Goal: Task Accomplishment & Management: Manage account settings

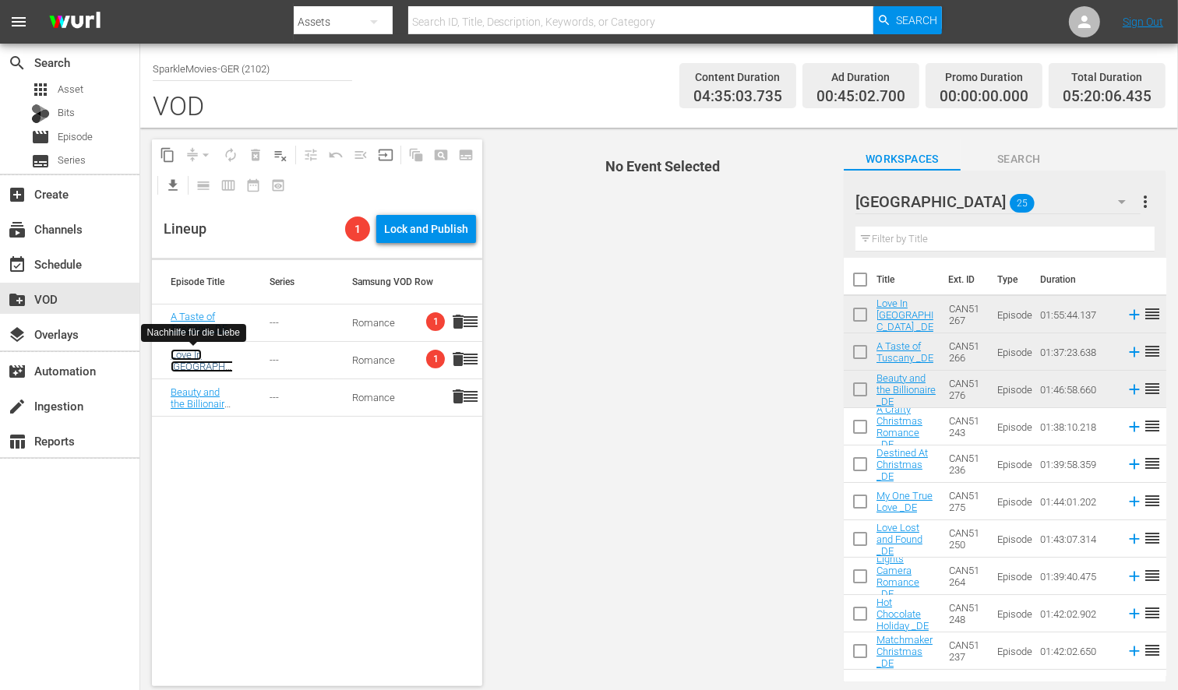
click at [179, 353] on link "Love In Aruba _DE" at bounding box center [218, 366] width 94 height 35
drag, startPoint x: 595, startPoint y: 372, endPoint x: 447, endPoint y: 338, distance: 151.2
click at [593, 372] on span "No Event Selected" at bounding box center [659, 413] width 346 height 570
click at [426, 322] on span "1" at bounding box center [435, 321] width 19 height 19
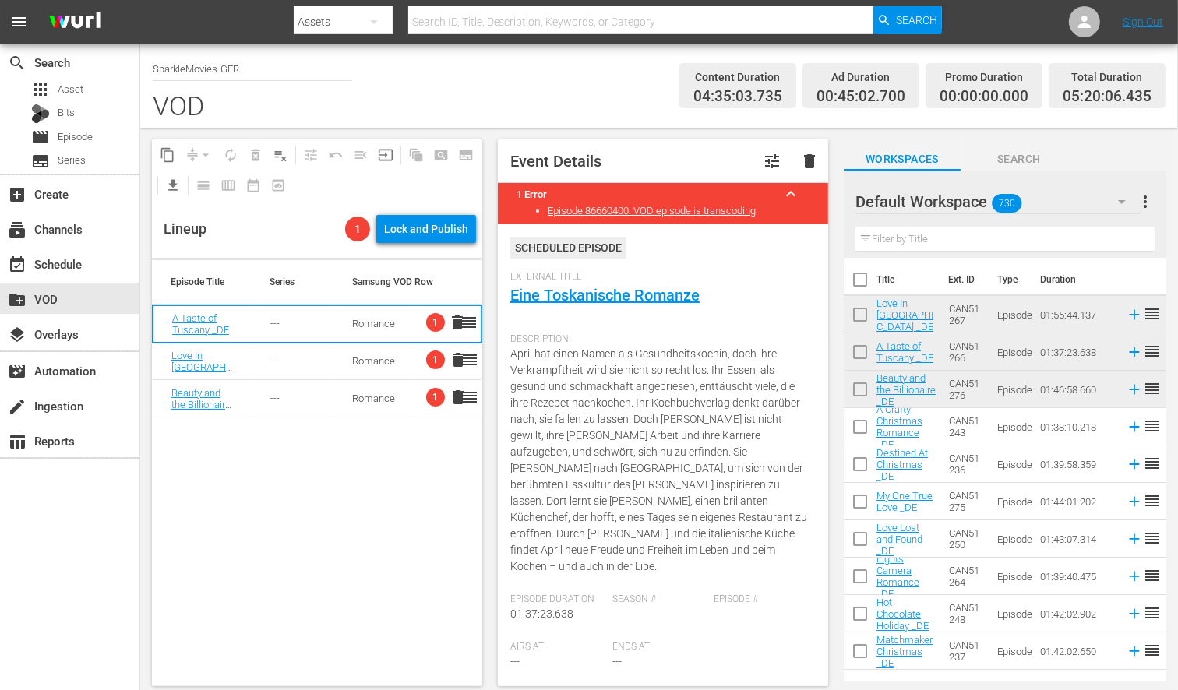
click at [384, 512] on div "Episode Title Series Samsung VOD Row A Taste of Tuscany _DE --- Romance 1 delet…" at bounding box center [317, 473] width 330 height 426
click at [78, 231] on div "subscriptions Channels" at bounding box center [43, 227] width 87 height 14
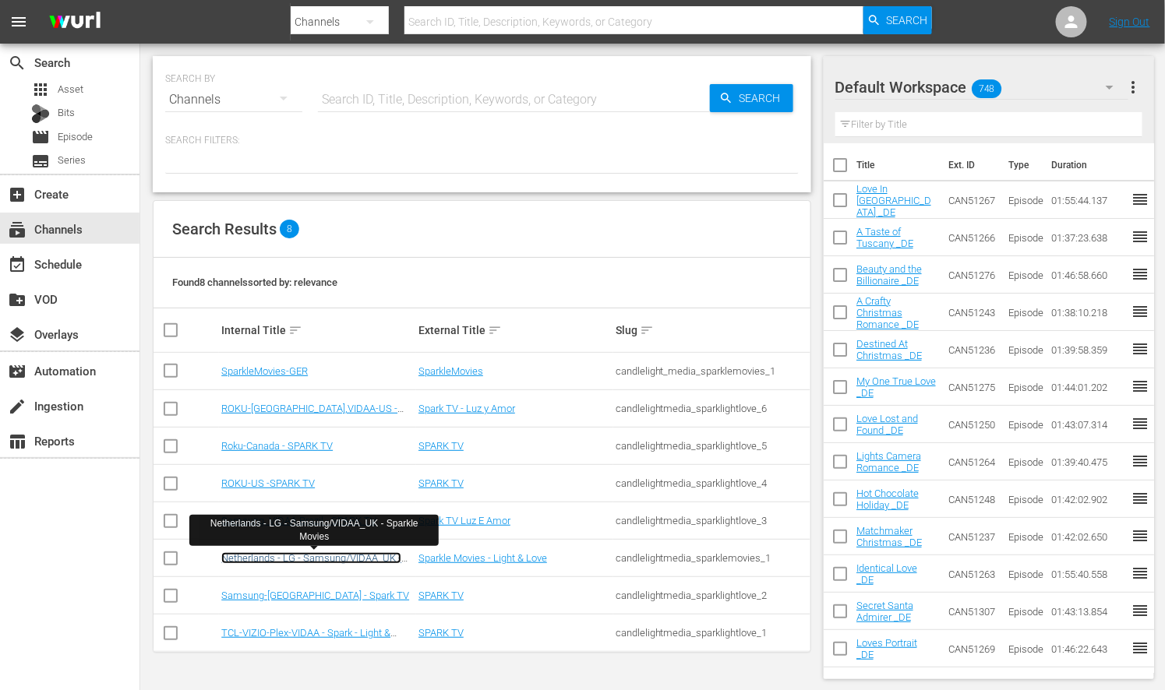
click at [337, 556] on link "Netherlands - LG - Samsung/VIDAA_UK - Sparkle Movies" at bounding box center [311, 564] width 180 height 23
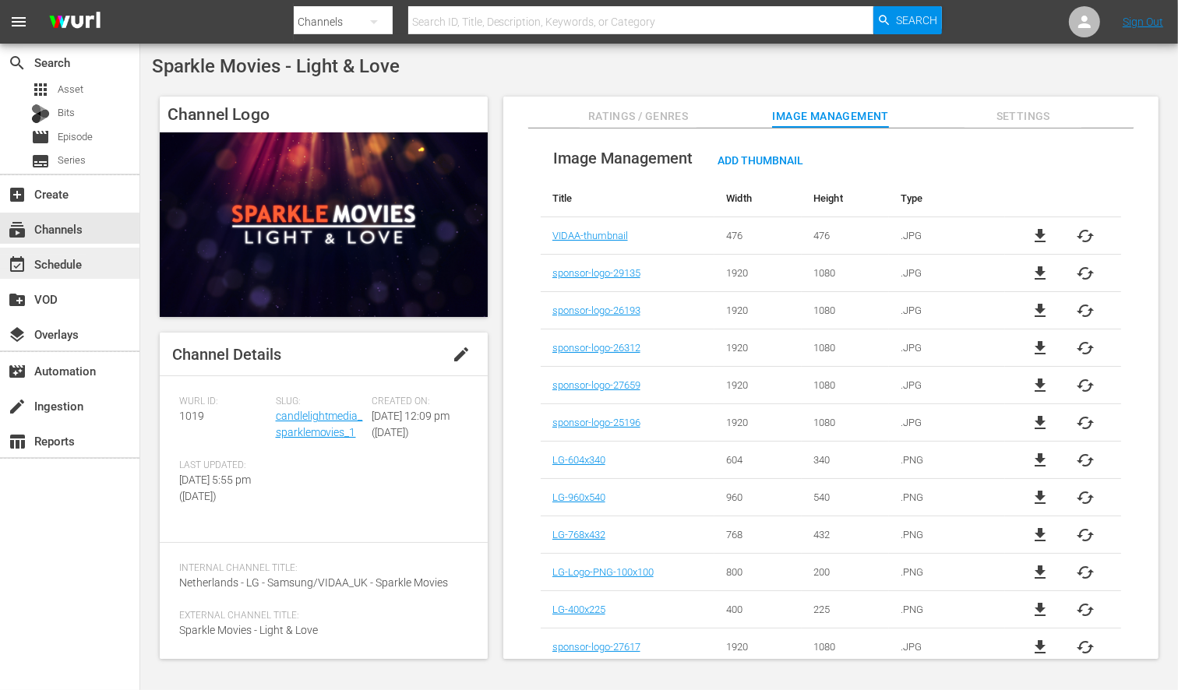
click at [81, 261] on div "event_available Schedule" at bounding box center [43, 262] width 87 height 14
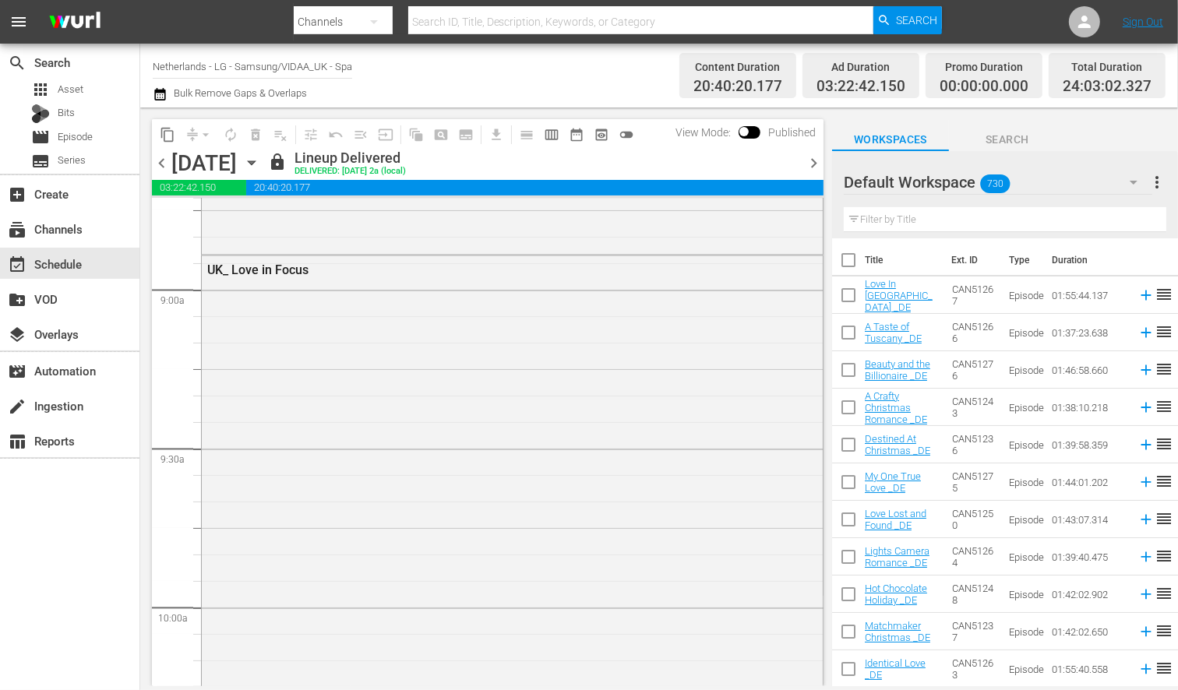
scroll to position [3290, 0]
click at [255, 162] on icon "button" at bounding box center [251, 163] width 7 height 4
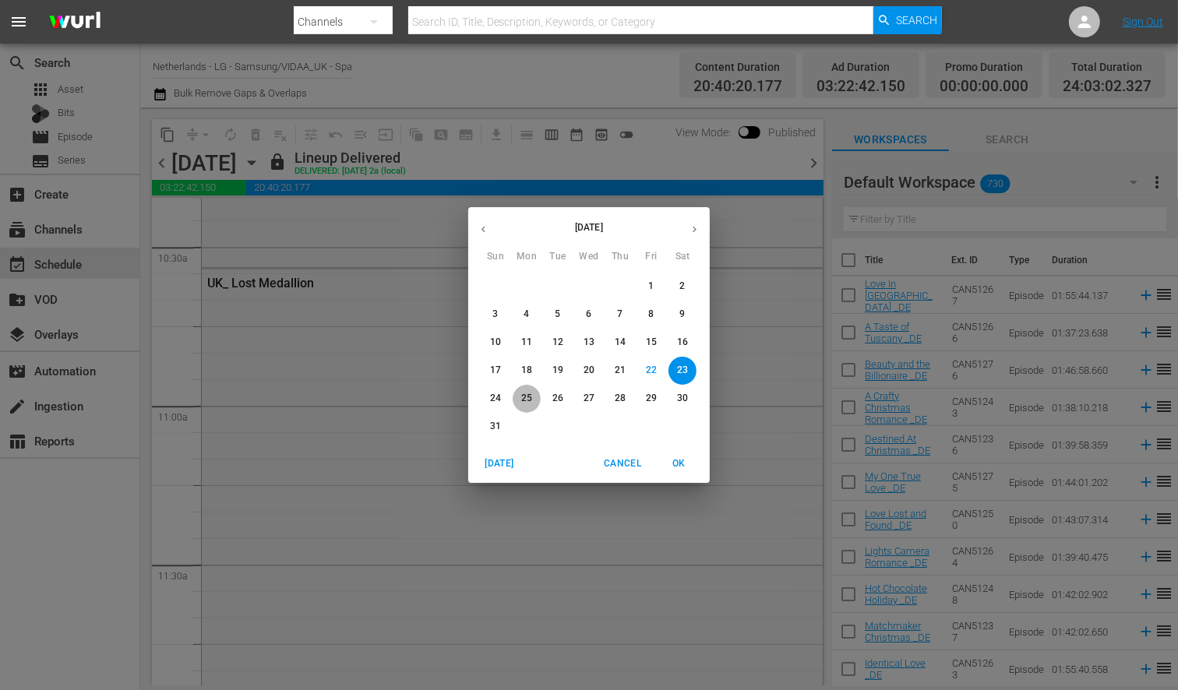
click at [528, 400] on p "25" at bounding box center [526, 398] width 11 height 13
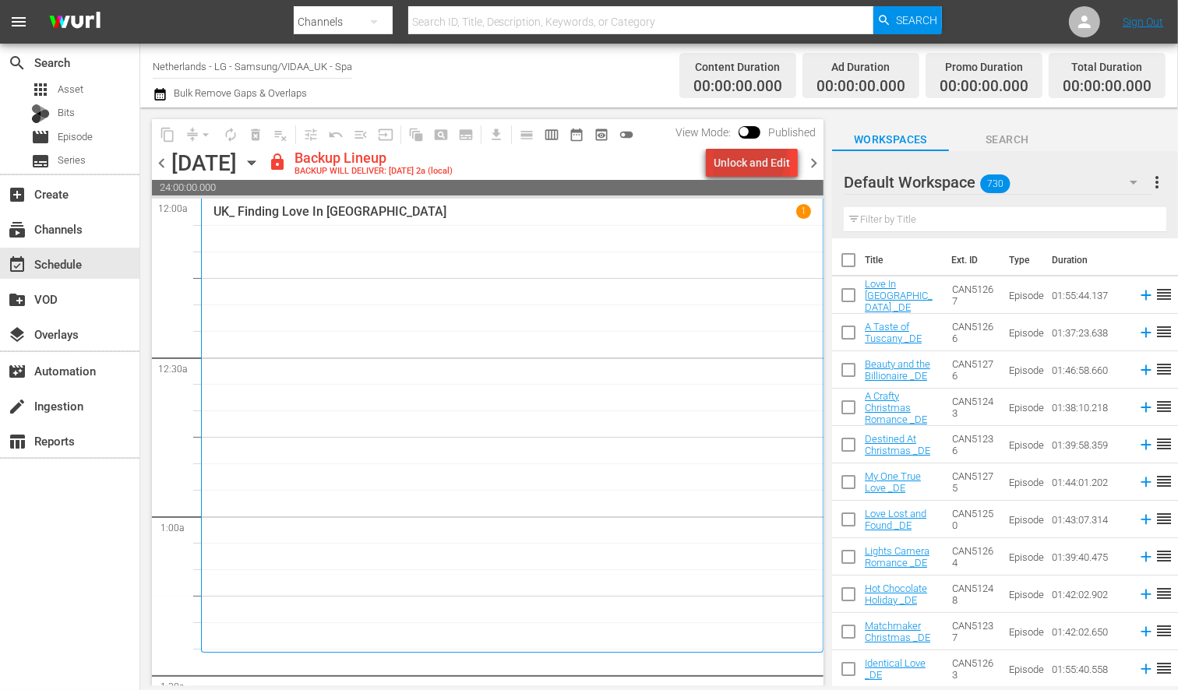
click at [746, 154] on div "Unlock and Edit" at bounding box center [752, 163] width 76 height 28
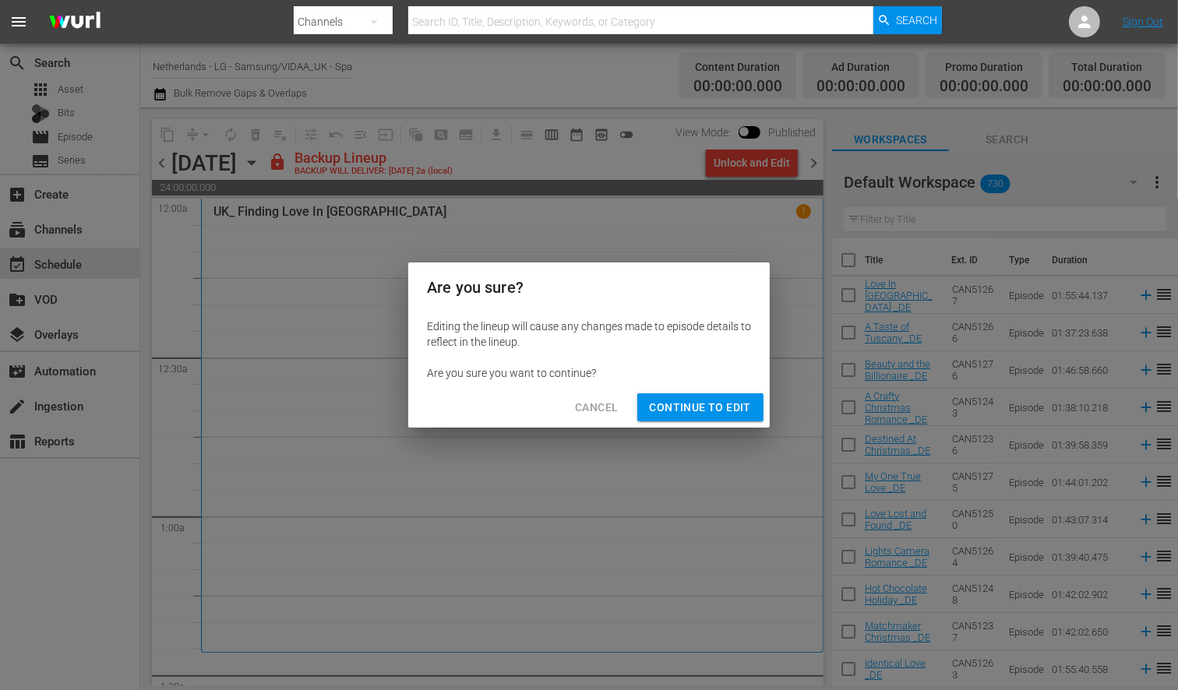
click at [715, 405] on span "Continue to Edit" at bounding box center [700, 407] width 101 height 19
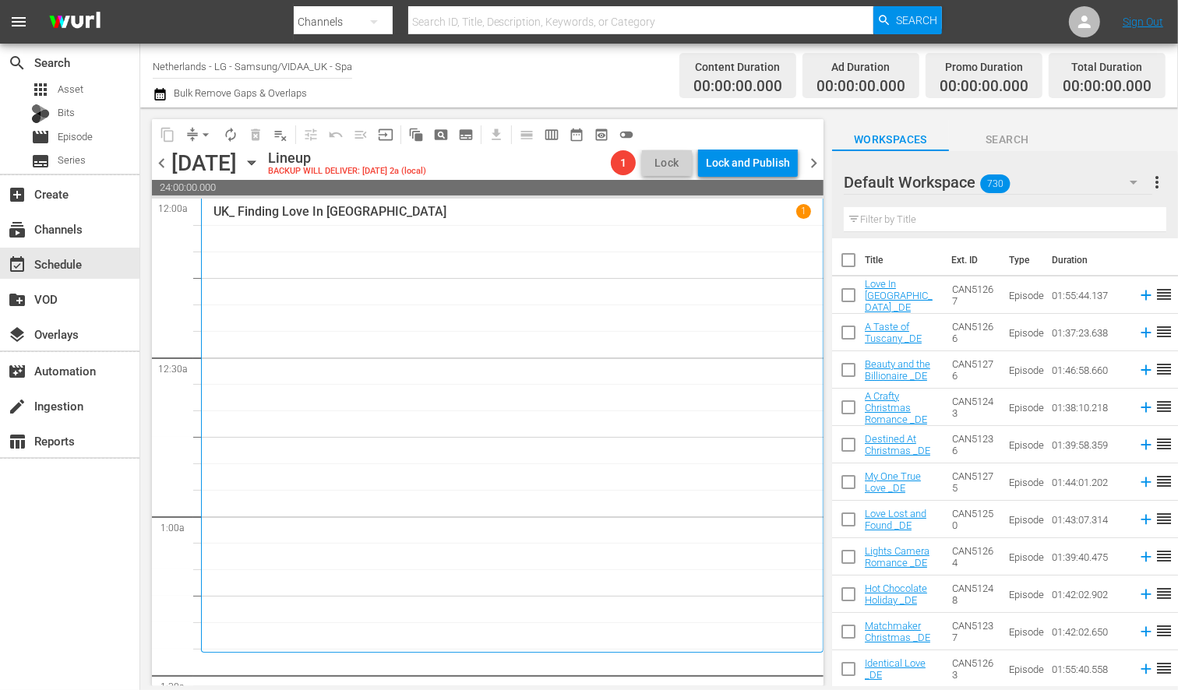
click at [895, 221] on input "text" at bounding box center [1005, 219] width 323 height 25
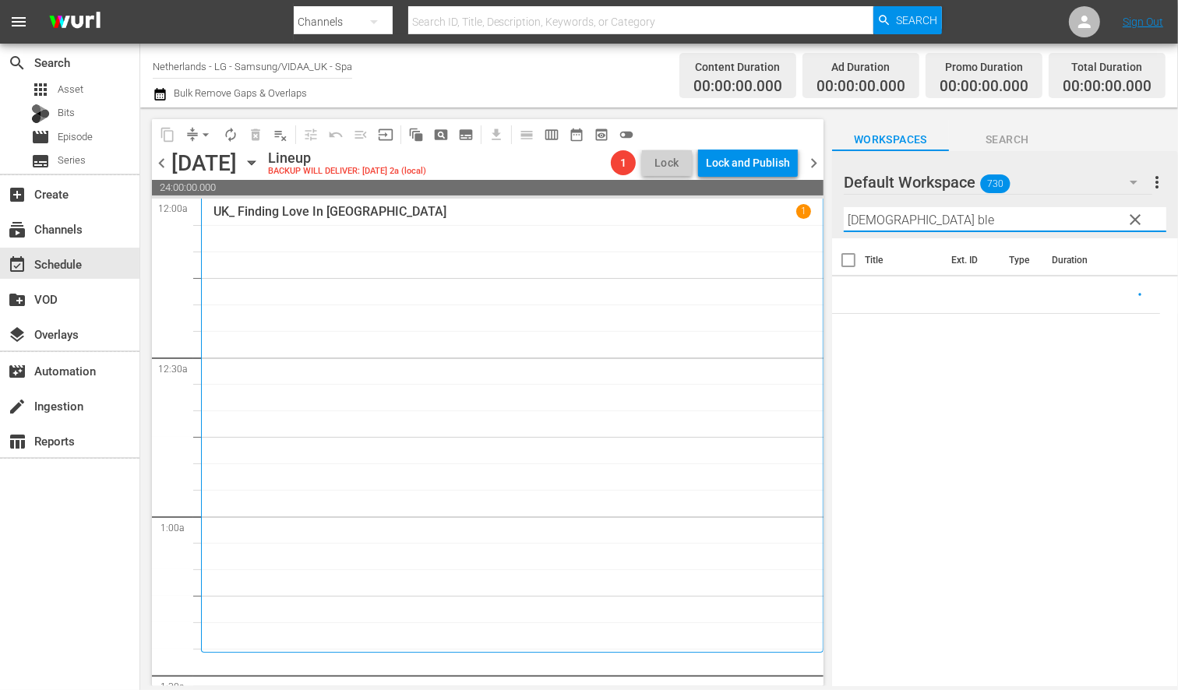
click at [1134, 180] on icon "button" at bounding box center [1134, 182] width 19 height 19
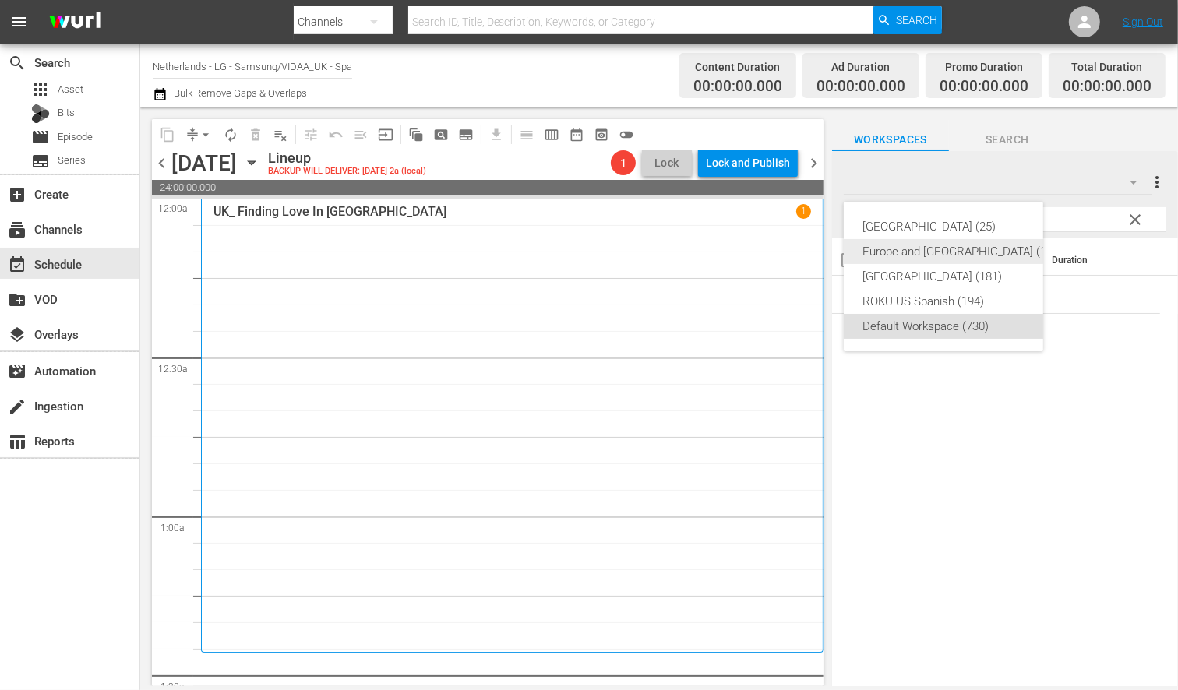
click at [964, 250] on div "Europe and Australia (196)" at bounding box center [963, 251] width 200 height 25
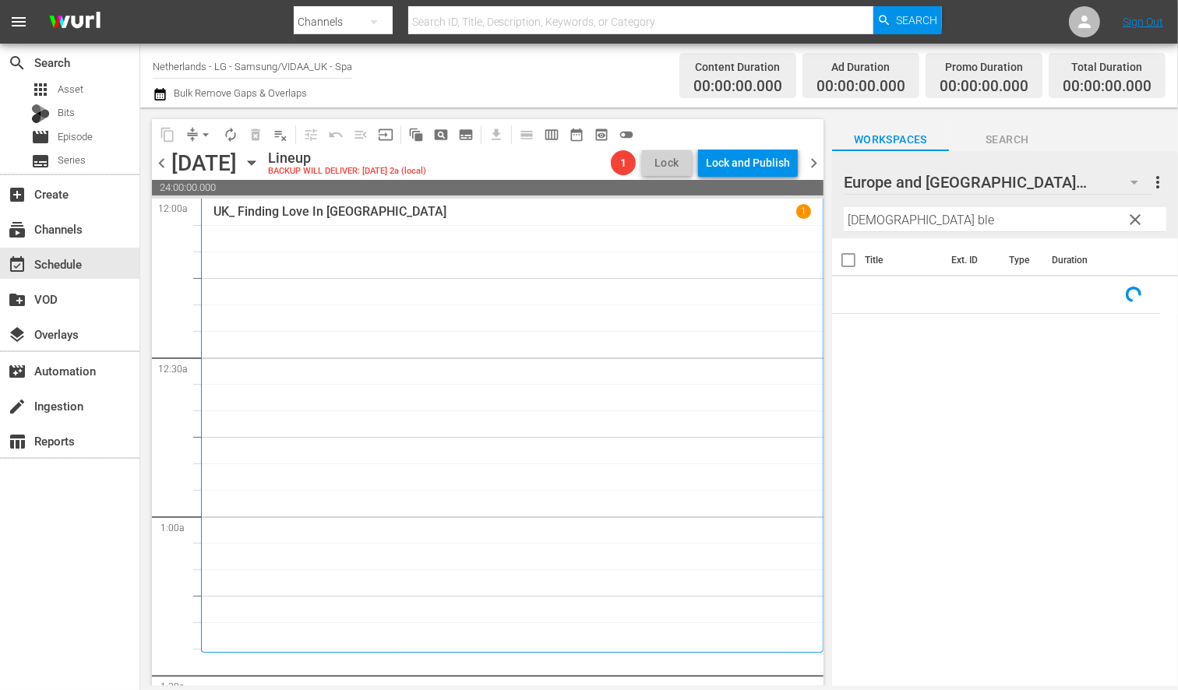
click at [896, 222] on input "god ble" at bounding box center [1005, 219] width 323 height 25
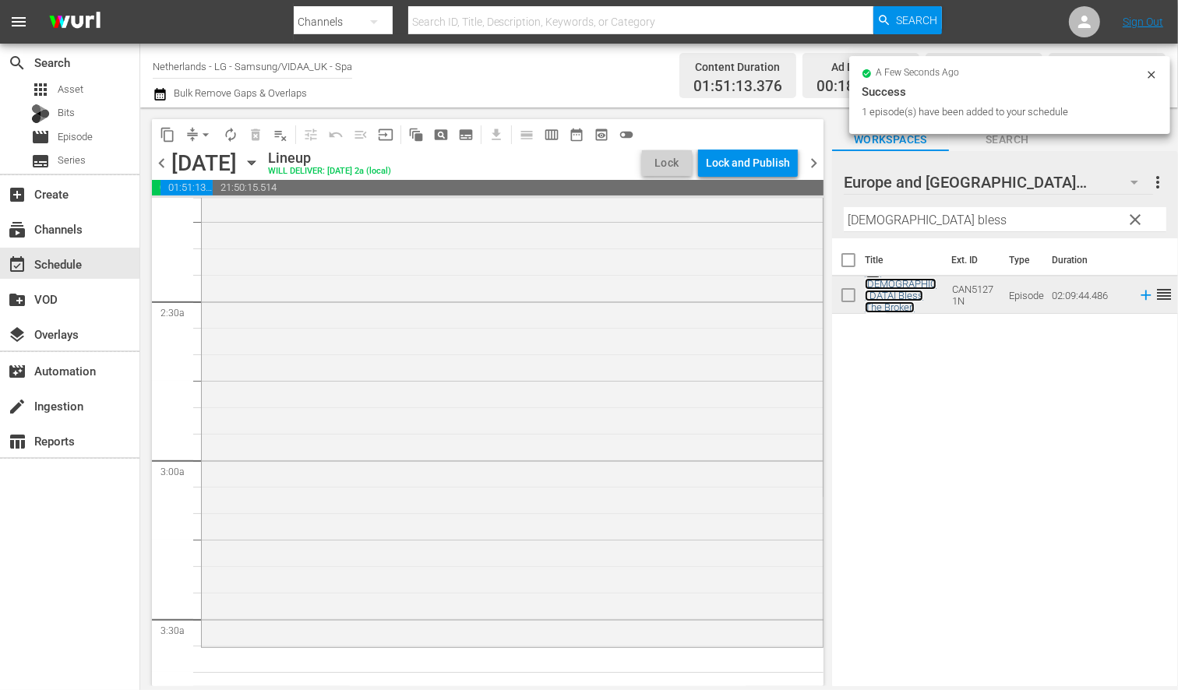
scroll to position [779, 0]
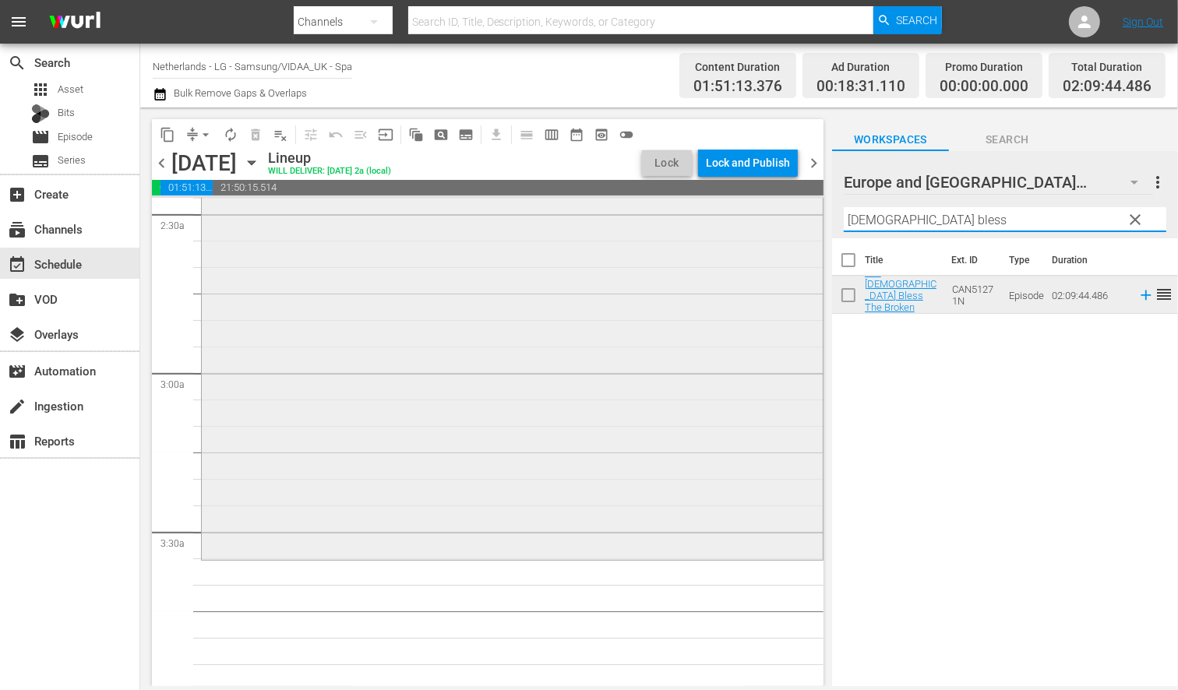
drag, startPoint x: 927, startPoint y: 214, endPoint x: 699, endPoint y: 213, distance: 228.3
click at [699, 213] on div "content_copy compress arrow_drop_down autorenew_outlined delete_forever_outline…" at bounding box center [659, 397] width 1038 height 579
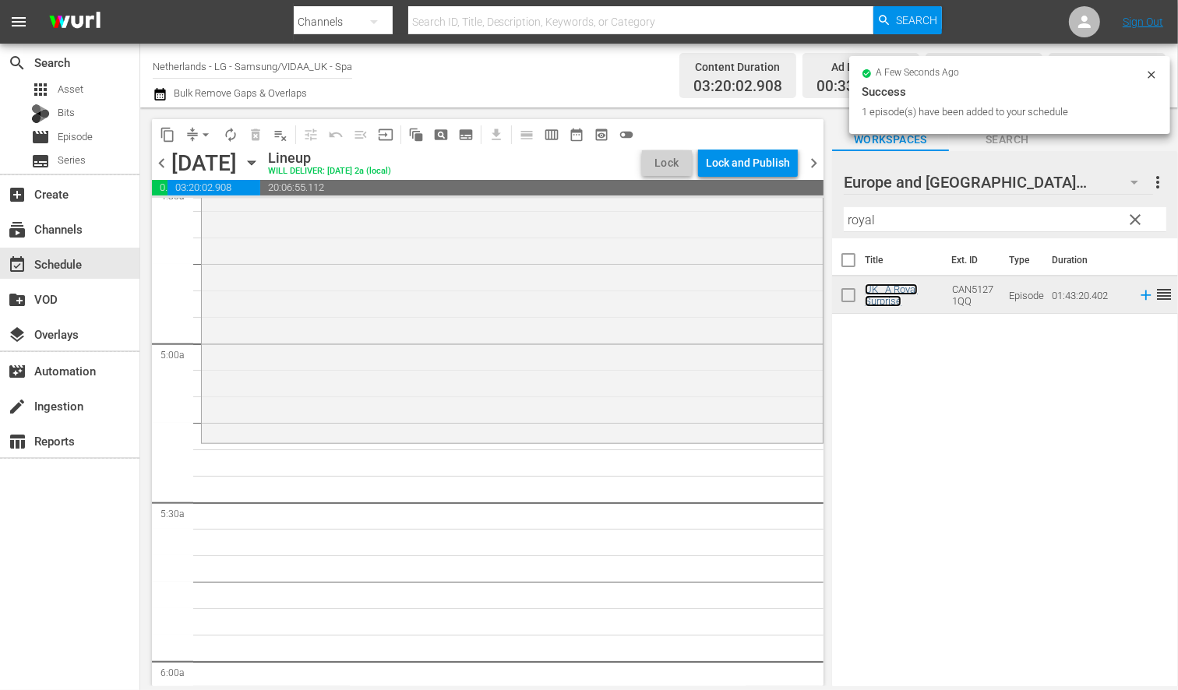
scroll to position [1471, 0]
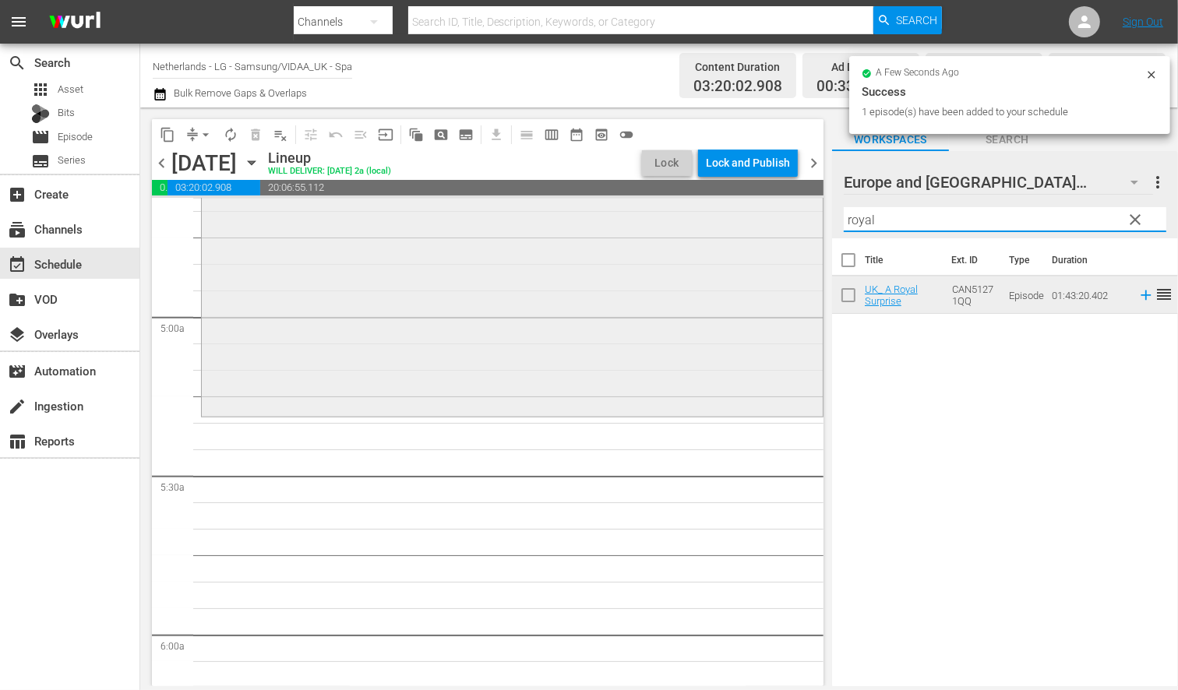
drag, startPoint x: 904, startPoint y: 221, endPoint x: 757, endPoint y: 221, distance: 147.3
click at [757, 221] on div "content_copy compress arrow_drop_down autorenew_outlined delete_forever_outline…" at bounding box center [659, 397] width 1038 height 579
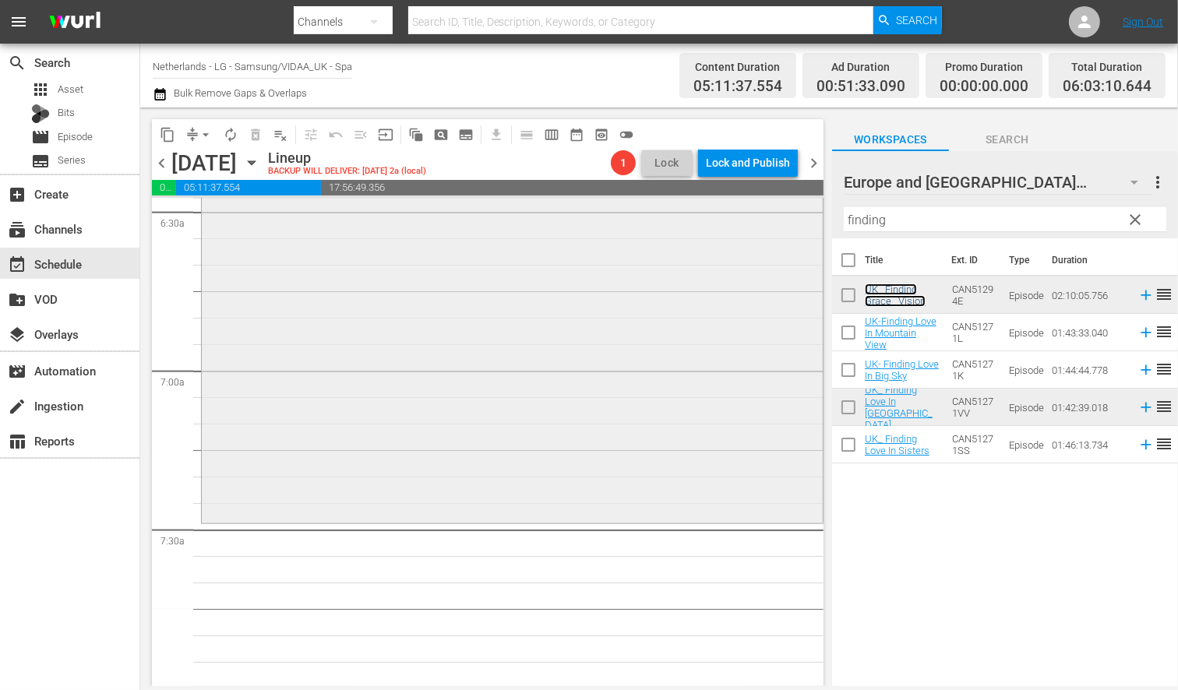
scroll to position [2078, 0]
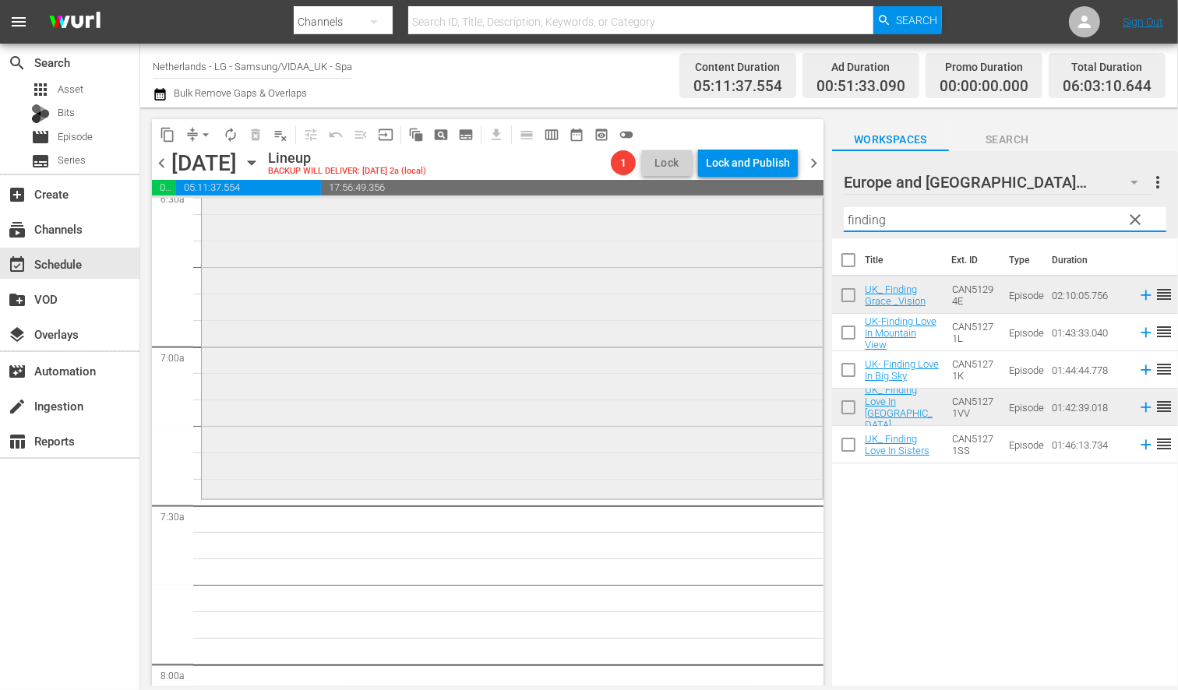
drag, startPoint x: 899, startPoint y: 221, endPoint x: 683, endPoint y: 219, distance: 215.9
click at [683, 219] on div "content_copy compress arrow_drop_down autorenew_outlined delete_forever_outline…" at bounding box center [659, 397] width 1038 height 579
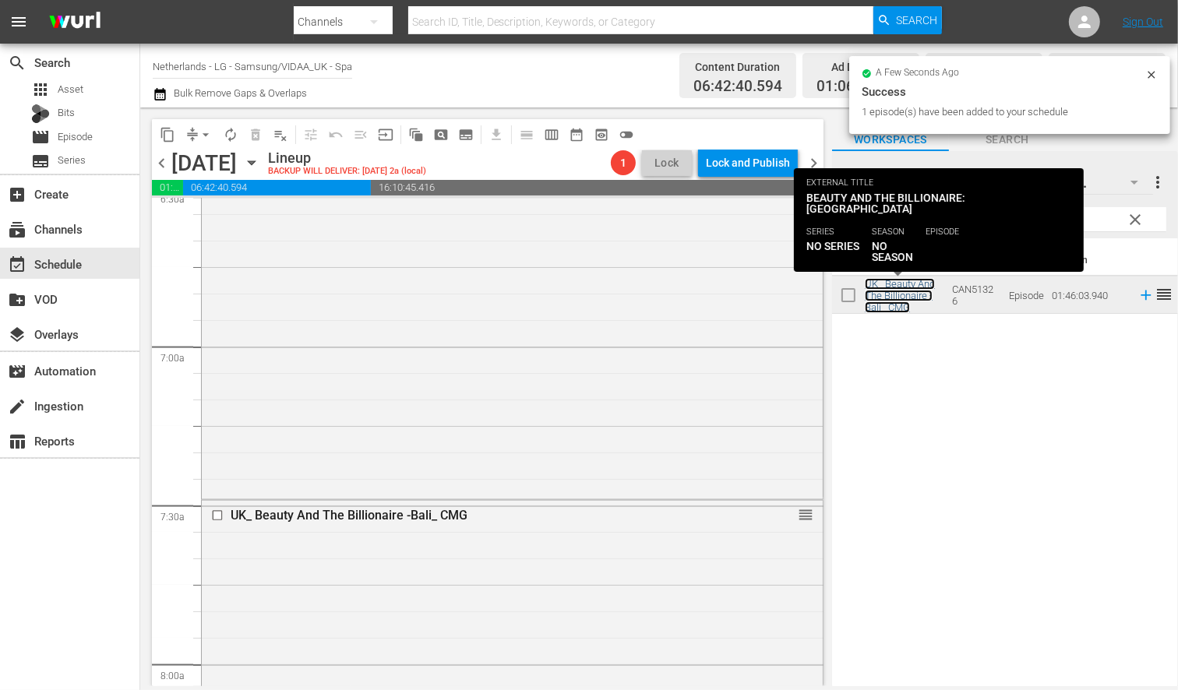
scroll to position [2511, 0]
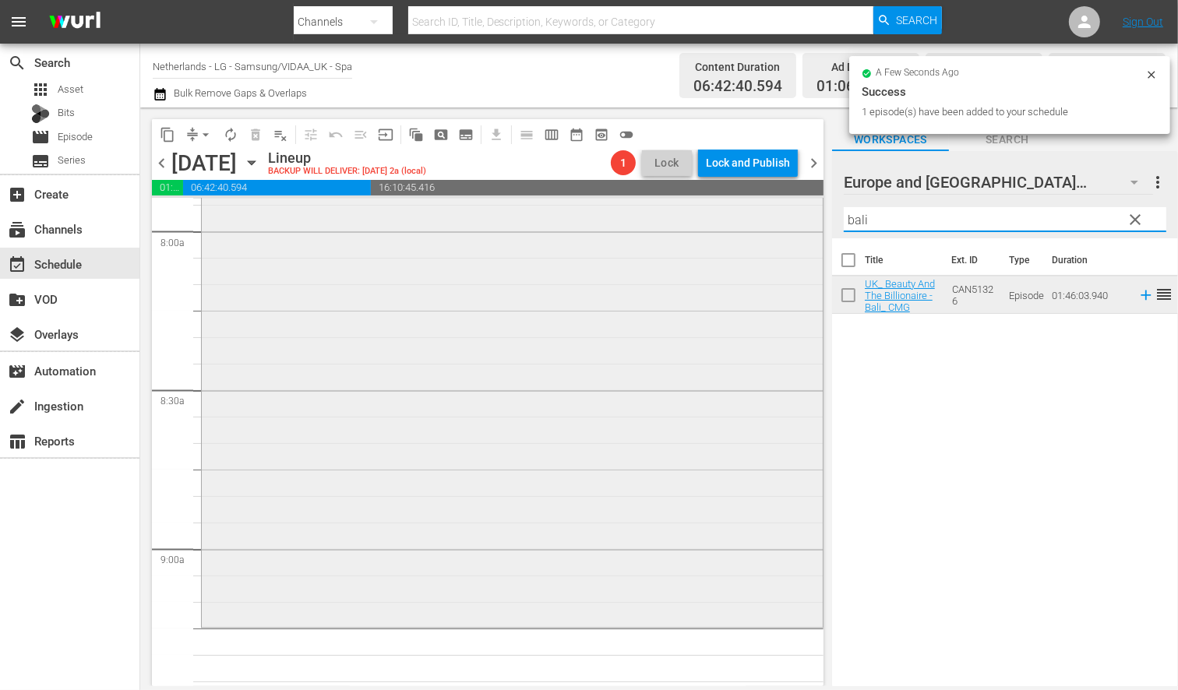
drag, startPoint x: 901, startPoint y: 222, endPoint x: 714, endPoint y: 214, distance: 187.2
click at [714, 213] on div "content_copy compress arrow_drop_down autorenew_outlined delete_forever_outline…" at bounding box center [659, 397] width 1038 height 579
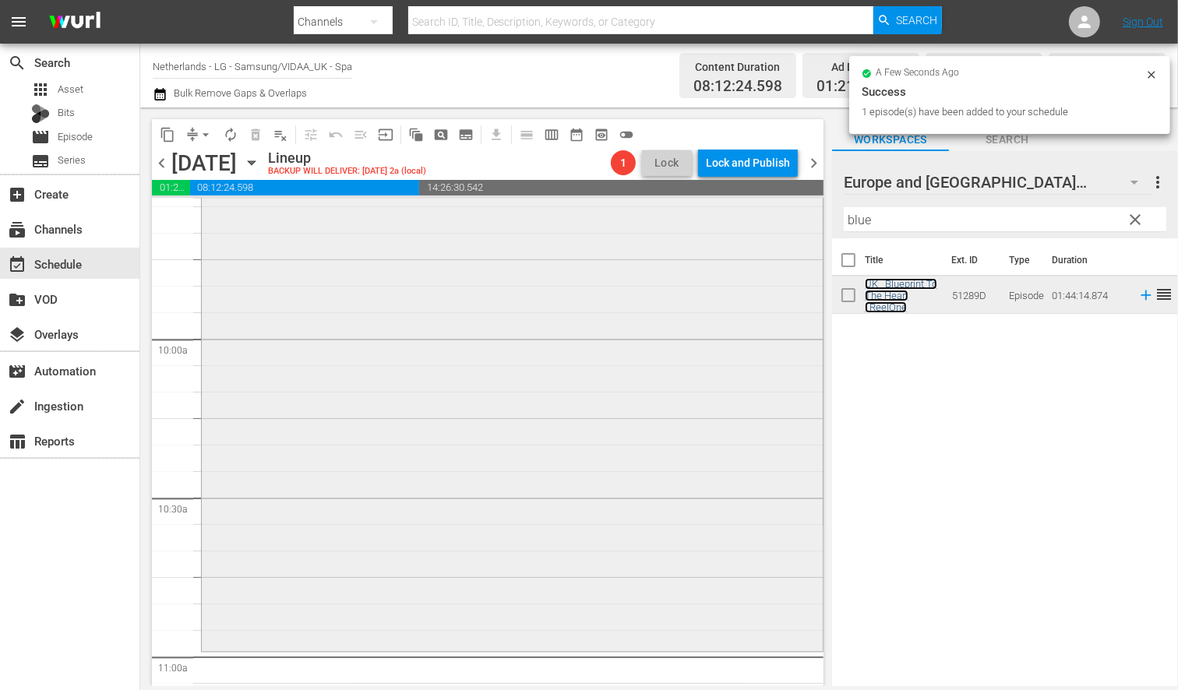
scroll to position [3290, 0]
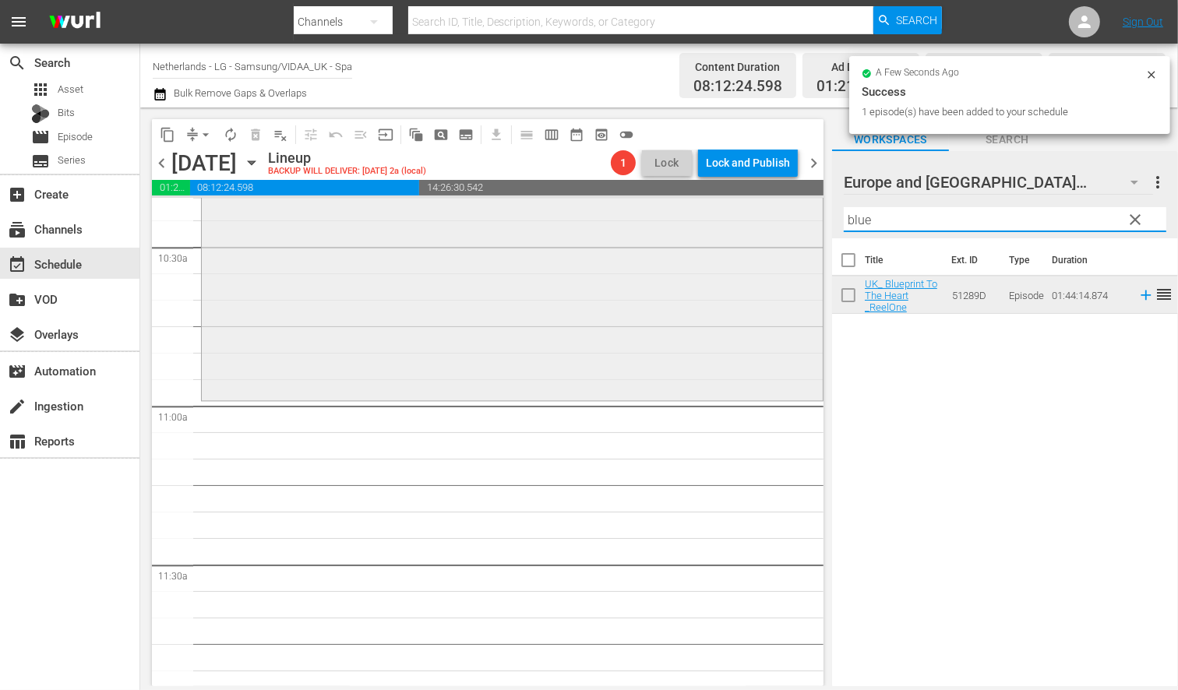
drag, startPoint x: 906, startPoint y: 214, endPoint x: 803, endPoint y: 212, distance: 103.7
click at [803, 212] on div "content_copy compress arrow_drop_down autorenew_outlined delete_forever_outline…" at bounding box center [659, 397] width 1038 height 579
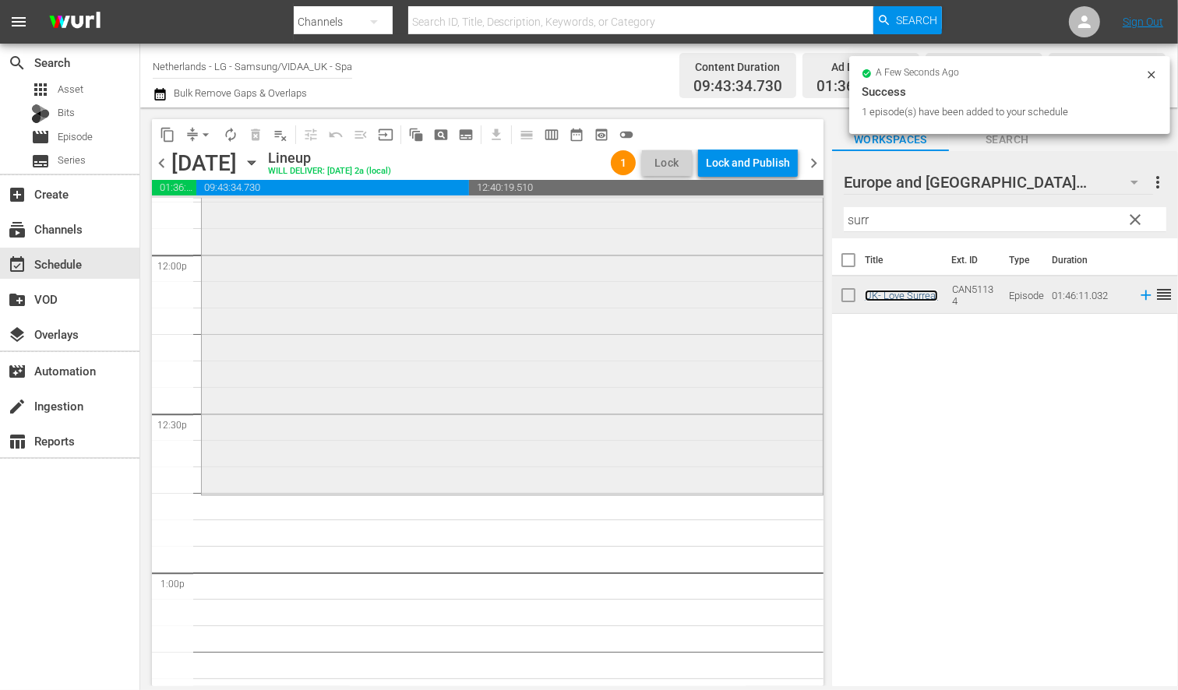
scroll to position [3809, 0]
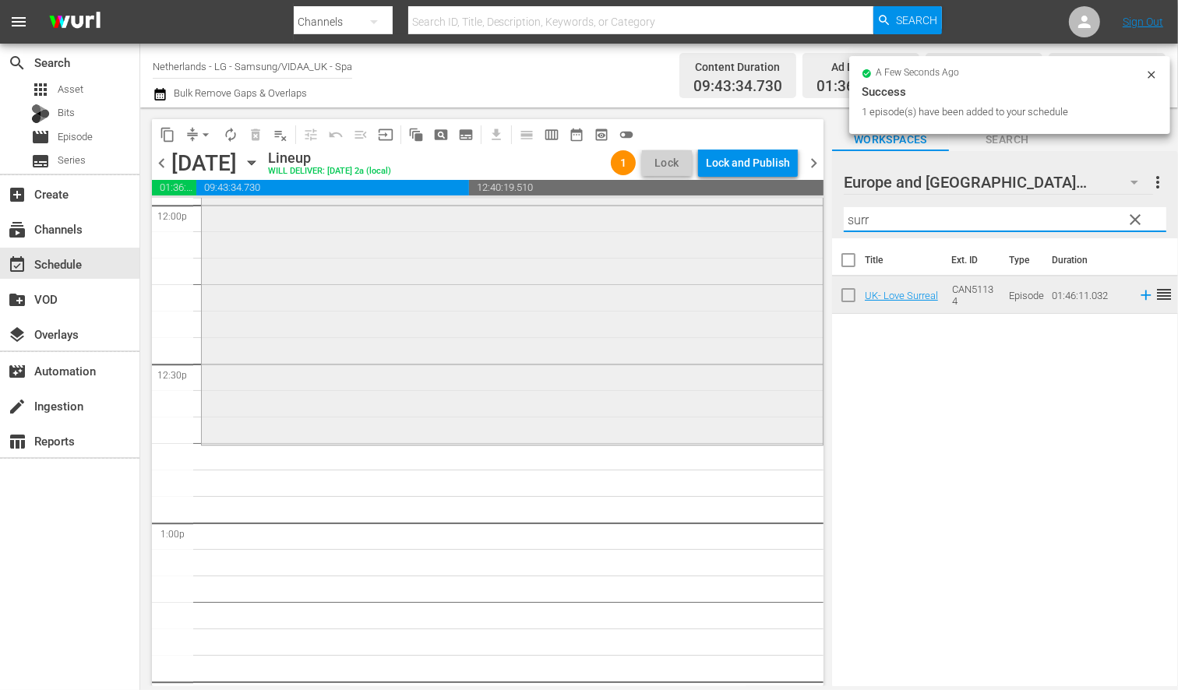
drag, startPoint x: 890, startPoint y: 219, endPoint x: 703, endPoint y: 216, distance: 187.1
click at [703, 216] on div "content_copy compress arrow_drop_down autorenew_outlined delete_forever_outline…" at bounding box center [659, 397] width 1038 height 579
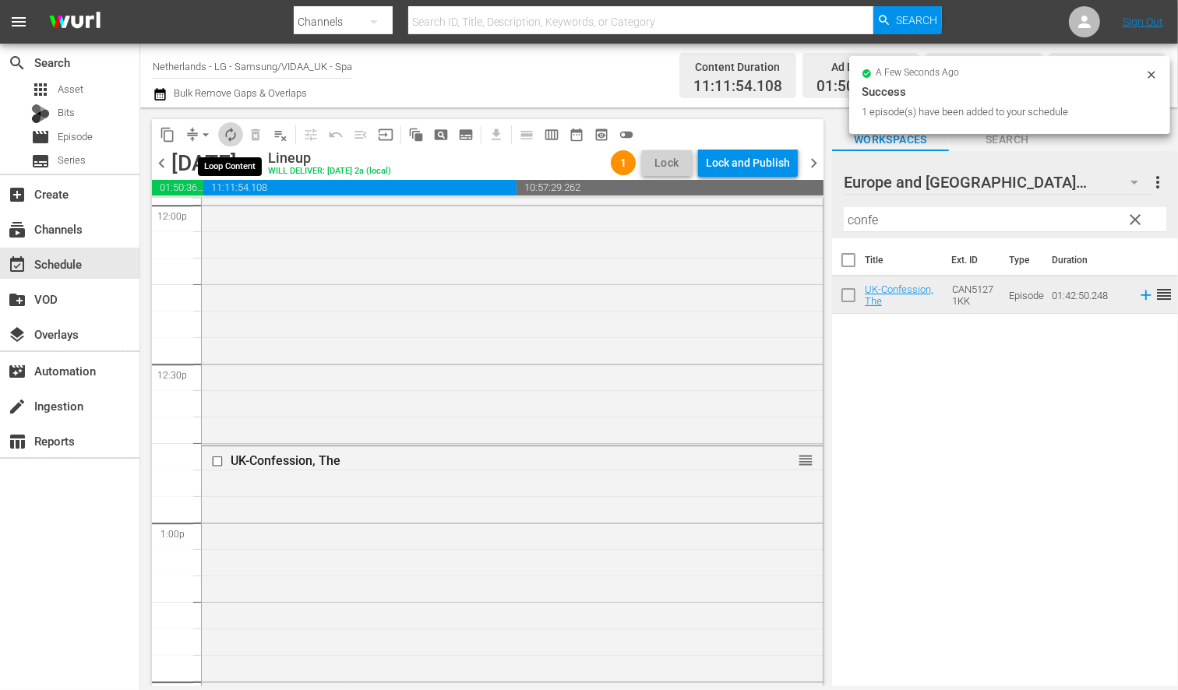
click at [231, 132] on span "autorenew_outlined" at bounding box center [231, 135] width 16 height 16
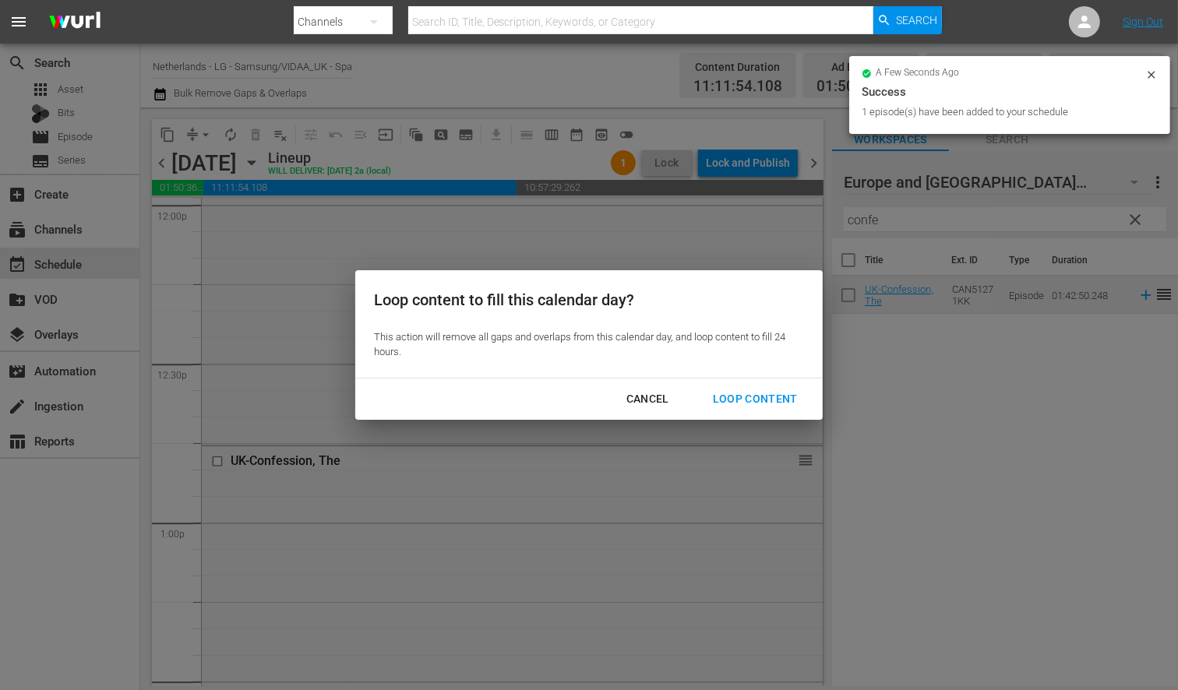
click at [768, 396] on div "Loop Content" at bounding box center [756, 399] width 110 height 19
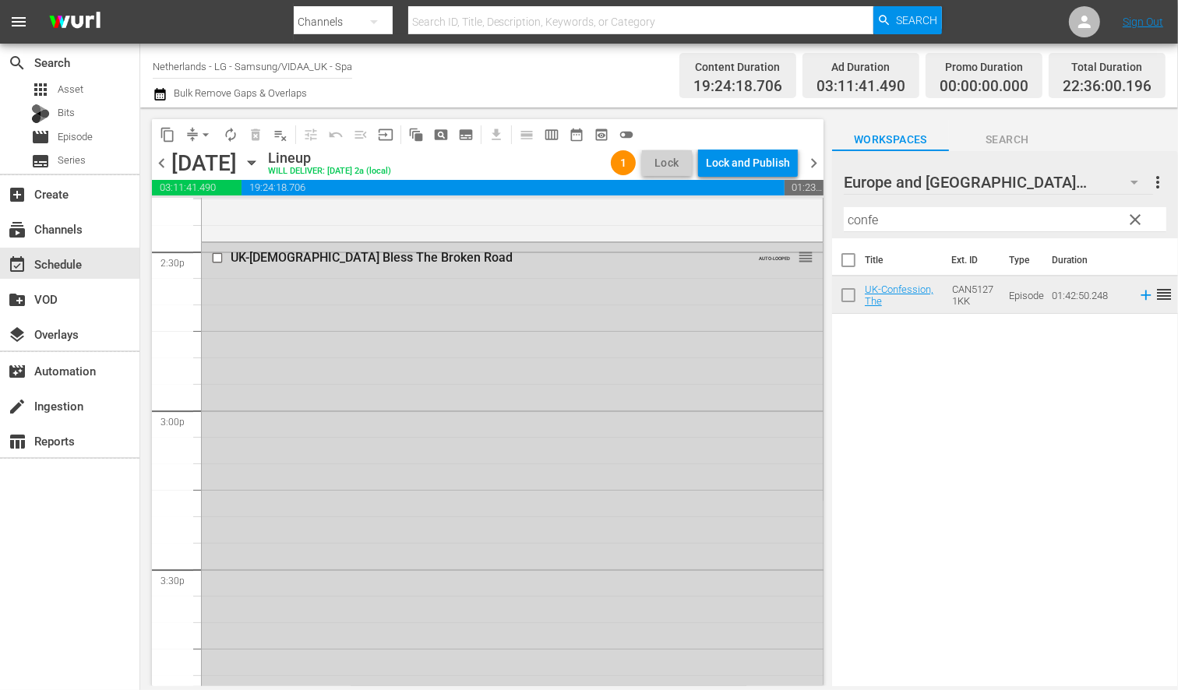
scroll to position [4554, 0]
click at [217, 258] on input "checkbox" at bounding box center [219, 261] width 16 height 13
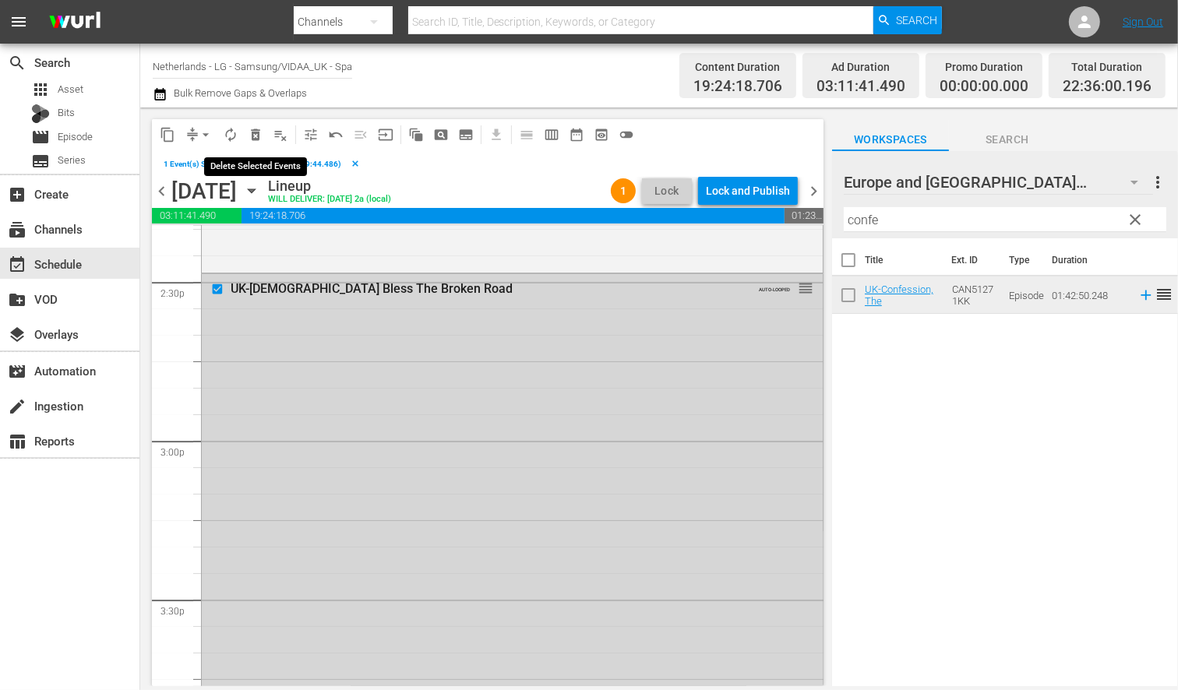
click at [258, 133] on span "delete_forever_outlined" at bounding box center [256, 135] width 16 height 16
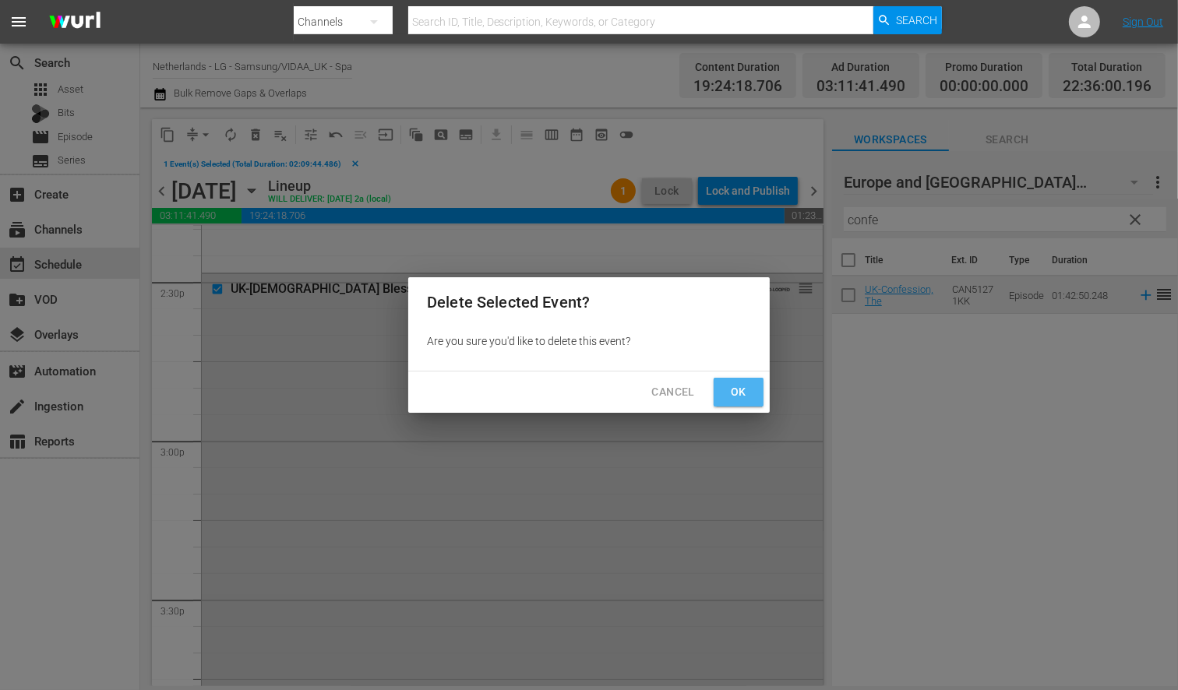
click at [735, 390] on span "Ok" at bounding box center [738, 392] width 25 height 19
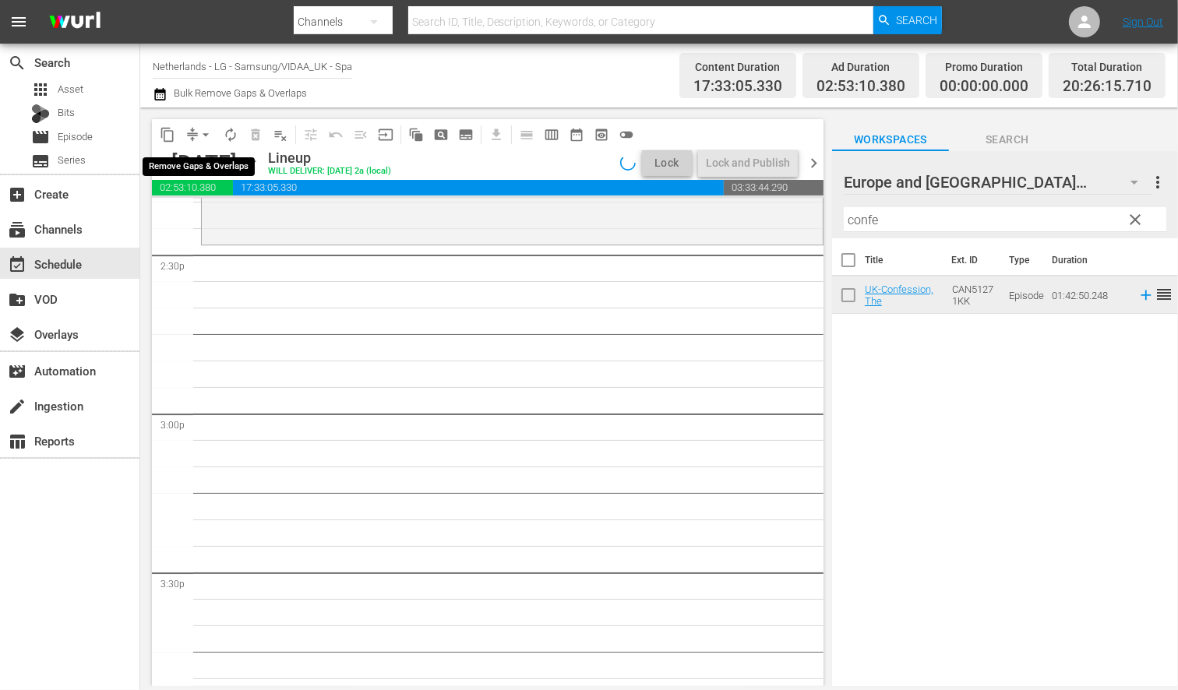
click at [207, 136] on span "arrow_drop_down" at bounding box center [206, 135] width 16 height 16
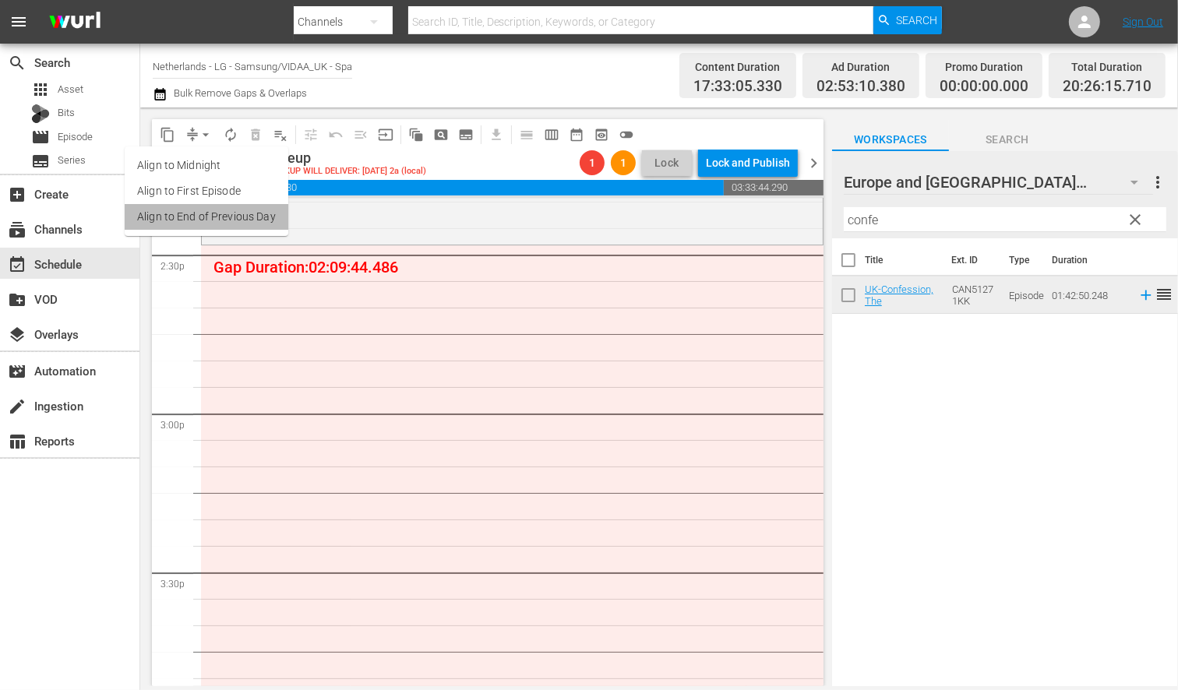
click at [212, 224] on li "Align to End of Previous Day" at bounding box center [207, 217] width 164 height 26
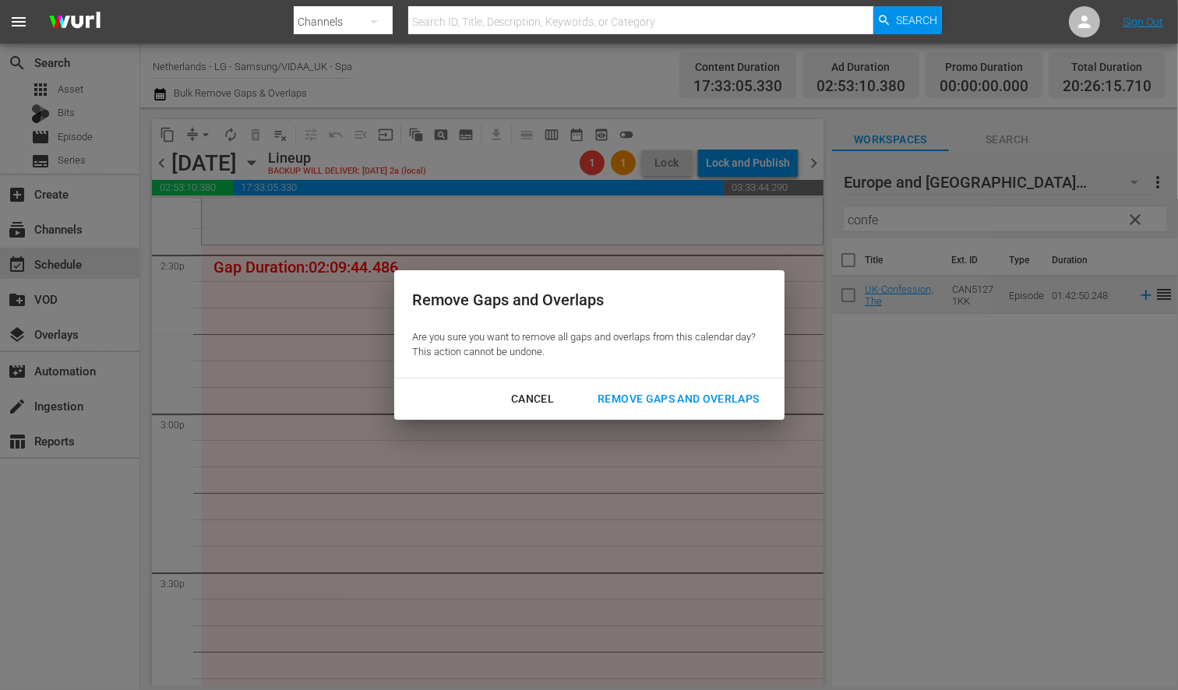
click at [712, 401] on div "Remove Gaps and Overlaps" at bounding box center [678, 399] width 186 height 19
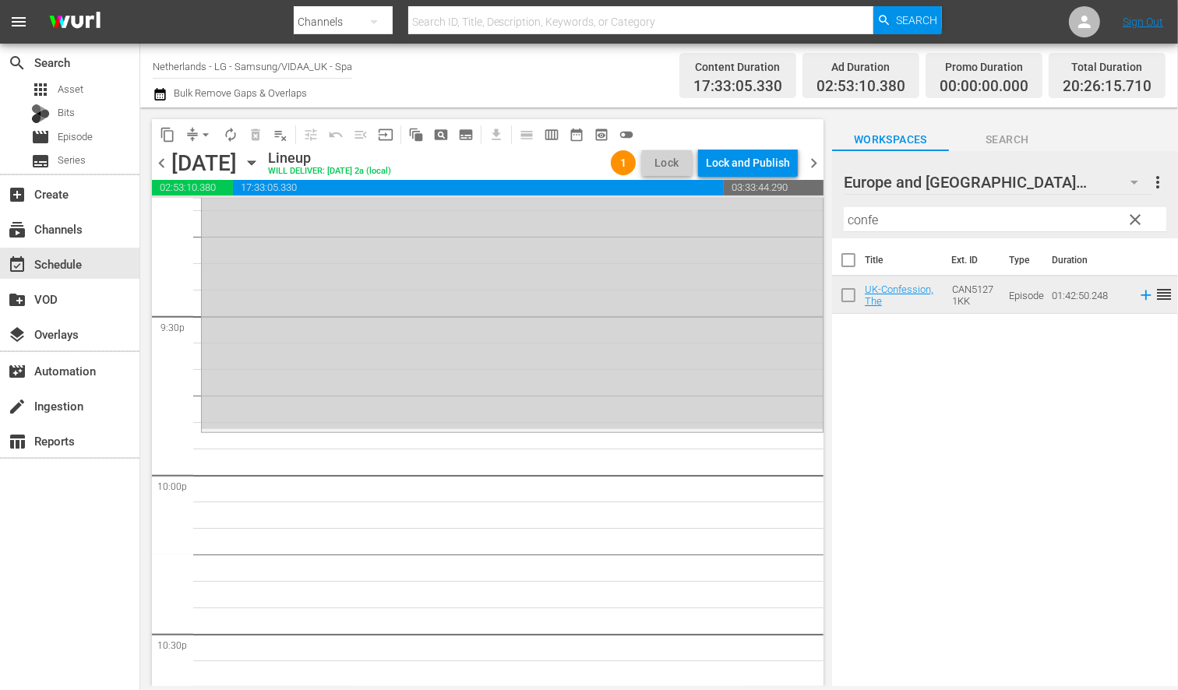
scroll to position [6719, 0]
drag, startPoint x: 881, startPoint y: 220, endPoint x: 647, endPoint y: 172, distance: 239.3
click at [648, 172] on div "content_copy compress arrow_drop_down autorenew_outlined delete_forever_outline…" at bounding box center [659, 397] width 1038 height 579
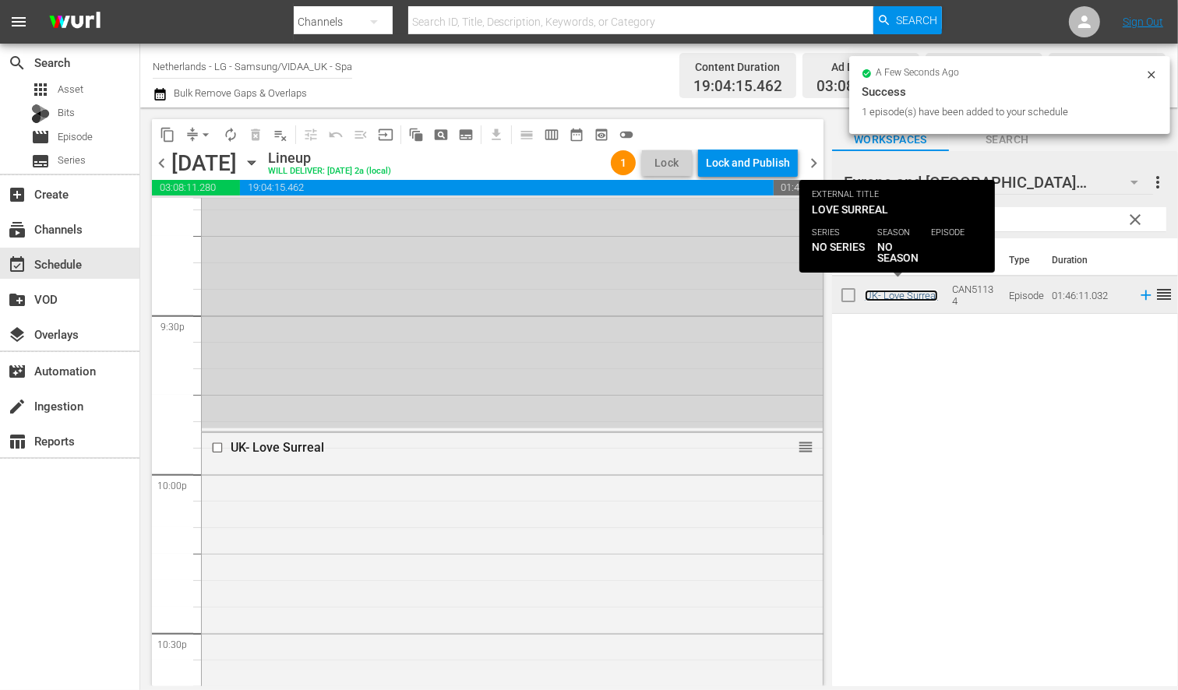
scroll to position [7142, 0]
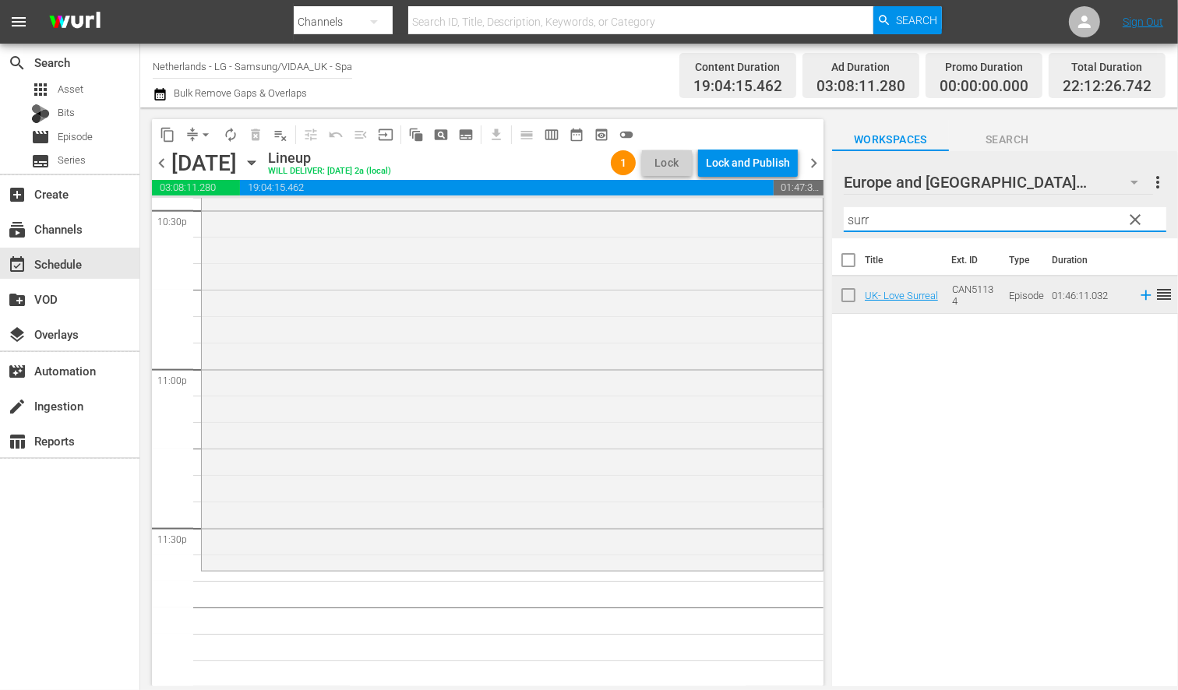
drag, startPoint x: 891, startPoint y: 224, endPoint x: 673, endPoint y: 196, distance: 220.1
click at [673, 196] on div "content_copy compress arrow_drop_down autorenew_outlined delete_forever_outline…" at bounding box center [659, 397] width 1038 height 579
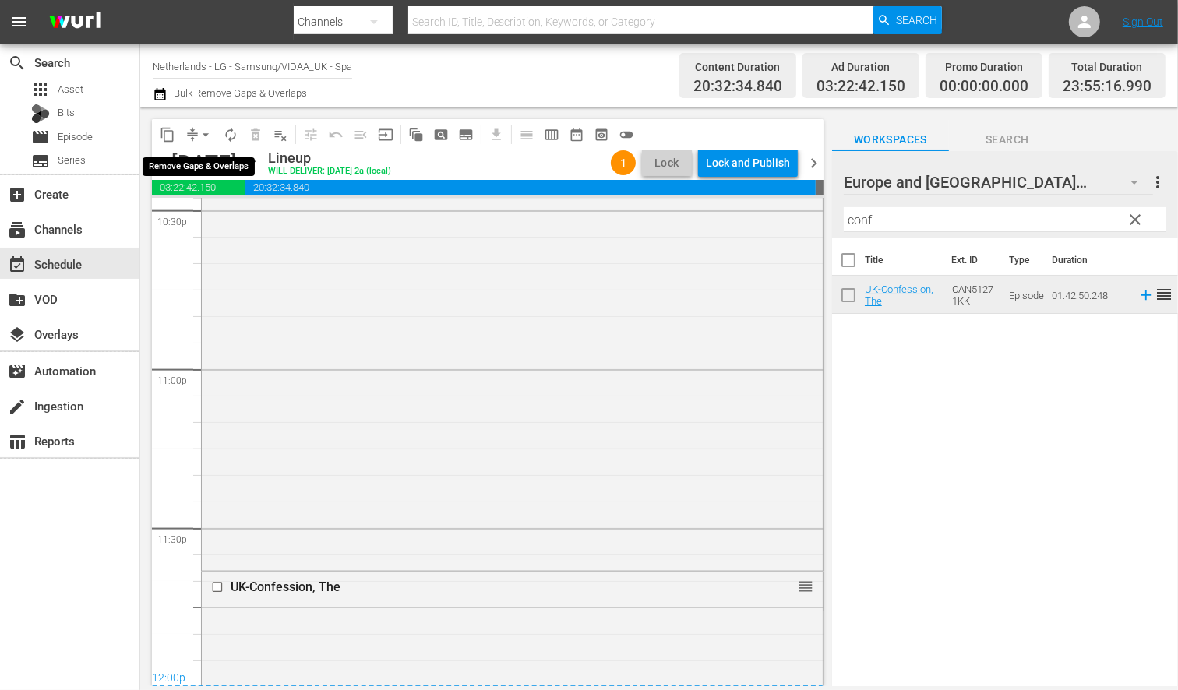
click at [207, 136] on span "arrow_drop_down" at bounding box center [206, 135] width 16 height 16
click at [248, 210] on li "Align to End of Previous Day" at bounding box center [207, 217] width 164 height 26
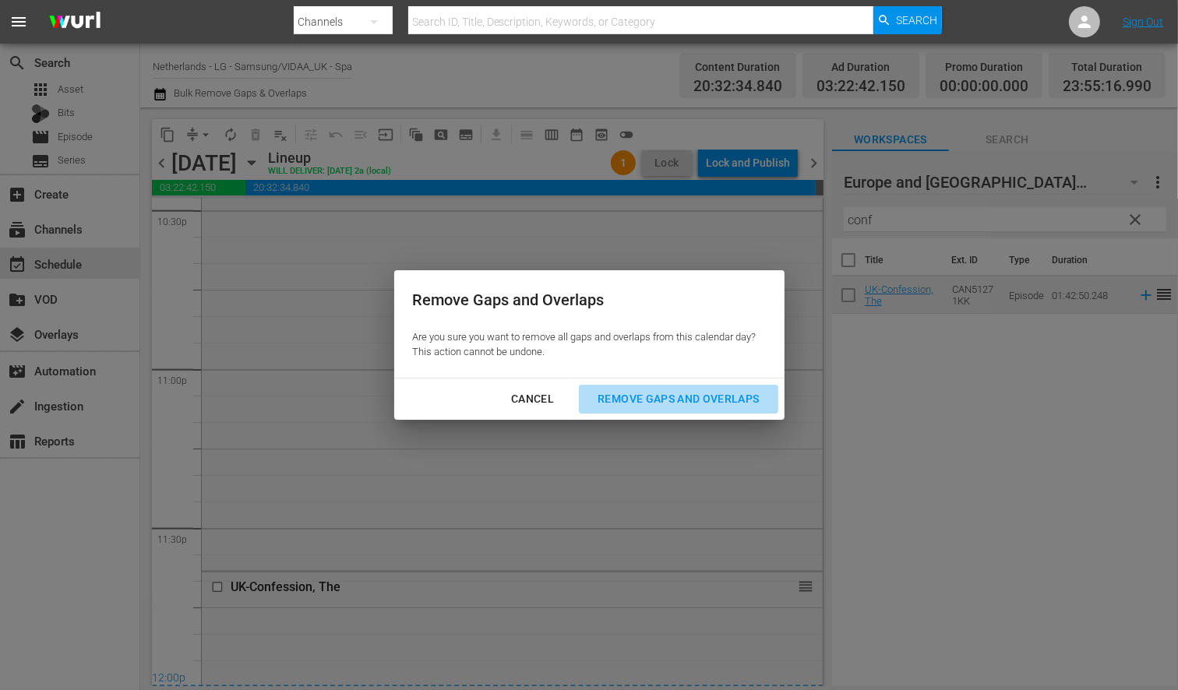
click at [686, 394] on div "Remove Gaps and Overlaps" at bounding box center [678, 399] width 186 height 19
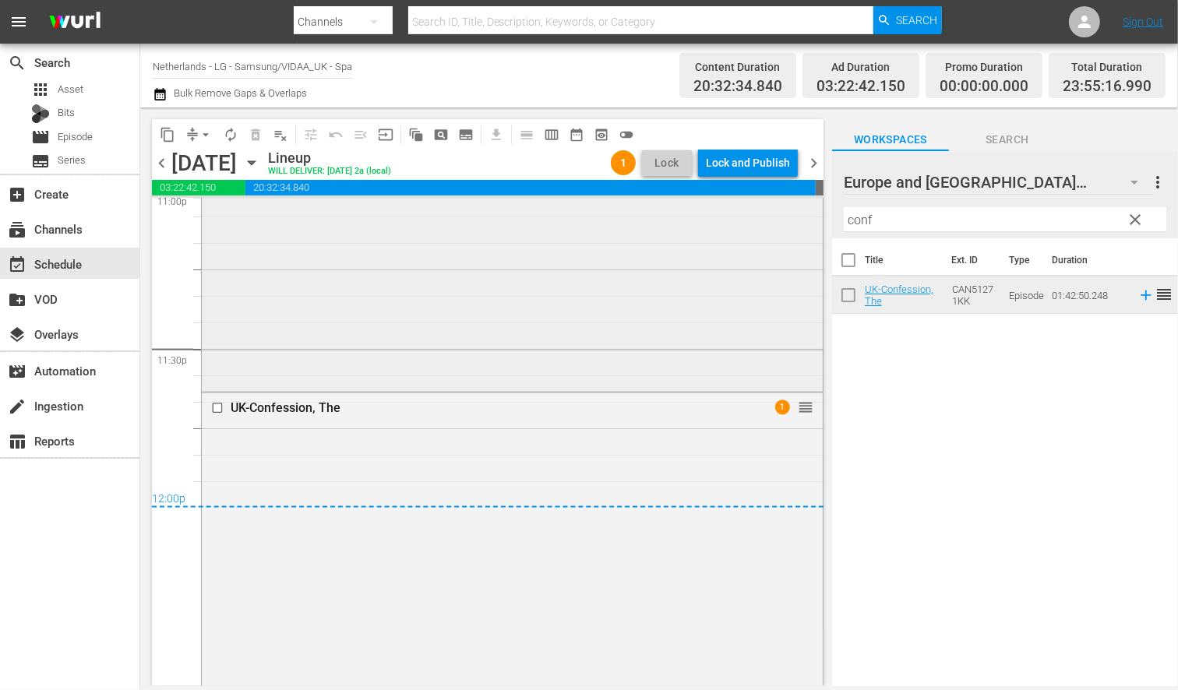
scroll to position [6965, 0]
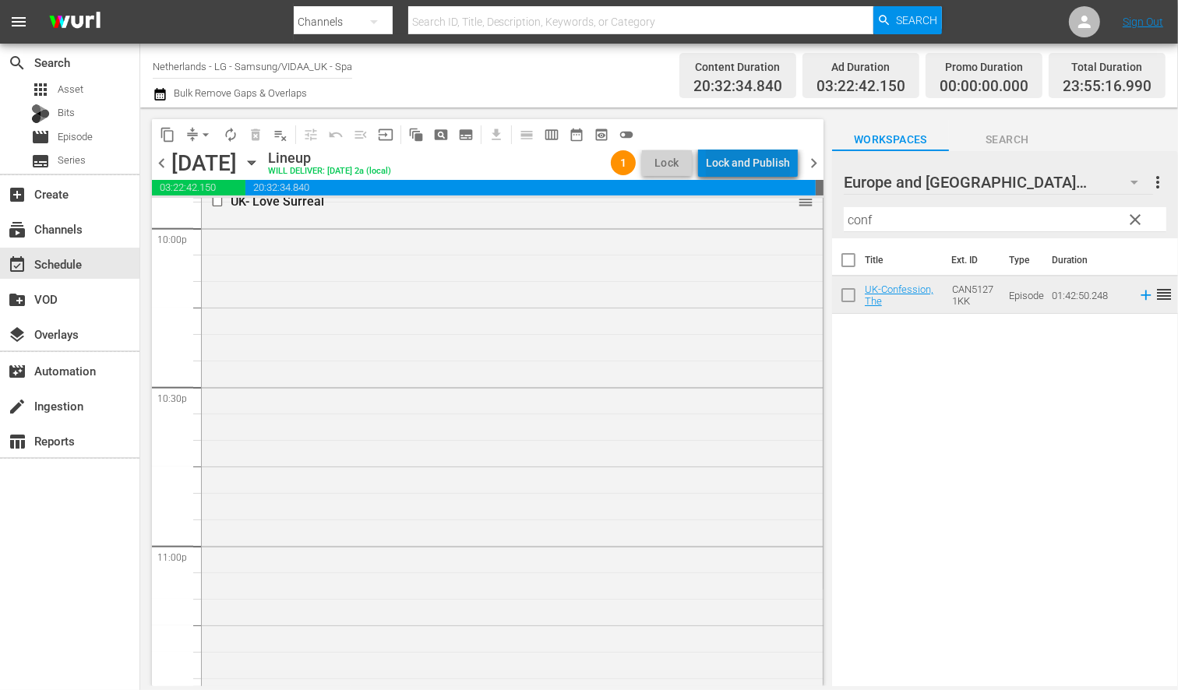
click at [760, 156] on div "Lock and Publish" at bounding box center [748, 163] width 84 height 28
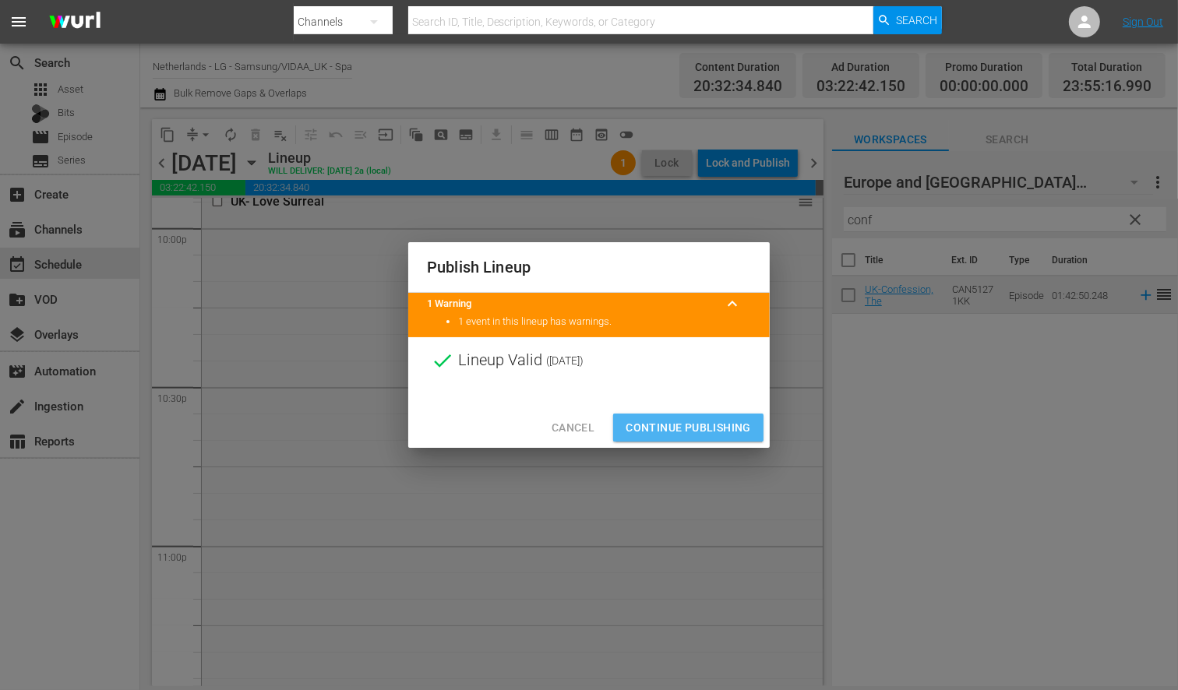
click at [701, 434] on span "Continue Publishing" at bounding box center [688, 427] width 125 height 19
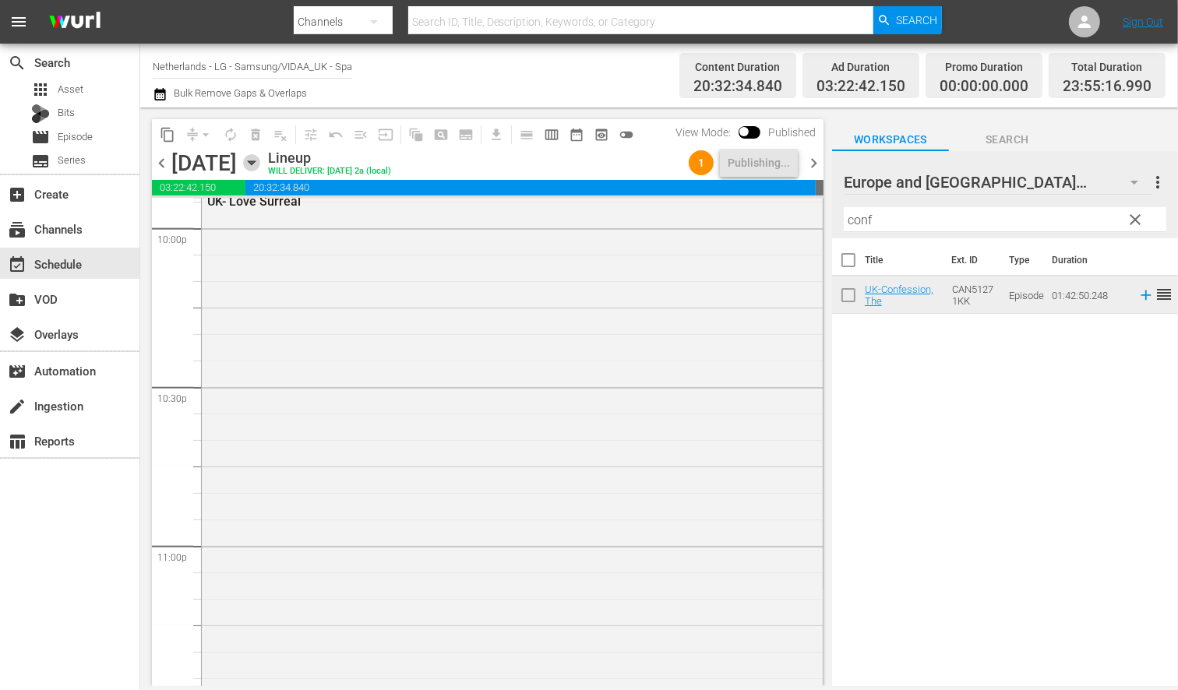
click at [255, 162] on icon "button" at bounding box center [251, 163] width 7 height 4
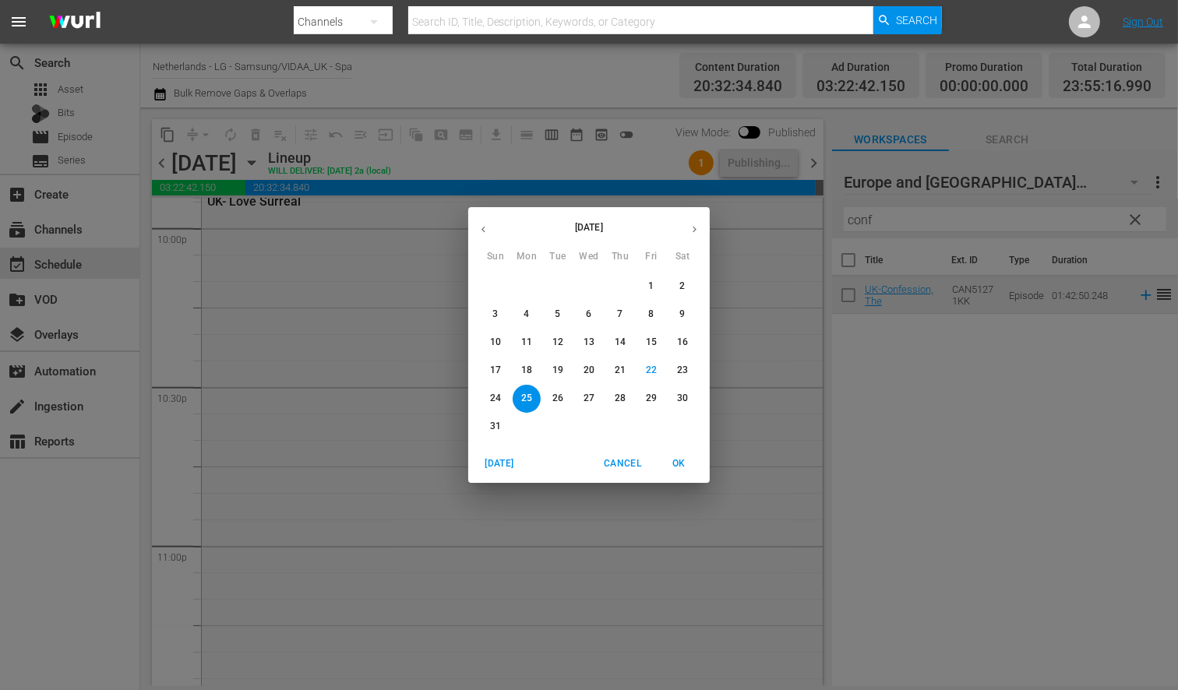
click at [558, 398] on p "26" at bounding box center [558, 398] width 11 height 13
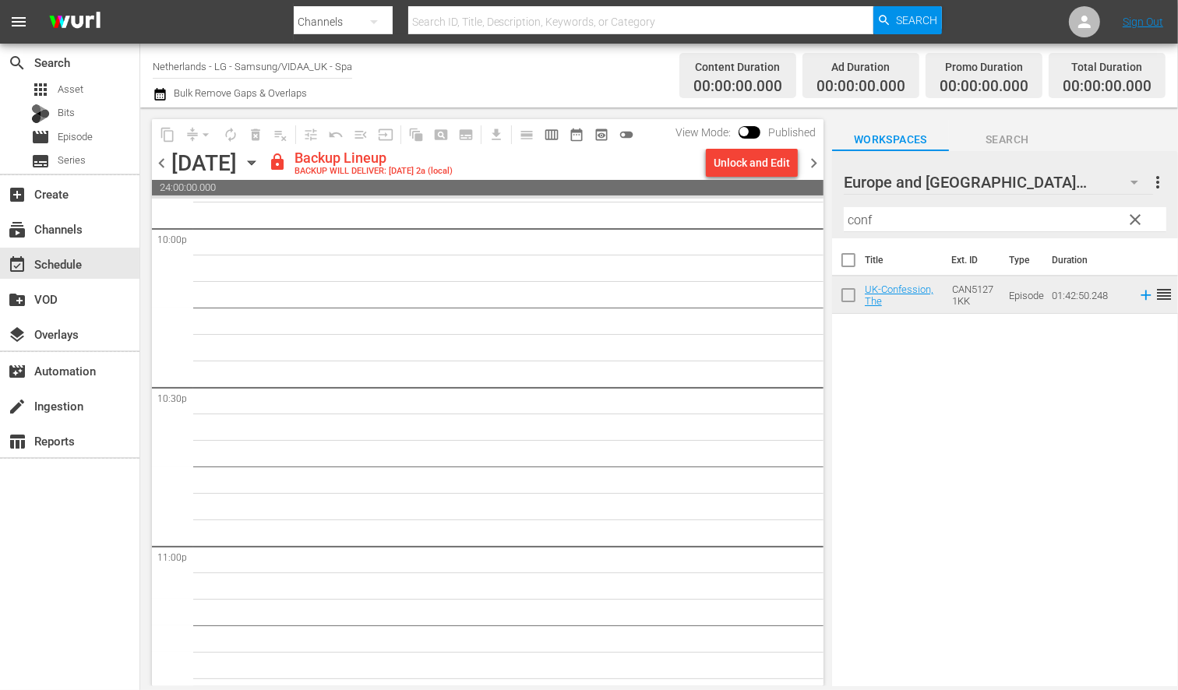
scroll to position [6939, 0]
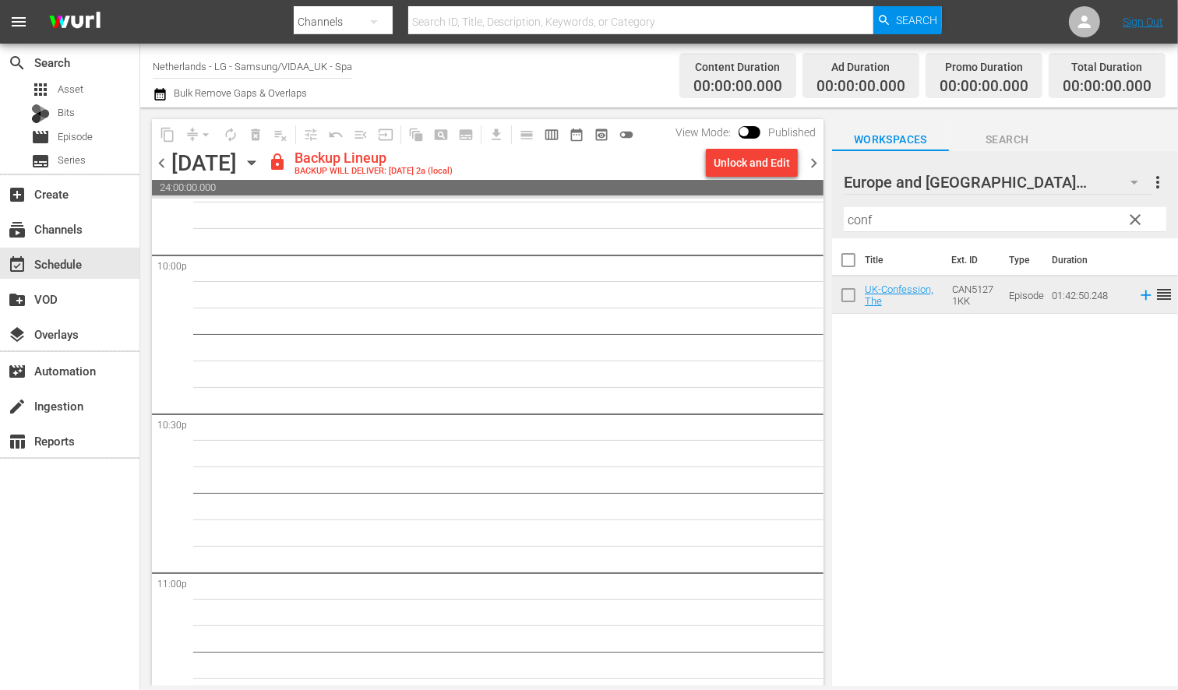
click at [740, 162] on div "Unlock and Edit" at bounding box center [752, 163] width 76 height 28
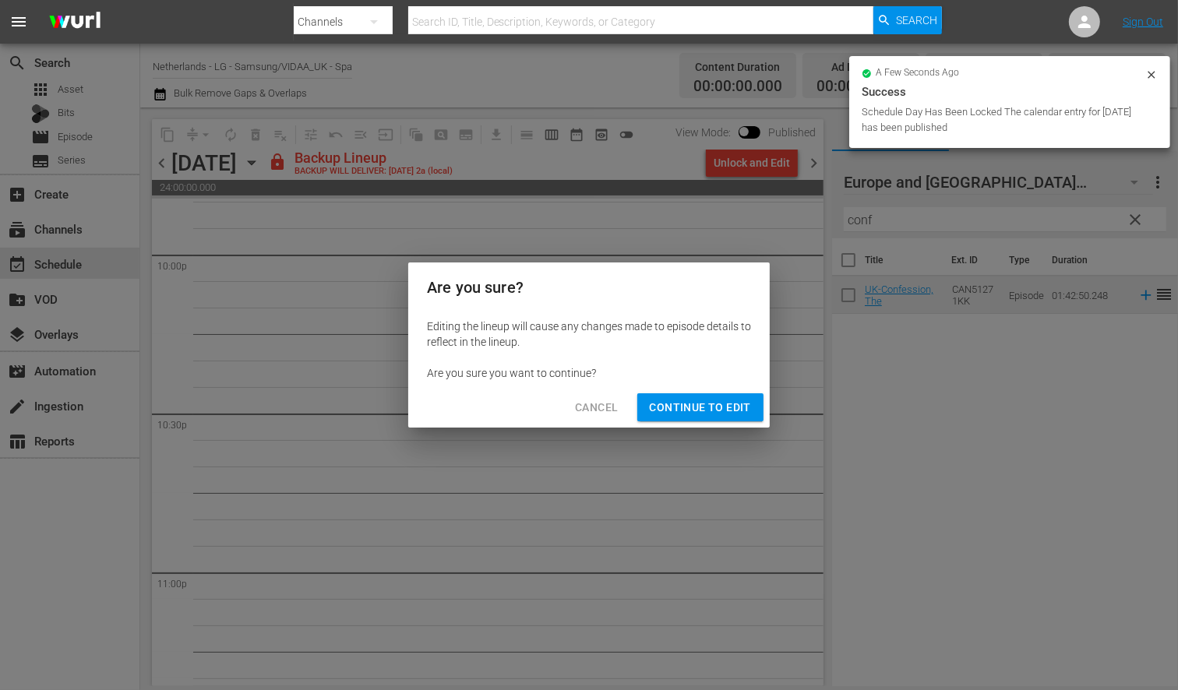
click at [715, 408] on span "Continue to Edit" at bounding box center [700, 407] width 101 height 19
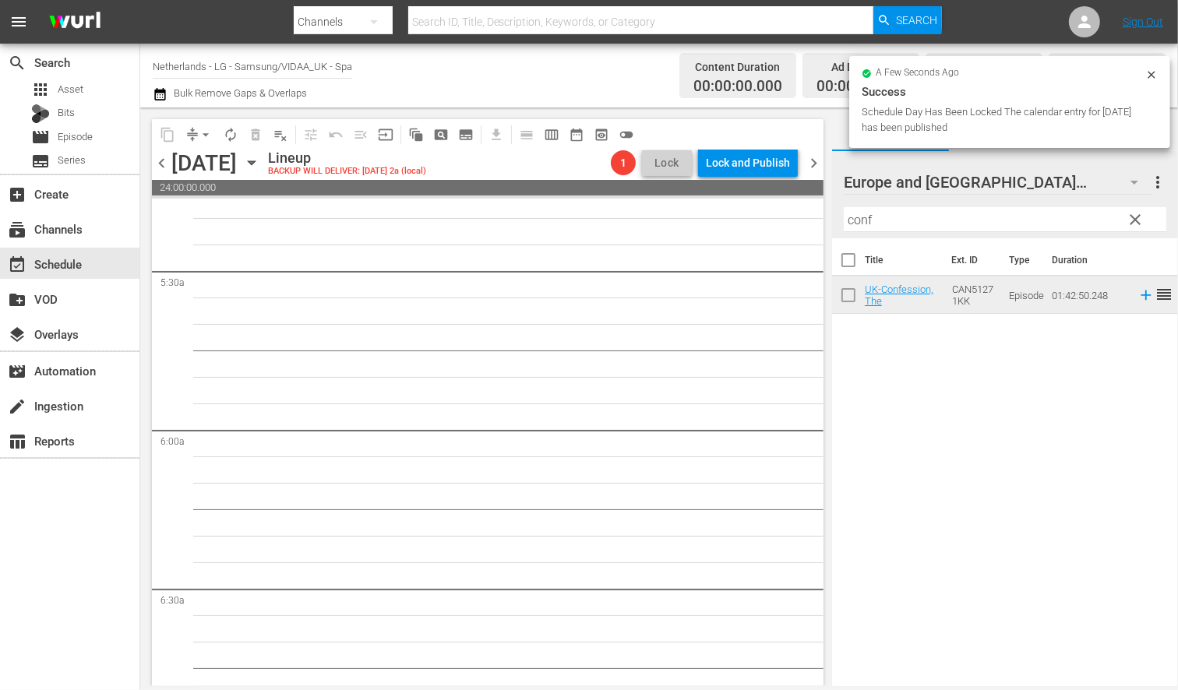
scroll to position [0, 0]
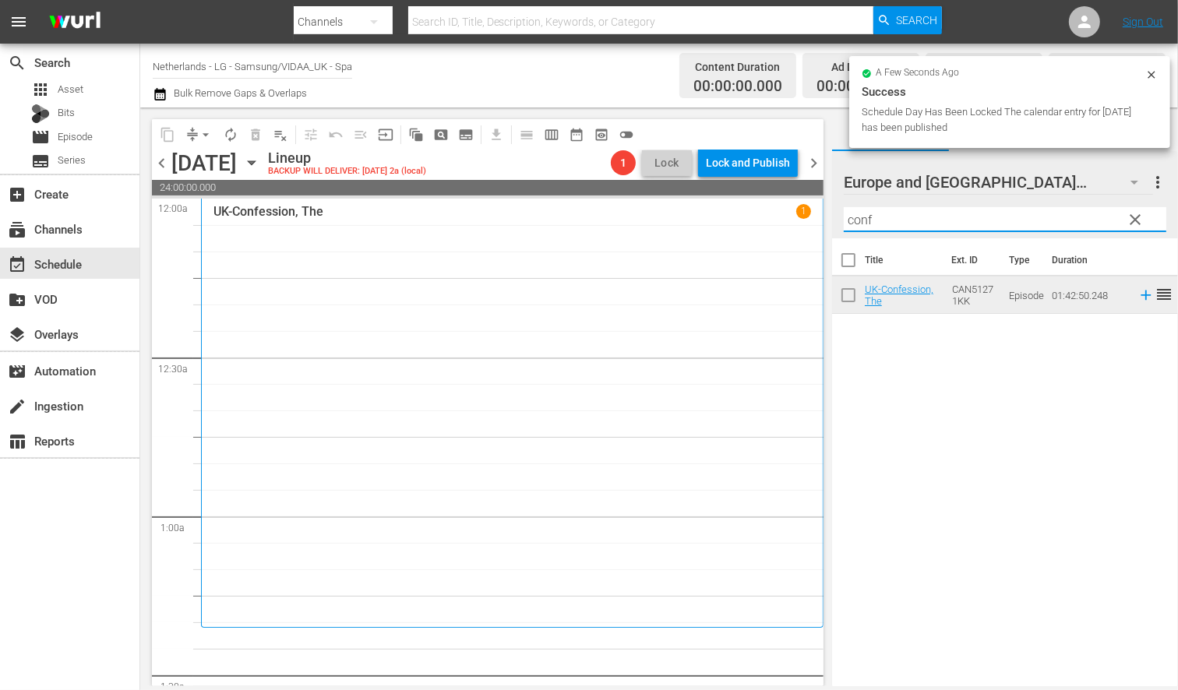
drag, startPoint x: 897, startPoint y: 219, endPoint x: 628, endPoint y: 216, distance: 268.9
click at [628, 216] on div "content_copy compress arrow_drop_down autorenew_outlined delete_forever_outline…" at bounding box center [659, 397] width 1038 height 579
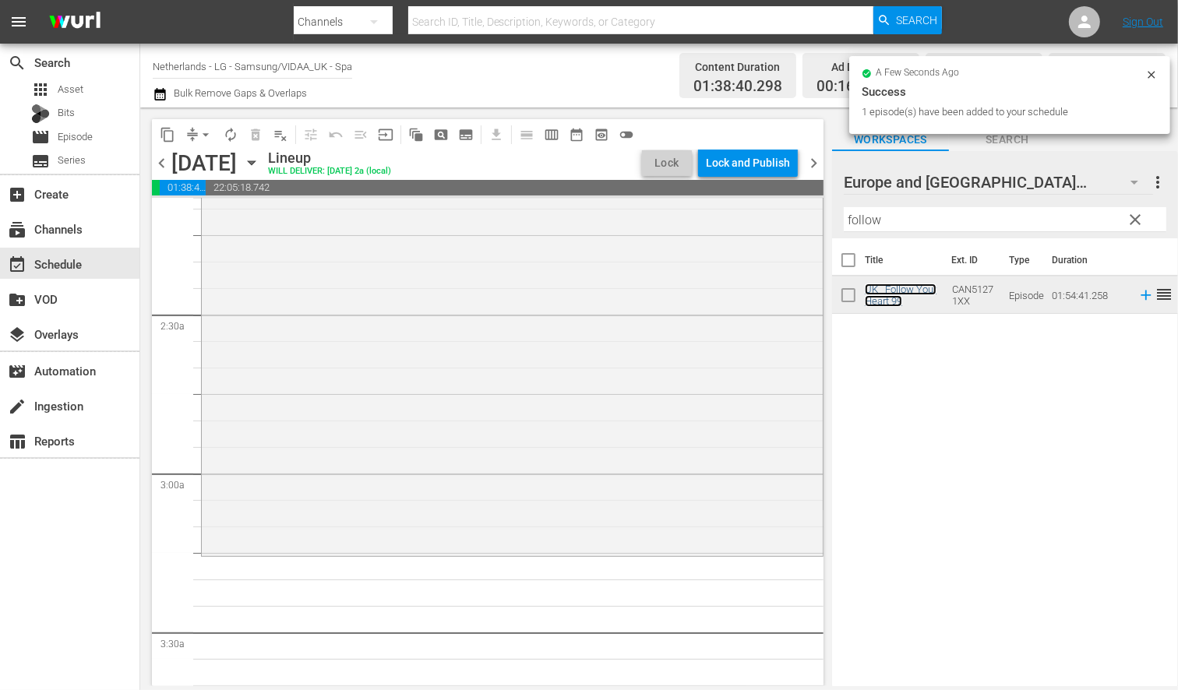
scroll to position [692, 0]
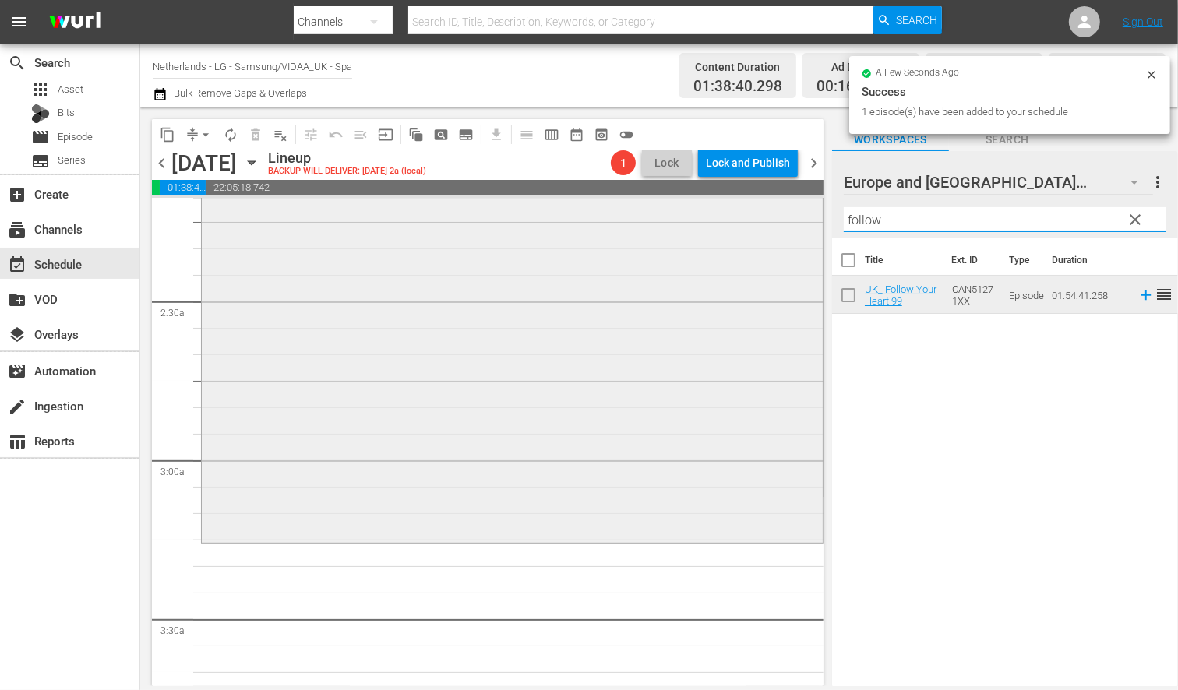
drag, startPoint x: 905, startPoint y: 224, endPoint x: 798, endPoint y: 220, distance: 106.8
click at [799, 220] on div "content_copy compress arrow_drop_down autorenew_outlined delete_forever_outline…" at bounding box center [659, 397] width 1038 height 579
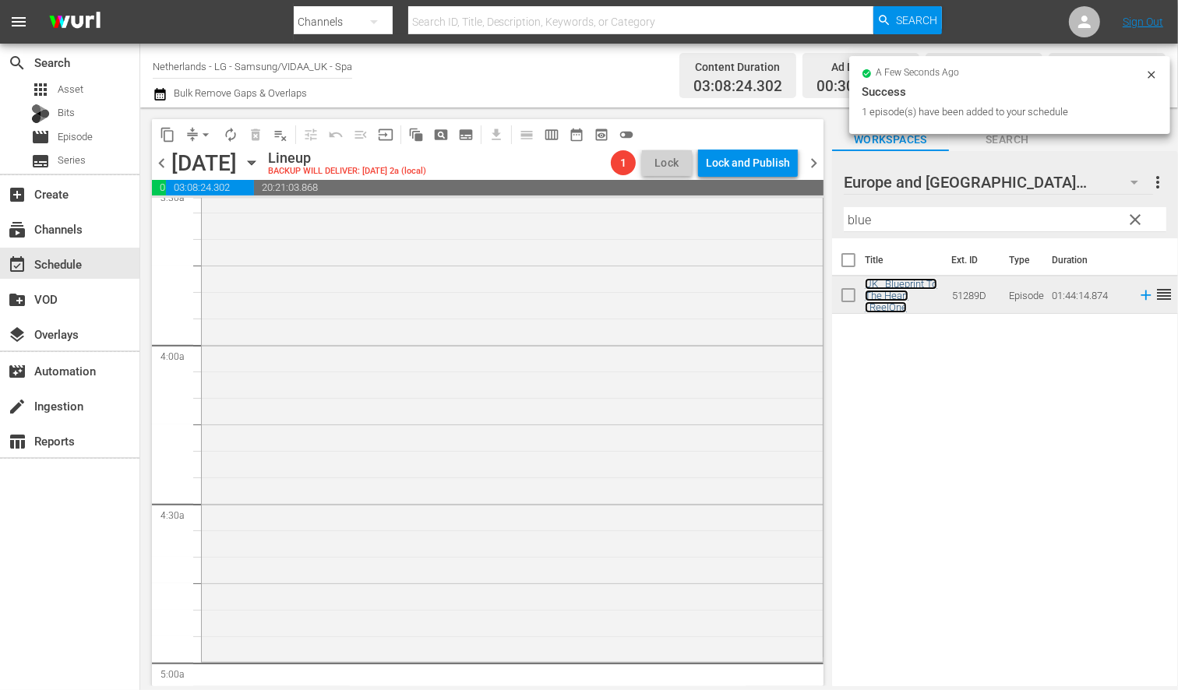
scroll to position [1471, 0]
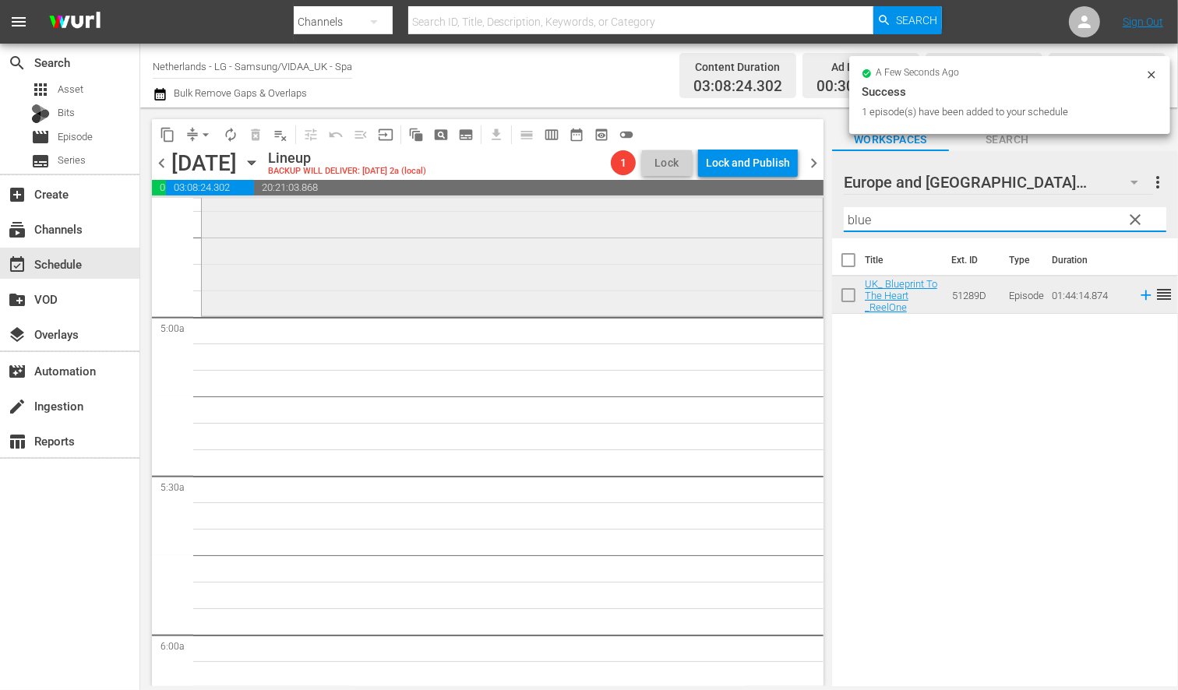
drag, startPoint x: 893, startPoint y: 218, endPoint x: 729, endPoint y: 208, distance: 164.7
click at [729, 208] on div "content_copy compress arrow_drop_down autorenew_outlined delete_forever_outline…" at bounding box center [659, 397] width 1038 height 579
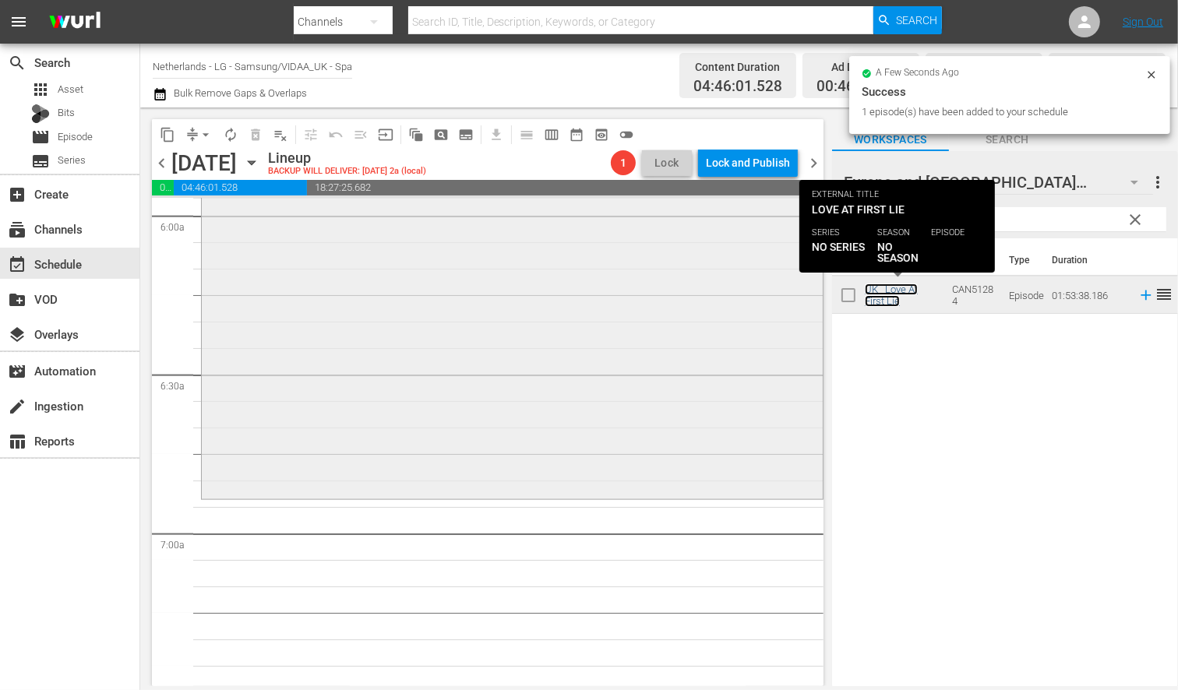
scroll to position [1905, 0]
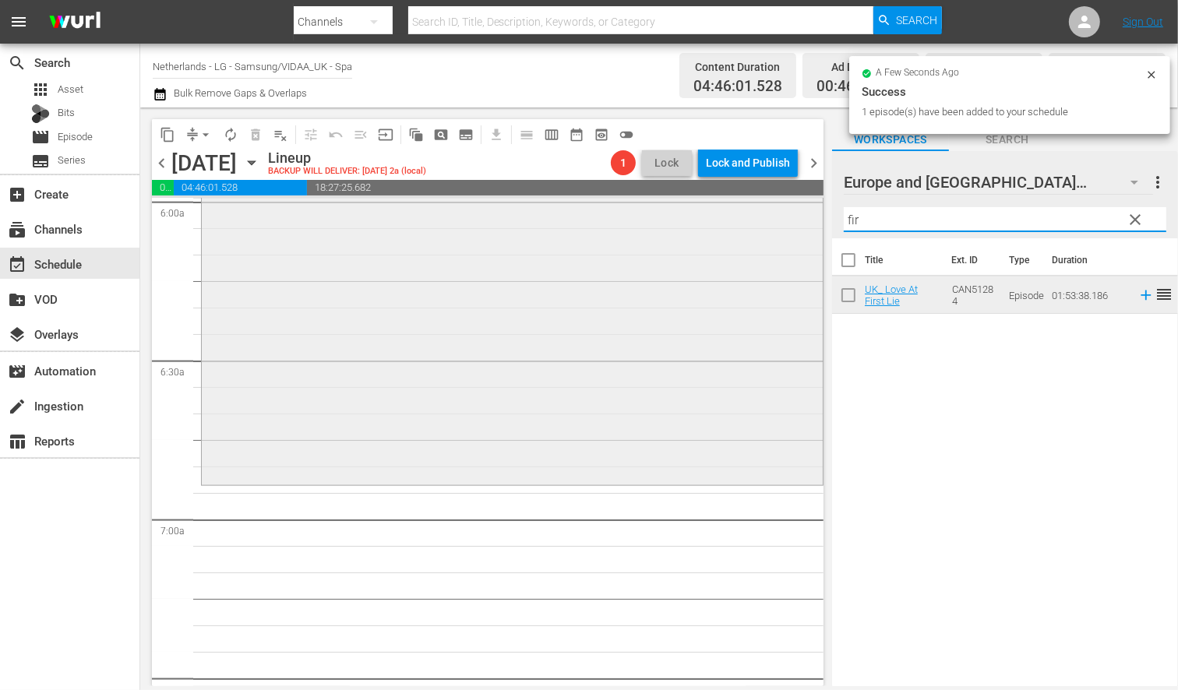
drag, startPoint x: 861, startPoint y: 221, endPoint x: 687, endPoint y: 217, distance: 173.8
click at [687, 217] on div "content_copy compress arrow_drop_down autorenew_outlined delete_forever_outline…" at bounding box center [659, 397] width 1038 height 579
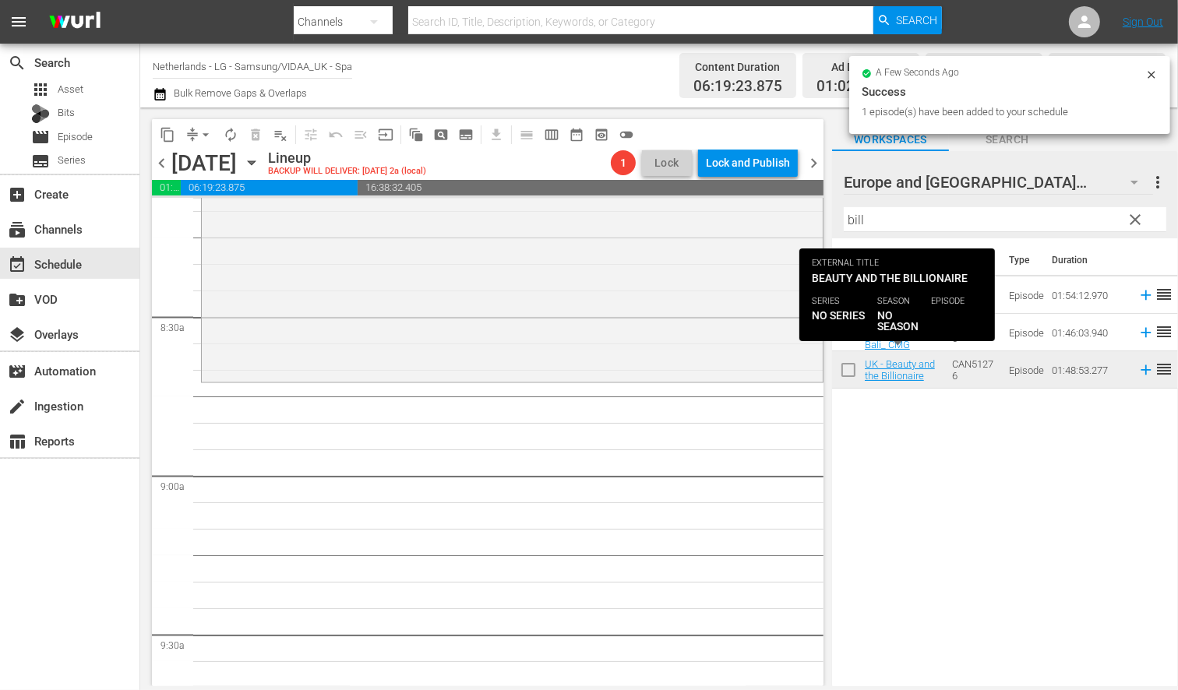
scroll to position [2597, 0]
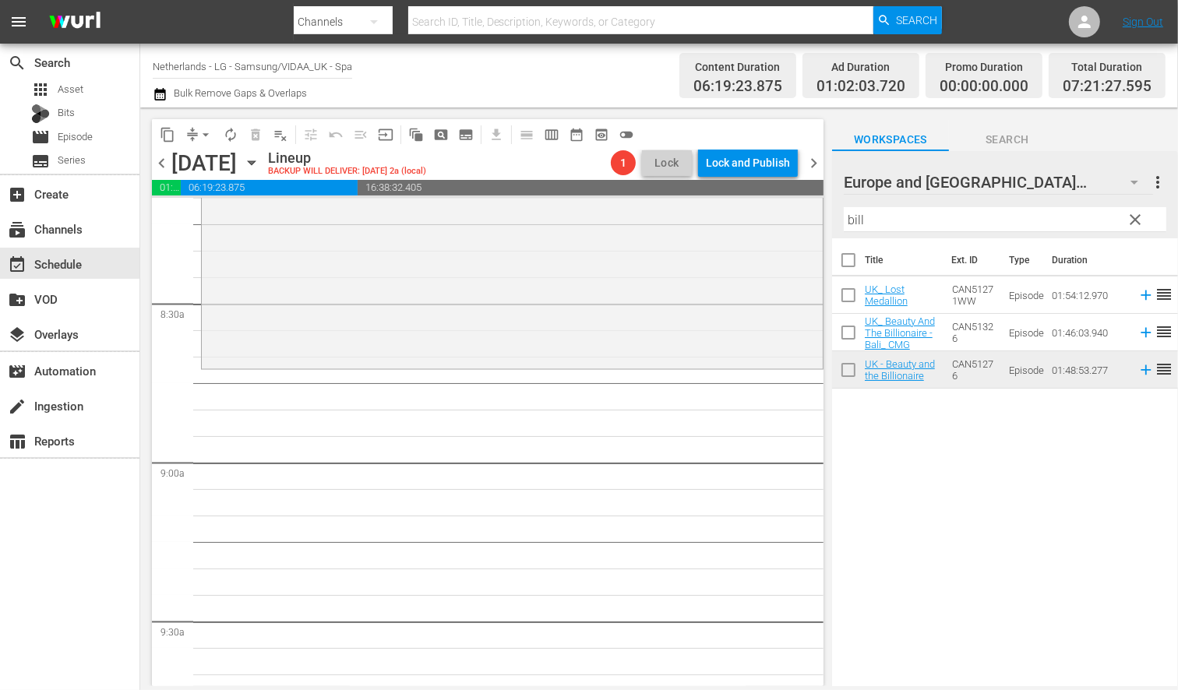
click at [255, 162] on icon "button" at bounding box center [251, 163] width 7 height 4
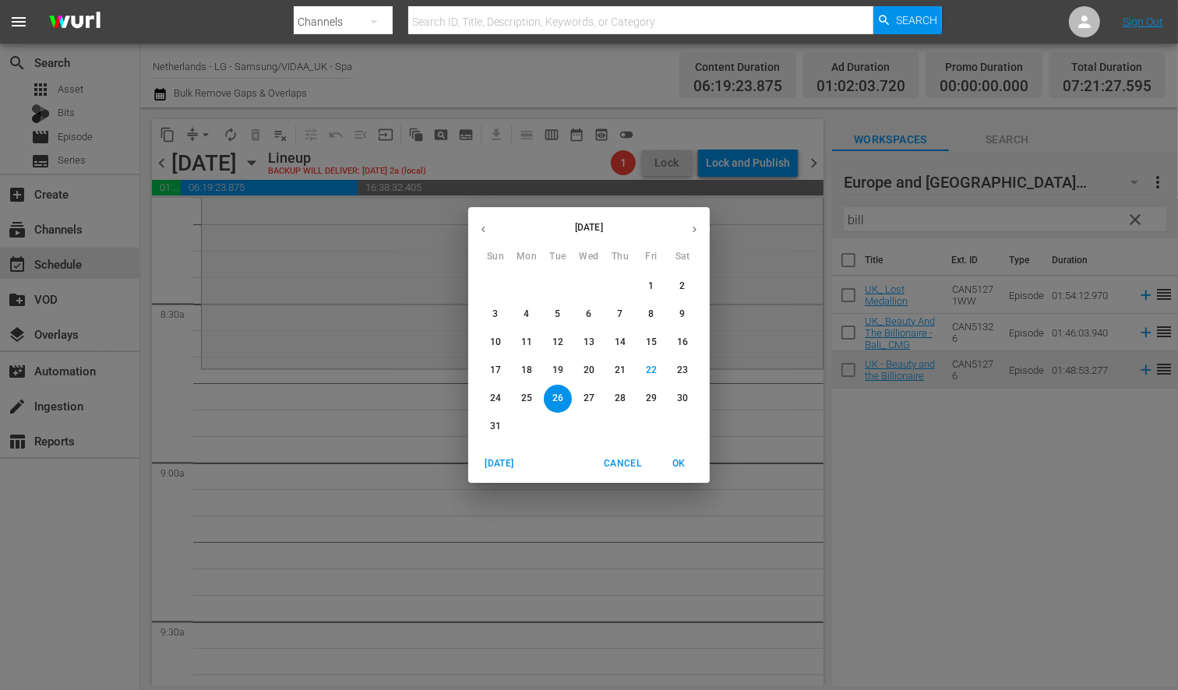
click at [527, 398] on p "25" at bounding box center [526, 398] width 11 height 13
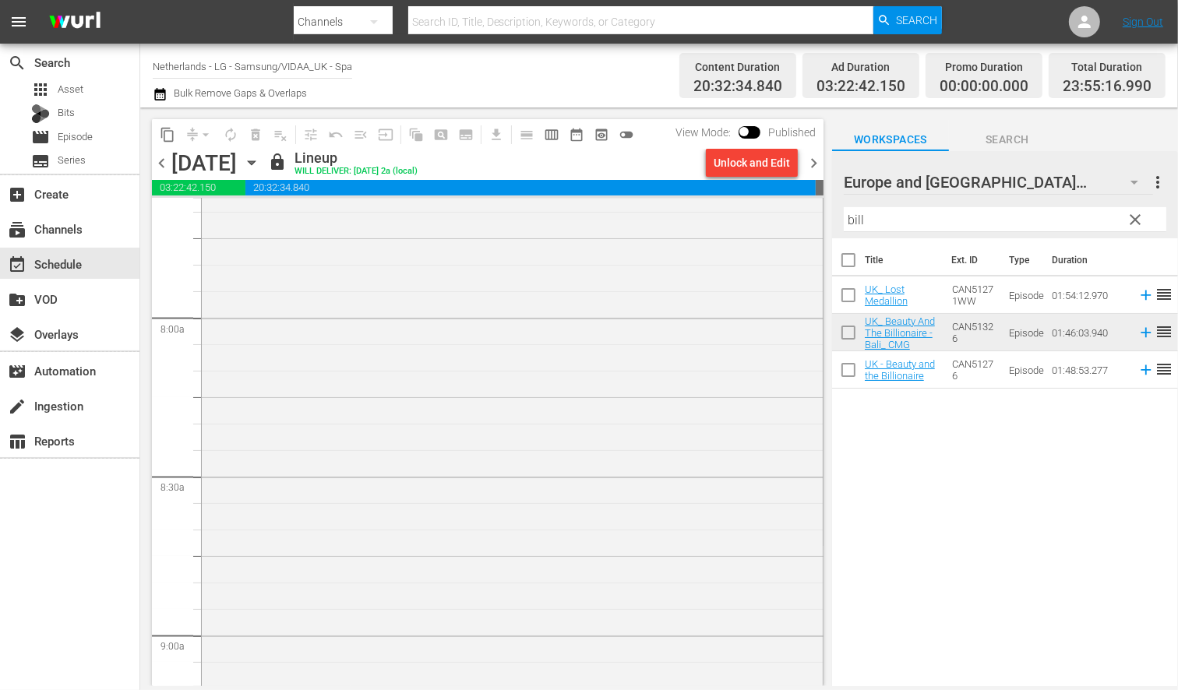
scroll to position [1991, 0]
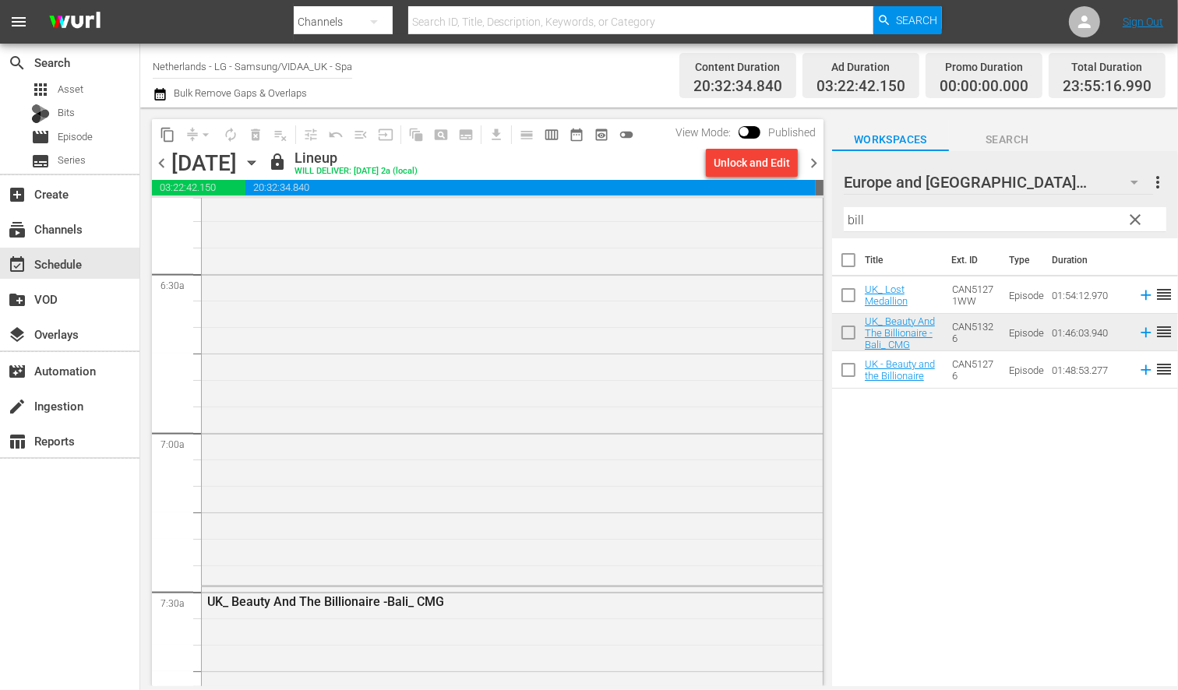
click at [255, 161] on icon "button" at bounding box center [251, 163] width 7 height 4
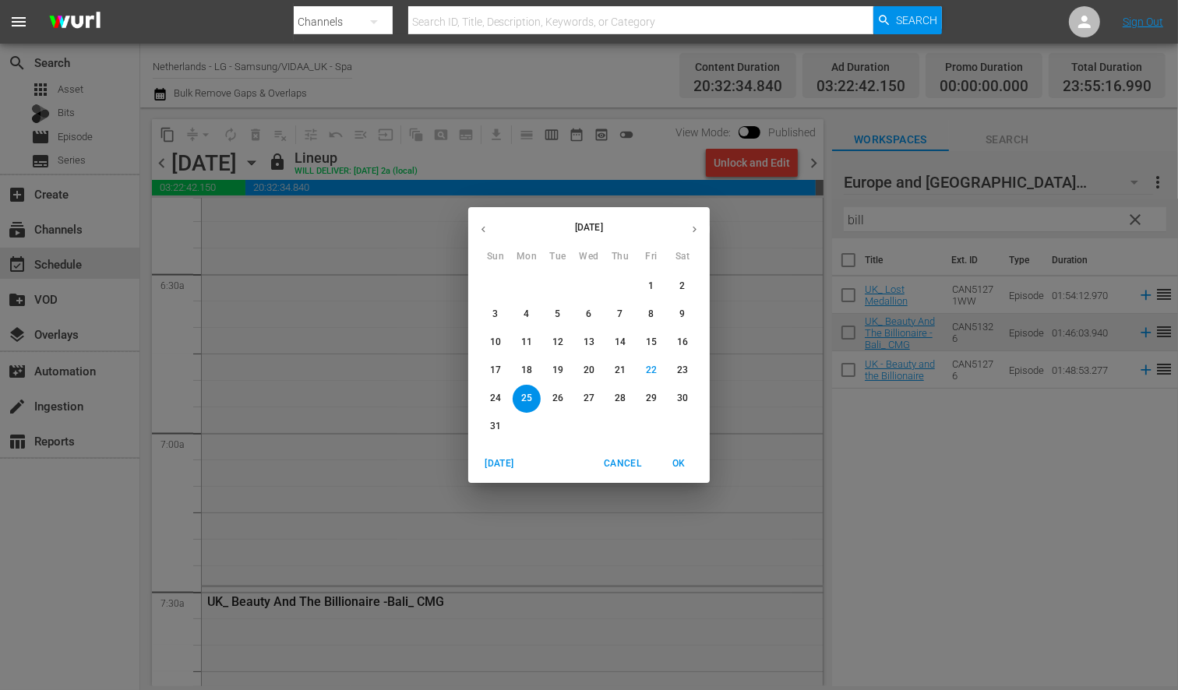
click at [556, 398] on p "26" at bounding box center [558, 398] width 11 height 13
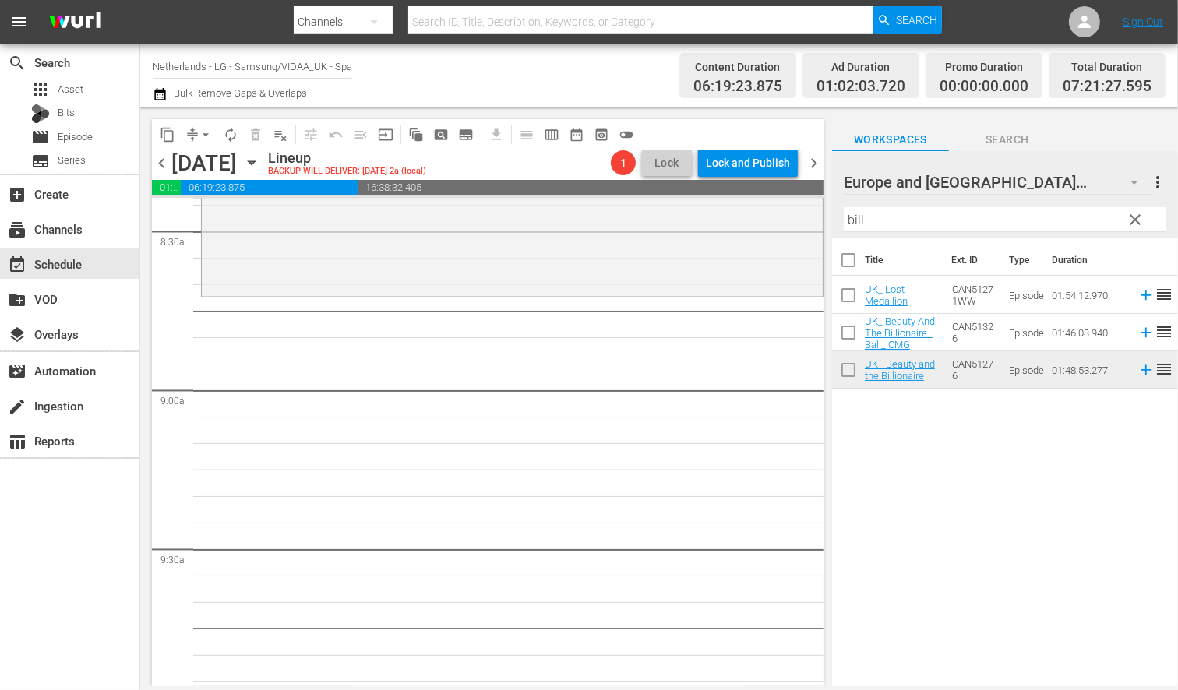
scroll to position [2684, 0]
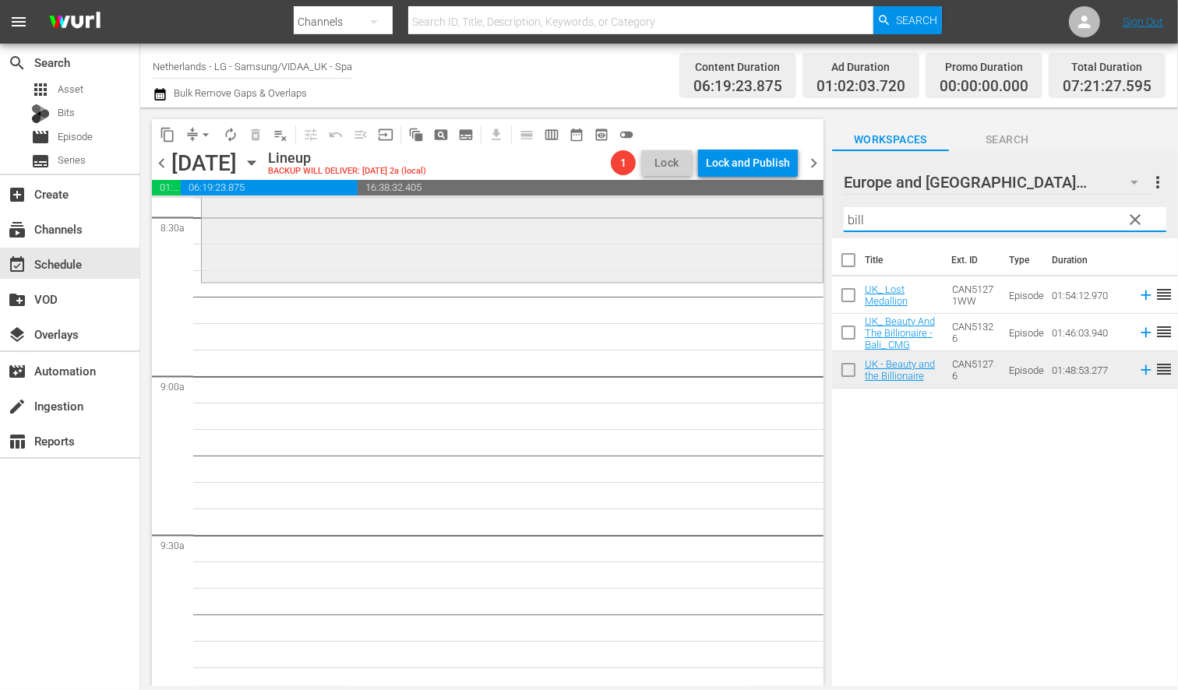
drag, startPoint x: 884, startPoint y: 215, endPoint x: 754, endPoint y: 213, distance: 129.4
click at [754, 213] on div "content_copy compress arrow_drop_down autorenew_outlined delete_forever_outline…" at bounding box center [659, 397] width 1038 height 579
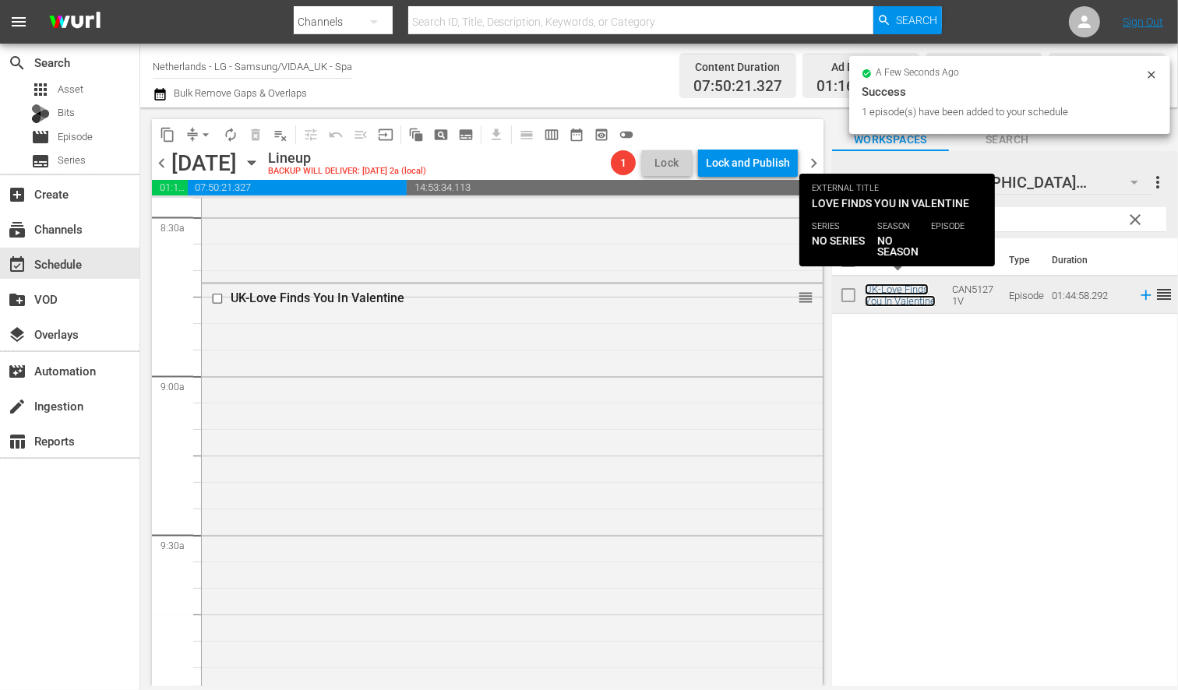
scroll to position [3117, 0]
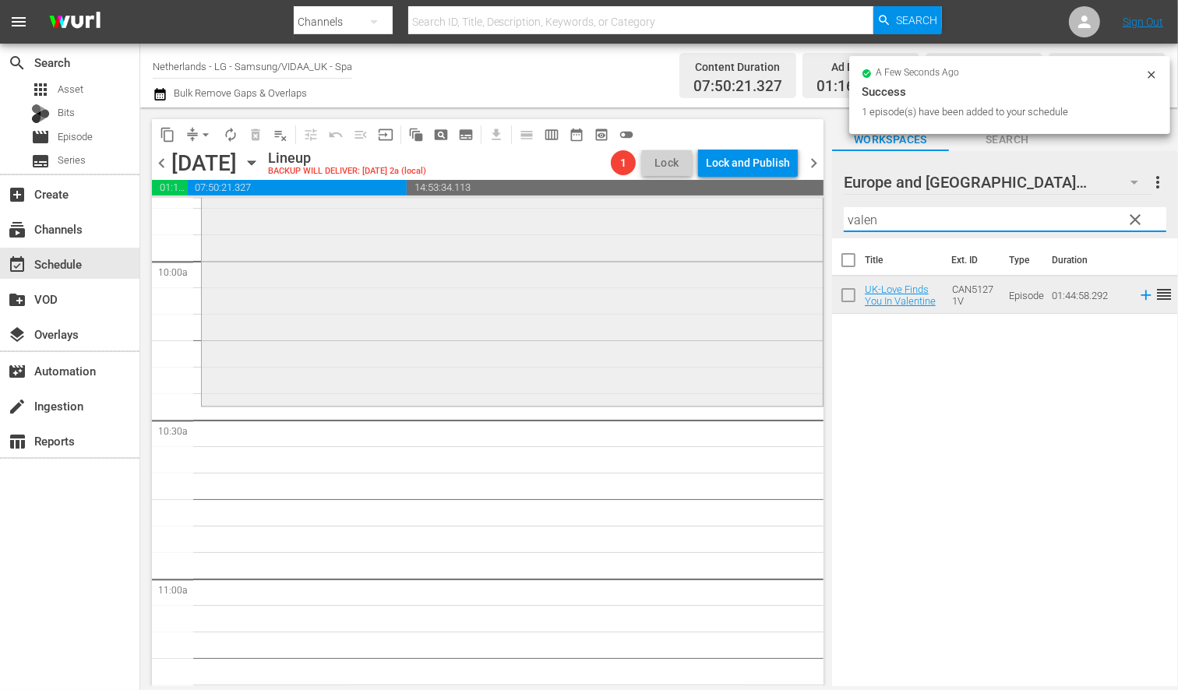
drag, startPoint x: 887, startPoint y: 222, endPoint x: 735, endPoint y: 215, distance: 152.1
click at [735, 215] on div "content_copy compress arrow_drop_down autorenew_outlined delete_forever_outline…" at bounding box center [659, 397] width 1038 height 579
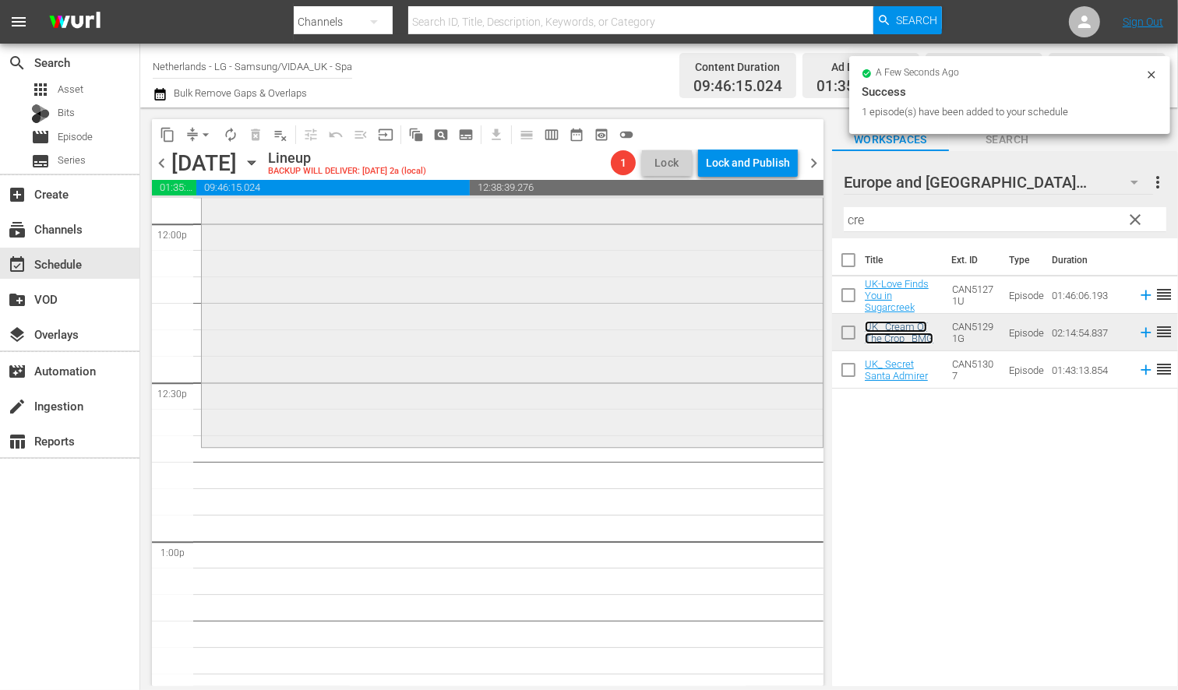
scroll to position [3809, 0]
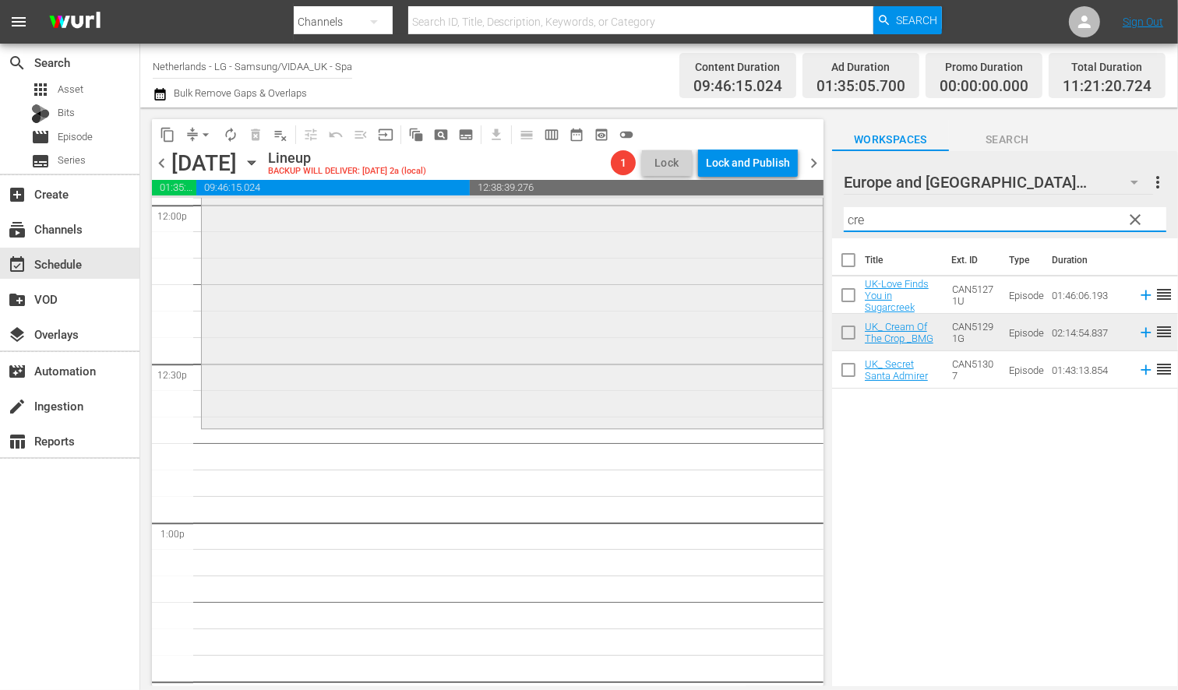
drag, startPoint x: 894, startPoint y: 221, endPoint x: 748, endPoint y: 210, distance: 146.1
click at [748, 209] on div "content_copy compress arrow_drop_down autorenew_outlined delete_forever_outline…" at bounding box center [659, 397] width 1038 height 579
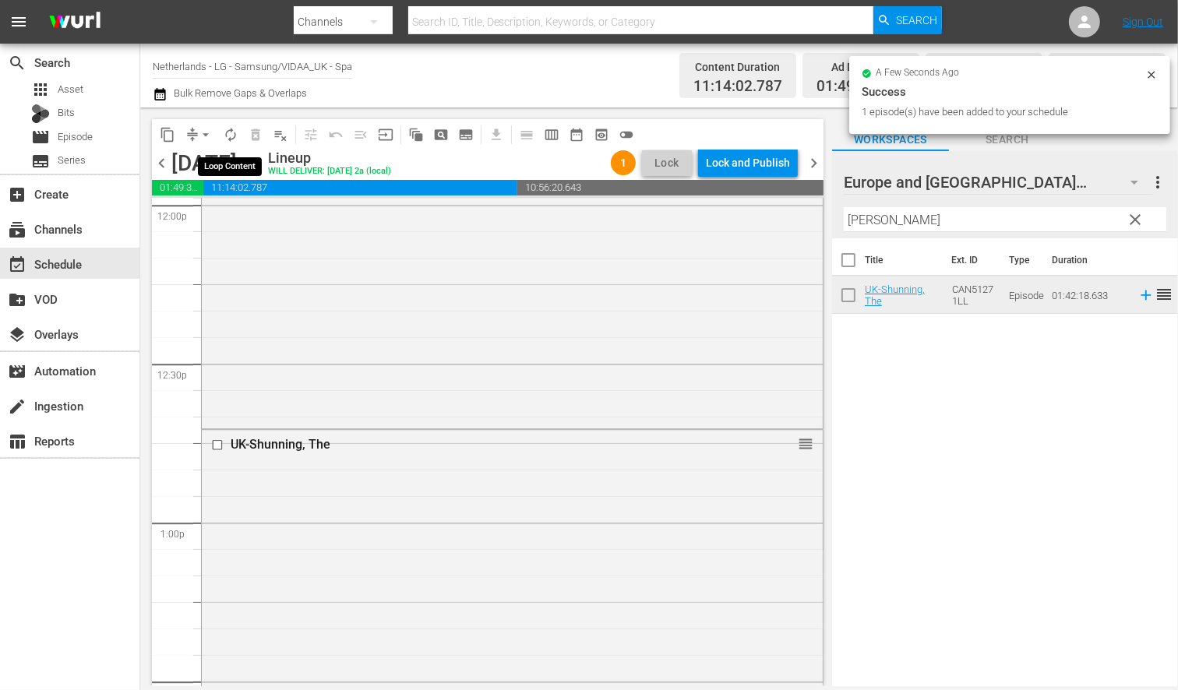
click at [230, 130] on span "autorenew_outlined" at bounding box center [231, 135] width 16 height 16
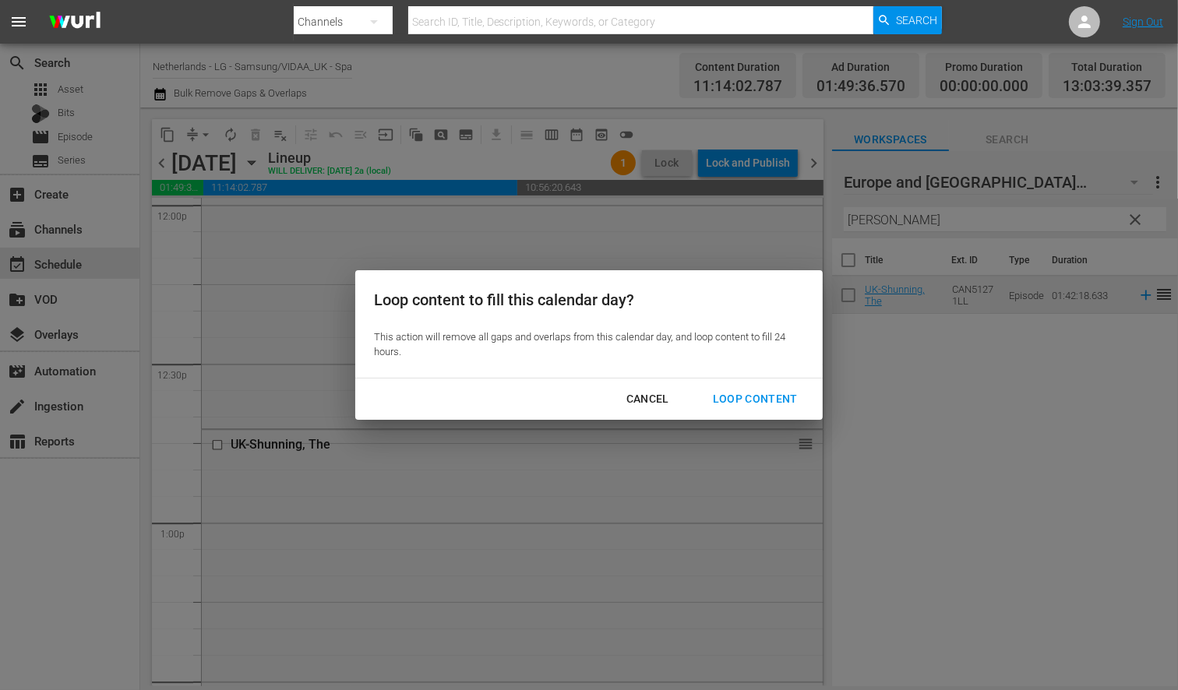
click at [731, 394] on div "Loop Content" at bounding box center [756, 399] width 110 height 19
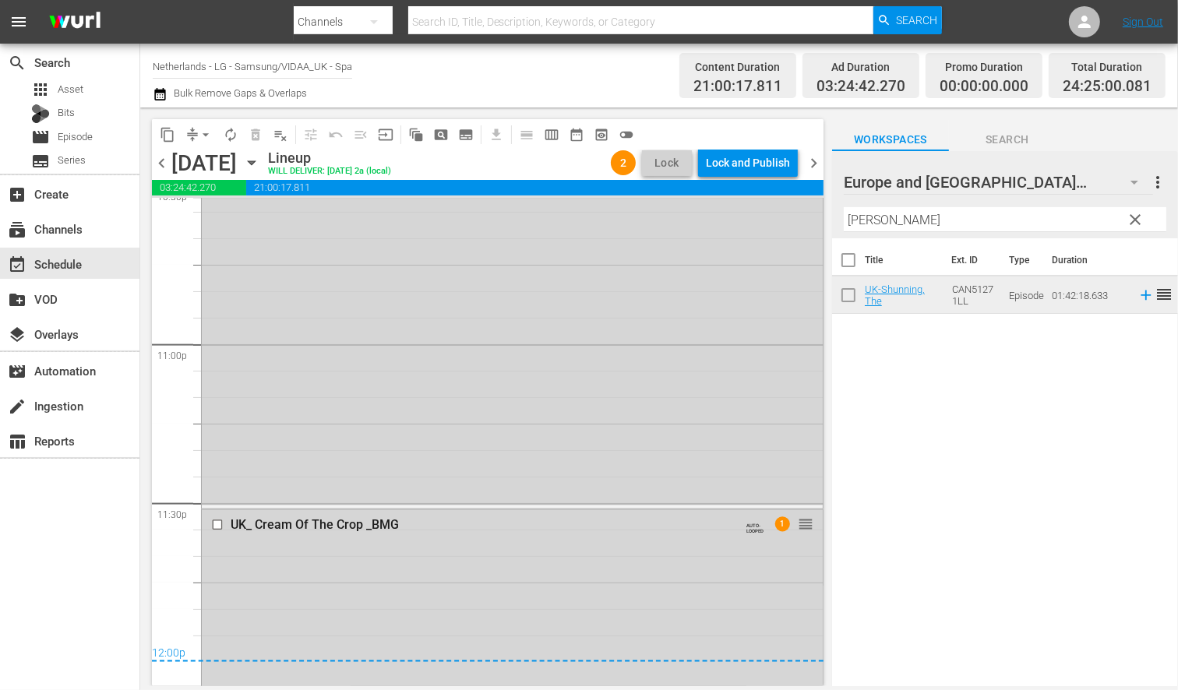
scroll to position [7187, 0]
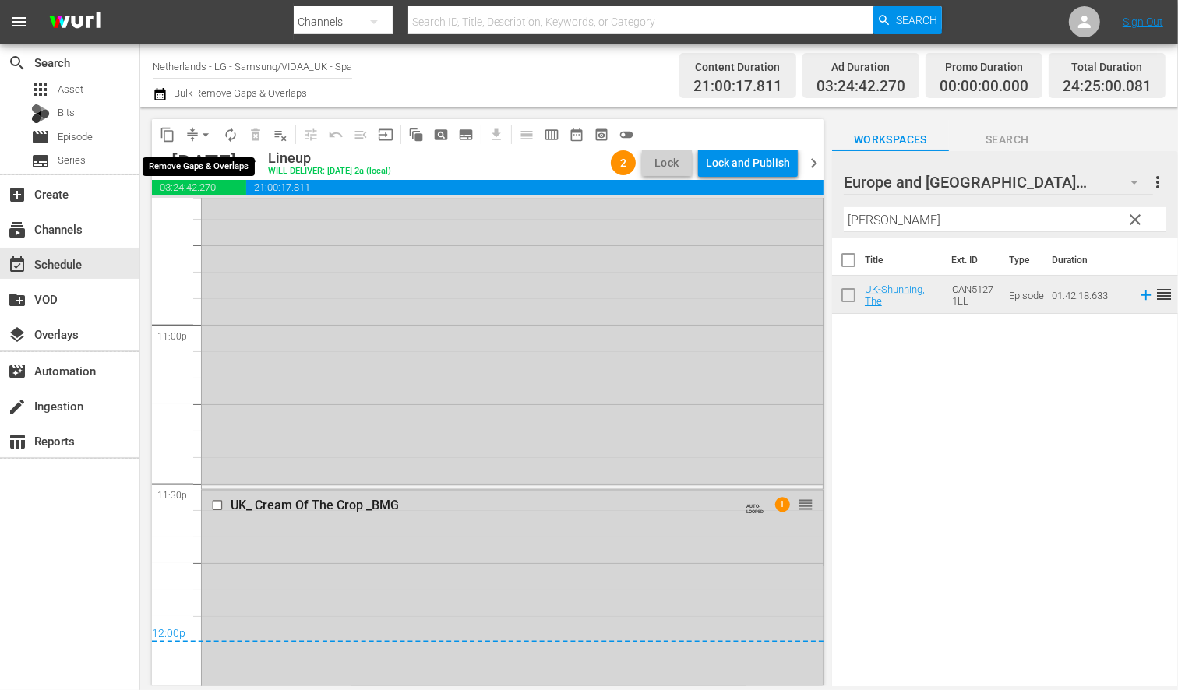
click at [203, 132] on span "arrow_drop_down" at bounding box center [206, 135] width 16 height 16
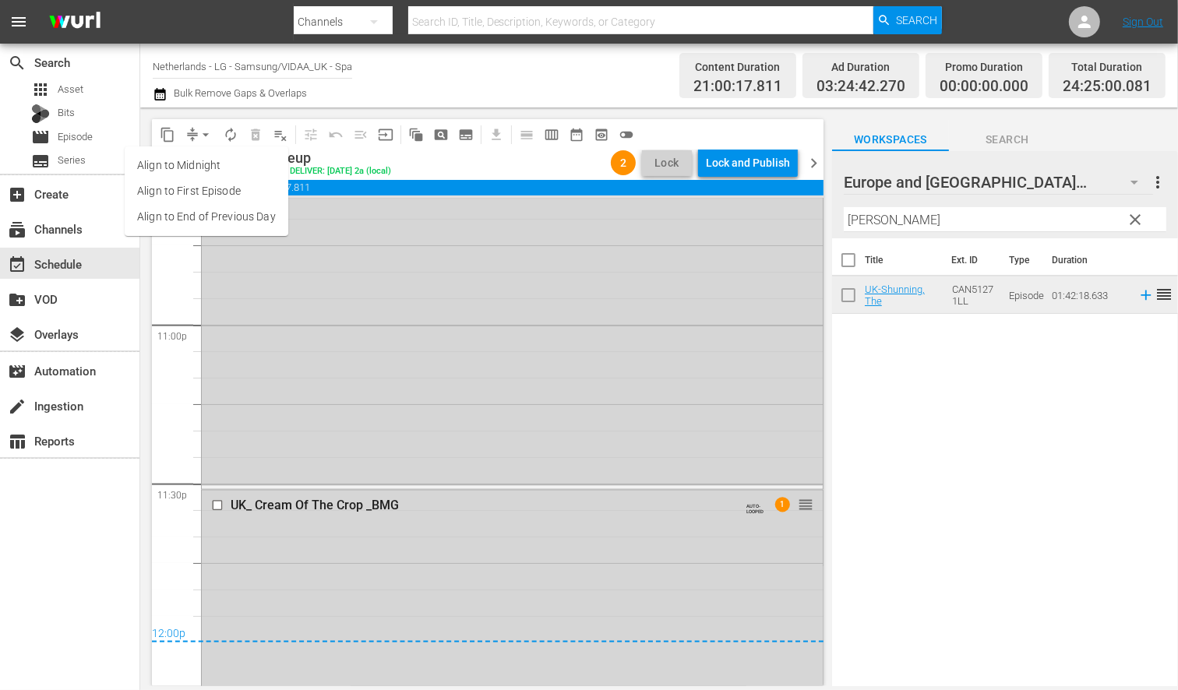
click at [224, 209] on li "Align to End of Previous Day" at bounding box center [207, 217] width 164 height 26
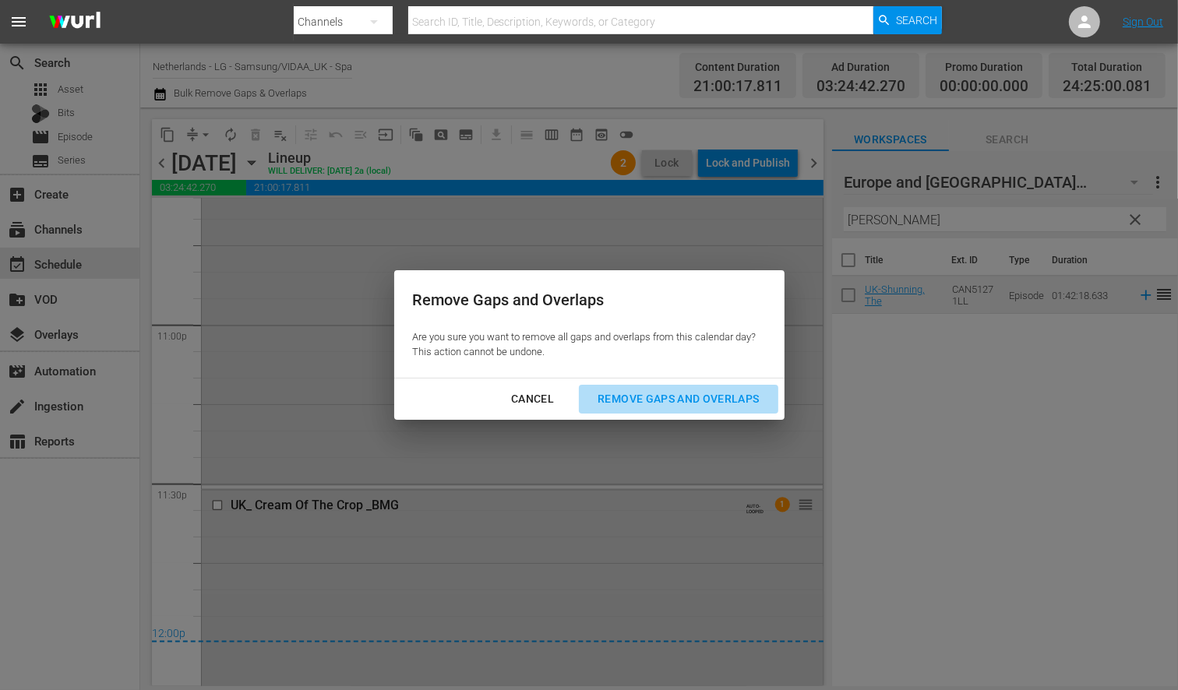
click at [711, 403] on div "Remove Gaps and Overlaps" at bounding box center [678, 399] width 186 height 19
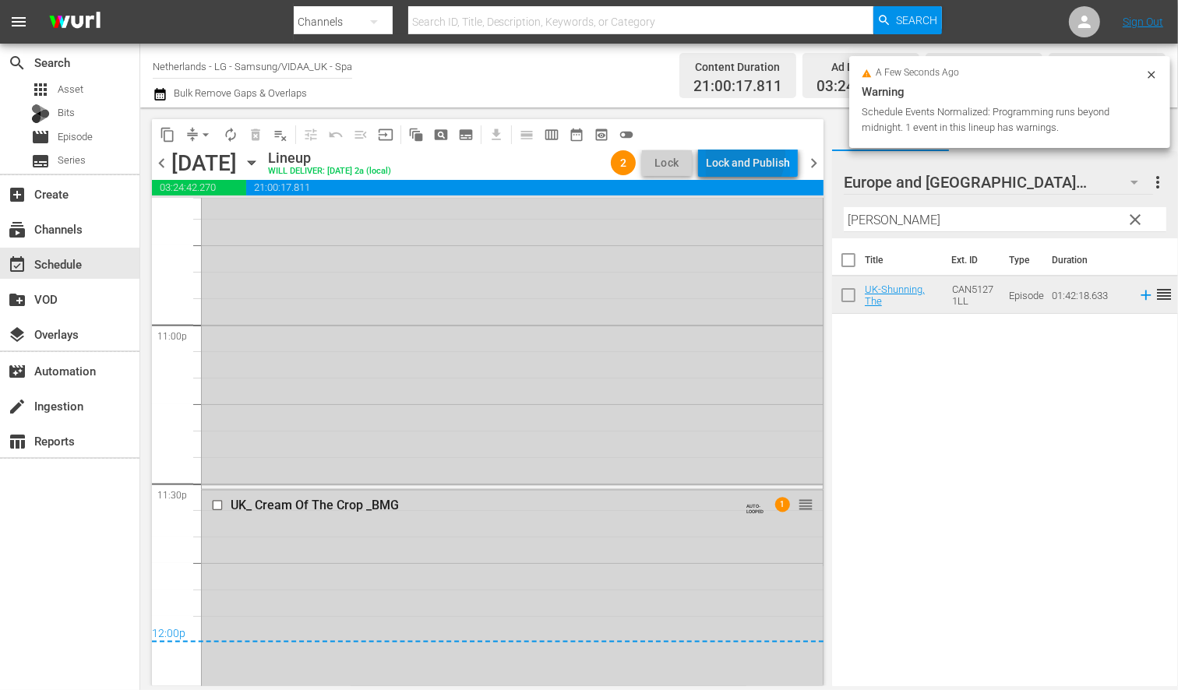
click at [741, 156] on div "Lock and Publish" at bounding box center [748, 163] width 84 height 28
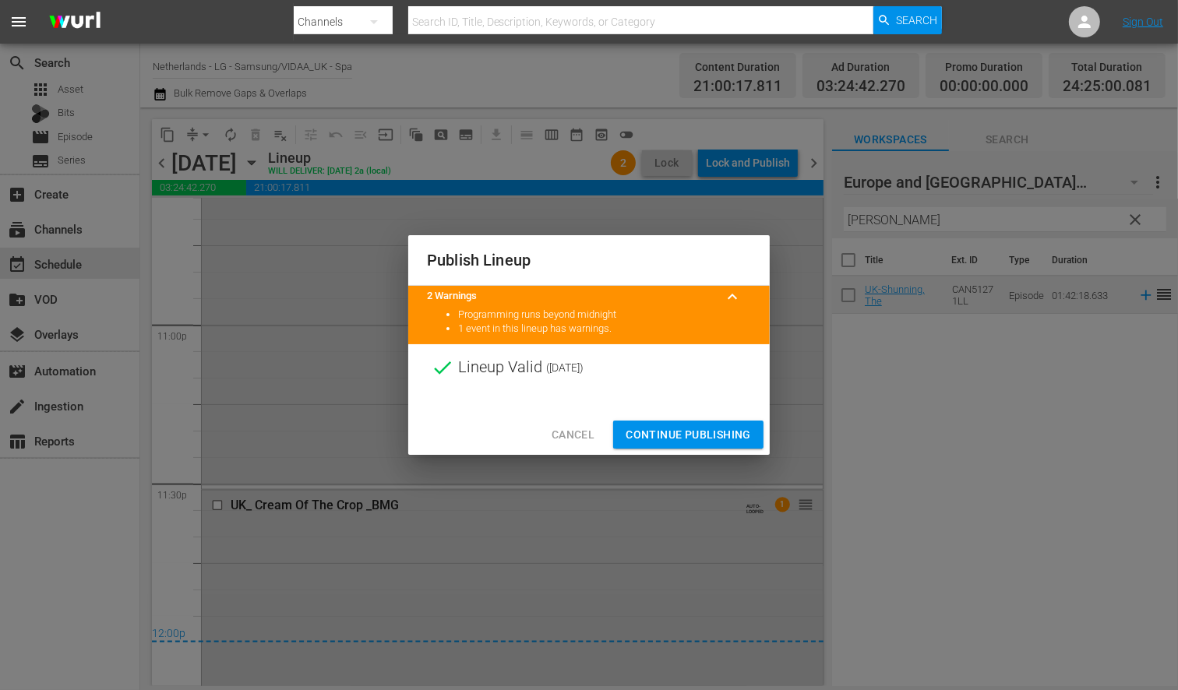
click at [671, 429] on span "Continue Publishing" at bounding box center [688, 434] width 125 height 19
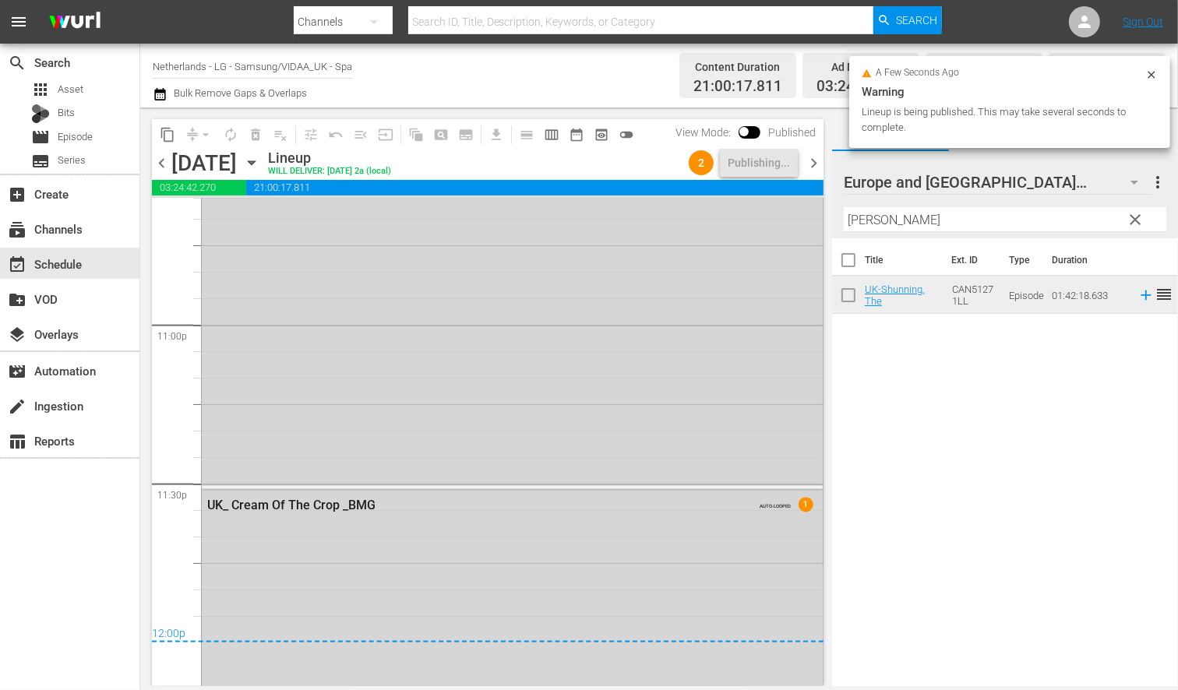
click at [255, 162] on icon "button" at bounding box center [251, 163] width 7 height 4
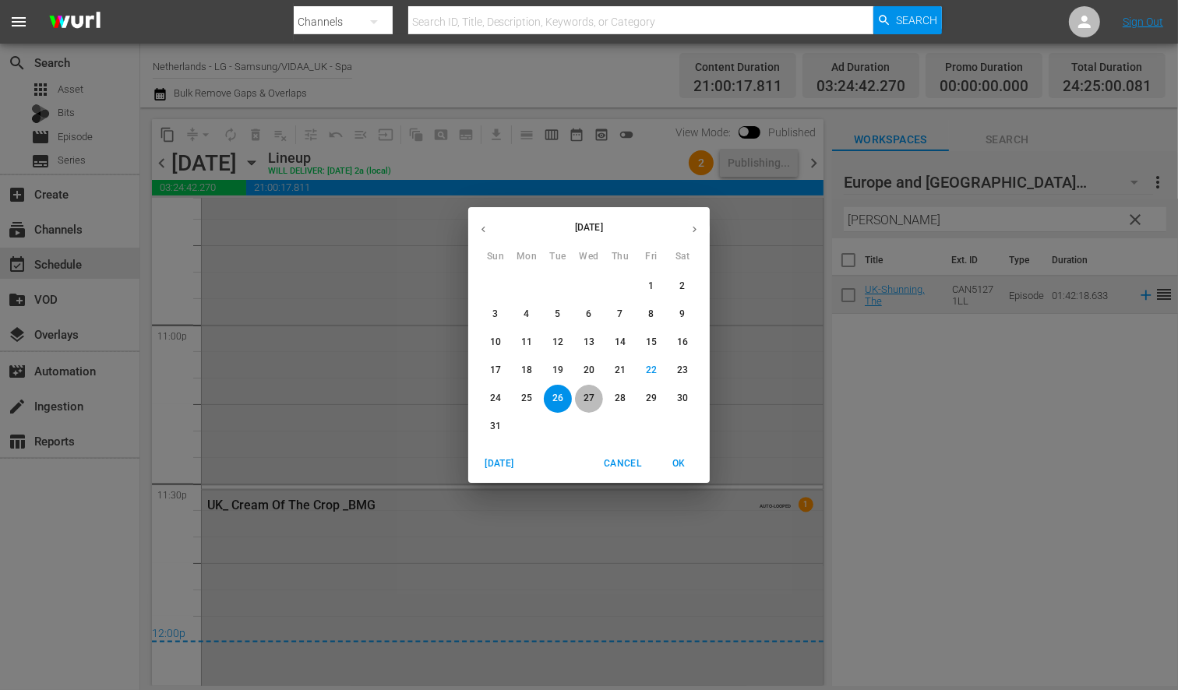
click at [590, 399] on p "27" at bounding box center [589, 398] width 11 height 13
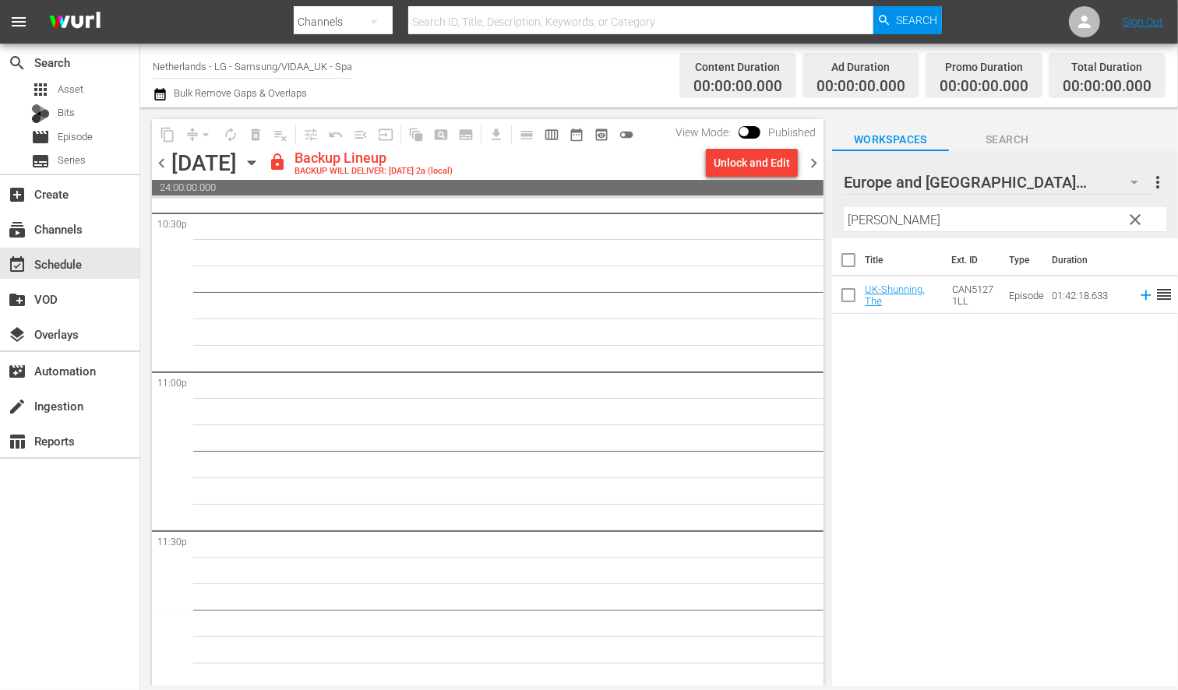
scroll to position [7142, 0]
click at [729, 161] on div "Unlock and Edit" at bounding box center [752, 163] width 76 height 28
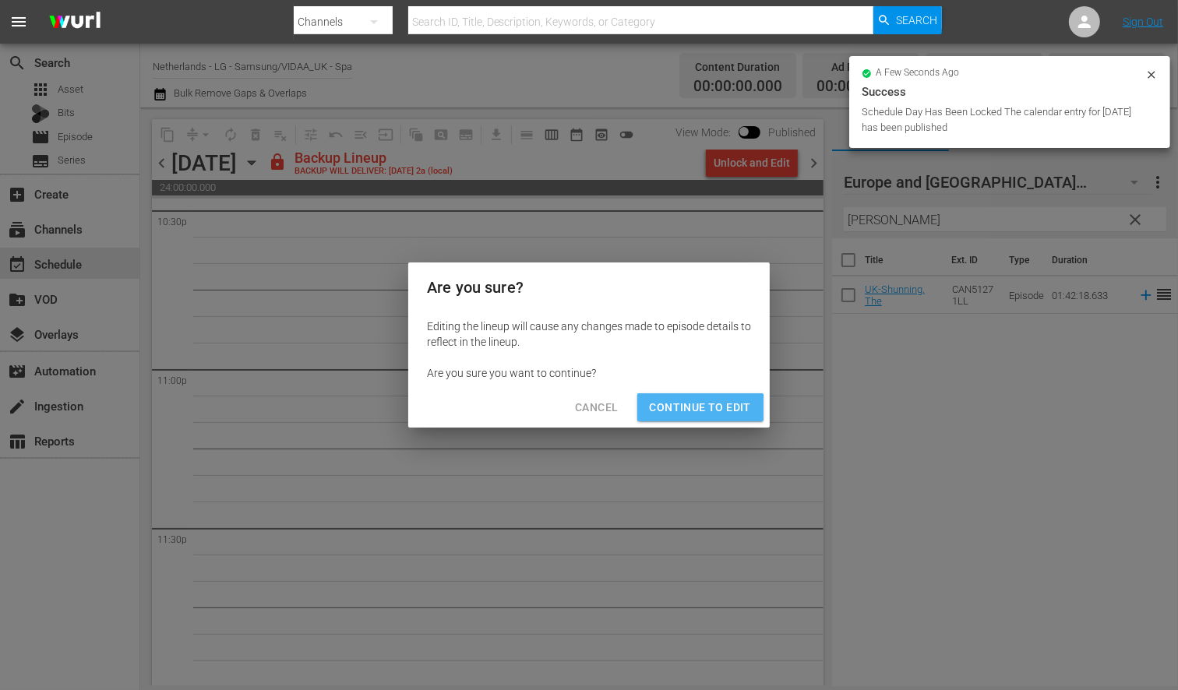
click at [690, 409] on span "Continue to Edit" at bounding box center [700, 407] width 101 height 19
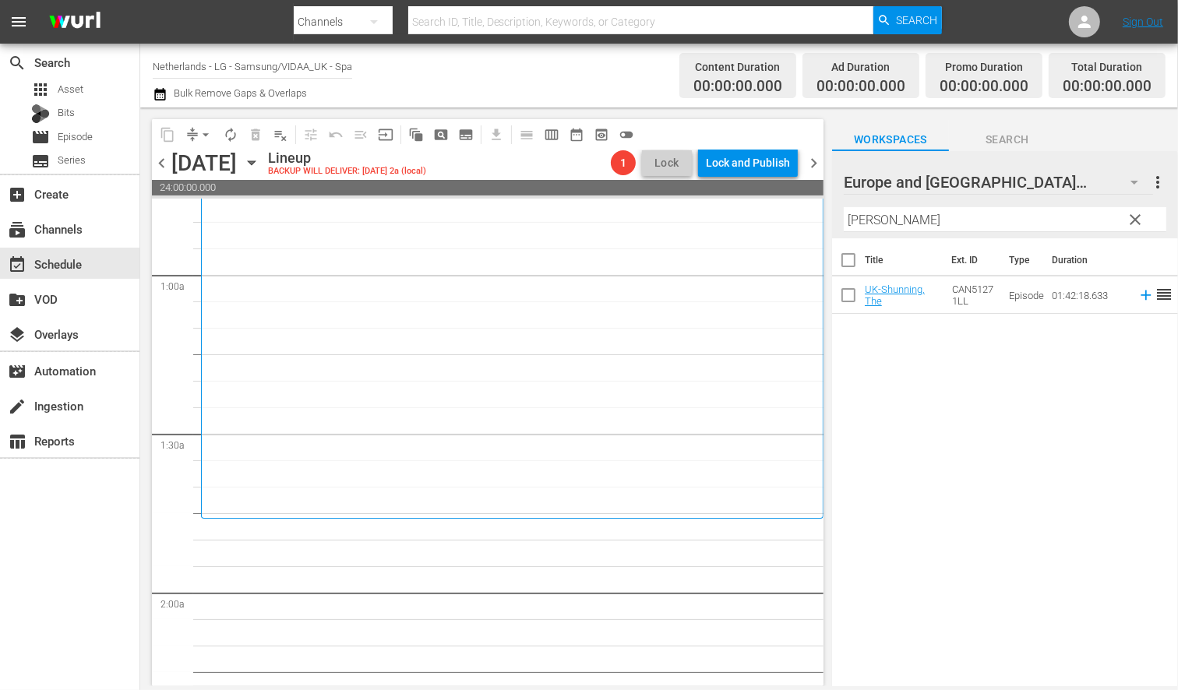
scroll to position [260, 0]
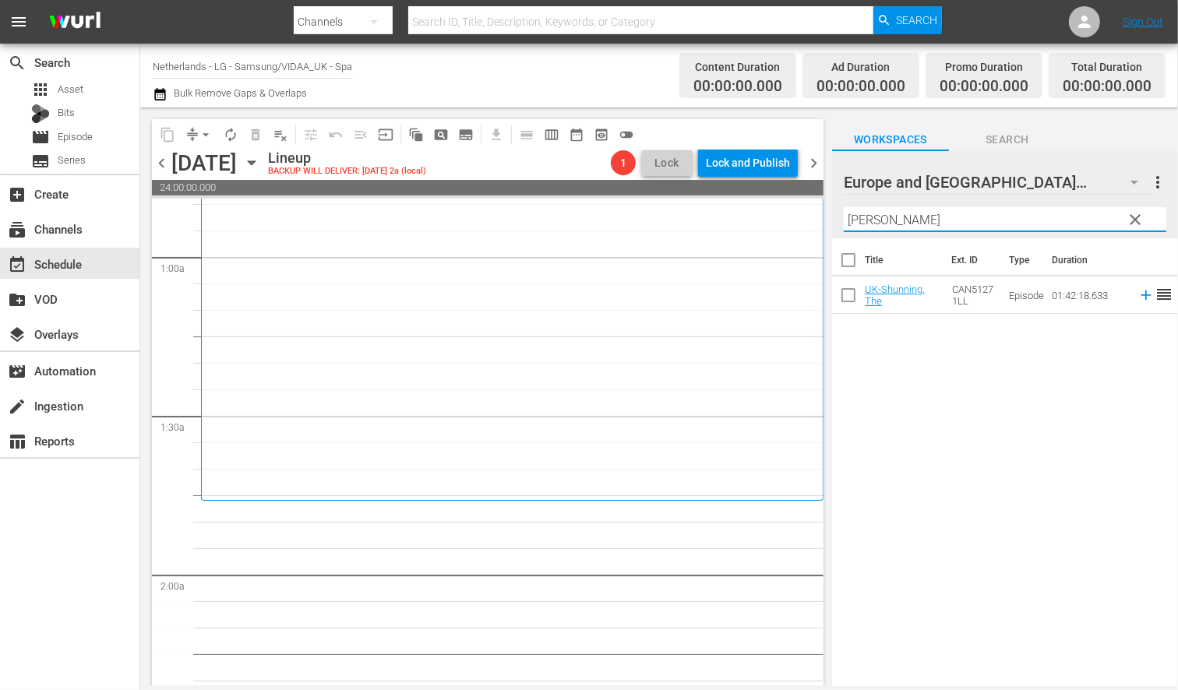
drag, startPoint x: 910, startPoint y: 226, endPoint x: 659, endPoint y: 210, distance: 251.4
click at [660, 210] on div "content_copy compress arrow_drop_down autorenew_outlined delete_forever_outline…" at bounding box center [659, 397] width 1038 height 579
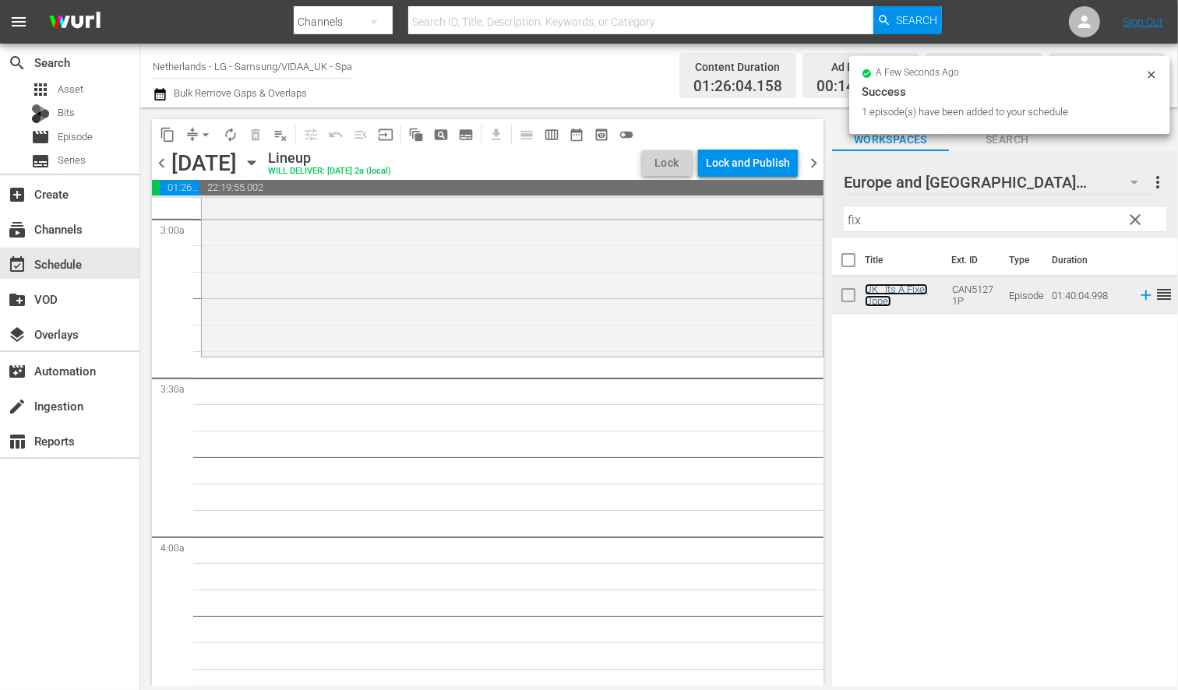
scroll to position [779, 0]
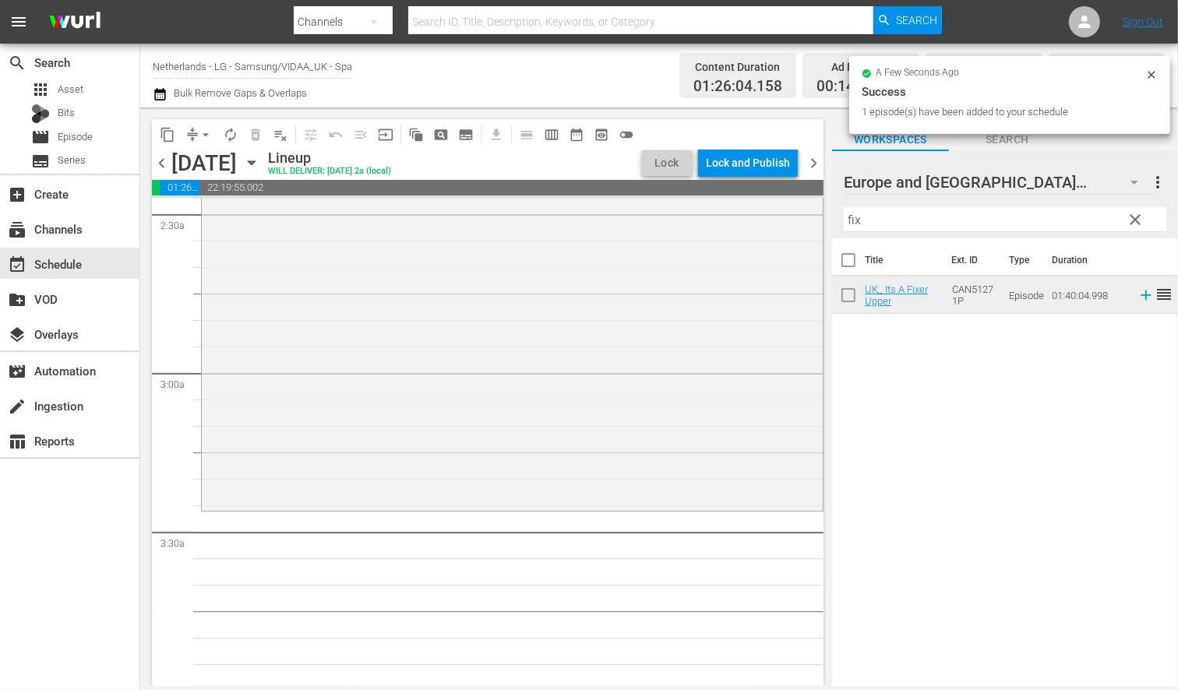
drag, startPoint x: 881, startPoint y: 218, endPoint x: 753, endPoint y: 197, distance: 130.3
click at [753, 197] on div "content_copy compress arrow_drop_down autorenew_outlined delete_forever_outline…" at bounding box center [659, 397] width 1038 height 579
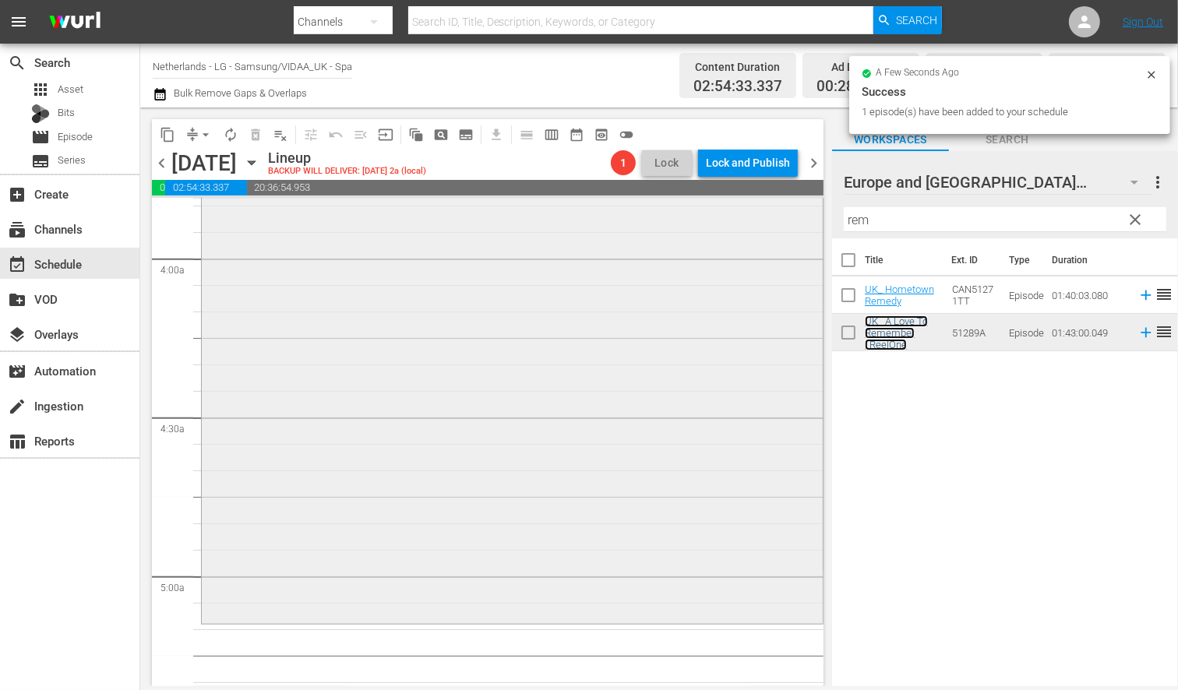
scroll to position [1385, 0]
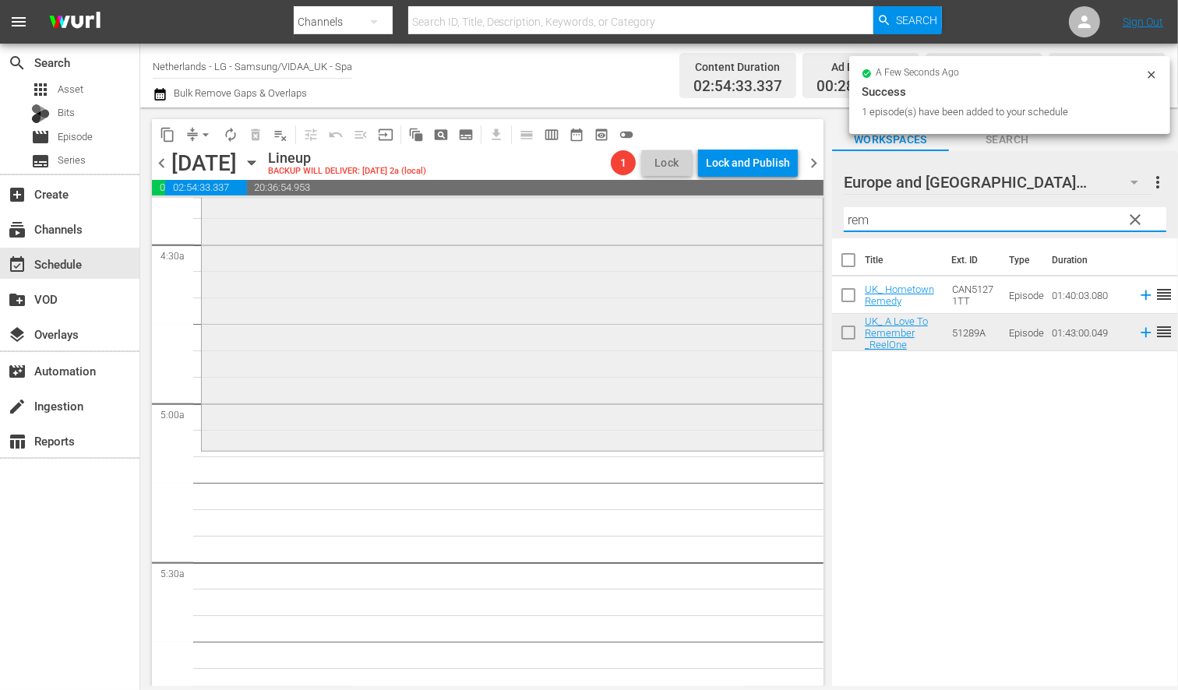
drag, startPoint x: 884, startPoint y: 224, endPoint x: 743, endPoint y: 214, distance: 141.5
click at [743, 214] on div "content_copy compress arrow_drop_down autorenew_outlined delete_forever_outline…" at bounding box center [659, 397] width 1038 height 579
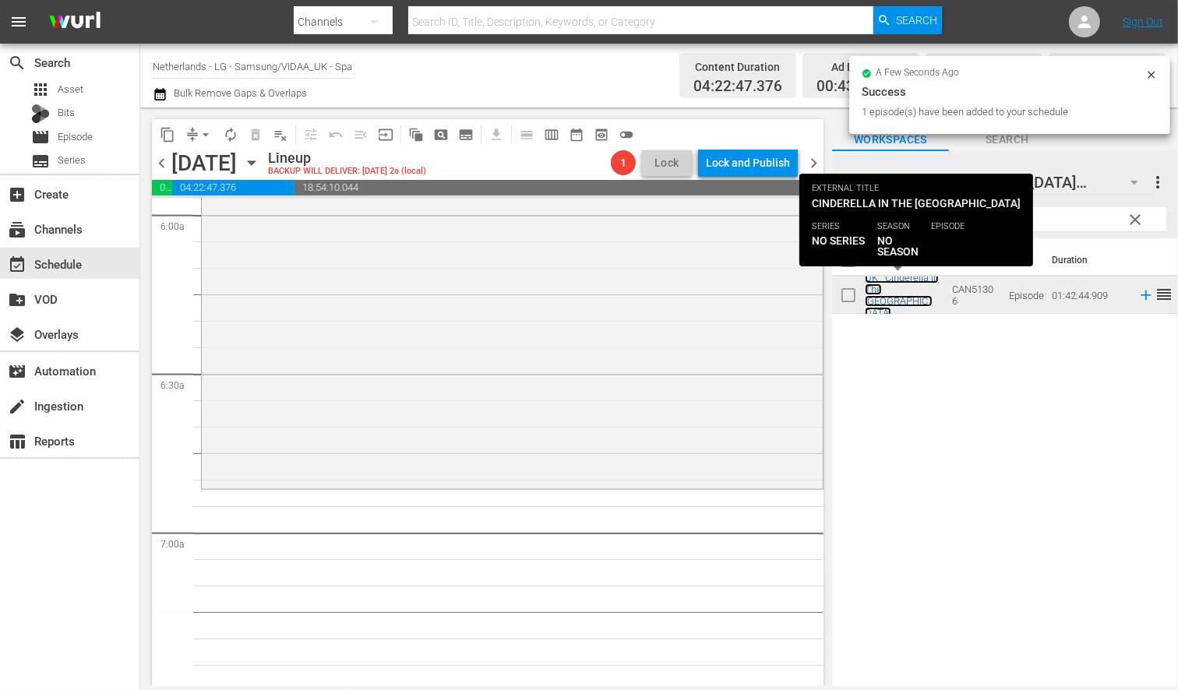
scroll to position [1905, 0]
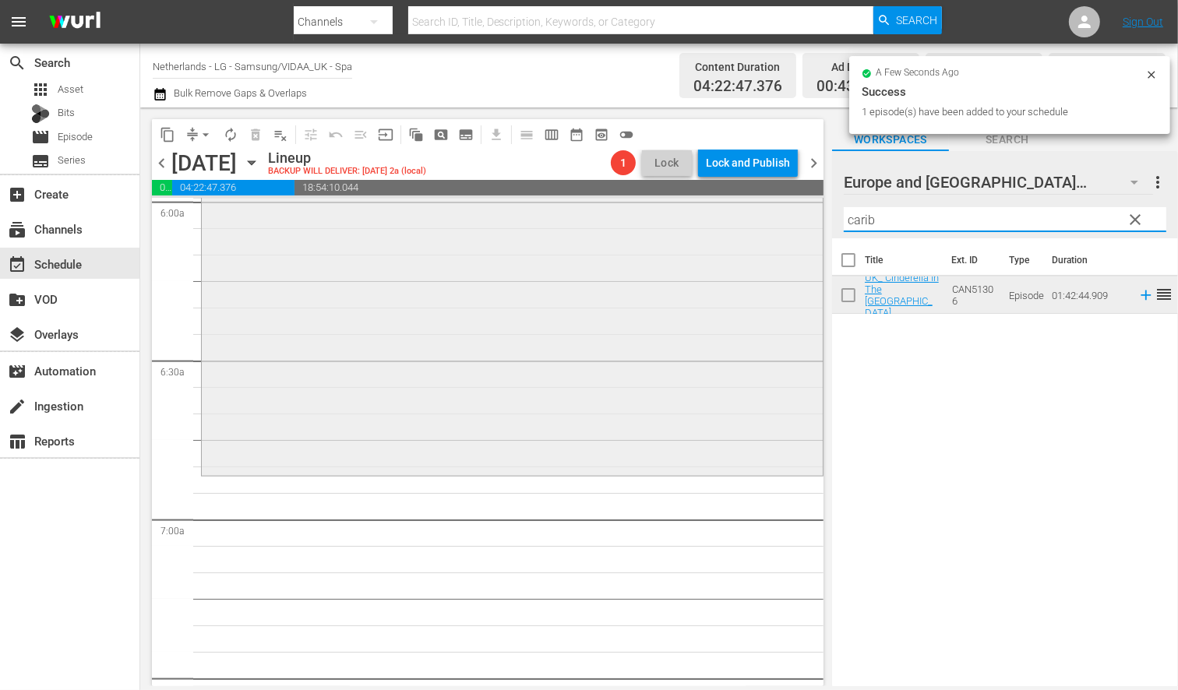
drag, startPoint x: 898, startPoint y: 219, endPoint x: 771, endPoint y: 210, distance: 126.5
click at [782, 208] on div "content_copy compress arrow_drop_down autorenew_outlined delete_forever_outline…" at bounding box center [659, 397] width 1038 height 579
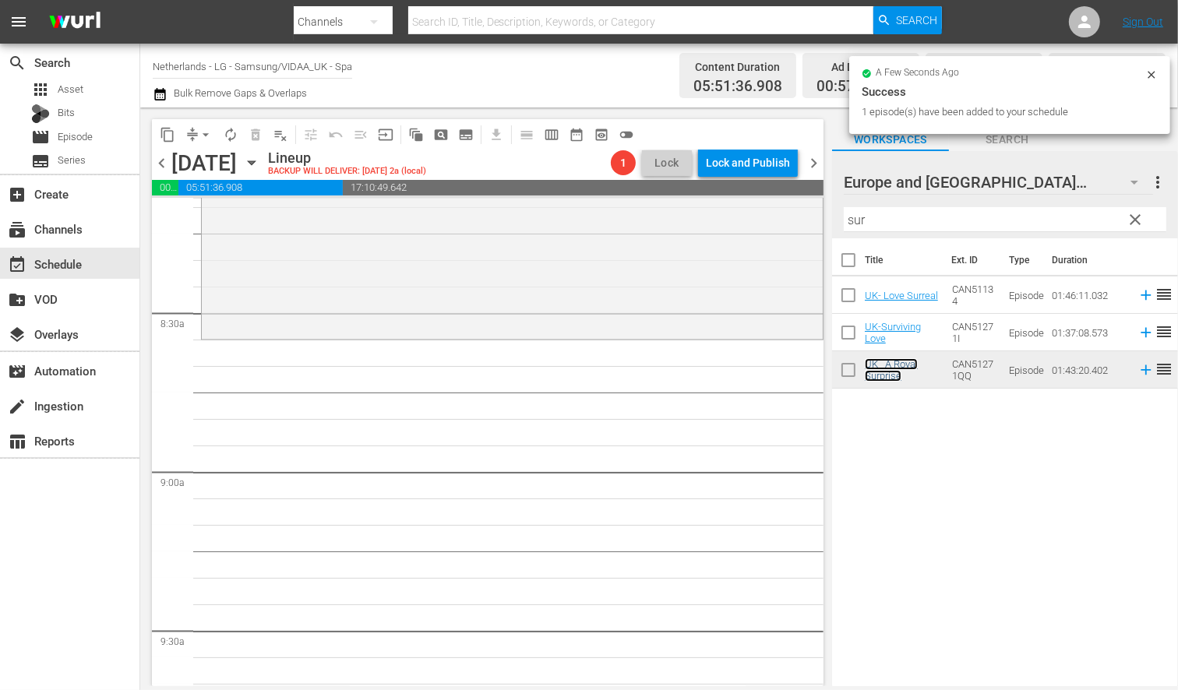
scroll to position [2597, 0]
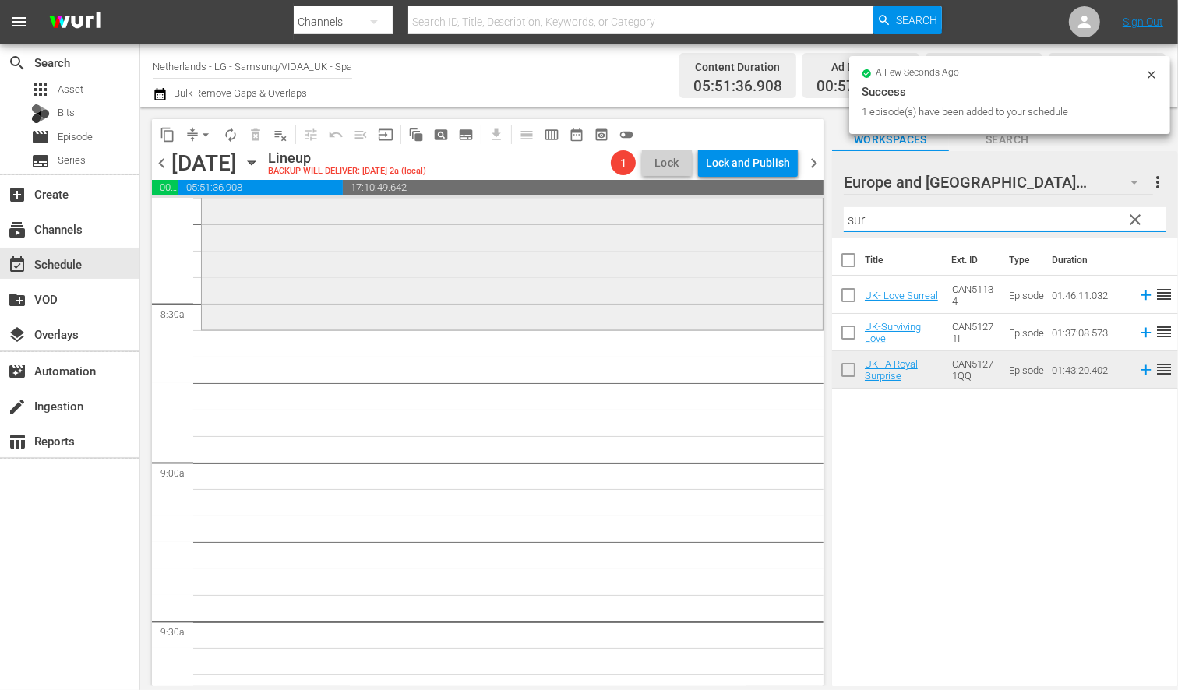
drag, startPoint x: 897, startPoint y: 223, endPoint x: 800, endPoint y: 221, distance: 96.7
click at [800, 221] on div "content_copy compress arrow_drop_down autorenew_outlined delete_forever_outline…" at bounding box center [659, 397] width 1038 height 579
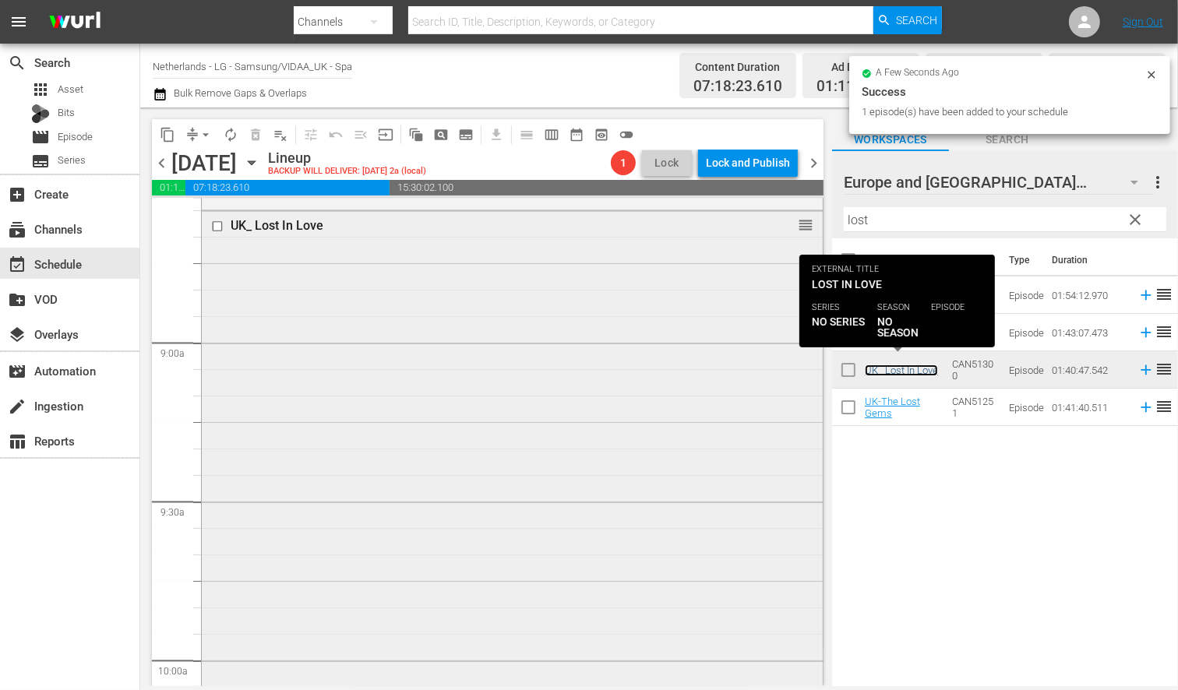
scroll to position [3030, 0]
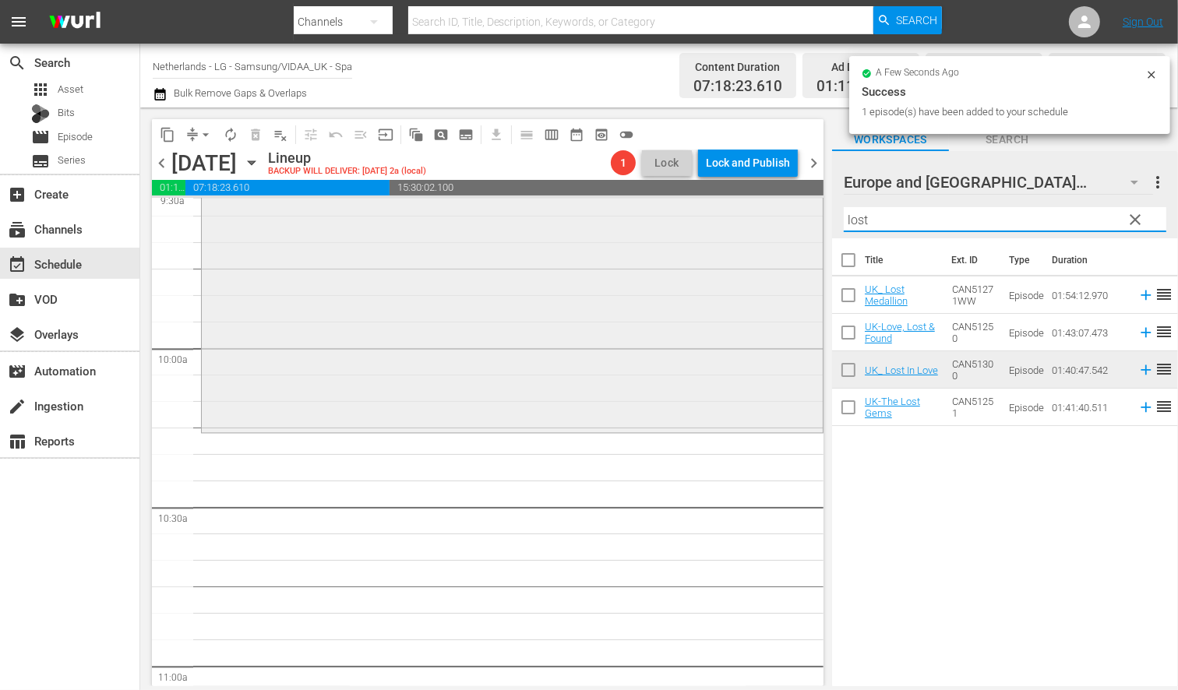
drag, startPoint x: 915, startPoint y: 222, endPoint x: 696, endPoint y: 214, distance: 219.1
click at [697, 214] on div "content_copy compress arrow_drop_down autorenew_outlined delete_forever_outline…" at bounding box center [659, 397] width 1038 height 579
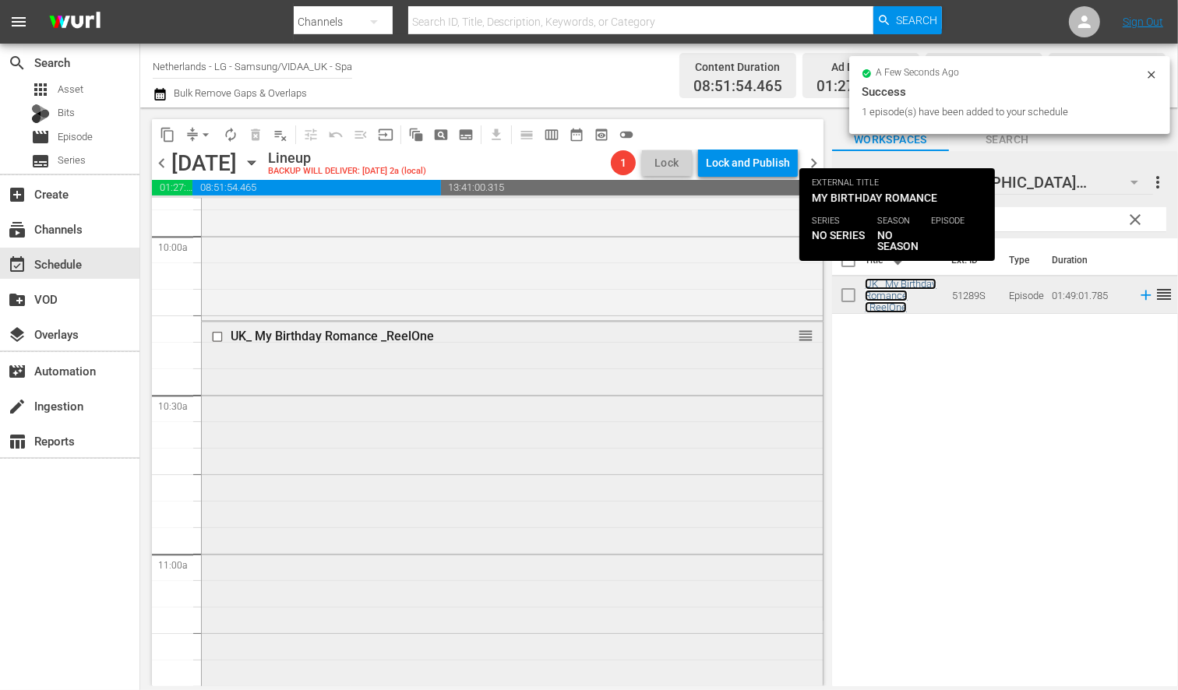
scroll to position [3377, 0]
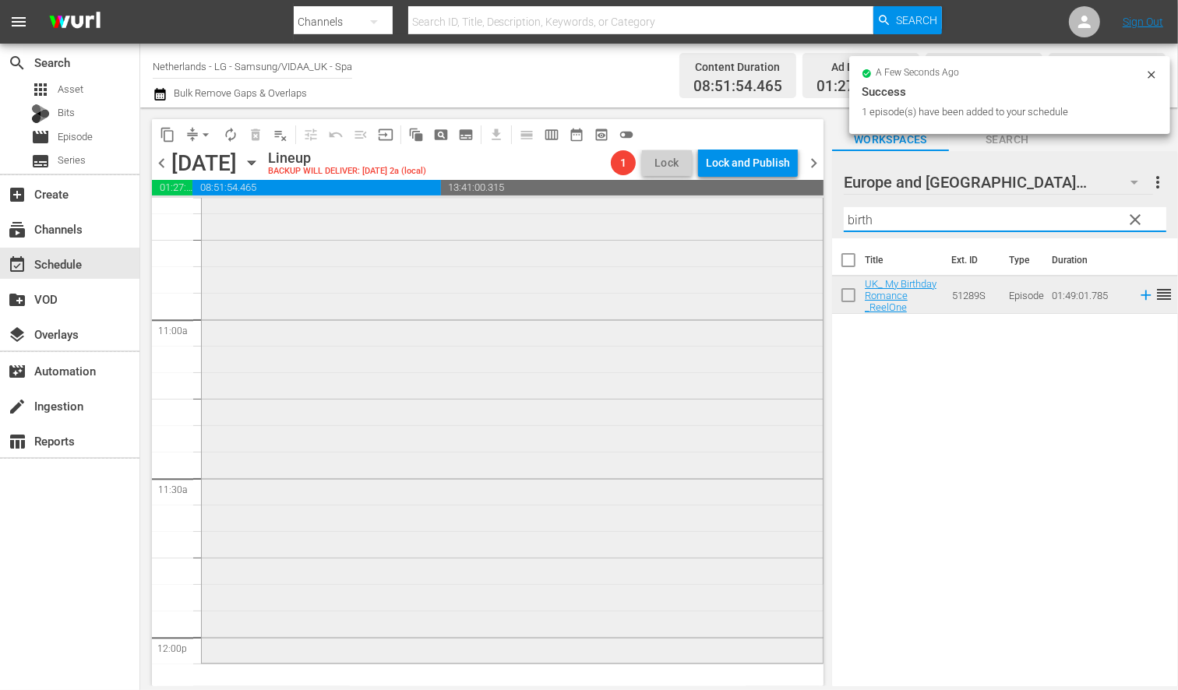
drag, startPoint x: 883, startPoint y: 221, endPoint x: 765, endPoint y: 214, distance: 117.9
click at [765, 215] on div "content_copy compress arrow_drop_down autorenew_outlined delete_forever_outline…" at bounding box center [659, 397] width 1038 height 579
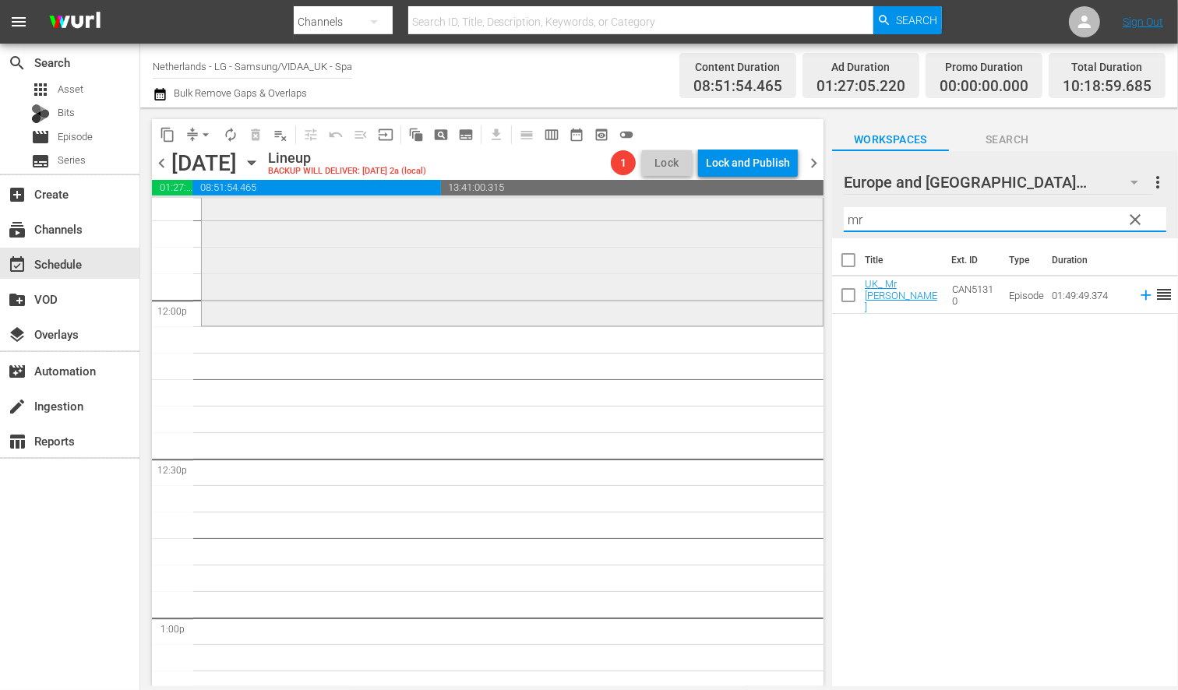
scroll to position [3723, 0]
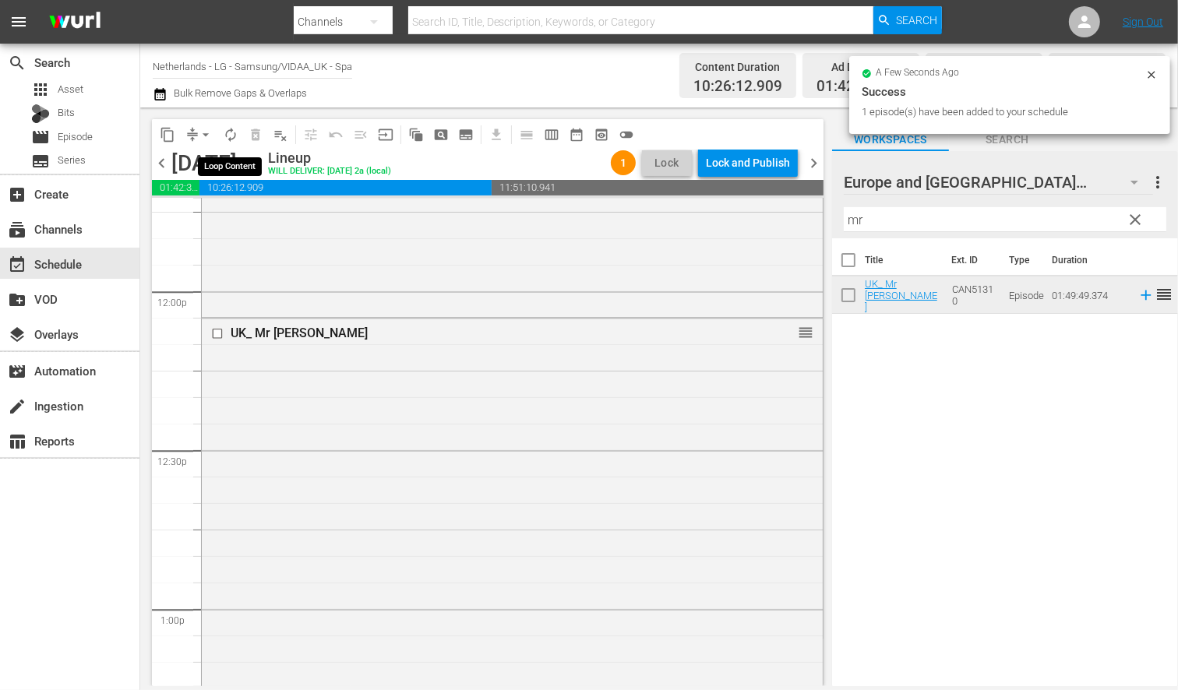
click at [236, 139] on span "autorenew_outlined" at bounding box center [231, 135] width 16 height 16
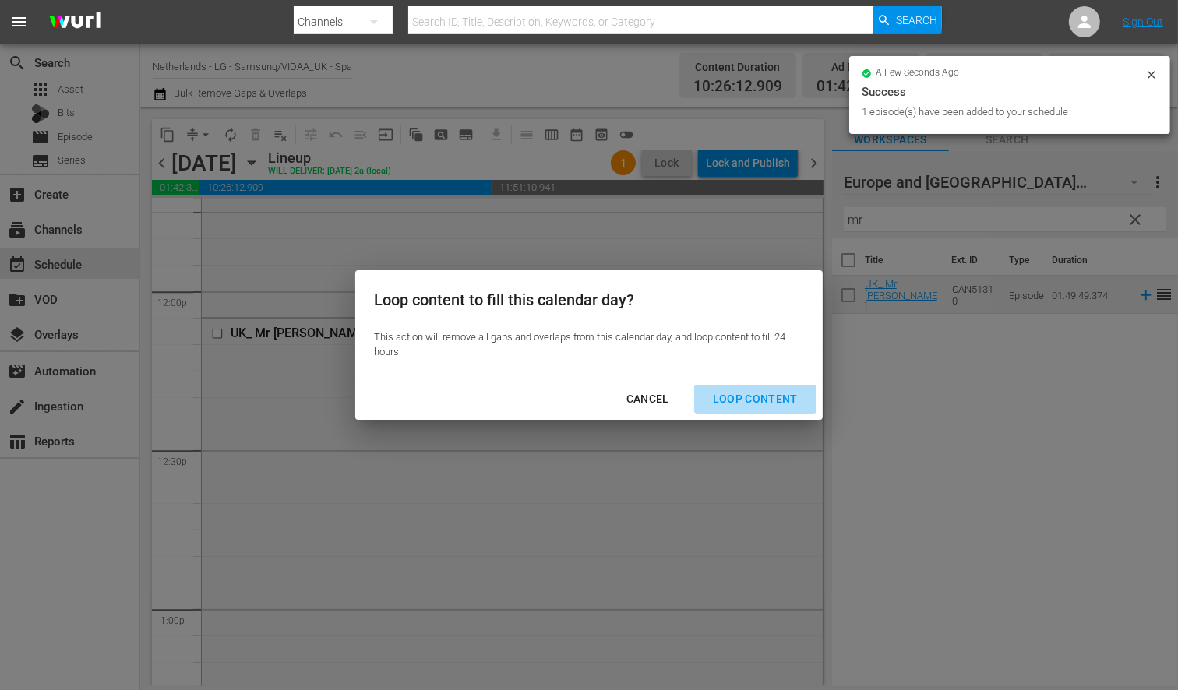
click at [771, 394] on div "Loop Content" at bounding box center [756, 399] width 110 height 19
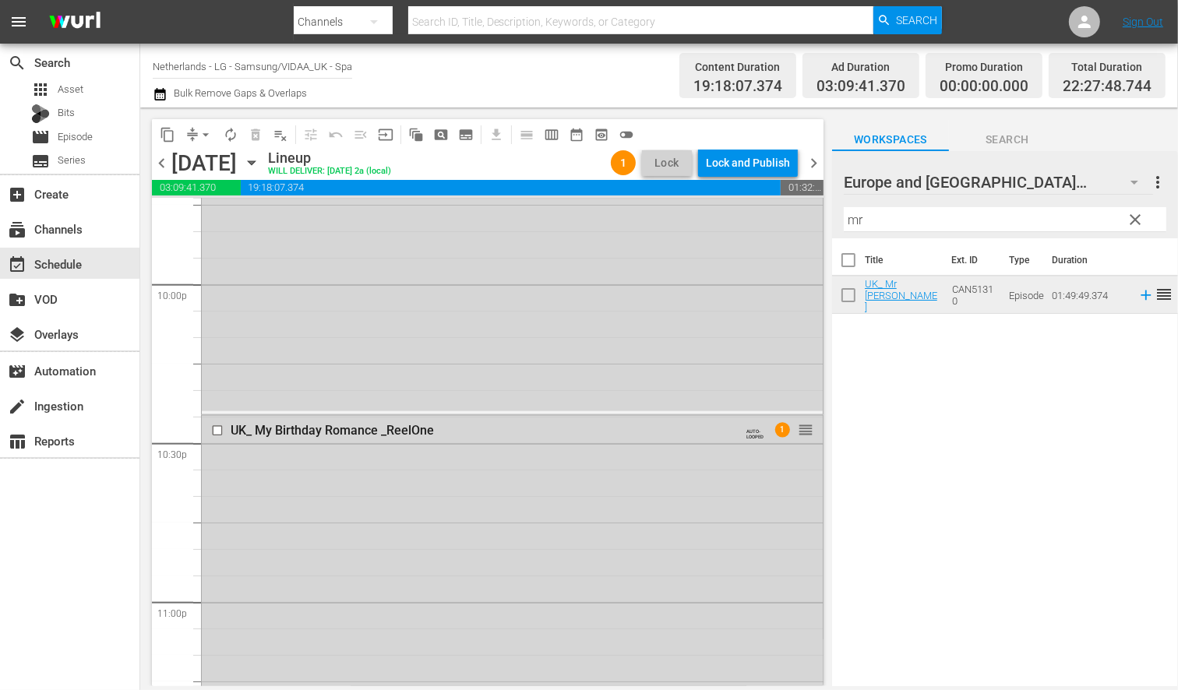
scroll to position [7216, 0]
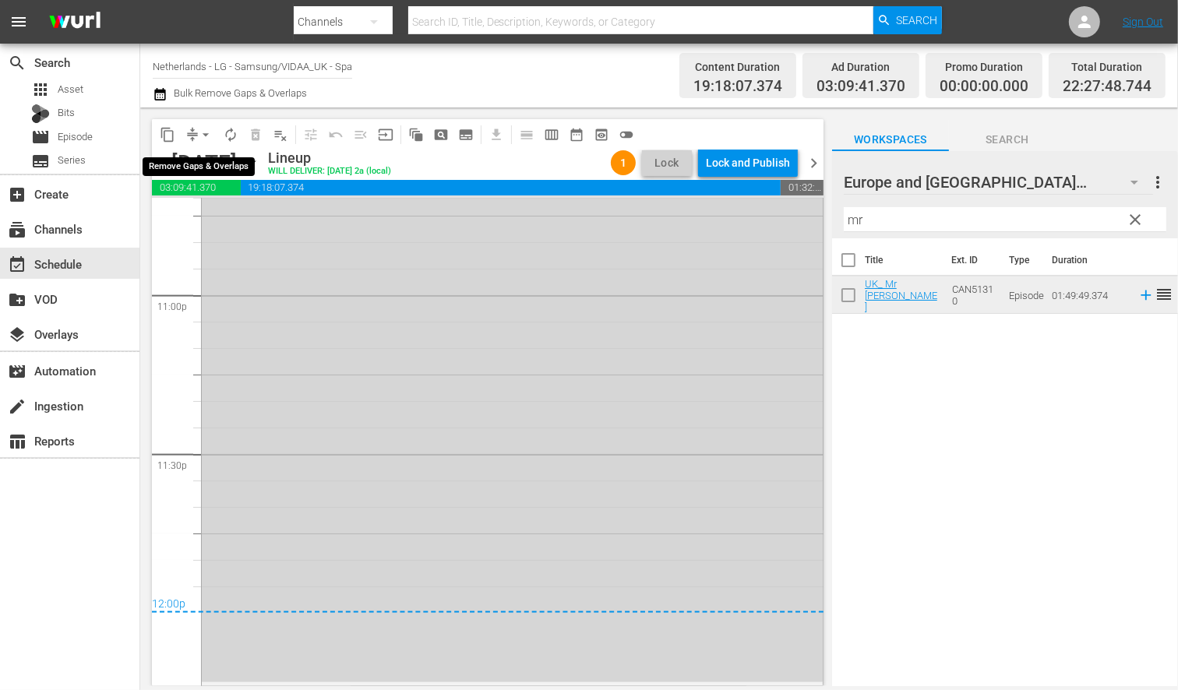
click at [204, 135] on span "arrow_drop_down" at bounding box center [206, 135] width 16 height 16
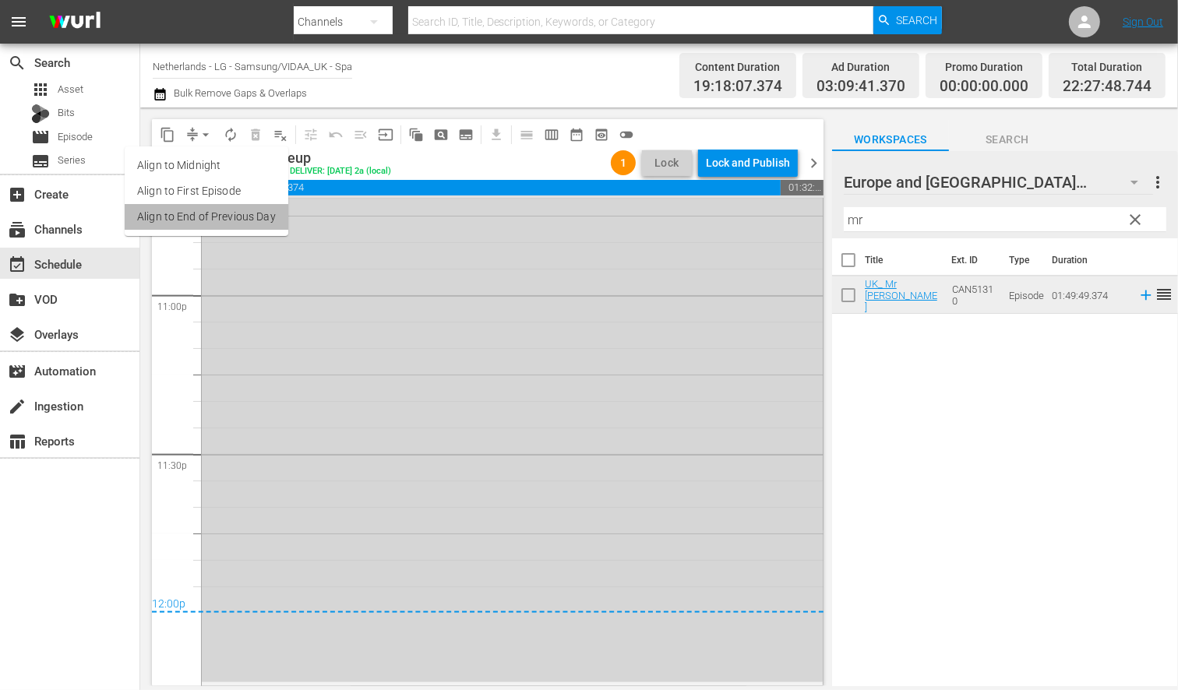
click at [224, 209] on li "Align to End of Previous Day" at bounding box center [207, 217] width 164 height 26
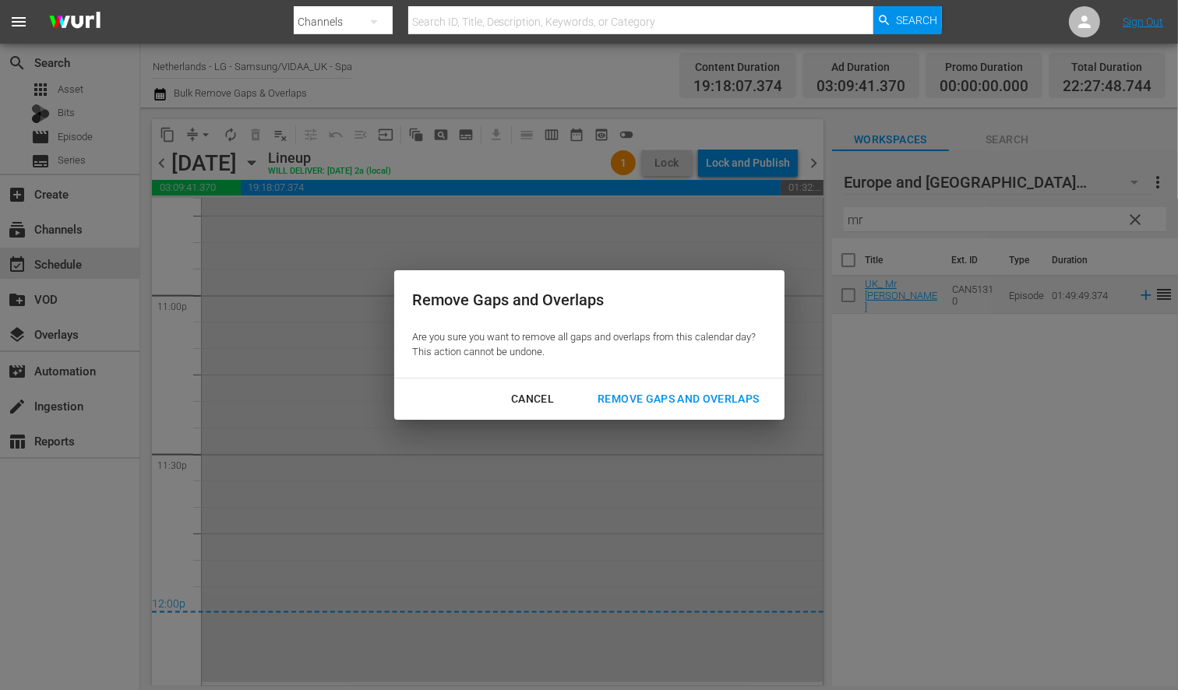
click at [718, 396] on div "Remove Gaps and Overlaps" at bounding box center [678, 399] width 186 height 19
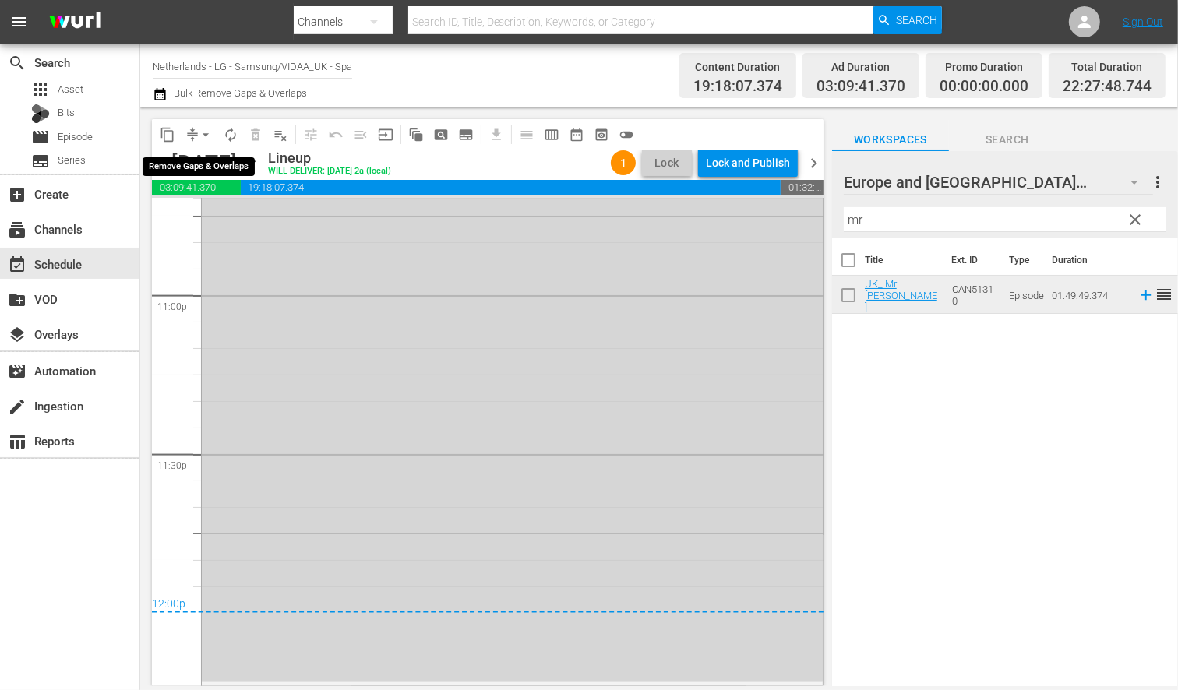
click at [206, 134] on span "arrow_drop_down" at bounding box center [206, 135] width 16 height 16
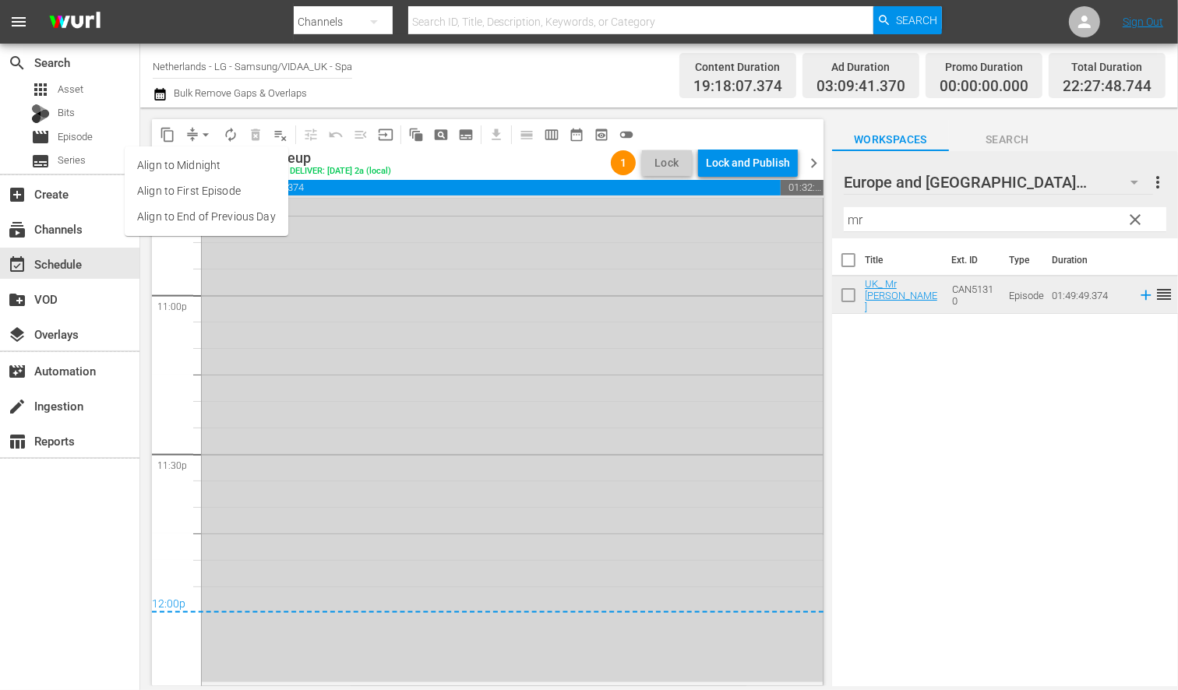
click at [219, 218] on li "Align to End of Previous Day" at bounding box center [207, 217] width 164 height 26
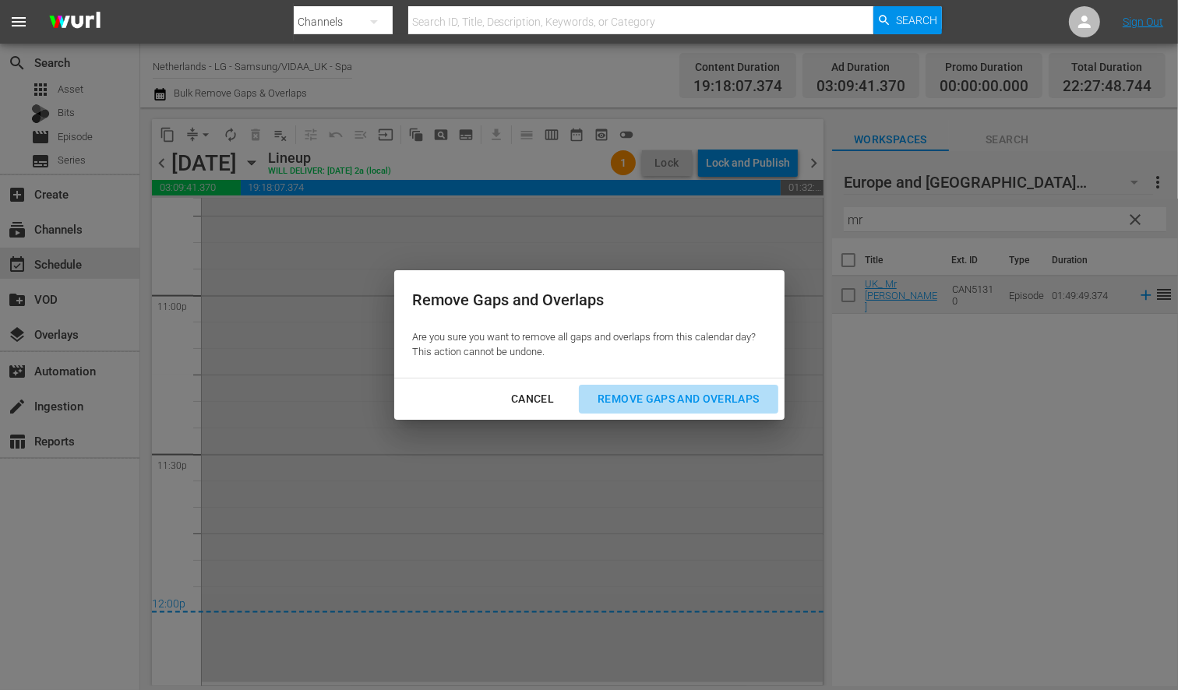
click at [702, 397] on div "Remove Gaps and Overlaps" at bounding box center [678, 399] width 186 height 19
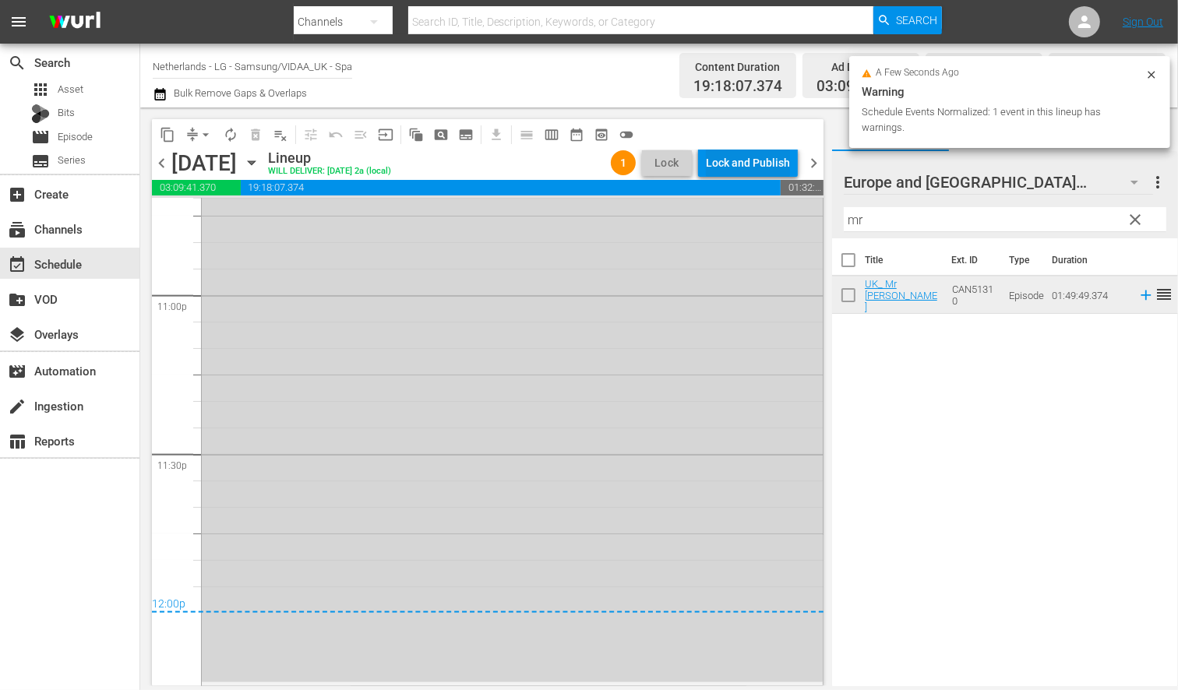
click at [733, 168] on div "Lock and Publish" at bounding box center [748, 163] width 84 height 28
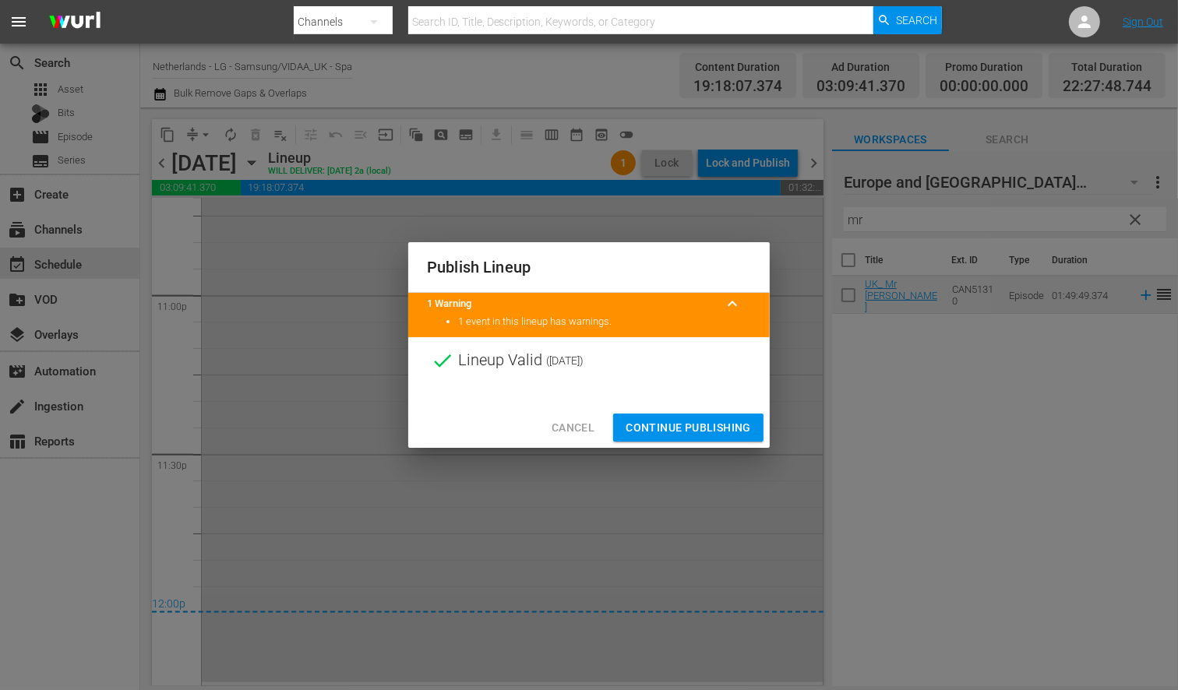
click at [717, 423] on span "Continue Publishing" at bounding box center [688, 427] width 125 height 19
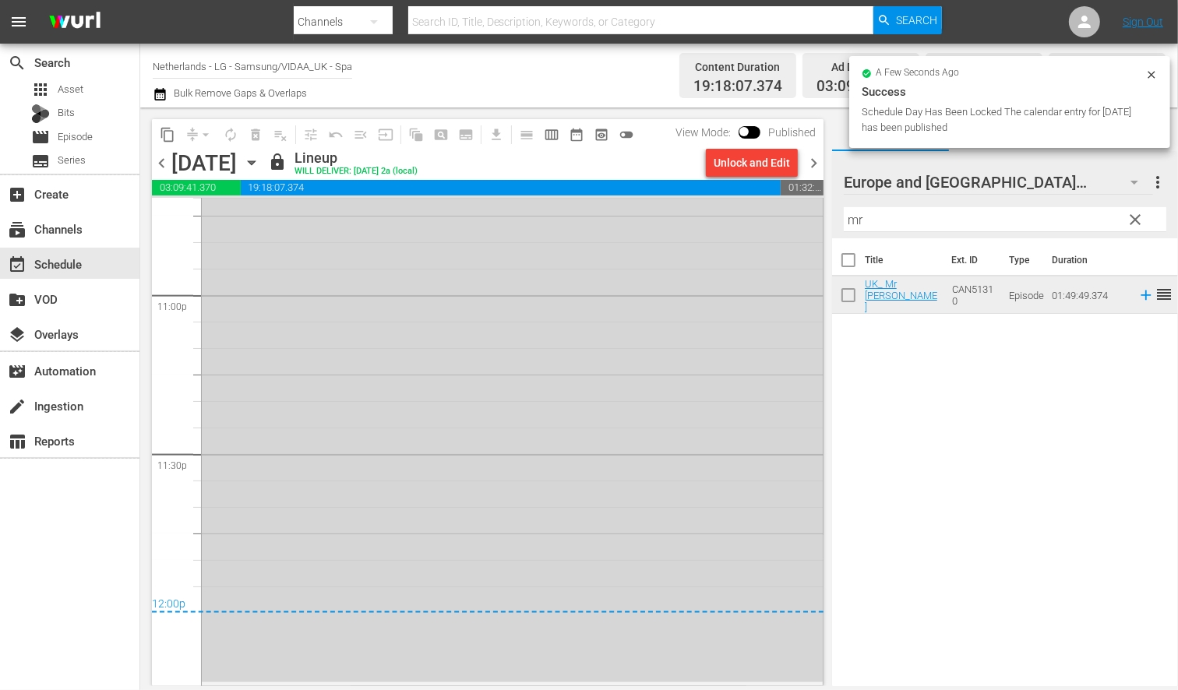
click at [260, 160] on icon "button" at bounding box center [251, 162] width 17 height 17
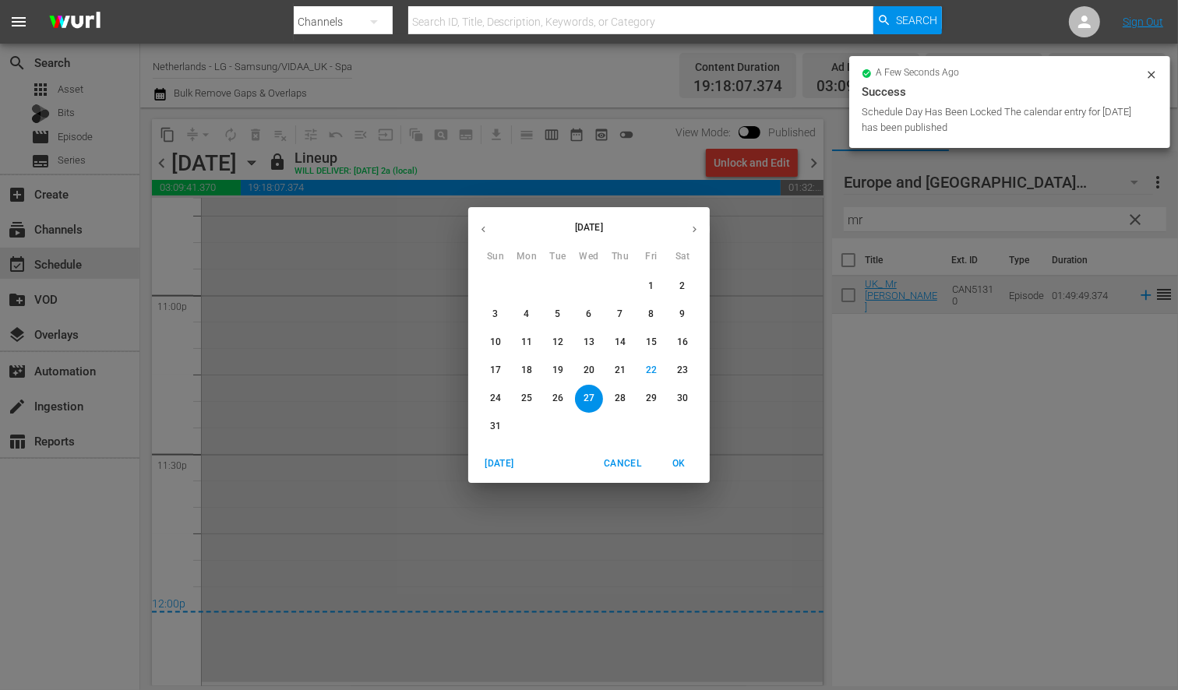
click at [620, 396] on p "28" at bounding box center [620, 398] width 11 height 13
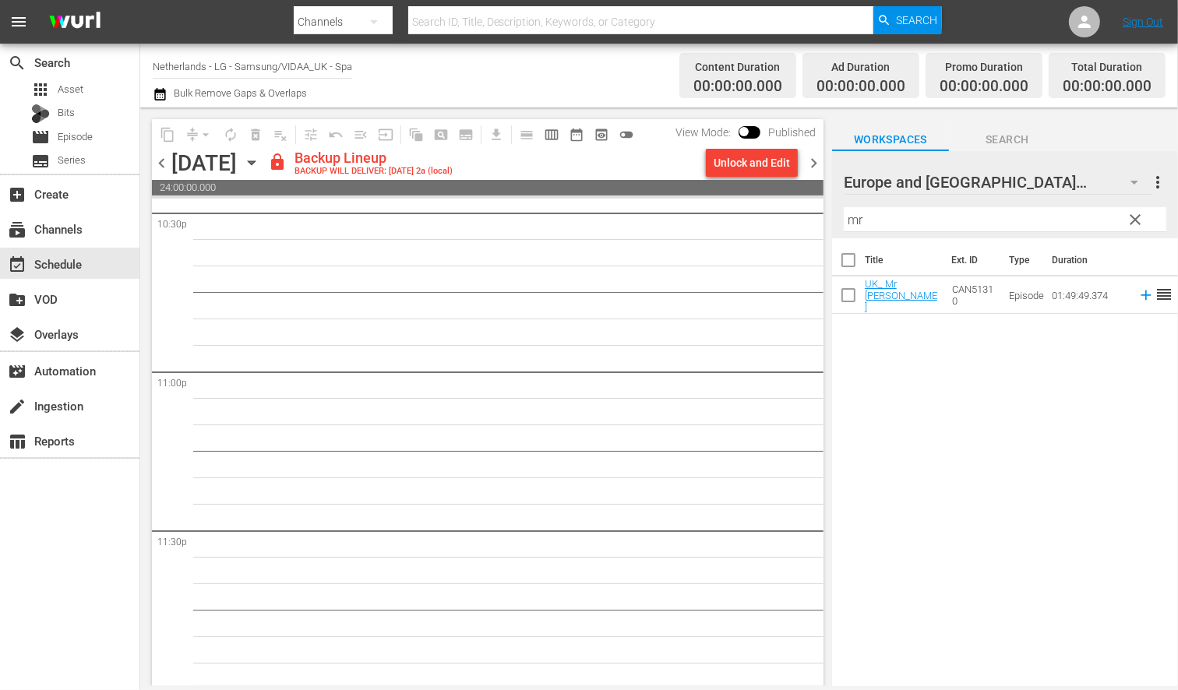
scroll to position [7142, 0]
click at [750, 162] on div "Unlock and Edit" at bounding box center [752, 163] width 76 height 28
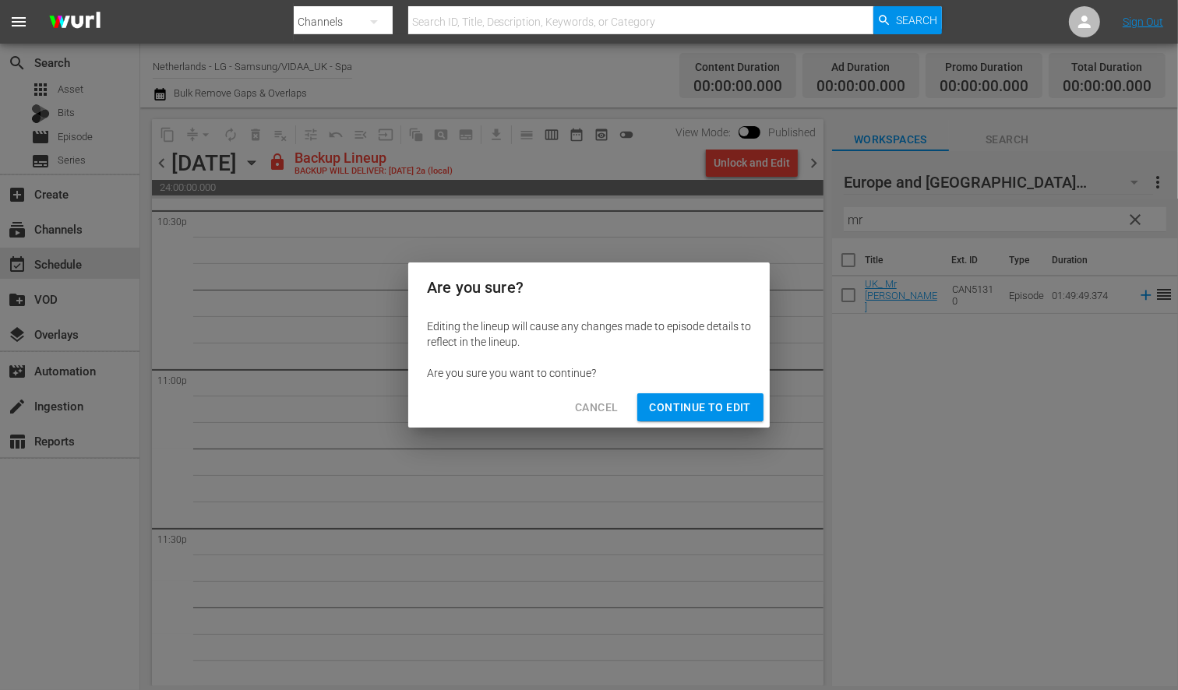
click at [714, 401] on span "Continue to Edit" at bounding box center [700, 407] width 101 height 19
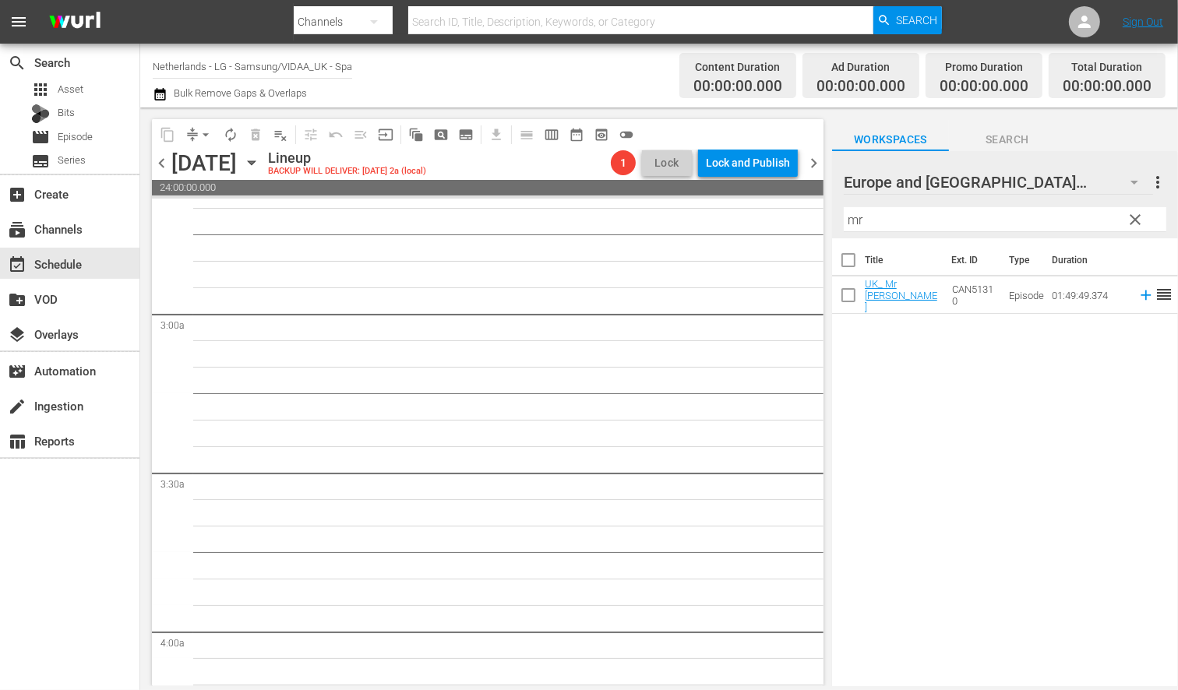
scroll to position [0, 0]
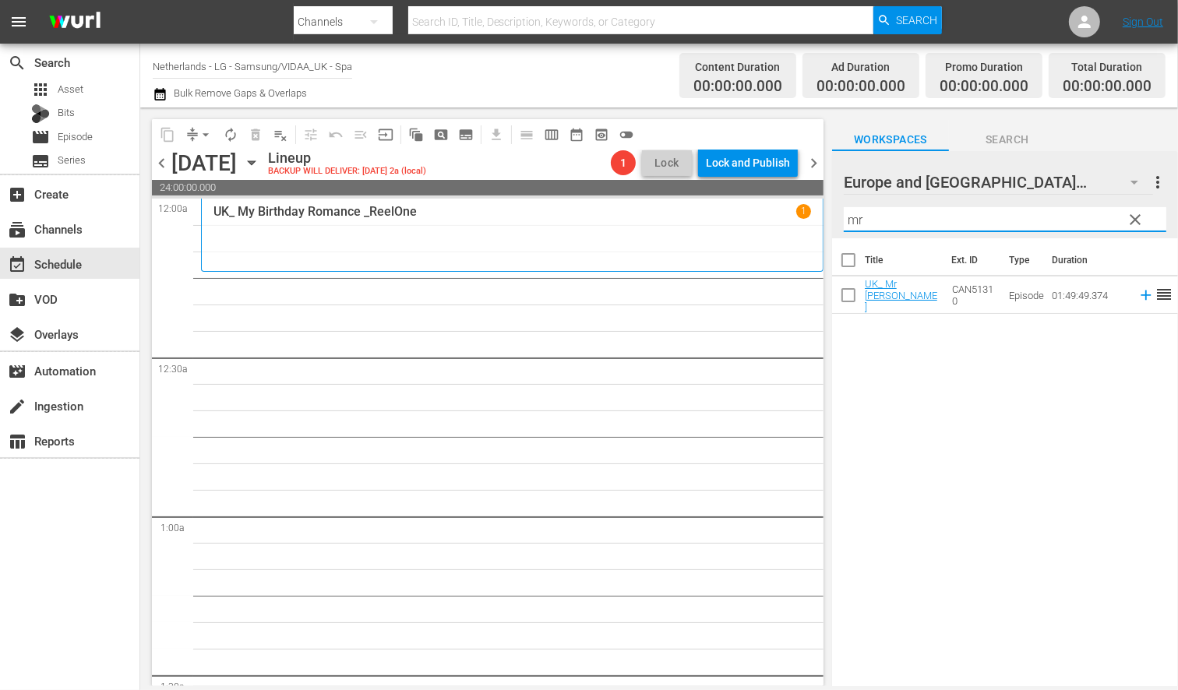
click at [879, 224] on input "mr" at bounding box center [1005, 219] width 323 height 25
type input "m"
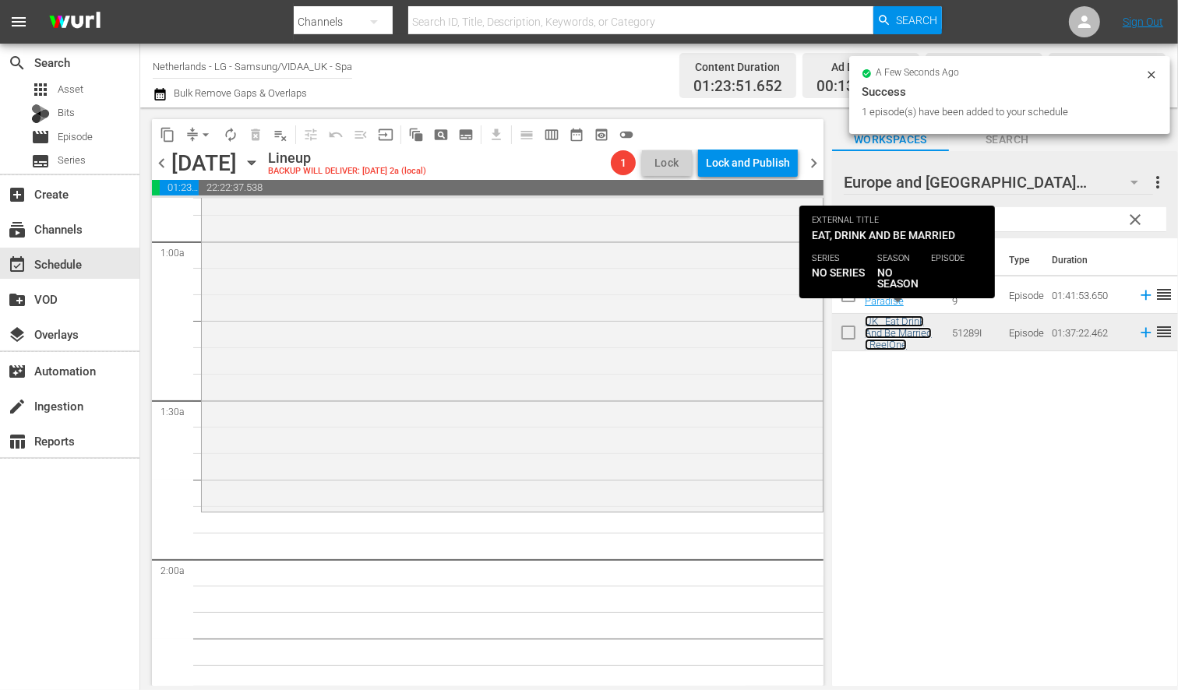
scroll to position [346, 0]
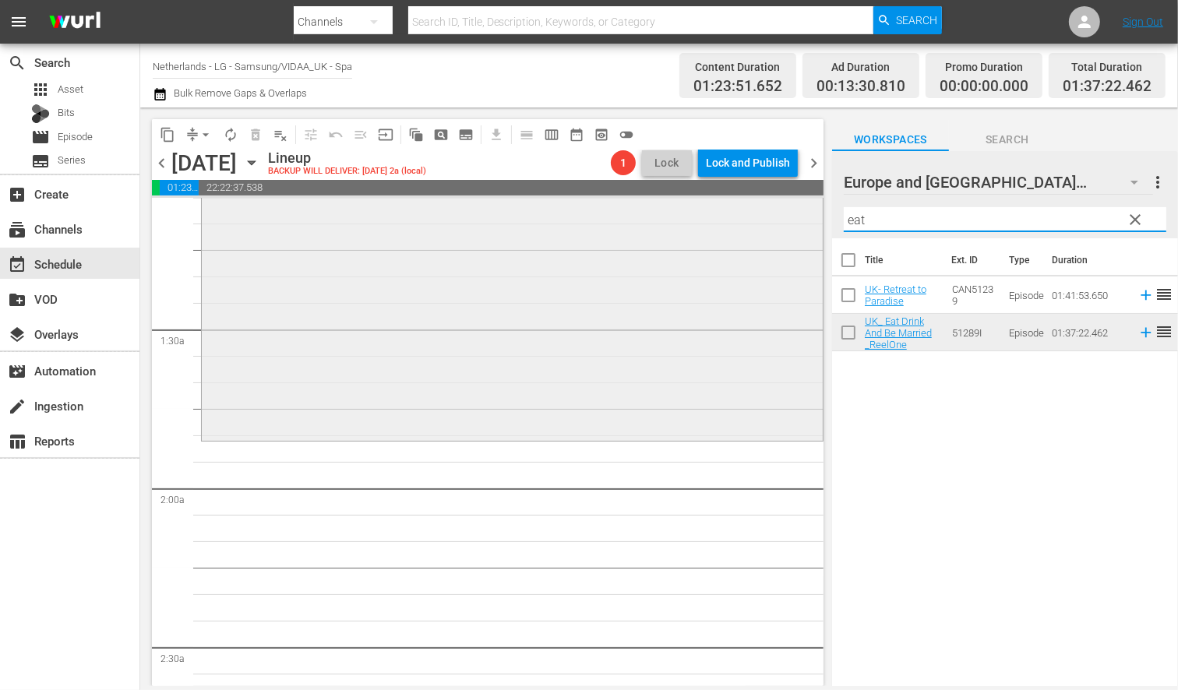
drag, startPoint x: 873, startPoint y: 217, endPoint x: 783, endPoint y: 214, distance: 89.7
click at [783, 214] on div "content_copy compress arrow_drop_down autorenew_outlined delete_forever_outline…" at bounding box center [659, 397] width 1038 height 579
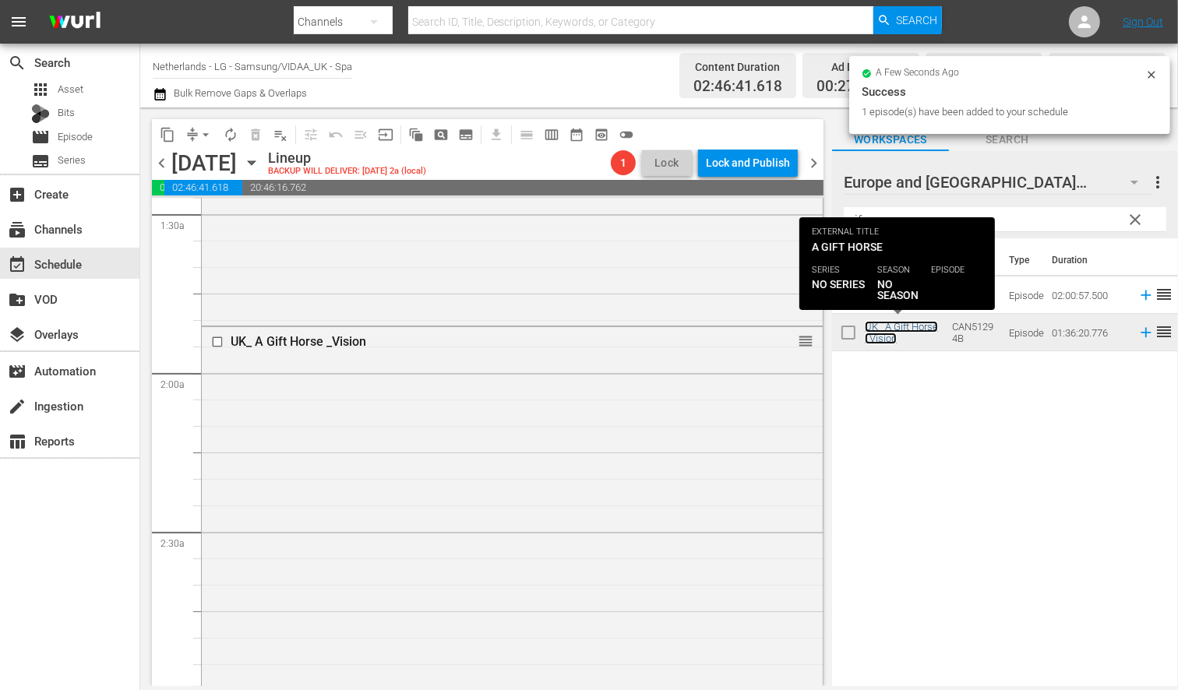
scroll to position [866, 0]
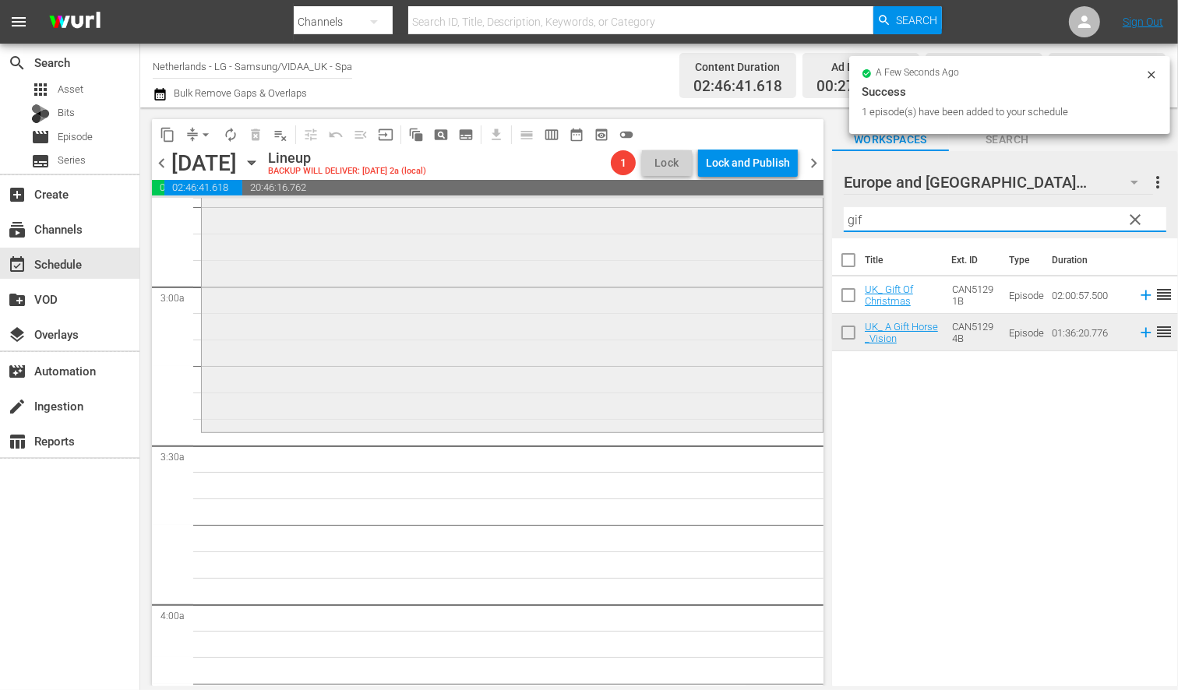
drag, startPoint x: 798, startPoint y: 217, endPoint x: 756, endPoint y: 213, distance: 42.3
click at [757, 213] on div "content_copy compress arrow_drop_down autorenew_outlined delete_forever_outline…" at bounding box center [659, 397] width 1038 height 579
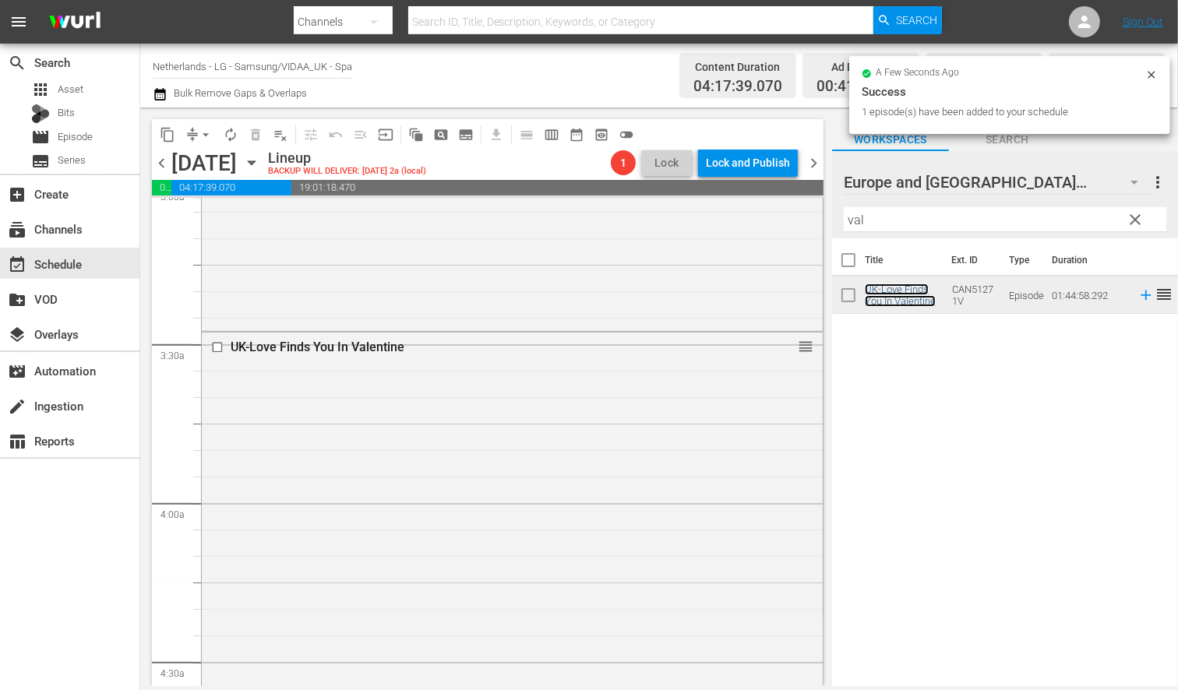
scroll to position [1298, 0]
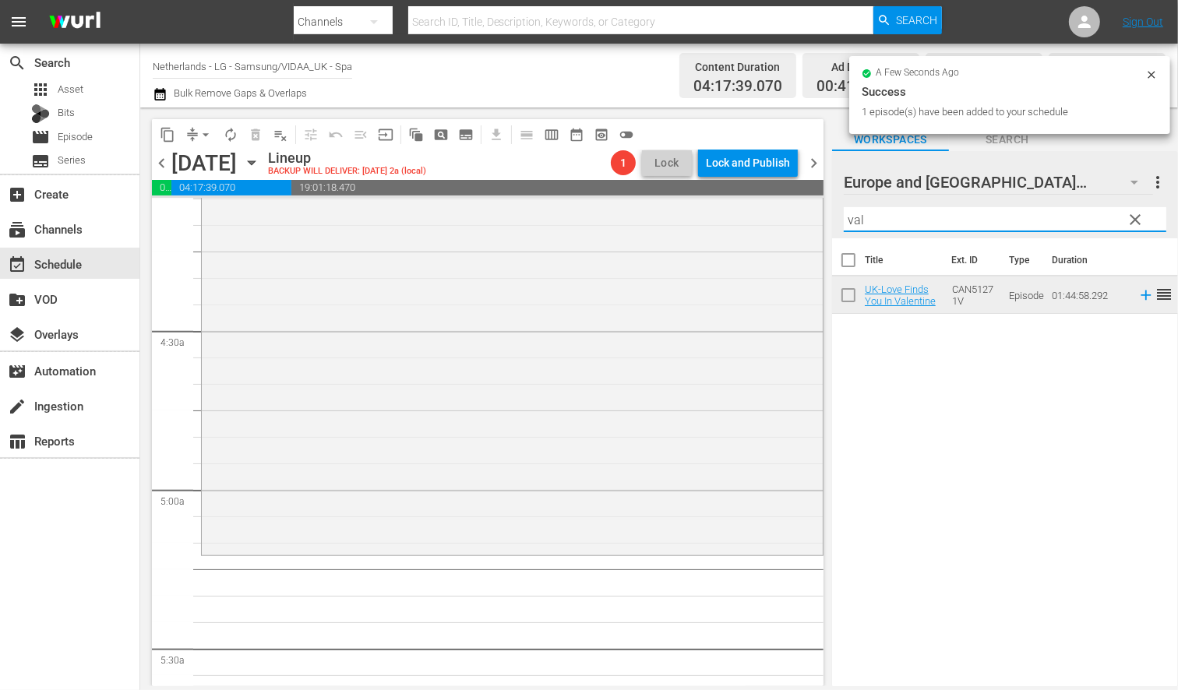
drag, startPoint x: 878, startPoint y: 221, endPoint x: 821, endPoint y: 219, distance: 57.7
click at [821, 219] on div "content_copy compress arrow_drop_down autorenew_outlined delete_forever_outline…" at bounding box center [659, 397] width 1038 height 579
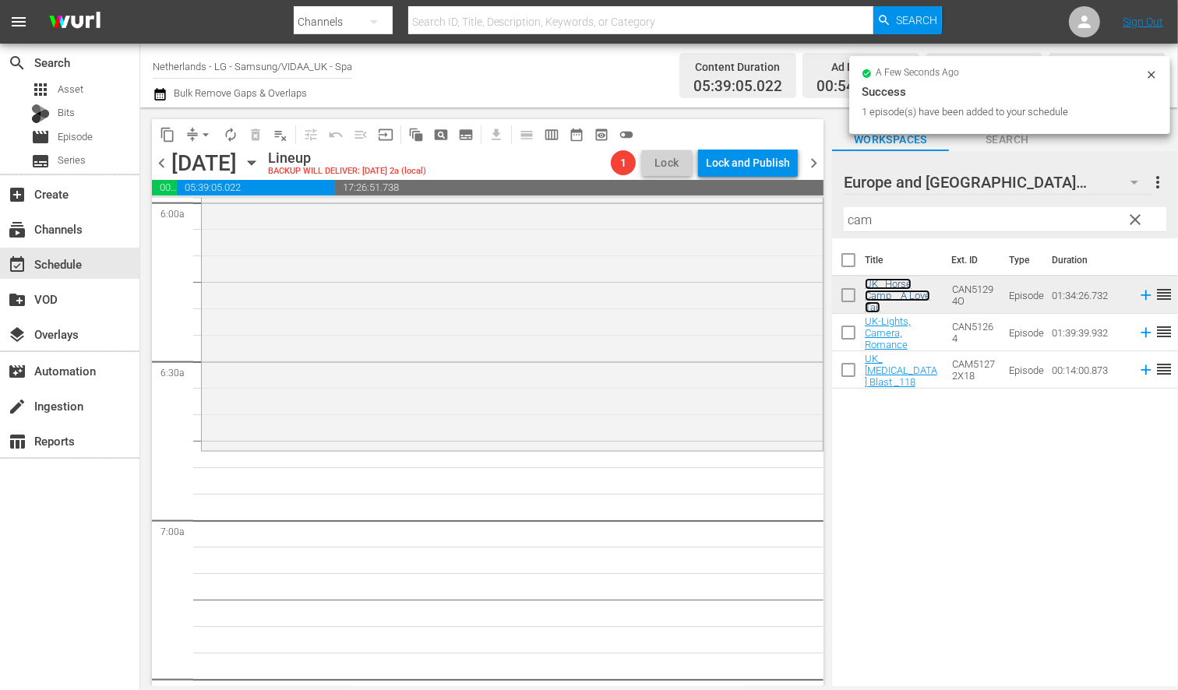
scroll to position [1905, 0]
click at [776, 210] on div "content_copy compress arrow_drop_down autorenew_outlined delete_forever_outline…" at bounding box center [659, 397] width 1038 height 579
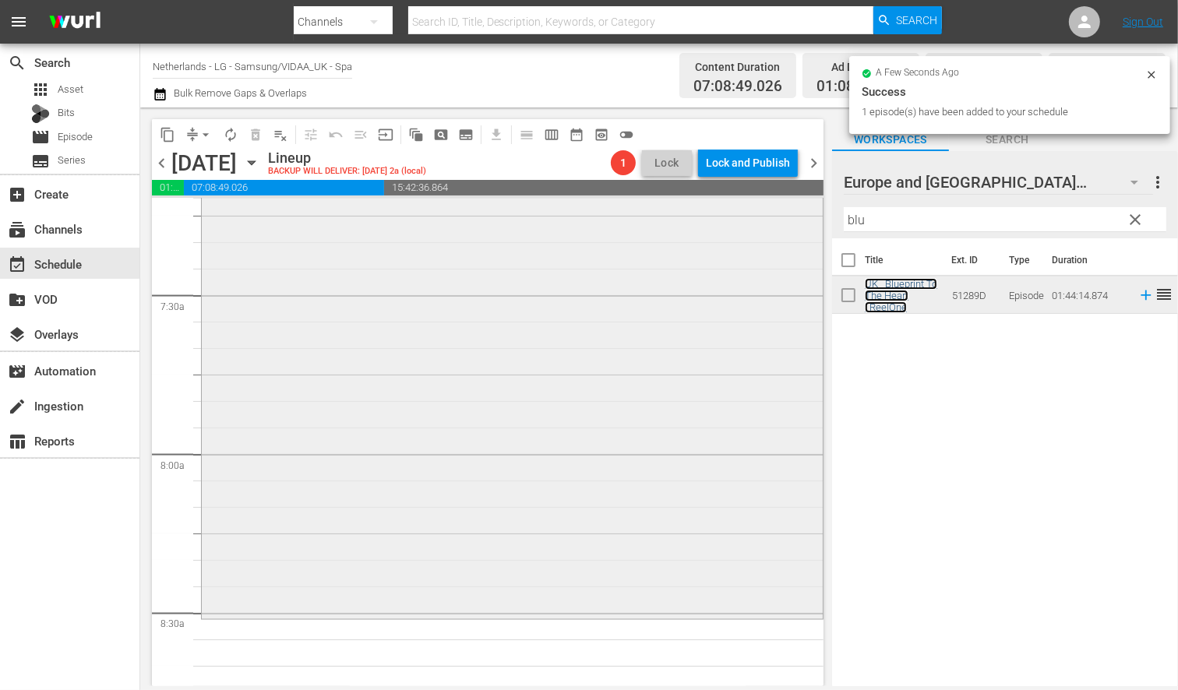
scroll to position [2424, 0]
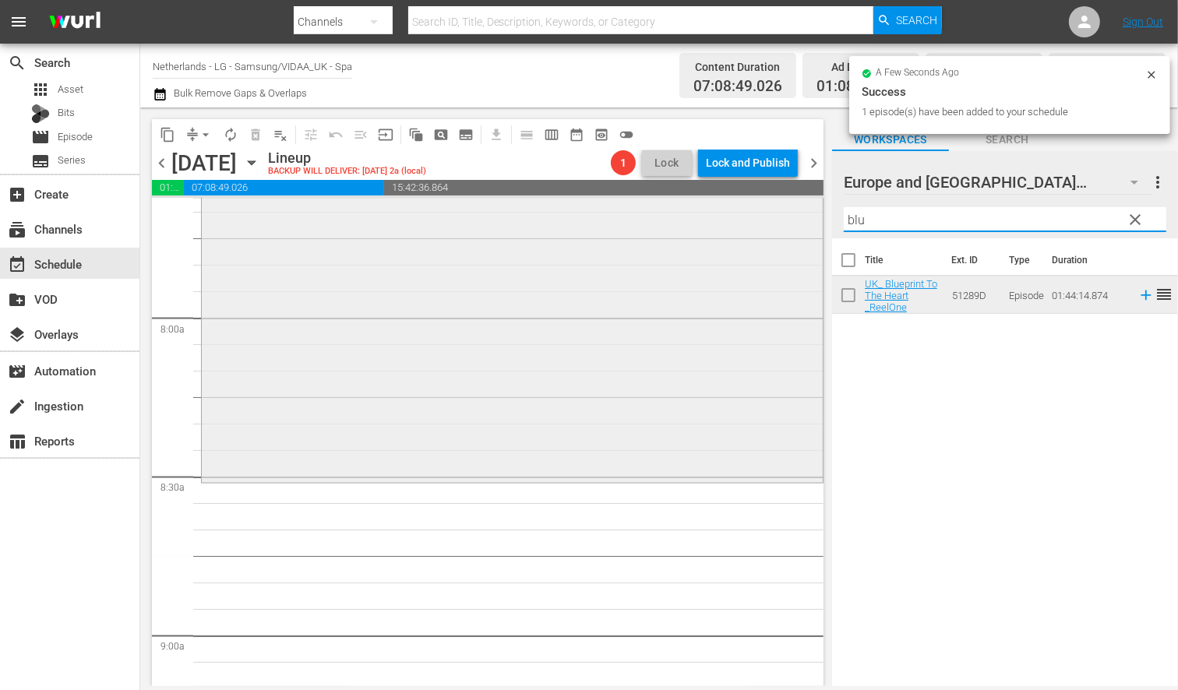
drag, startPoint x: 874, startPoint y: 220, endPoint x: 783, endPoint y: 211, distance: 90.8
click at [783, 211] on div "content_copy compress arrow_drop_down autorenew_outlined delete_forever_outline…" at bounding box center [659, 397] width 1038 height 579
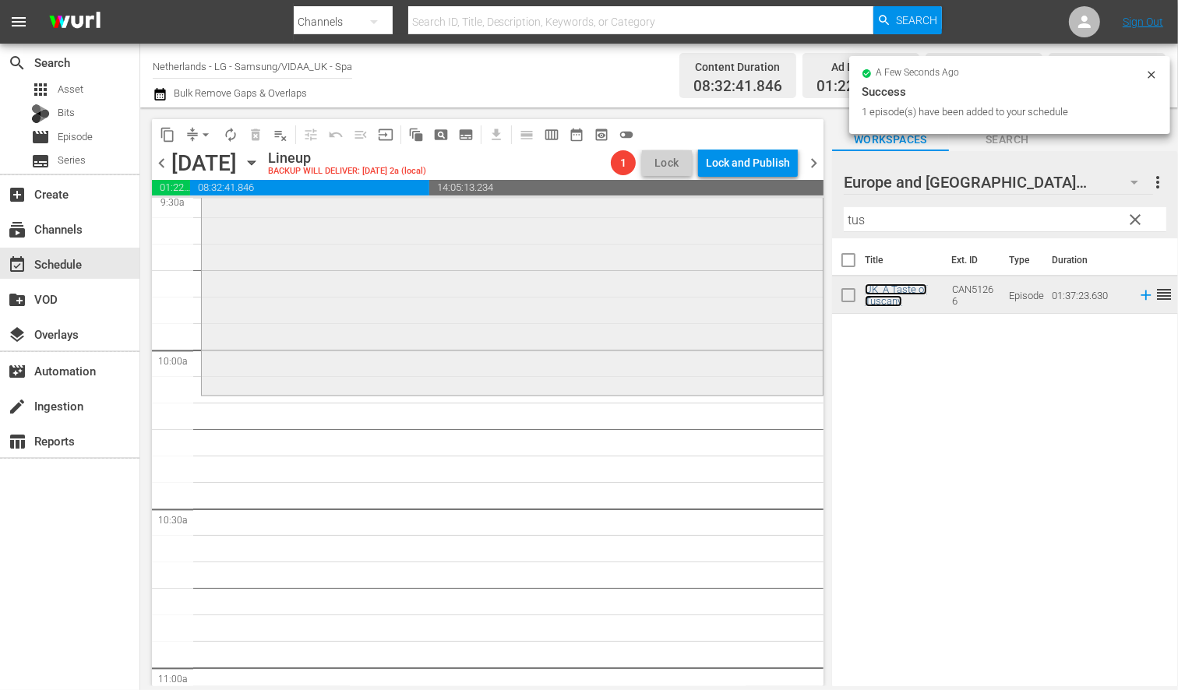
scroll to position [3030, 0]
drag, startPoint x: 874, startPoint y: 220, endPoint x: 770, endPoint y: 220, distance: 103.6
click at [774, 220] on div "content_copy compress arrow_drop_down autorenew_outlined delete_forever_outline…" at bounding box center [659, 397] width 1038 height 579
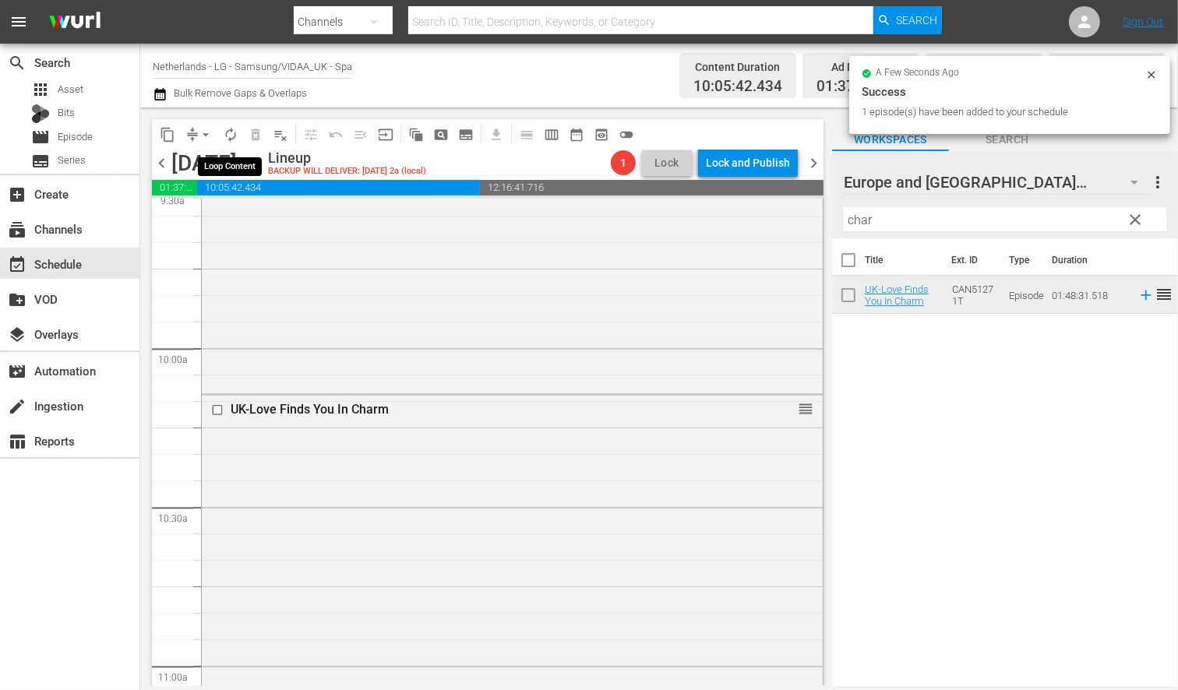
click at [235, 134] on span "autorenew_outlined" at bounding box center [231, 135] width 16 height 16
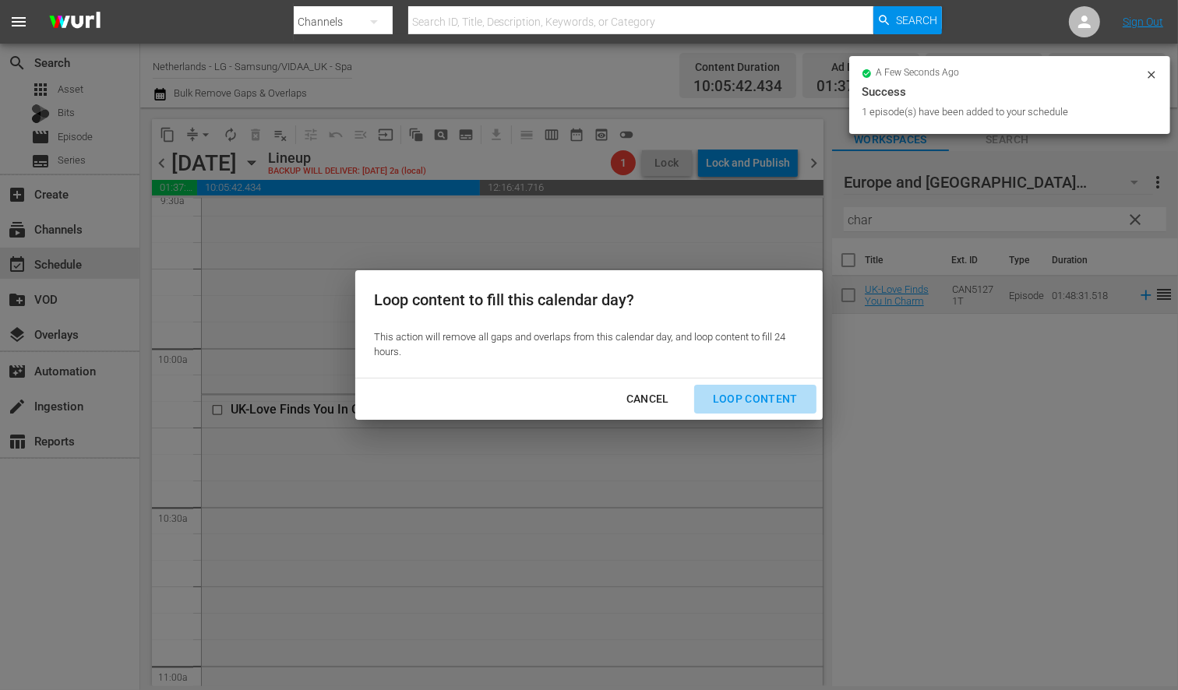
click at [774, 401] on div "Loop Content" at bounding box center [756, 399] width 110 height 19
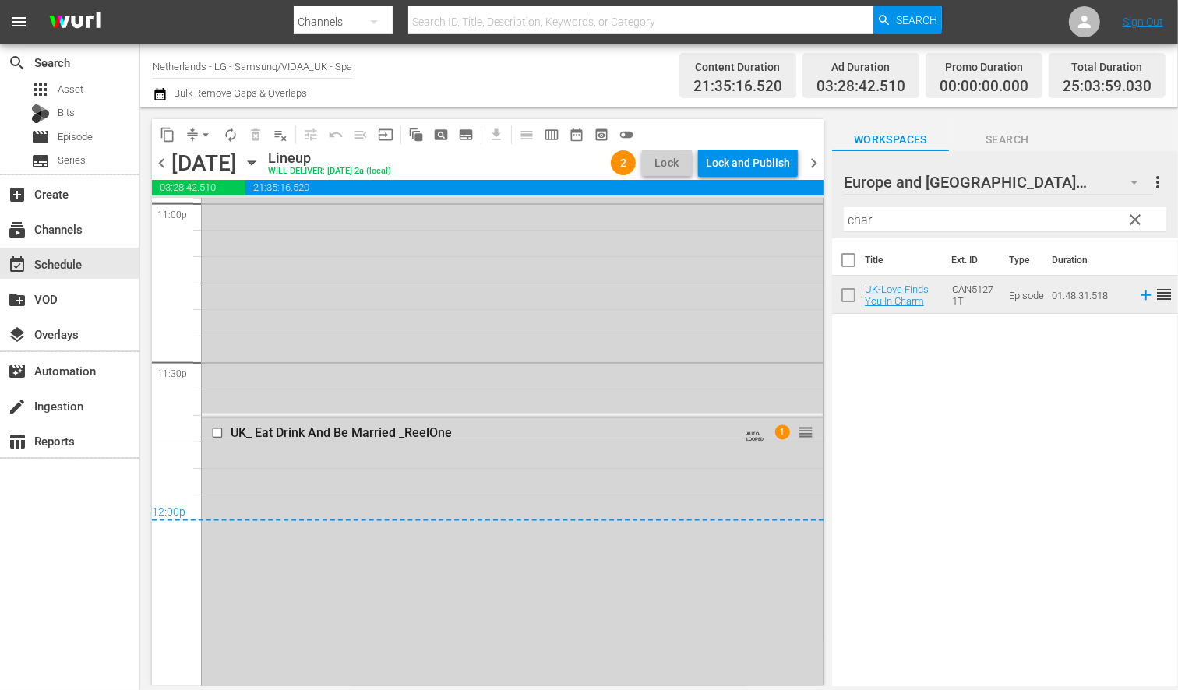
scroll to position [7273, 0]
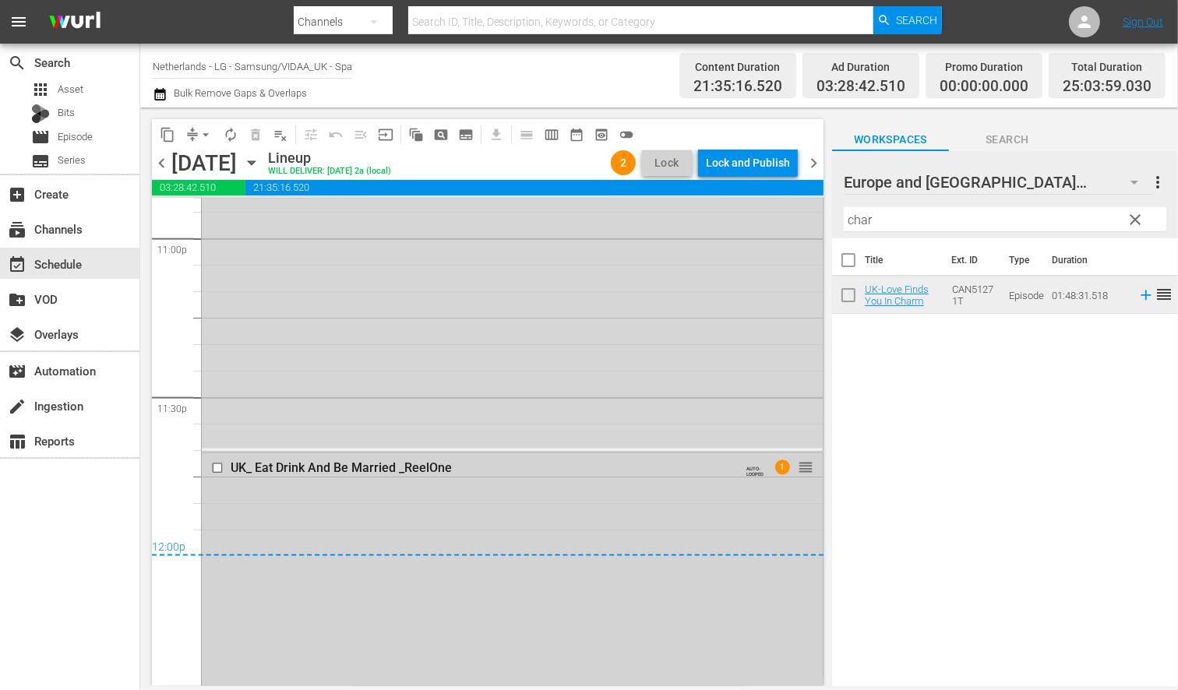
click at [215, 469] on input "checkbox" at bounding box center [219, 468] width 16 height 13
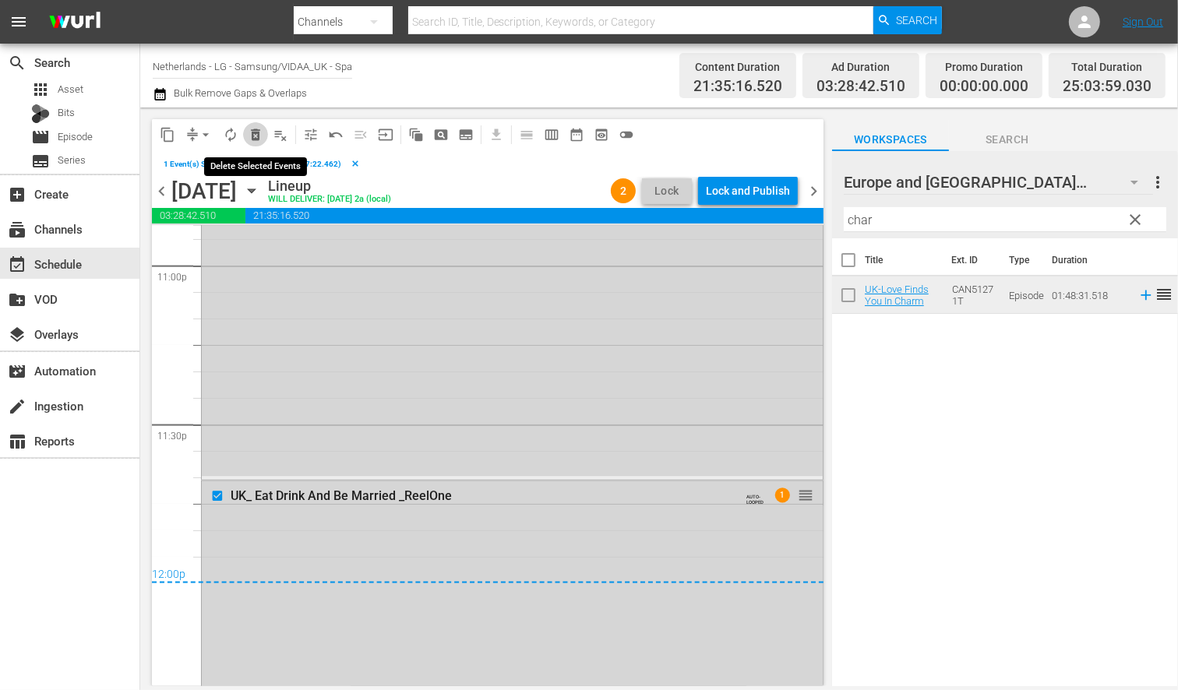
click at [253, 134] on span "delete_forever_outlined" at bounding box center [256, 135] width 16 height 16
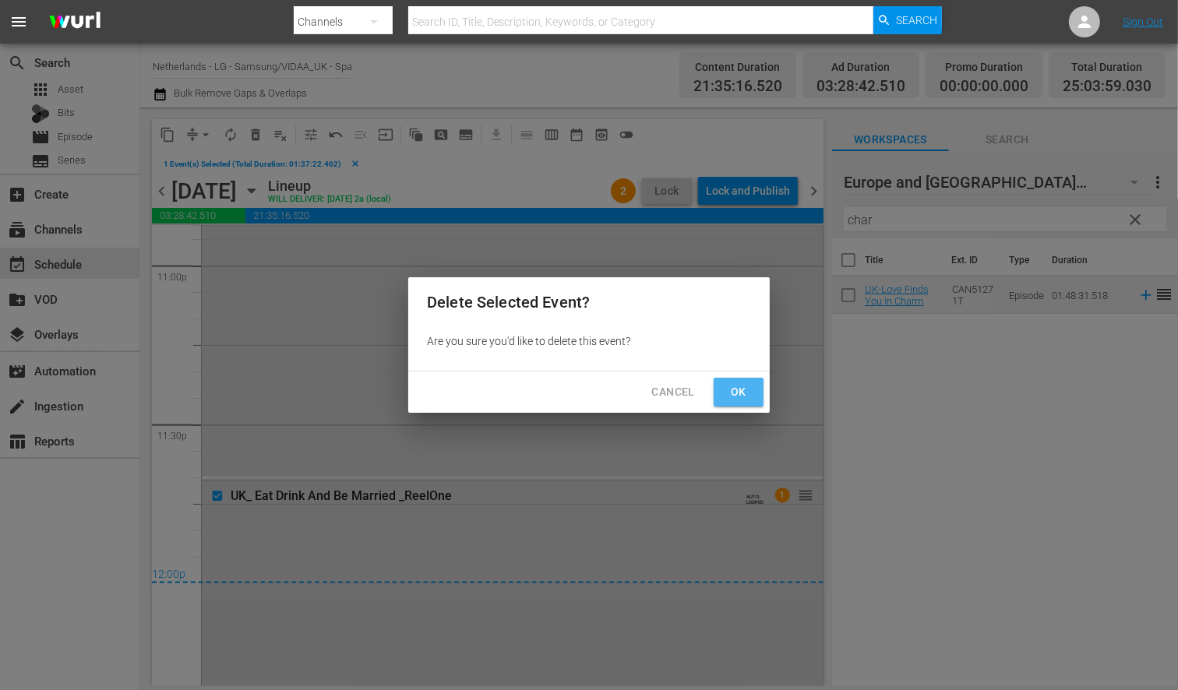
click at [740, 394] on span "Ok" at bounding box center [738, 392] width 25 height 19
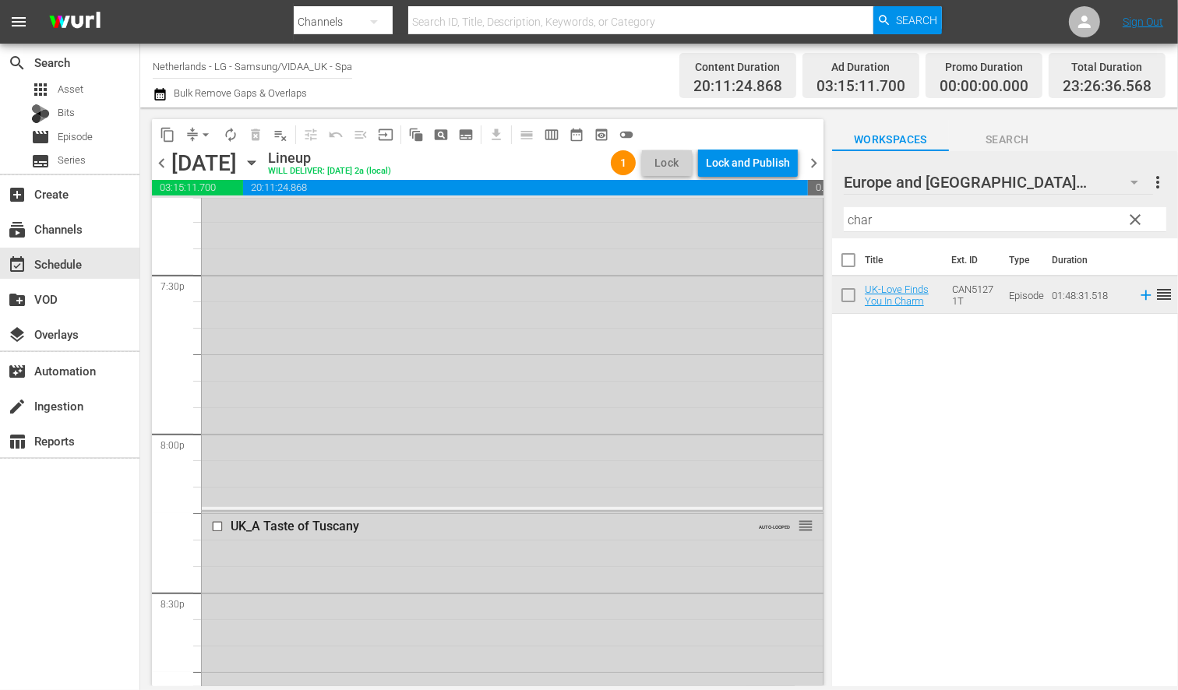
scroll to position [6190, 0]
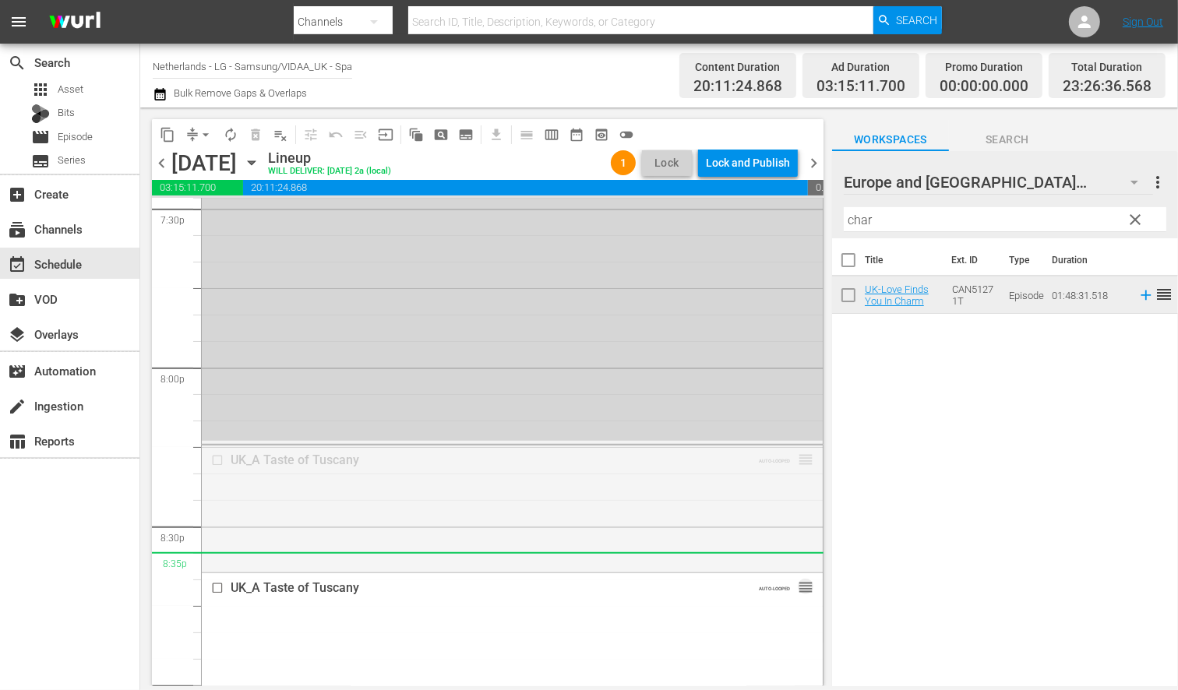
drag, startPoint x: 793, startPoint y: 460, endPoint x: 777, endPoint y: 556, distance: 97.9
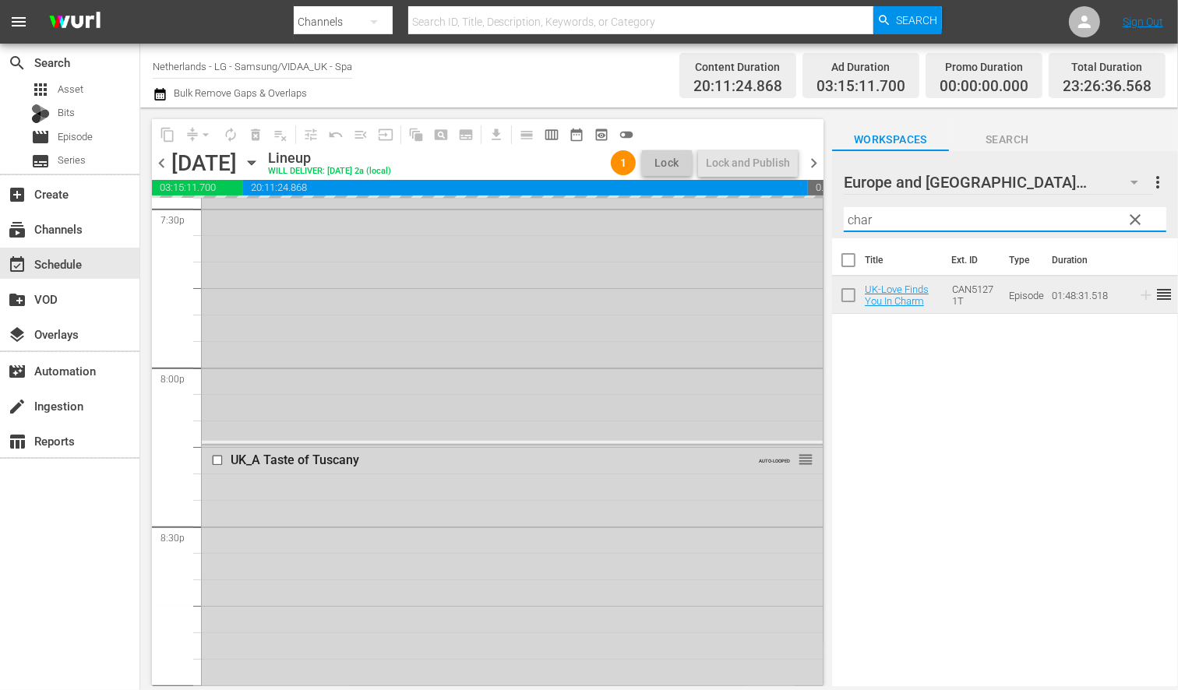
drag, startPoint x: 821, startPoint y: 212, endPoint x: 745, endPoint y: 215, distance: 76.4
click at [745, 215] on div "content_copy compress arrow_drop_down autorenew_outlined delete_forever_outline…" at bounding box center [659, 397] width 1038 height 579
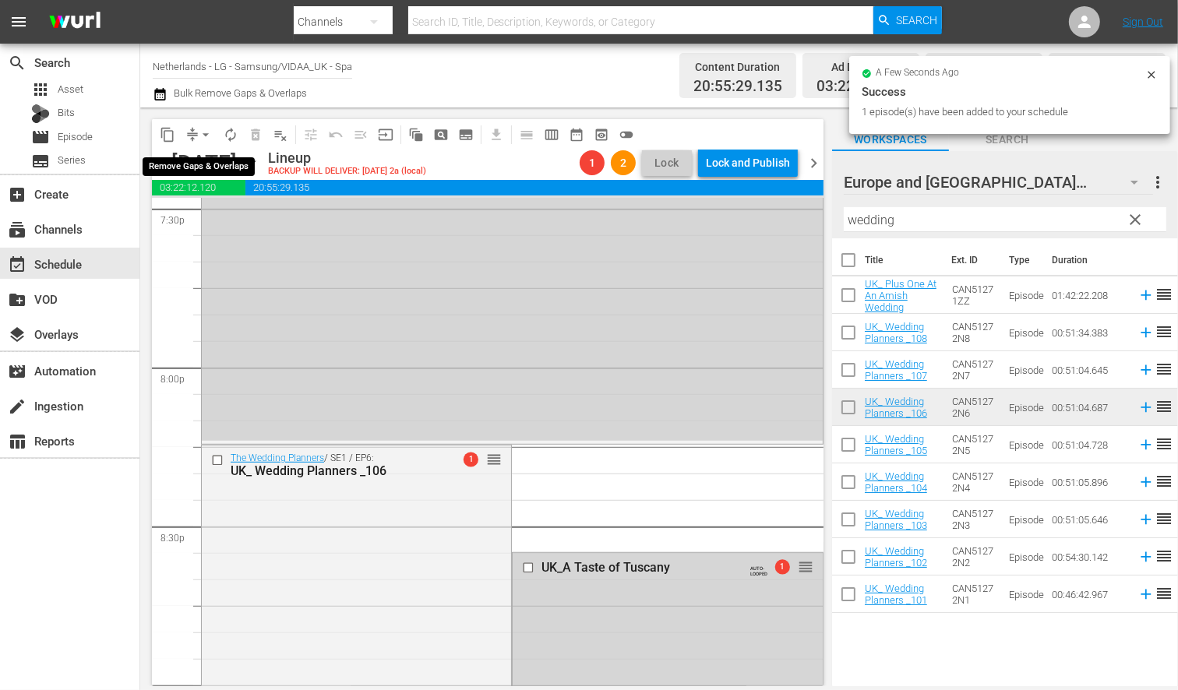
click at [207, 135] on span "arrow_drop_down" at bounding box center [206, 135] width 16 height 16
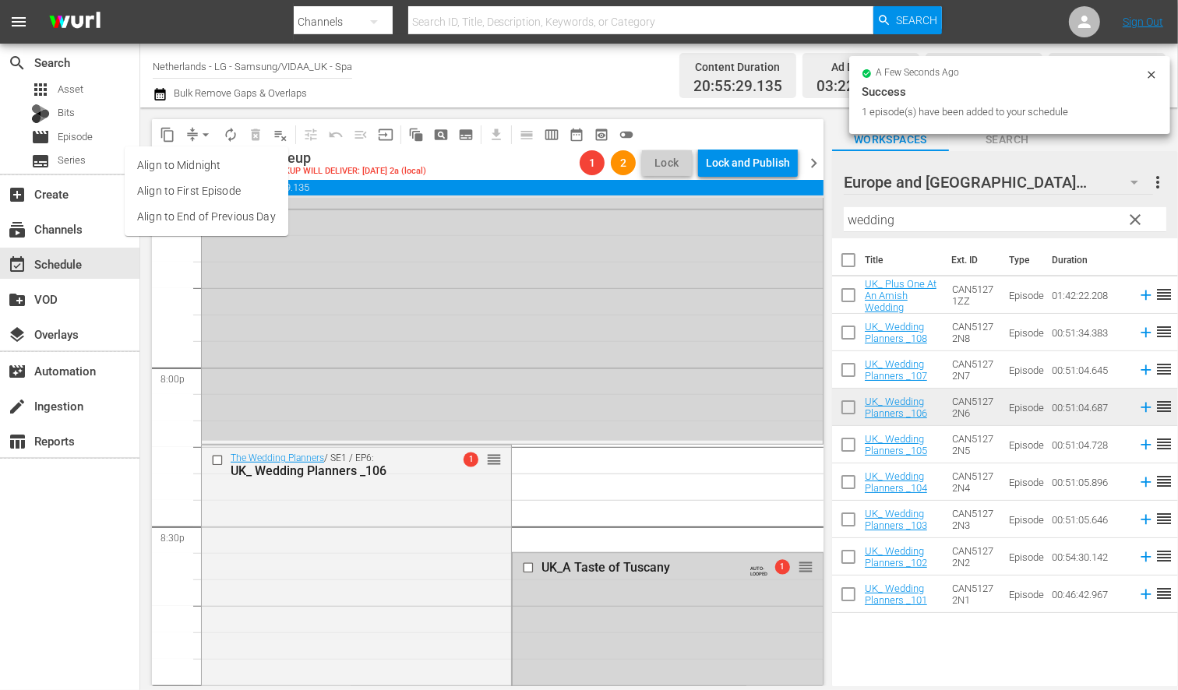
click at [208, 214] on li "Align to End of Previous Day" at bounding box center [207, 217] width 164 height 26
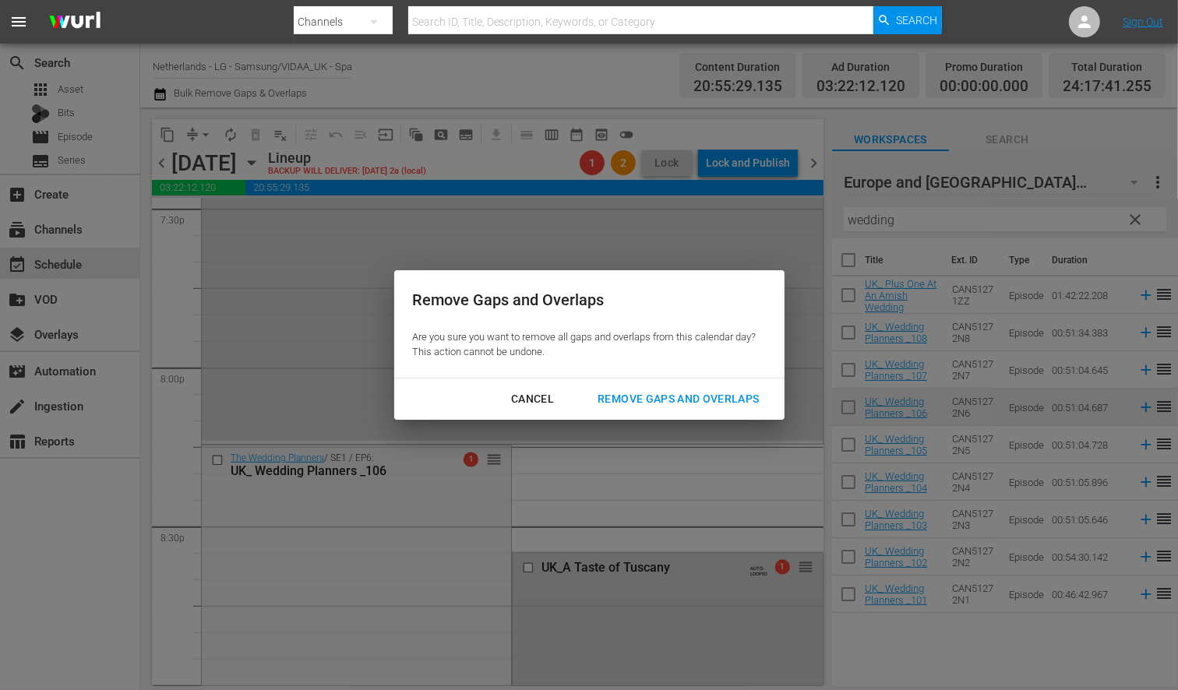
click at [694, 394] on div "Remove Gaps and Overlaps" at bounding box center [678, 399] width 186 height 19
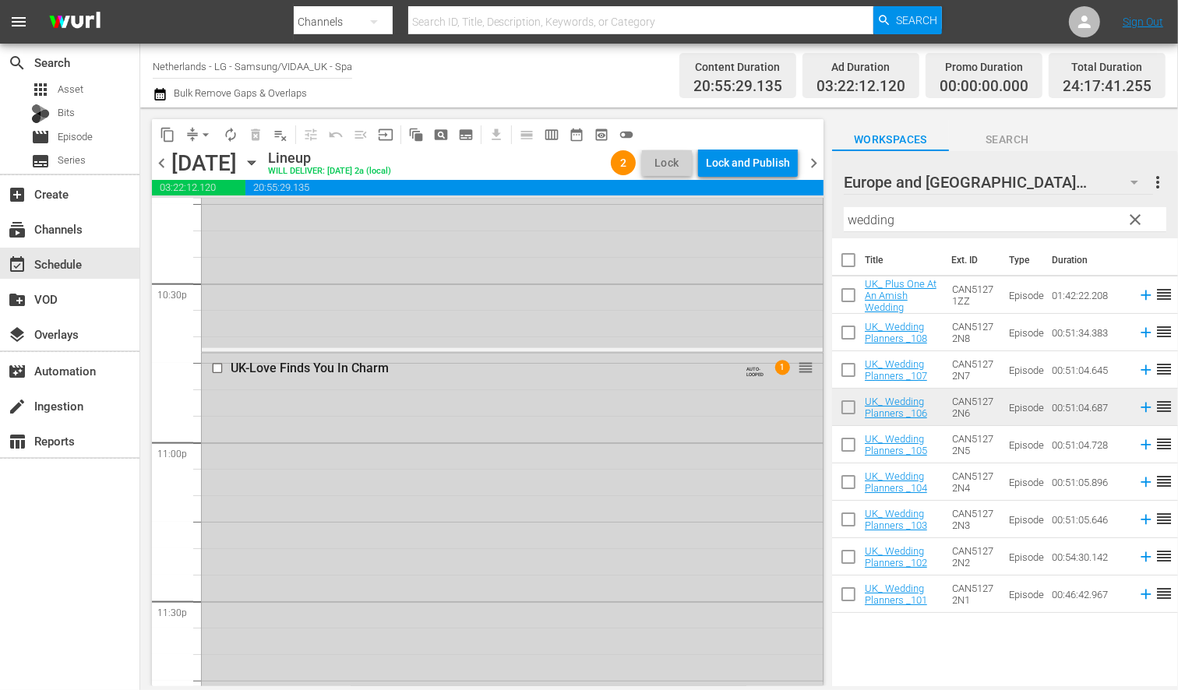
scroll to position [7310, 0]
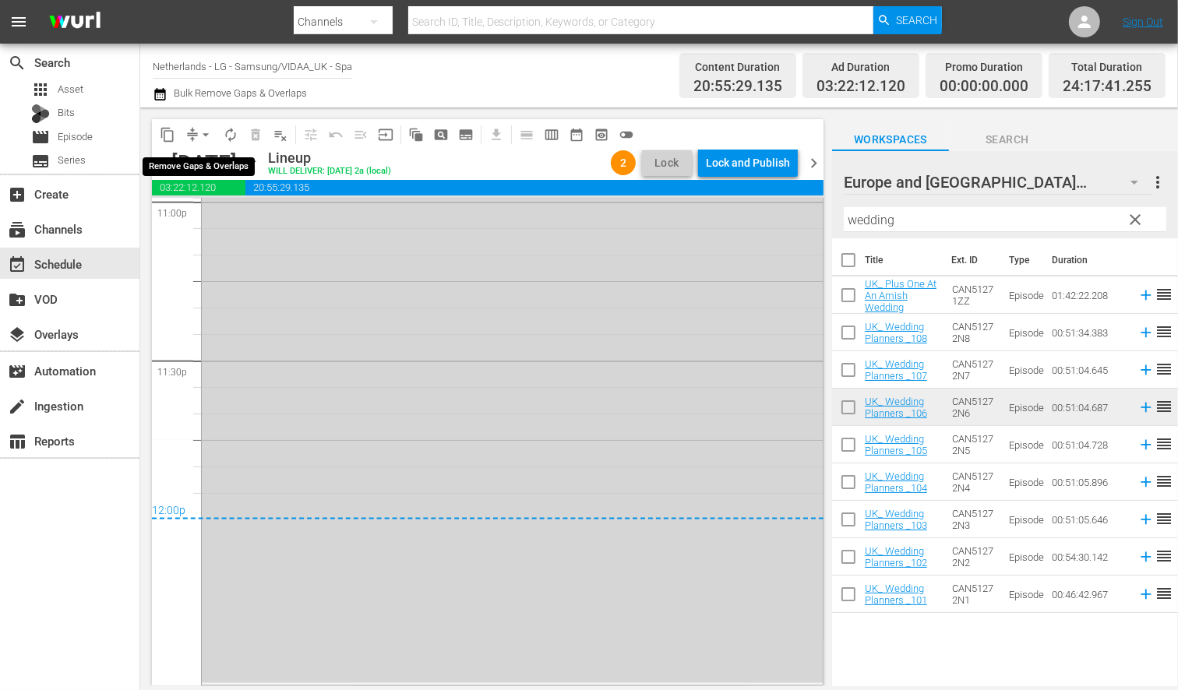
click at [205, 135] on span "arrow_drop_down" at bounding box center [206, 135] width 16 height 16
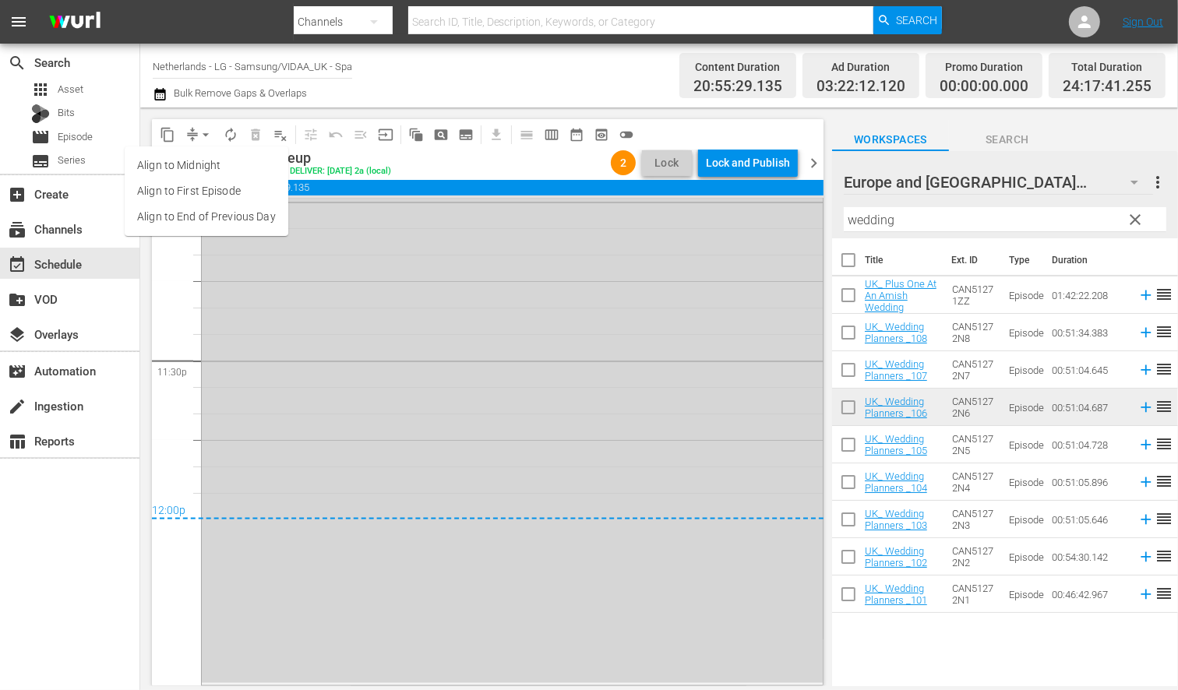
click at [231, 222] on li "Align to End of Previous Day" at bounding box center [207, 217] width 164 height 26
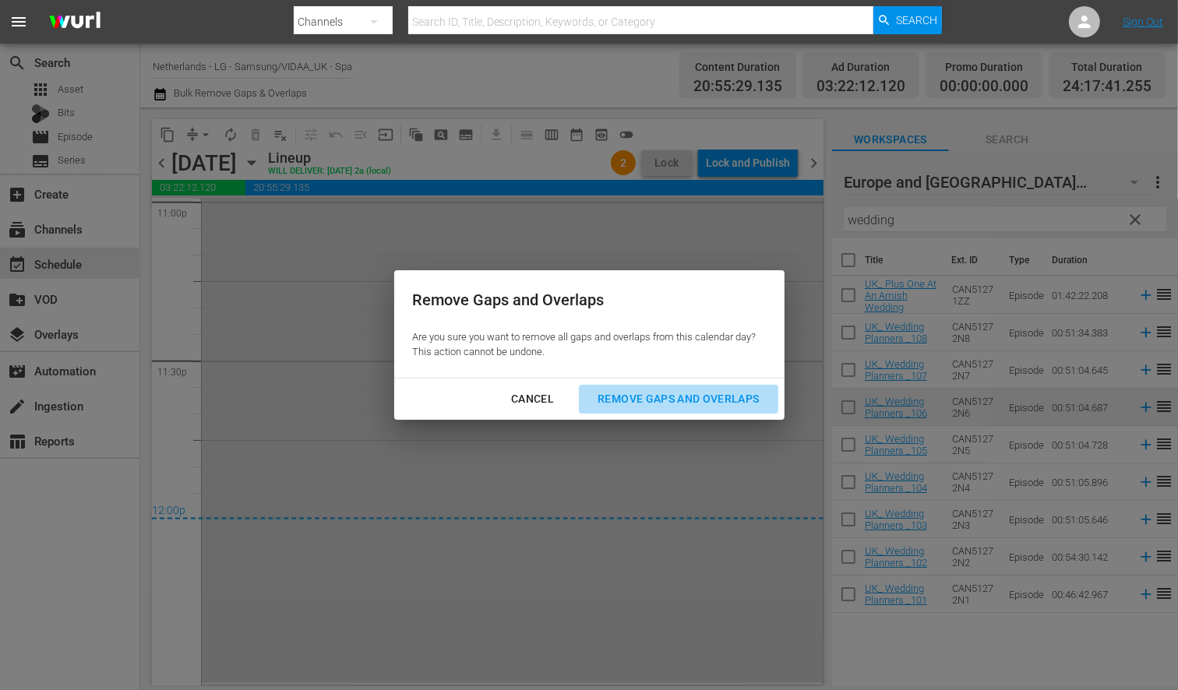
click at [697, 396] on div "Remove Gaps and Overlaps" at bounding box center [678, 399] width 186 height 19
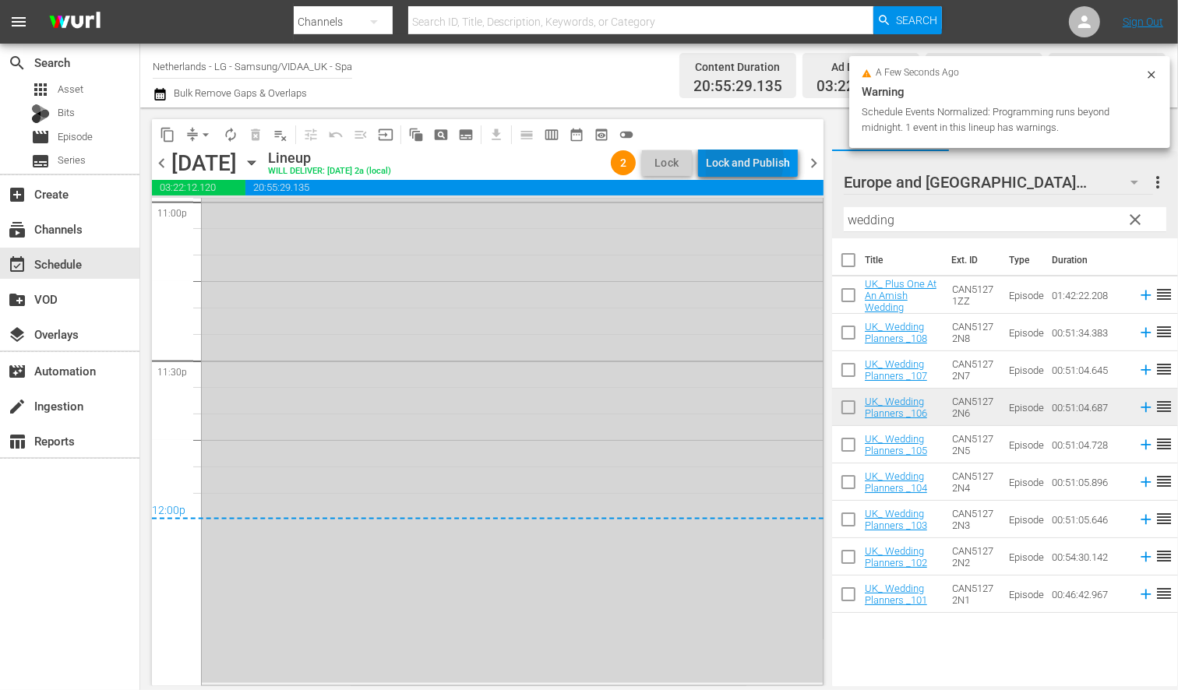
click at [733, 161] on div "Lock and Publish" at bounding box center [748, 163] width 84 height 28
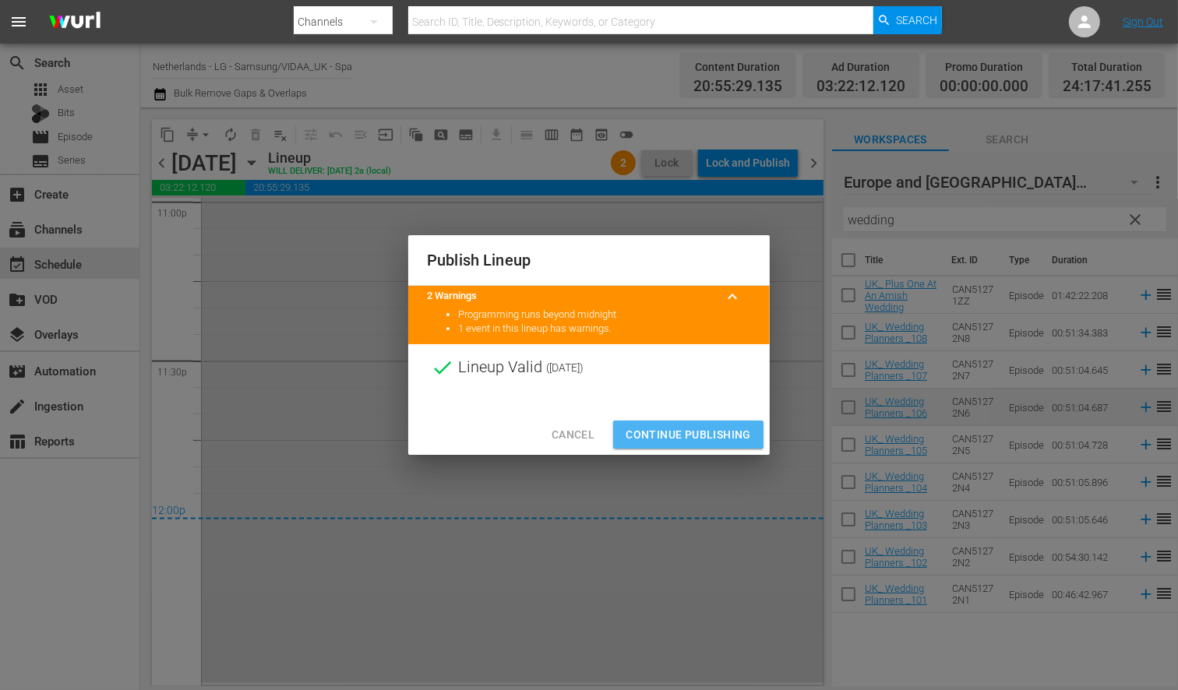
click at [668, 434] on span "Continue Publishing" at bounding box center [688, 434] width 125 height 19
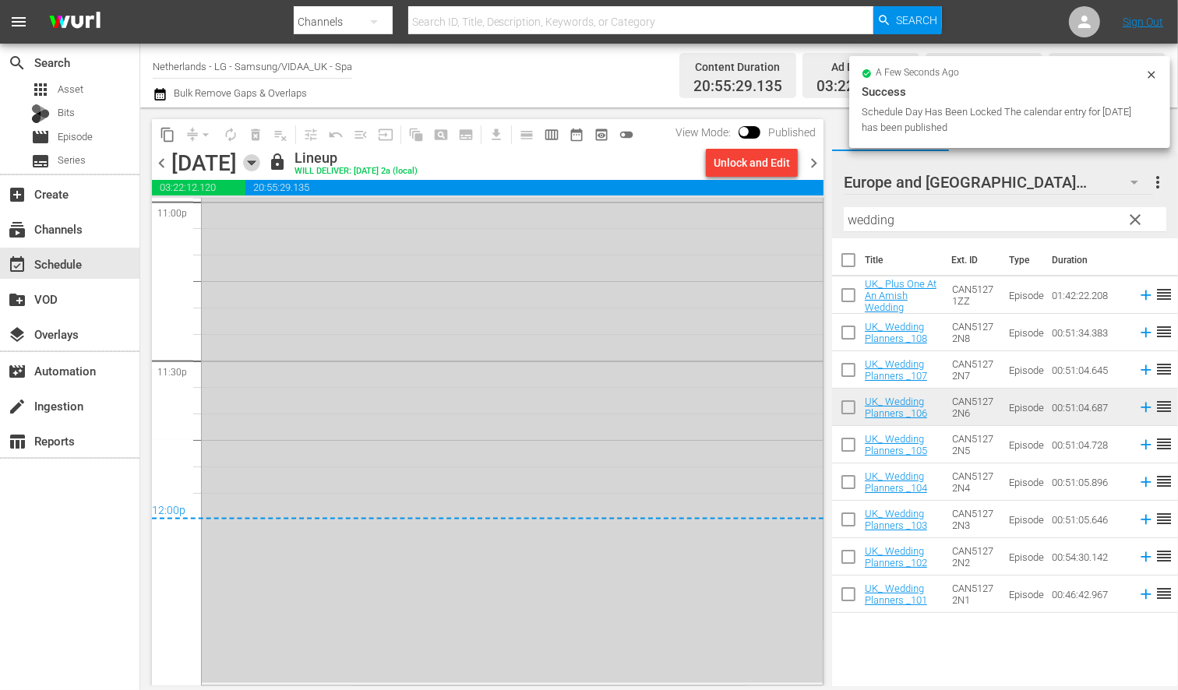
click at [255, 161] on icon "button" at bounding box center [251, 163] width 7 height 4
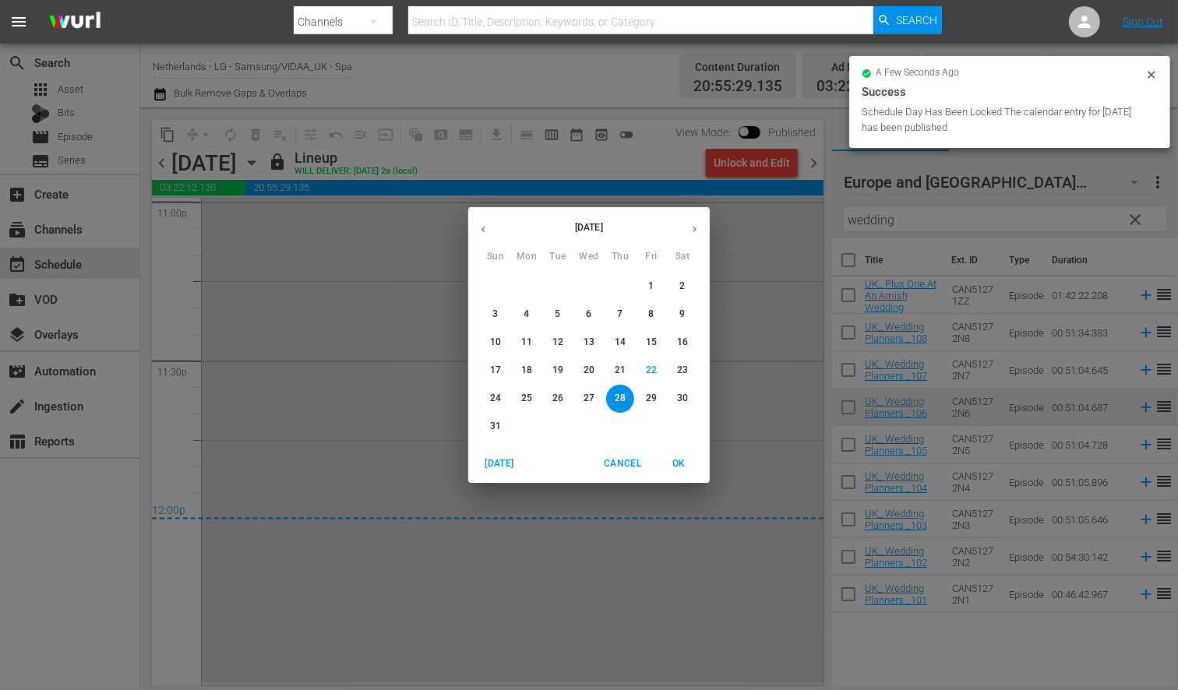
click at [647, 396] on p "29" at bounding box center [651, 398] width 11 height 13
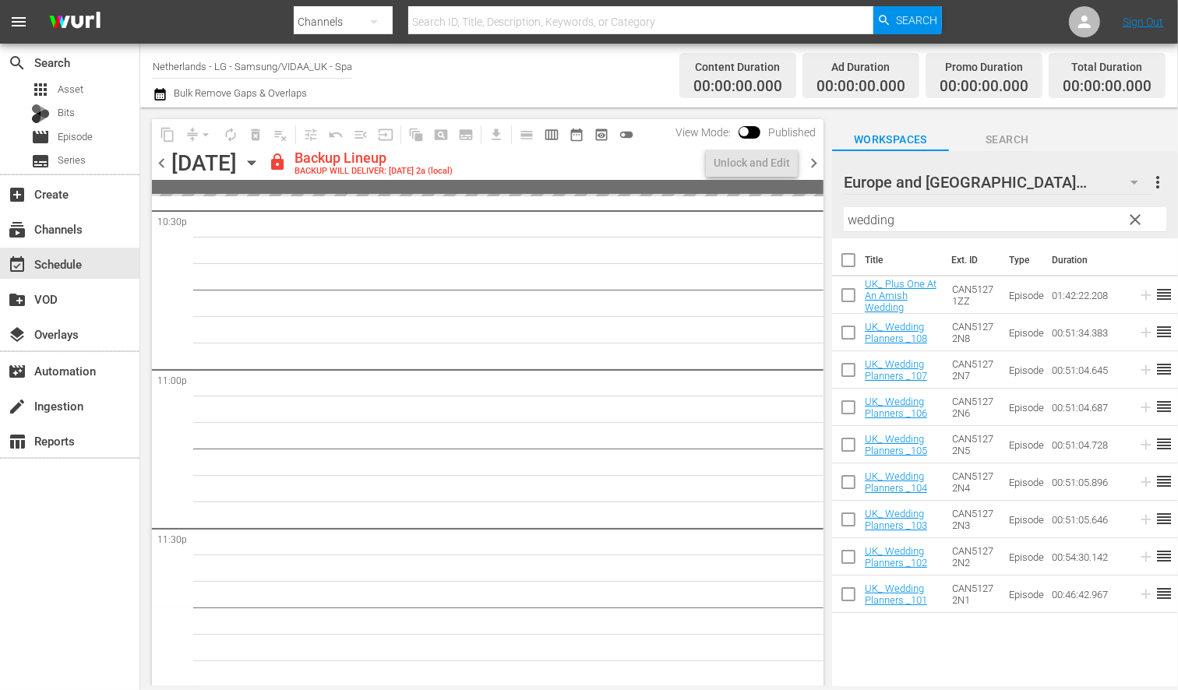
scroll to position [7142, 0]
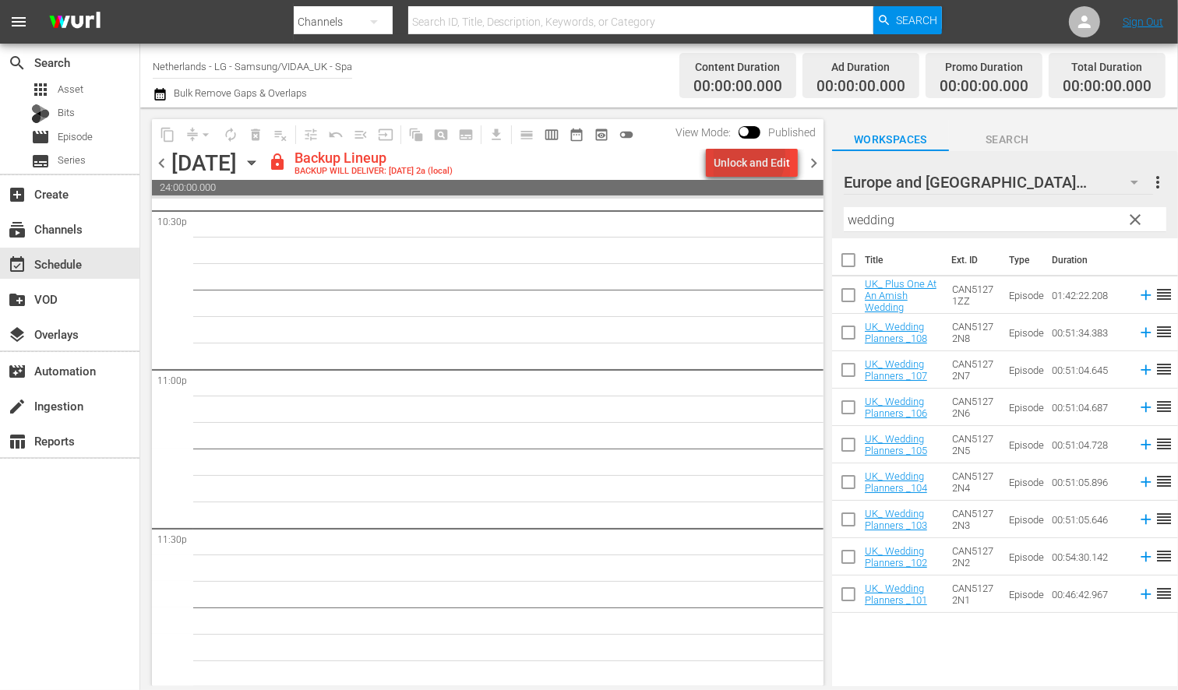
click at [738, 157] on div "Unlock and Edit" at bounding box center [752, 163] width 76 height 28
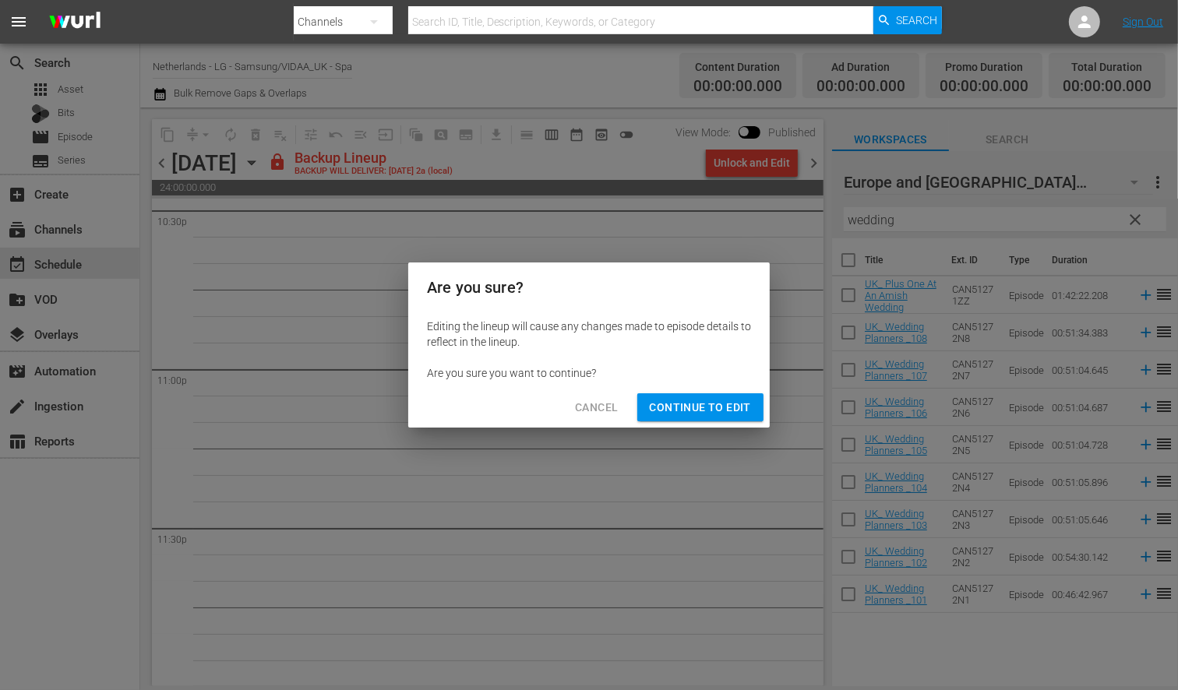
click at [707, 403] on span "Continue to Edit" at bounding box center [700, 407] width 101 height 19
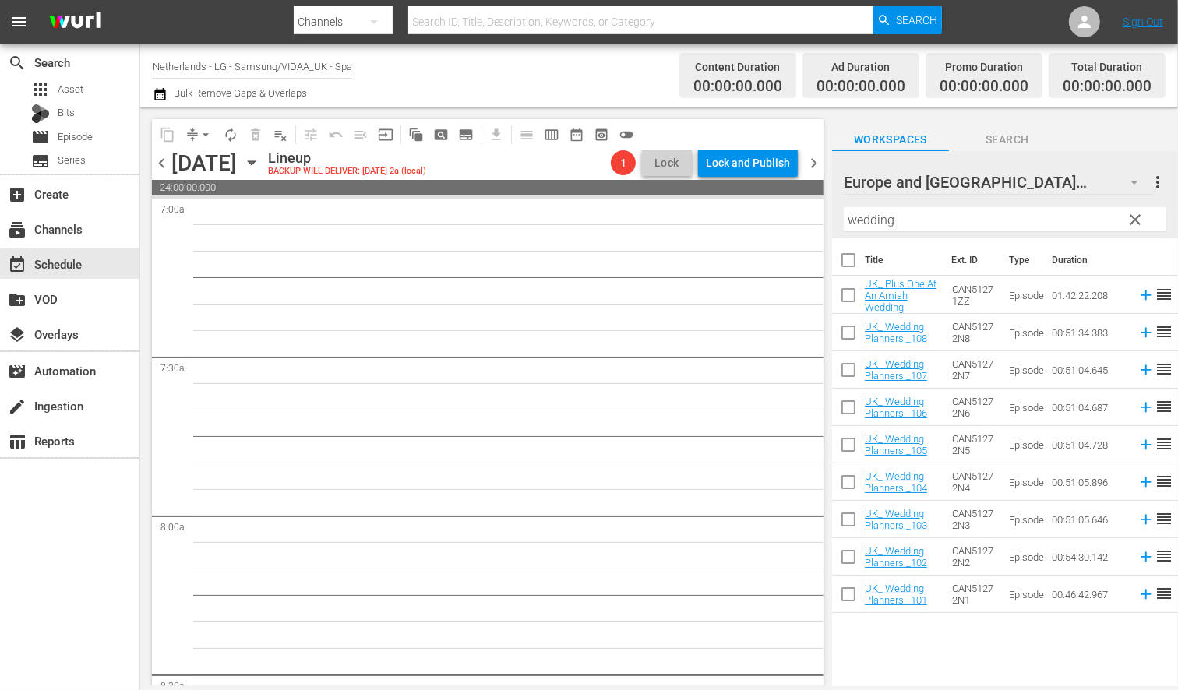
scroll to position [0, 0]
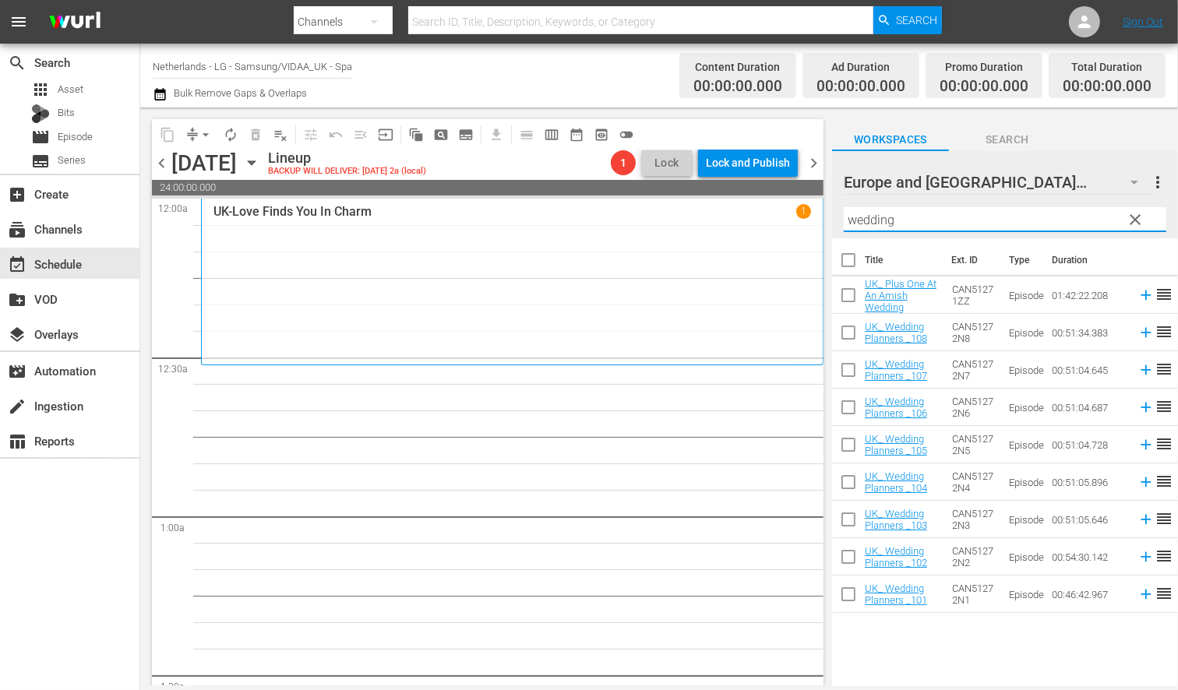
drag, startPoint x: 875, startPoint y: 213, endPoint x: 645, endPoint y: 192, distance: 230.8
click at [647, 192] on div "content_copy compress arrow_drop_down autorenew_outlined delete_forever_outline…" at bounding box center [659, 397] width 1038 height 579
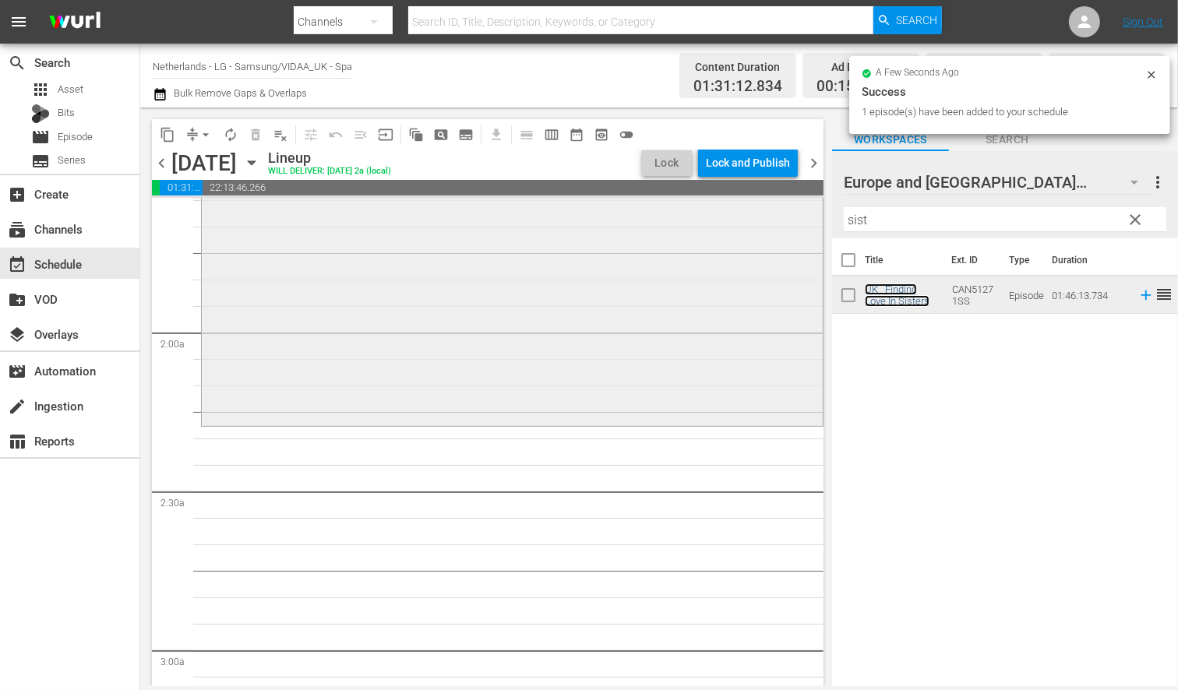
scroll to position [519, 0]
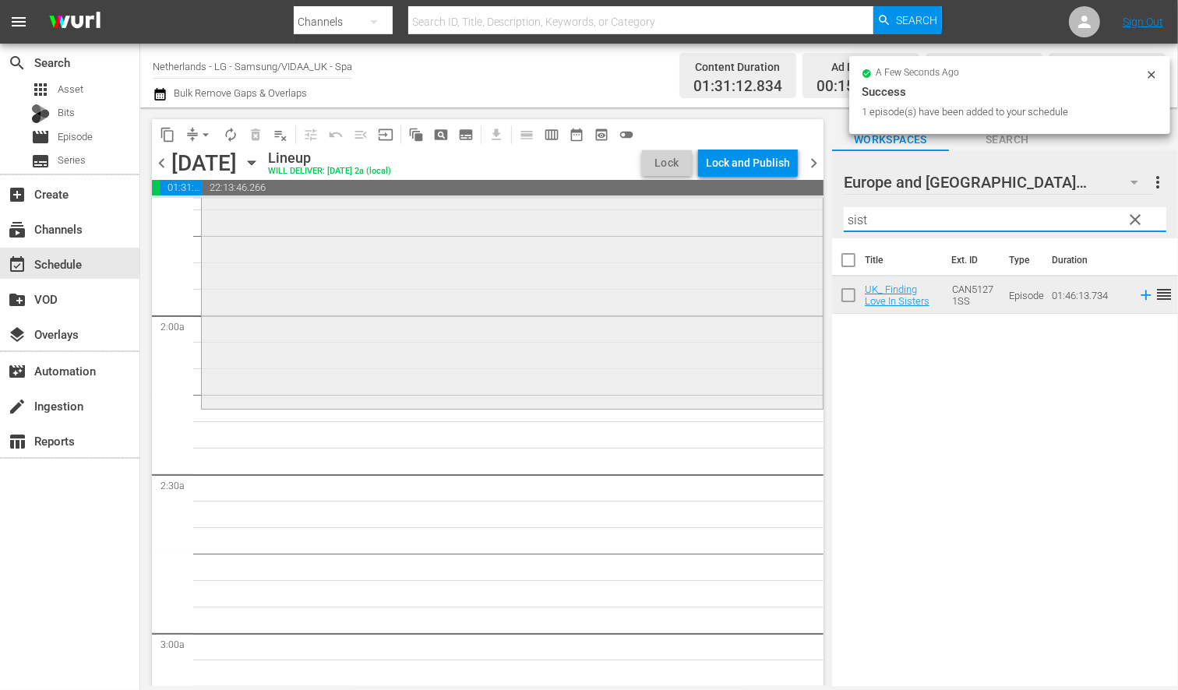
drag, startPoint x: 822, startPoint y: 220, endPoint x: 764, endPoint y: 220, distance: 57.7
click at [764, 220] on div "content_copy compress arrow_drop_down autorenew_outlined delete_forever_outline…" at bounding box center [659, 397] width 1038 height 579
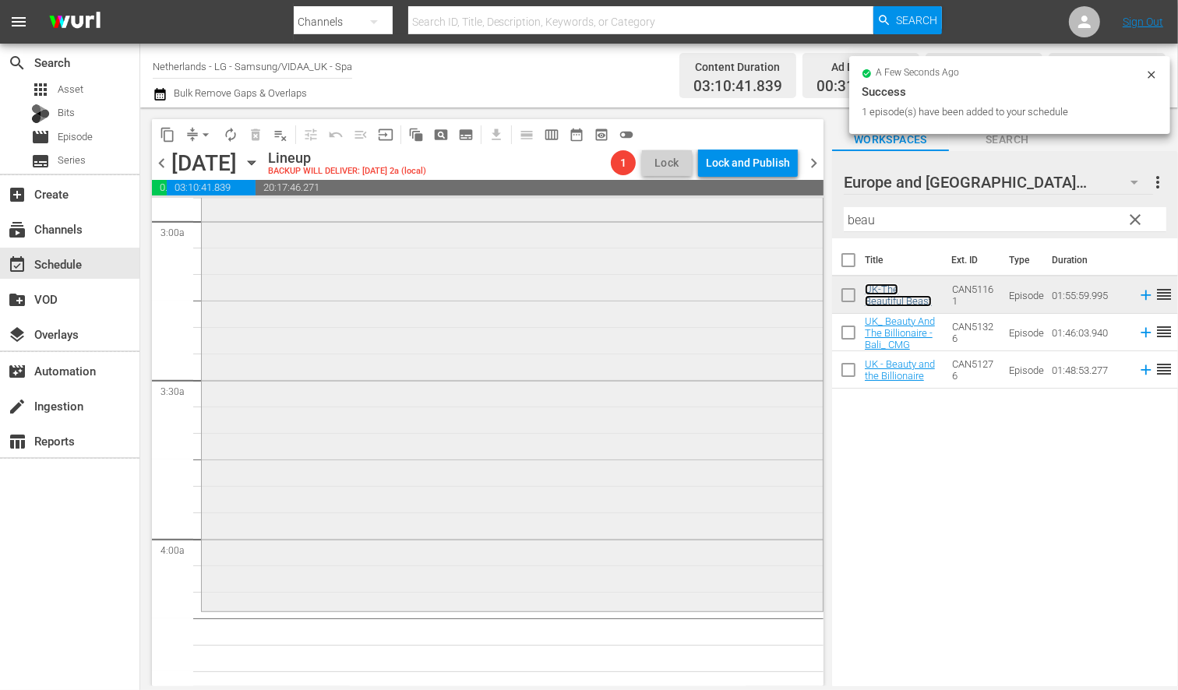
scroll to position [1125, 0]
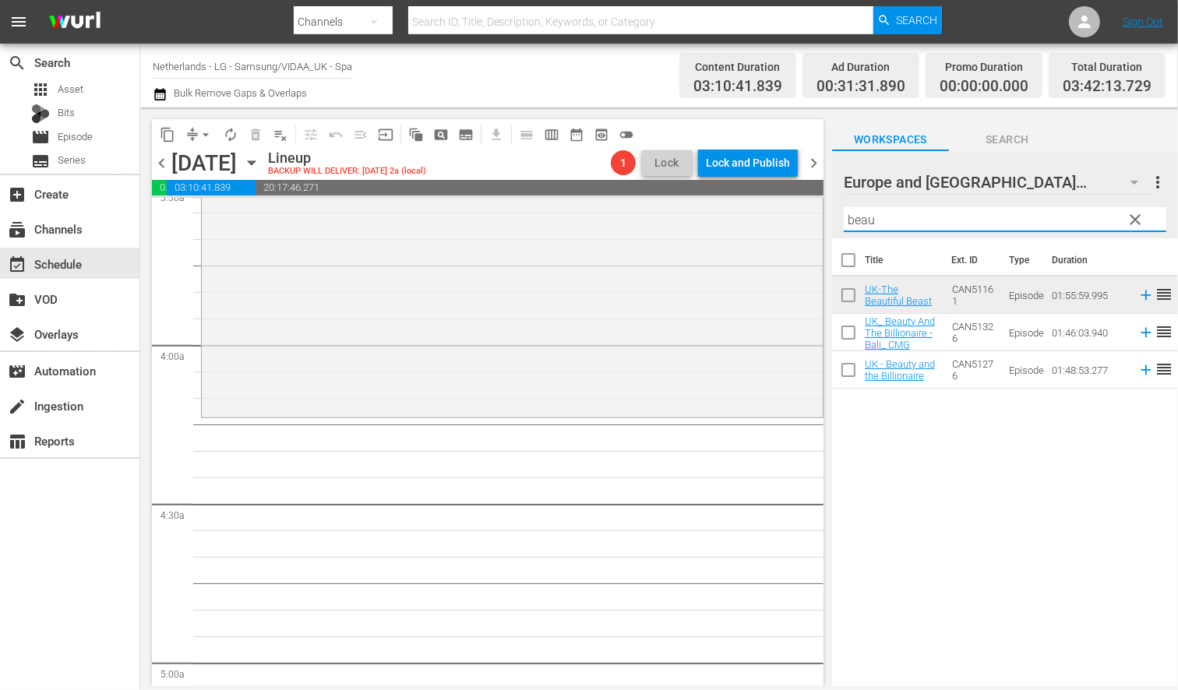
drag, startPoint x: 839, startPoint y: 220, endPoint x: 819, endPoint y: 217, distance: 19.7
click at [819, 218] on div "content_copy compress arrow_drop_down autorenew_outlined delete_forever_outline…" at bounding box center [659, 397] width 1038 height 579
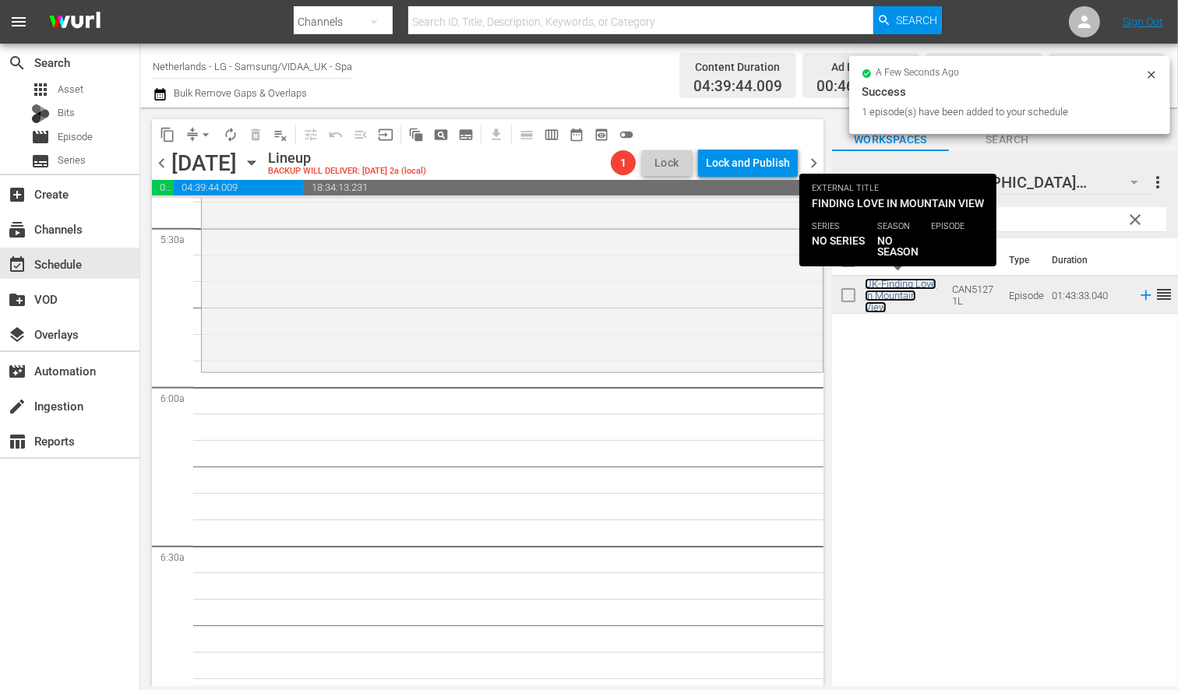
scroll to position [1732, 0]
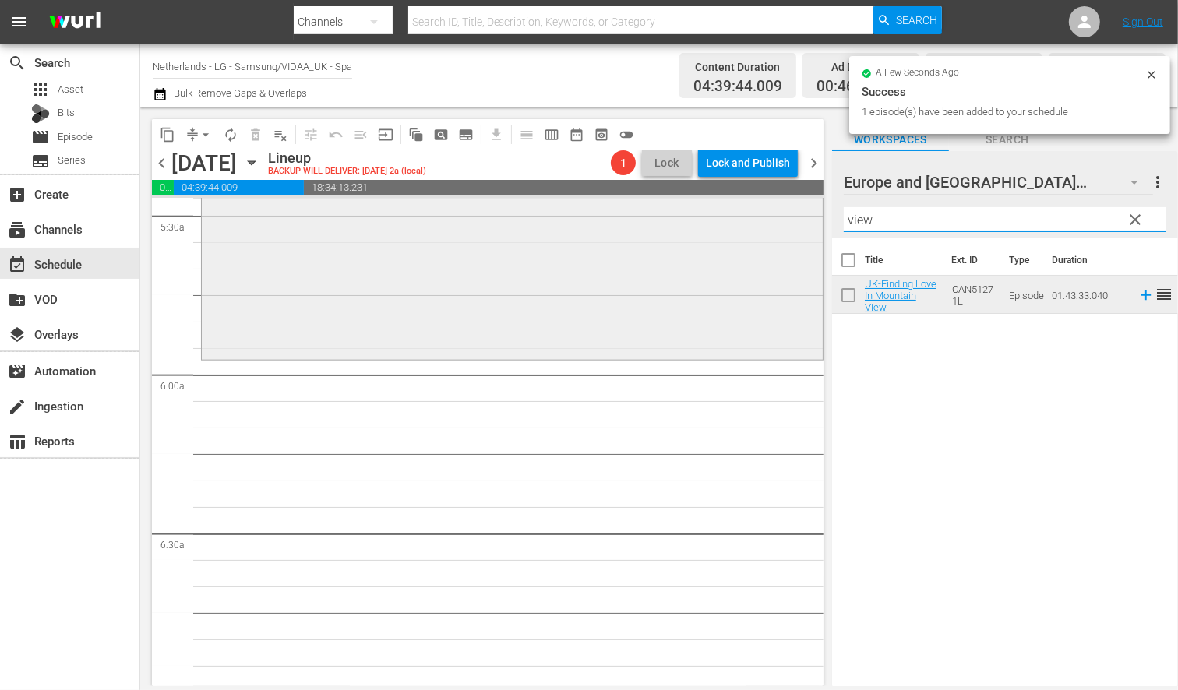
drag, startPoint x: 839, startPoint y: 223, endPoint x: 785, endPoint y: 221, distance: 53.8
click at [785, 221] on div "content_copy compress arrow_drop_down autorenew_outlined delete_forever_outline…" at bounding box center [659, 397] width 1038 height 579
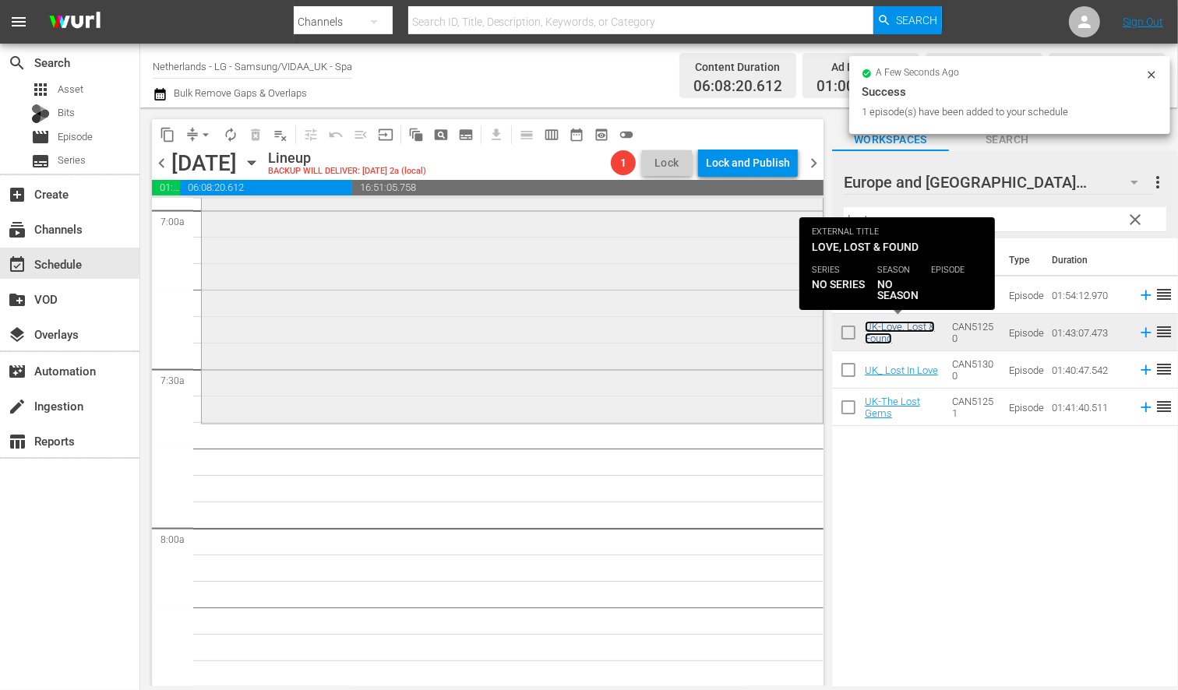
scroll to position [2251, 0]
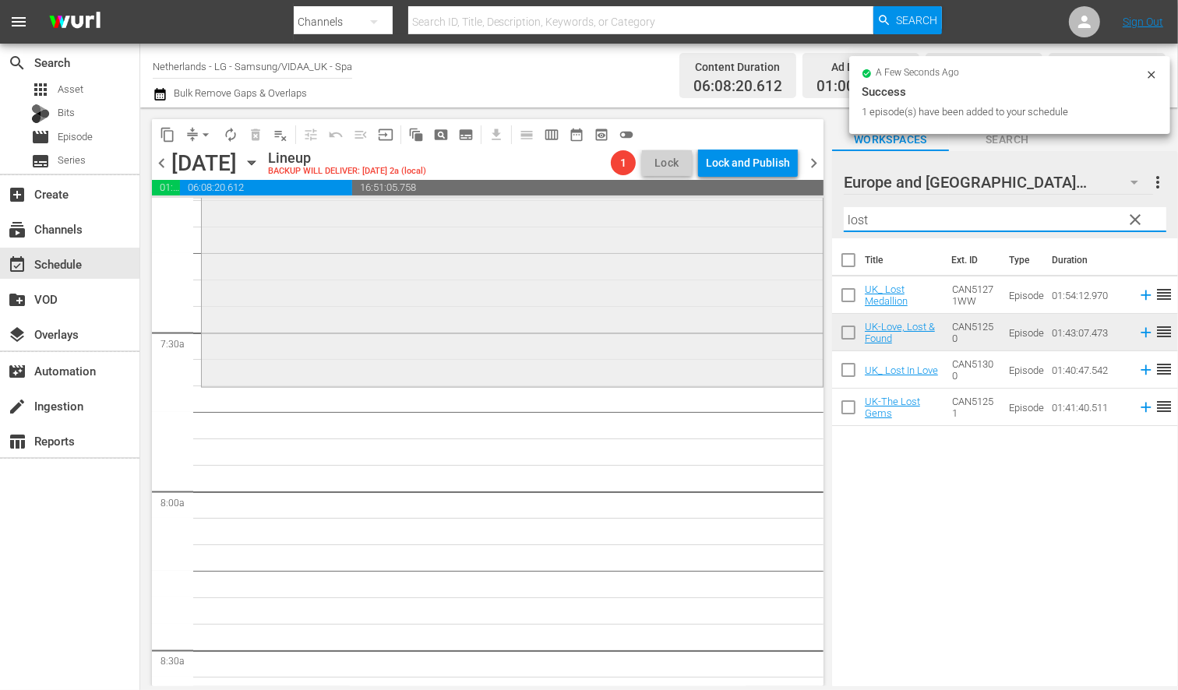
drag, startPoint x: 891, startPoint y: 220, endPoint x: 757, endPoint y: 216, distance: 134.9
click at [760, 217] on div "content_copy compress arrow_drop_down autorenew_outlined delete_forever_outline…" at bounding box center [659, 397] width 1038 height 579
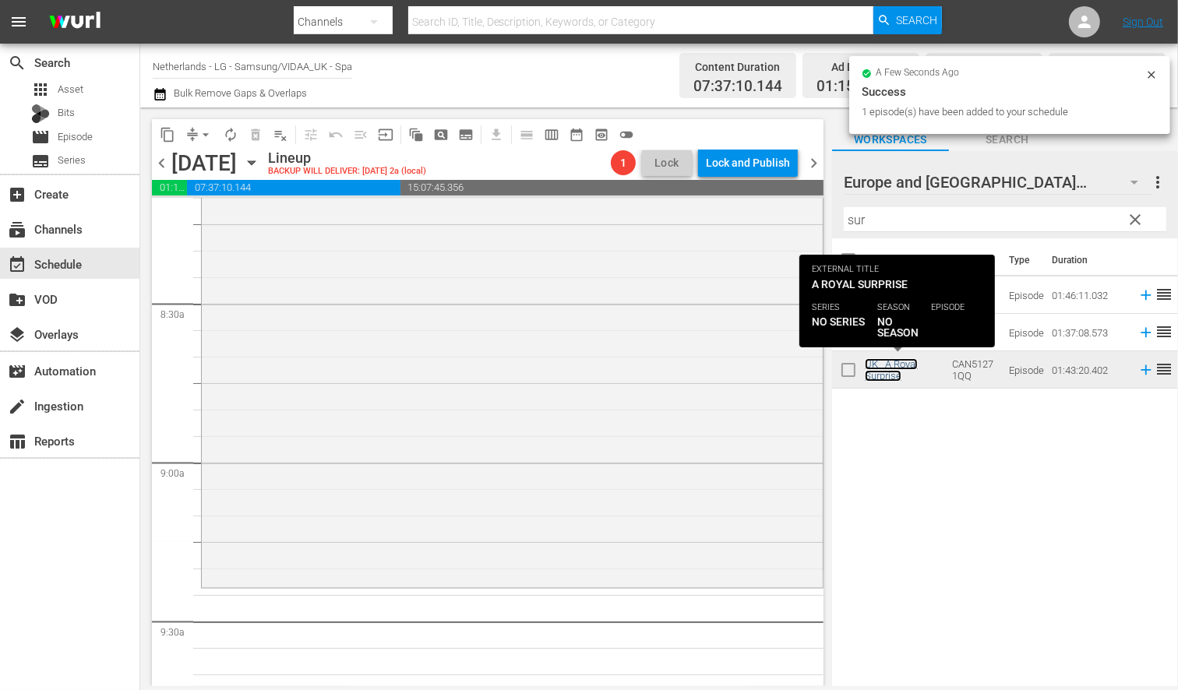
scroll to position [2770, 0]
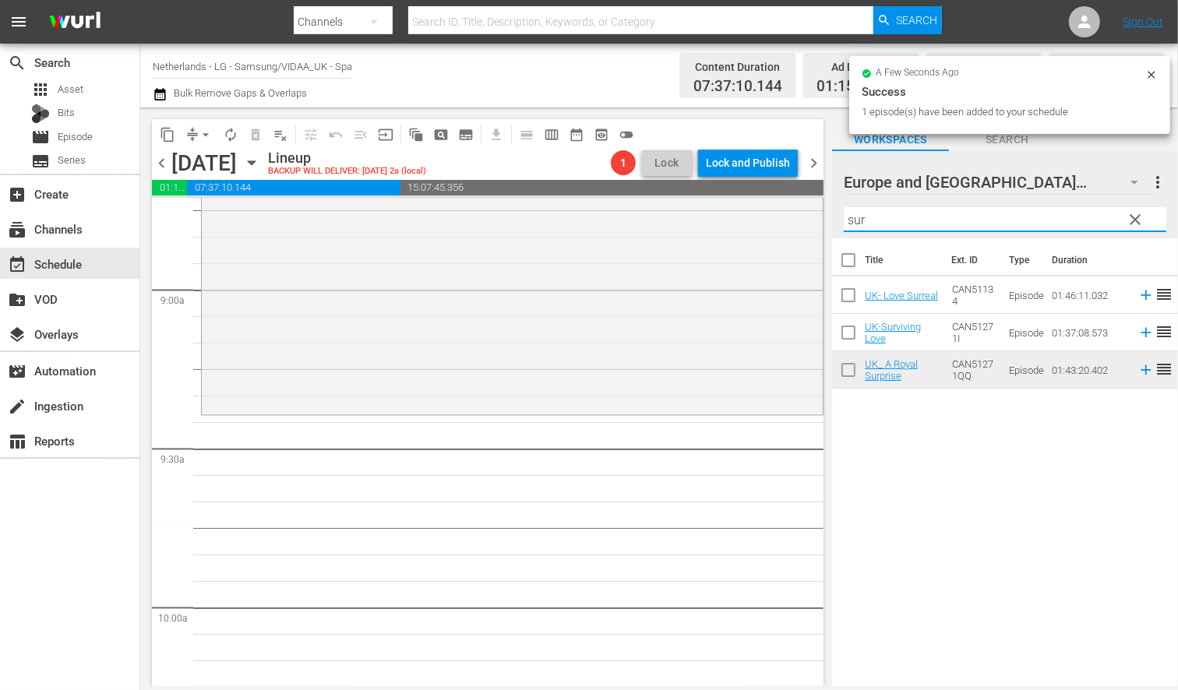
drag, startPoint x: 853, startPoint y: 223, endPoint x: 820, endPoint y: 221, distance: 32.8
click at [821, 221] on div "content_copy compress arrow_drop_down autorenew_outlined delete_forever_outline…" at bounding box center [659, 397] width 1038 height 579
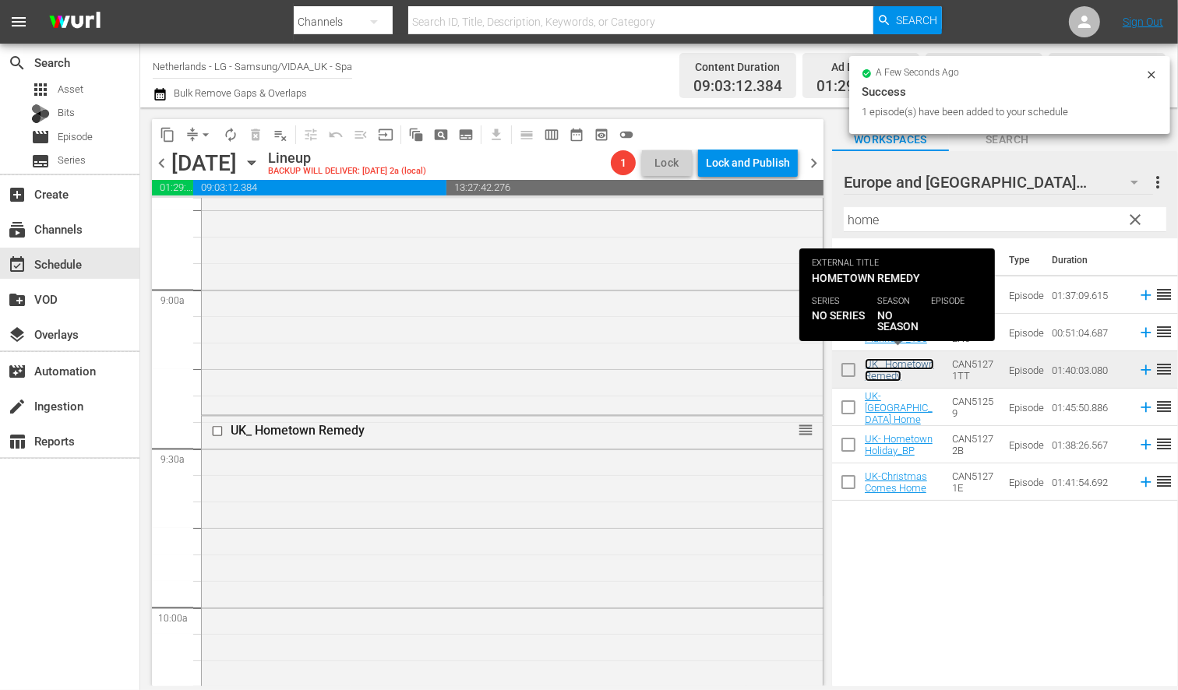
scroll to position [3290, 0]
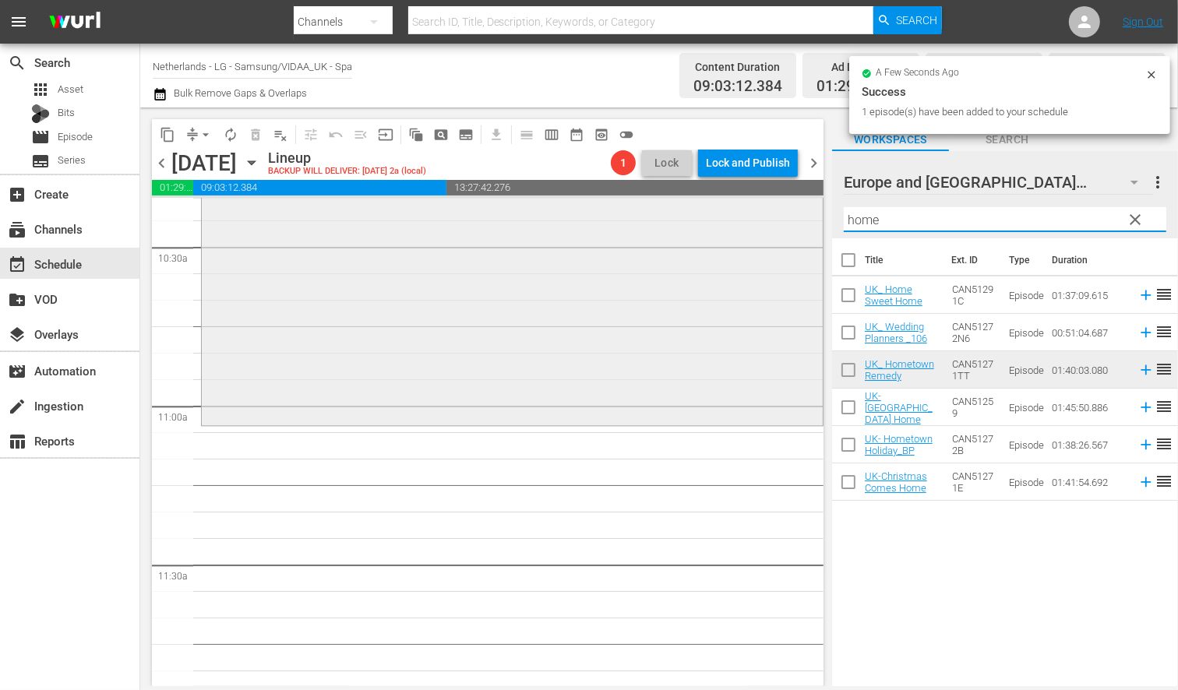
drag, startPoint x: 908, startPoint y: 224, endPoint x: 782, endPoint y: 224, distance: 126.2
click at [785, 224] on div "content_copy compress arrow_drop_down autorenew_outlined delete_forever_outline…" at bounding box center [659, 397] width 1038 height 579
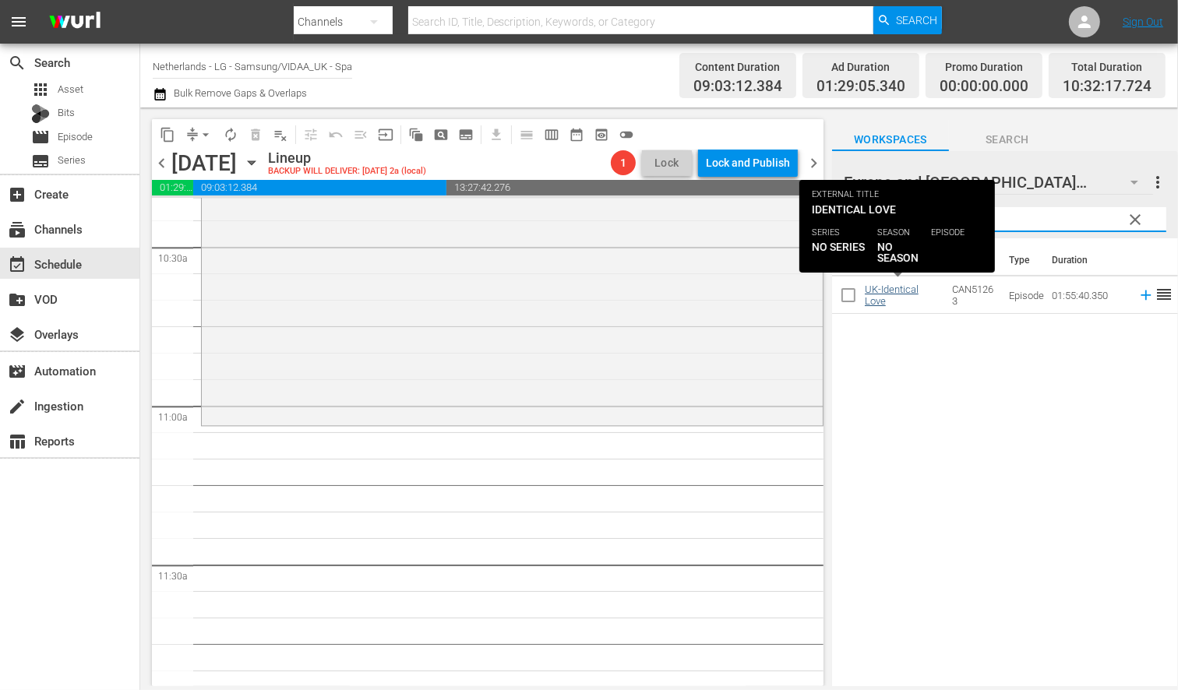
type input "ident"
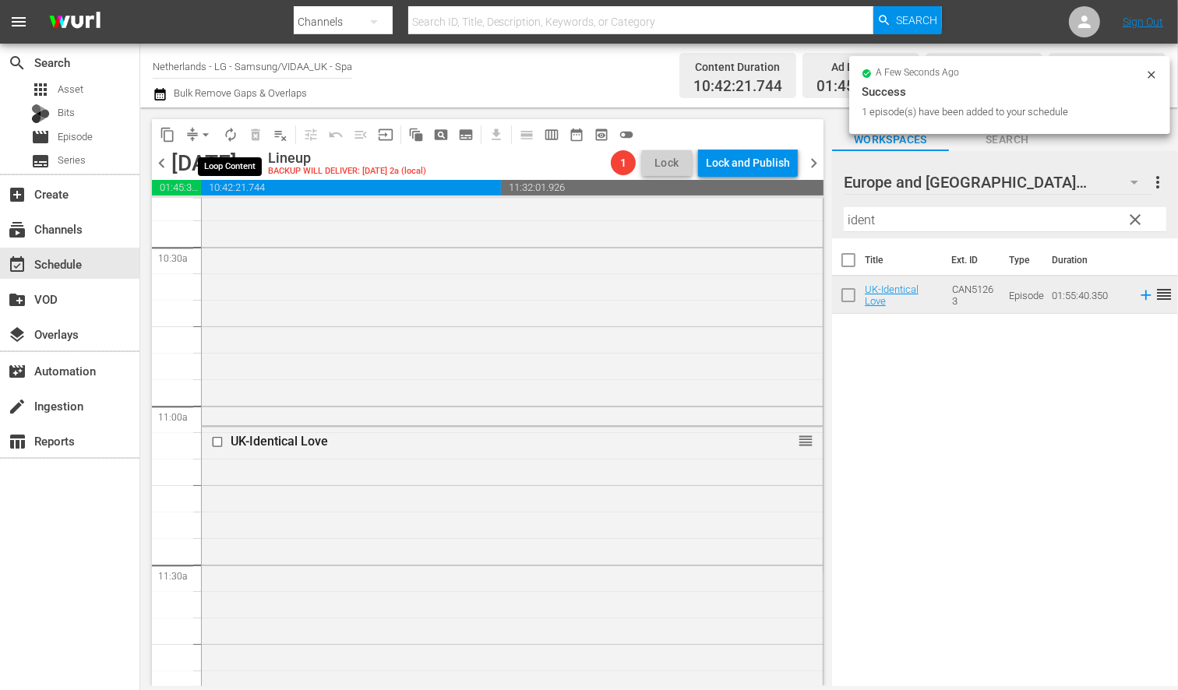
click at [231, 142] on span "autorenew_outlined" at bounding box center [231, 135] width 16 height 16
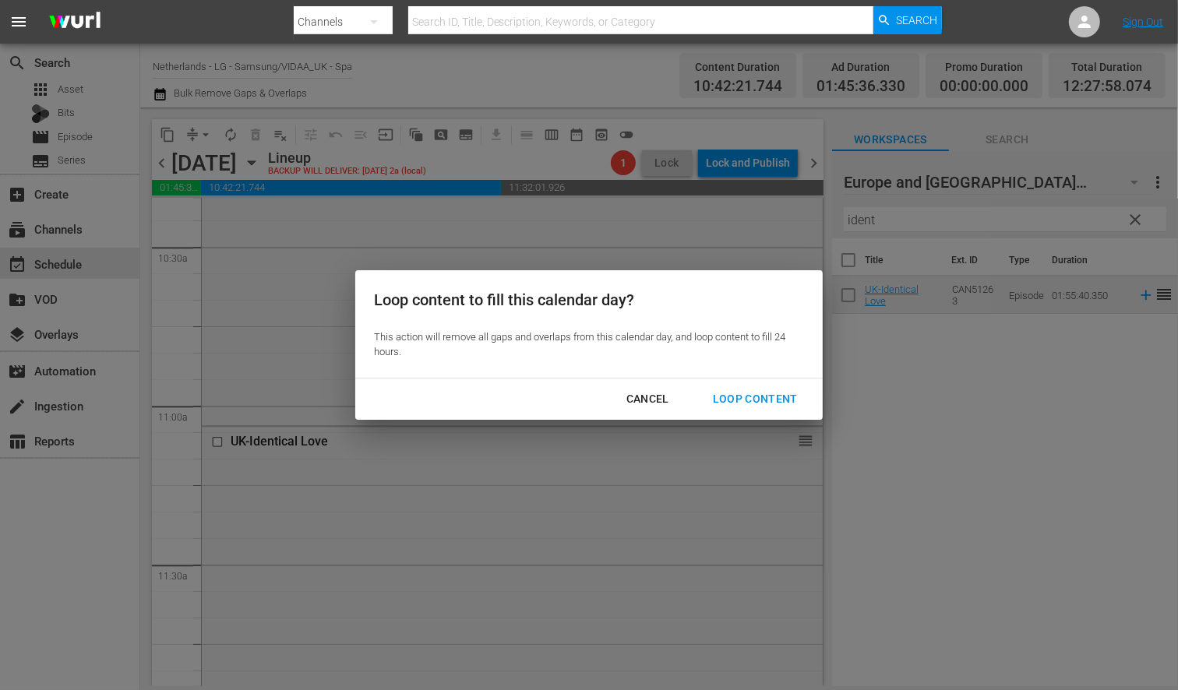
click at [748, 398] on div "Loop Content" at bounding box center [756, 399] width 110 height 19
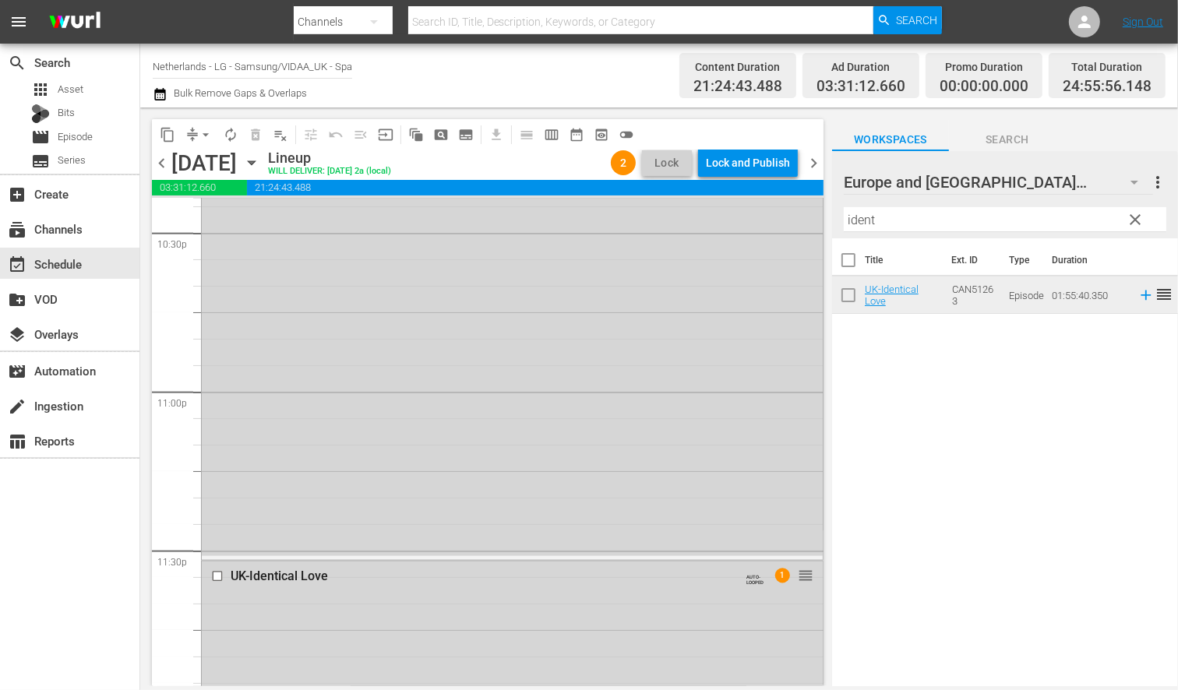
scroll to position [7360, 0]
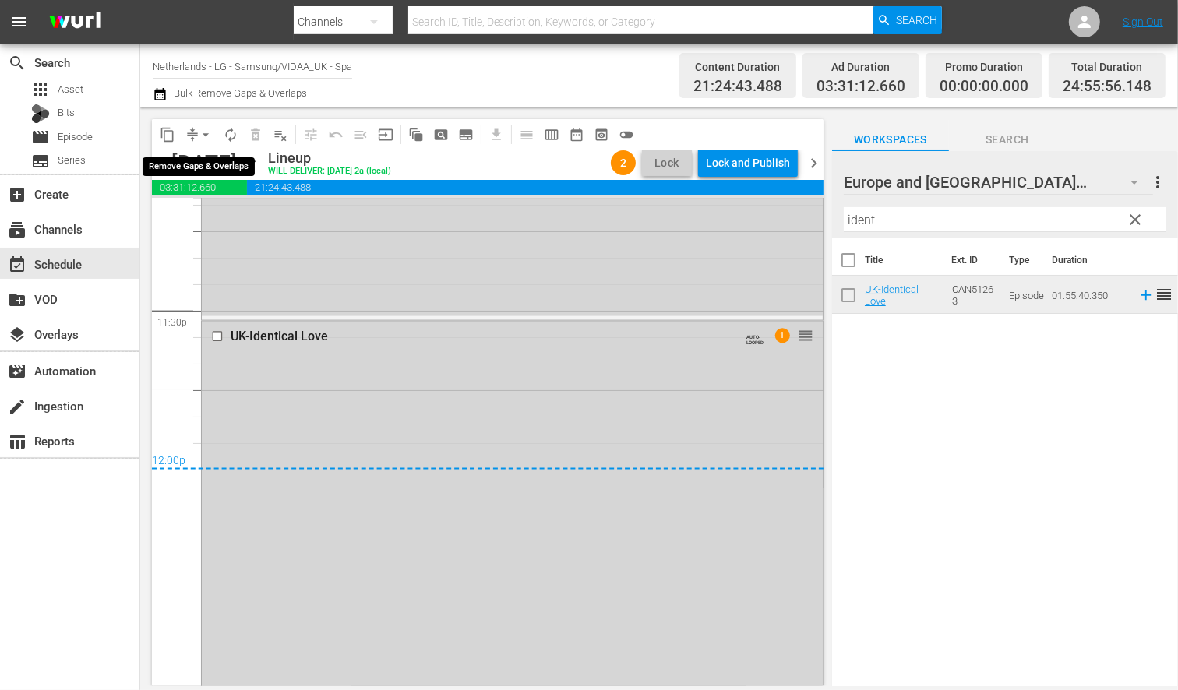
click at [203, 131] on span "arrow_drop_down" at bounding box center [206, 135] width 16 height 16
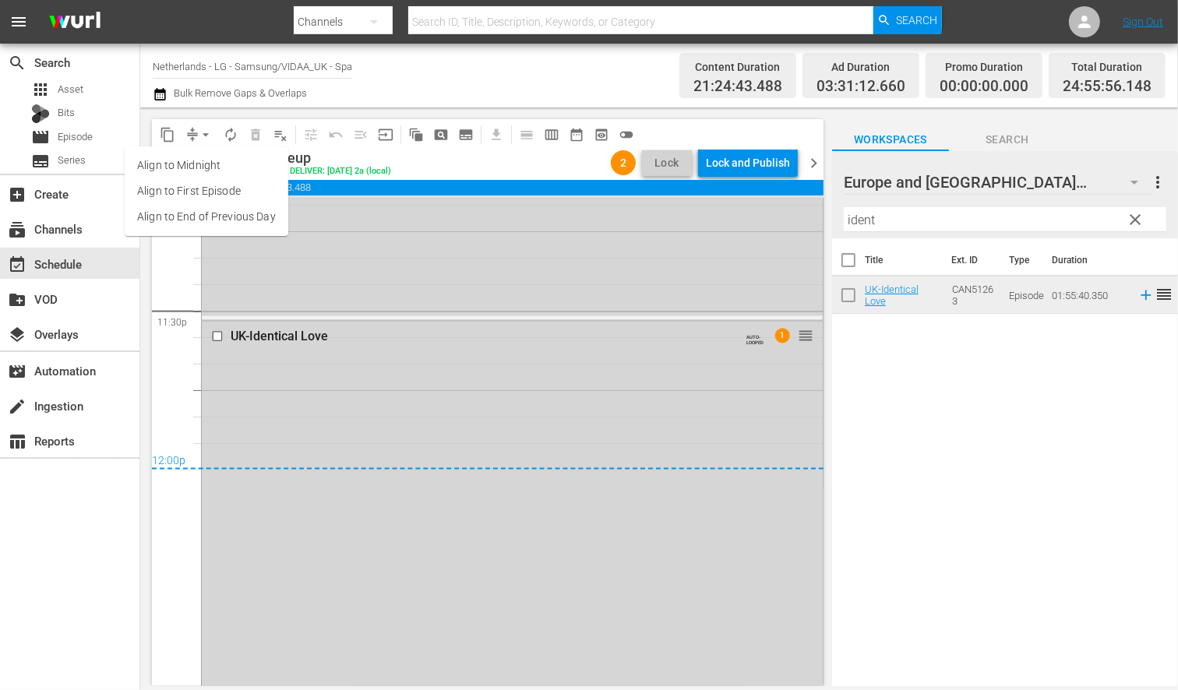
click at [214, 217] on li "Align to End of Previous Day" at bounding box center [207, 217] width 164 height 26
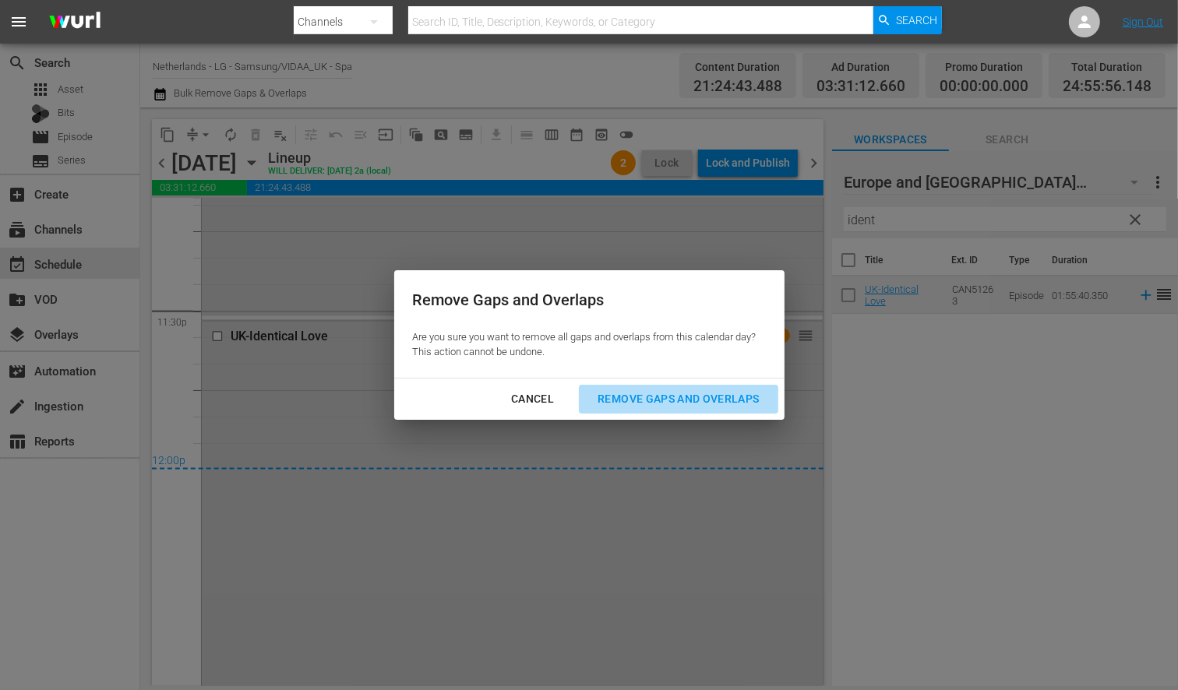
click at [729, 393] on div "Remove Gaps and Overlaps" at bounding box center [678, 399] width 186 height 19
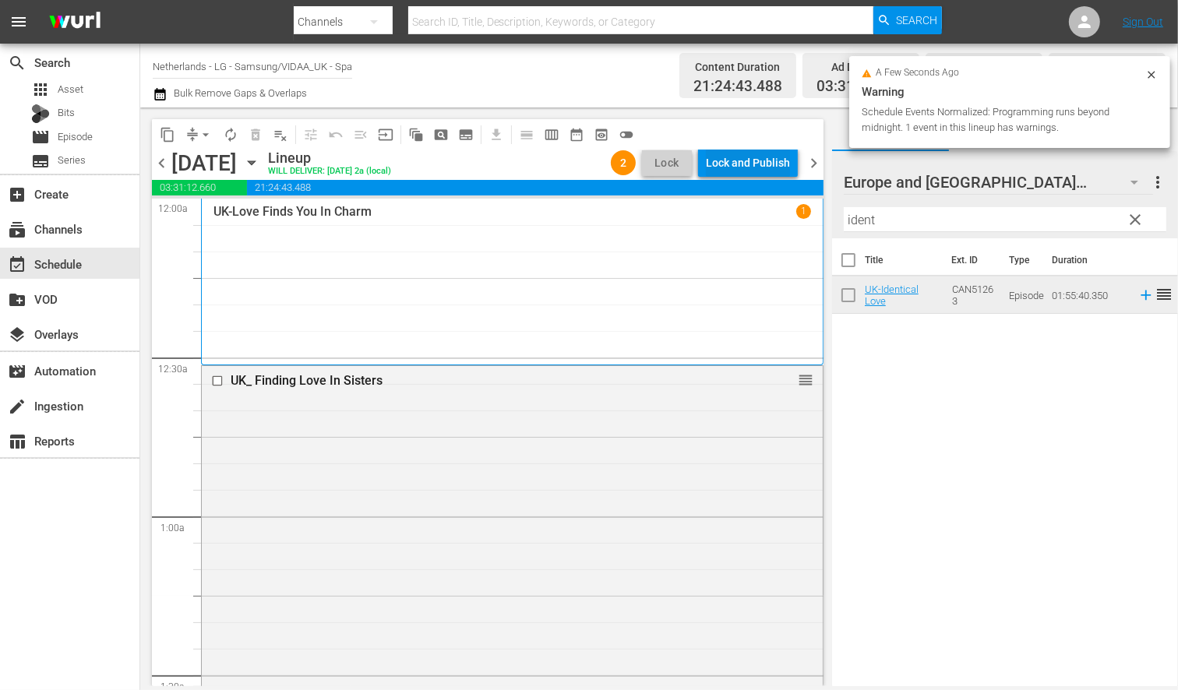
scroll to position [7360, 0]
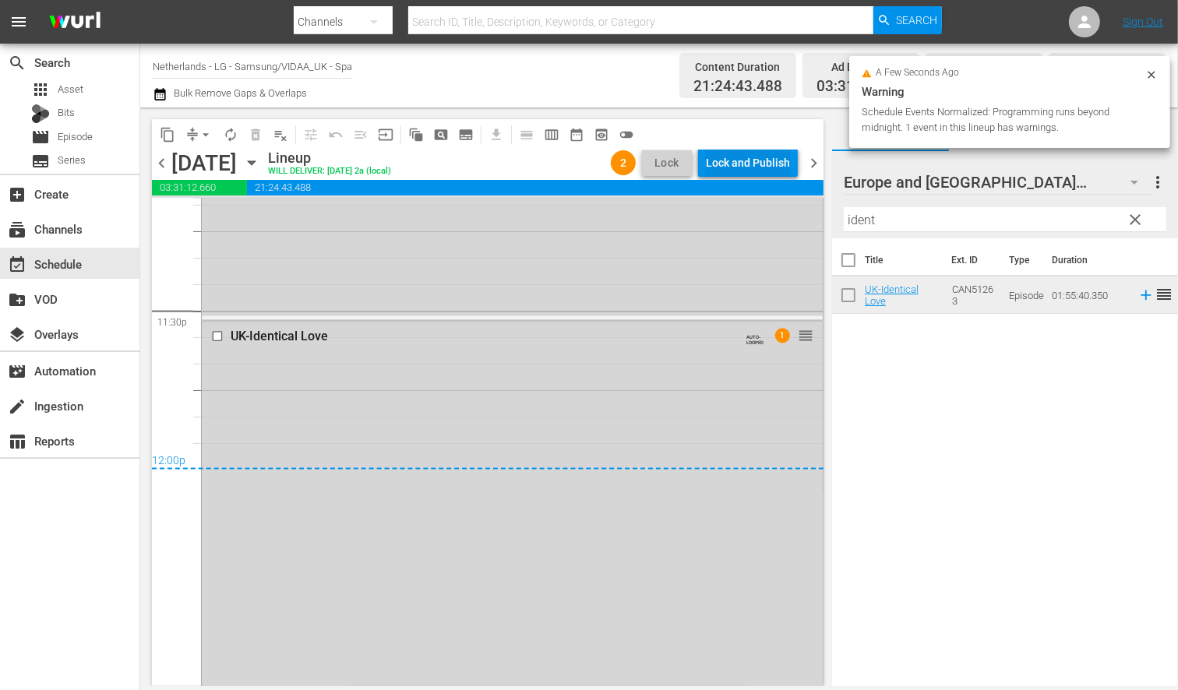
click at [752, 160] on div "Lock and Publish" at bounding box center [748, 163] width 84 height 28
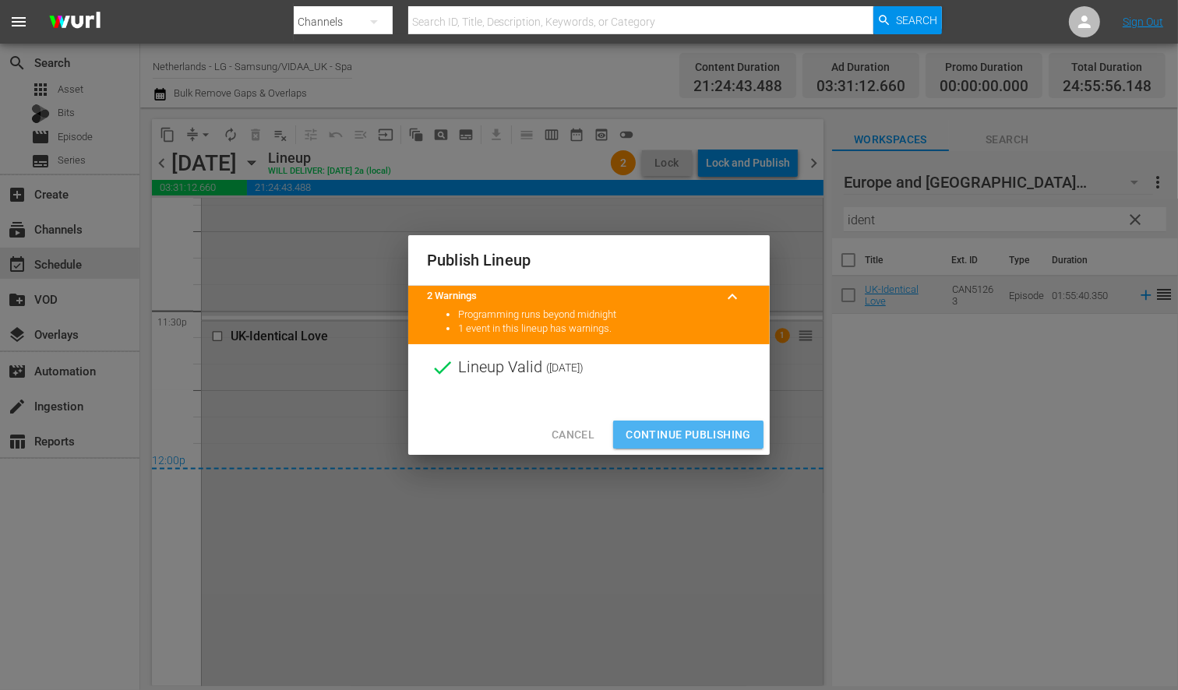
click at [690, 438] on span "Continue Publishing" at bounding box center [688, 434] width 125 height 19
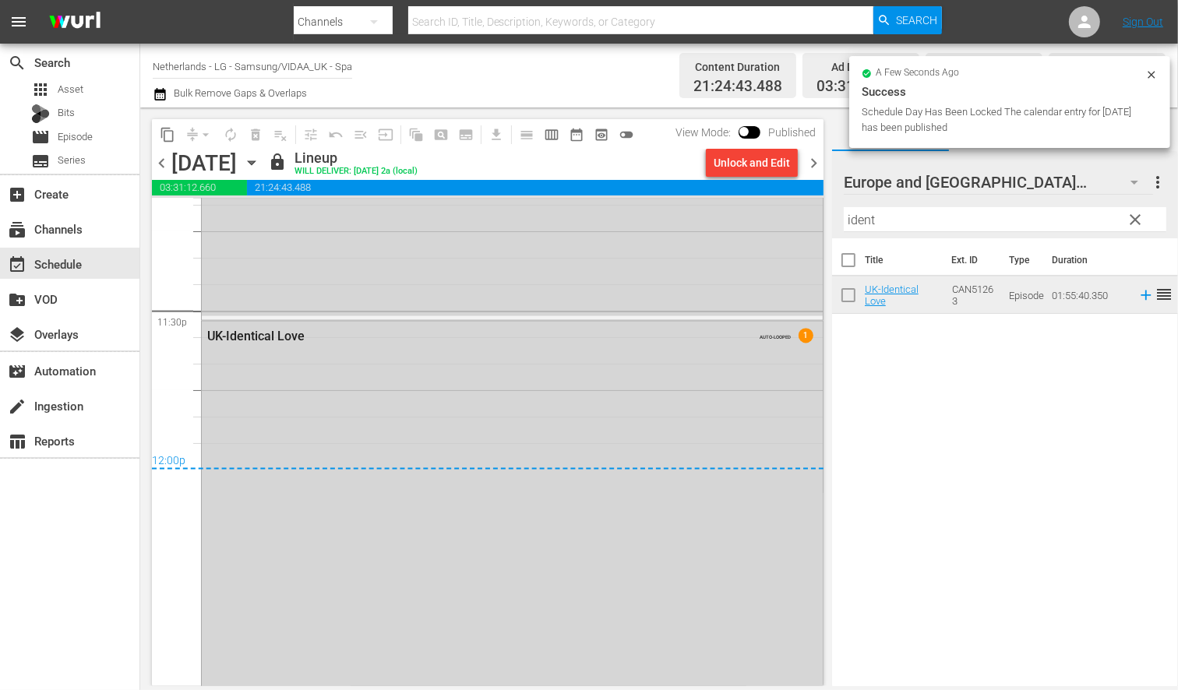
click at [255, 161] on icon "button" at bounding box center [251, 163] width 7 height 4
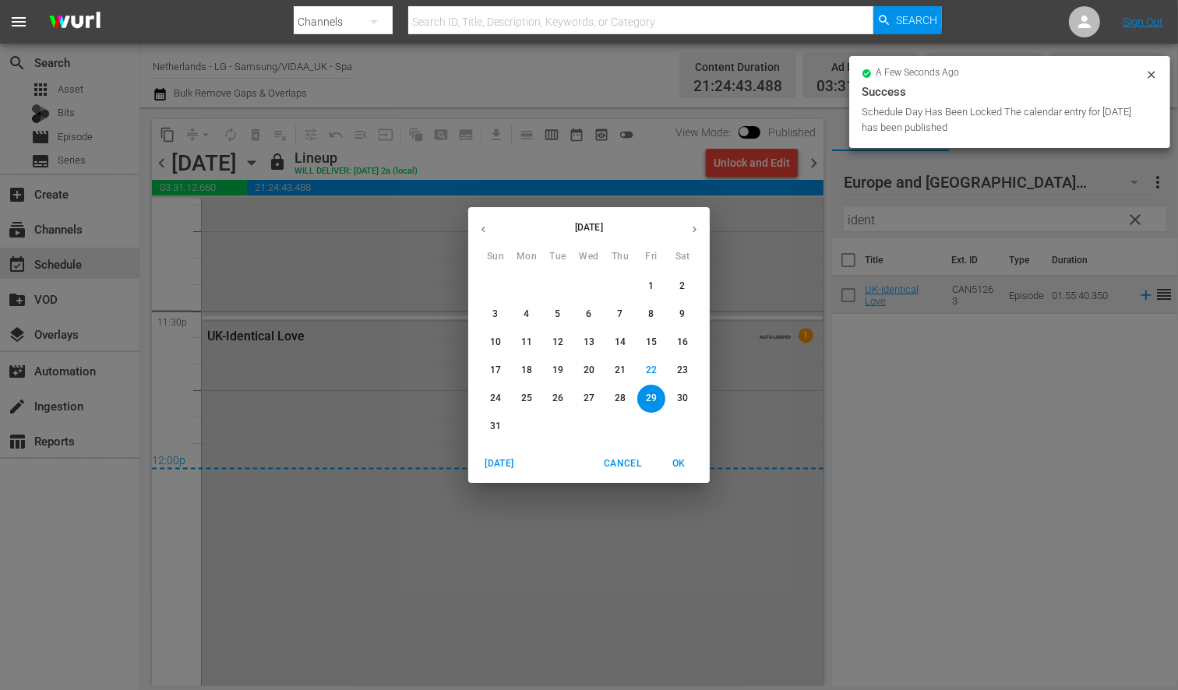
click at [681, 395] on p "30" at bounding box center [682, 398] width 11 height 13
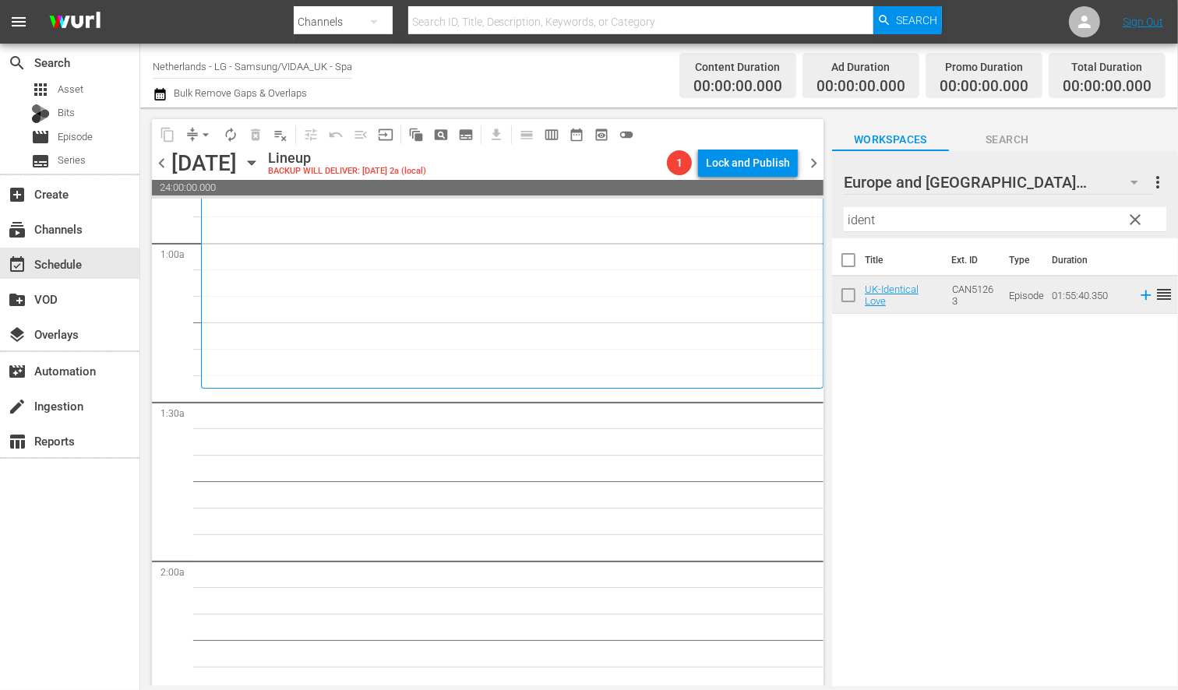
scroll to position [346, 0]
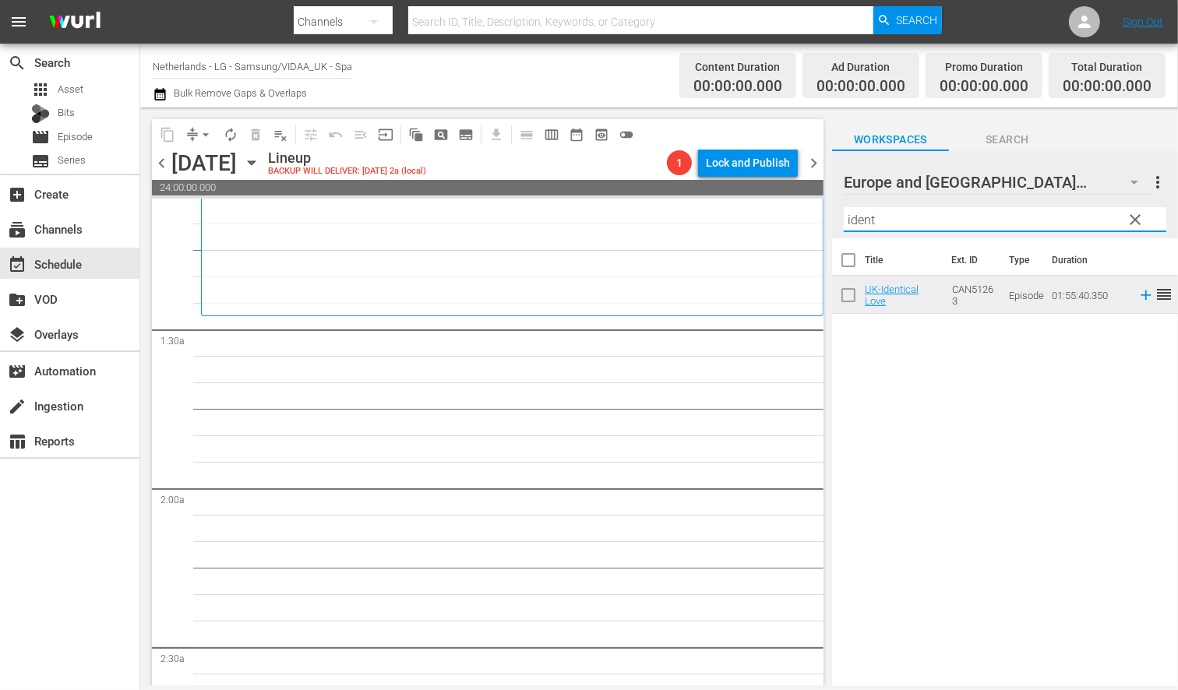
drag, startPoint x: 876, startPoint y: 221, endPoint x: 704, endPoint y: 215, distance: 171.6
click at [704, 216] on div "content_copy compress arrow_drop_down autorenew_outlined delete_forever_outline…" at bounding box center [659, 397] width 1038 height 579
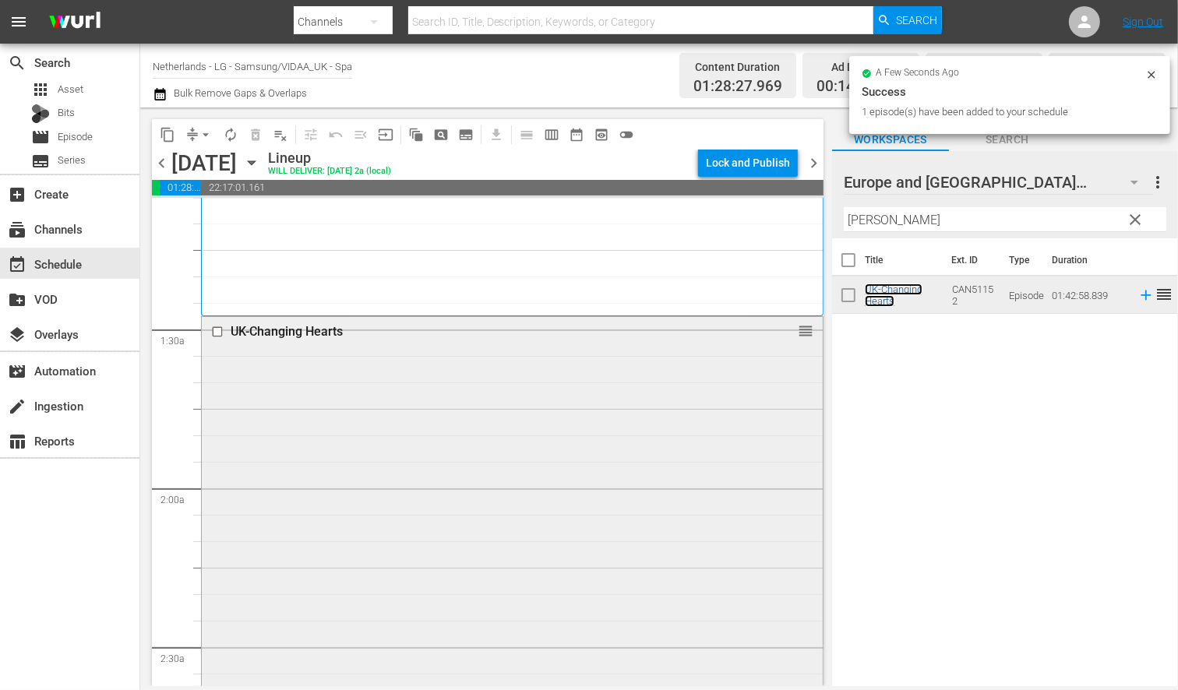
scroll to position [866, 0]
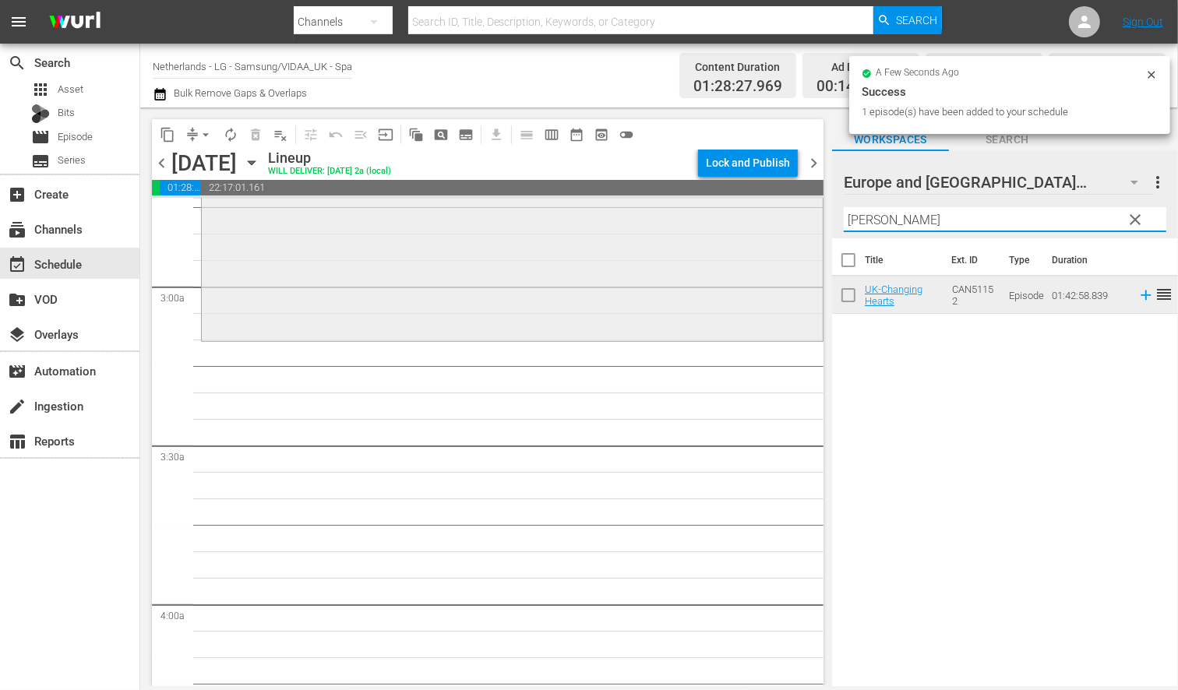
drag, startPoint x: 862, startPoint y: 222, endPoint x: 748, endPoint y: 218, distance: 113.8
click at [748, 218] on div "content_copy compress arrow_drop_down autorenew_outlined delete_forever_outline…" at bounding box center [659, 397] width 1038 height 579
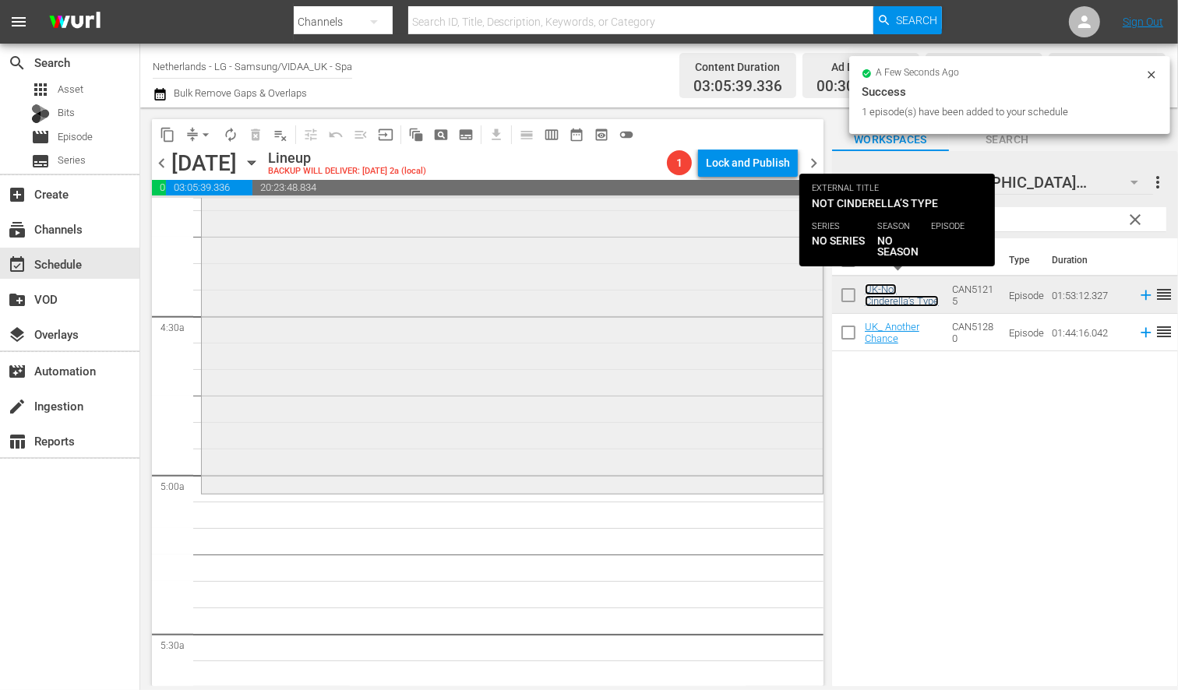
scroll to position [1385, 0]
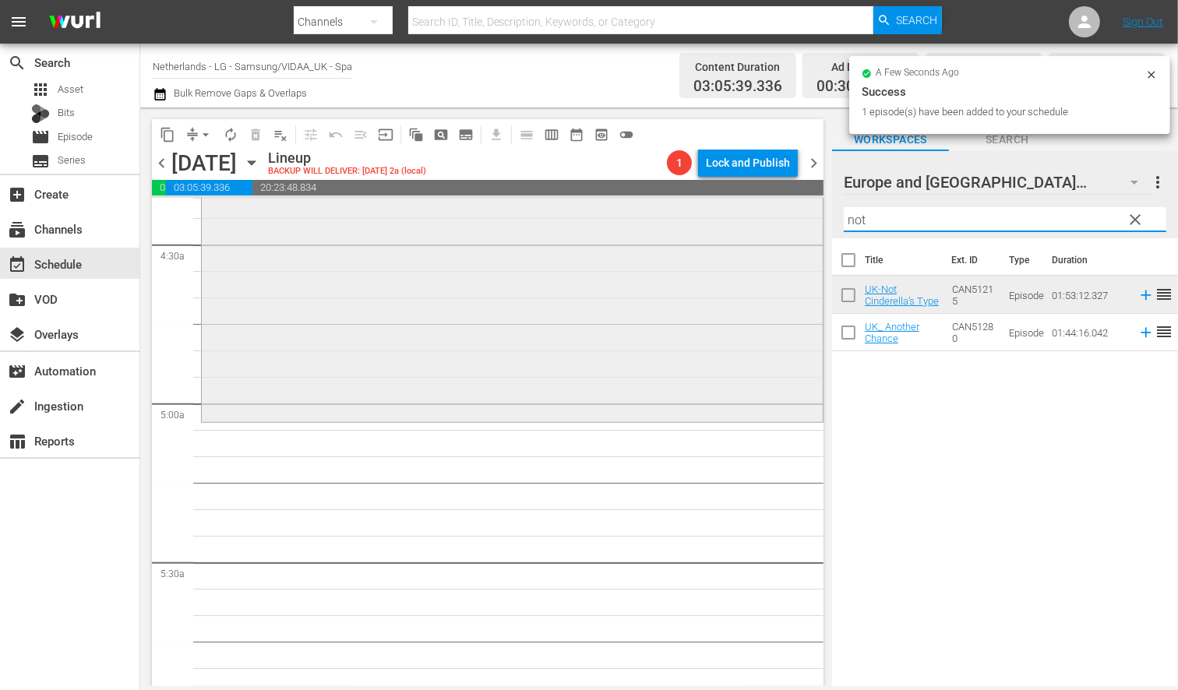
drag, startPoint x: 744, startPoint y: 209, endPoint x: 714, endPoint y: 205, distance: 30.6
click at [726, 205] on div "content_copy compress arrow_drop_down autorenew_outlined delete_forever_outline…" at bounding box center [659, 397] width 1038 height 579
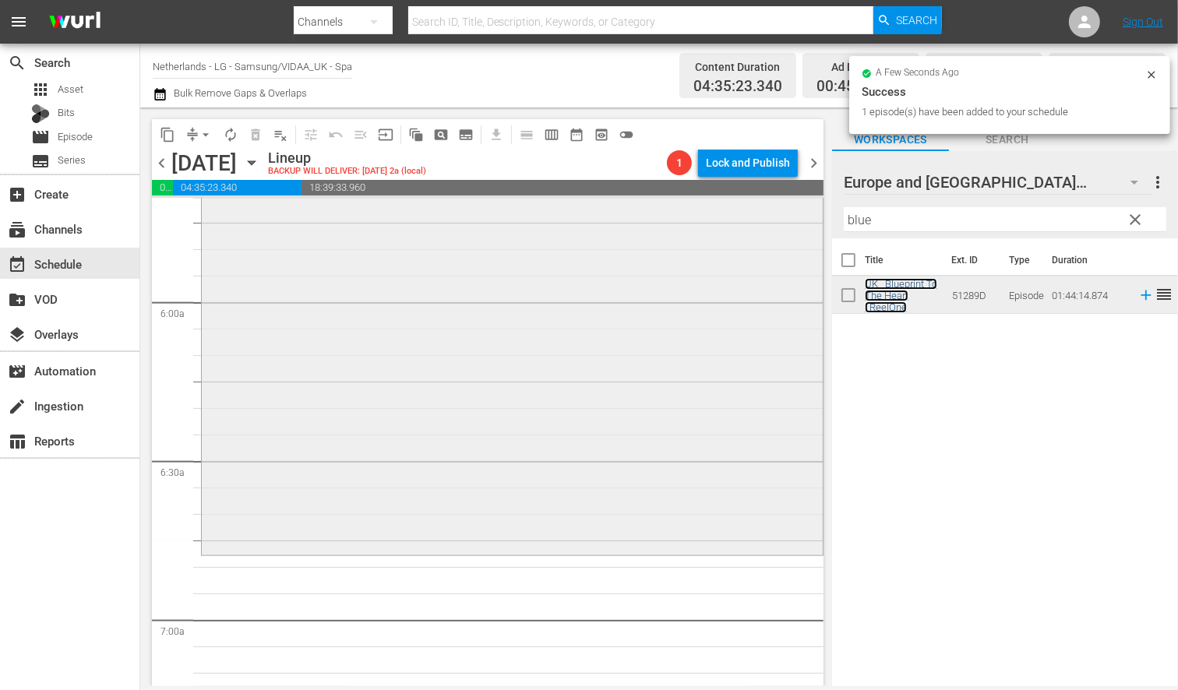
scroll to position [1905, 0]
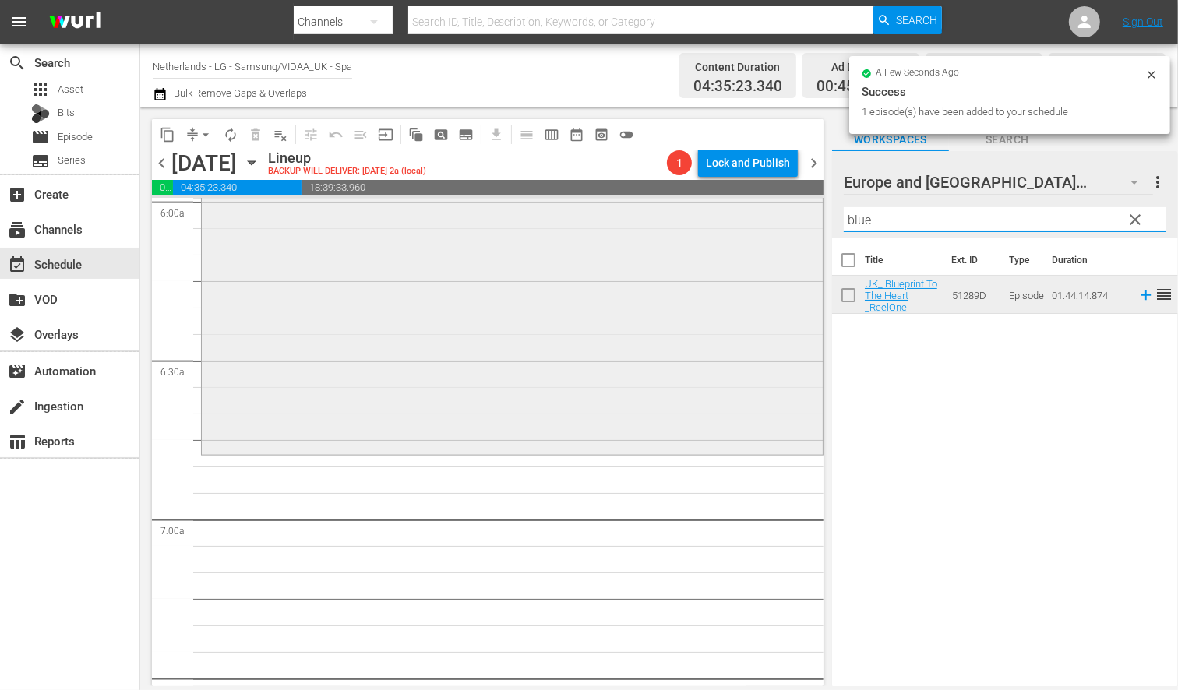
drag, startPoint x: 837, startPoint y: 220, endPoint x: 711, endPoint y: 211, distance: 126.5
click at [711, 211] on div "content_copy compress arrow_drop_down autorenew_outlined delete_forever_outline…" at bounding box center [659, 397] width 1038 height 579
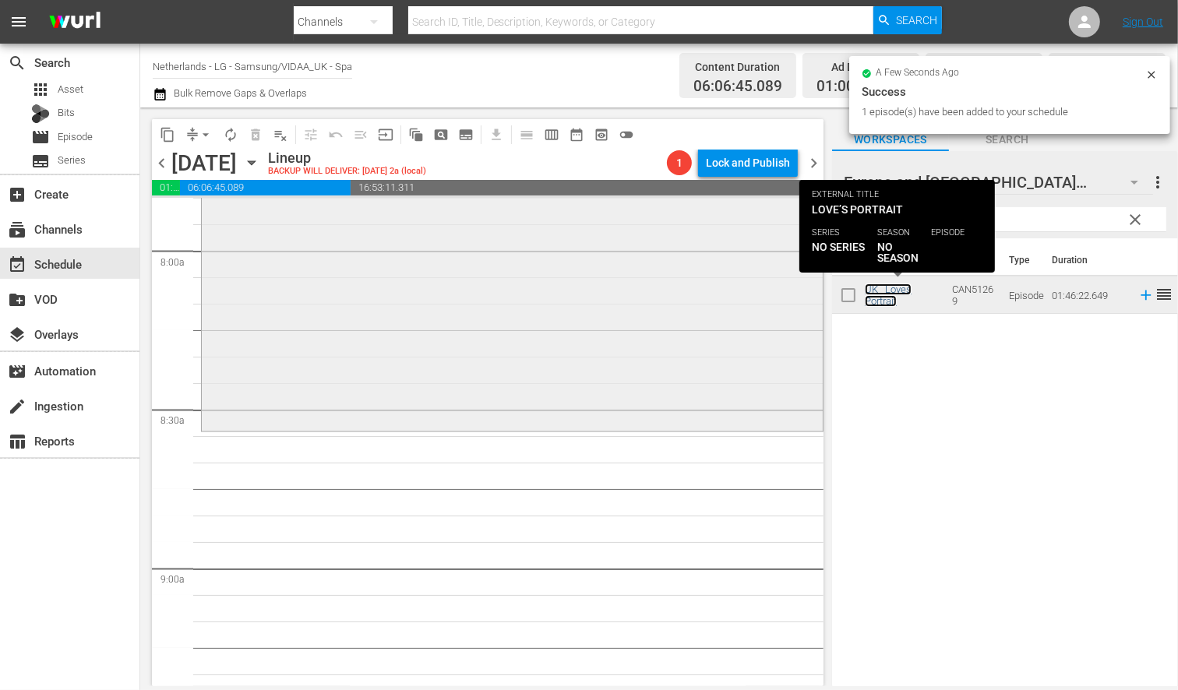
scroll to position [2511, 0]
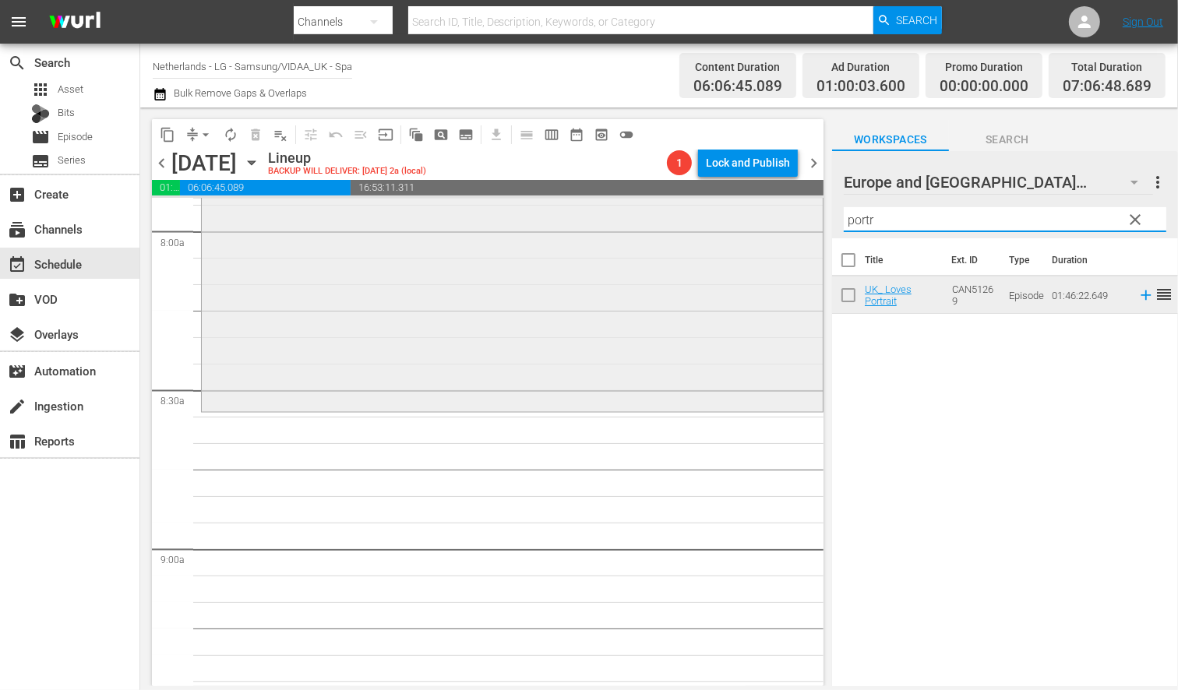
drag, startPoint x: 840, startPoint y: 216, endPoint x: 731, endPoint y: 215, distance: 109.1
click at [731, 215] on div "content_copy compress arrow_drop_down autorenew_outlined delete_forever_outline…" at bounding box center [659, 397] width 1038 height 579
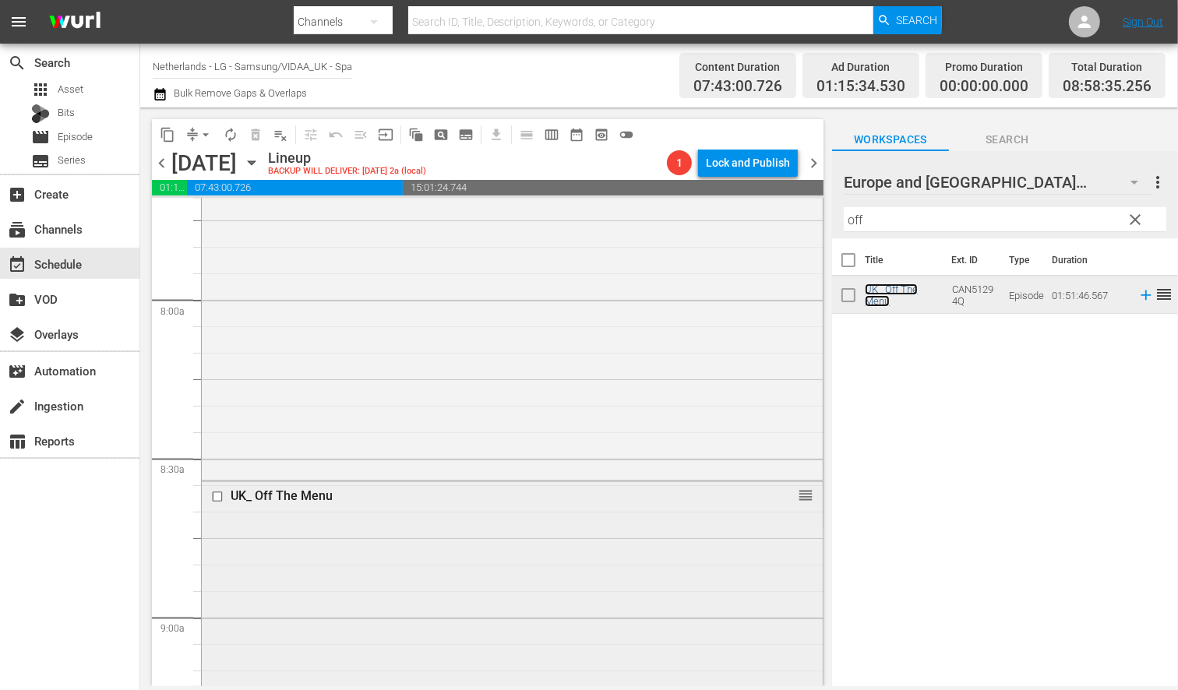
scroll to position [2424, 0]
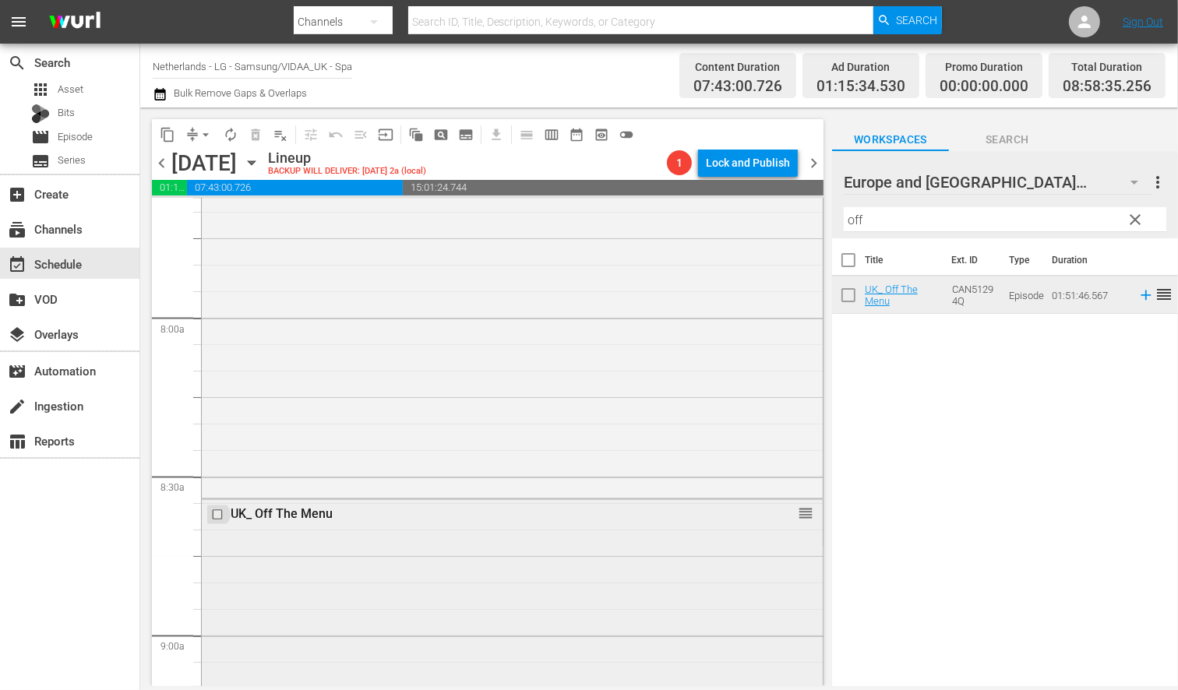
click at [215, 514] on input "checkbox" at bounding box center [219, 515] width 16 height 13
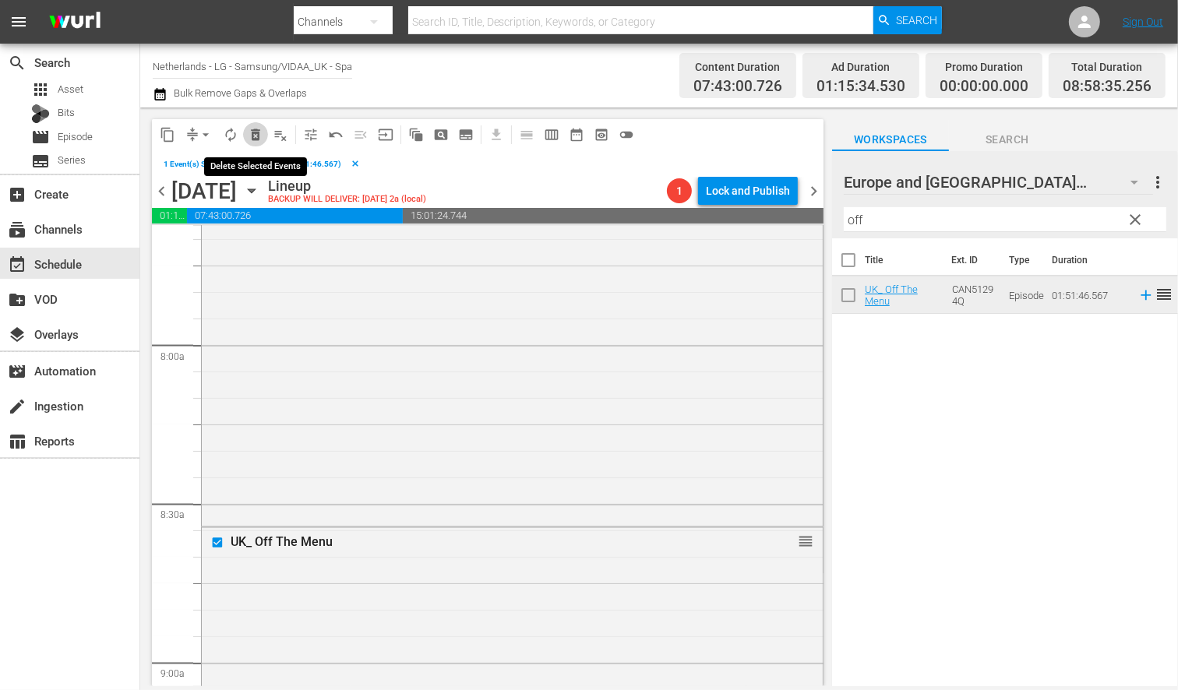
click at [255, 131] on span "delete_forever_outlined" at bounding box center [256, 135] width 16 height 16
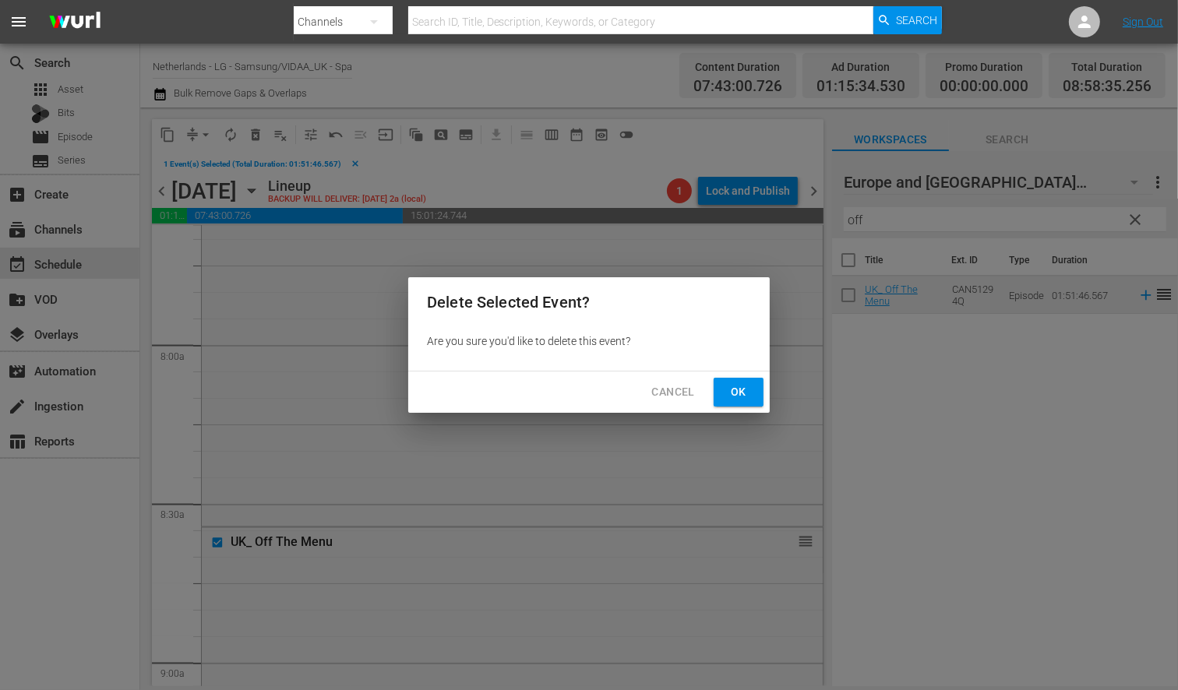
drag, startPoint x: 734, startPoint y: 383, endPoint x: 797, endPoint y: 361, distance: 66.8
click at [734, 382] on button "Ok" at bounding box center [739, 392] width 50 height 29
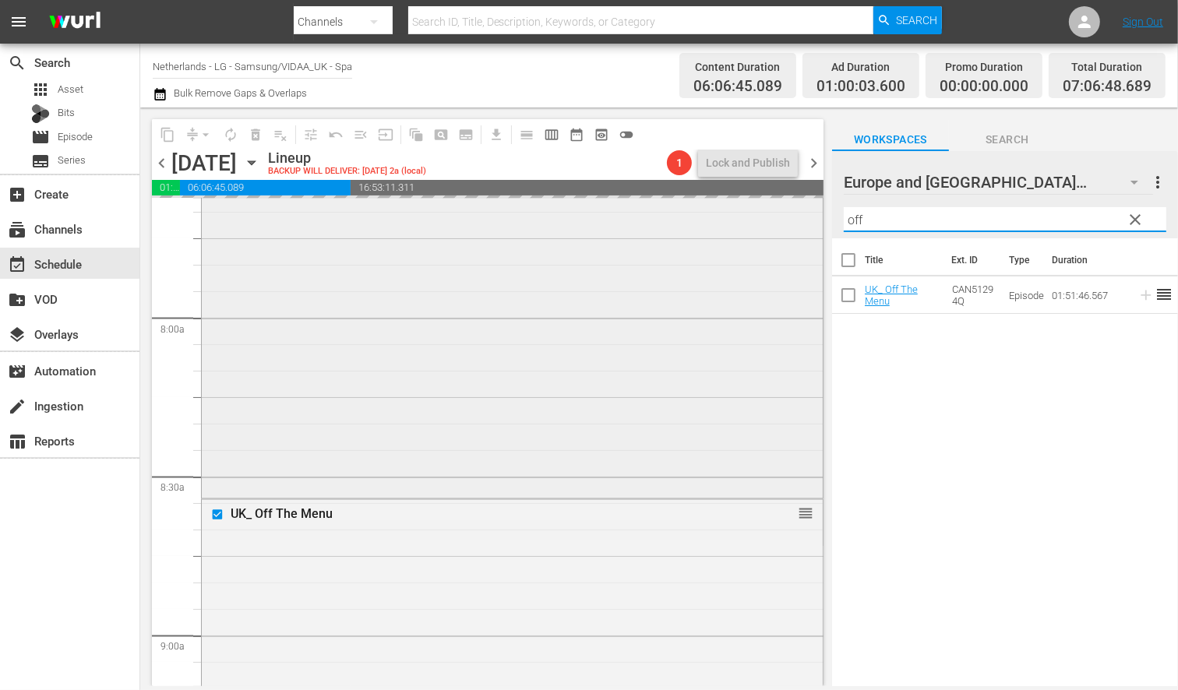
drag, startPoint x: 897, startPoint y: 221, endPoint x: 751, endPoint y: 199, distance: 147.4
click at [751, 199] on div "content_copy compress arrow_drop_down autorenew_outlined delete_forever_outline…" at bounding box center [659, 397] width 1038 height 579
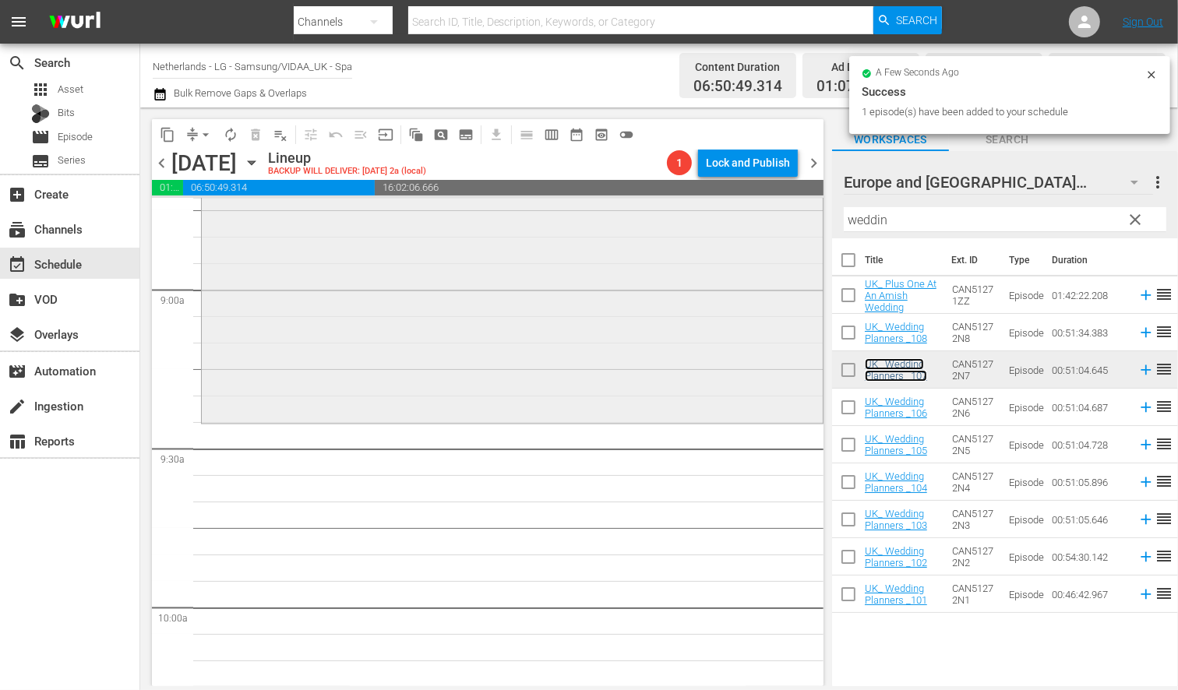
scroll to position [2857, 0]
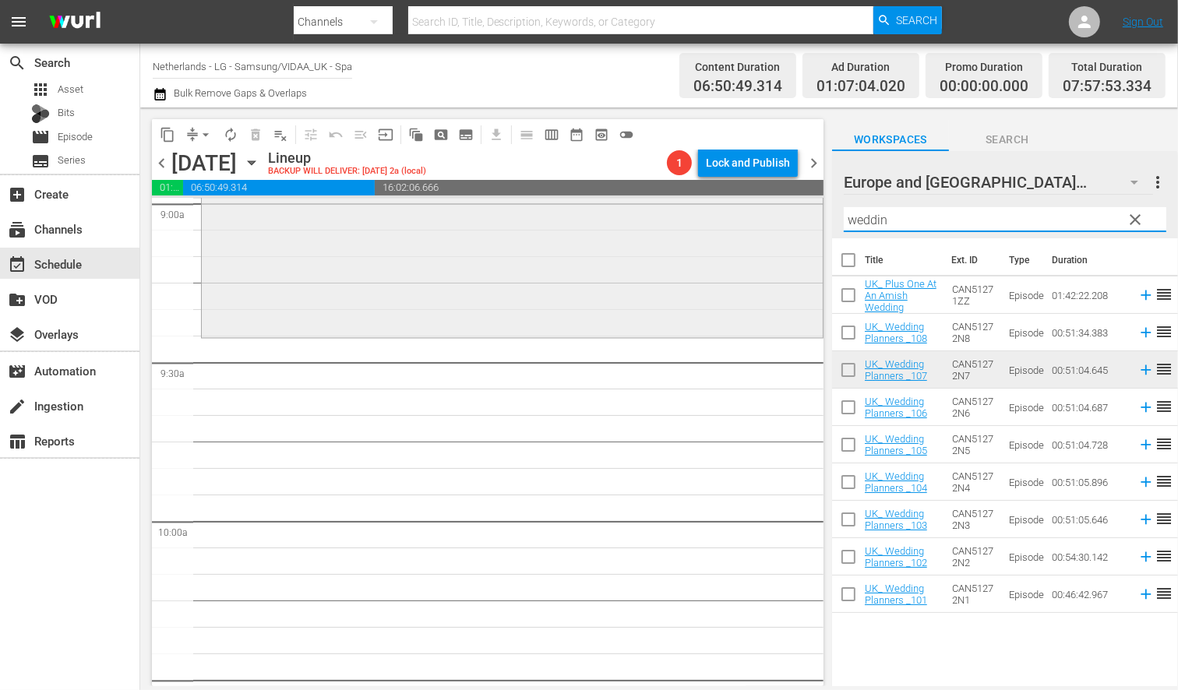
drag, startPoint x: 916, startPoint y: 220, endPoint x: 725, endPoint y: 212, distance: 191.1
click at [725, 212] on div "content_copy compress arrow_drop_down autorenew_outlined delete_forever_outline…" at bounding box center [659, 397] width 1038 height 579
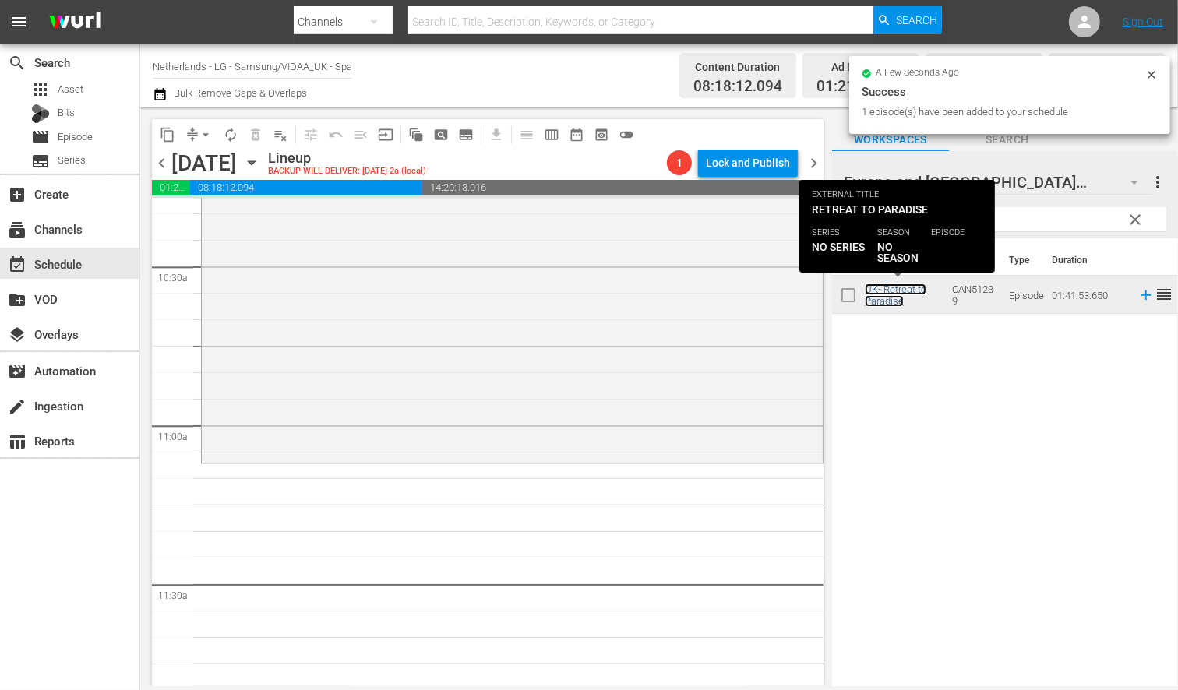
scroll to position [3290, 0]
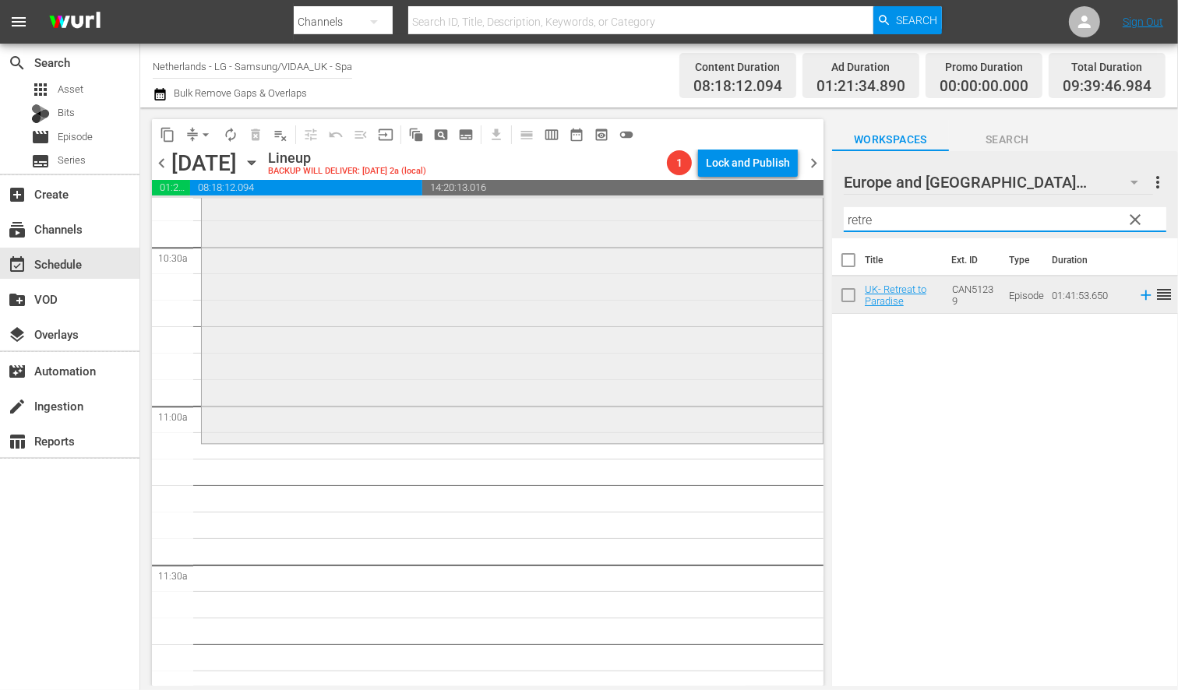
drag, startPoint x: 884, startPoint y: 220, endPoint x: 784, endPoint y: 209, distance: 101.1
click at [784, 209] on div "content_copy compress arrow_drop_down autorenew_outlined delete_forever_outline…" at bounding box center [659, 397] width 1038 height 579
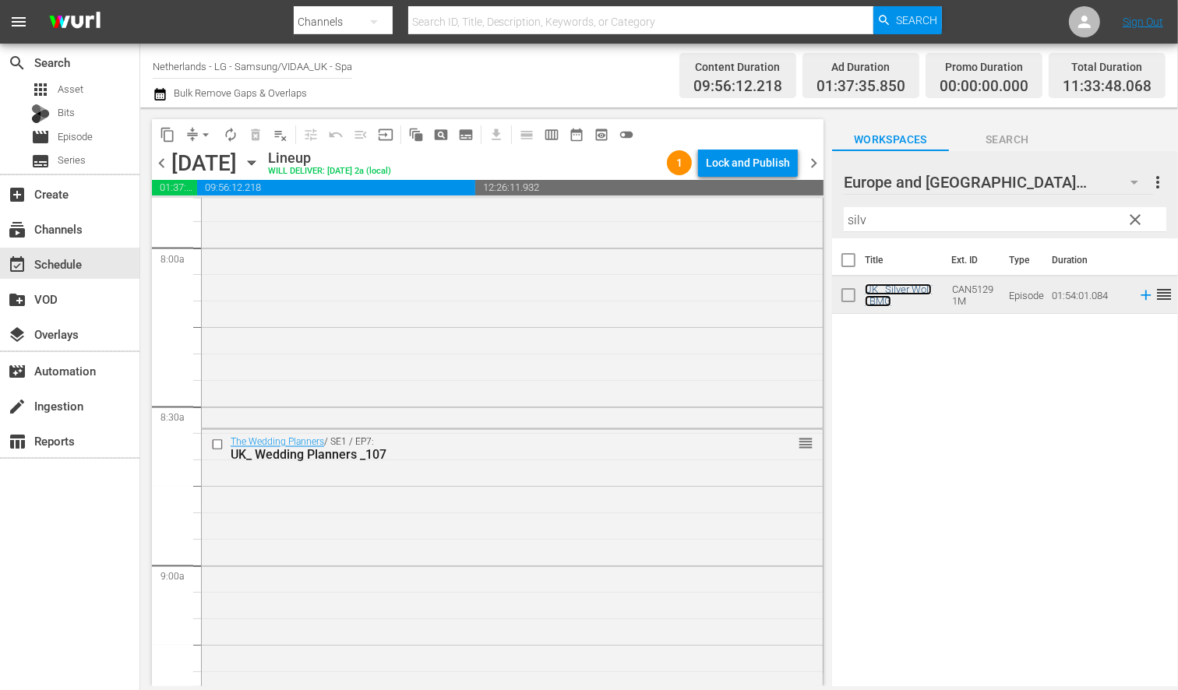
scroll to position [2424, 0]
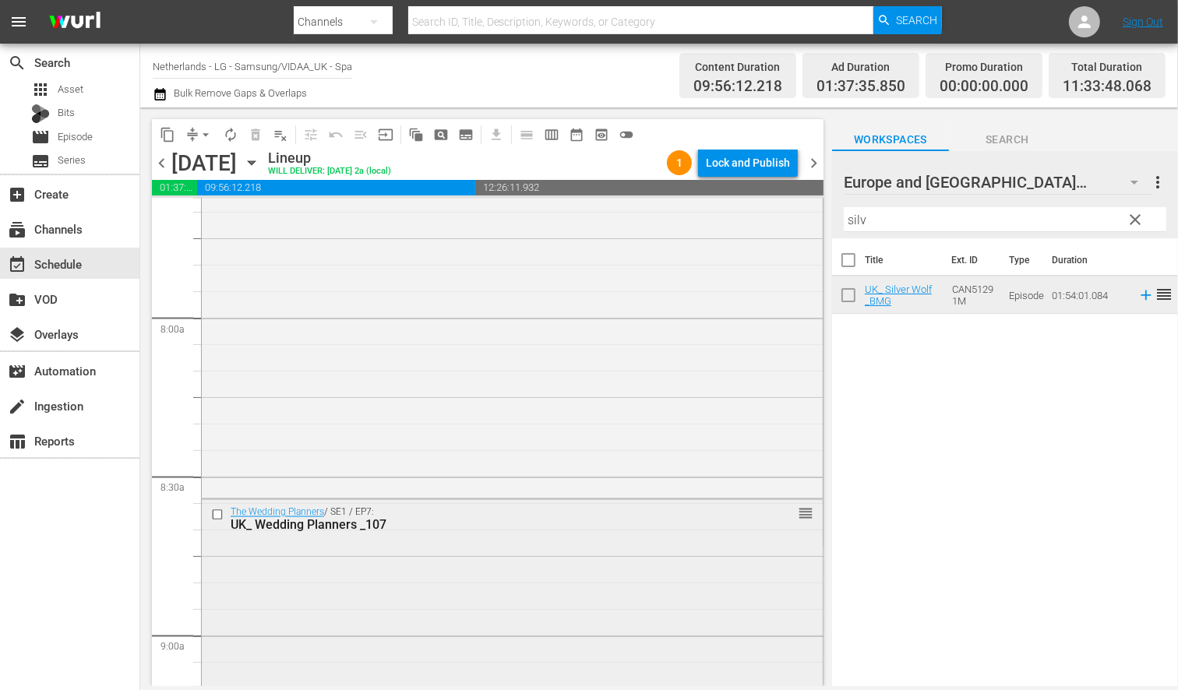
click at [218, 516] on input "checkbox" at bounding box center [219, 515] width 16 height 13
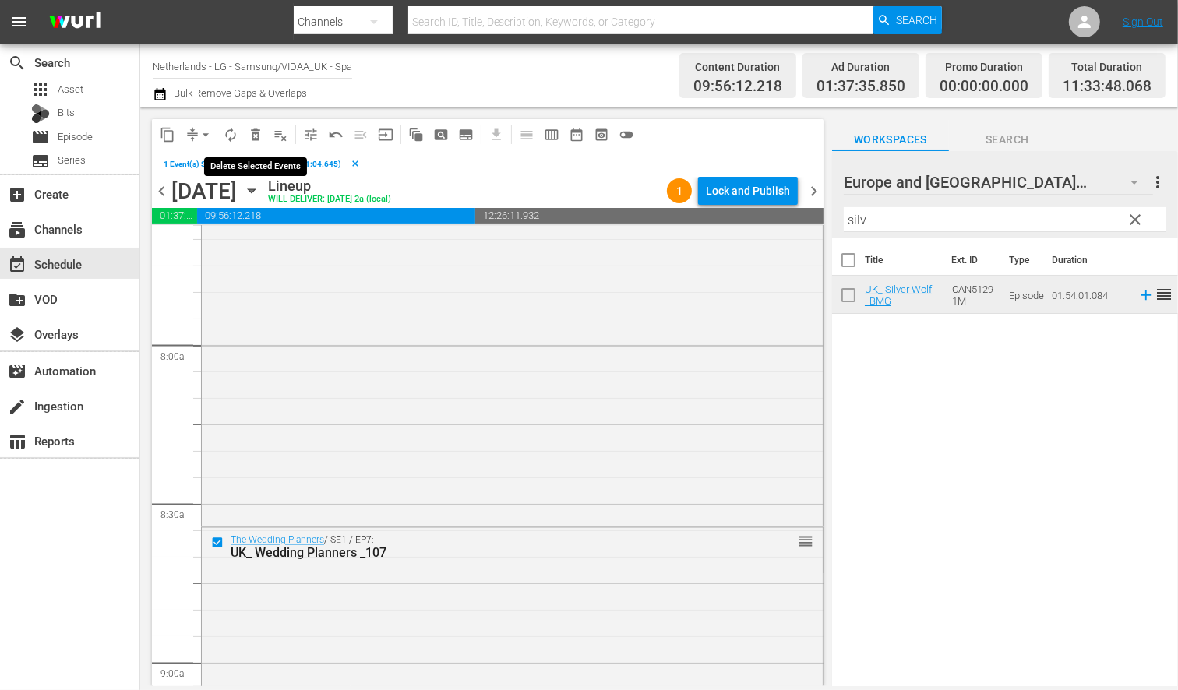
click at [254, 138] on span "delete_forever_outlined" at bounding box center [256, 135] width 16 height 16
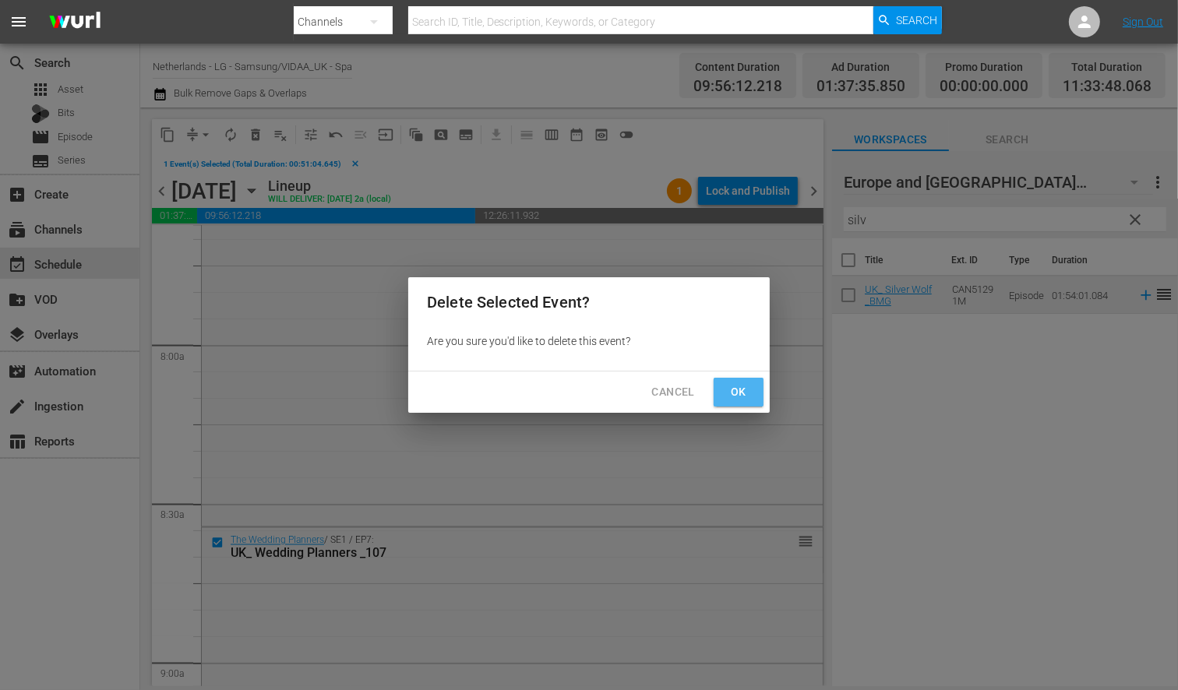
drag, startPoint x: 733, startPoint y: 387, endPoint x: 438, endPoint y: 242, distance: 329.0
click at [733, 387] on span "Ok" at bounding box center [738, 392] width 25 height 19
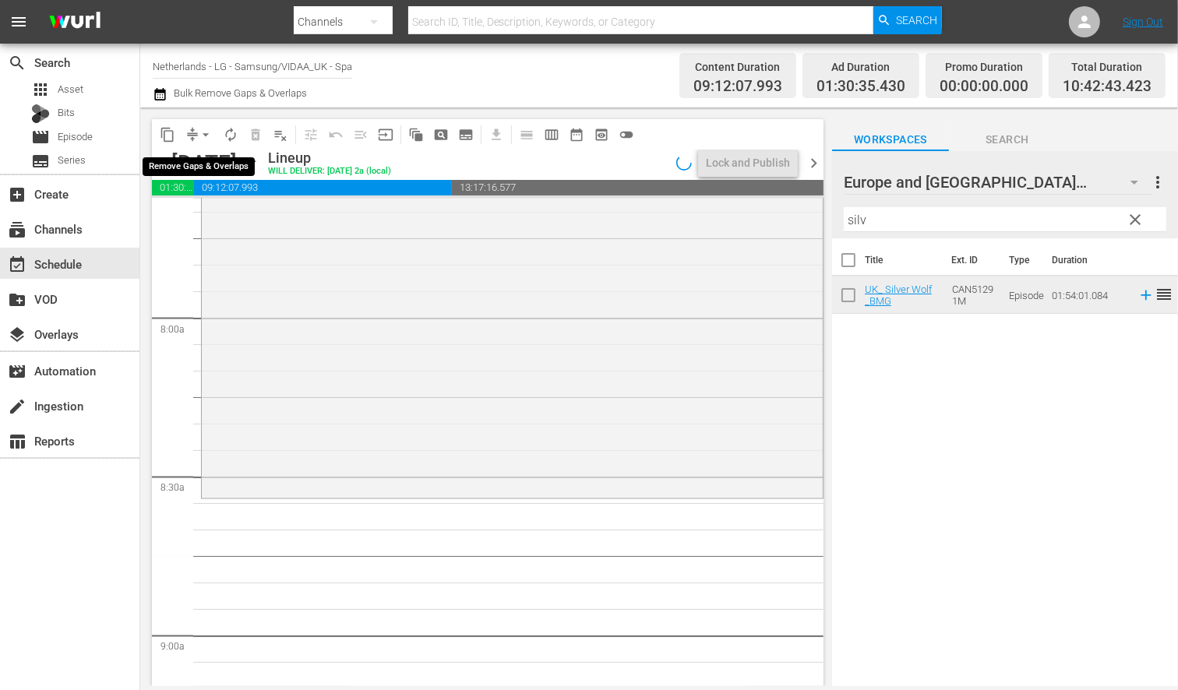
click at [207, 135] on span "arrow_drop_down" at bounding box center [206, 135] width 16 height 16
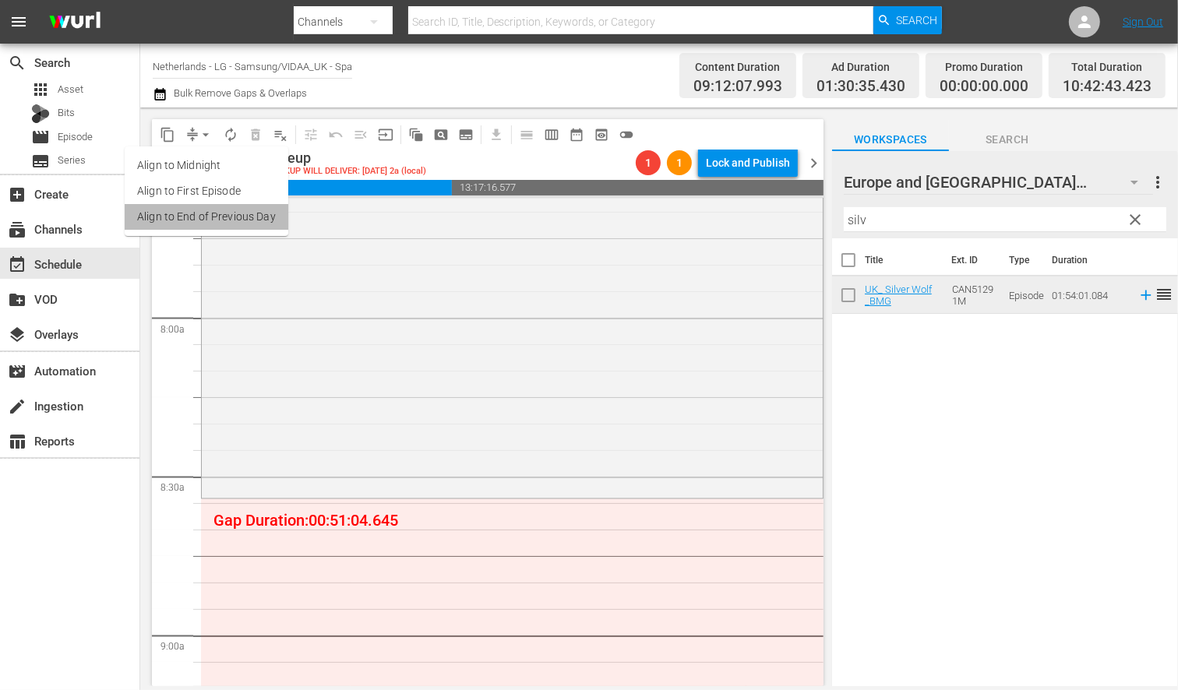
click at [218, 216] on li "Align to End of Previous Day" at bounding box center [207, 217] width 164 height 26
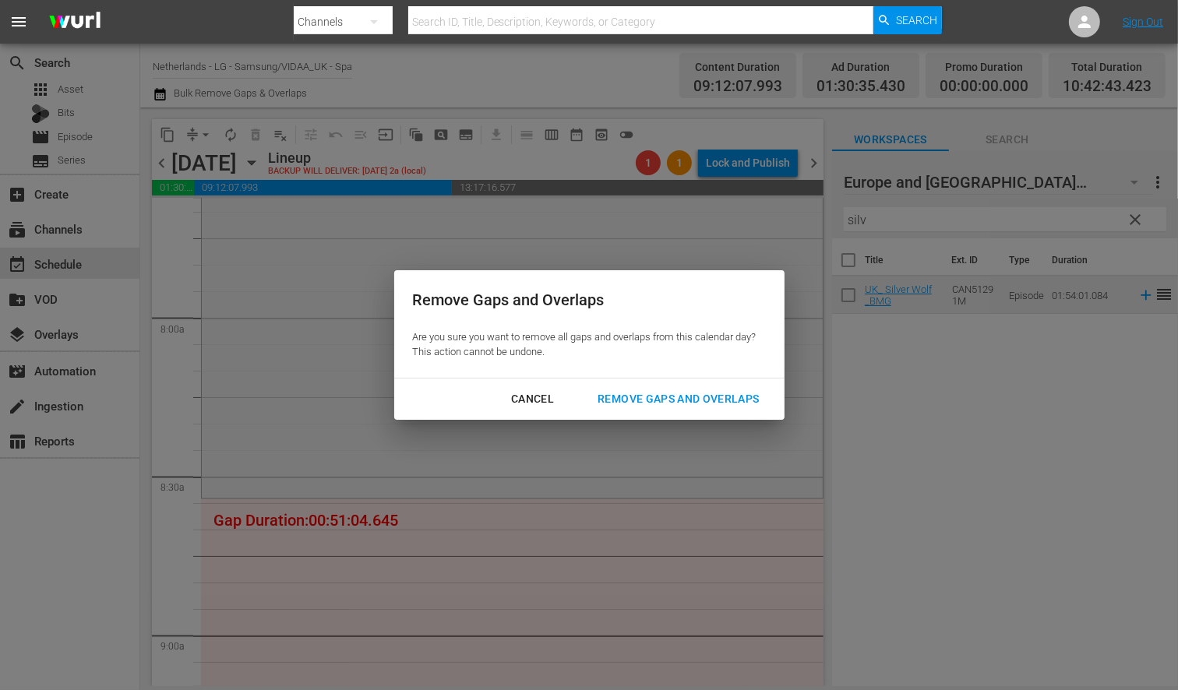
click at [690, 387] on button "Remove Gaps and Overlaps" at bounding box center [678, 399] width 199 height 29
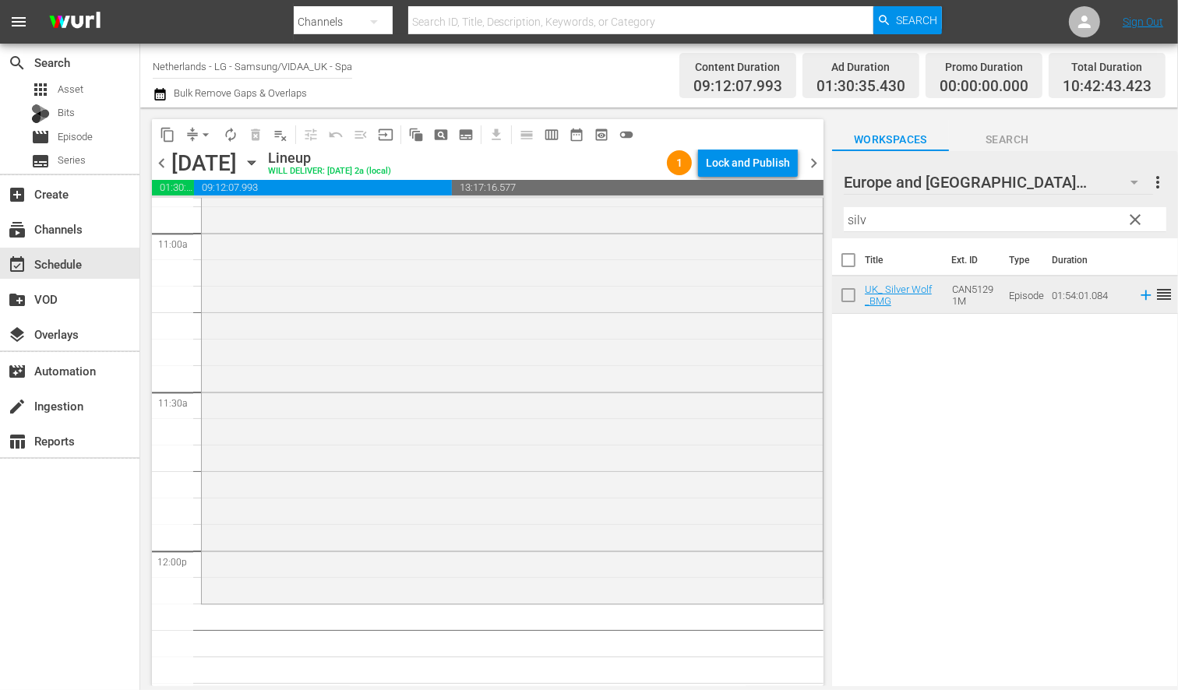
scroll to position [3636, 0]
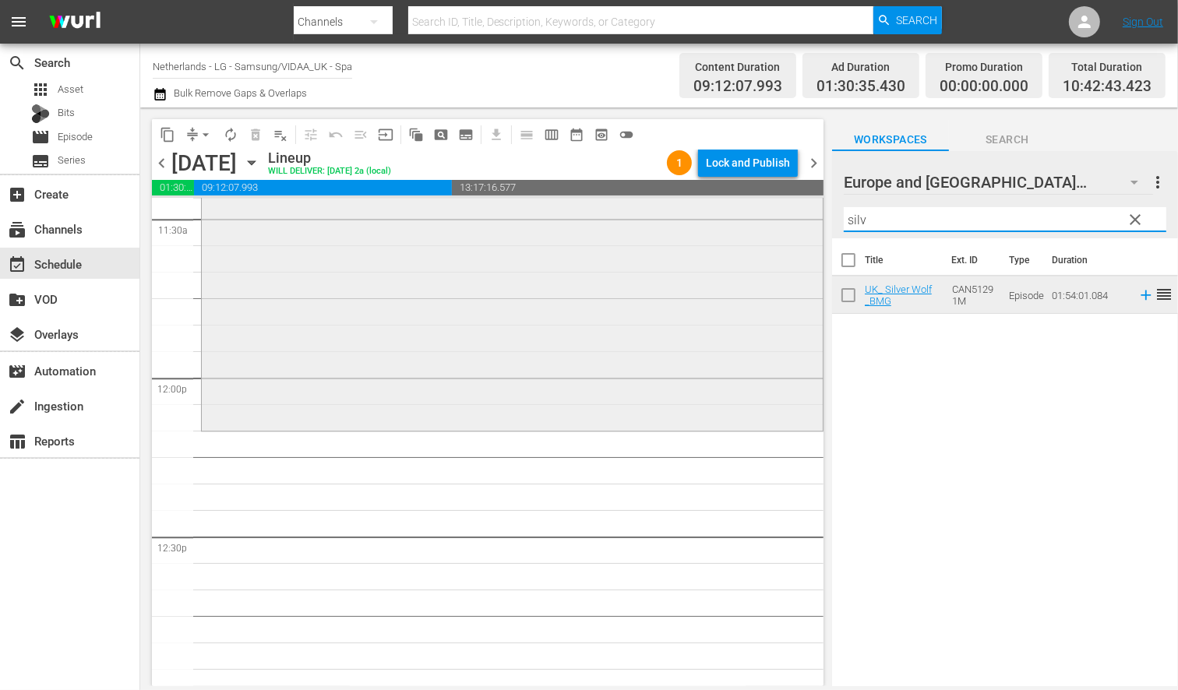
drag, startPoint x: 902, startPoint y: 223, endPoint x: 753, endPoint y: 222, distance: 149.6
click at [753, 222] on div "content_copy compress arrow_drop_down autorenew_outlined delete_forever_outline…" at bounding box center [659, 397] width 1038 height 579
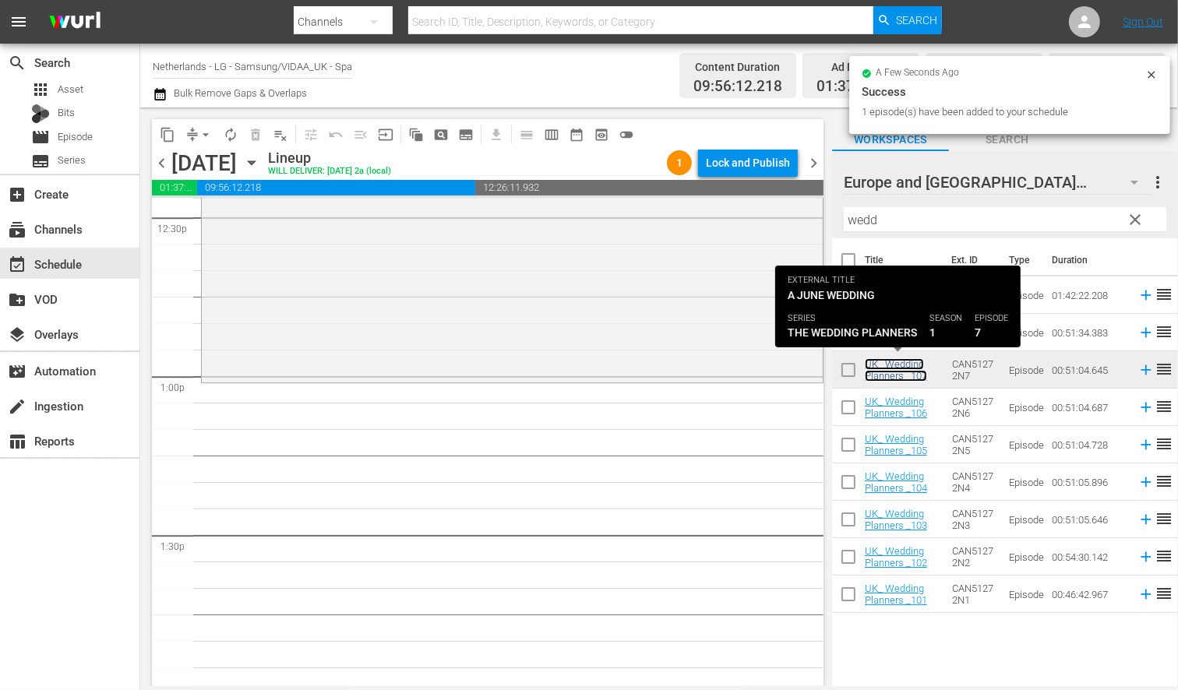
scroll to position [3983, 0]
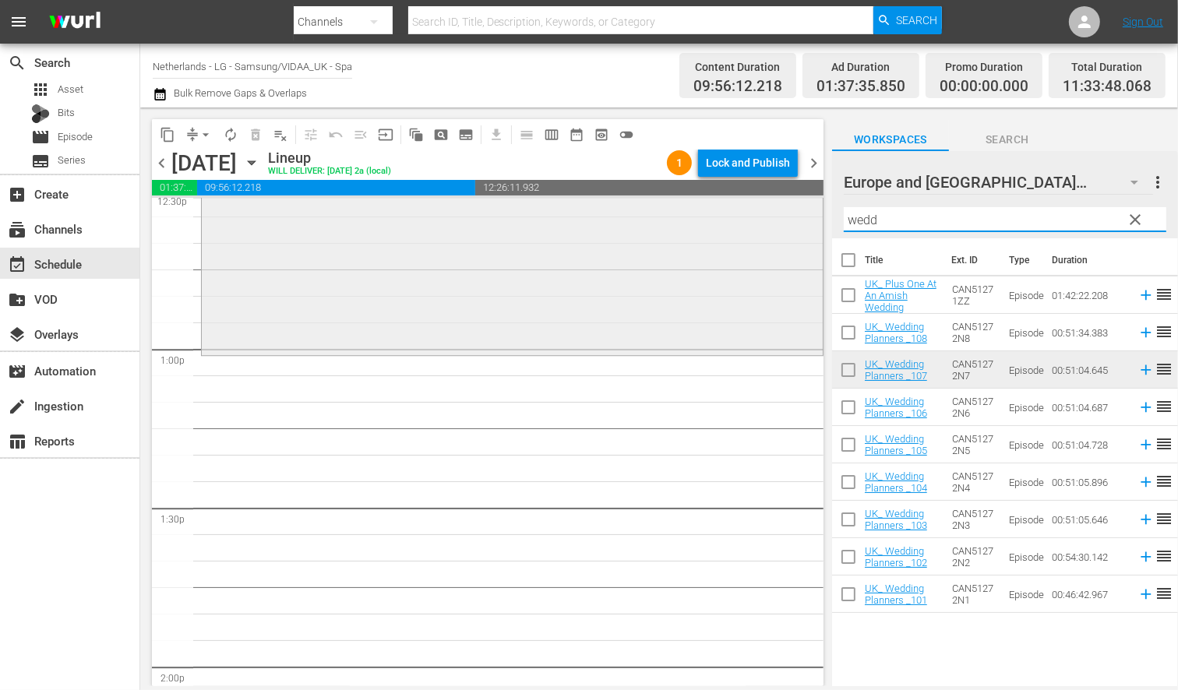
drag, startPoint x: 882, startPoint y: 224, endPoint x: 793, endPoint y: 215, distance: 90.0
click at [793, 215] on div "content_copy compress arrow_drop_down autorenew_outlined delete_forever_outline…" at bounding box center [659, 397] width 1038 height 579
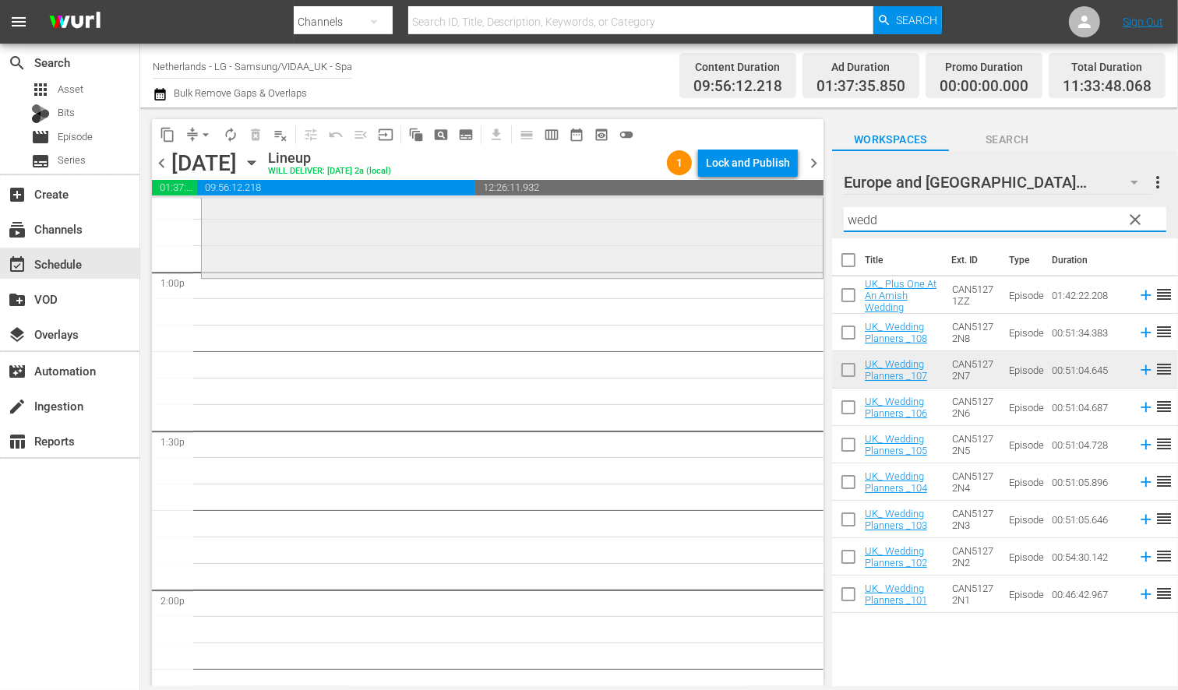
scroll to position [4069, 0]
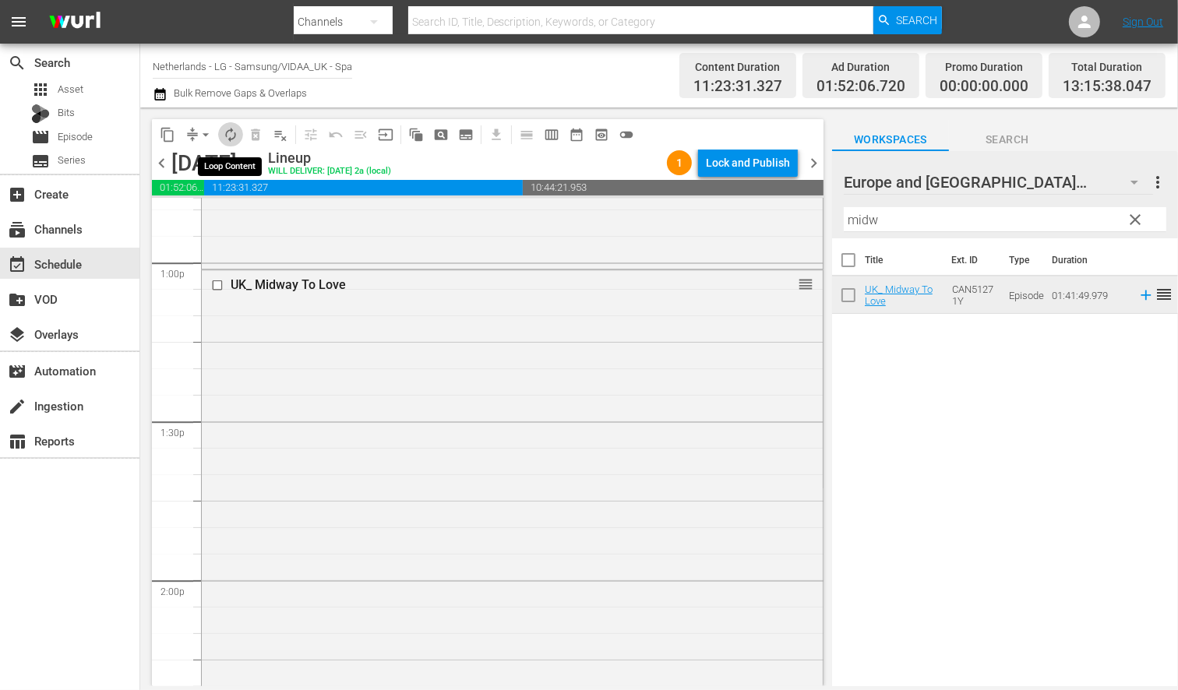
click at [234, 134] on span "autorenew_outlined" at bounding box center [231, 135] width 16 height 16
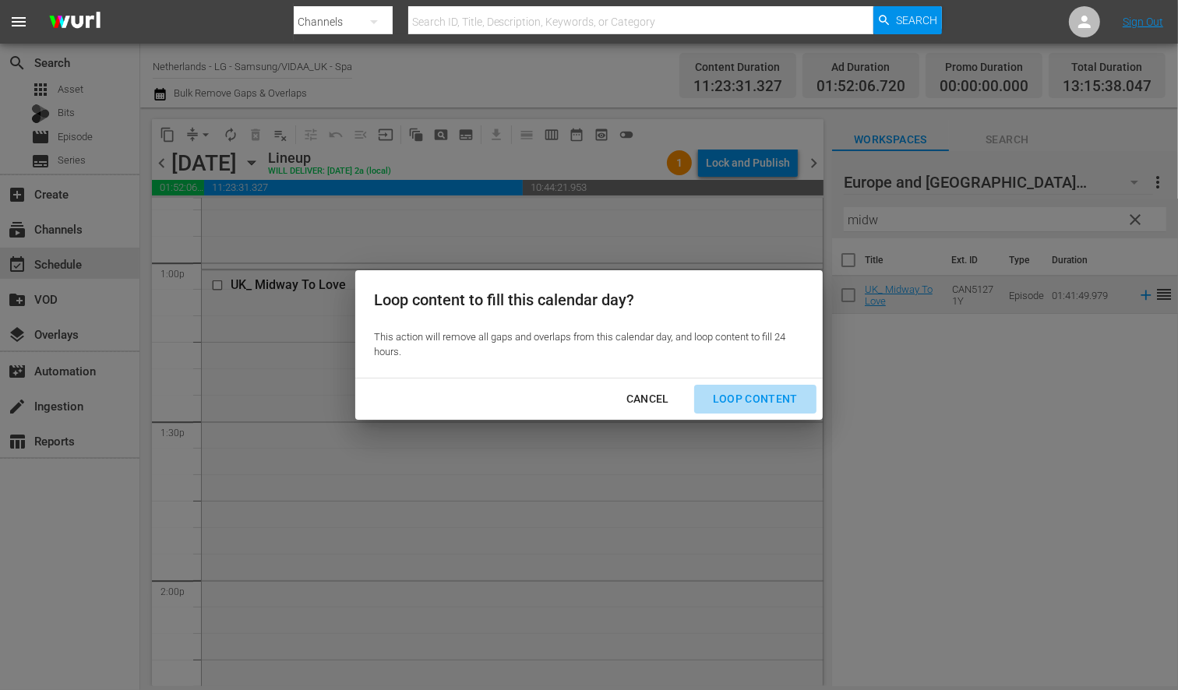
click at [757, 400] on div "Loop Content" at bounding box center [756, 399] width 110 height 19
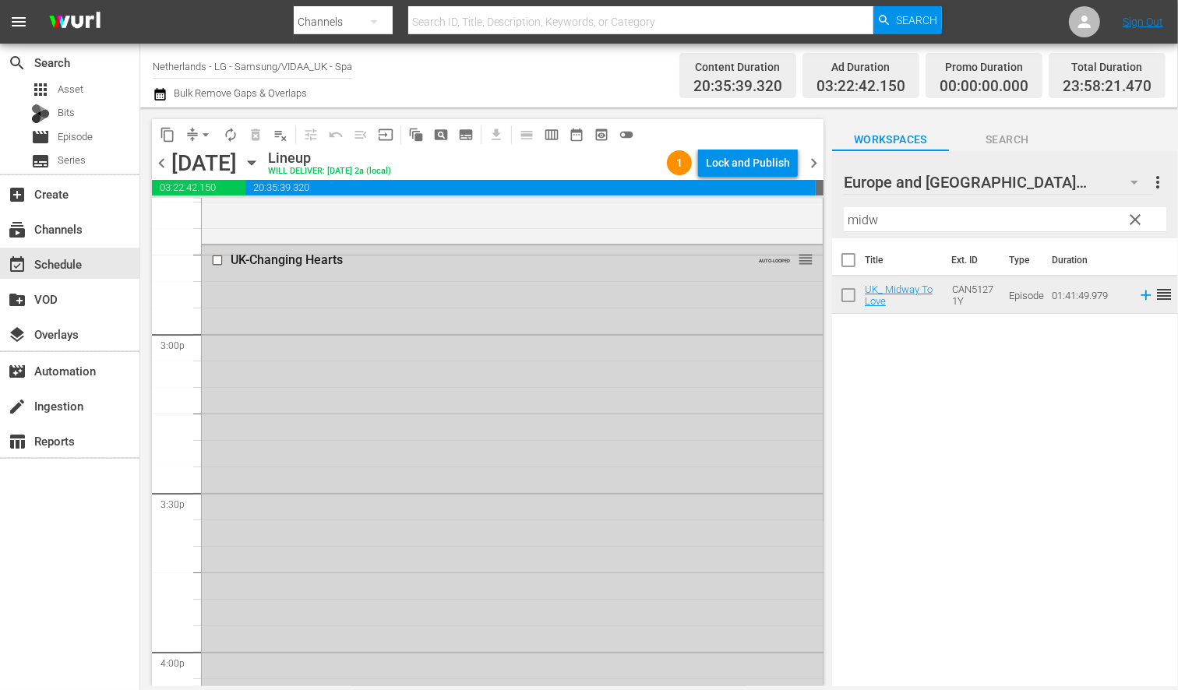
scroll to position [4502, 0]
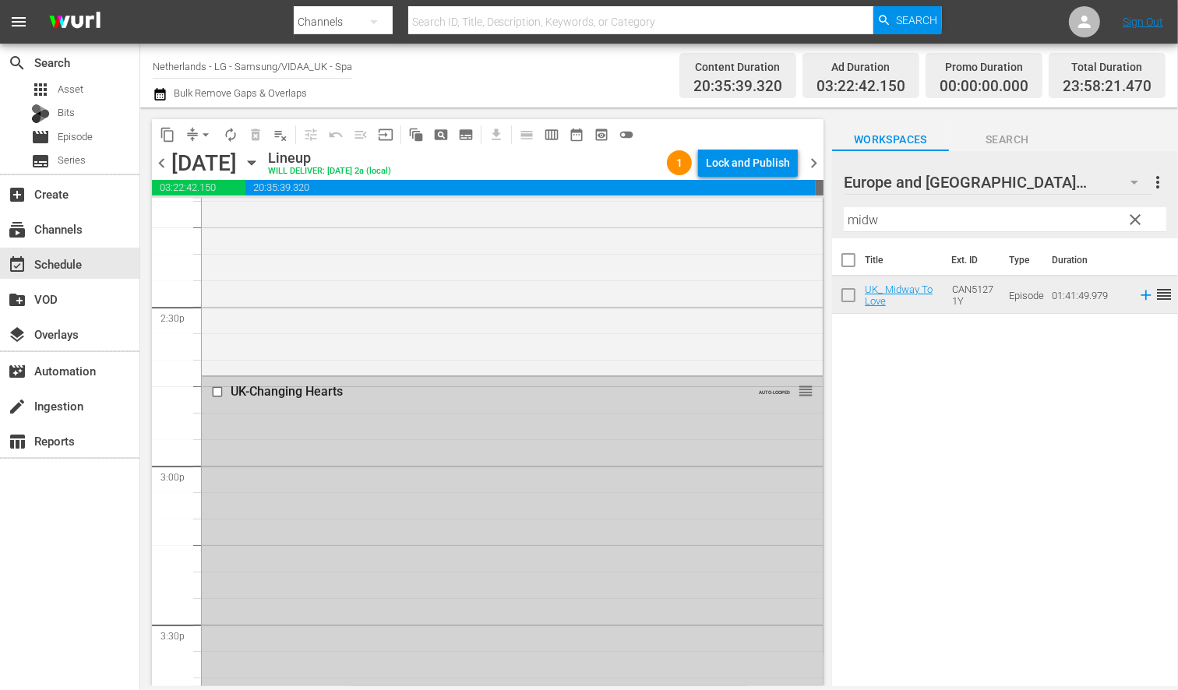
click at [215, 392] on input "checkbox" at bounding box center [219, 392] width 16 height 13
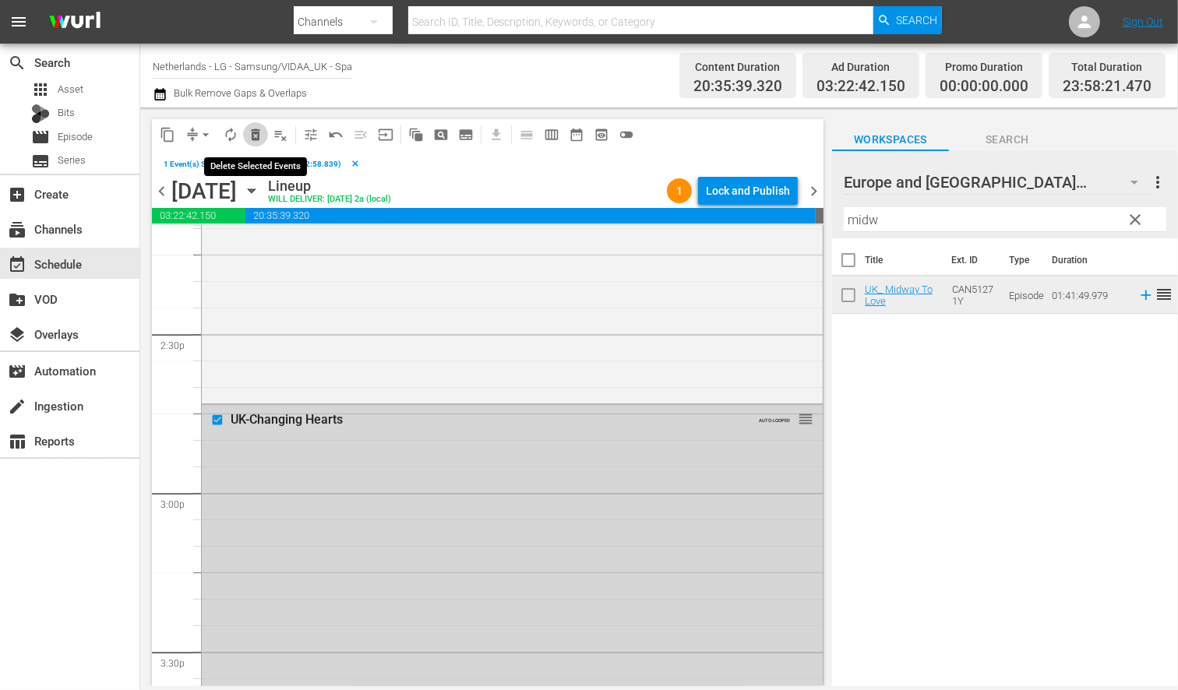
click at [257, 132] on span "delete_forever_outlined" at bounding box center [256, 135] width 16 height 16
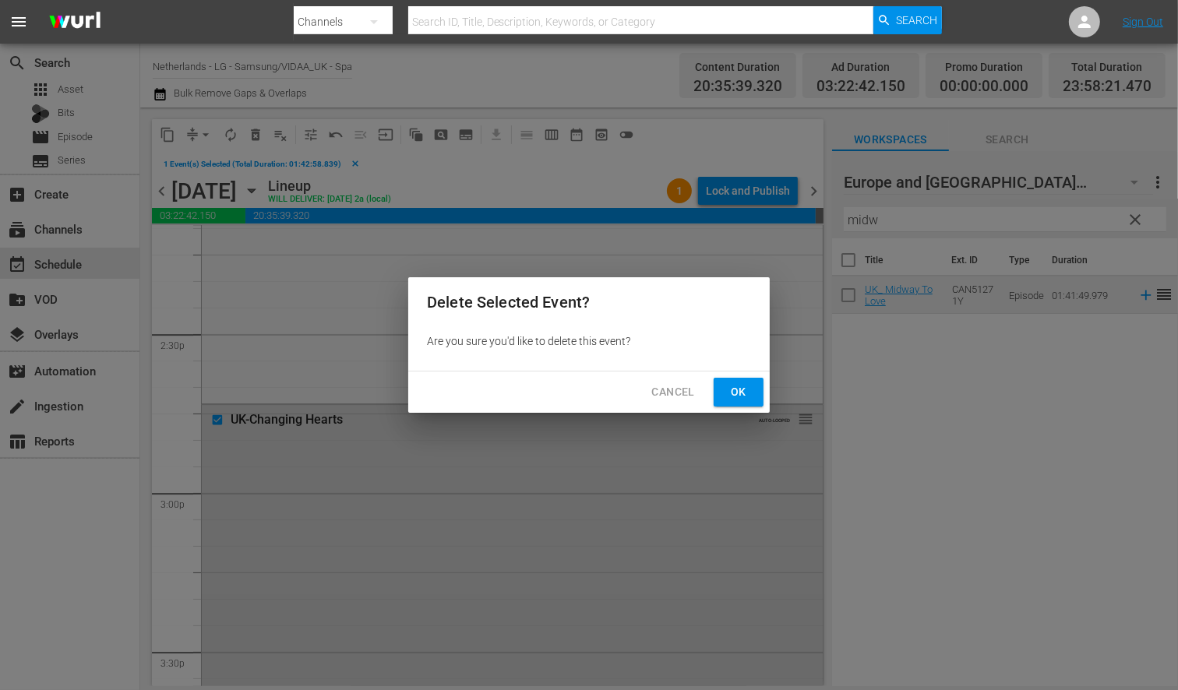
click at [734, 392] on span "Ok" at bounding box center [738, 392] width 25 height 19
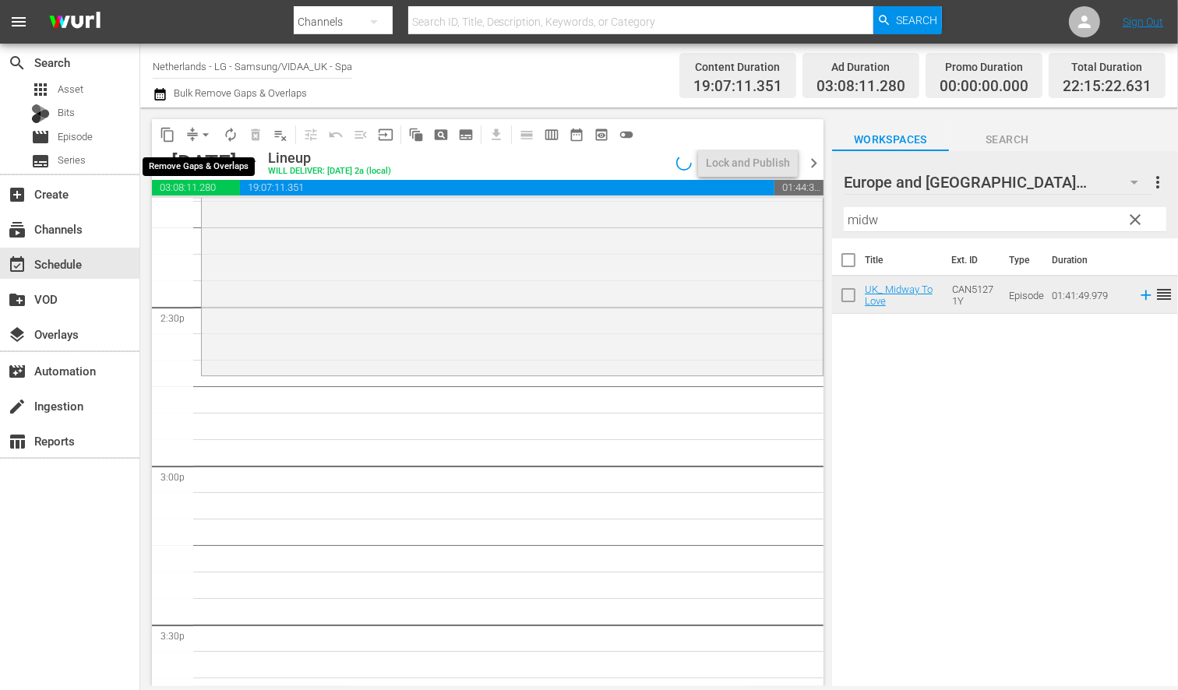
click at [203, 134] on span "arrow_drop_down" at bounding box center [206, 135] width 16 height 16
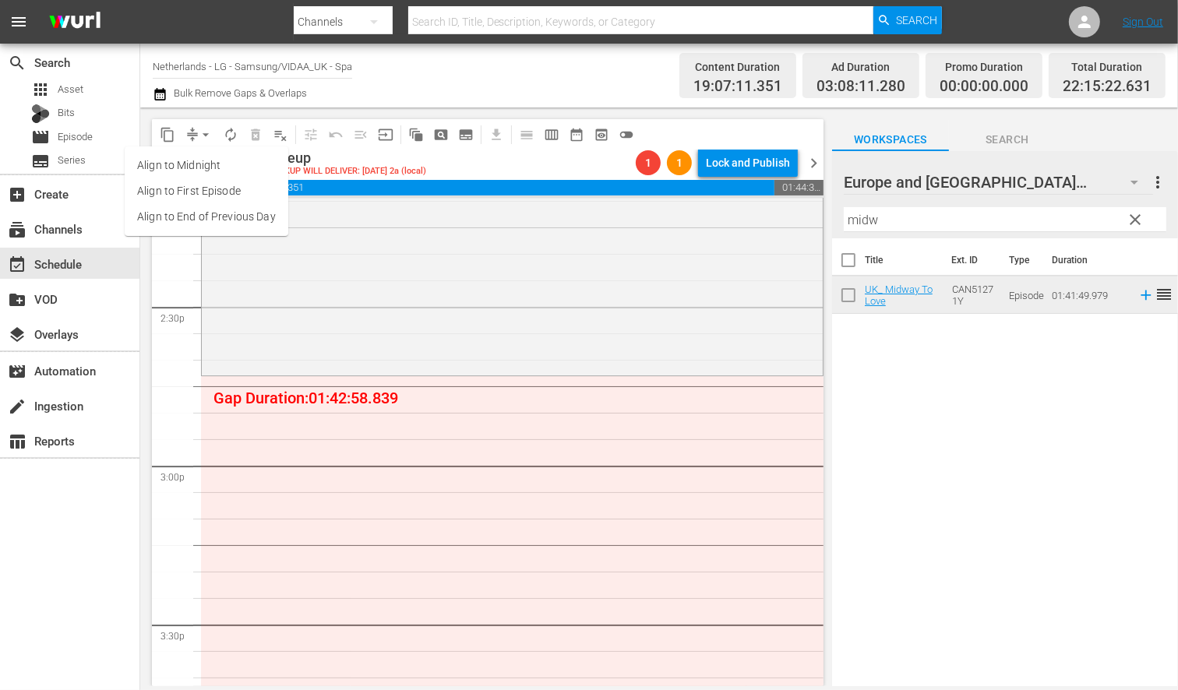
click at [227, 217] on li "Align to End of Previous Day" at bounding box center [207, 217] width 164 height 26
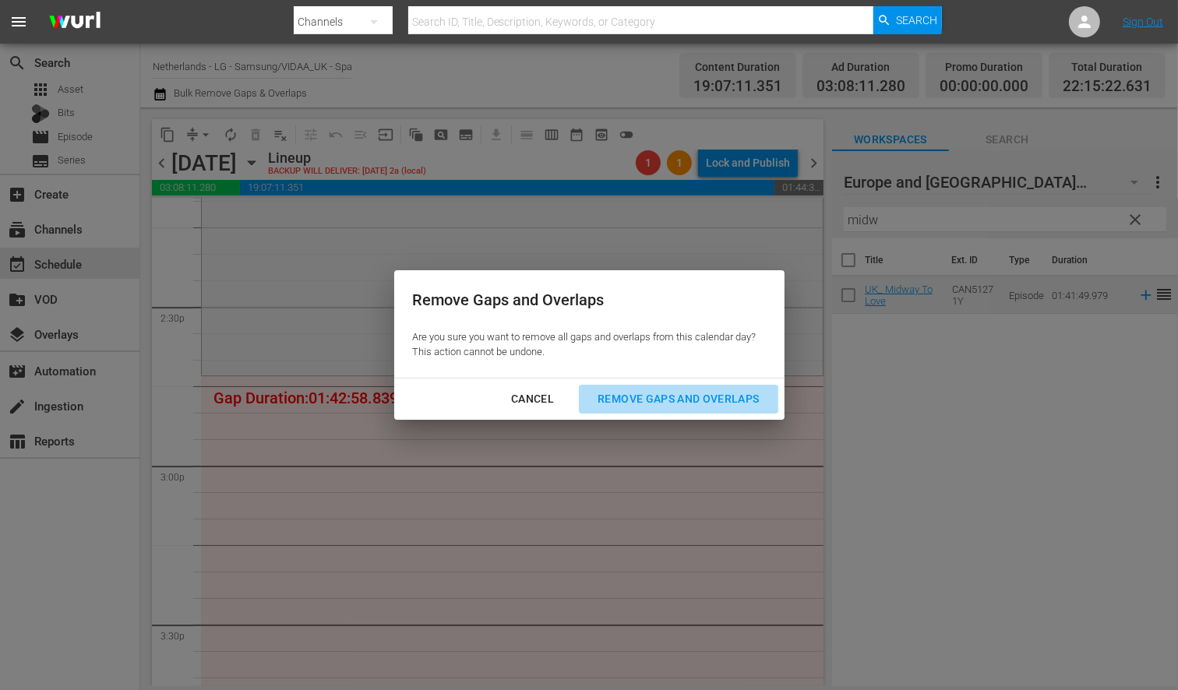
click at [747, 399] on div "Remove Gaps and Overlaps" at bounding box center [678, 399] width 186 height 19
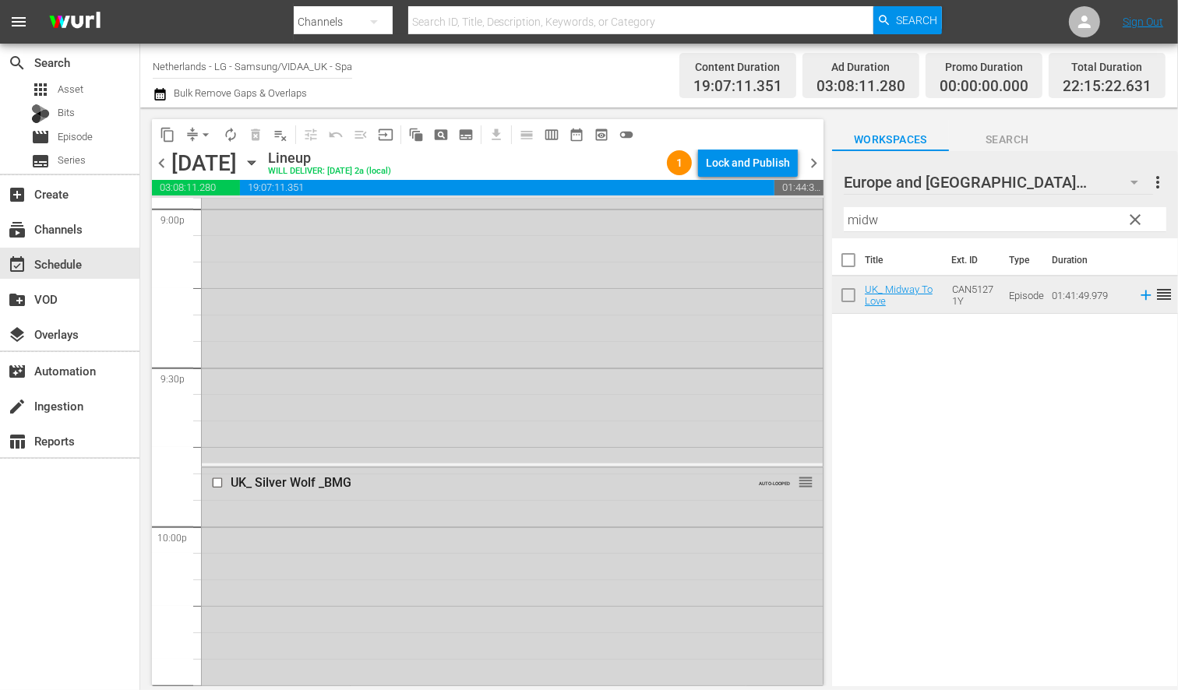
scroll to position [6753, 0]
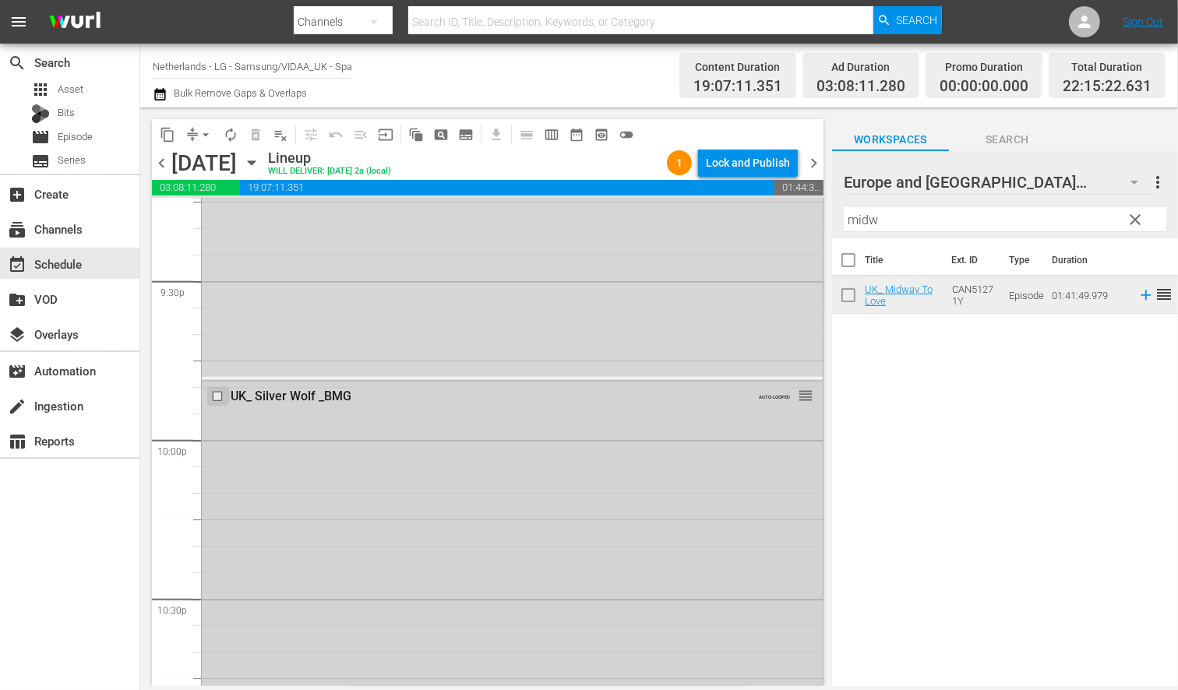
click at [214, 394] on input "checkbox" at bounding box center [219, 396] width 16 height 13
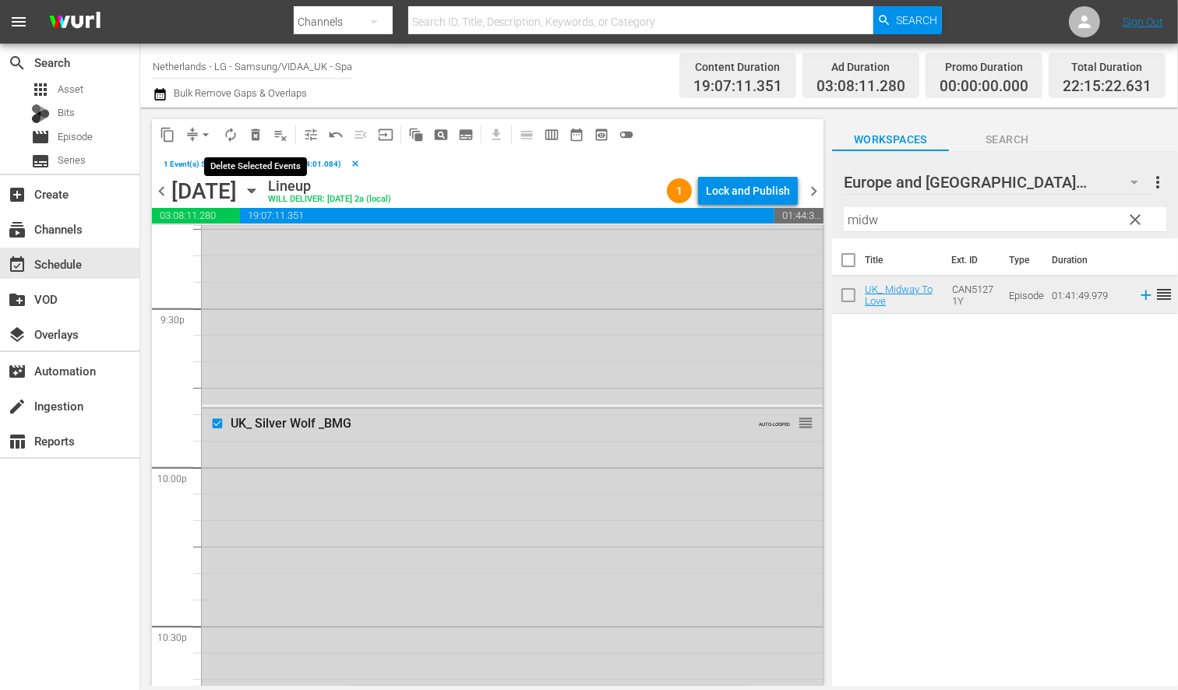
click at [255, 136] on span "delete_forever_outlined" at bounding box center [256, 135] width 16 height 16
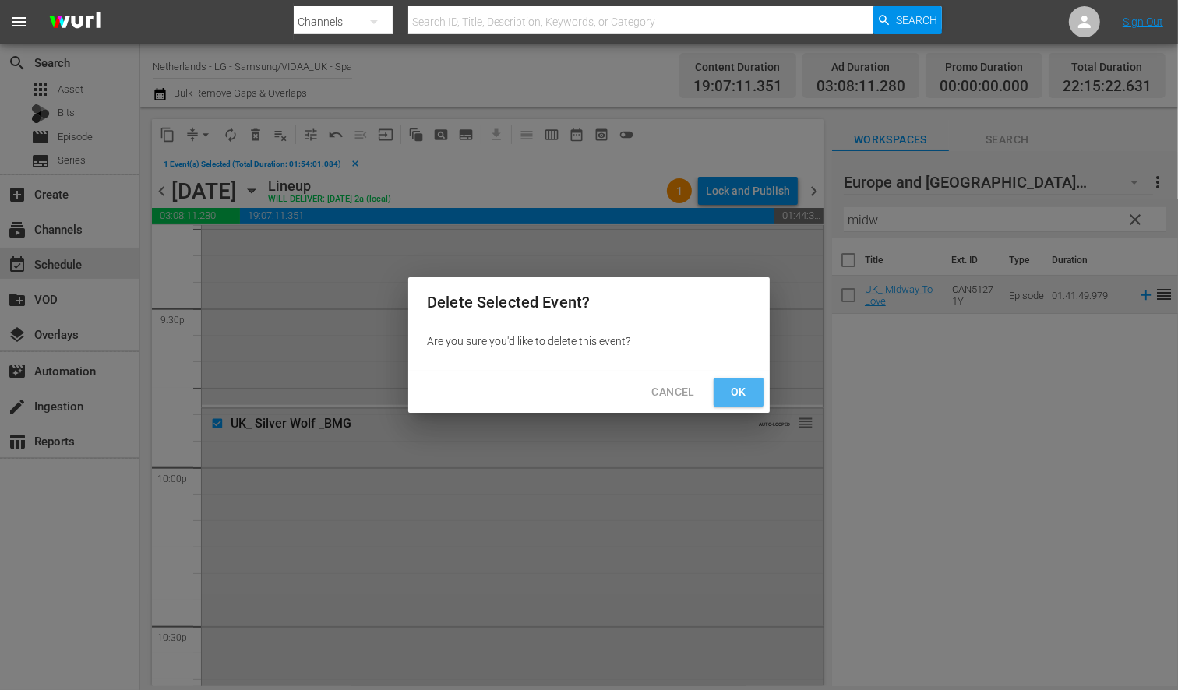
click at [736, 390] on span "Ok" at bounding box center [738, 392] width 25 height 19
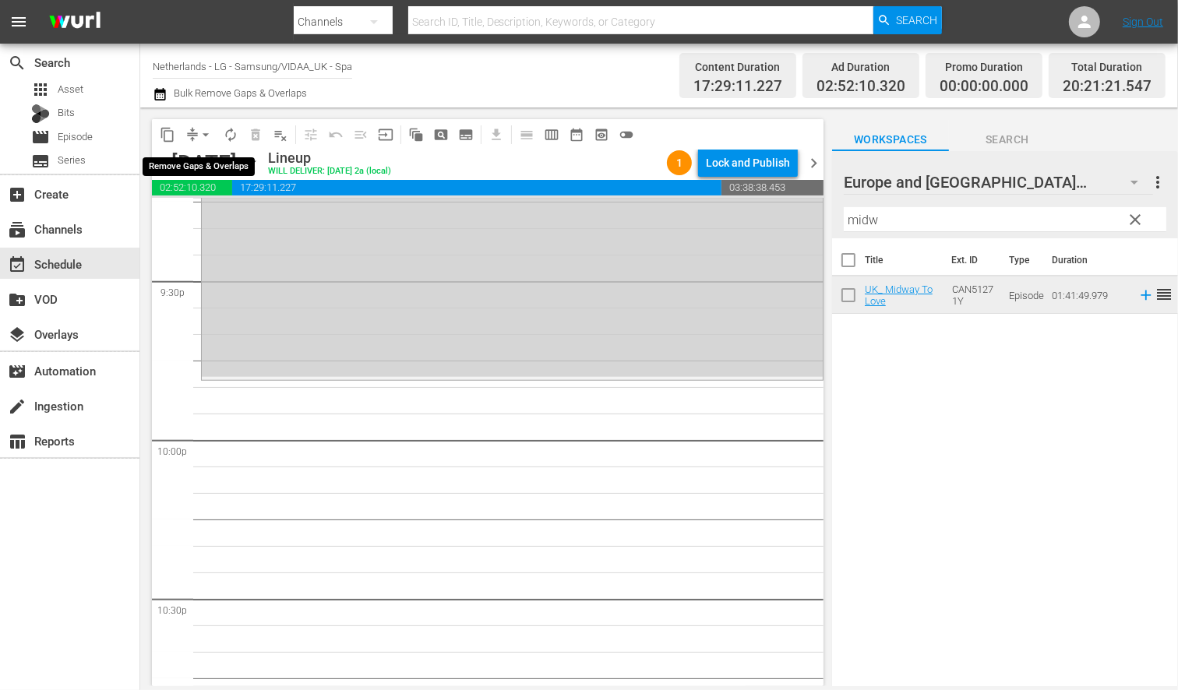
click at [205, 134] on span "arrow_drop_down" at bounding box center [206, 135] width 16 height 16
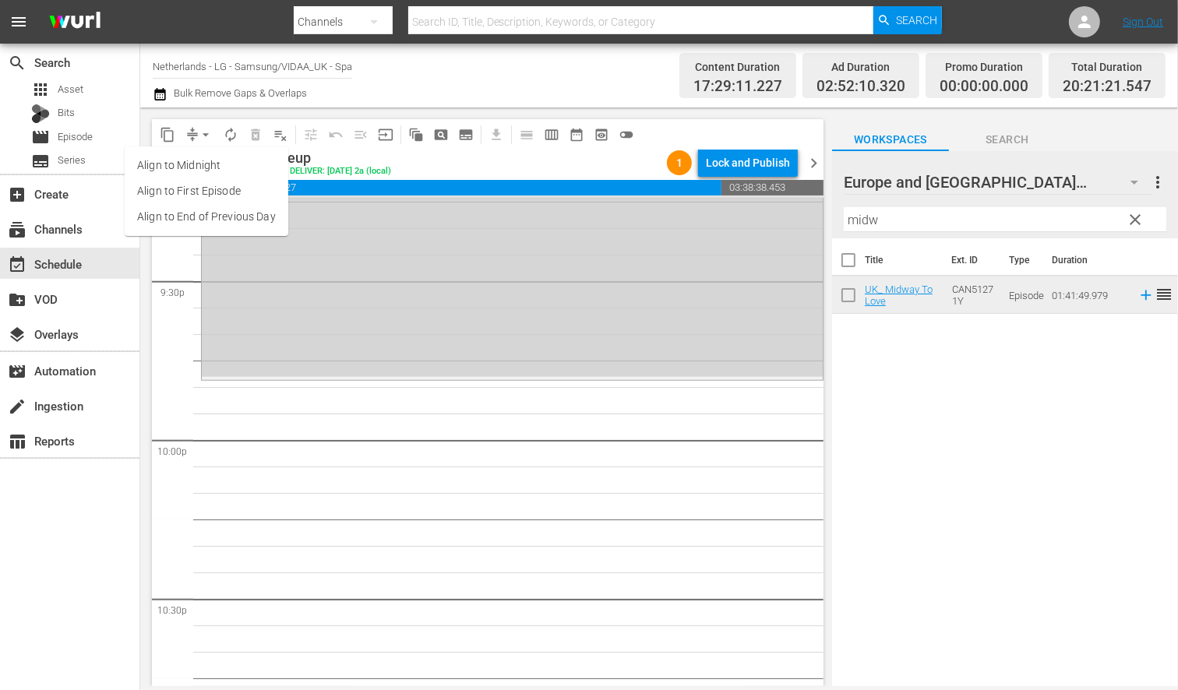
click at [218, 214] on li "Align to End of Previous Day" at bounding box center [207, 217] width 164 height 26
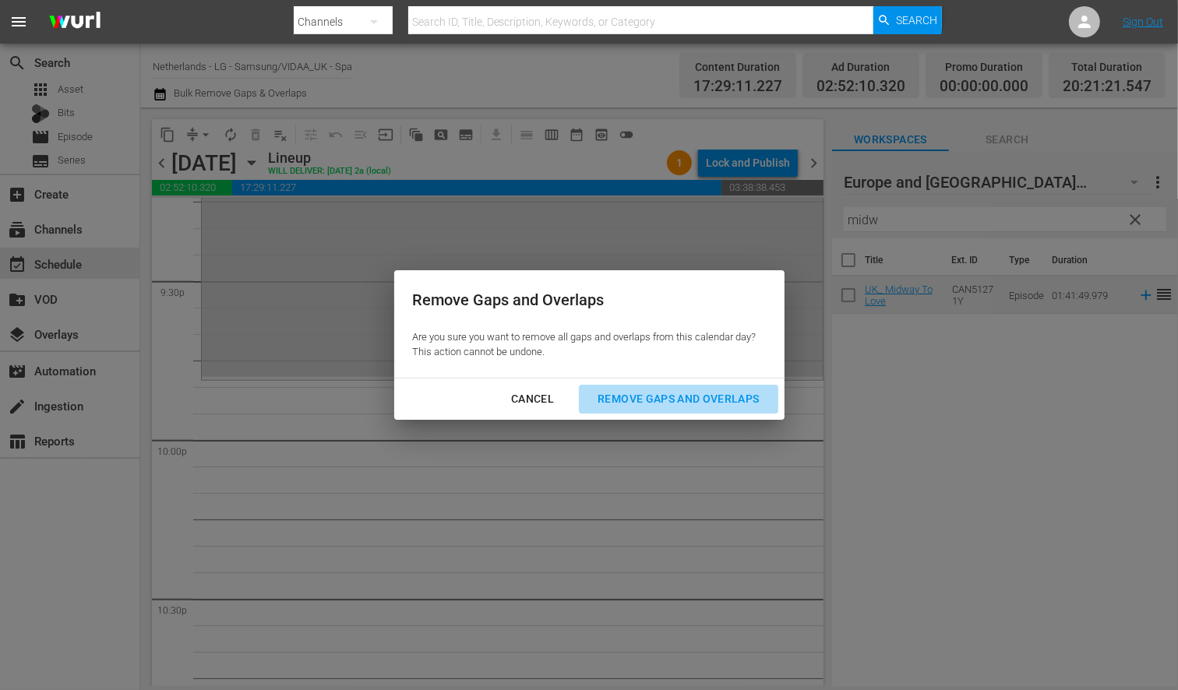
click at [723, 398] on div "Remove Gaps and Overlaps" at bounding box center [678, 399] width 186 height 19
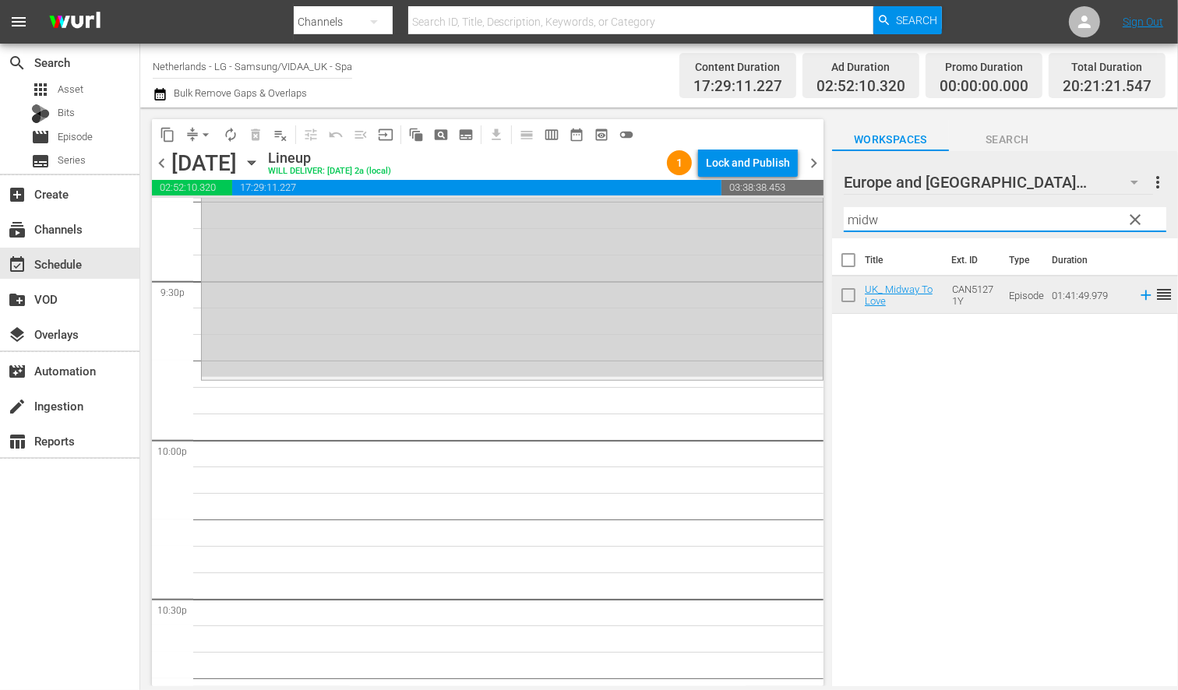
drag, startPoint x: 917, startPoint y: 220, endPoint x: 722, endPoint y: 196, distance: 197.1
click at [722, 196] on div "content_copy compress arrow_drop_down autorenew_outlined delete_forever_outline…" at bounding box center [659, 397] width 1038 height 579
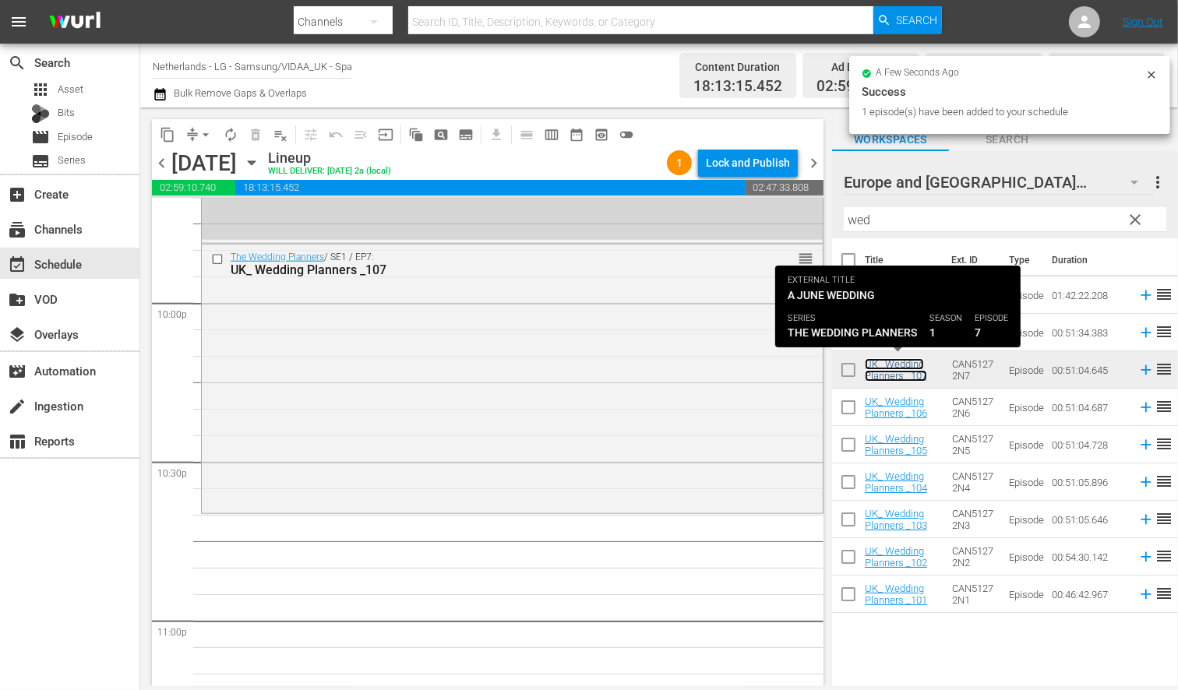
scroll to position [7100, 0]
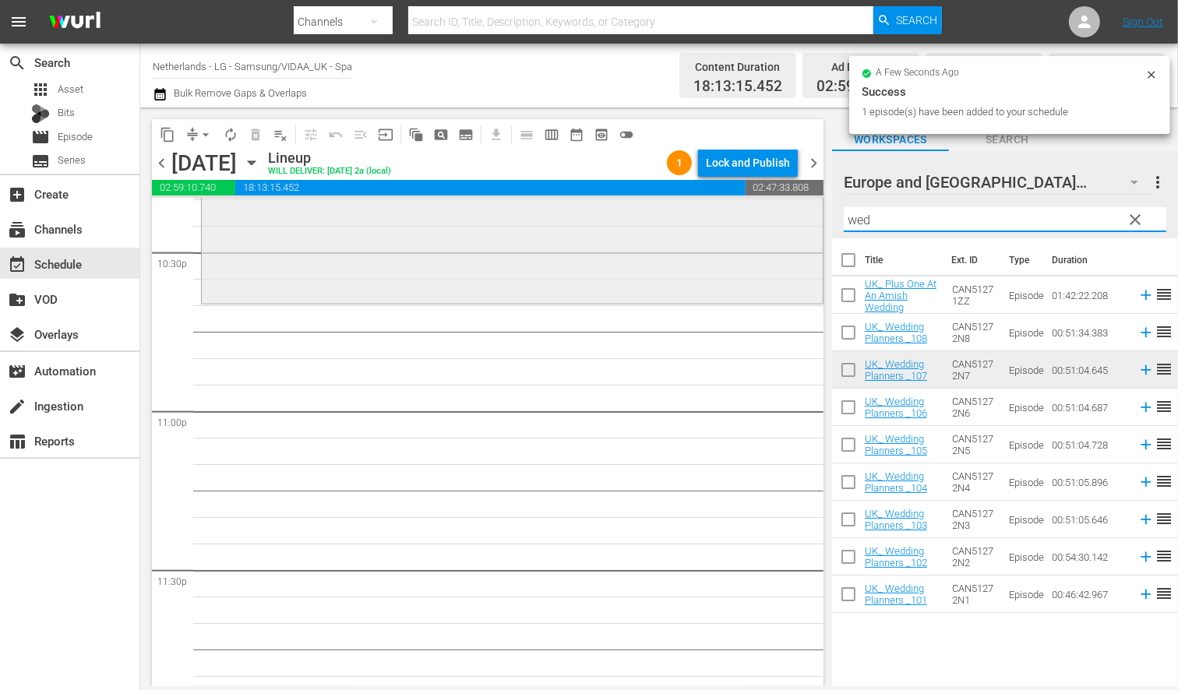
drag, startPoint x: 881, startPoint y: 218, endPoint x: 736, endPoint y: 213, distance: 145.0
click at [736, 213] on div "content_copy compress arrow_drop_down autorenew_outlined delete_forever_outline…" at bounding box center [659, 397] width 1038 height 579
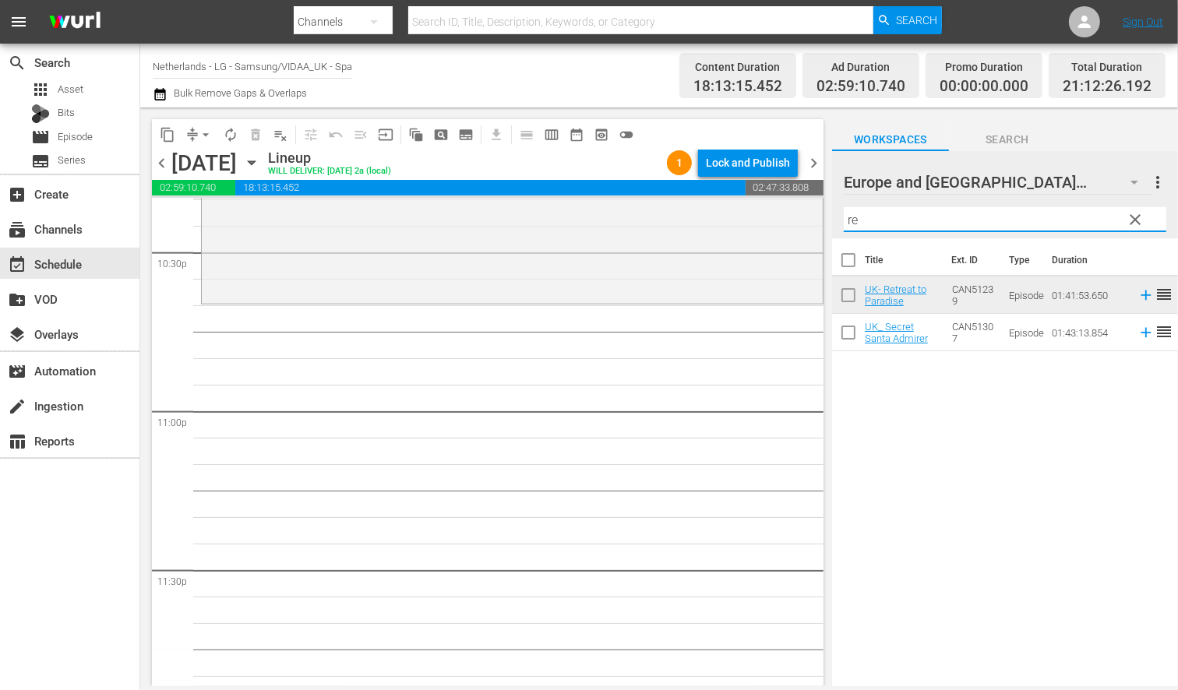
type input "r"
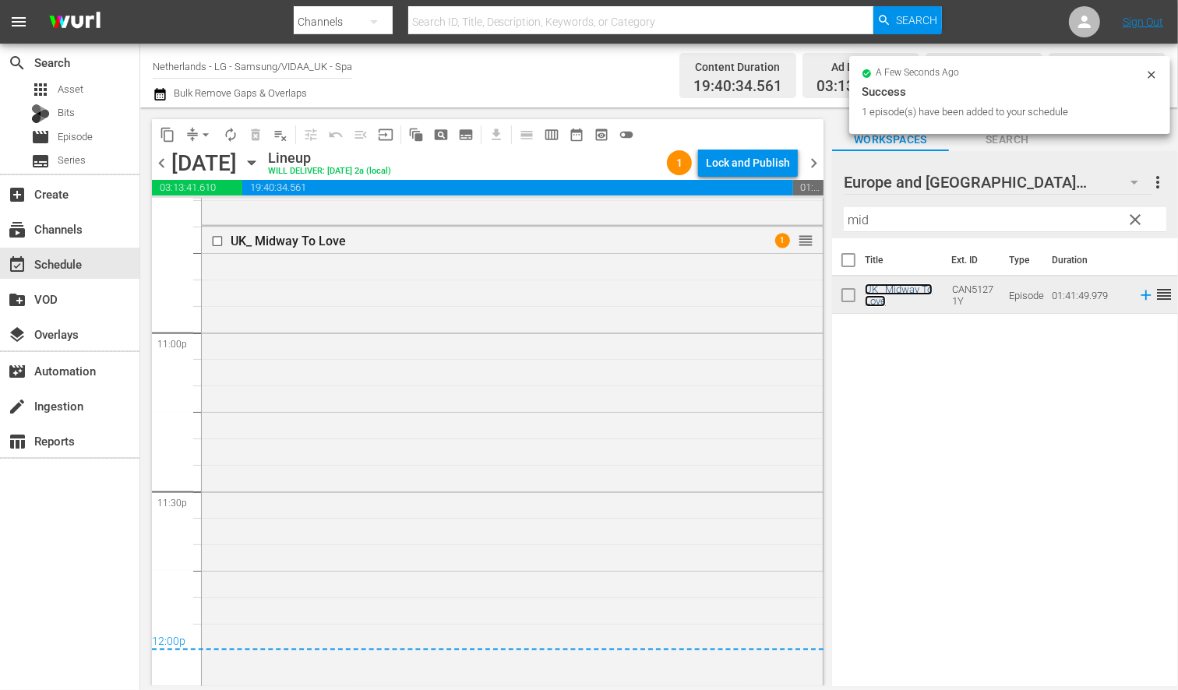
scroll to position [7257, 0]
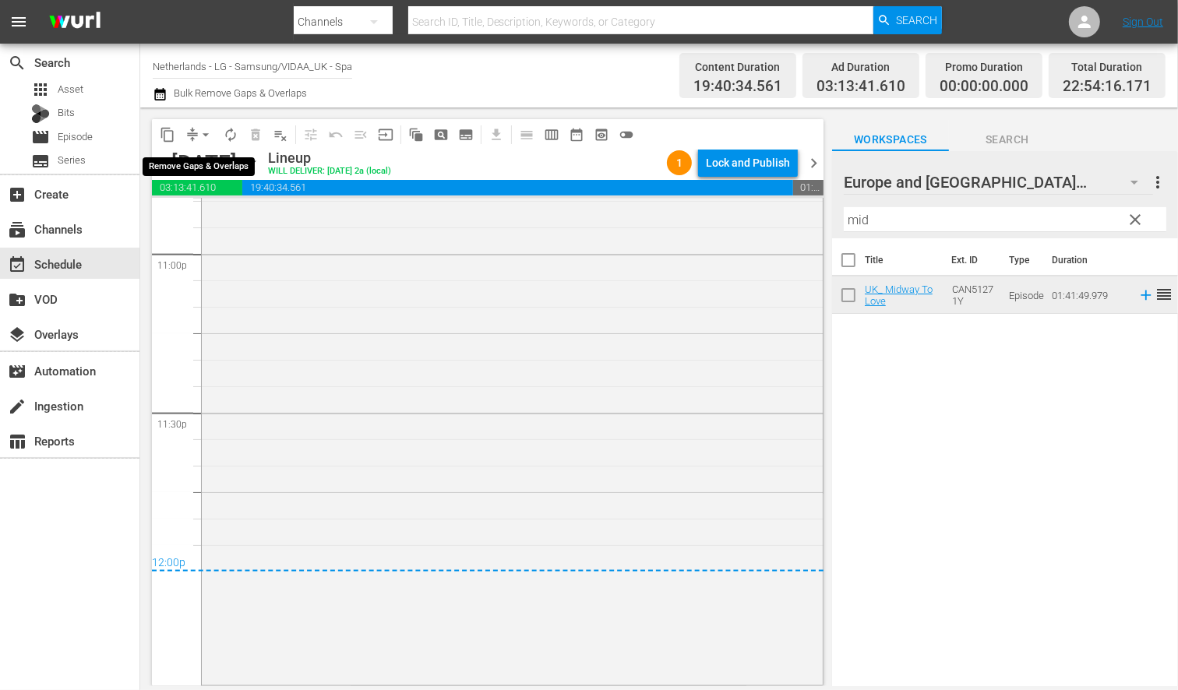
click at [203, 140] on span "arrow_drop_down" at bounding box center [206, 135] width 16 height 16
click at [215, 215] on li "Align to End of Previous Day" at bounding box center [207, 217] width 164 height 26
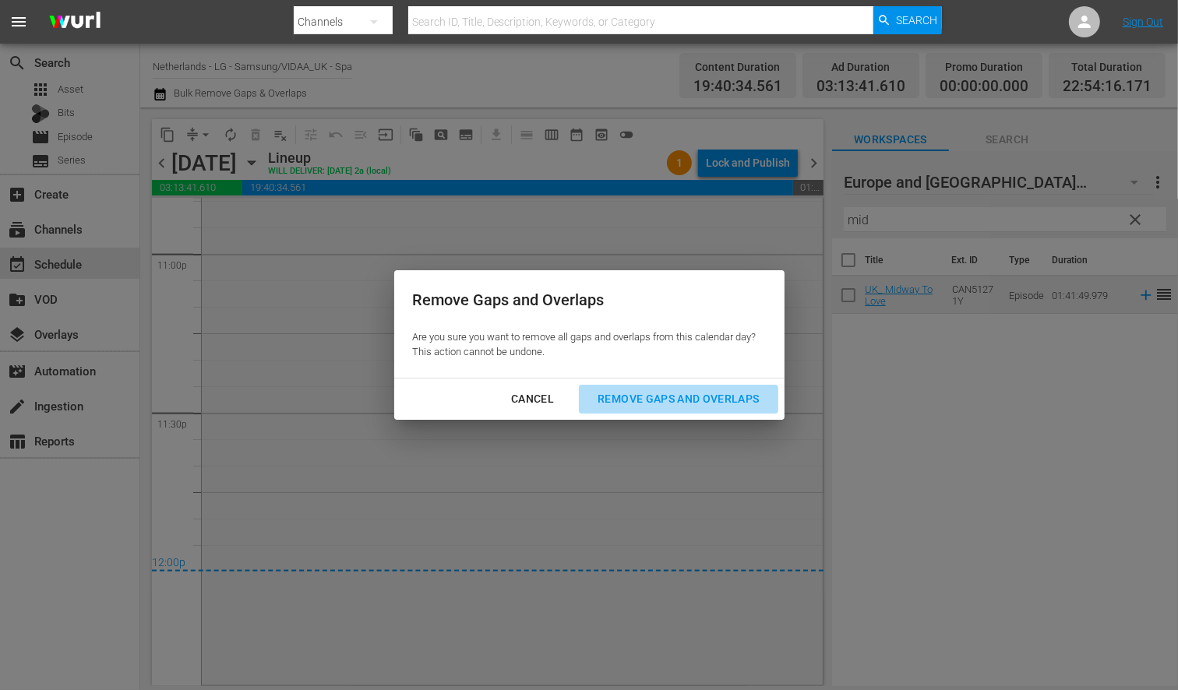
click at [679, 401] on div "Remove Gaps and Overlaps" at bounding box center [678, 399] width 186 height 19
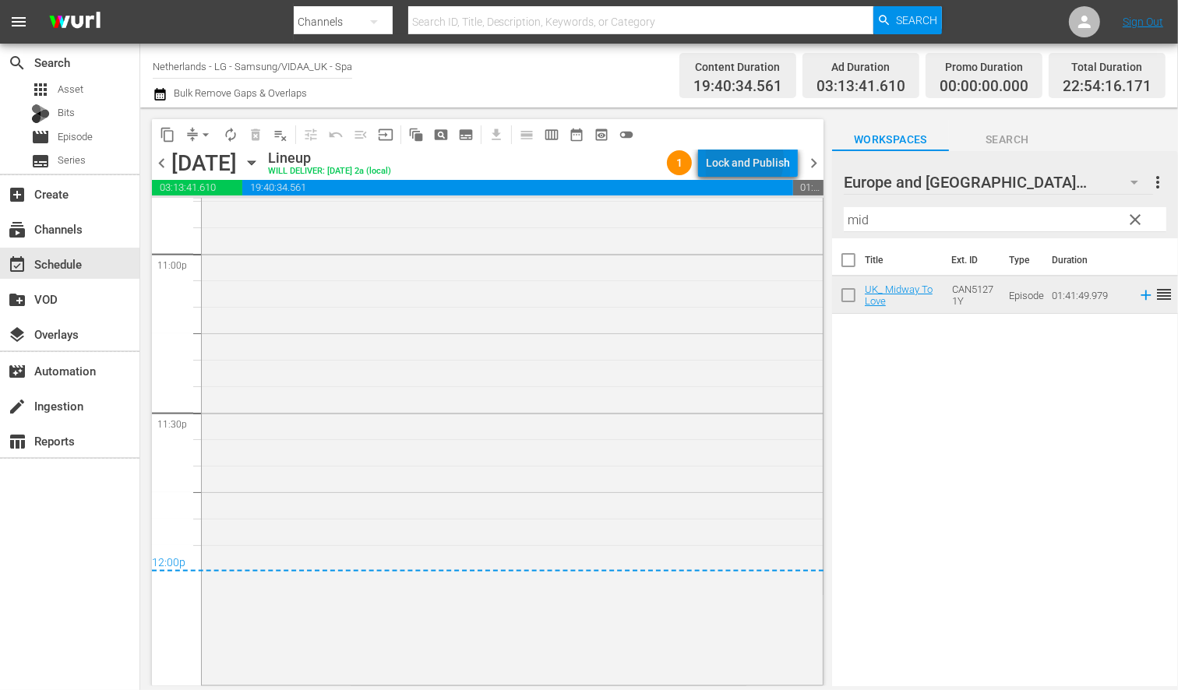
click at [738, 160] on div "Lock and Publish" at bounding box center [748, 163] width 84 height 28
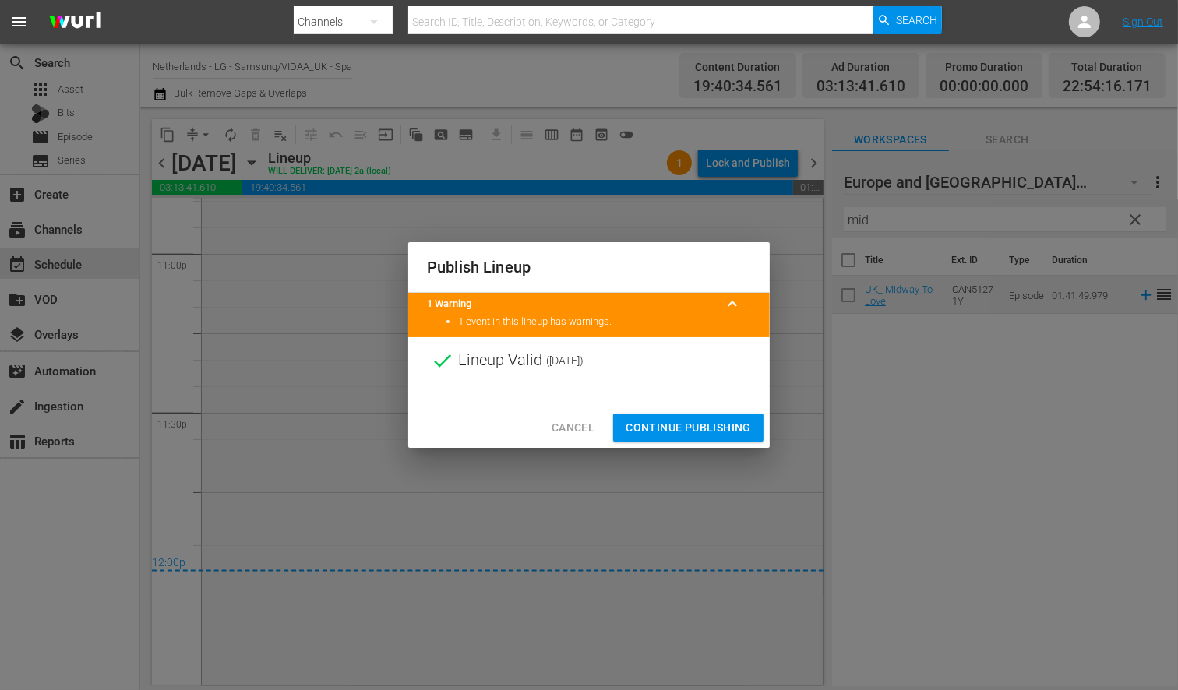
click at [686, 424] on span "Continue Publishing" at bounding box center [688, 427] width 125 height 19
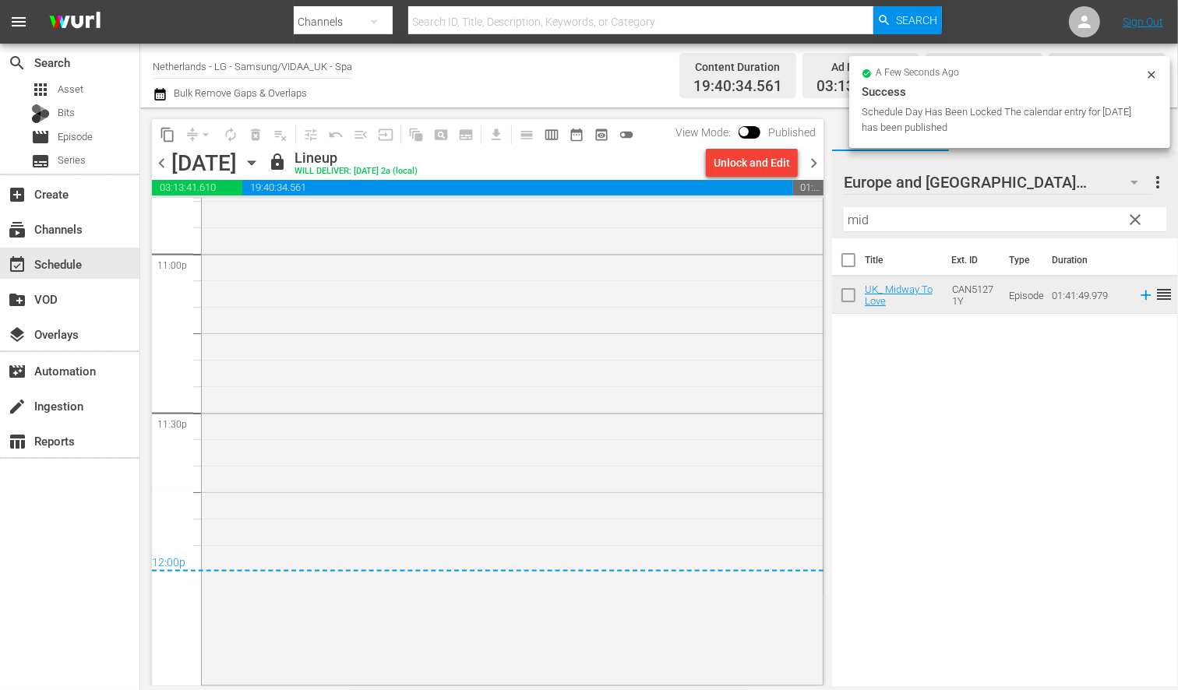
click at [255, 161] on icon "button" at bounding box center [251, 163] width 7 height 4
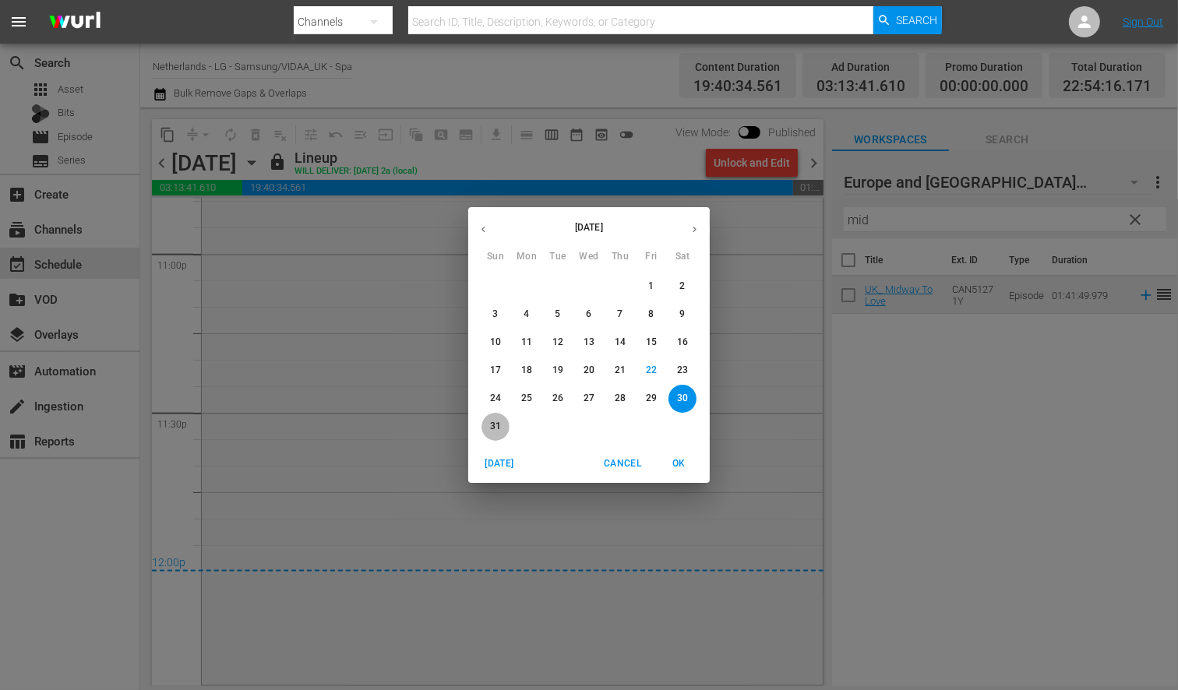
click at [499, 426] on p "31" at bounding box center [495, 426] width 11 height 13
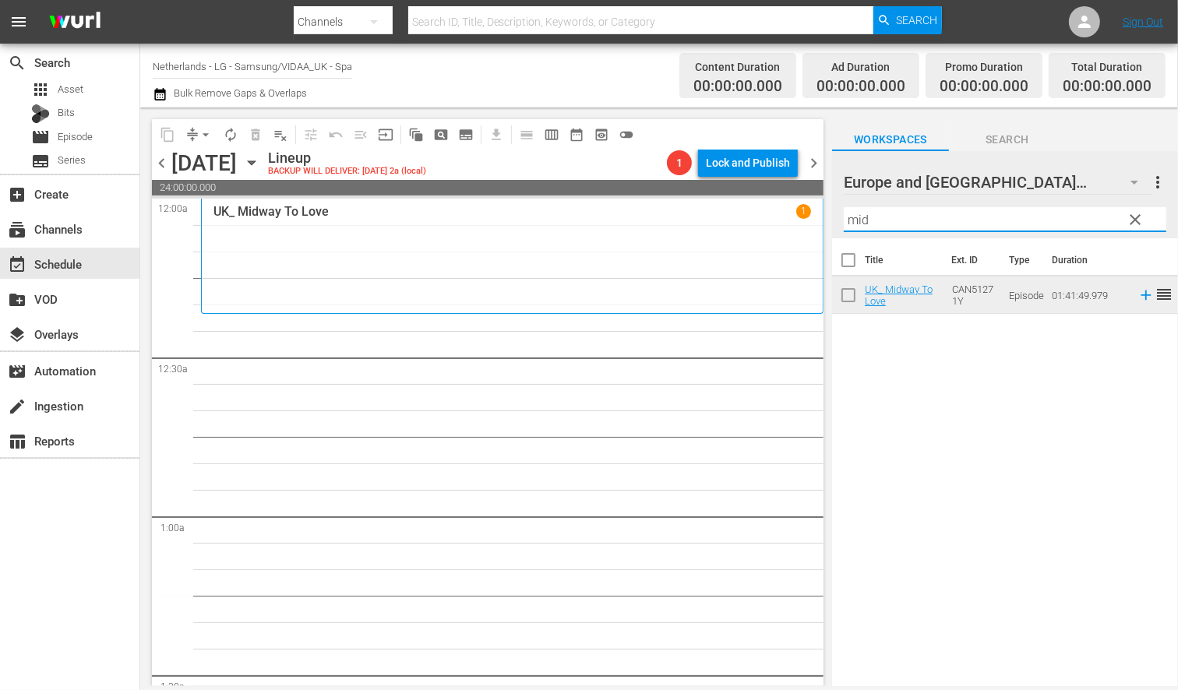
drag, startPoint x: 757, startPoint y: 210, endPoint x: 704, endPoint y: 203, distance: 52.7
click at [704, 204] on div "content_copy compress arrow_drop_down autorenew_outlined delete_forever_outline…" at bounding box center [659, 397] width 1038 height 579
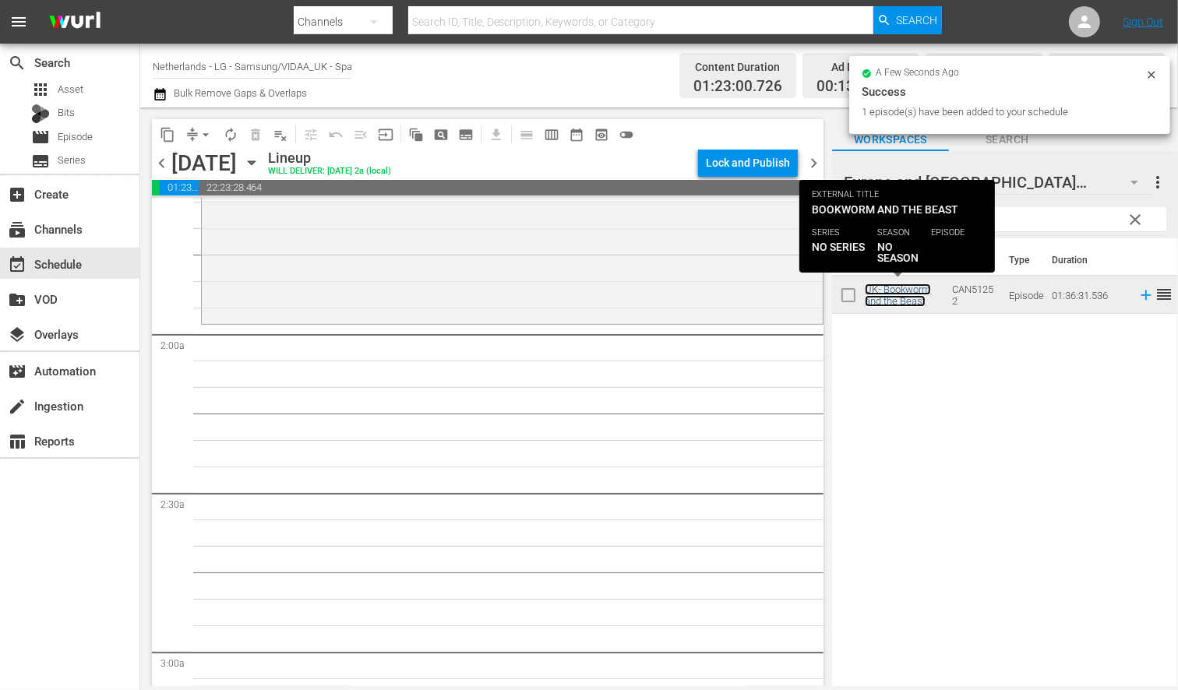
scroll to position [519, 0]
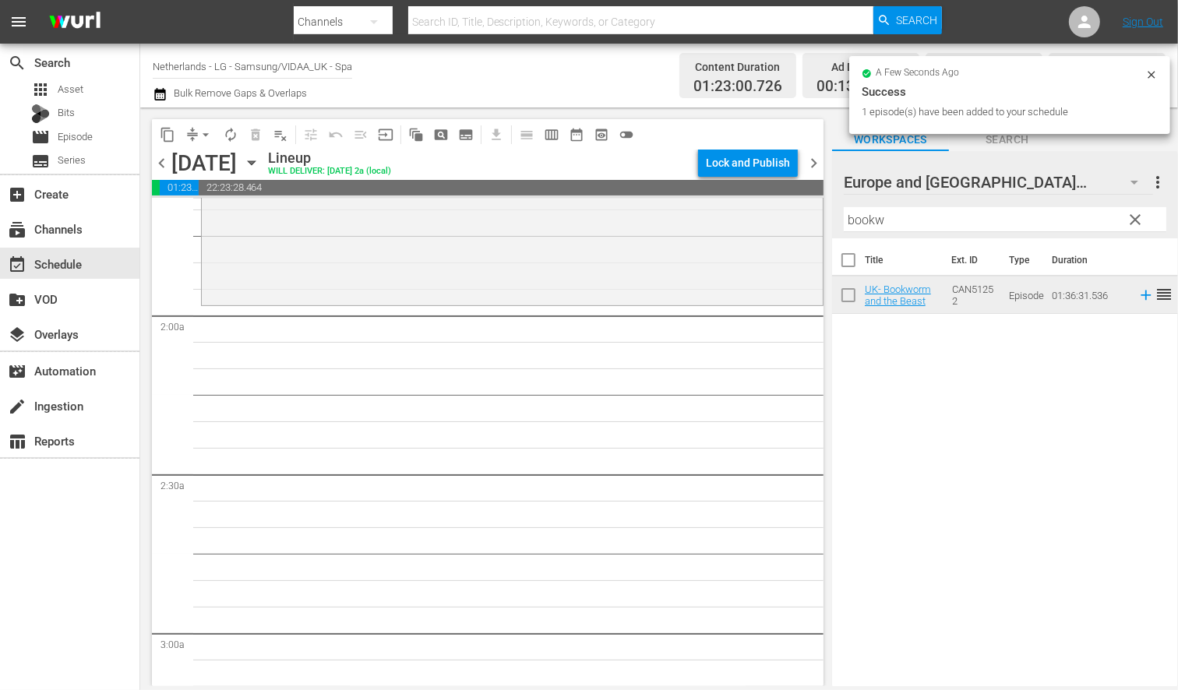
click at [899, 212] on input "bookw" at bounding box center [1005, 219] width 323 height 25
drag, startPoint x: 899, startPoint y: 212, endPoint x: 715, endPoint y: 199, distance: 184.3
click at [715, 199] on div "content_copy compress arrow_drop_down autorenew_outlined delete_forever_outline…" at bounding box center [659, 397] width 1038 height 579
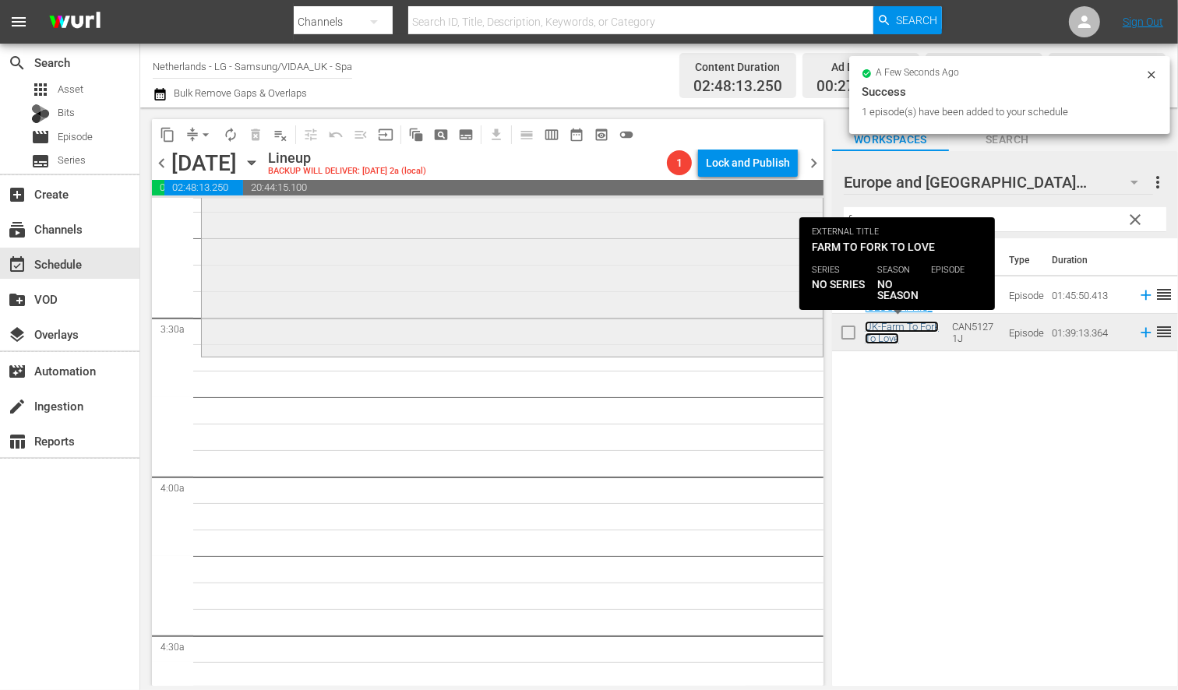
scroll to position [1039, 0]
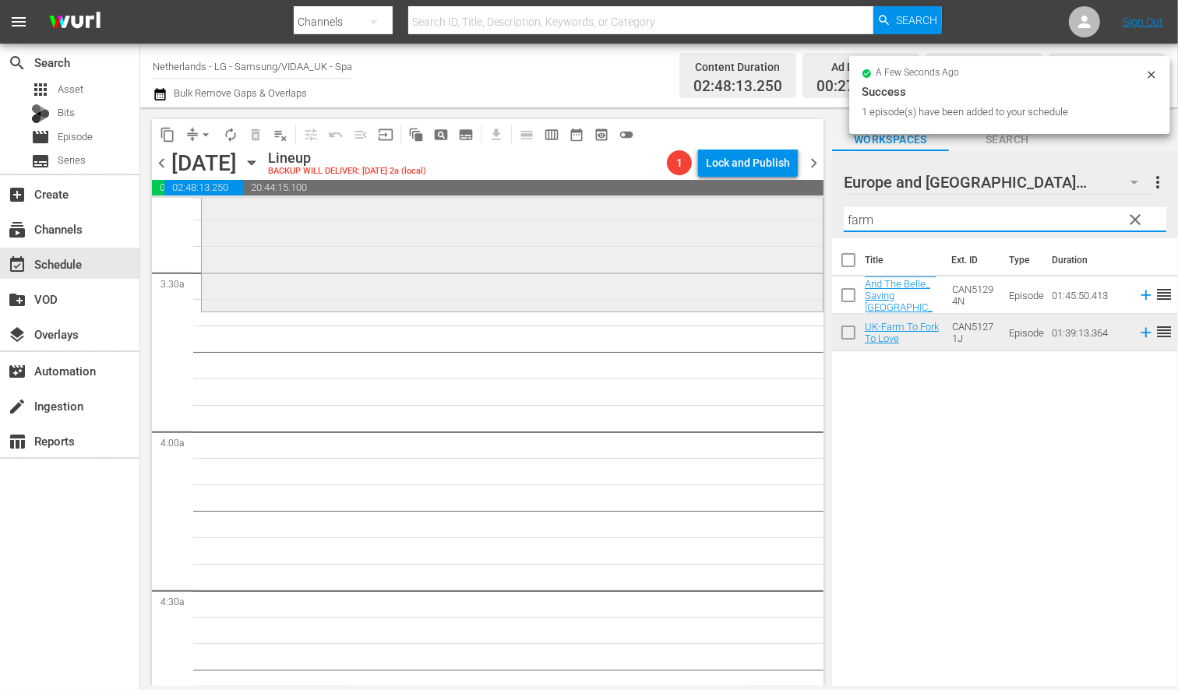
drag, startPoint x: 878, startPoint y: 218, endPoint x: 726, endPoint y: 208, distance: 153.1
click at [726, 208] on div "content_copy compress arrow_drop_down autorenew_outlined delete_forever_outline…" at bounding box center [659, 397] width 1038 height 579
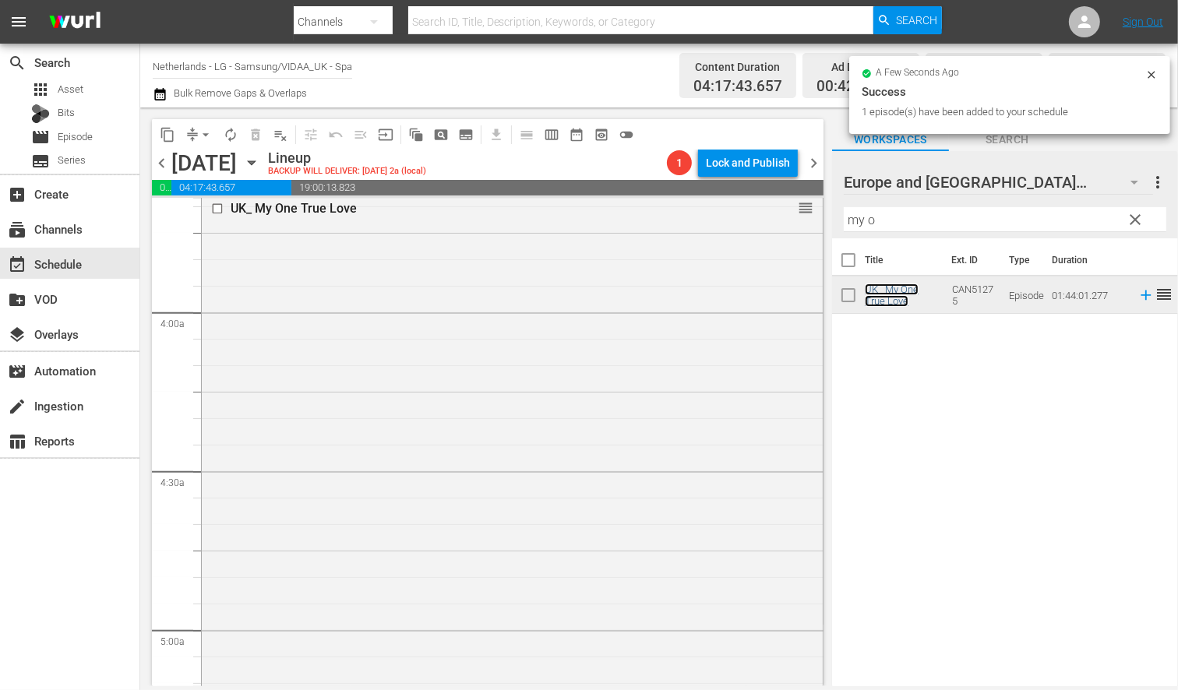
scroll to position [1471, 0]
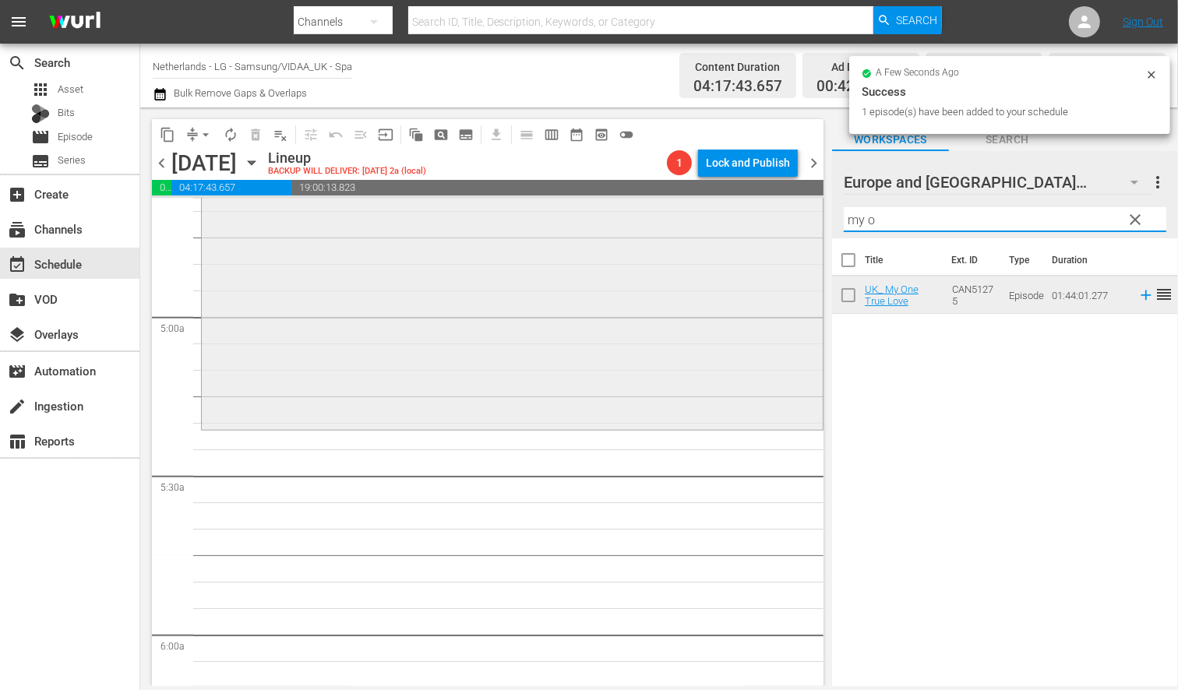
drag, startPoint x: 896, startPoint y: 222, endPoint x: 737, endPoint y: 213, distance: 159.2
click at [737, 214] on div "content_copy compress arrow_drop_down autorenew_outlined delete_forever_outline…" at bounding box center [659, 397] width 1038 height 579
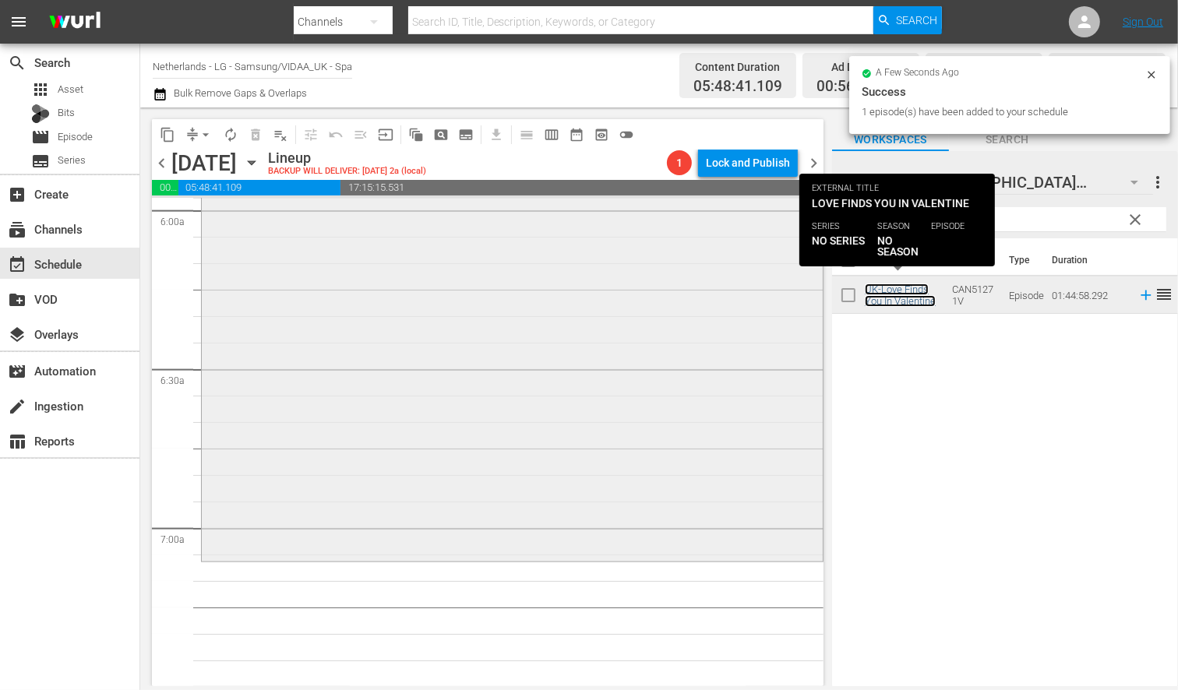
scroll to position [1905, 0]
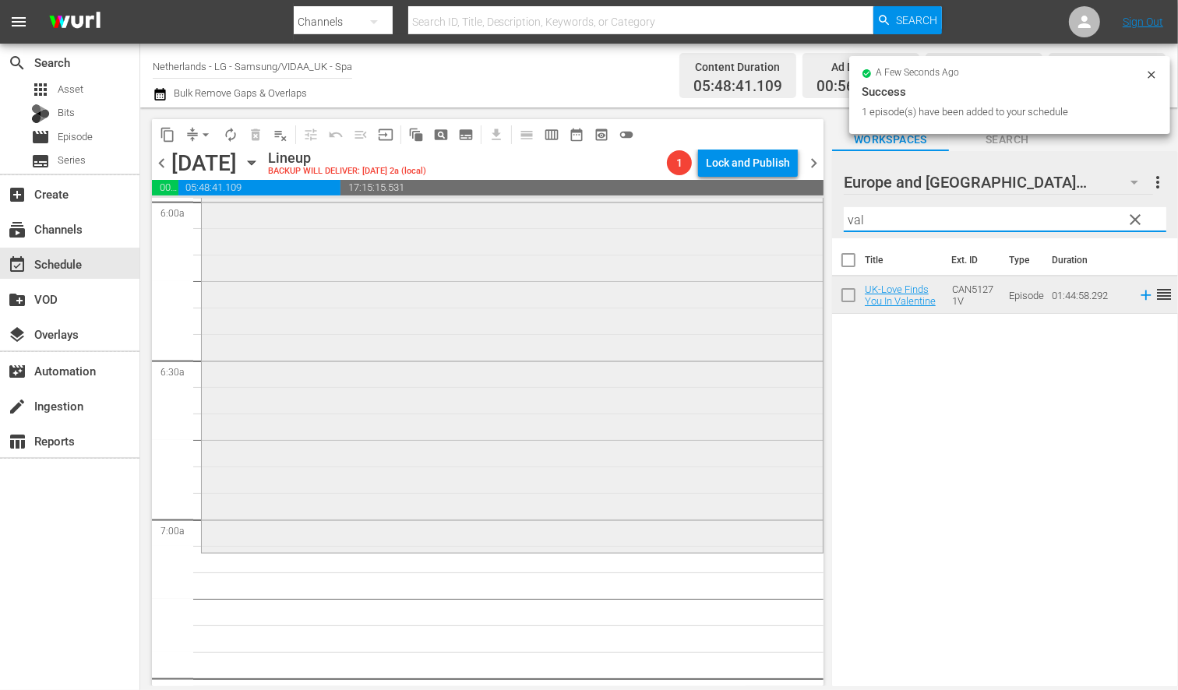
drag, startPoint x: 905, startPoint y: 218, endPoint x: 758, endPoint y: 214, distance: 146.6
click at [758, 214] on div "content_copy compress arrow_drop_down autorenew_outlined delete_forever_outline…" at bounding box center [659, 397] width 1038 height 579
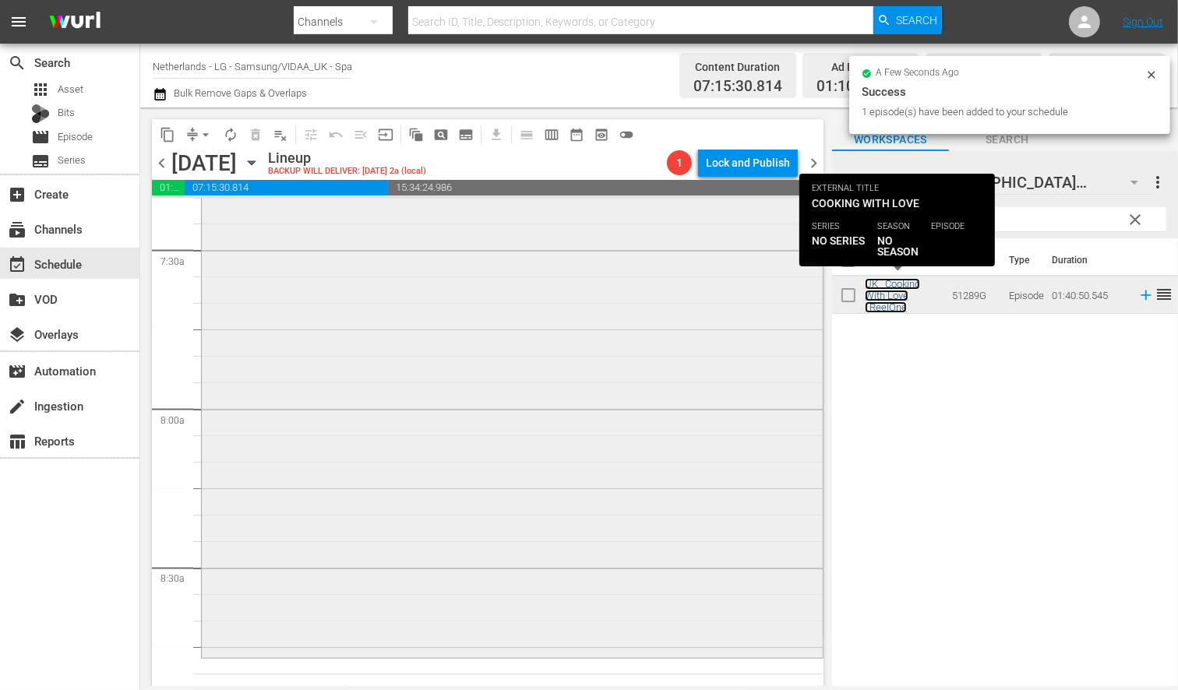
scroll to position [2338, 0]
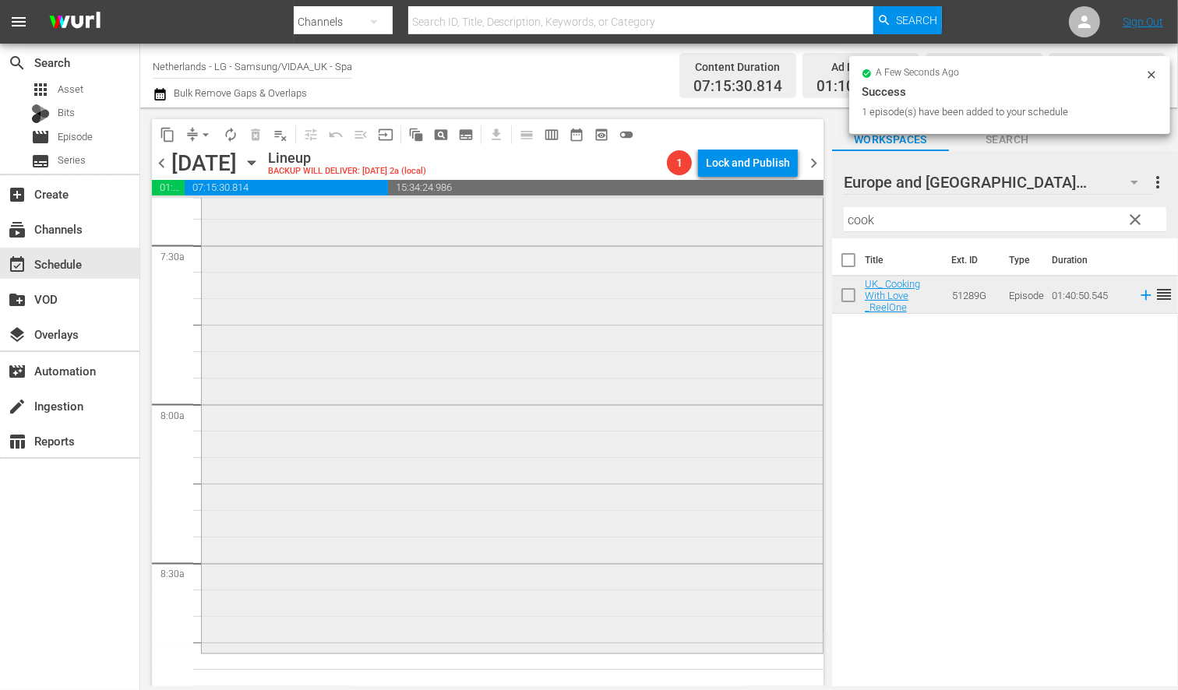
drag, startPoint x: 891, startPoint y: 223, endPoint x: 703, endPoint y: 210, distance: 188.2
click at [704, 210] on div "content_copy compress arrow_drop_down autorenew_outlined delete_forever_outline…" at bounding box center [659, 397] width 1038 height 579
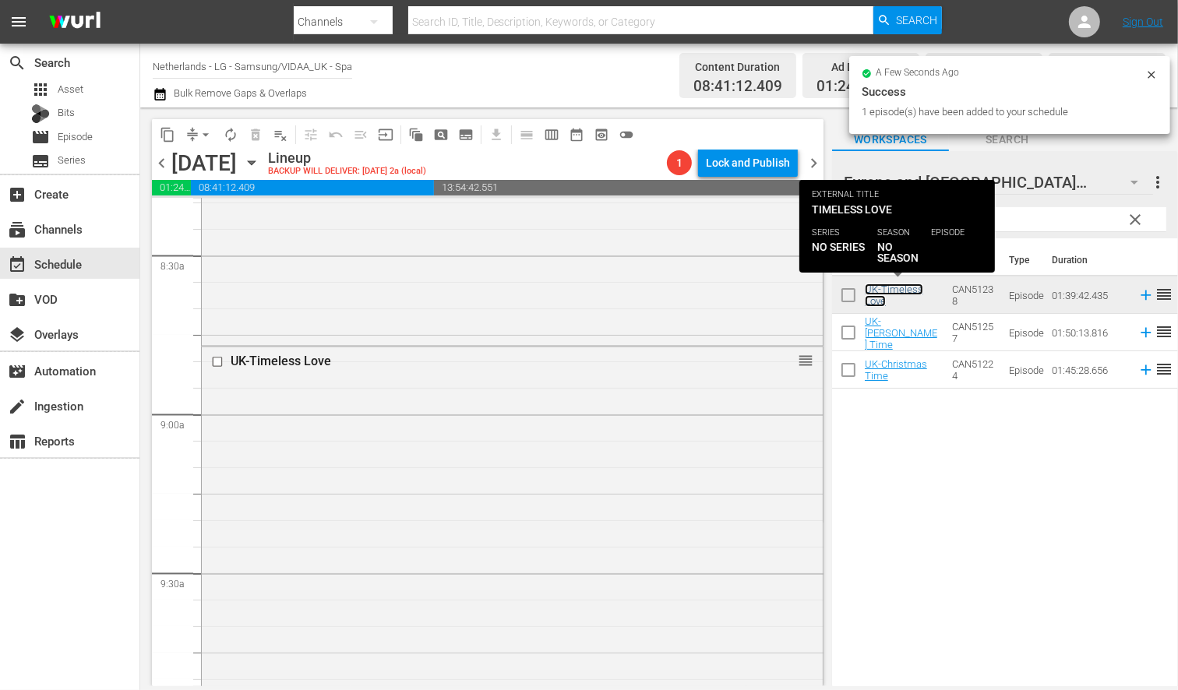
scroll to position [2943, 0]
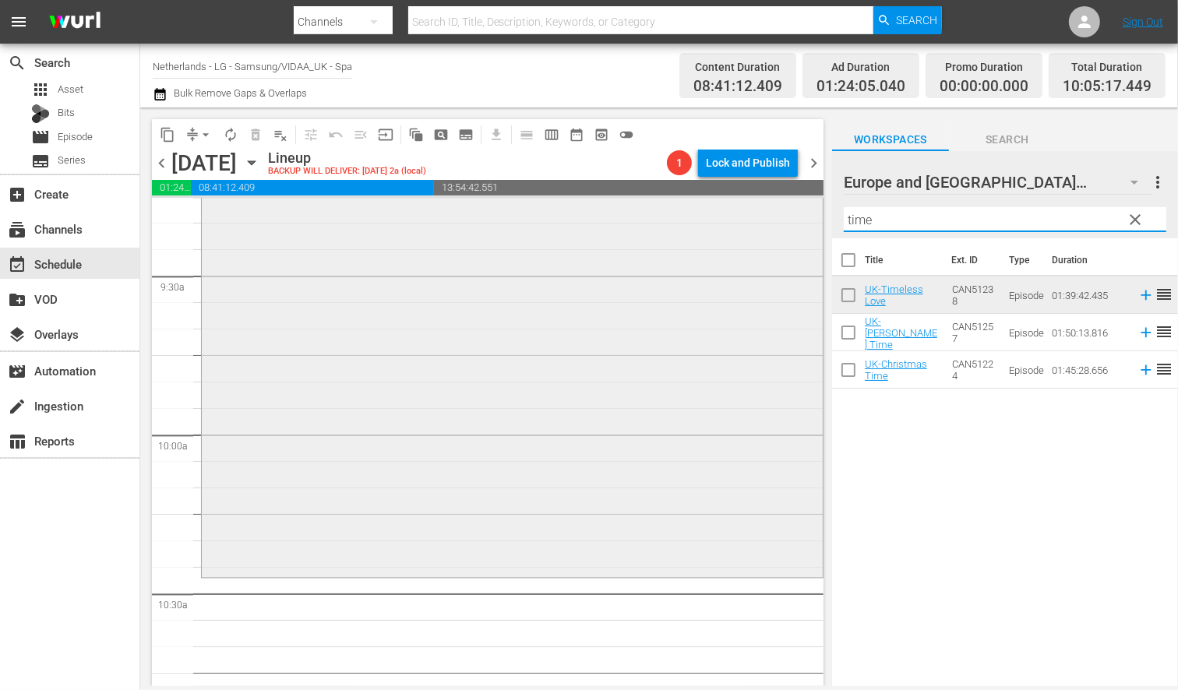
drag, startPoint x: 897, startPoint y: 226, endPoint x: 668, endPoint y: 212, distance: 229.5
click at [672, 212] on div "content_copy compress arrow_drop_down autorenew_outlined delete_forever_outline…" at bounding box center [659, 397] width 1038 height 579
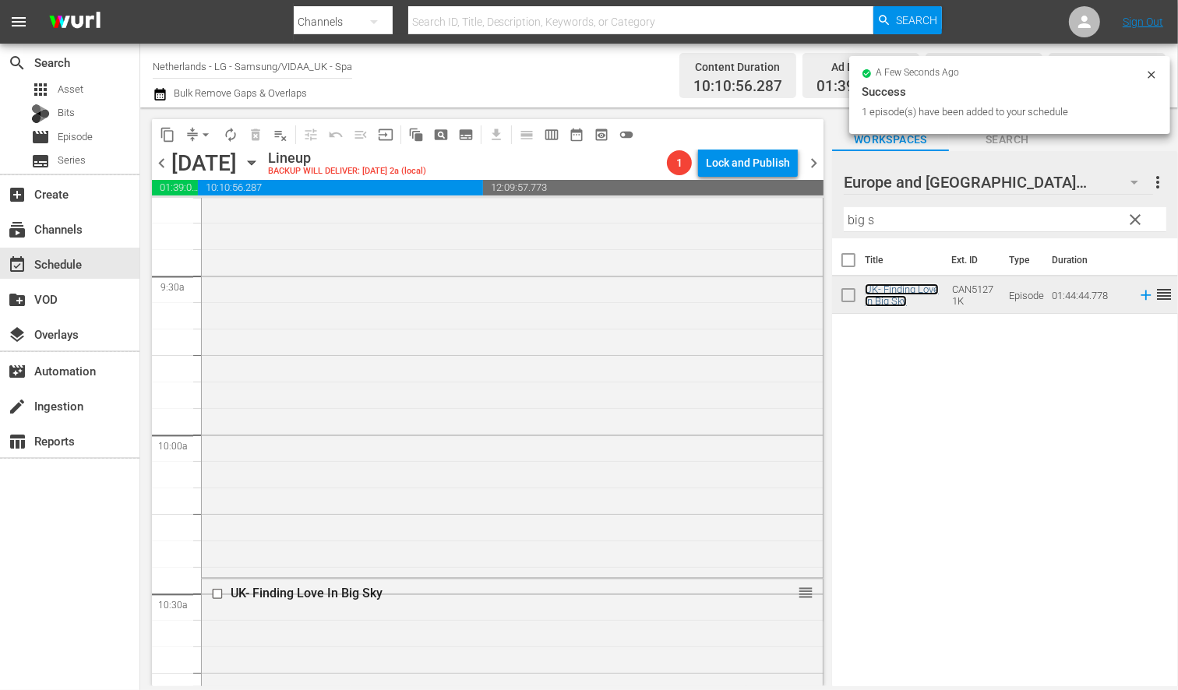
scroll to position [3463, 0]
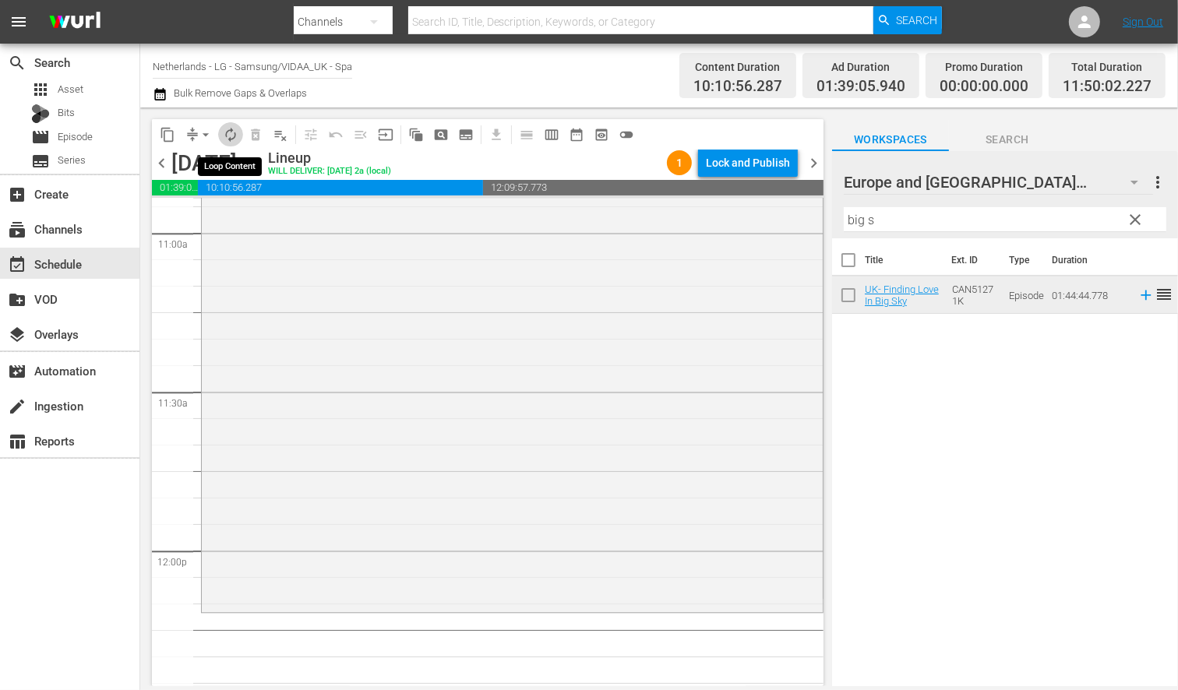
click at [231, 136] on span "autorenew_outlined" at bounding box center [231, 135] width 16 height 16
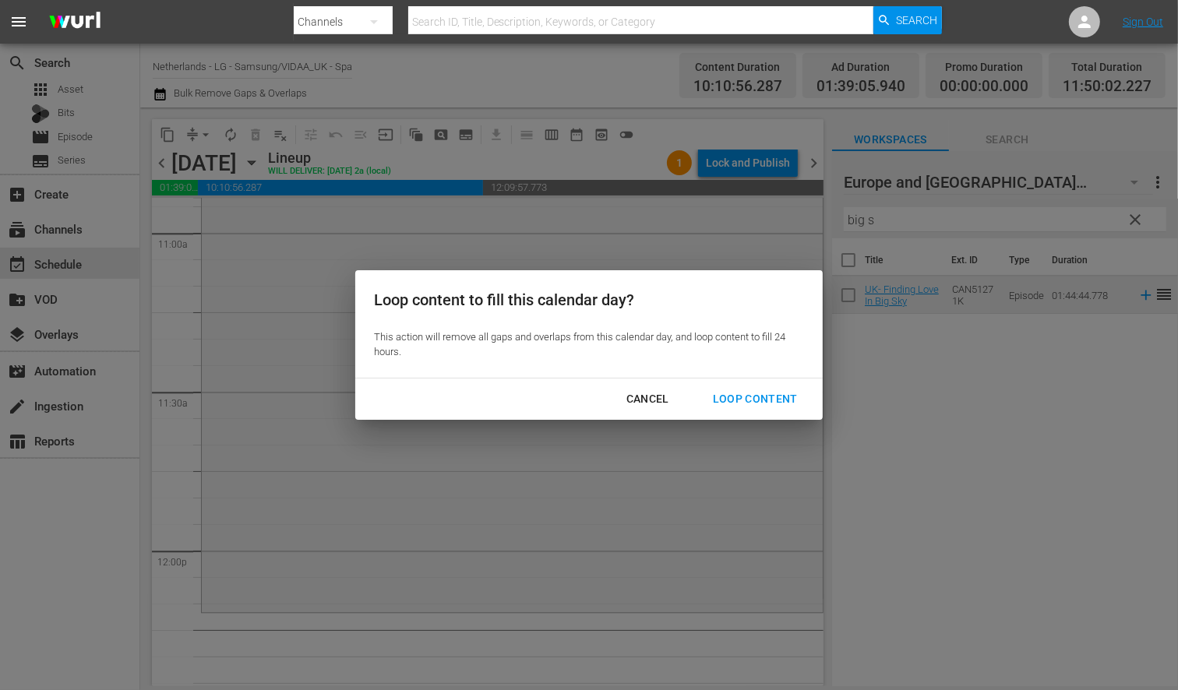
drag, startPoint x: 753, startPoint y: 397, endPoint x: 762, endPoint y: 403, distance: 10.8
click at [754, 398] on div "Loop Content" at bounding box center [756, 399] width 110 height 19
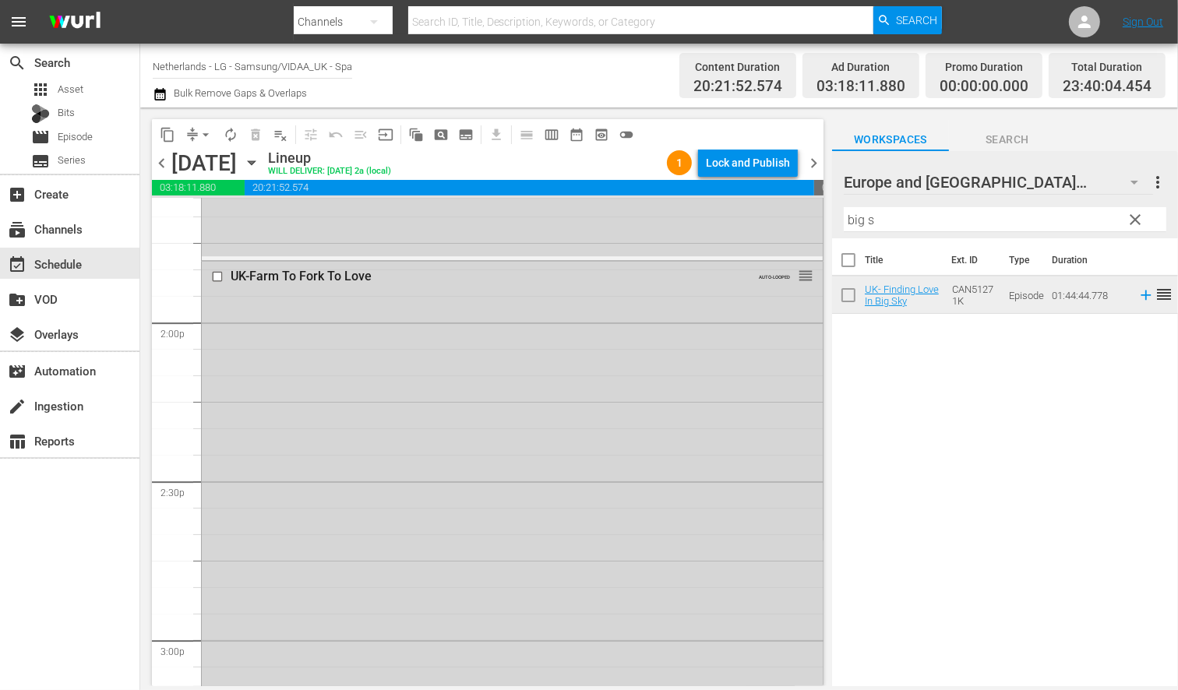
scroll to position [4329, 0]
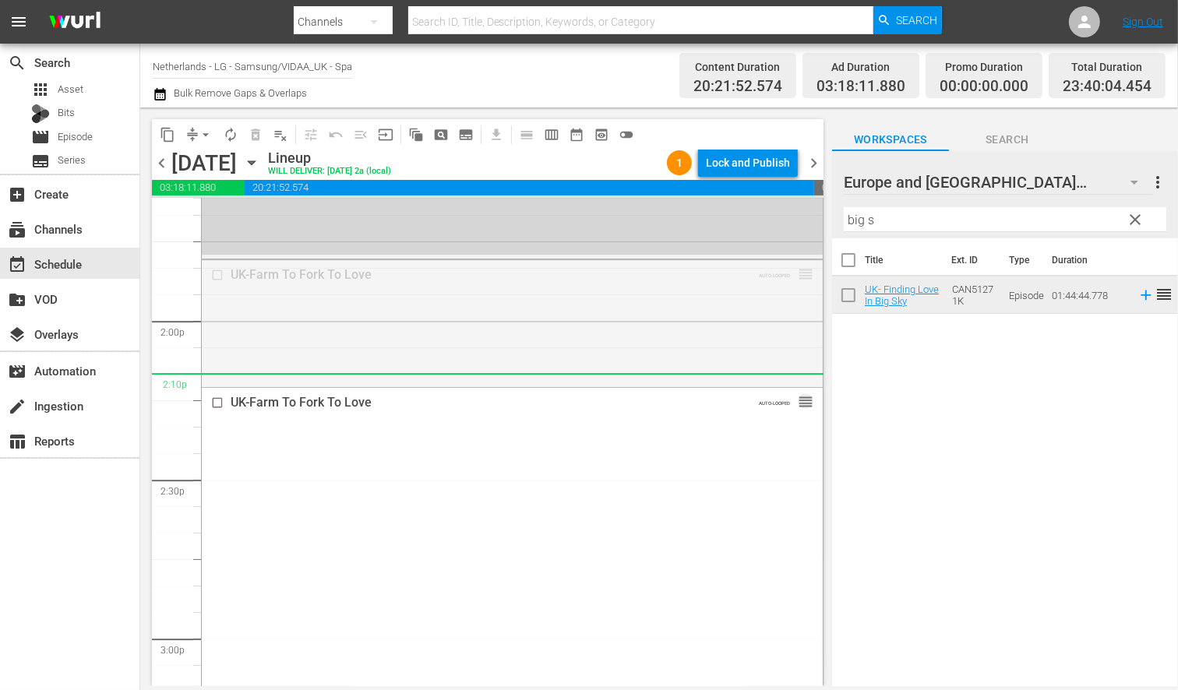
drag, startPoint x: 792, startPoint y: 271, endPoint x: 791, endPoint y: 390, distance: 119.2
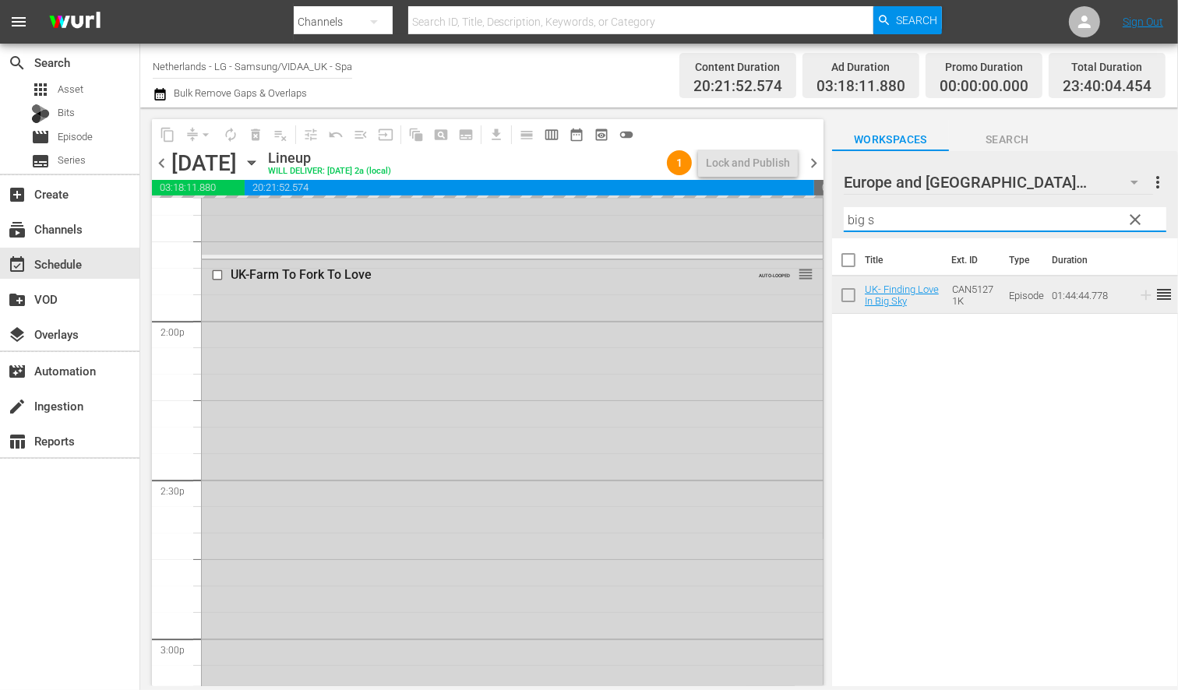
drag, startPoint x: 883, startPoint y: 219, endPoint x: 797, endPoint y: 218, distance: 85.7
click at [797, 218] on div "content_copy compress arrow_drop_down autorenew_outlined delete_forever_outline…" at bounding box center [659, 397] width 1038 height 579
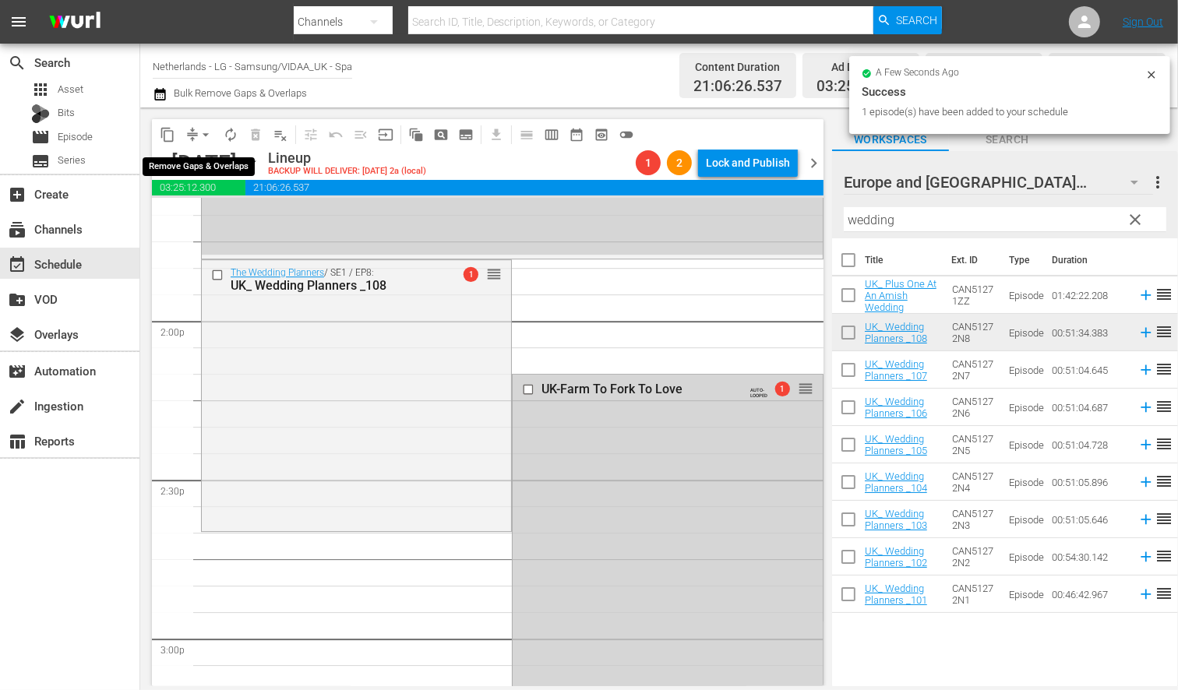
click at [211, 131] on span "arrow_drop_down" at bounding box center [206, 135] width 16 height 16
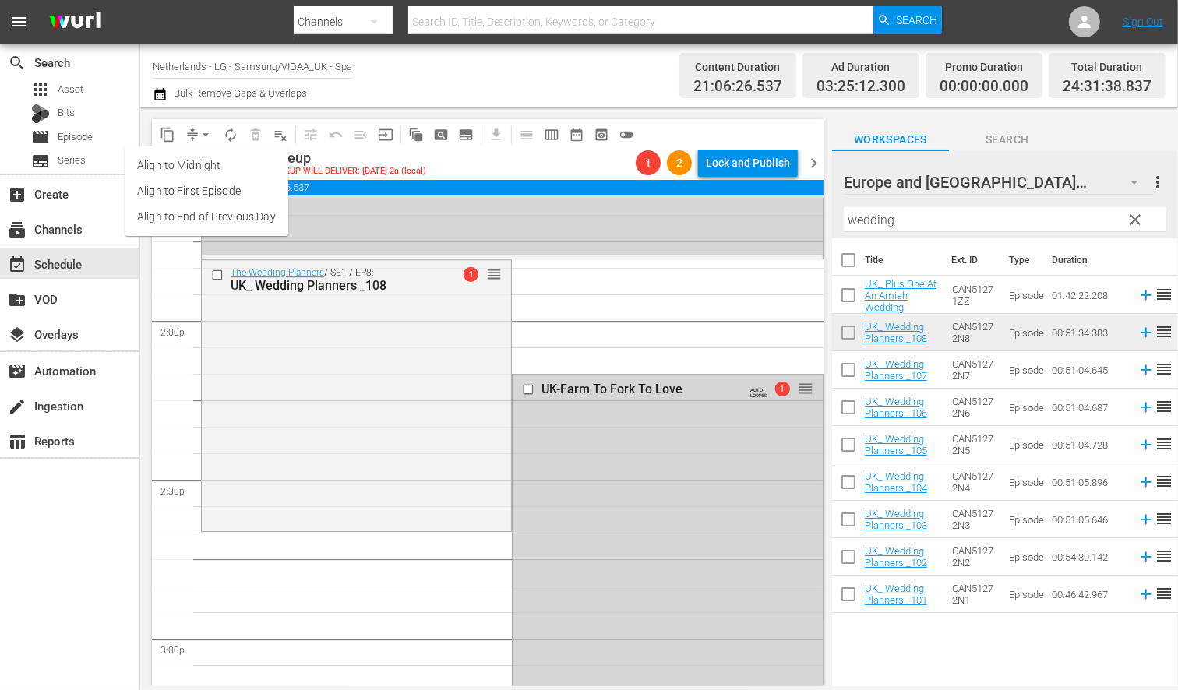
click at [245, 212] on li "Align to End of Previous Day" at bounding box center [207, 217] width 164 height 26
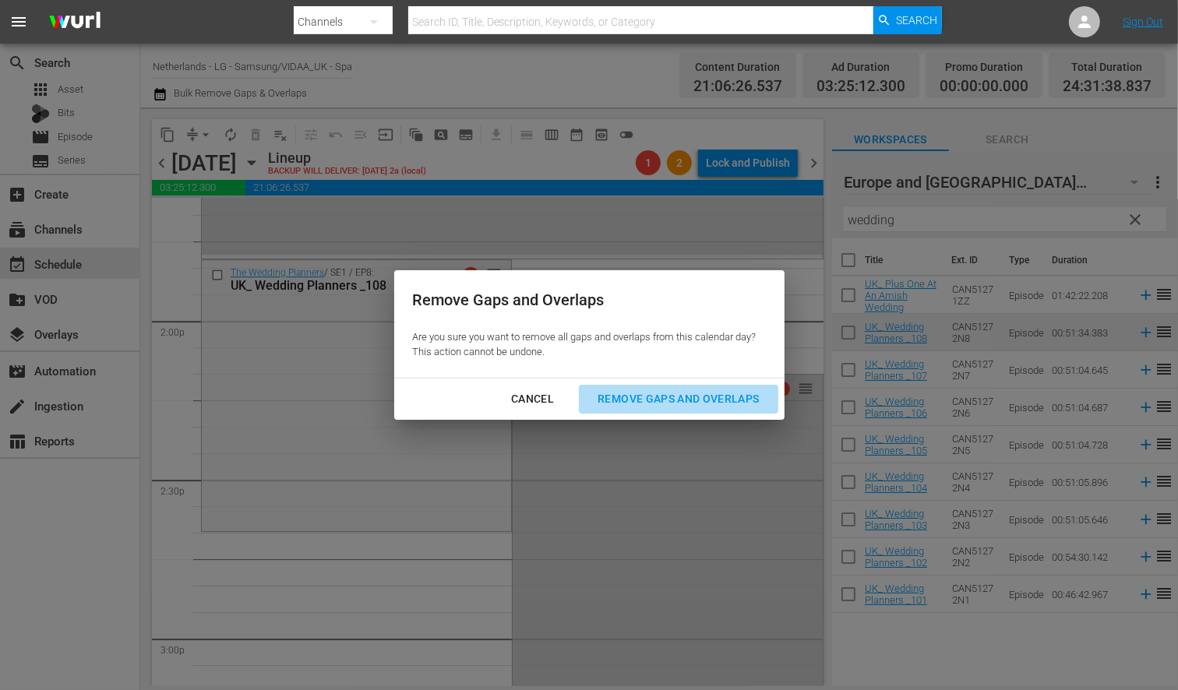
click at [705, 394] on div "Remove Gaps and Overlaps" at bounding box center [678, 399] width 186 height 19
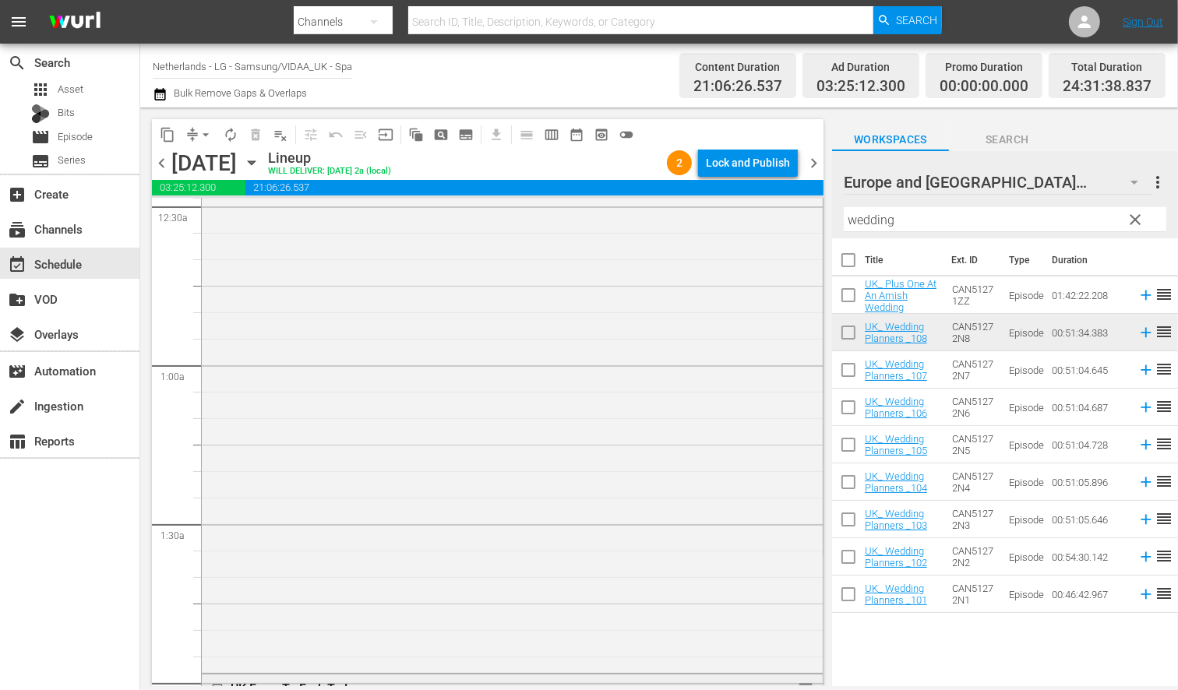
scroll to position [433, 0]
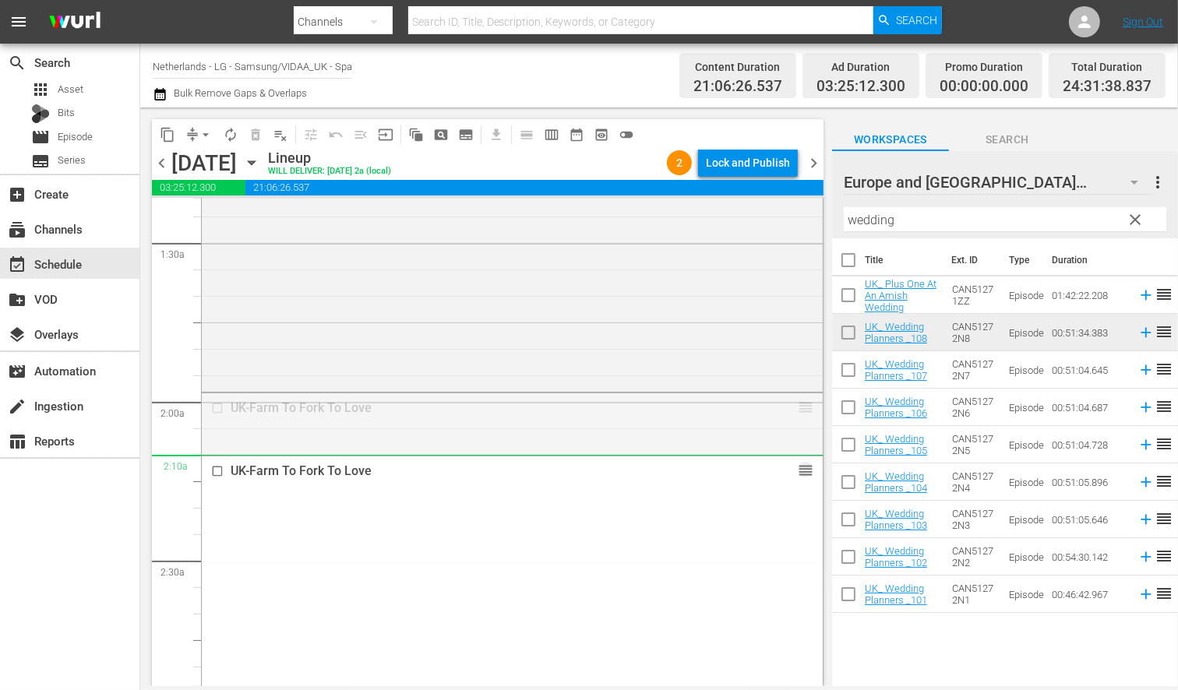
drag, startPoint x: 790, startPoint y: 405, endPoint x: 795, endPoint y: 456, distance: 50.9
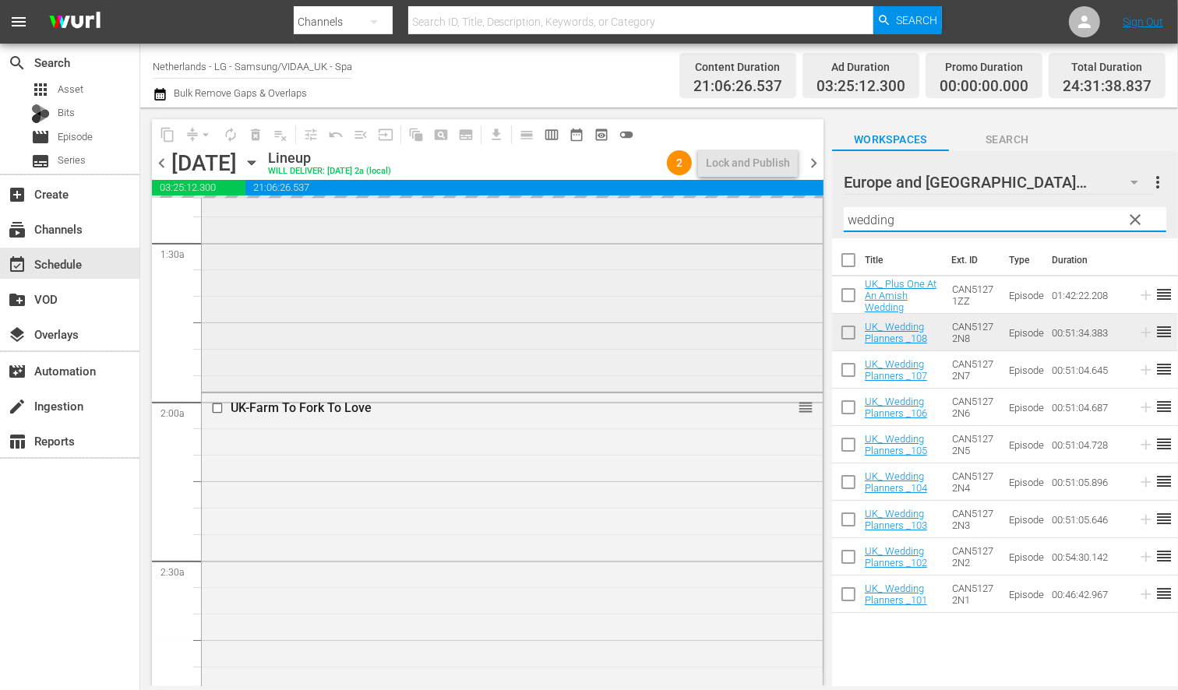
drag, startPoint x: 909, startPoint y: 224, endPoint x: 574, endPoint y: 218, distance: 334.4
click at [574, 219] on div "content_copy compress arrow_drop_down autorenew_outlined delete_forever_outline…" at bounding box center [659, 397] width 1038 height 579
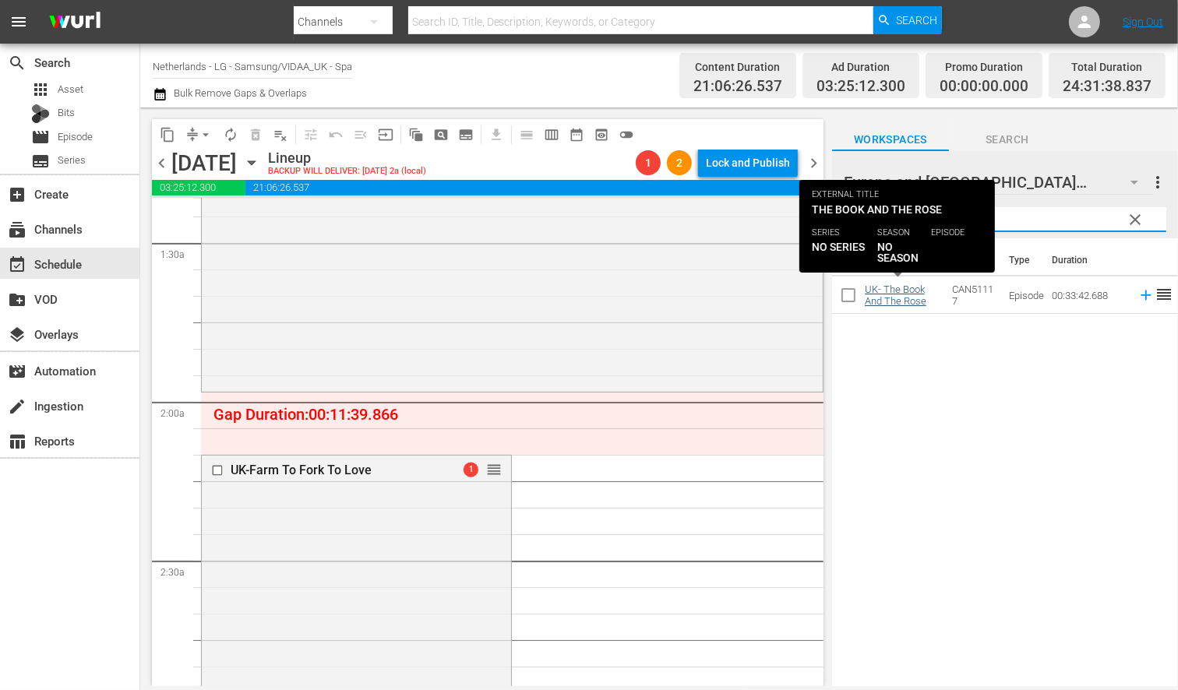
type input "book a"
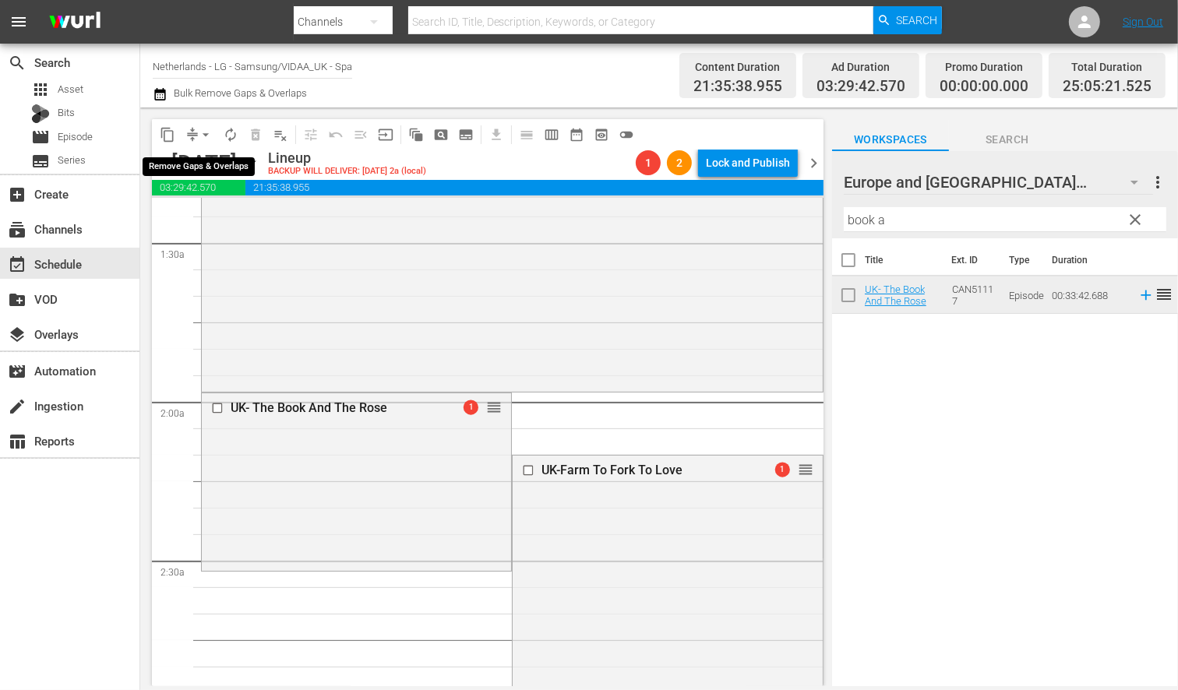
click at [207, 137] on span "arrow_drop_down" at bounding box center [206, 135] width 16 height 16
click at [231, 212] on li "Align to End of Previous Day" at bounding box center [207, 217] width 164 height 26
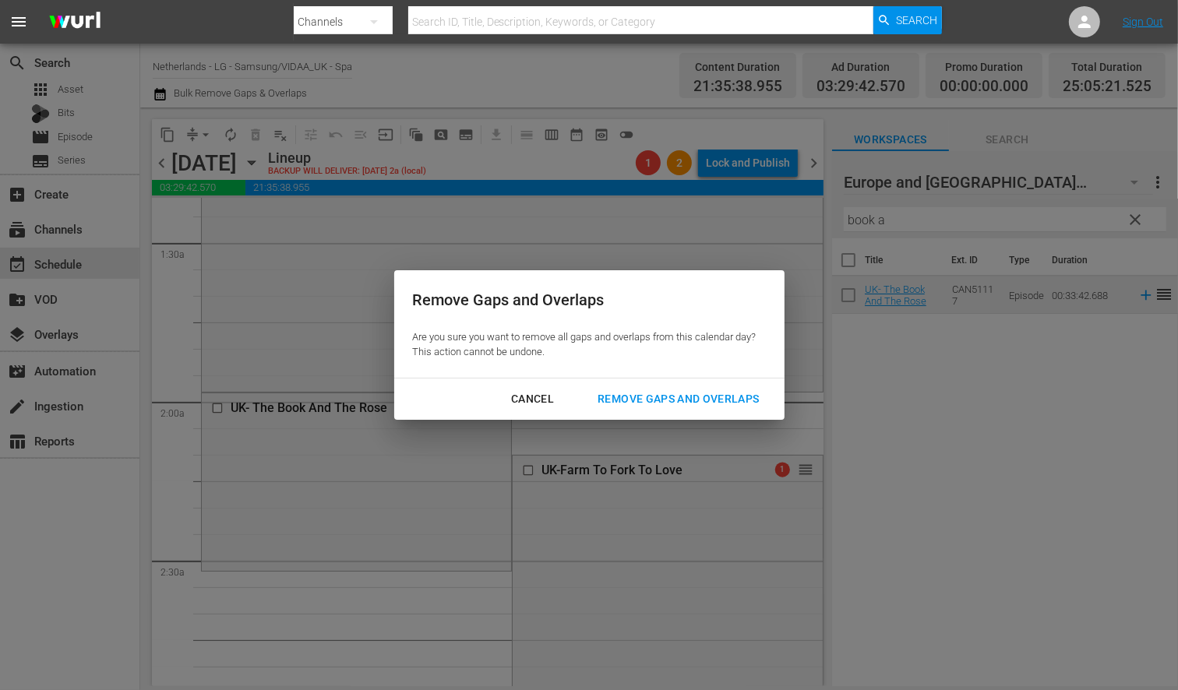
click at [690, 395] on div "Remove Gaps and Overlaps" at bounding box center [678, 399] width 186 height 19
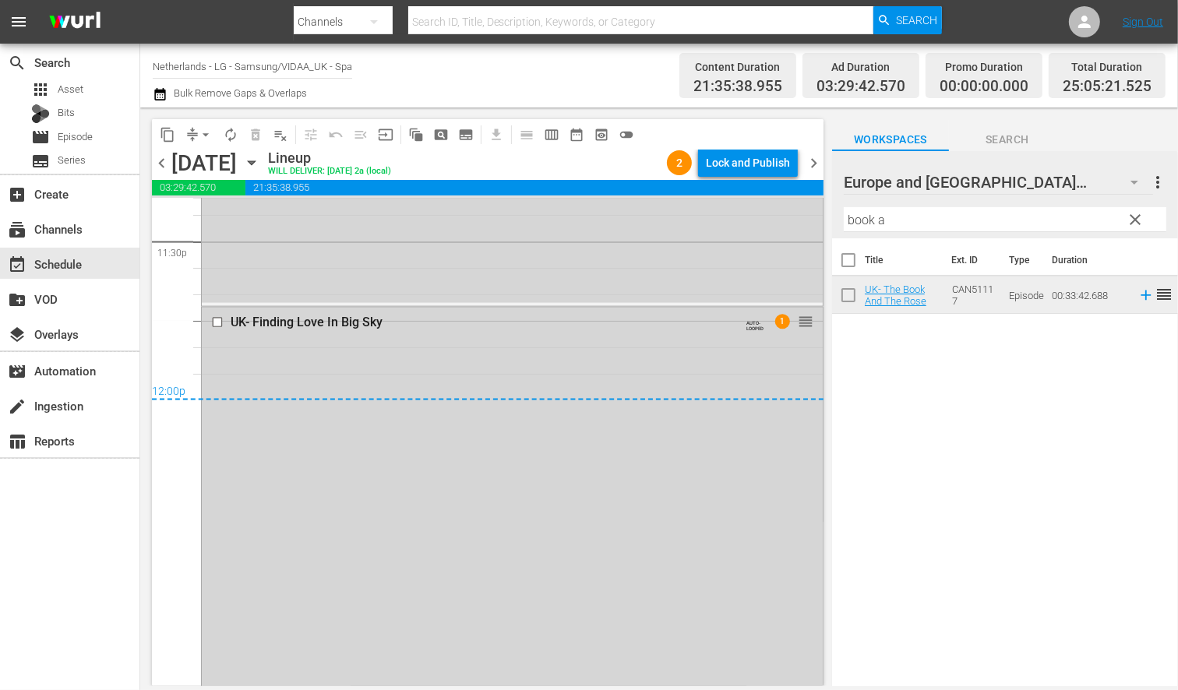
scroll to position [7446, 0]
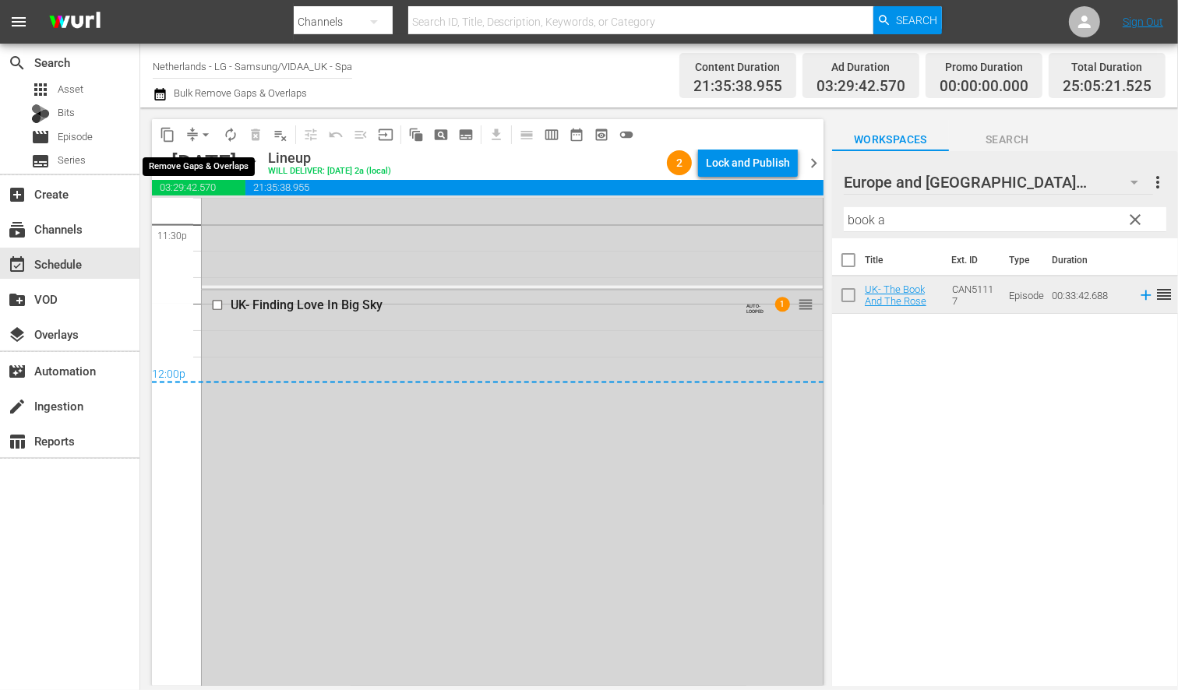
click at [203, 133] on span "arrow_drop_down" at bounding box center [206, 135] width 16 height 16
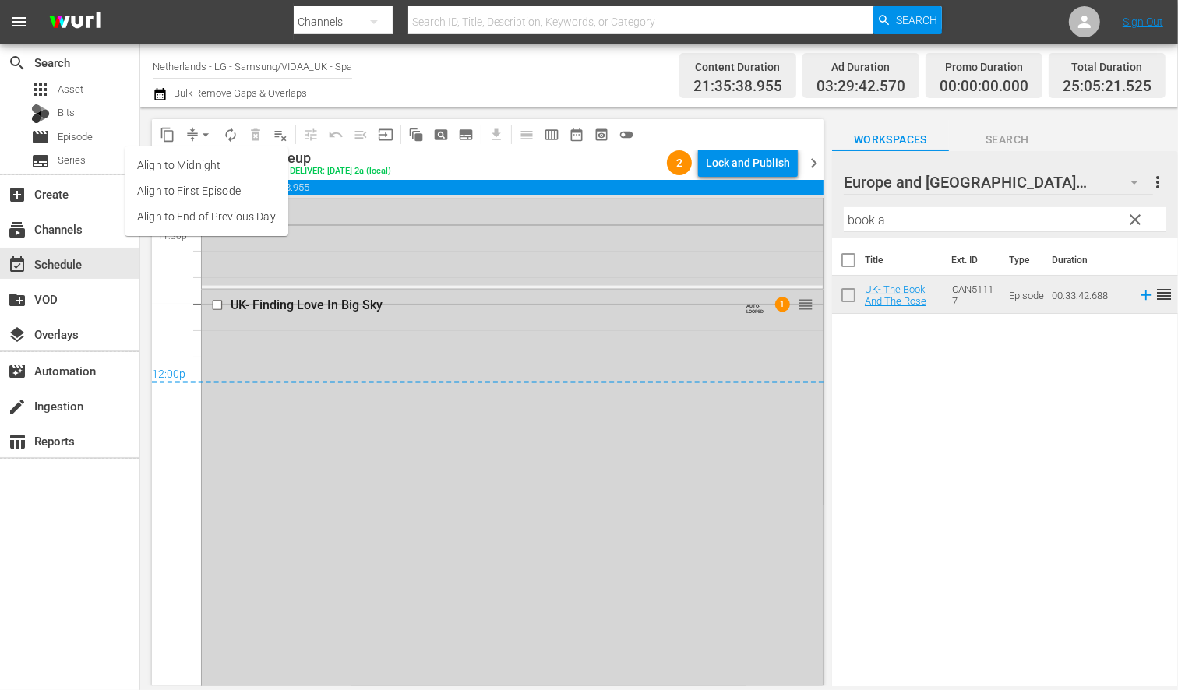
click at [231, 216] on li "Align to End of Previous Day" at bounding box center [207, 217] width 164 height 26
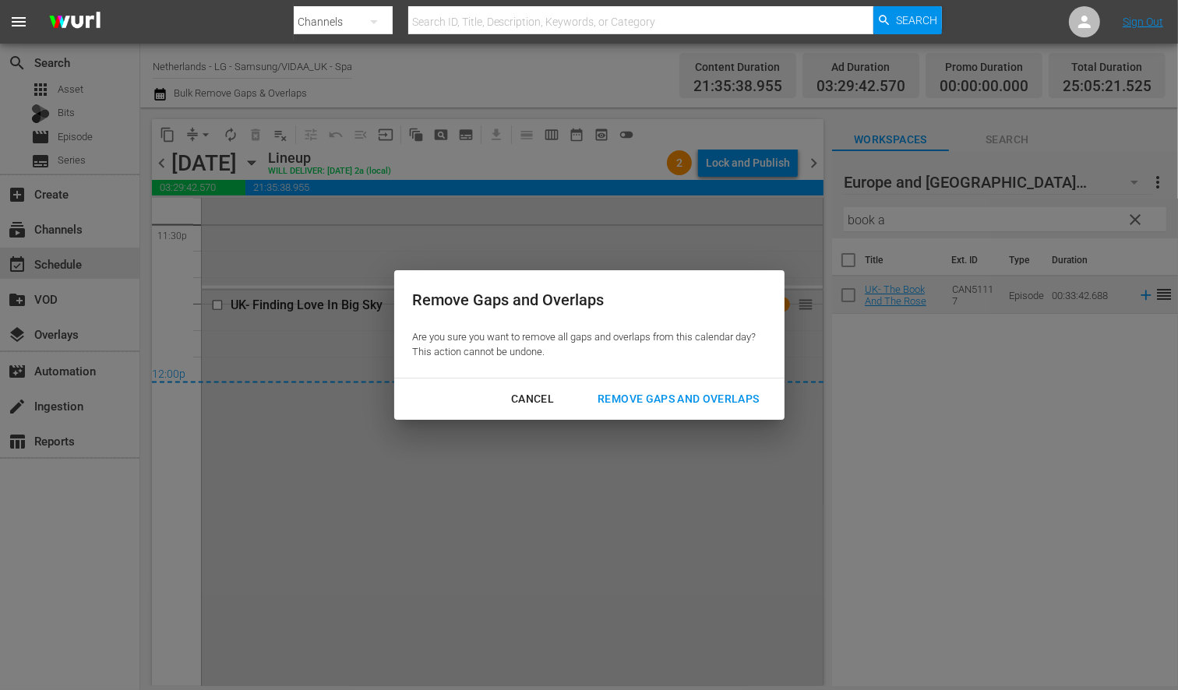
click at [731, 399] on div "Remove Gaps and Overlaps" at bounding box center [678, 399] width 186 height 19
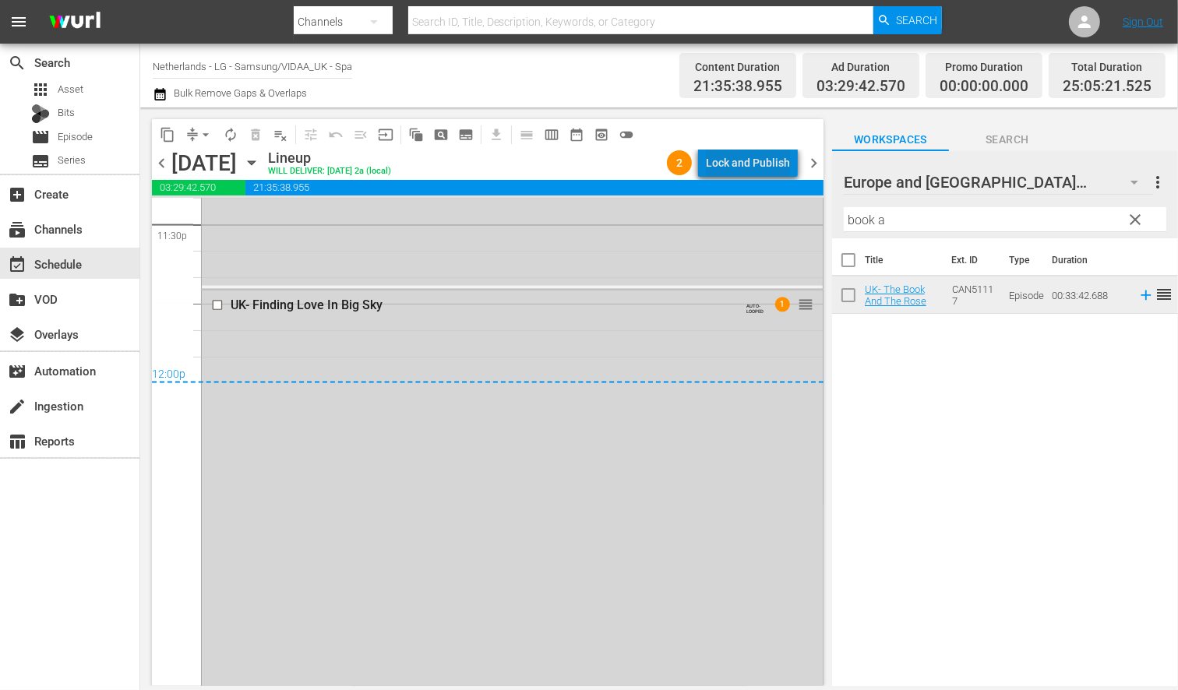
click at [756, 161] on div "Lock and Publish" at bounding box center [748, 163] width 84 height 28
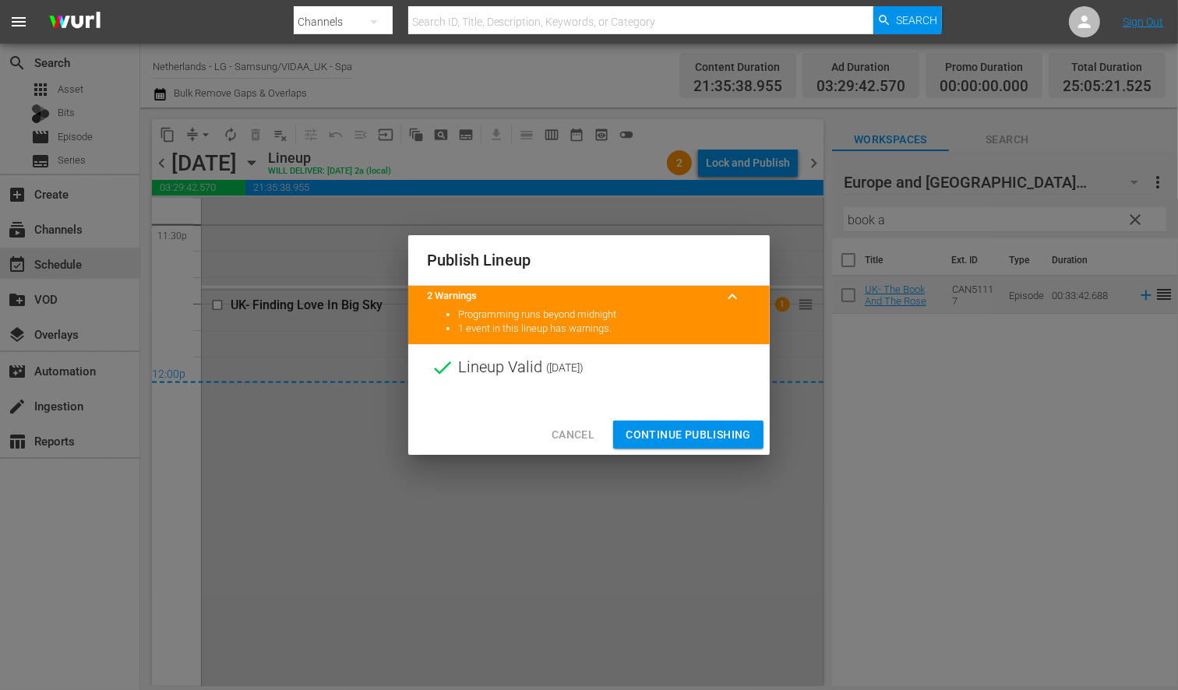
click at [696, 432] on span "Continue Publishing" at bounding box center [688, 434] width 125 height 19
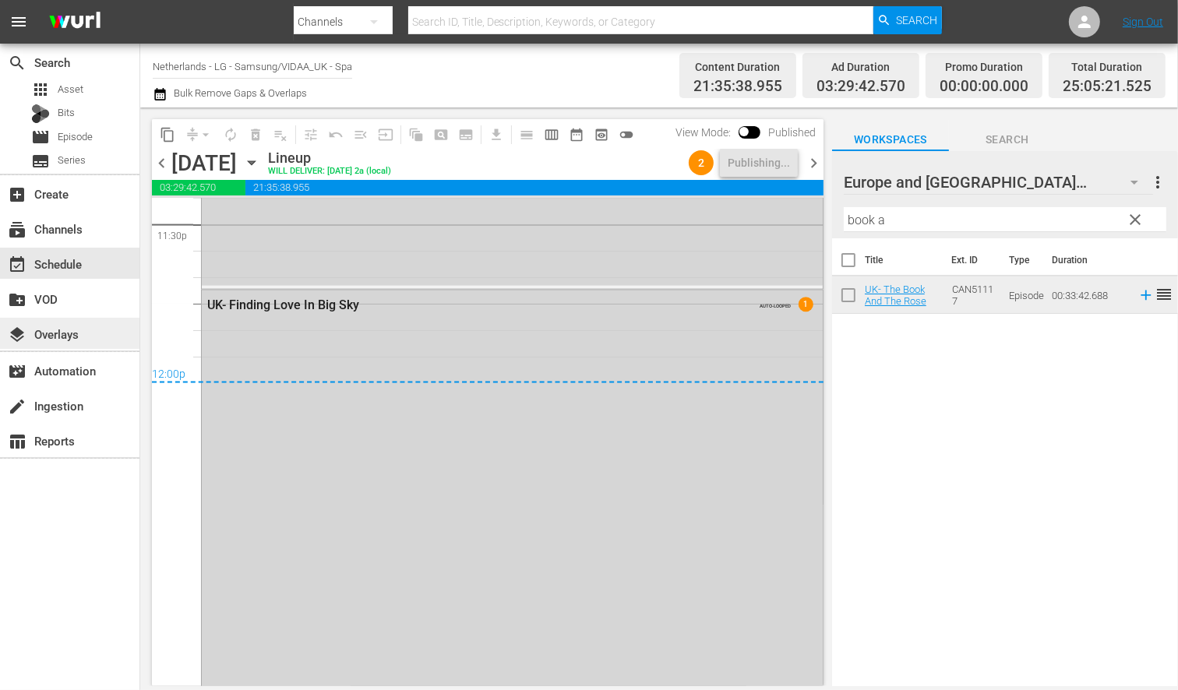
click at [80, 332] on div "layers Overlays" at bounding box center [43, 332] width 87 height 14
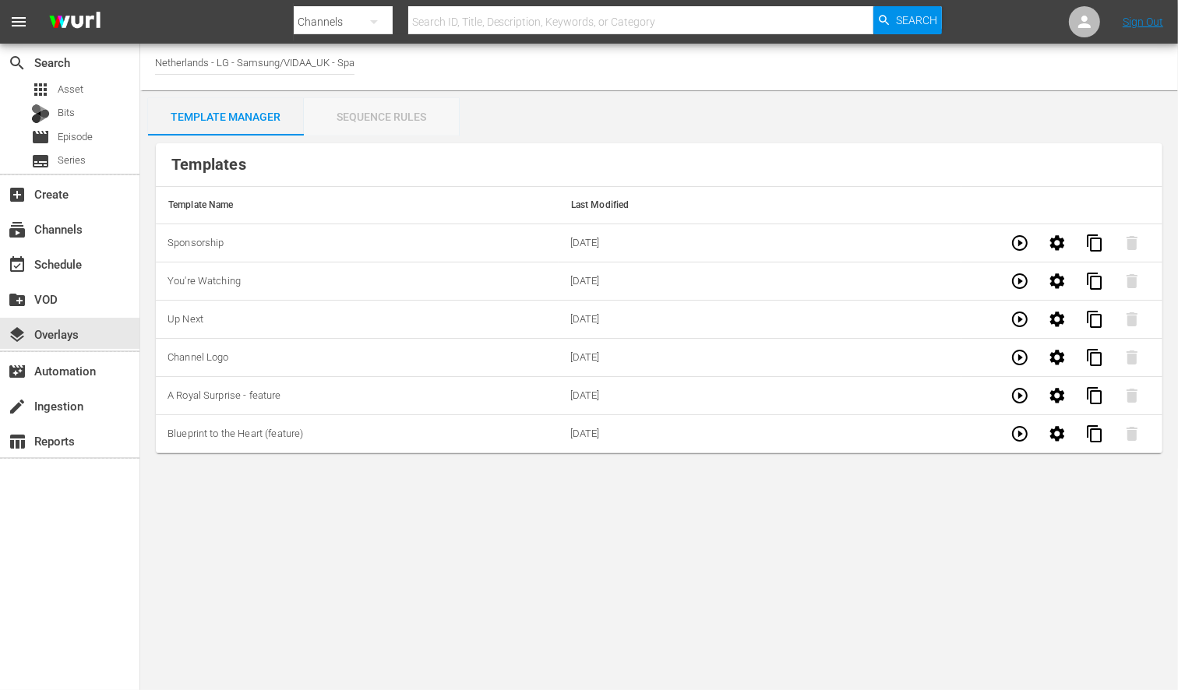
click at [384, 119] on div "Sequence Rules" at bounding box center [382, 116] width 156 height 37
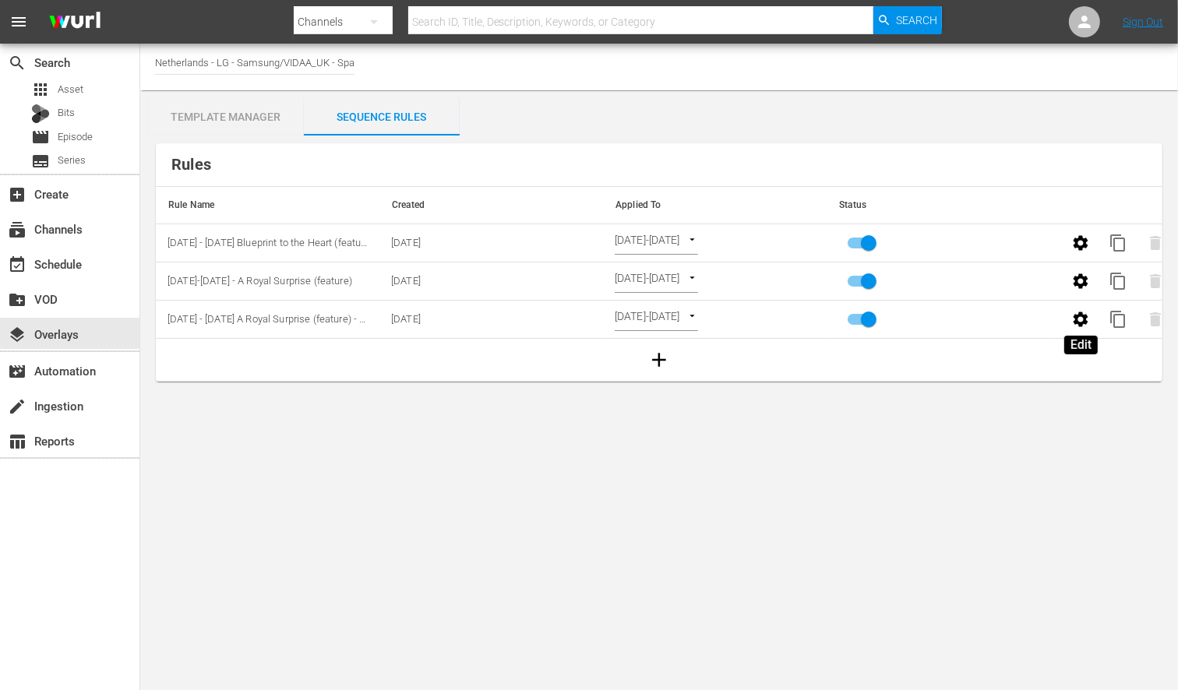
click at [1081, 321] on icon "button" at bounding box center [1081, 319] width 19 height 19
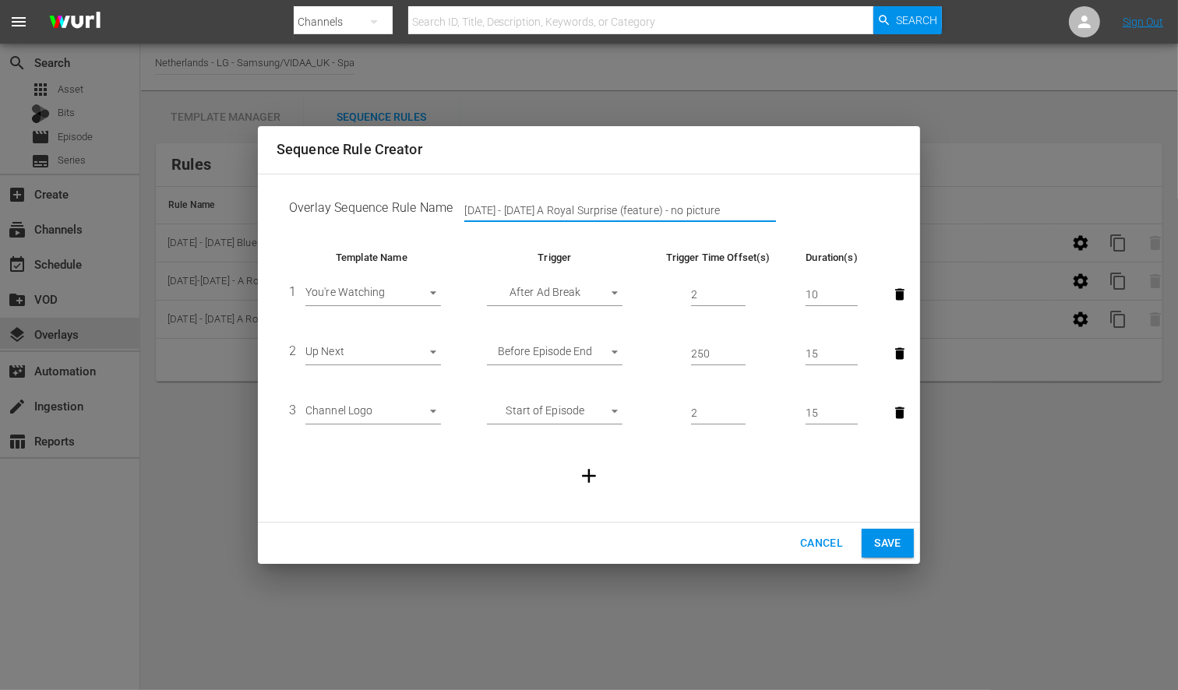
drag, startPoint x: 738, startPoint y: 211, endPoint x: 361, endPoint y: 191, distance: 377.7
click at [361, 191] on td "Overlay Sequence Rule Name [DATE] - [DATE] A Royal Surprise (feature) - no pict…" at bounding box center [589, 211] width 625 height 48
type input "[DATE]-[DATE] Cooking with Love (no picture)"
click at [882, 541] on span "Save" at bounding box center [887, 543] width 27 height 19
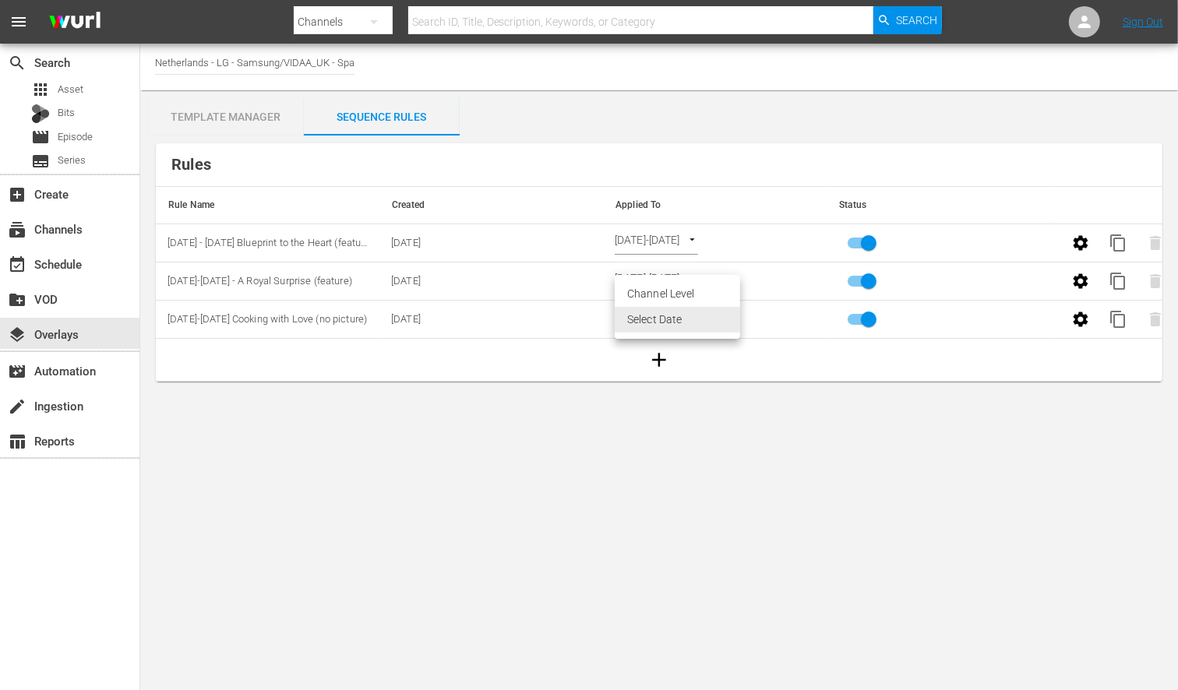
click at [736, 320] on body "menu Search By Channels Search ID, Title, Description, Keywords, or Category Se…" at bounding box center [589, 345] width 1178 height 690
click at [666, 292] on li "Channel Level" at bounding box center [677, 294] width 125 height 26
type input "CHANNEL_LEVEL"
click at [694, 316] on body "menu Search By Channels Search ID, Title, Description, Keywords, or Category Se…" at bounding box center [589, 345] width 1178 height 690
click at [676, 348] on li "Select Date" at bounding box center [661, 346] width 93 height 26
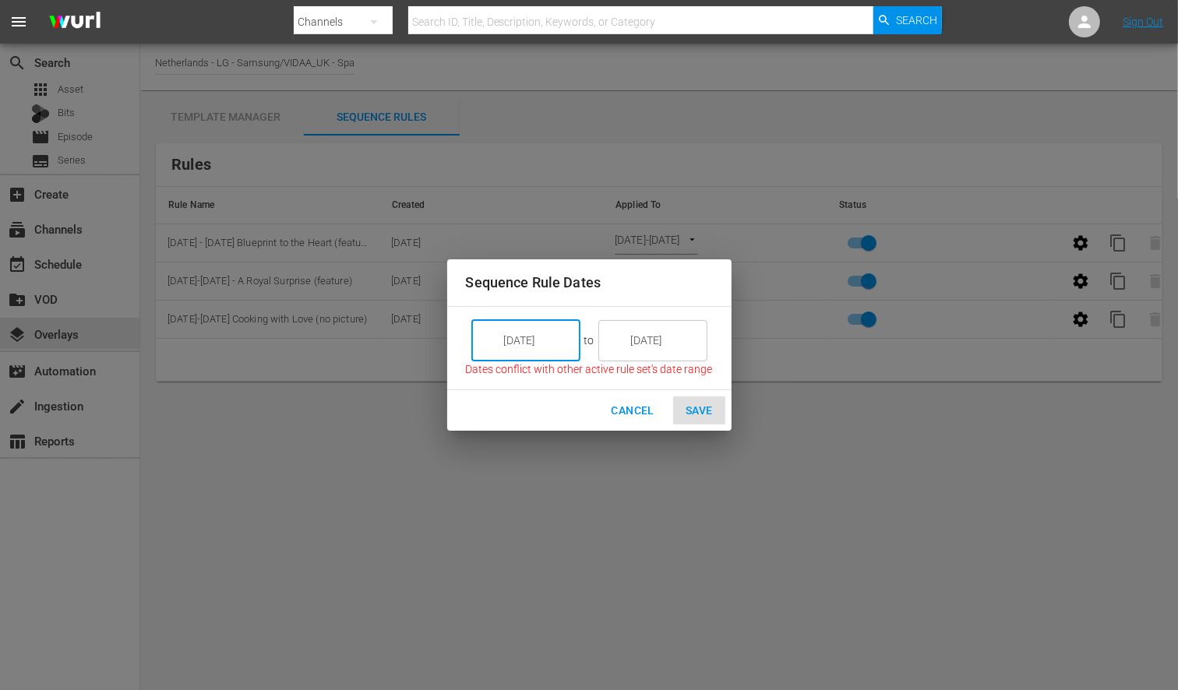
click at [559, 344] on input "[DATE]" at bounding box center [536, 341] width 87 height 42
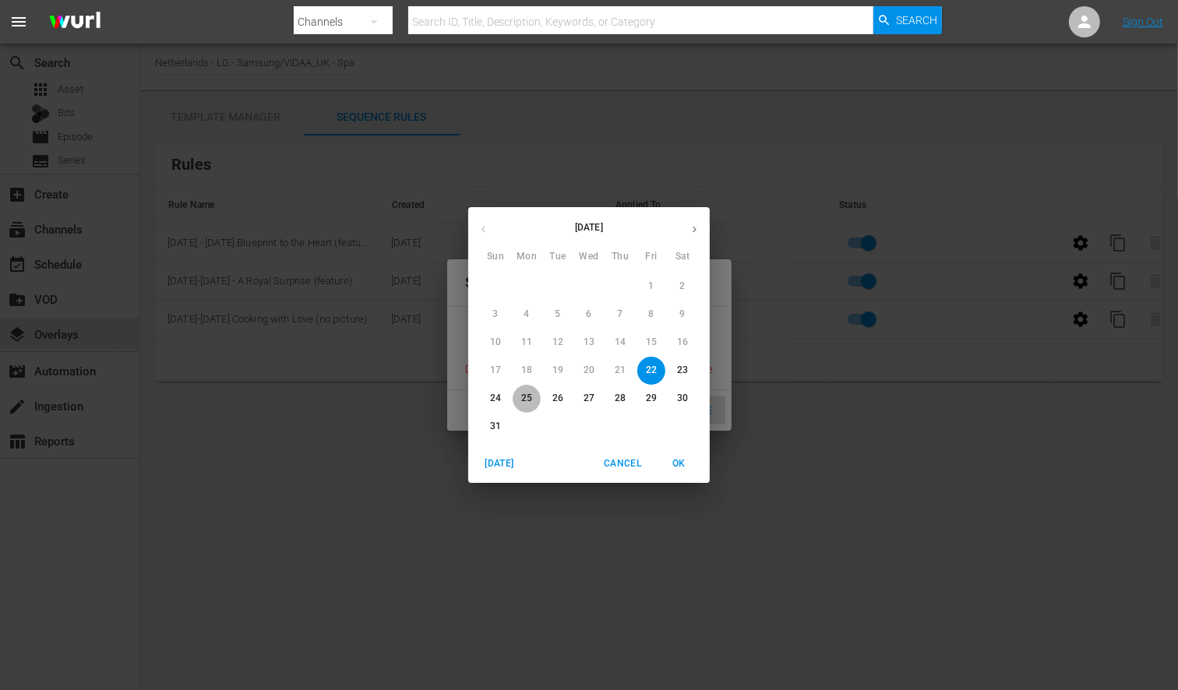
click at [525, 396] on p "25" at bounding box center [526, 398] width 11 height 13
type input "[DATE]"
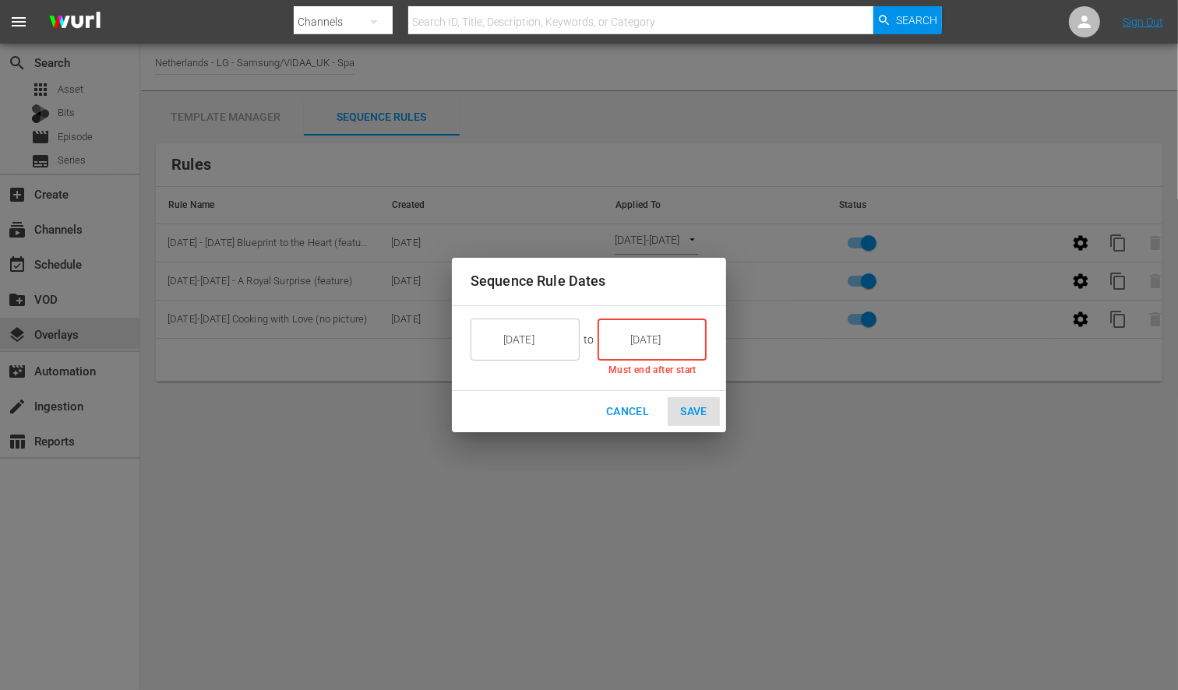
click at [673, 343] on input "[DATE]" at bounding box center [663, 340] width 87 height 42
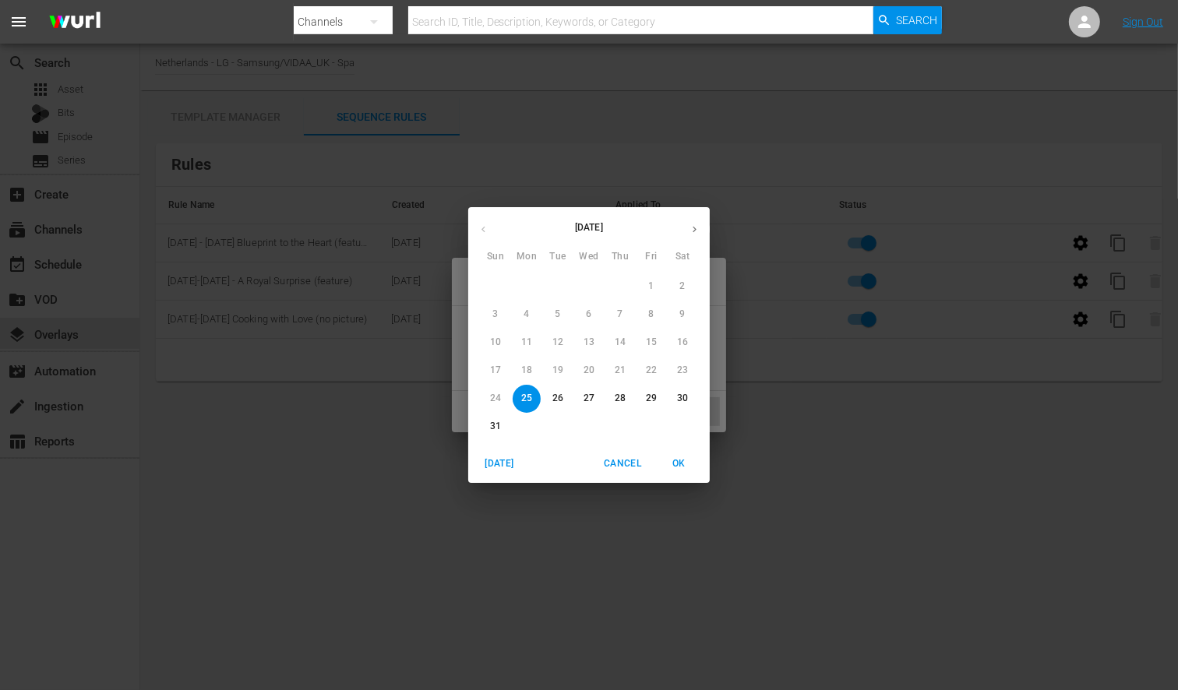
click at [495, 430] on p "31" at bounding box center [495, 426] width 11 height 13
type input "[DATE]"
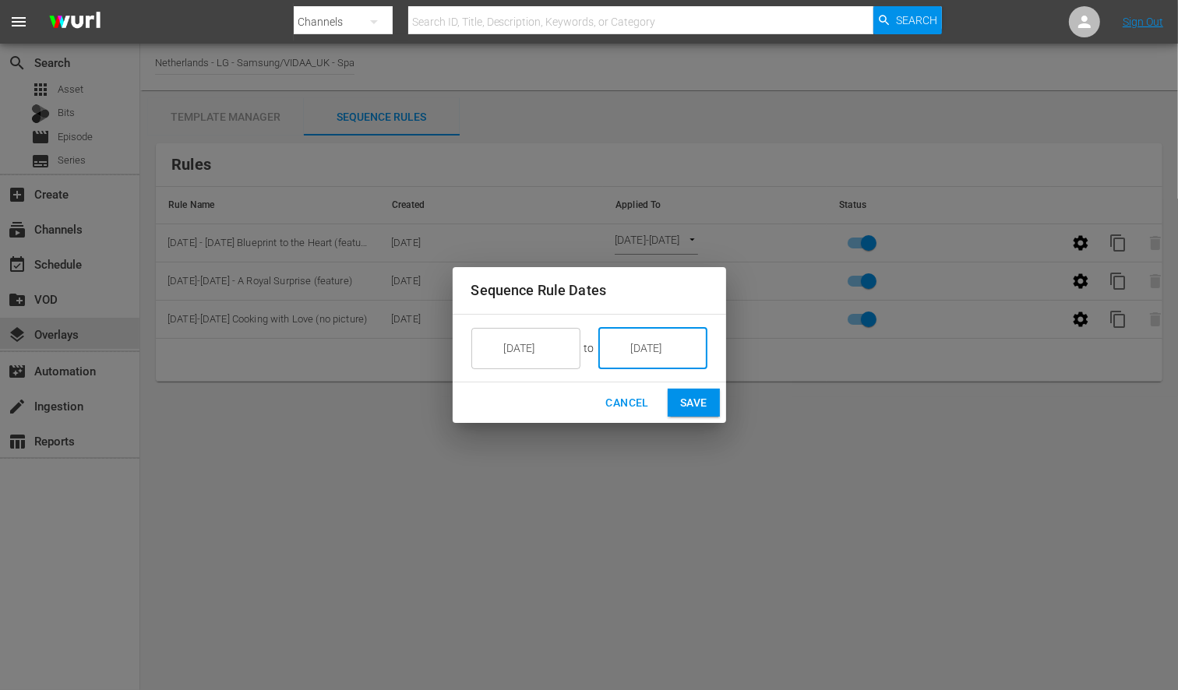
click at [695, 402] on span "Save" at bounding box center [693, 403] width 27 height 19
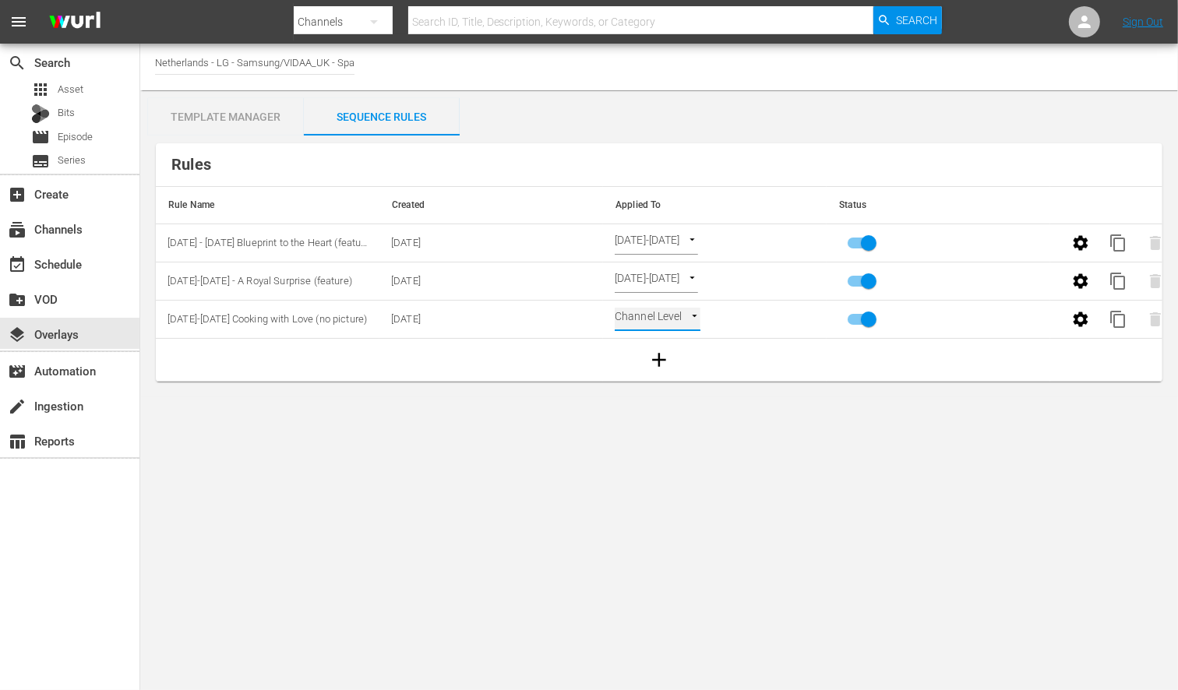
type input "SELECT_DATE"
click at [865, 281] on input "primary checkbox" at bounding box center [868, 285] width 89 height 30
checkbox input "false"
click at [969, 478] on body "menu Search By Channels Search ID, Title, Description, Keywords, or Category Se…" at bounding box center [589, 345] width 1178 height 690
click at [79, 260] on div "event_available Schedule" at bounding box center [43, 262] width 87 height 14
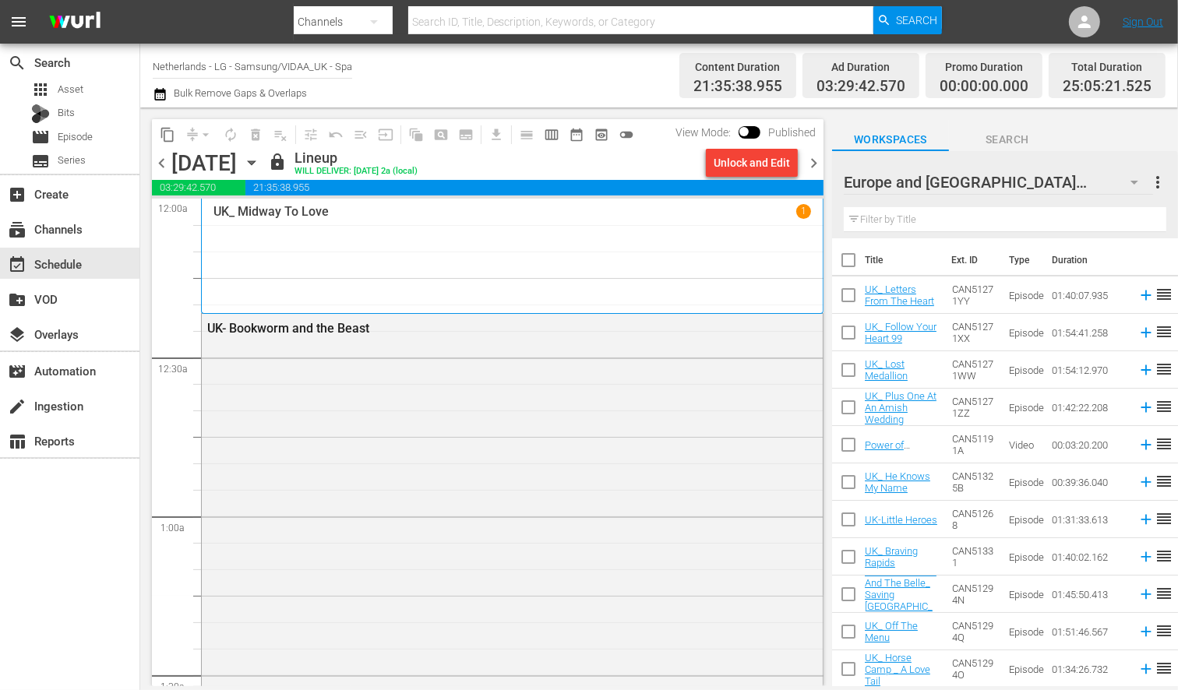
click at [255, 161] on icon "button" at bounding box center [251, 163] width 7 height 4
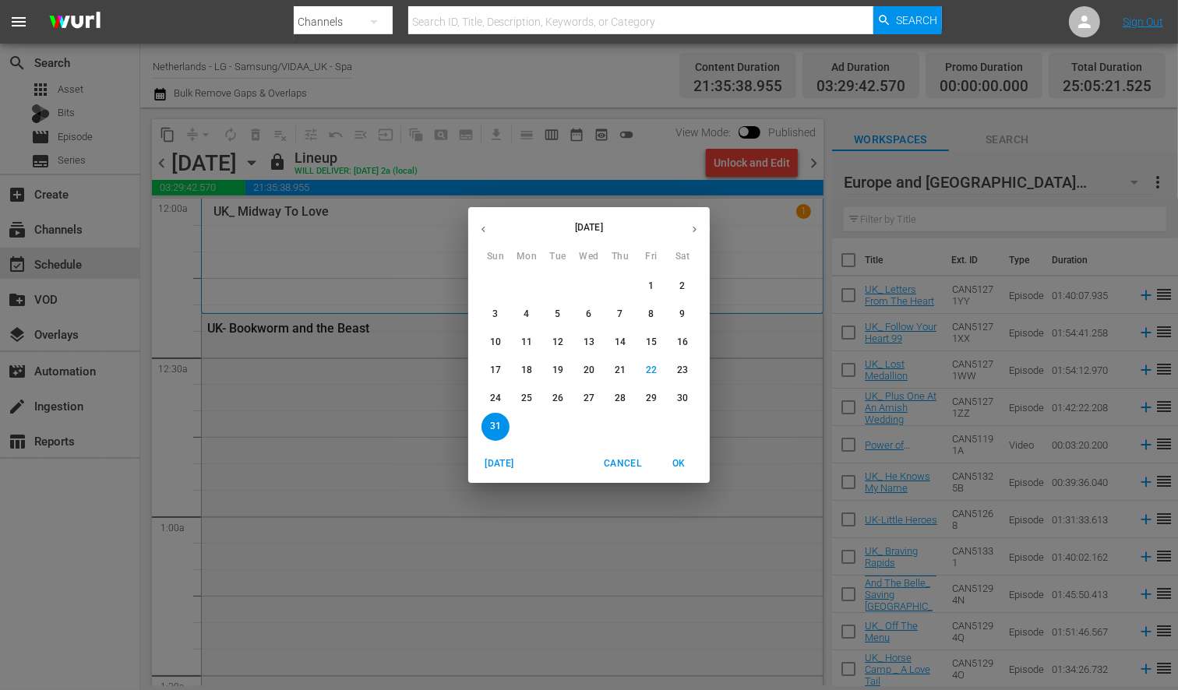
click at [526, 400] on p "25" at bounding box center [526, 398] width 11 height 13
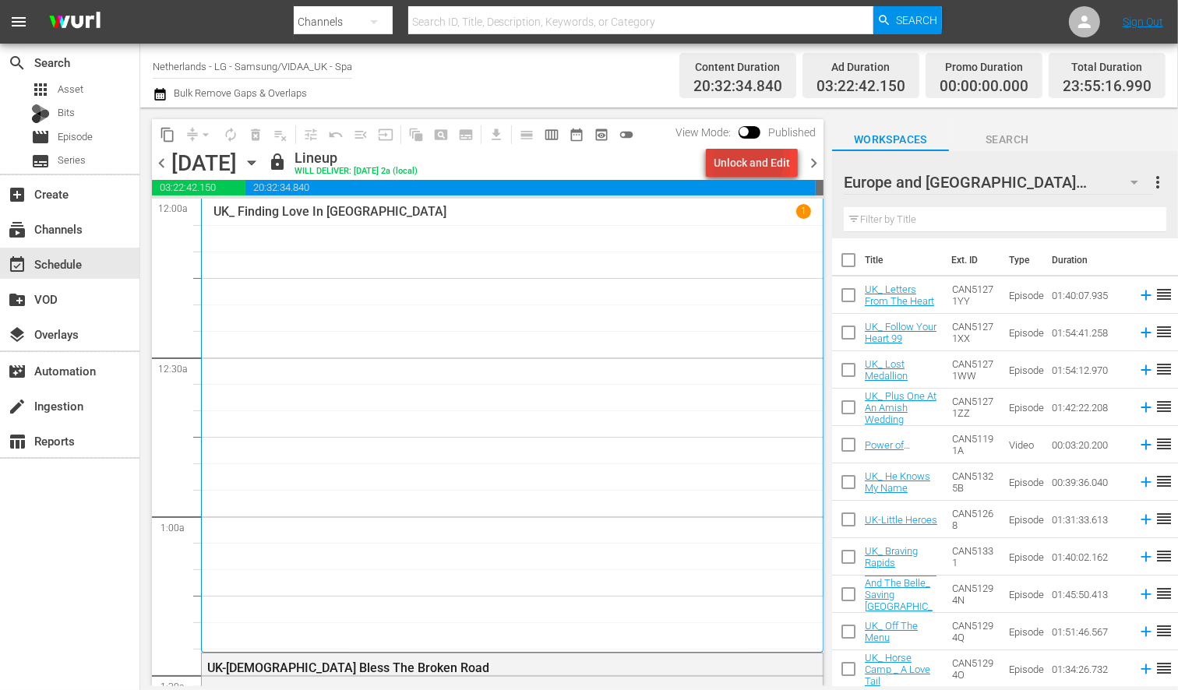
click at [744, 161] on div "Unlock and Edit" at bounding box center [752, 163] width 76 height 28
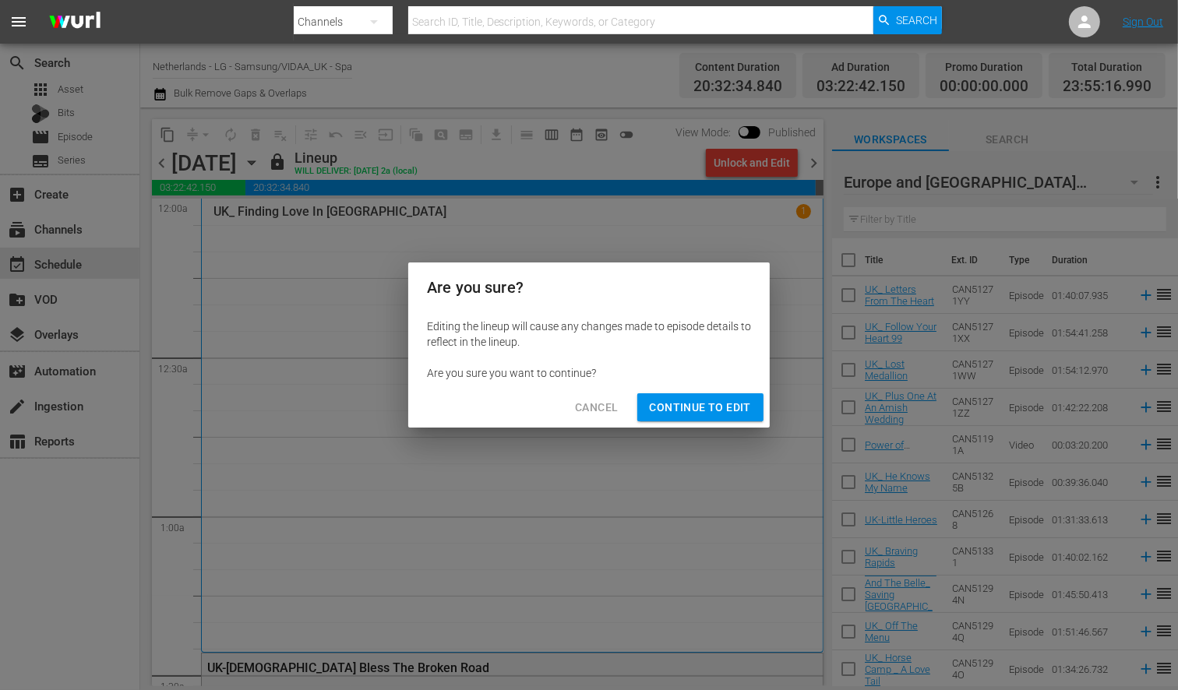
click at [706, 405] on span "Continue to Edit" at bounding box center [700, 407] width 101 height 19
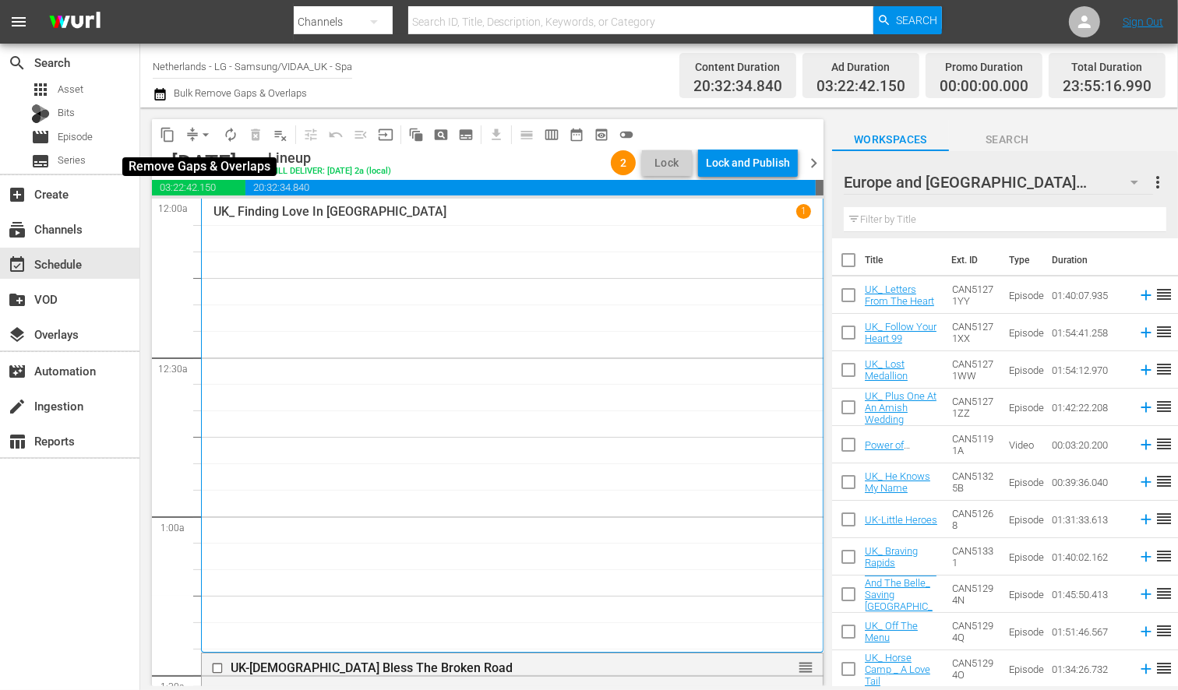
click at [204, 141] on span "arrow_drop_down" at bounding box center [206, 135] width 16 height 16
click at [217, 201] on li "Align to First Episode" at bounding box center [207, 191] width 164 height 26
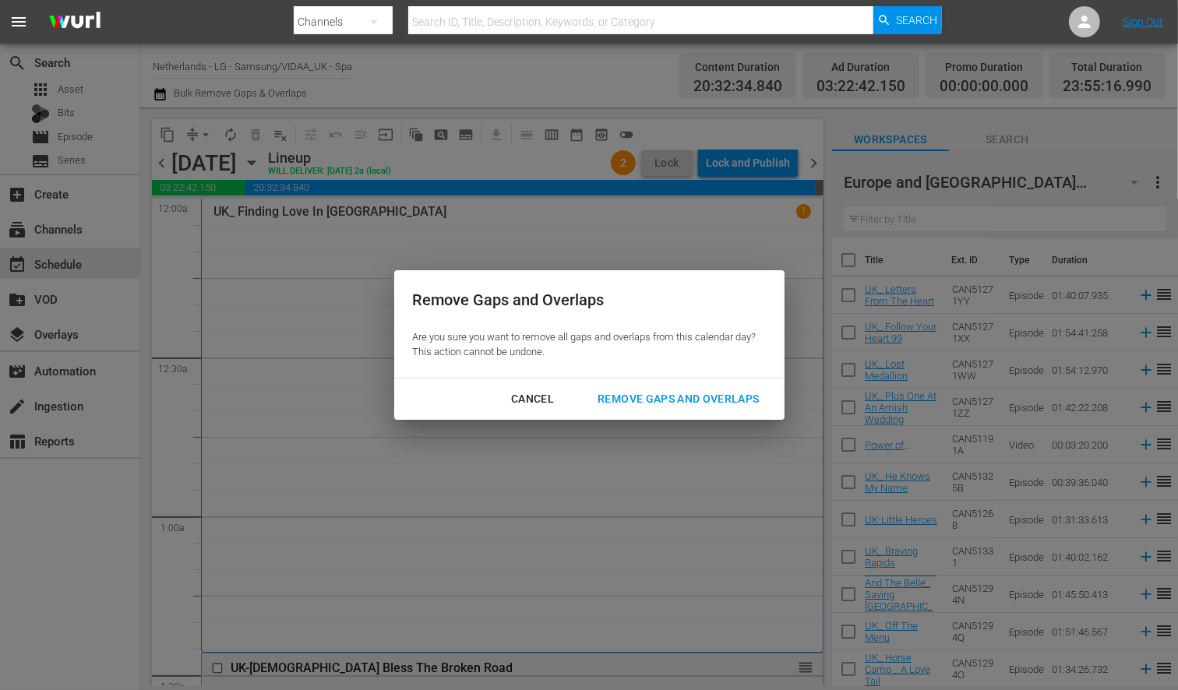
click at [691, 394] on div "Remove Gaps and Overlaps" at bounding box center [678, 399] width 186 height 19
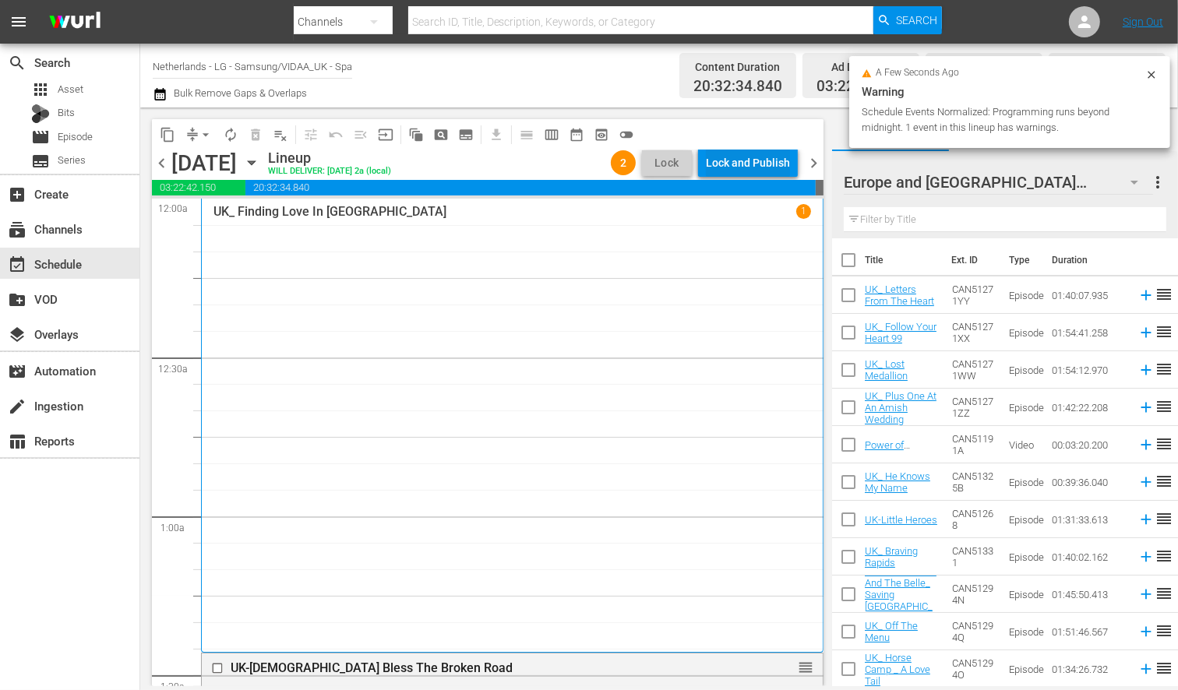
click at [739, 164] on div "Lock and Publish" at bounding box center [748, 163] width 84 height 28
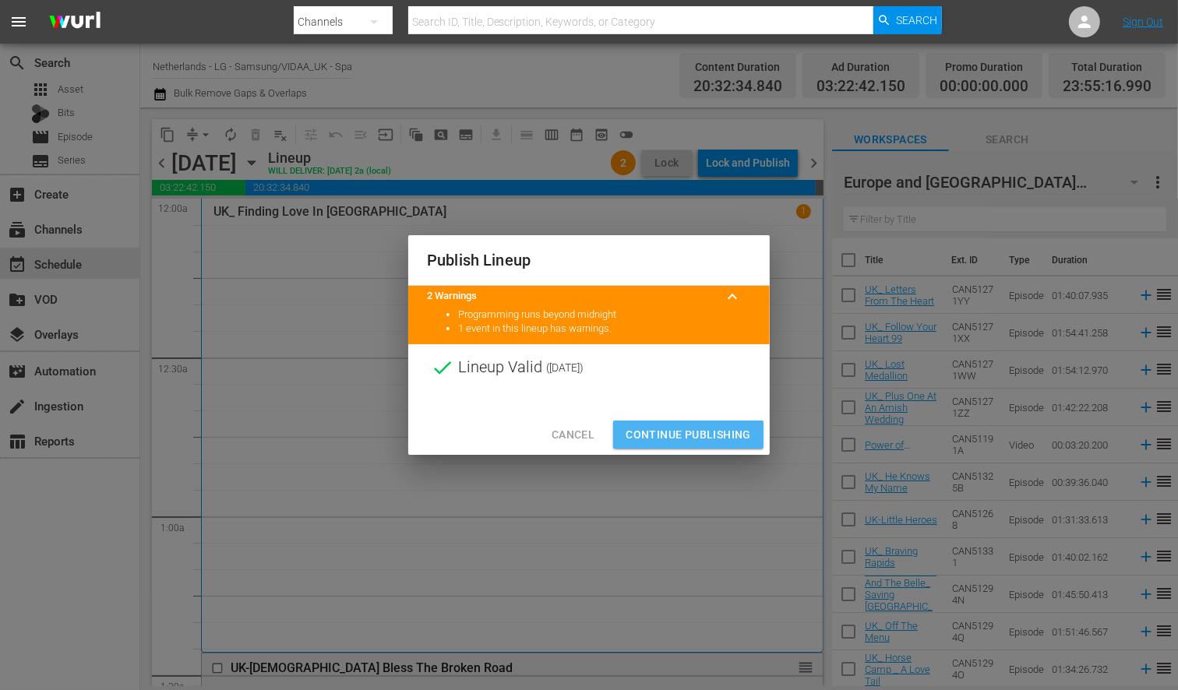
click at [715, 424] on button "Continue Publishing" at bounding box center [688, 435] width 150 height 29
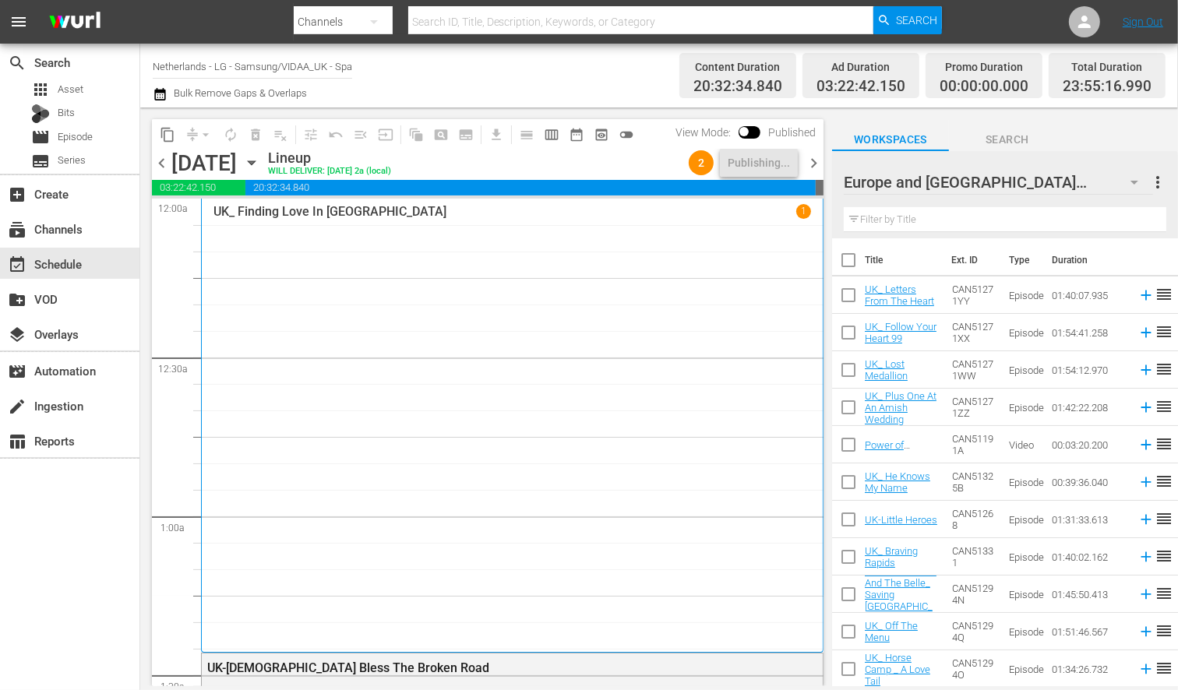
click at [260, 160] on icon "button" at bounding box center [251, 162] width 17 height 17
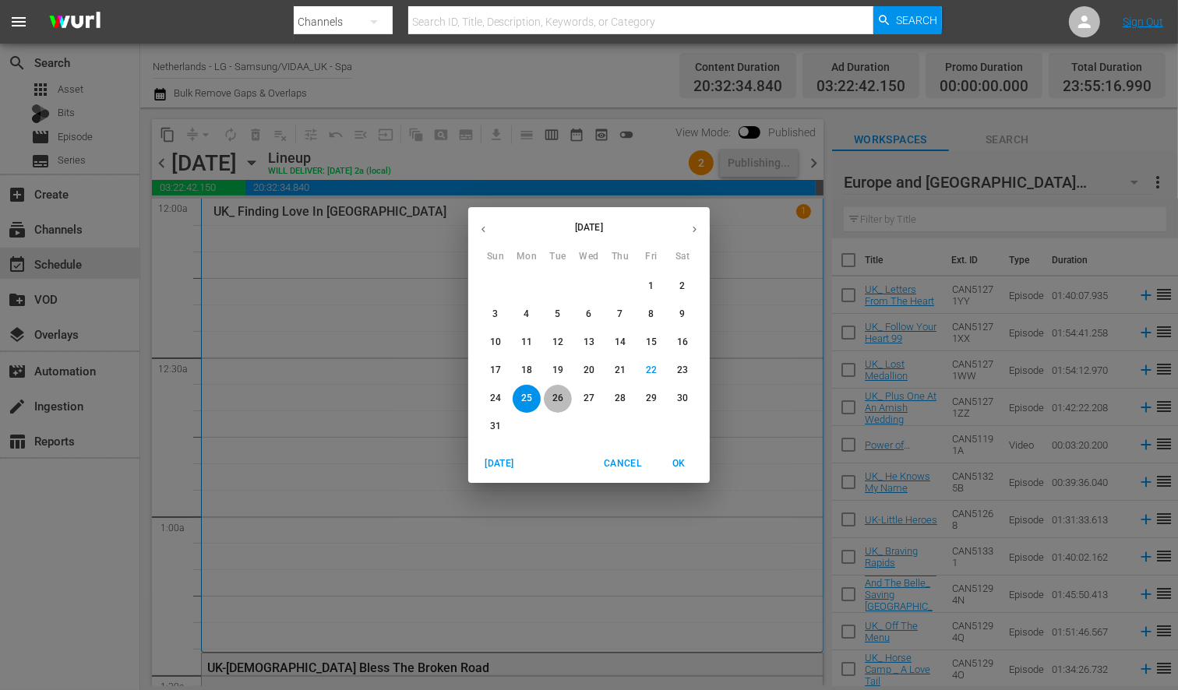
click at [557, 395] on p "26" at bounding box center [558, 398] width 11 height 13
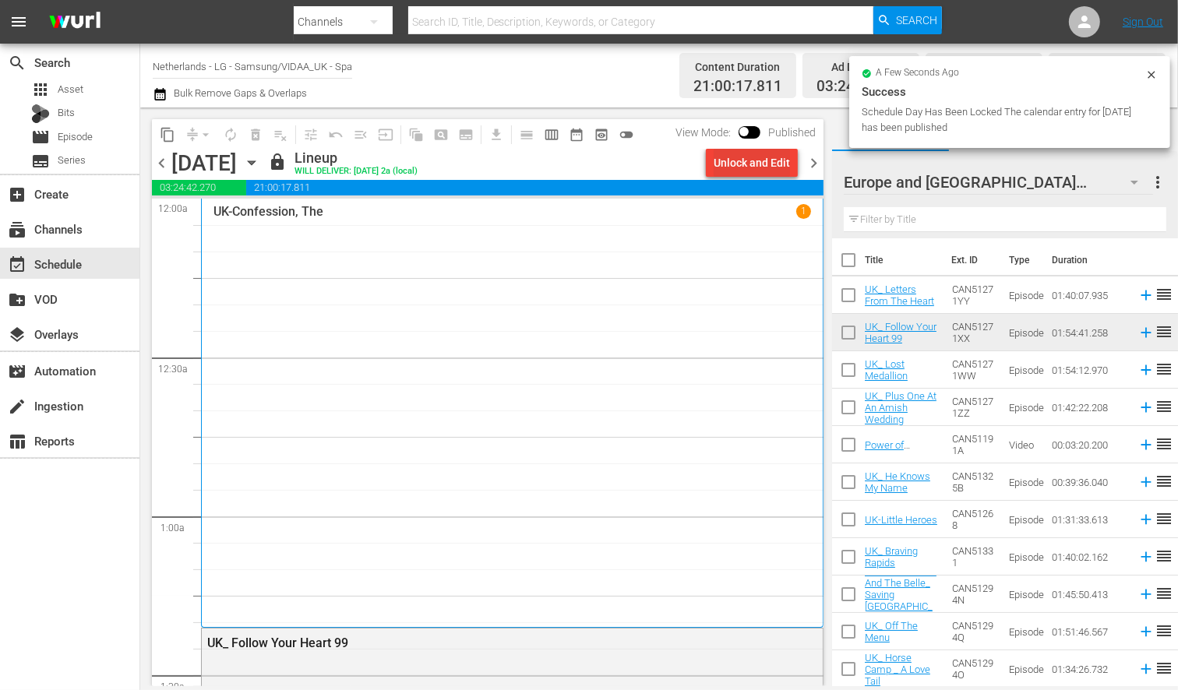
click at [744, 161] on div "Unlock and Edit" at bounding box center [752, 163] width 76 height 28
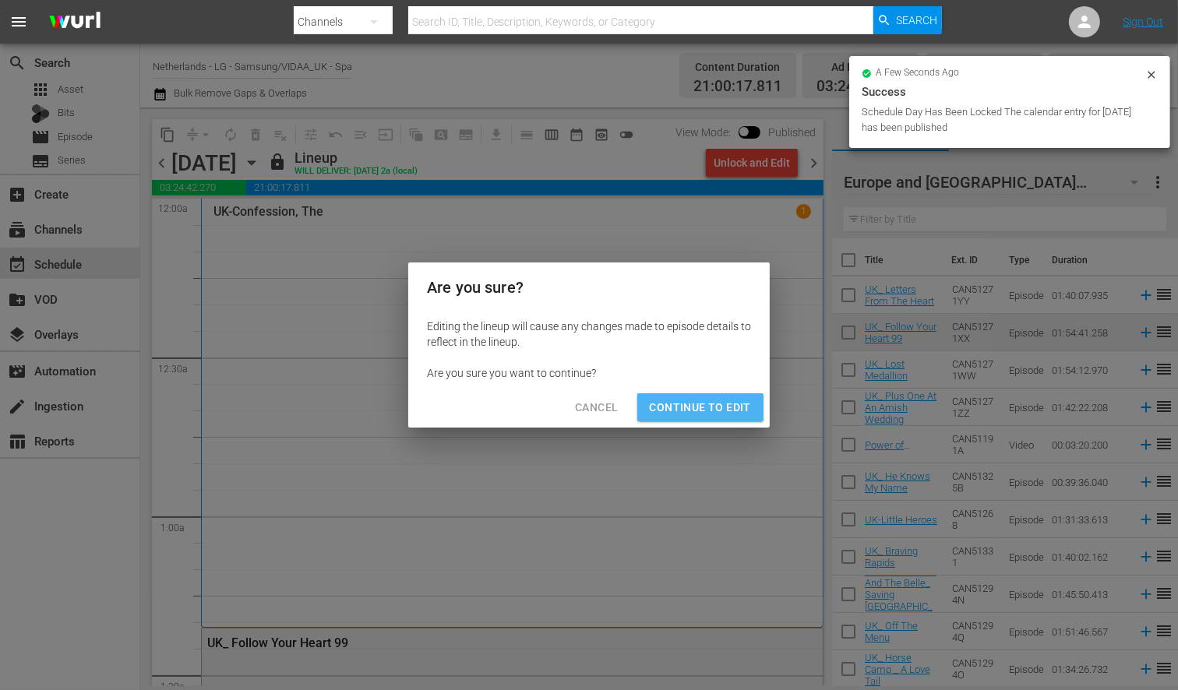
click at [723, 403] on span "Continue to Edit" at bounding box center [700, 407] width 101 height 19
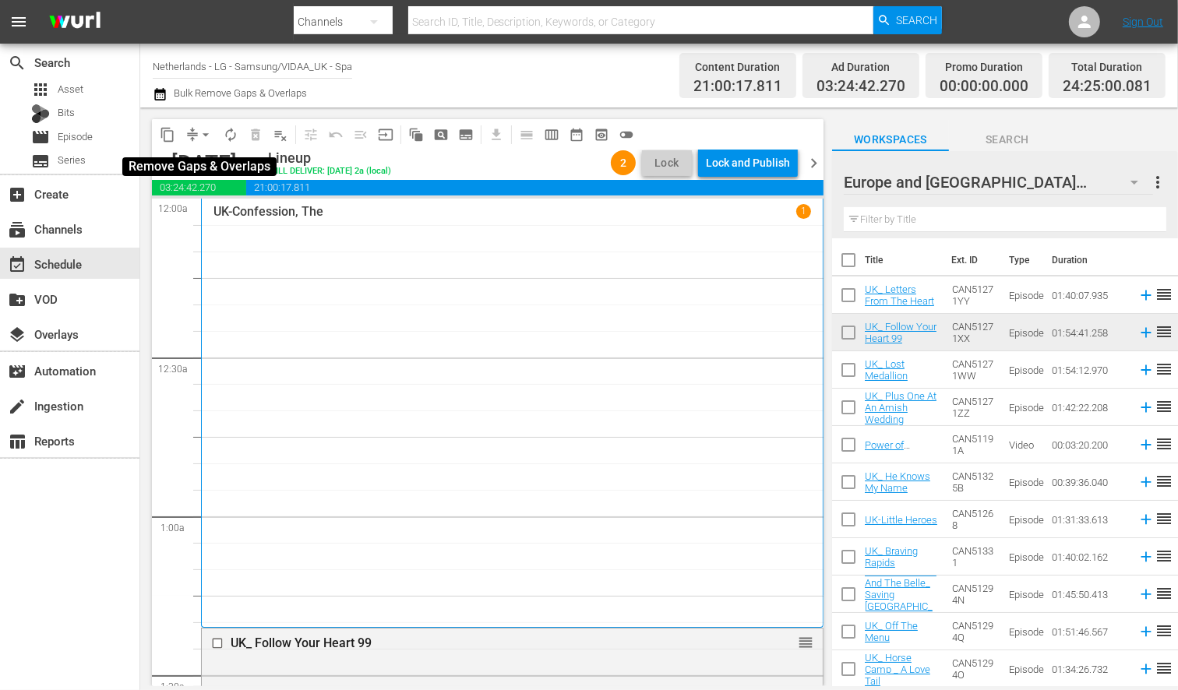
click at [208, 134] on span "arrow_drop_down" at bounding box center [206, 135] width 16 height 16
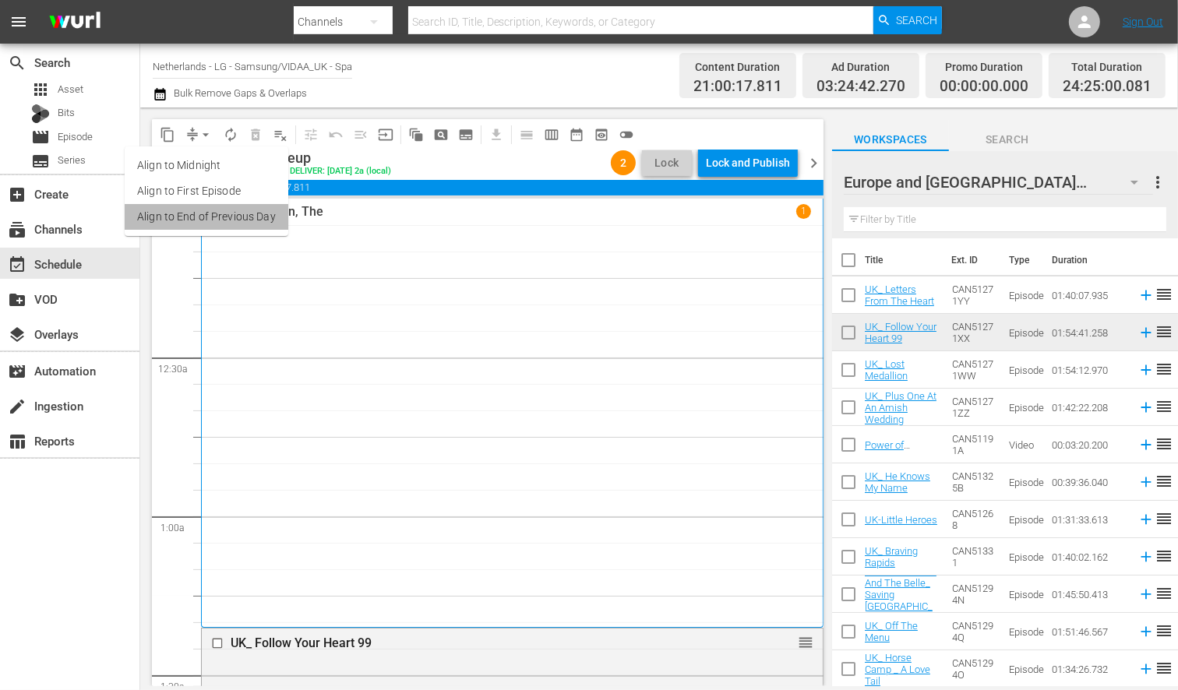
click at [226, 215] on li "Align to End of Previous Day" at bounding box center [207, 217] width 164 height 26
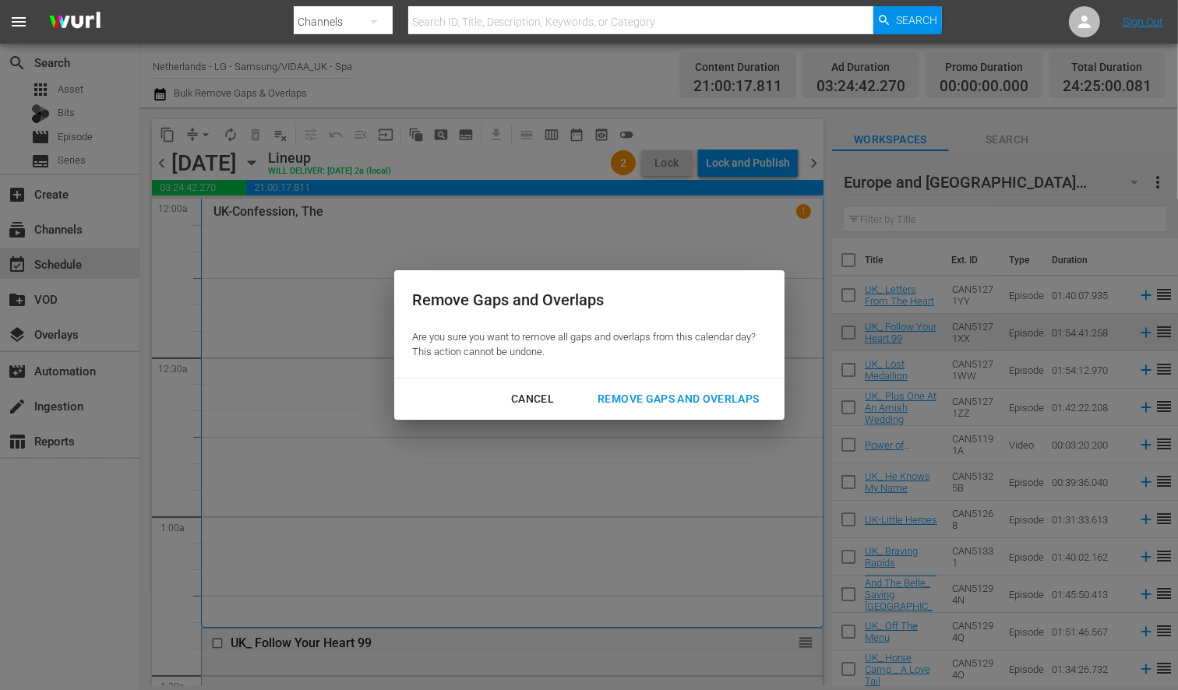
click at [728, 396] on div "Remove Gaps and Overlaps" at bounding box center [678, 399] width 186 height 19
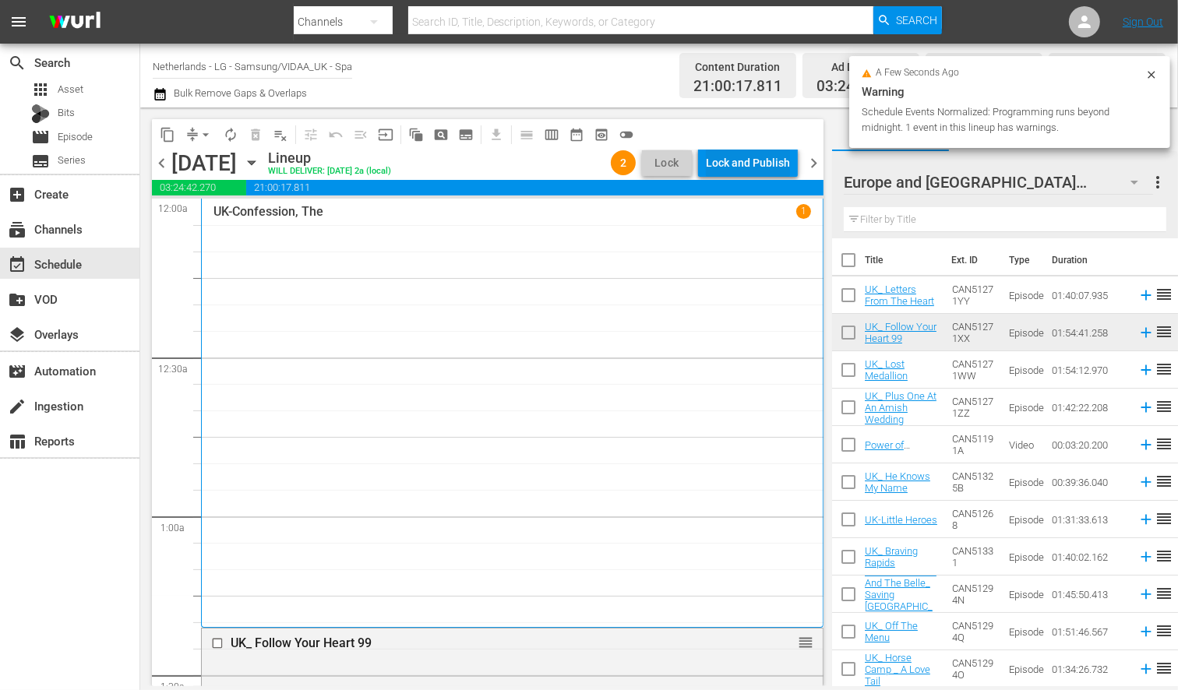
click at [742, 164] on div "Lock and Publish" at bounding box center [748, 163] width 84 height 28
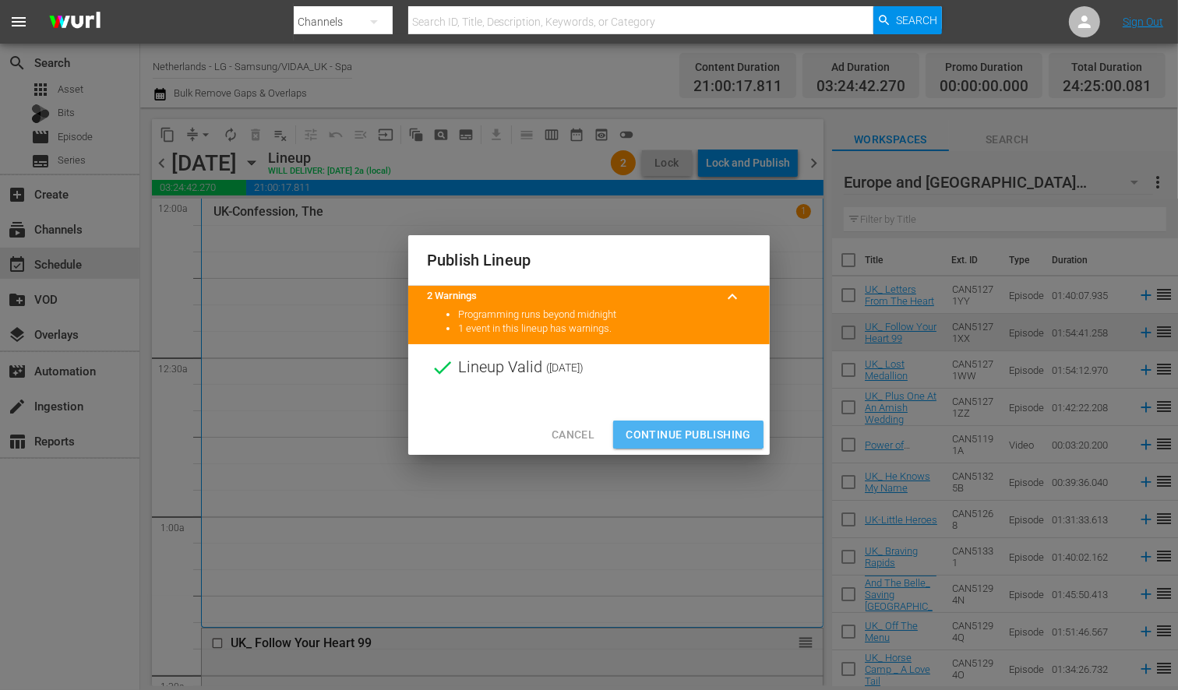
click at [682, 430] on span "Continue Publishing" at bounding box center [688, 434] width 125 height 19
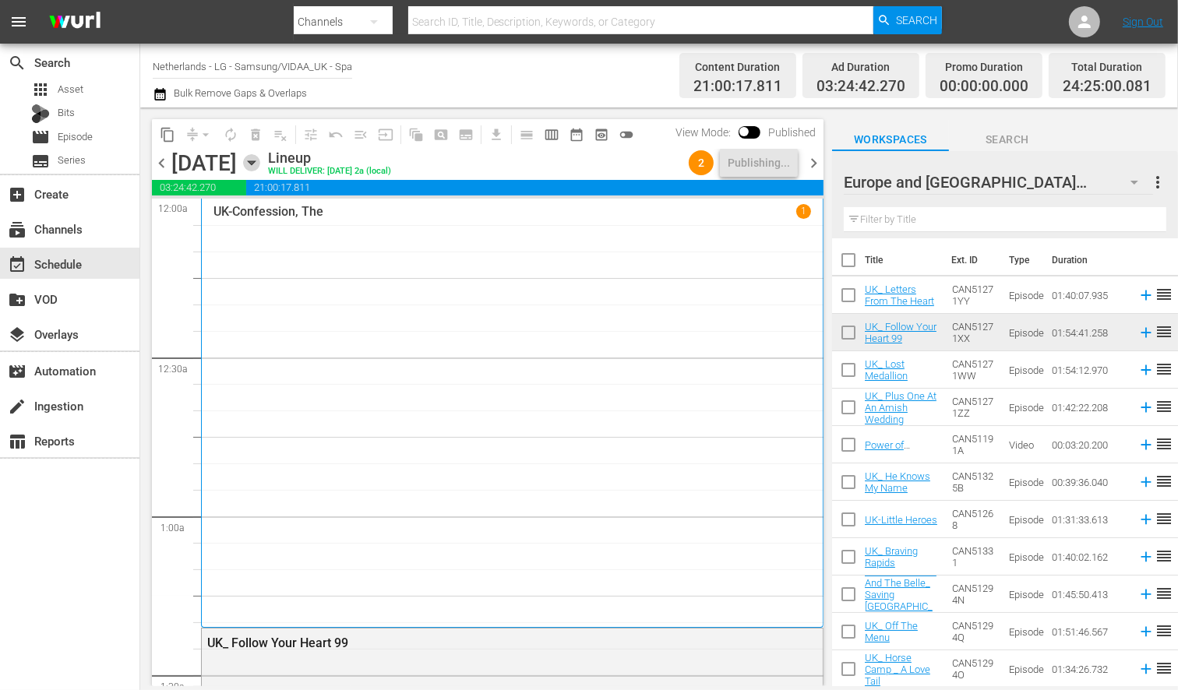
click at [255, 161] on icon "button" at bounding box center [251, 163] width 7 height 4
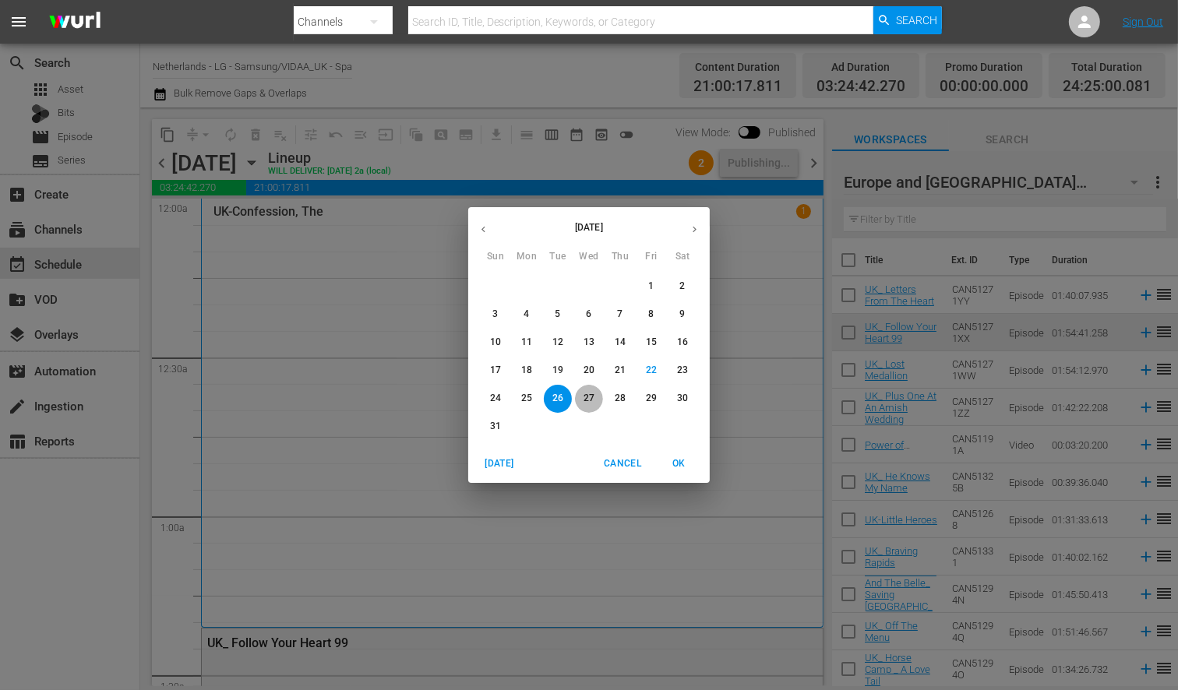
click at [587, 398] on p "27" at bounding box center [589, 398] width 11 height 13
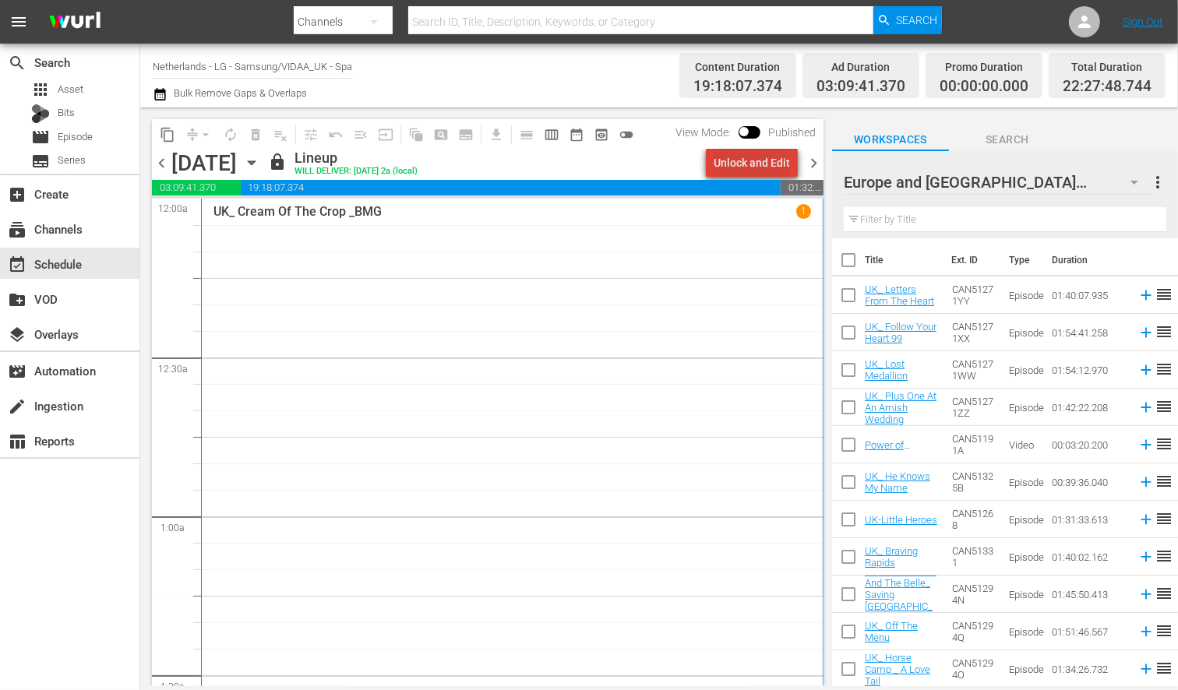
click at [765, 159] on div "Unlock and Edit" at bounding box center [752, 163] width 76 height 28
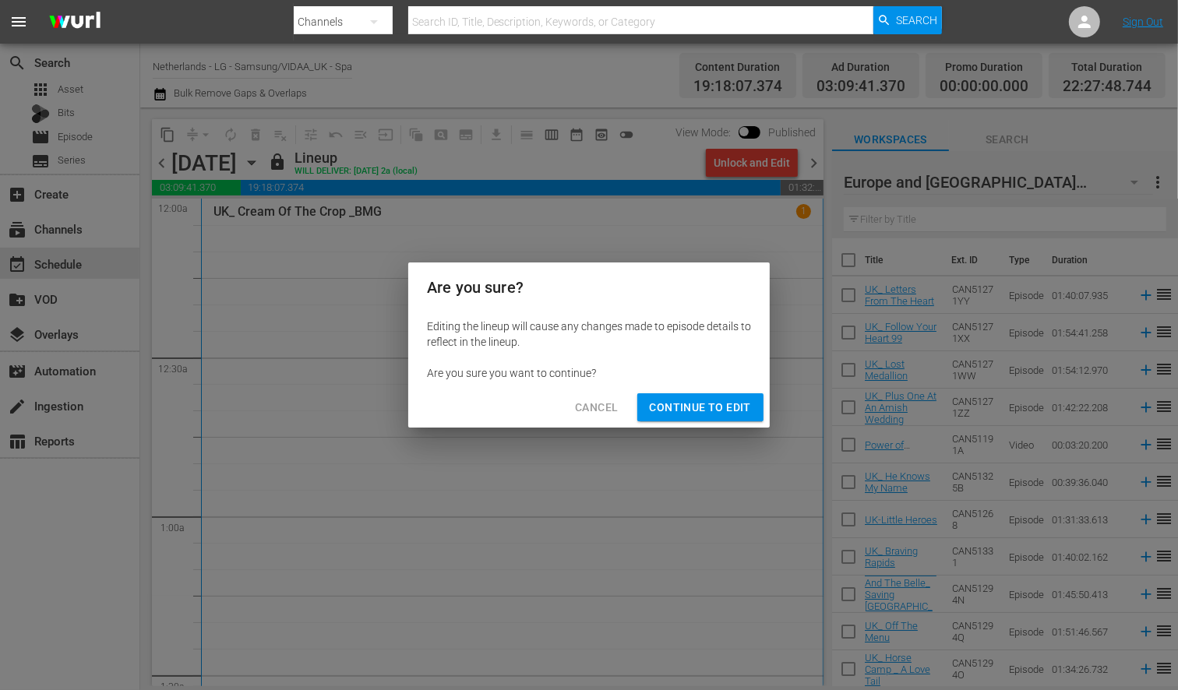
click at [708, 408] on span "Continue to Edit" at bounding box center [700, 407] width 101 height 19
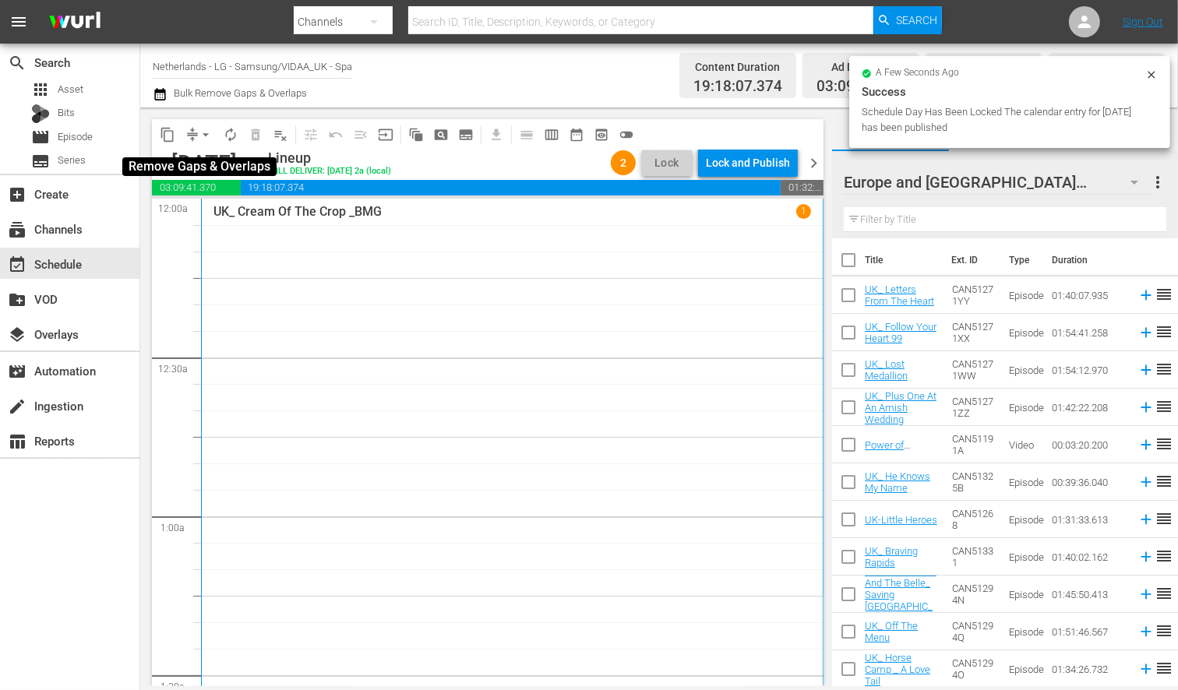
click at [203, 134] on span "arrow_drop_down" at bounding box center [206, 135] width 16 height 16
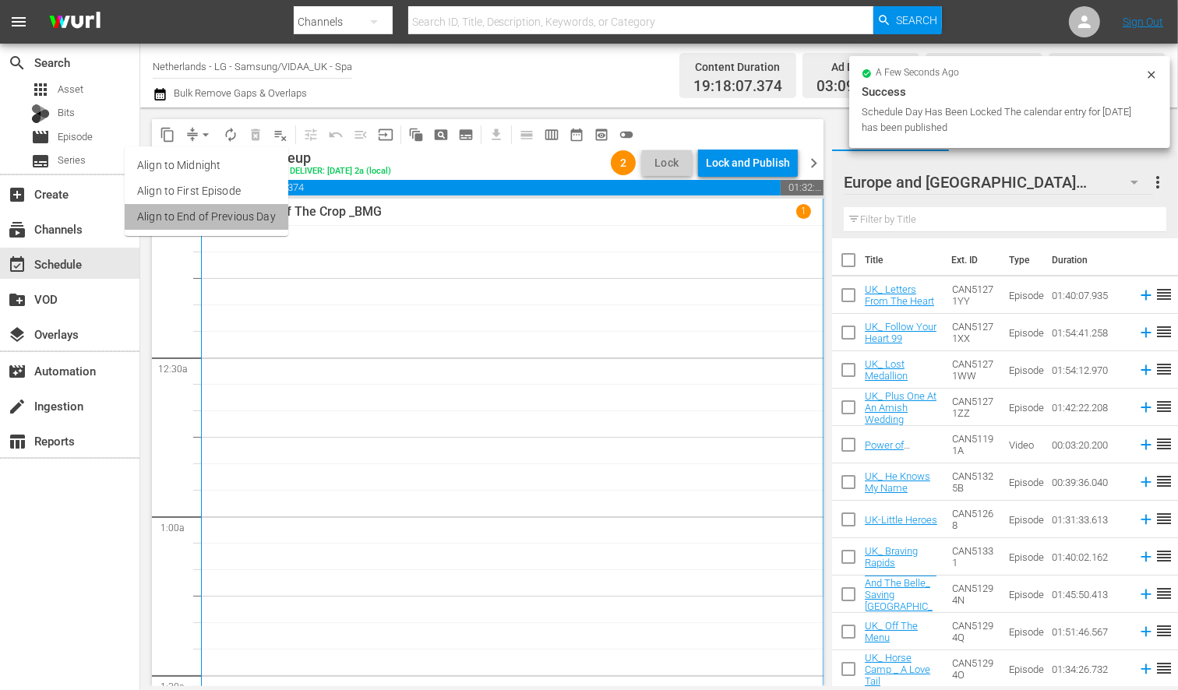
click at [235, 213] on li "Align to End of Previous Day" at bounding box center [207, 217] width 164 height 26
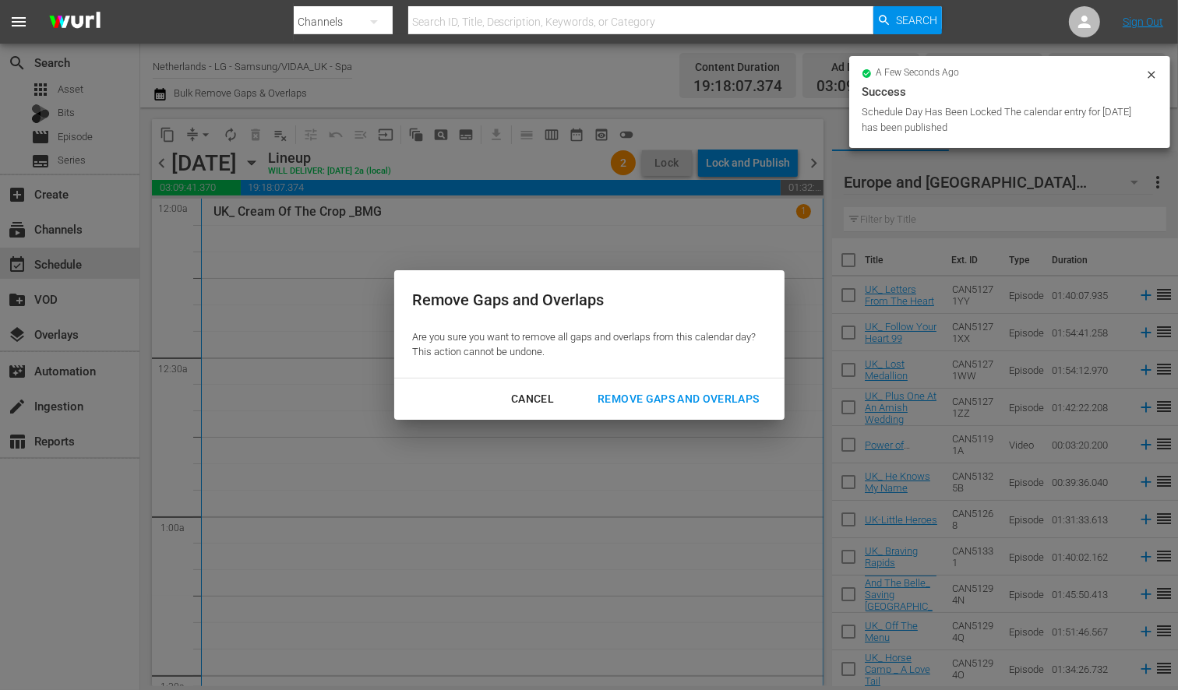
click at [703, 398] on div "Remove Gaps and Overlaps" at bounding box center [678, 399] width 186 height 19
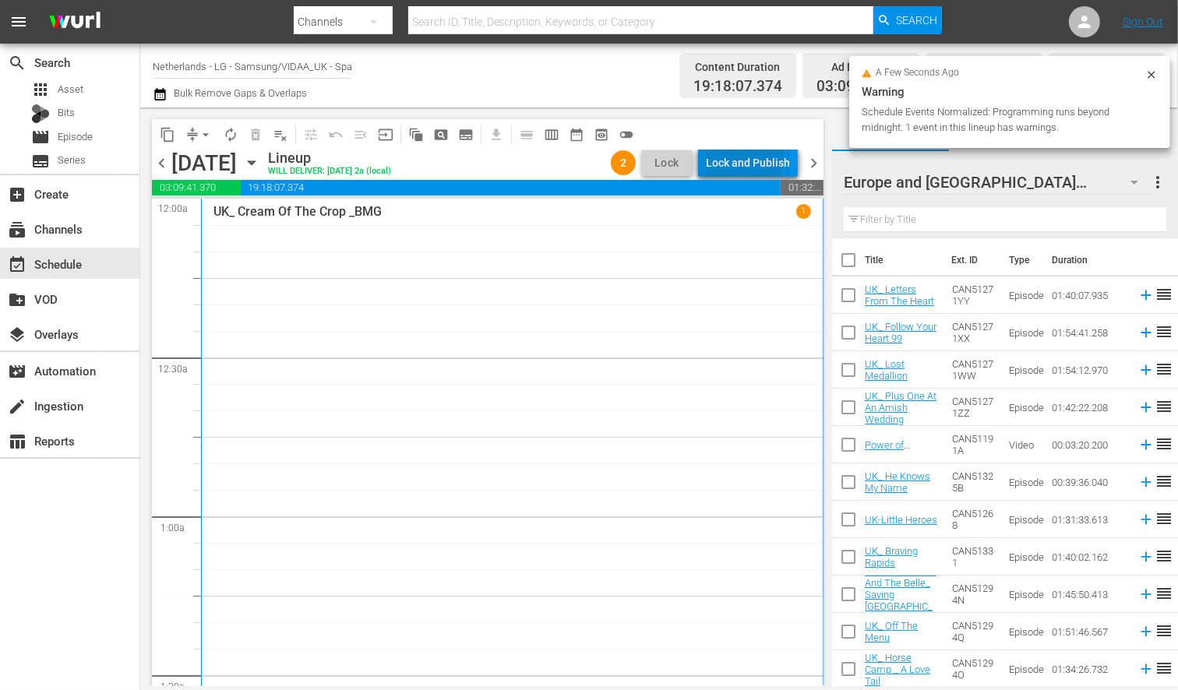
click at [726, 160] on div "Lock and Publish" at bounding box center [748, 163] width 84 height 28
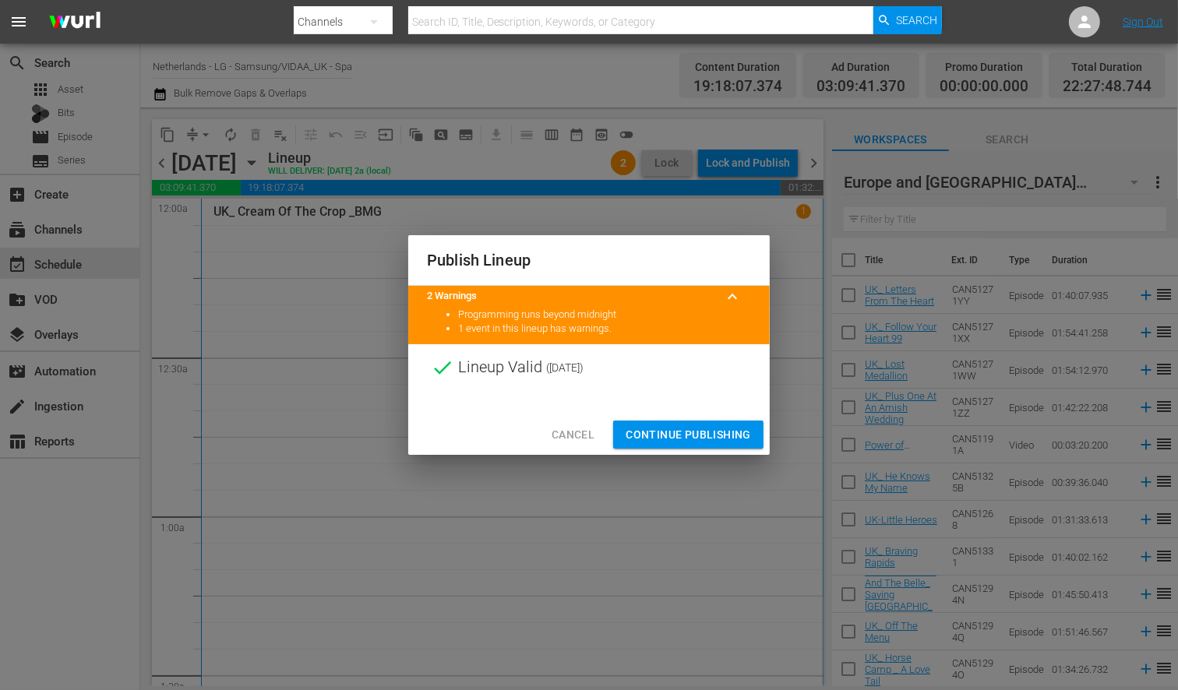
click at [688, 427] on span "Continue Publishing" at bounding box center [688, 434] width 125 height 19
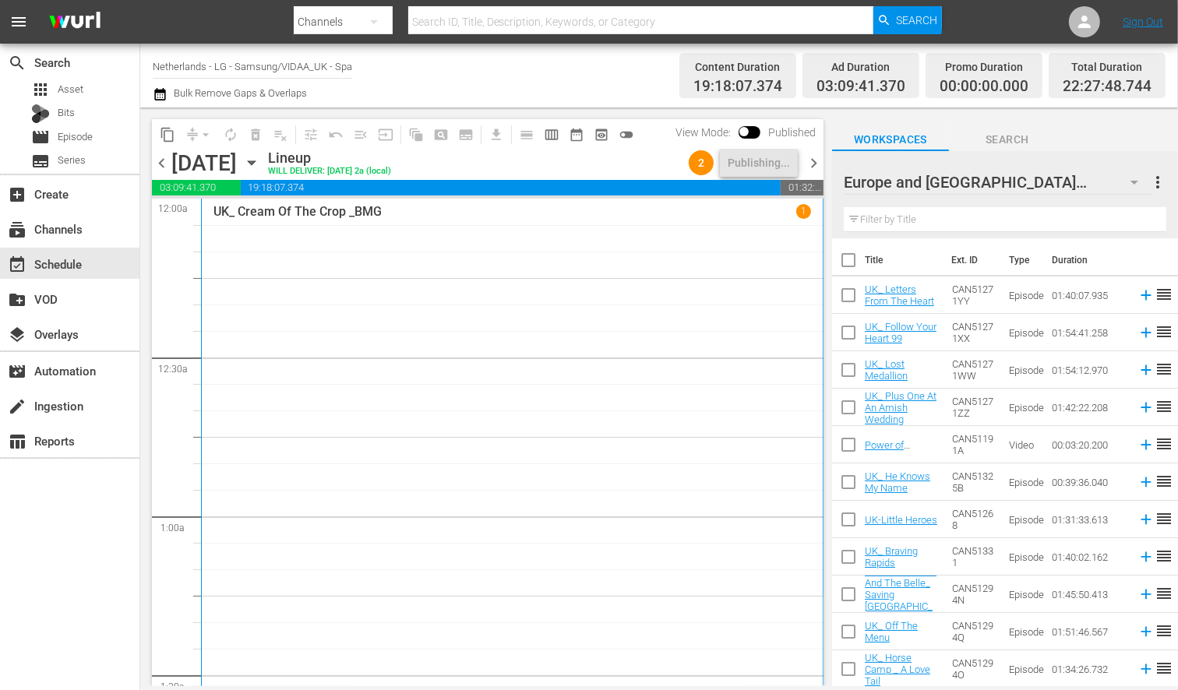
click at [260, 164] on icon "button" at bounding box center [251, 162] width 17 height 17
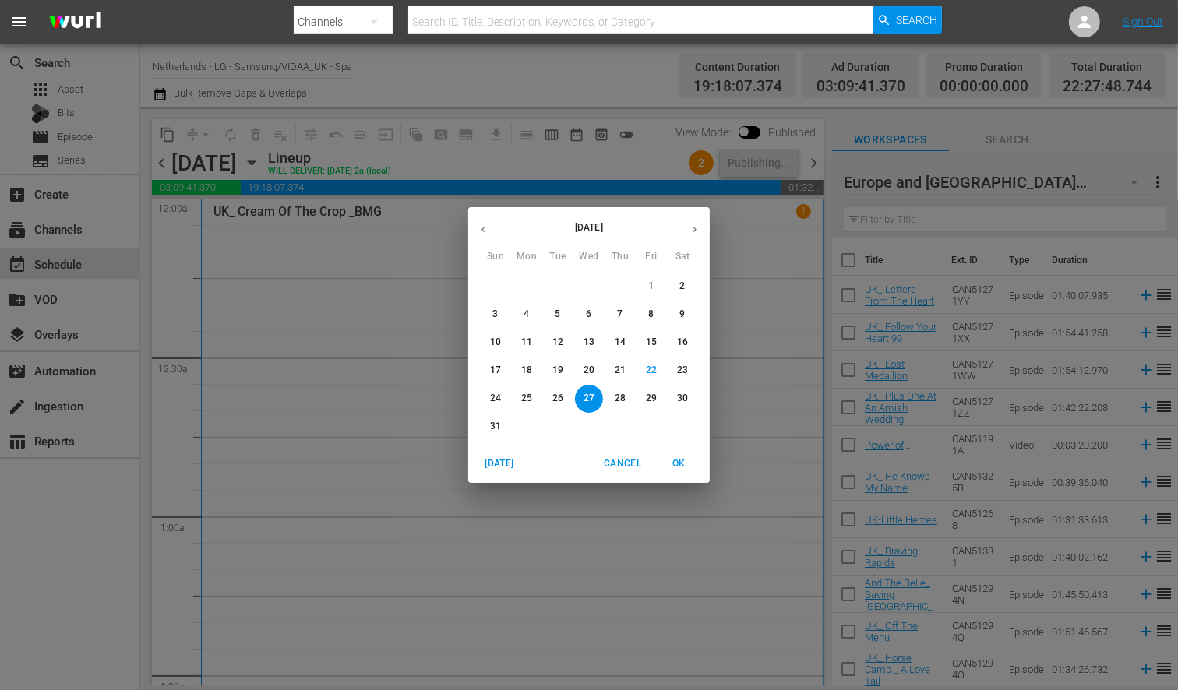
click at [627, 395] on span "28" at bounding box center [620, 398] width 28 height 13
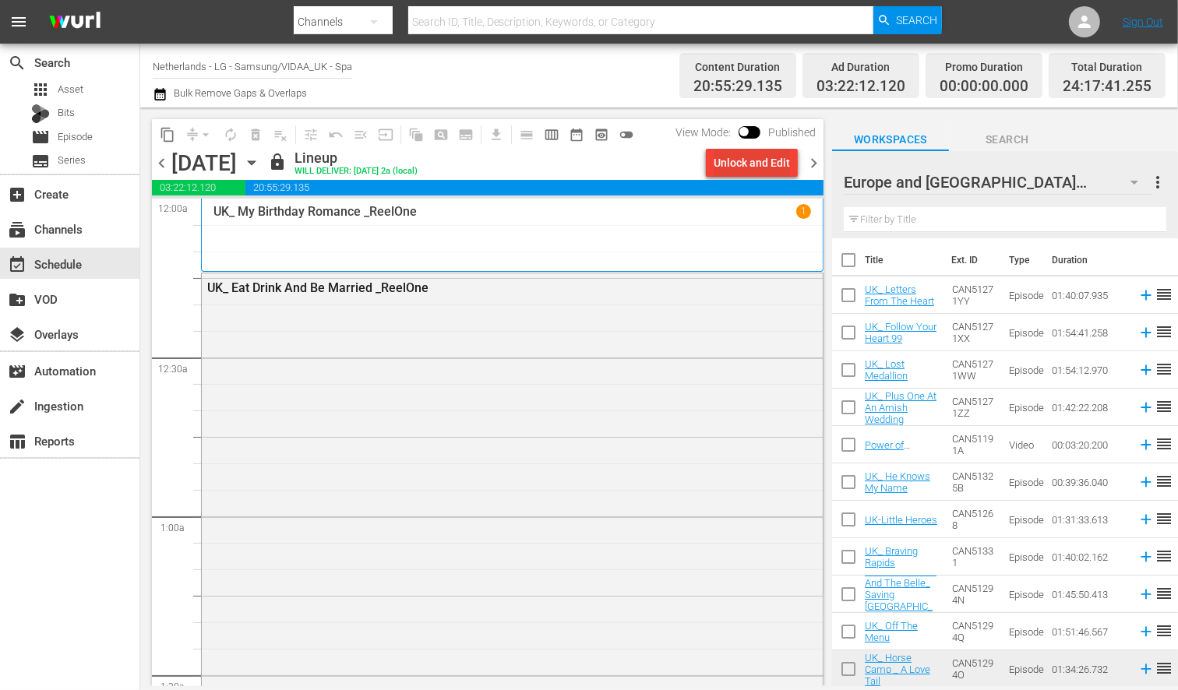
click at [754, 162] on div "Unlock and Edit" at bounding box center [752, 163] width 76 height 28
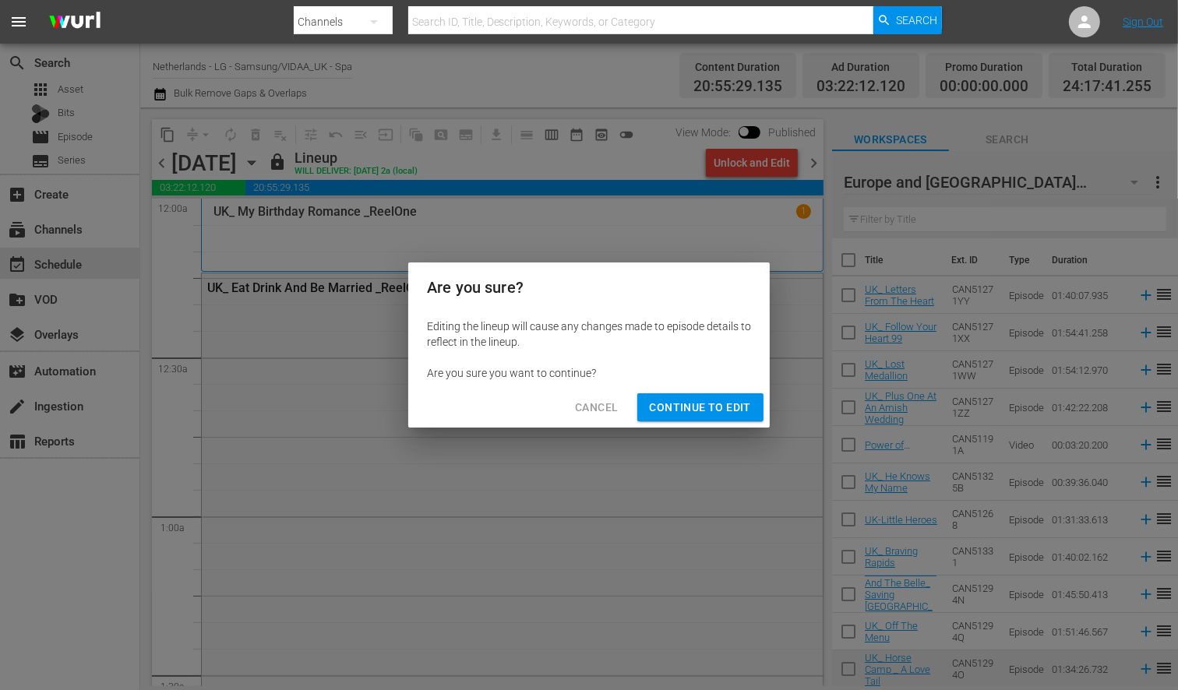
click at [722, 407] on span "Continue to Edit" at bounding box center [700, 407] width 101 height 19
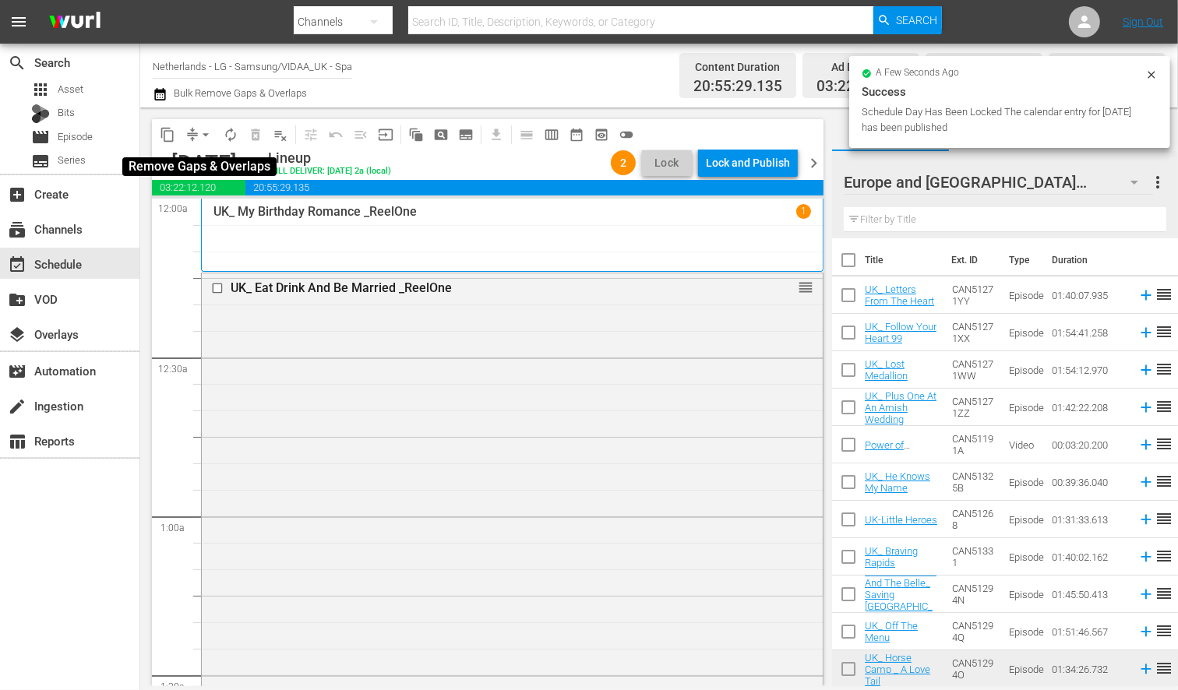
click at [204, 136] on span "arrow_drop_down" at bounding box center [206, 135] width 16 height 16
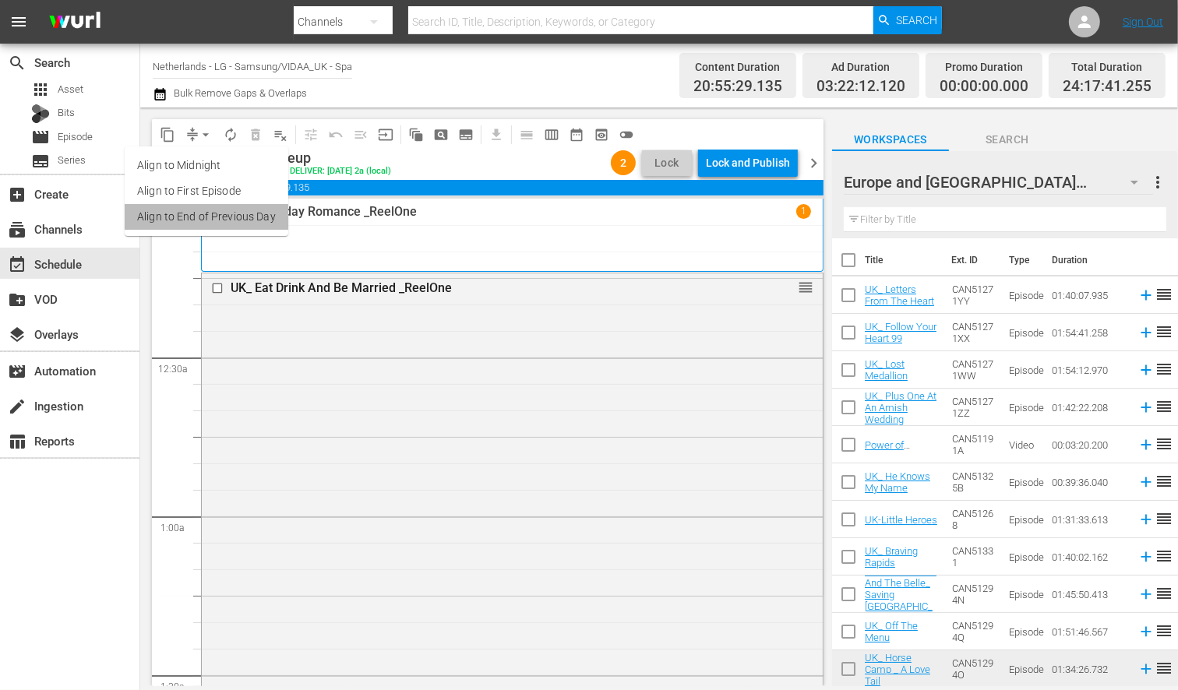
click at [227, 217] on li "Align to End of Previous Day" at bounding box center [207, 217] width 164 height 26
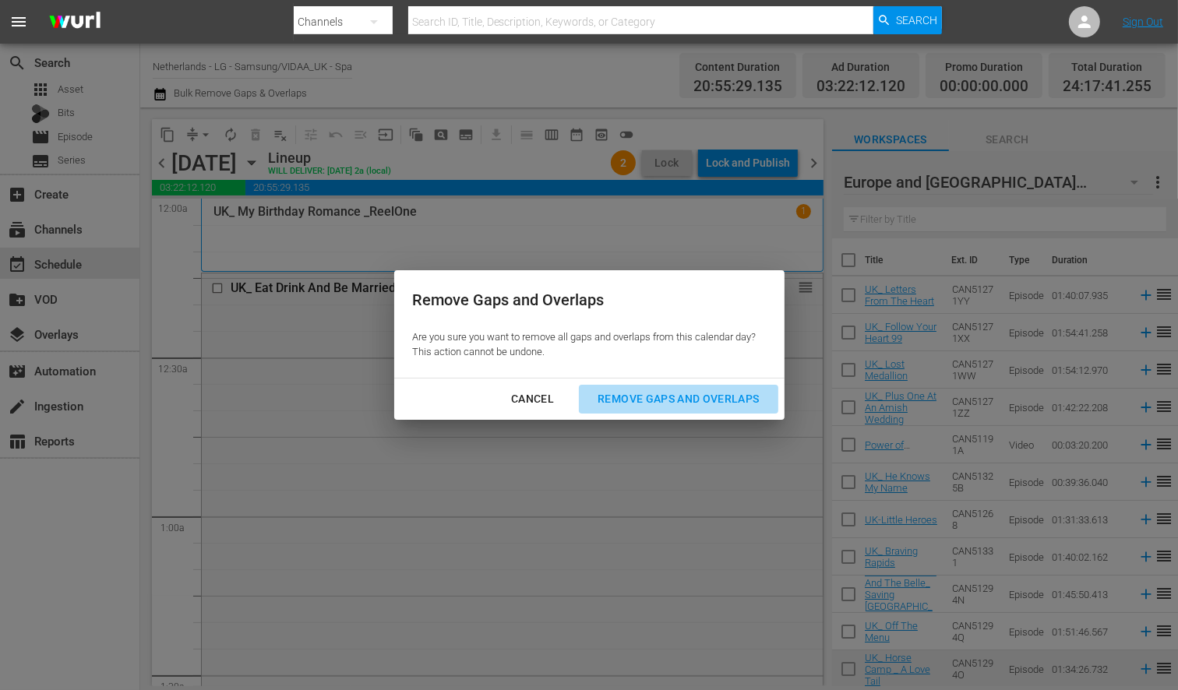
click at [694, 396] on div "Remove Gaps and Overlaps" at bounding box center [678, 399] width 186 height 19
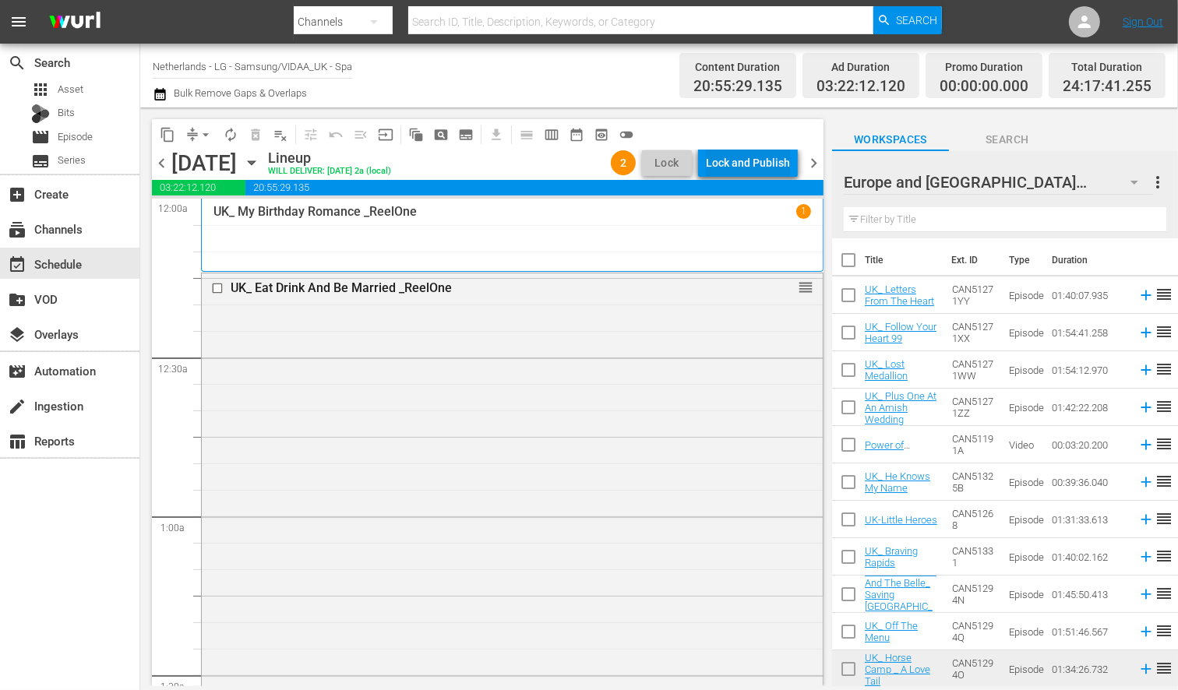
click at [739, 158] on div "Lock and Publish" at bounding box center [748, 163] width 84 height 28
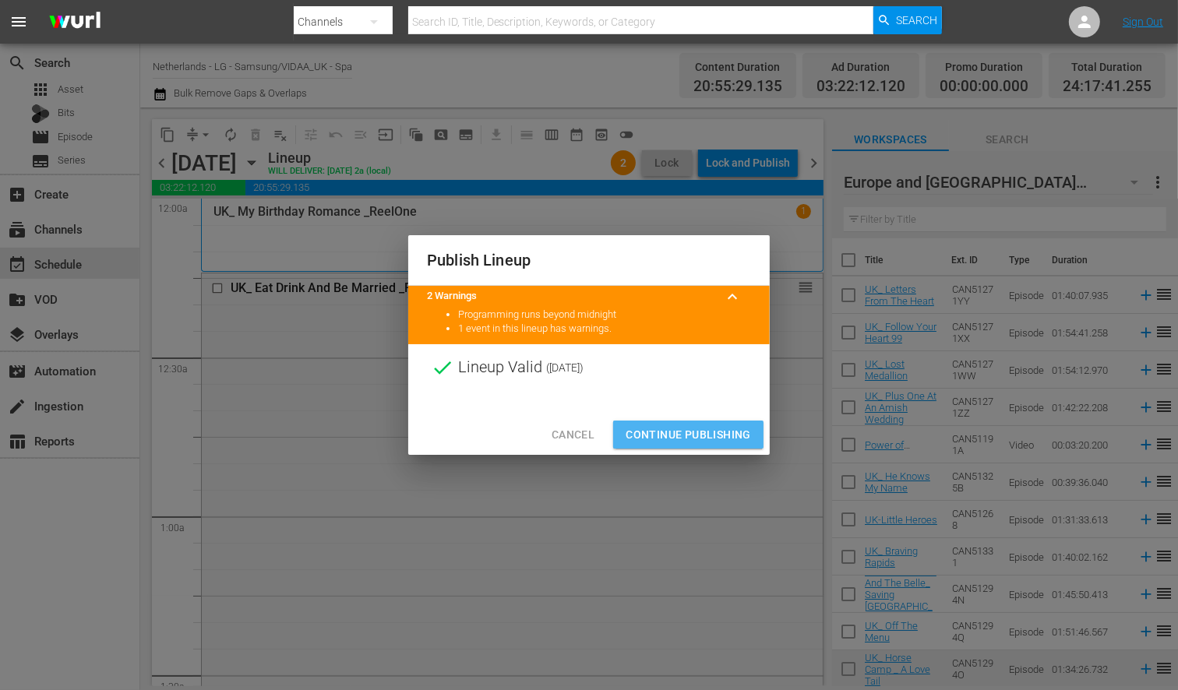
click at [698, 429] on span "Continue Publishing" at bounding box center [688, 434] width 125 height 19
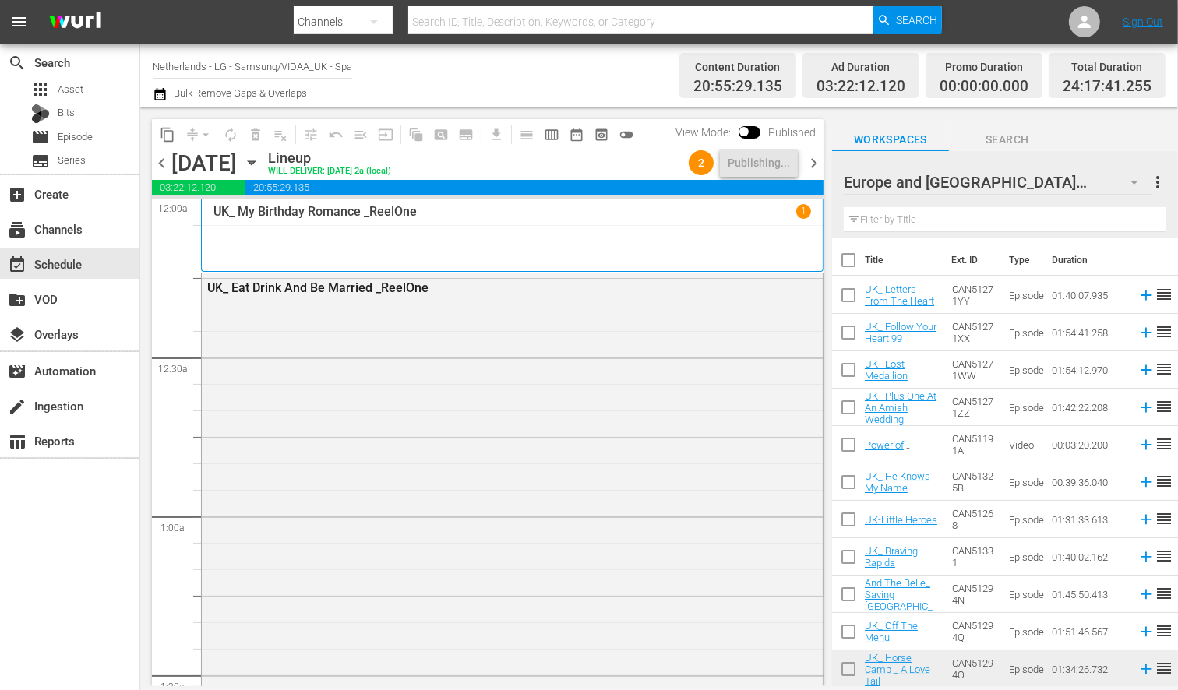
click at [255, 161] on icon "button" at bounding box center [251, 163] width 7 height 4
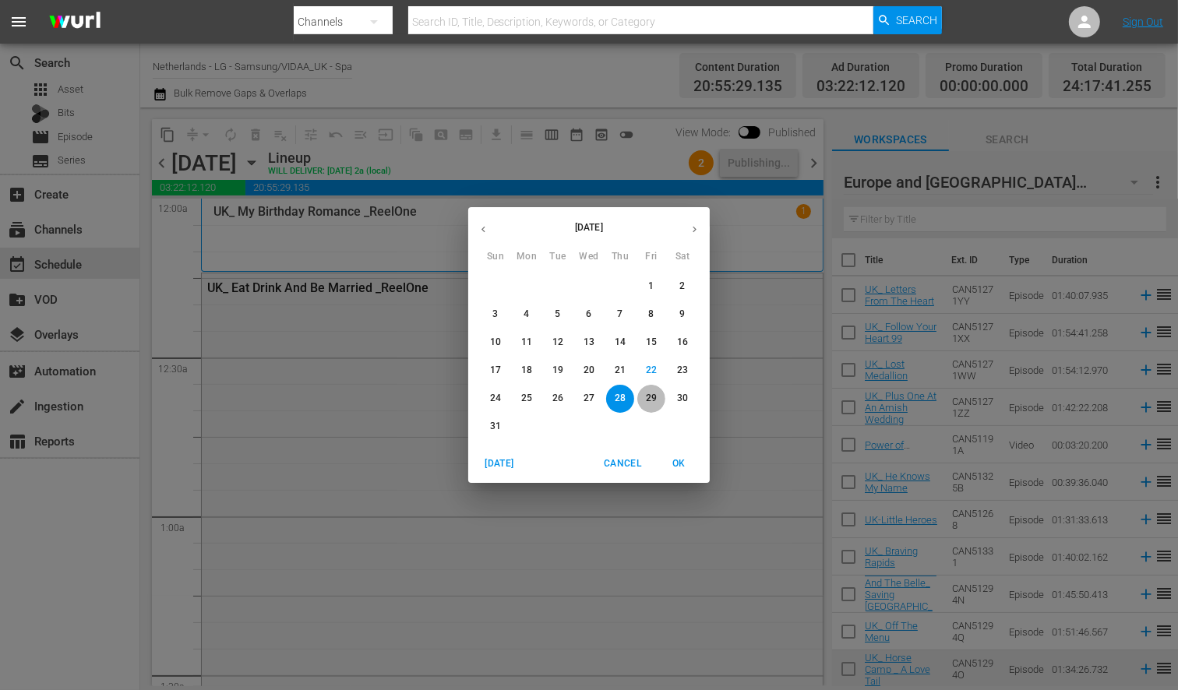
click at [653, 397] on p "29" at bounding box center [651, 398] width 11 height 13
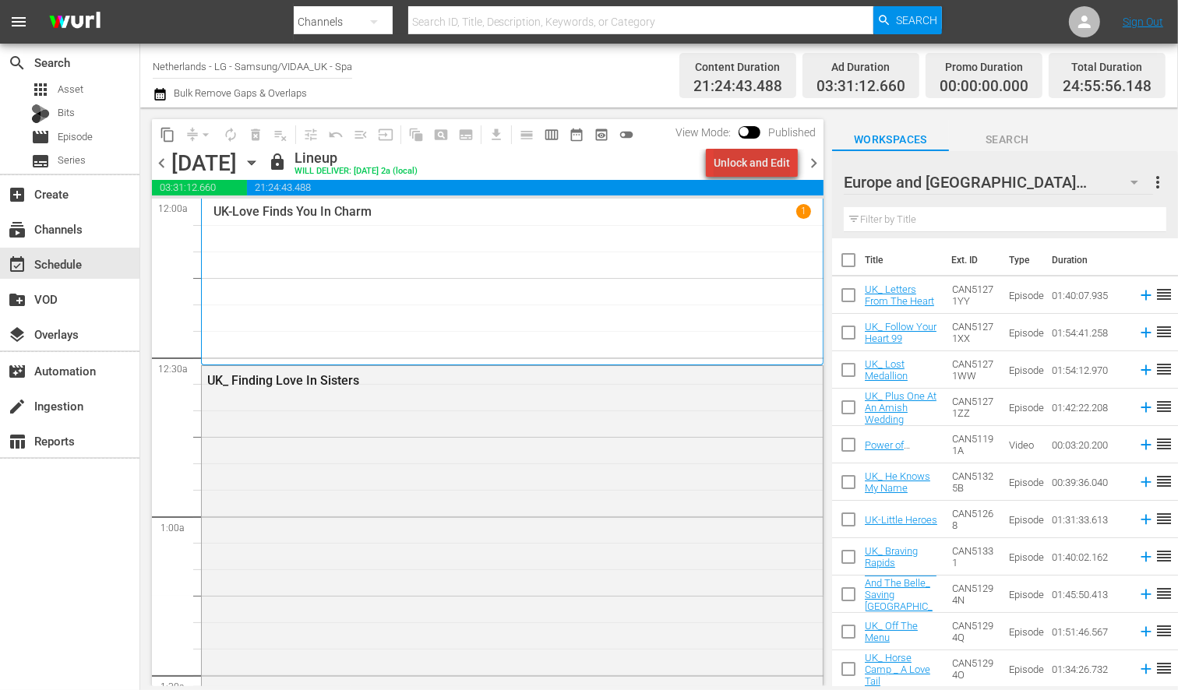
click at [761, 161] on div "Unlock and Edit" at bounding box center [752, 163] width 76 height 28
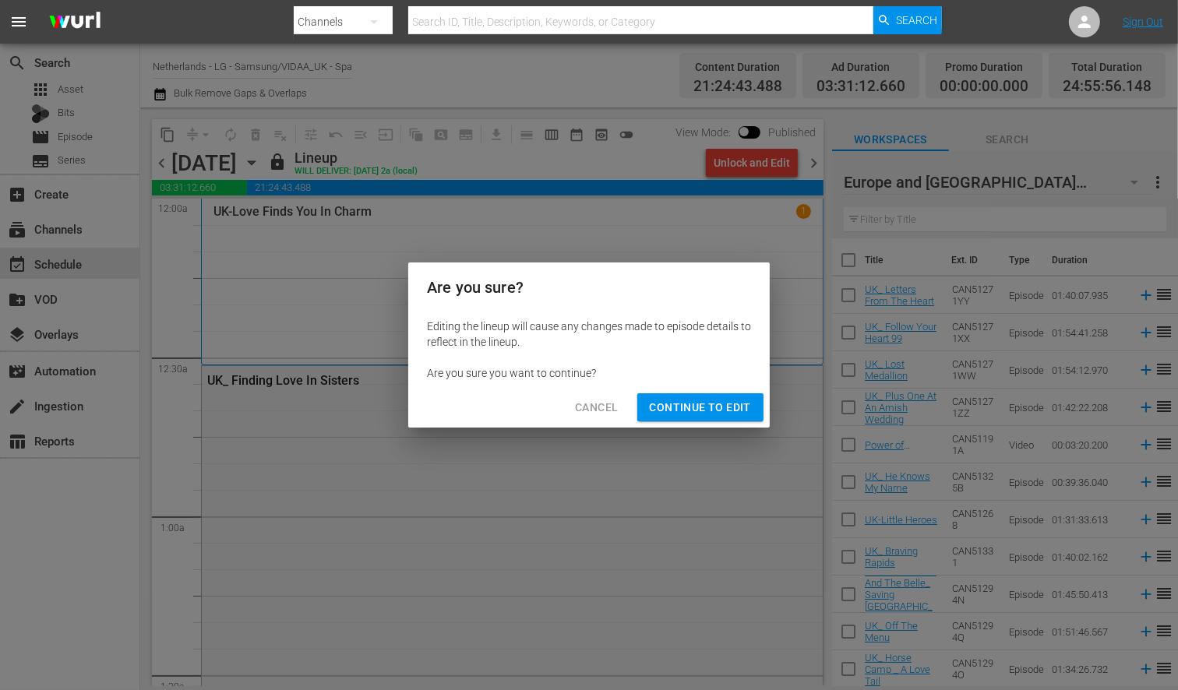
click at [717, 401] on span "Continue to Edit" at bounding box center [700, 407] width 101 height 19
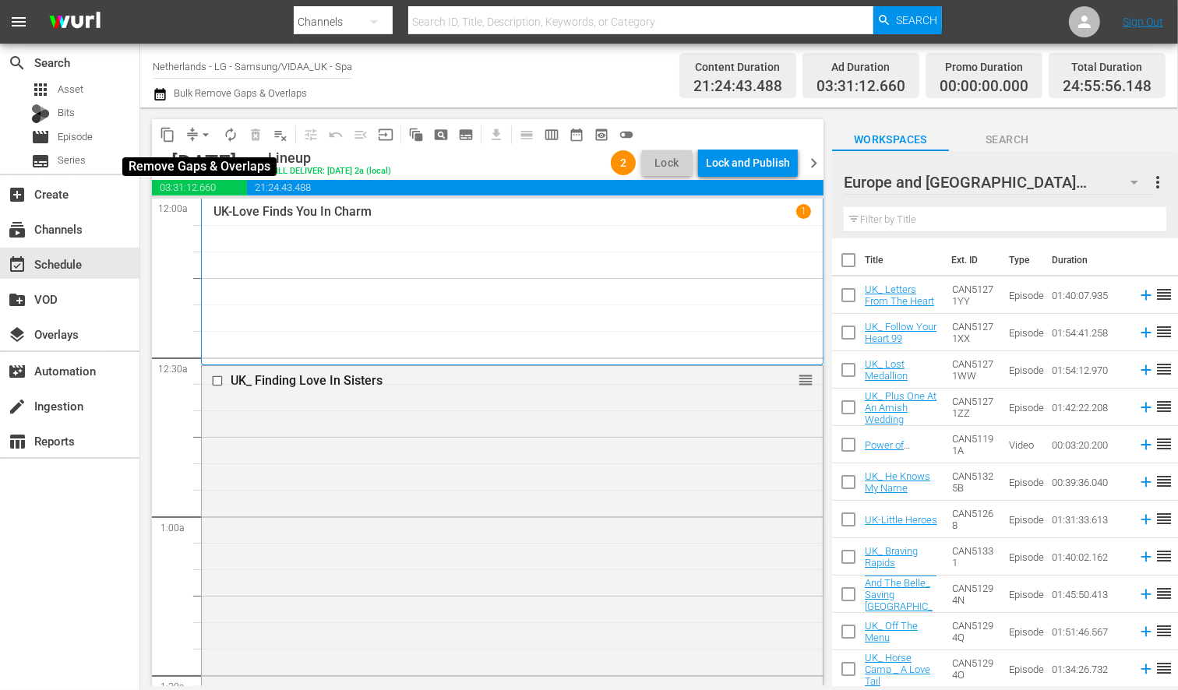
click at [200, 136] on span "arrow_drop_down" at bounding box center [206, 135] width 16 height 16
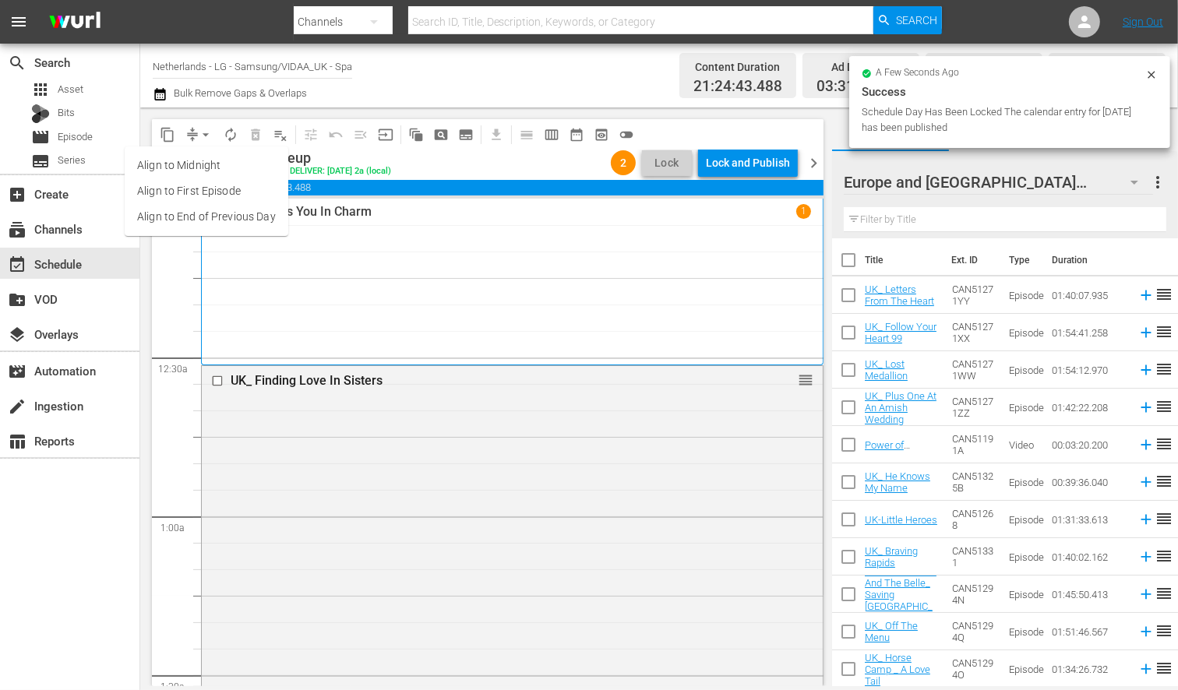
click at [231, 216] on li "Align to End of Previous Day" at bounding box center [207, 217] width 164 height 26
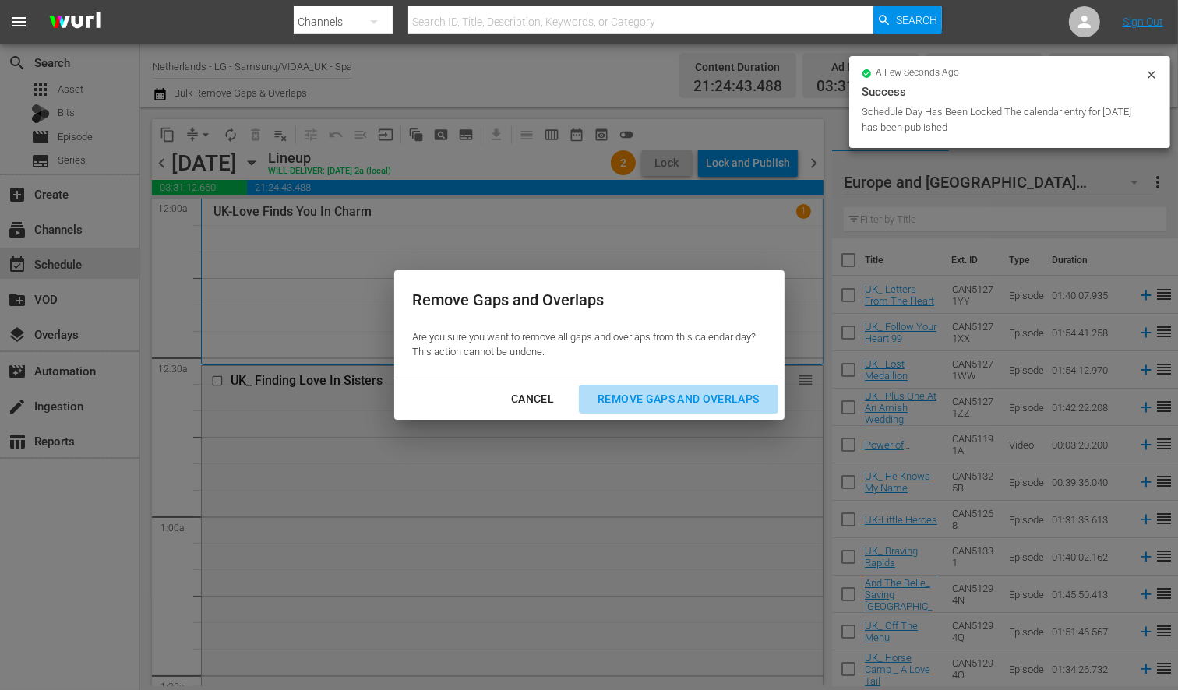
click at [730, 395] on div "Remove Gaps and Overlaps" at bounding box center [678, 399] width 186 height 19
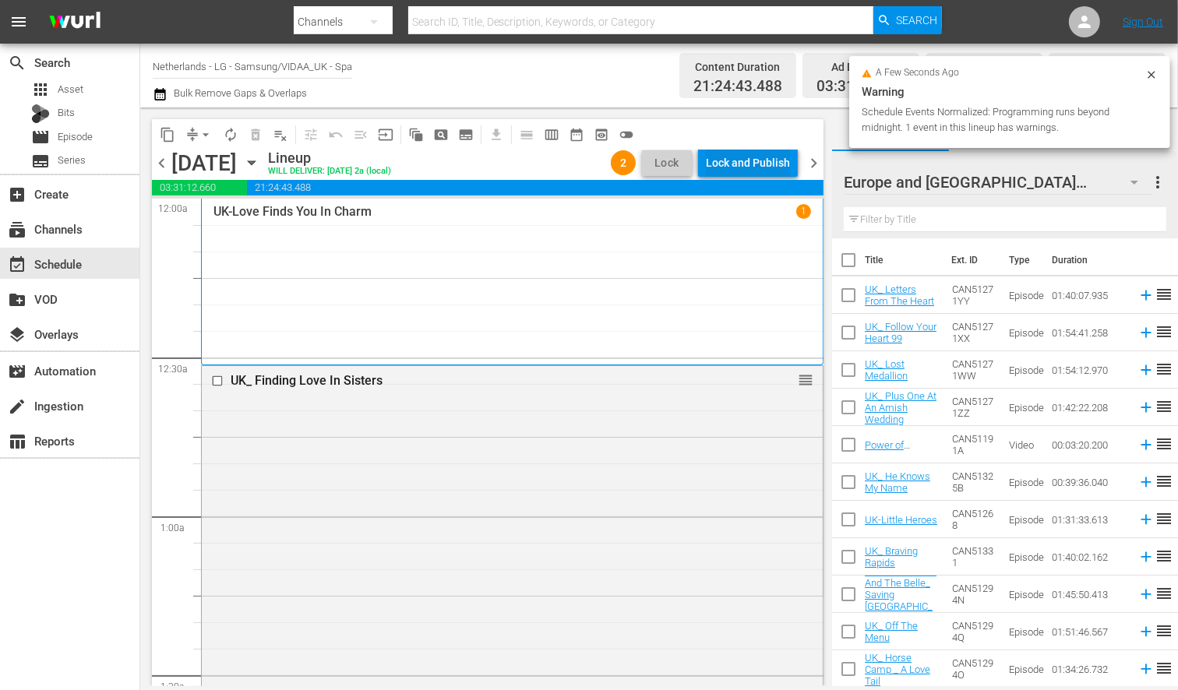
click at [743, 161] on div "Lock and Publish" at bounding box center [748, 163] width 84 height 28
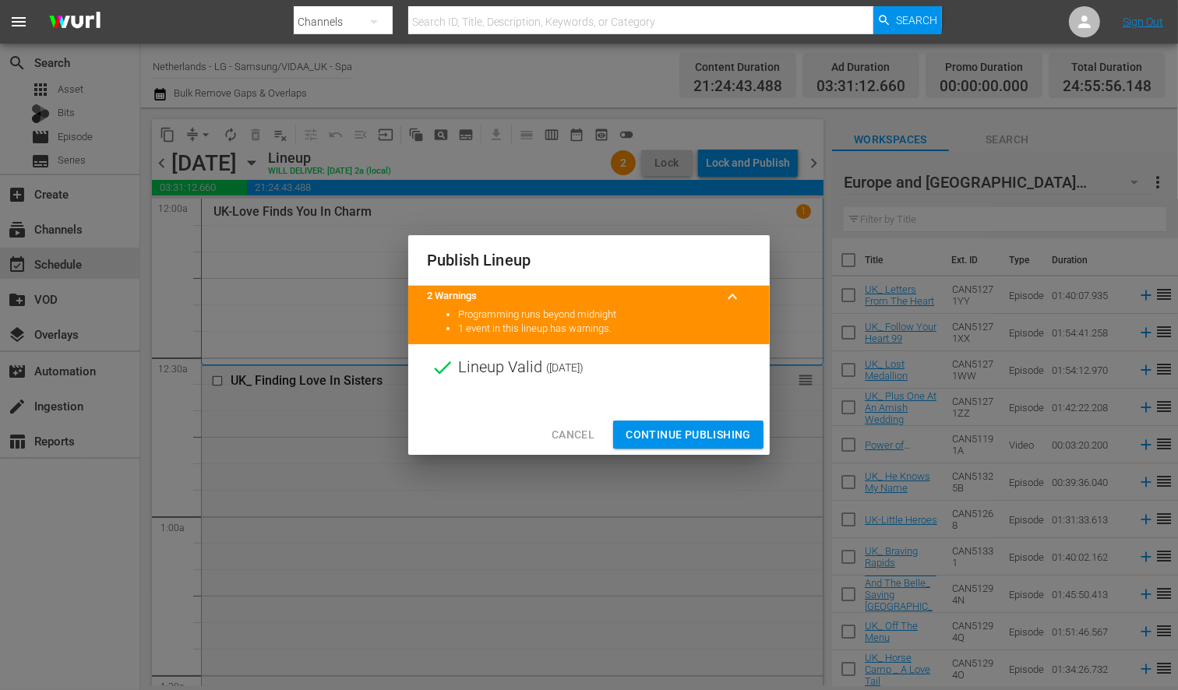
click at [689, 431] on span "Continue Publishing" at bounding box center [688, 434] width 125 height 19
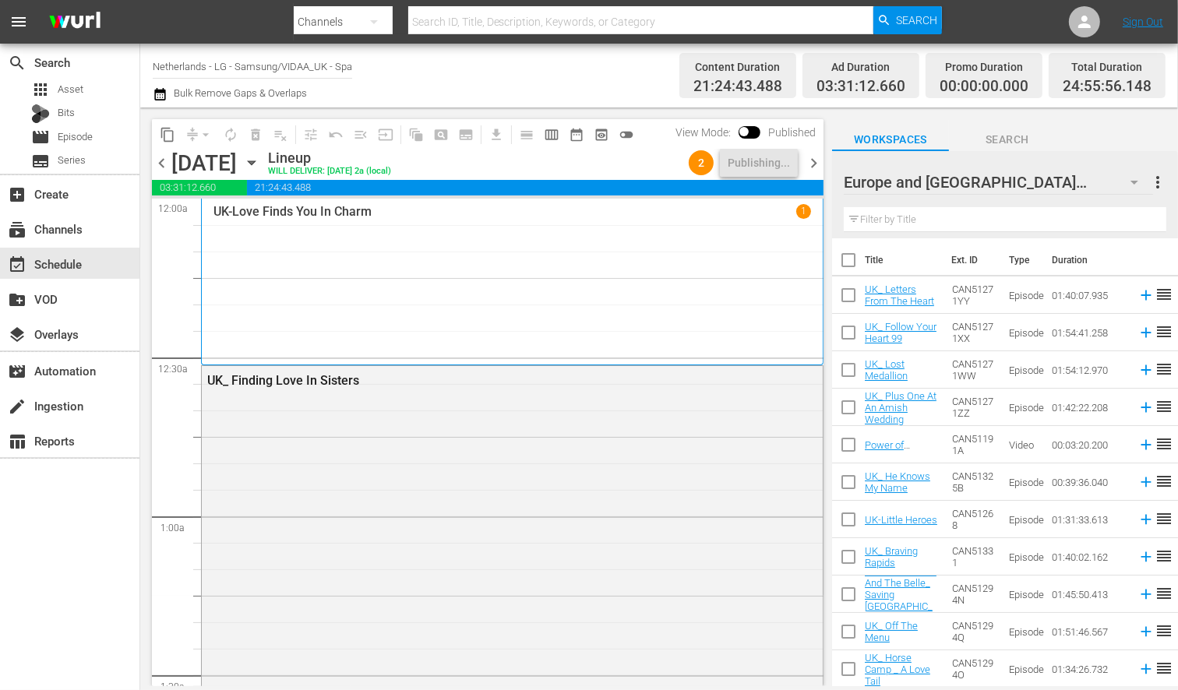
click at [260, 166] on icon "button" at bounding box center [251, 162] width 17 height 17
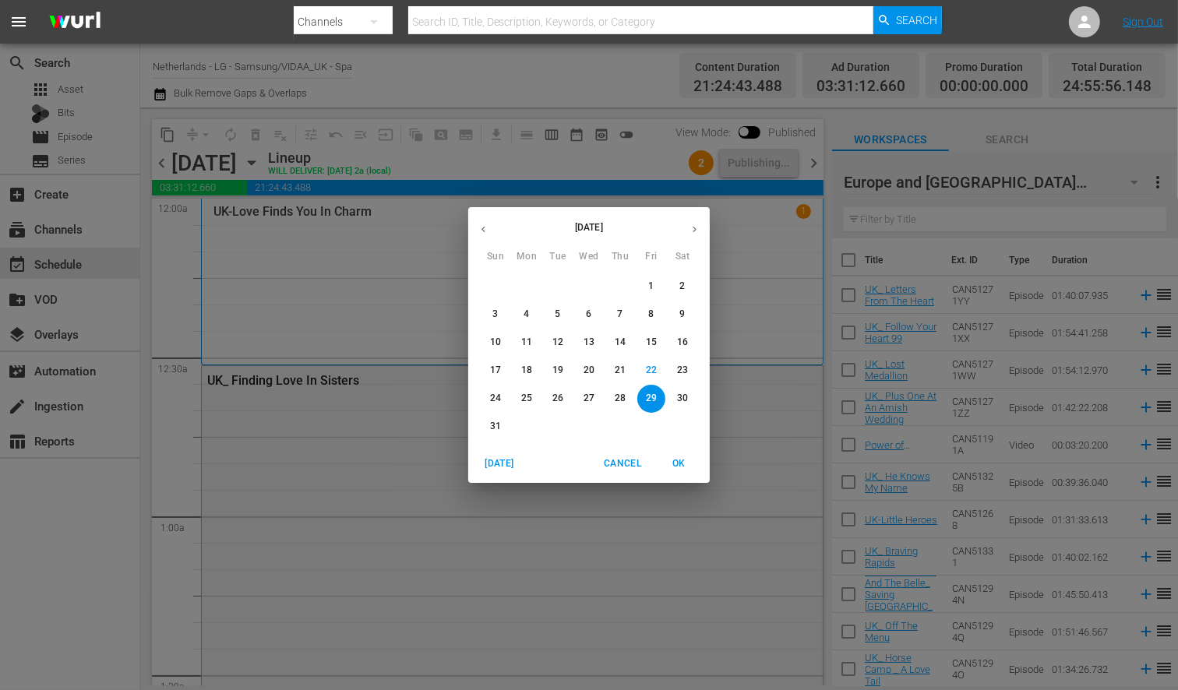
click at [684, 396] on p "30" at bounding box center [682, 398] width 11 height 13
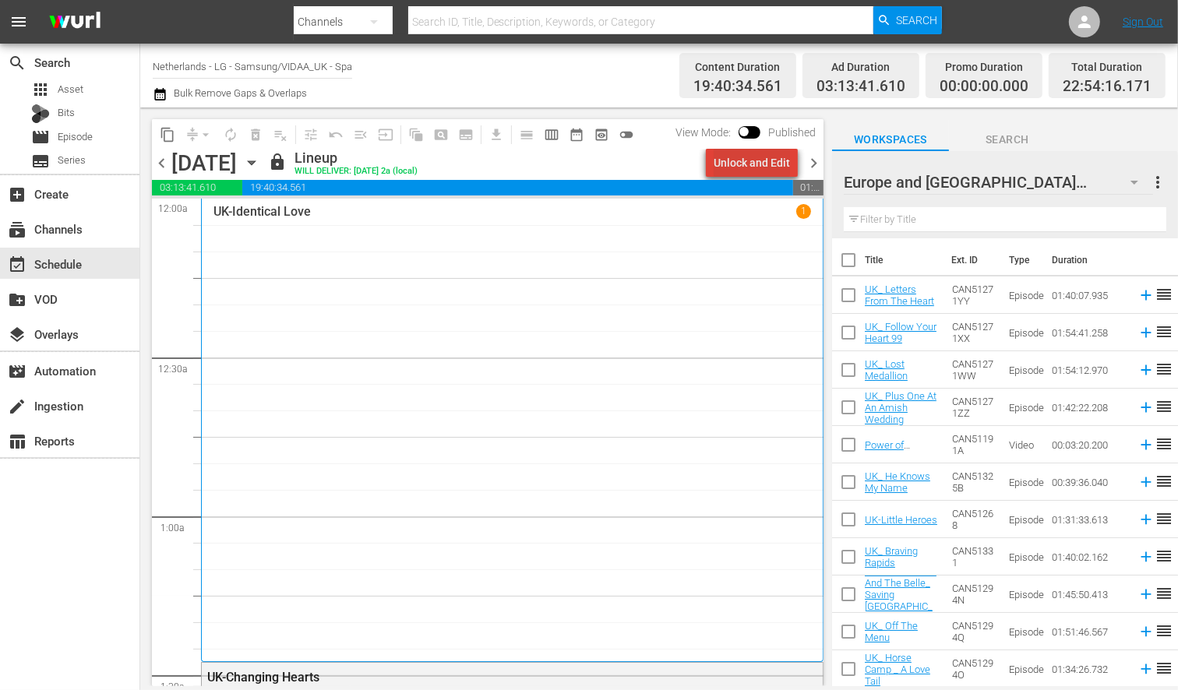
click at [765, 166] on div "Unlock and Edit" at bounding box center [752, 163] width 76 height 28
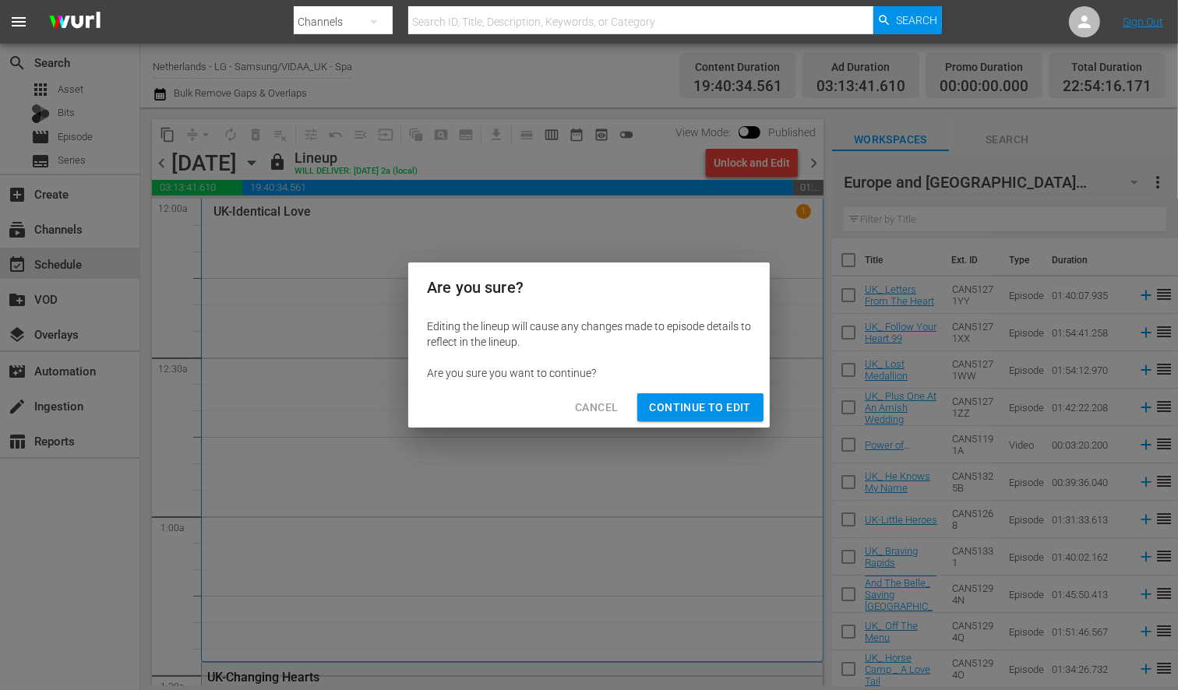
click at [700, 409] on span "Continue to Edit" at bounding box center [700, 407] width 101 height 19
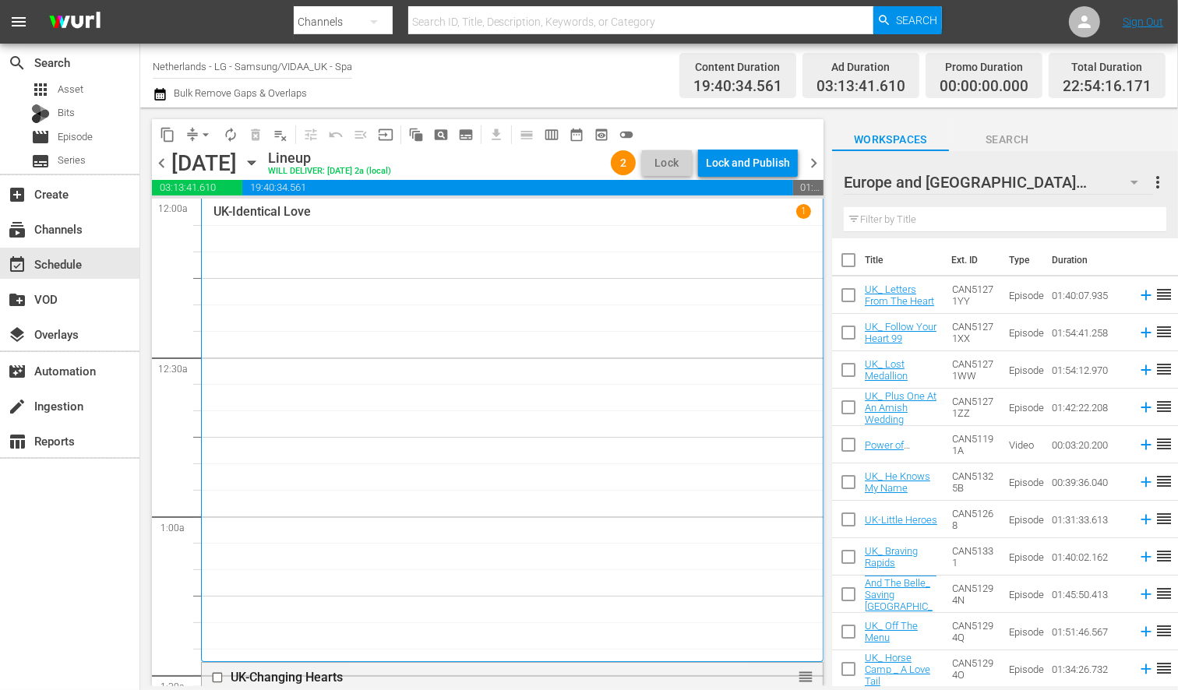
click at [255, 161] on icon "button" at bounding box center [251, 163] width 7 height 4
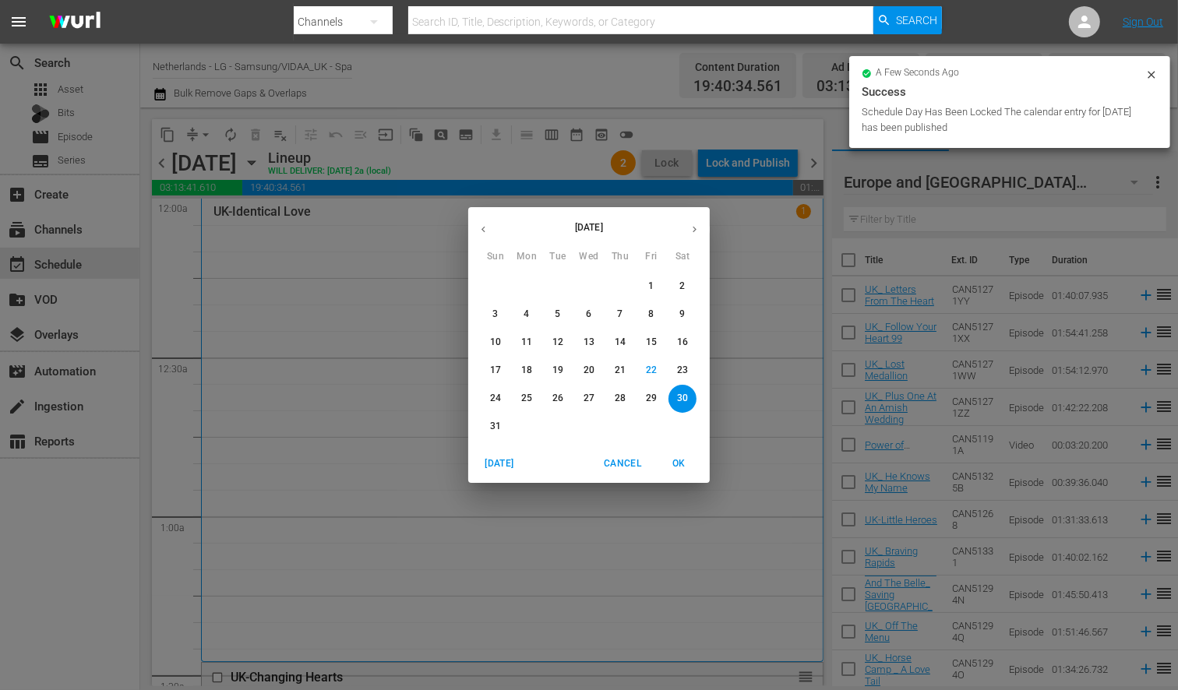
click at [210, 133] on div "[DATE] Sun Mon Tue Wed Thu Fri Sat 27 28 29 30 31 1 2 3 4 5 6 7 8 9 10 11 12 13…" at bounding box center [589, 345] width 1178 height 690
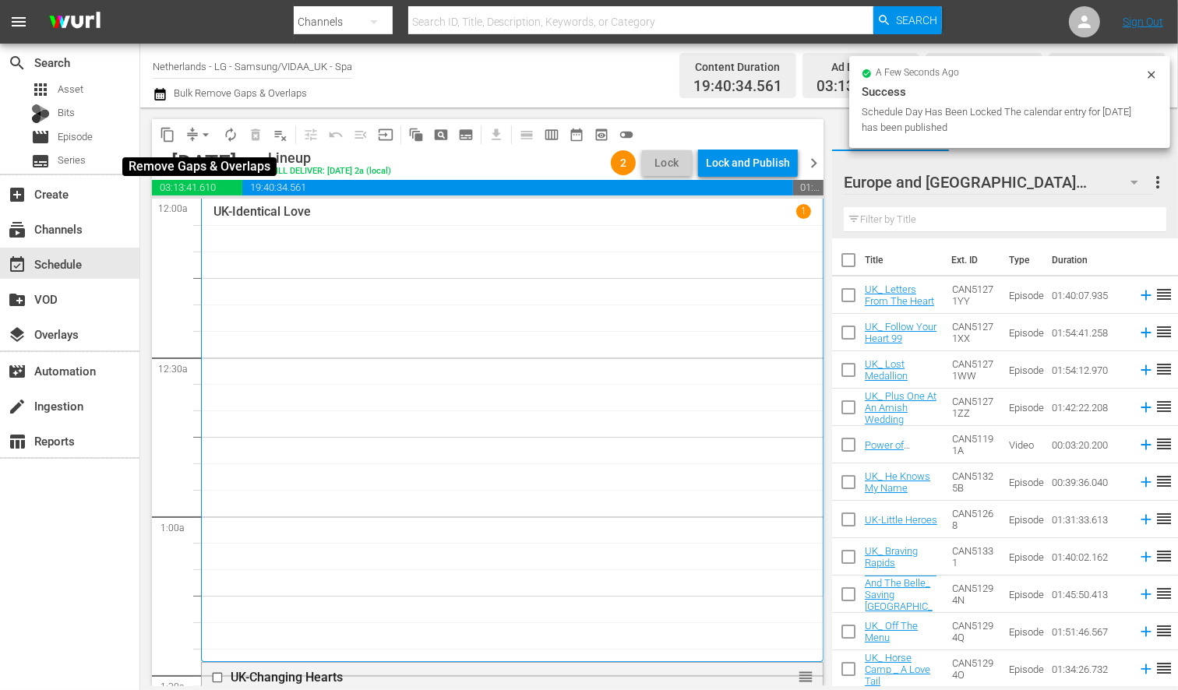
click at [208, 136] on span "arrow_drop_down" at bounding box center [206, 135] width 16 height 16
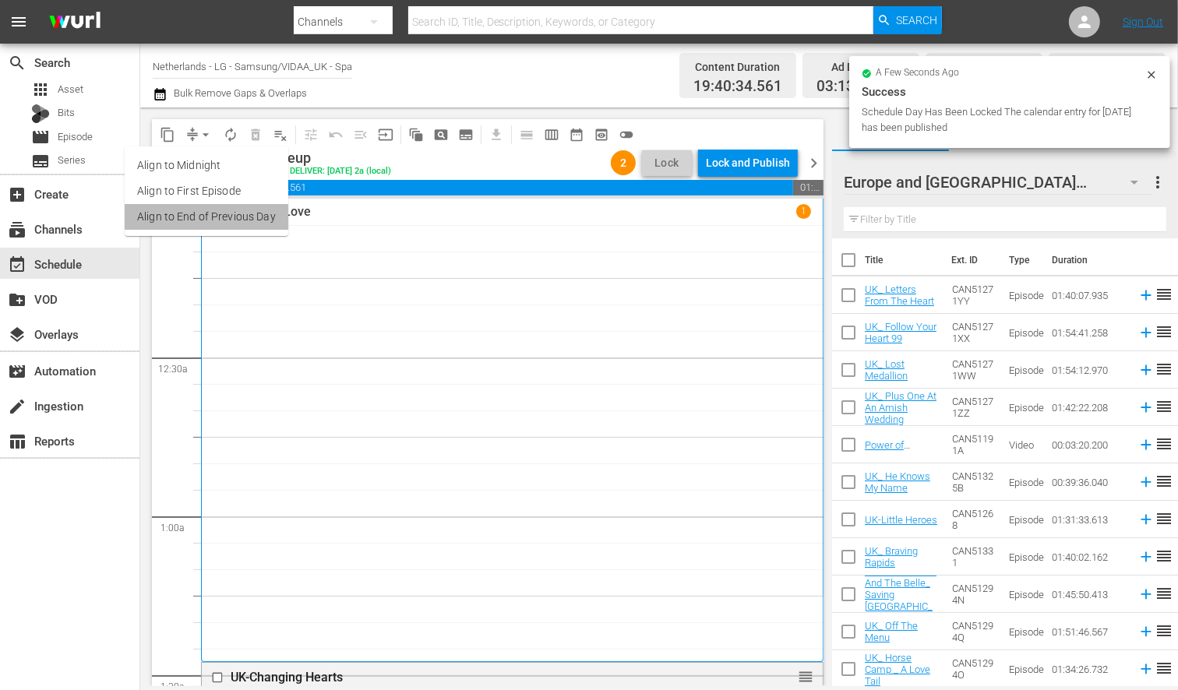
click at [209, 217] on li "Align to End of Previous Day" at bounding box center [207, 217] width 164 height 26
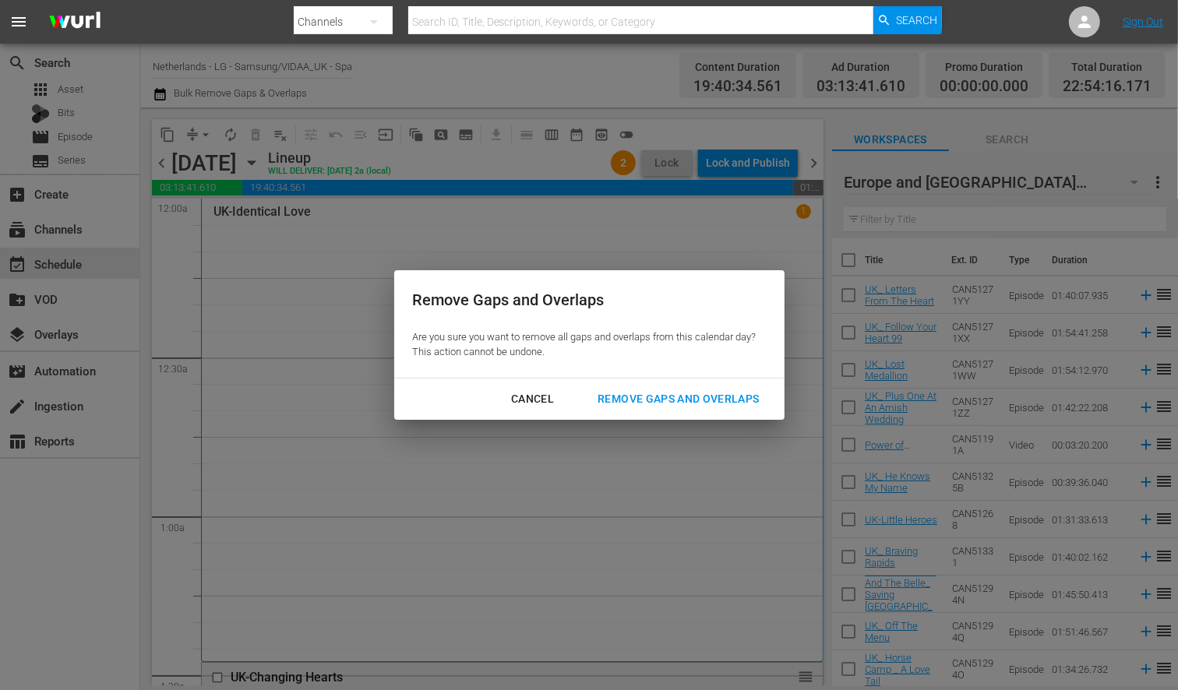
click at [640, 400] on div "Remove Gaps and Overlaps" at bounding box center [678, 399] width 186 height 19
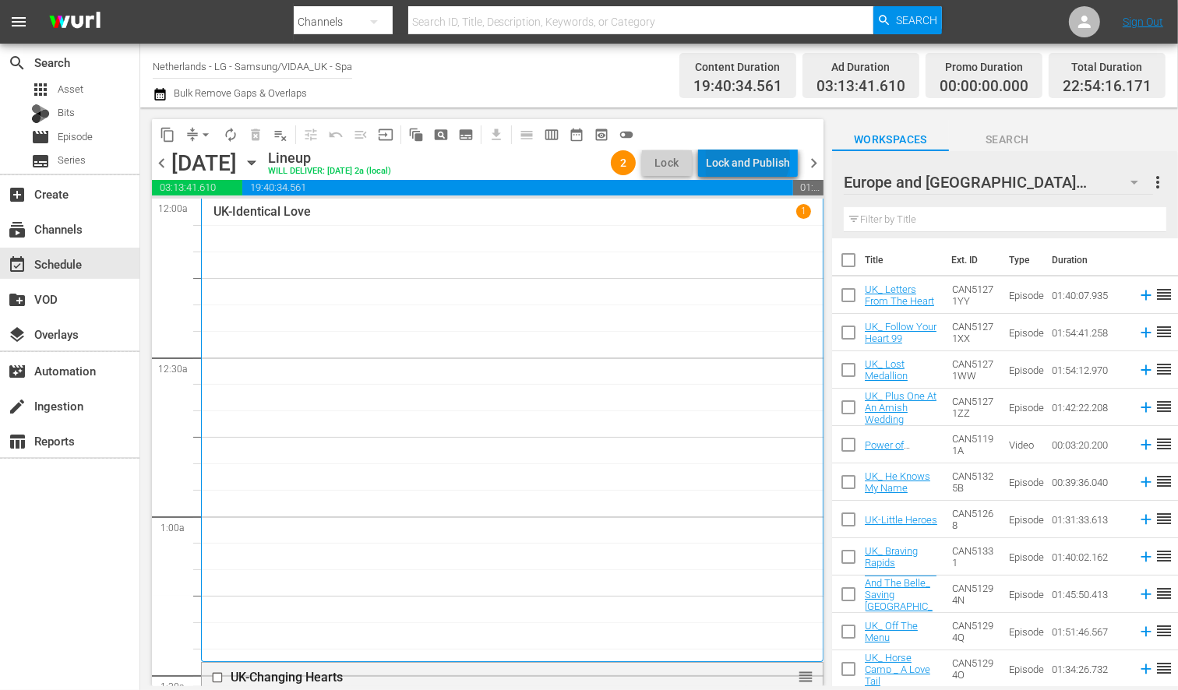
click at [751, 159] on div "Lock and Publish" at bounding box center [748, 163] width 84 height 28
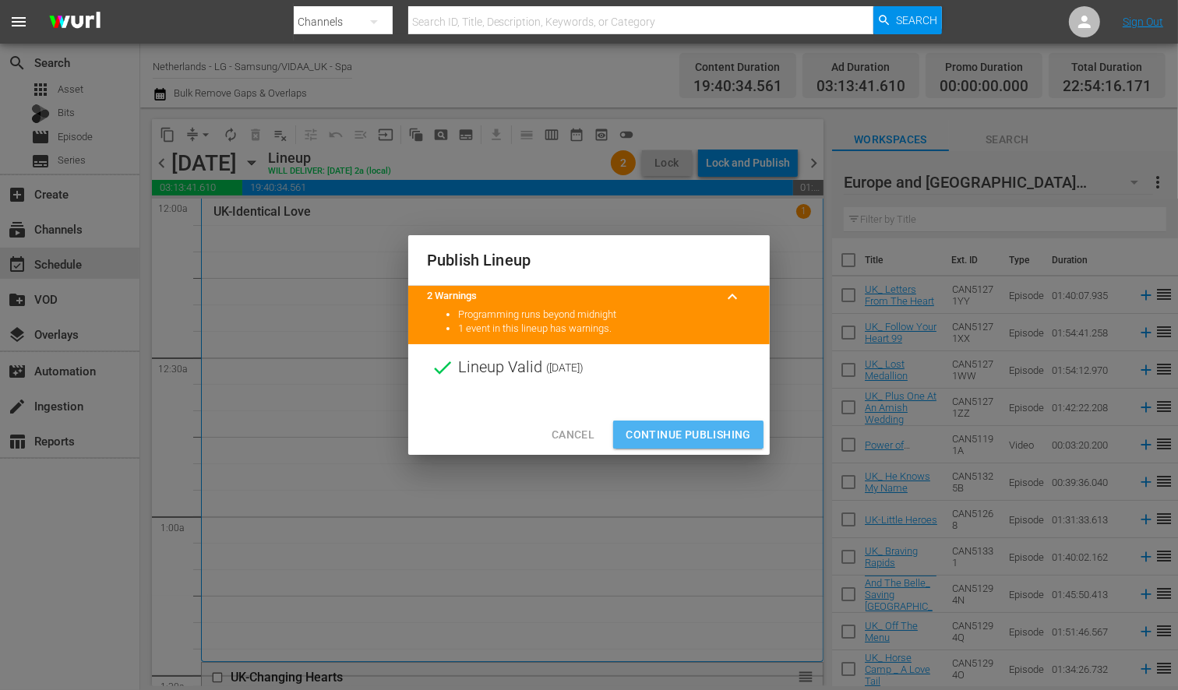
click at [680, 425] on span "Continue Publishing" at bounding box center [688, 434] width 125 height 19
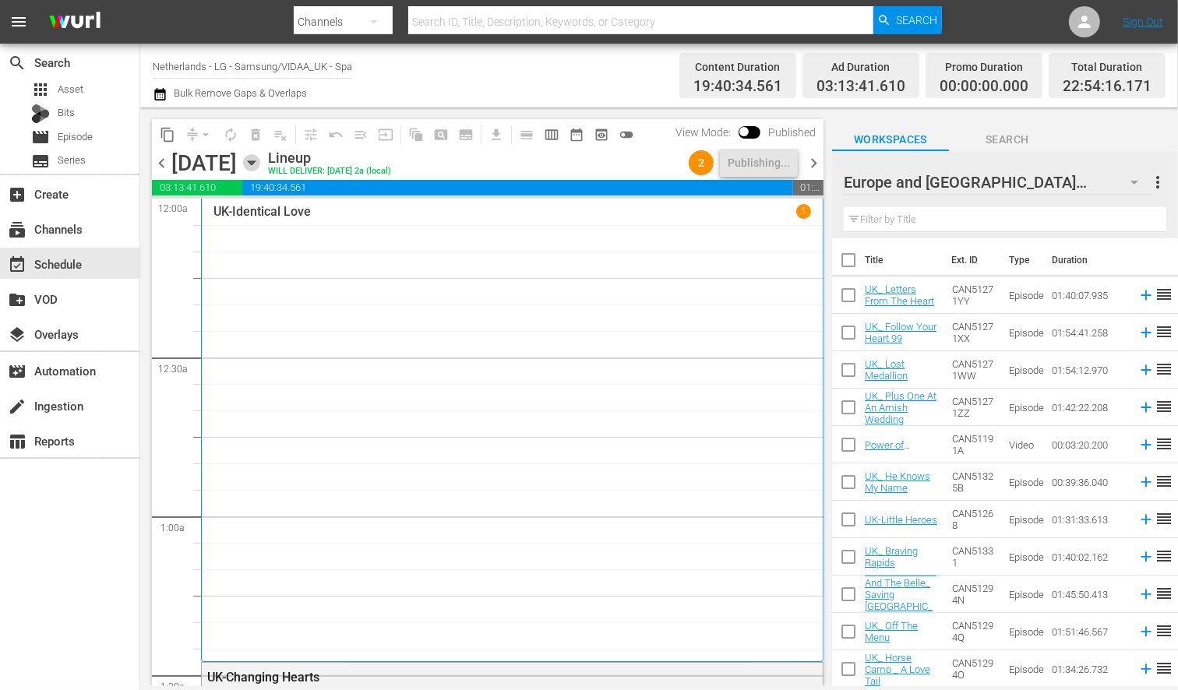
click at [260, 165] on icon "button" at bounding box center [251, 162] width 17 height 17
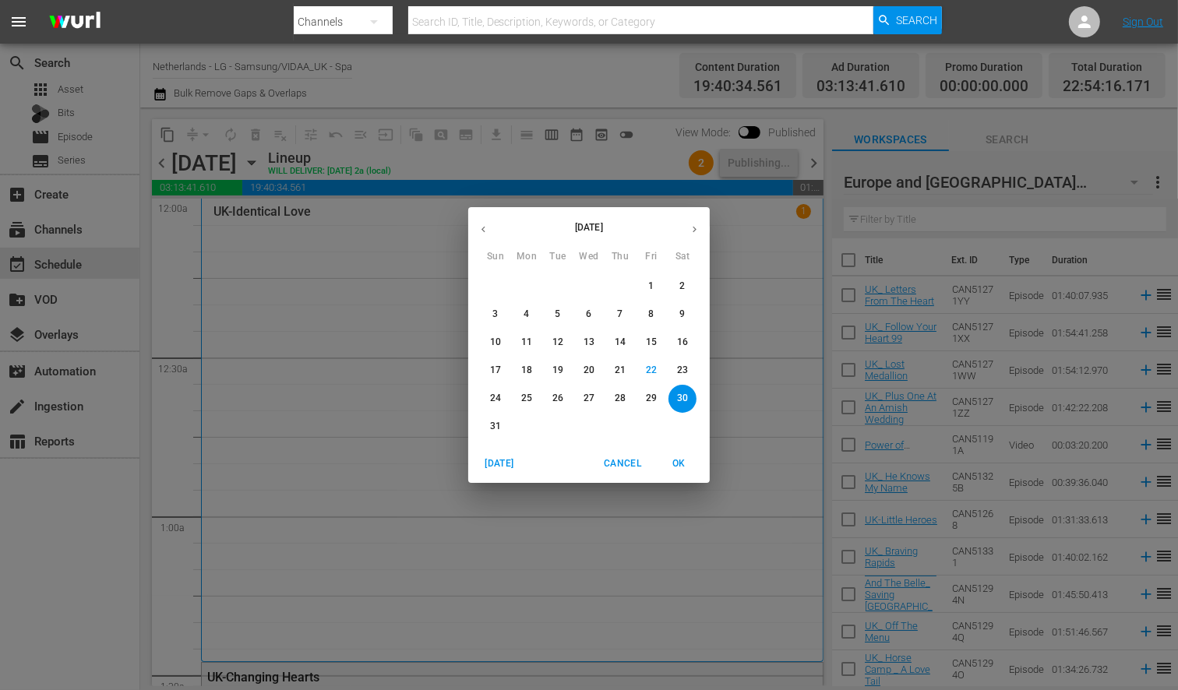
click at [496, 429] on p "31" at bounding box center [495, 426] width 11 height 13
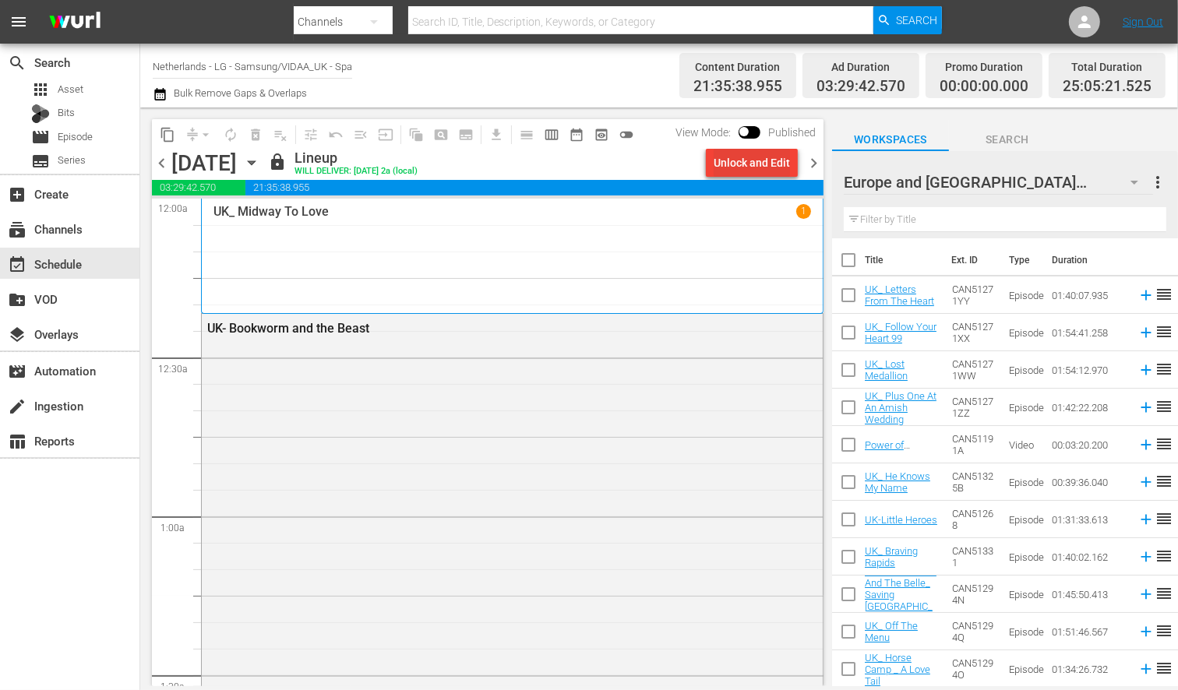
click at [728, 161] on div "Unlock and Edit" at bounding box center [752, 163] width 76 height 28
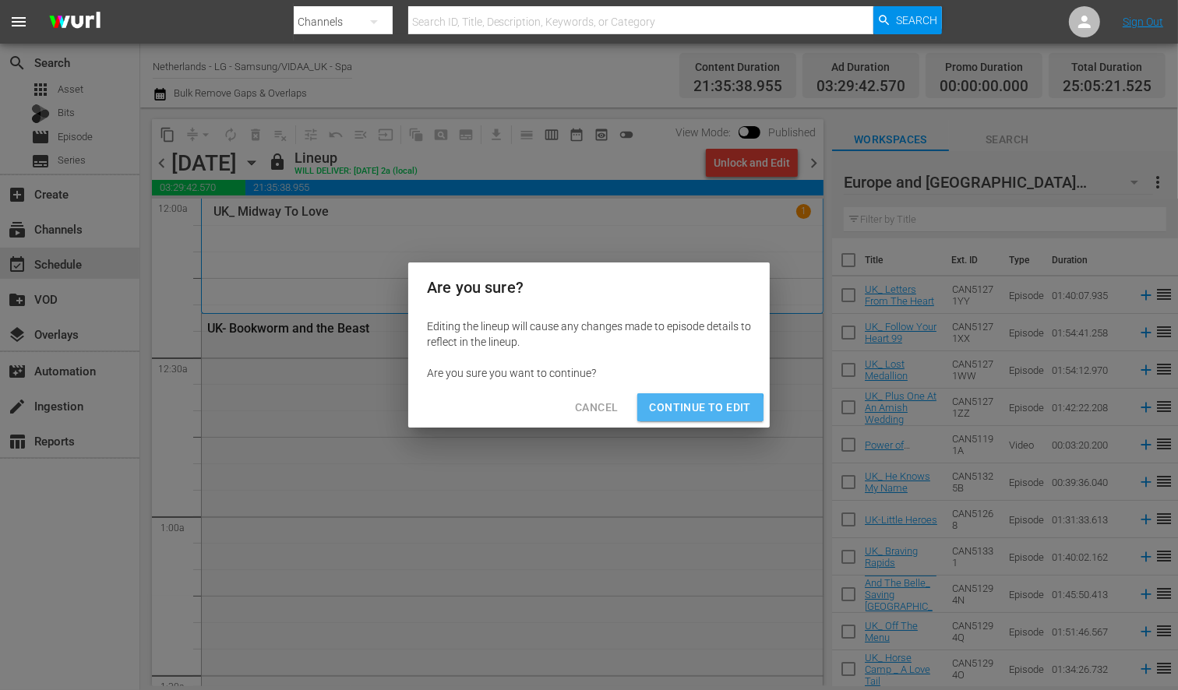
click at [695, 410] on span "Continue to Edit" at bounding box center [700, 407] width 101 height 19
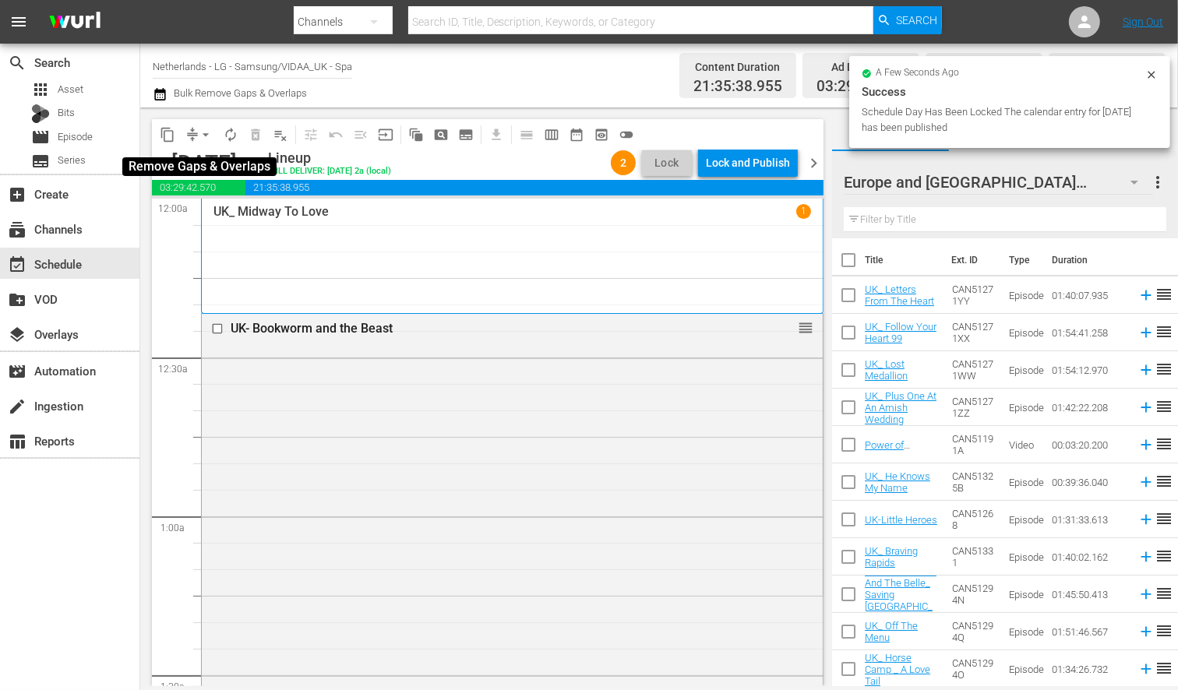
click at [200, 134] on span "arrow_drop_down" at bounding box center [206, 135] width 16 height 16
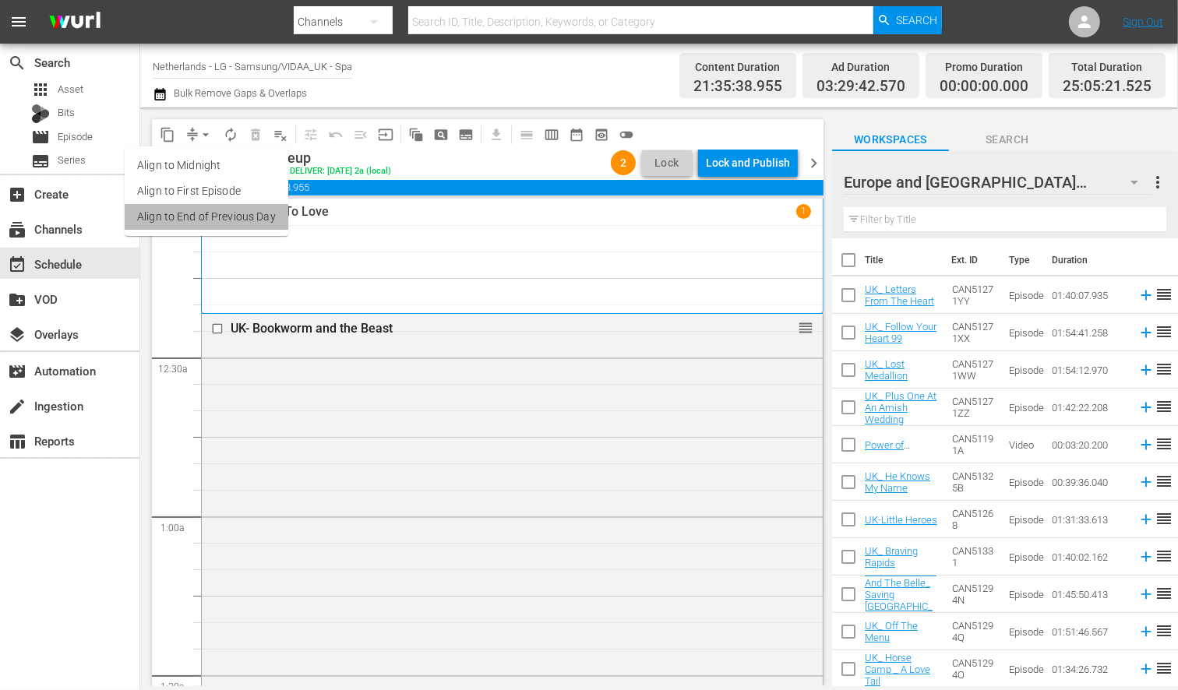
click at [221, 216] on li "Align to End of Previous Day" at bounding box center [207, 217] width 164 height 26
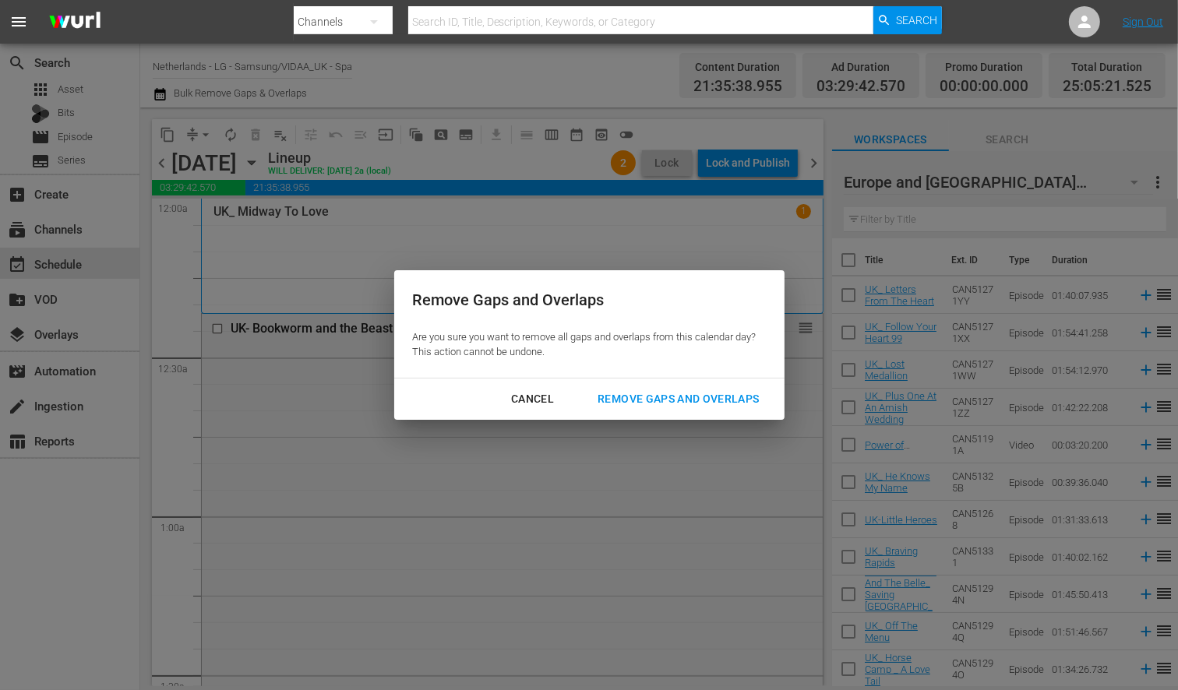
click at [704, 401] on div "Remove Gaps and Overlaps" at bounding box center [678, 399] width 186 height 19
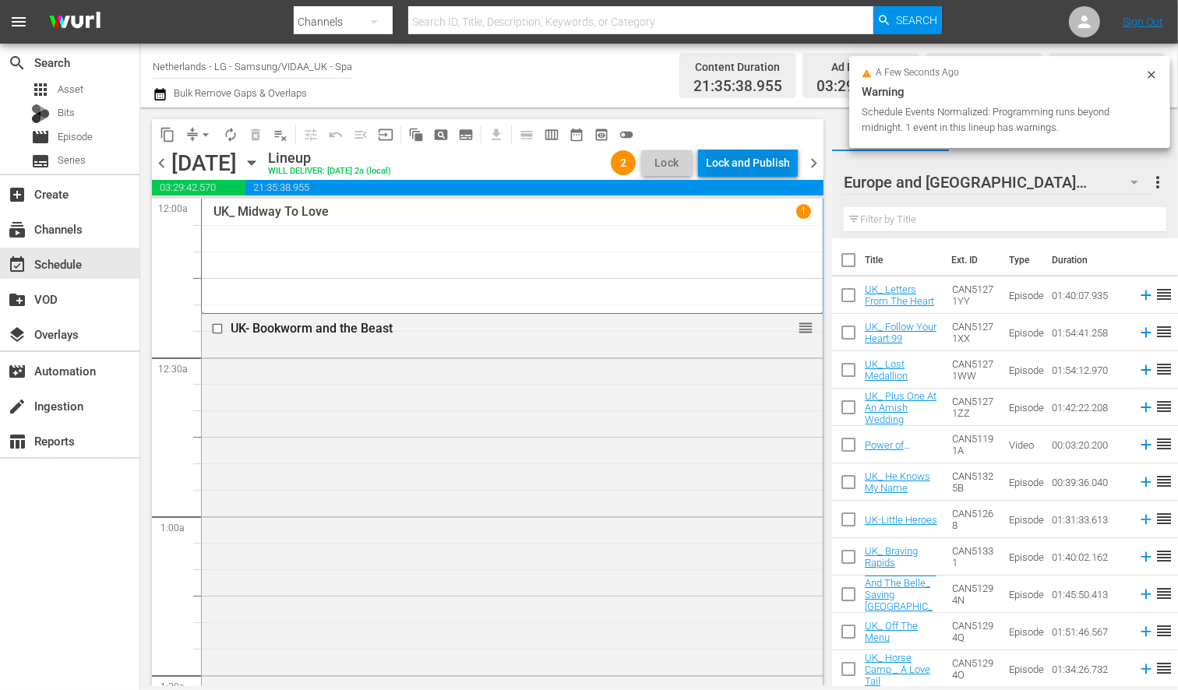
click at [723, 157] on div "Lock and Publish" at bounding box center [748, 163] width 84 height 28
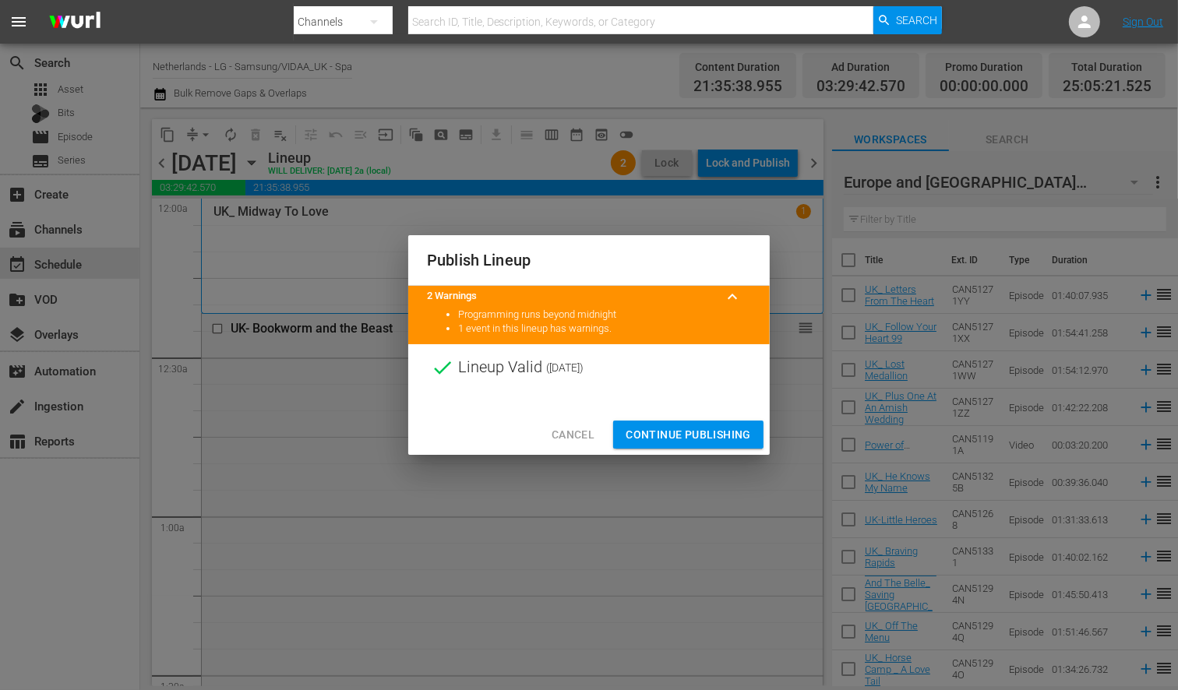
click at [676, 439] on span "Continue Publishing" at bounding box center [688, 434] width 125 height 19
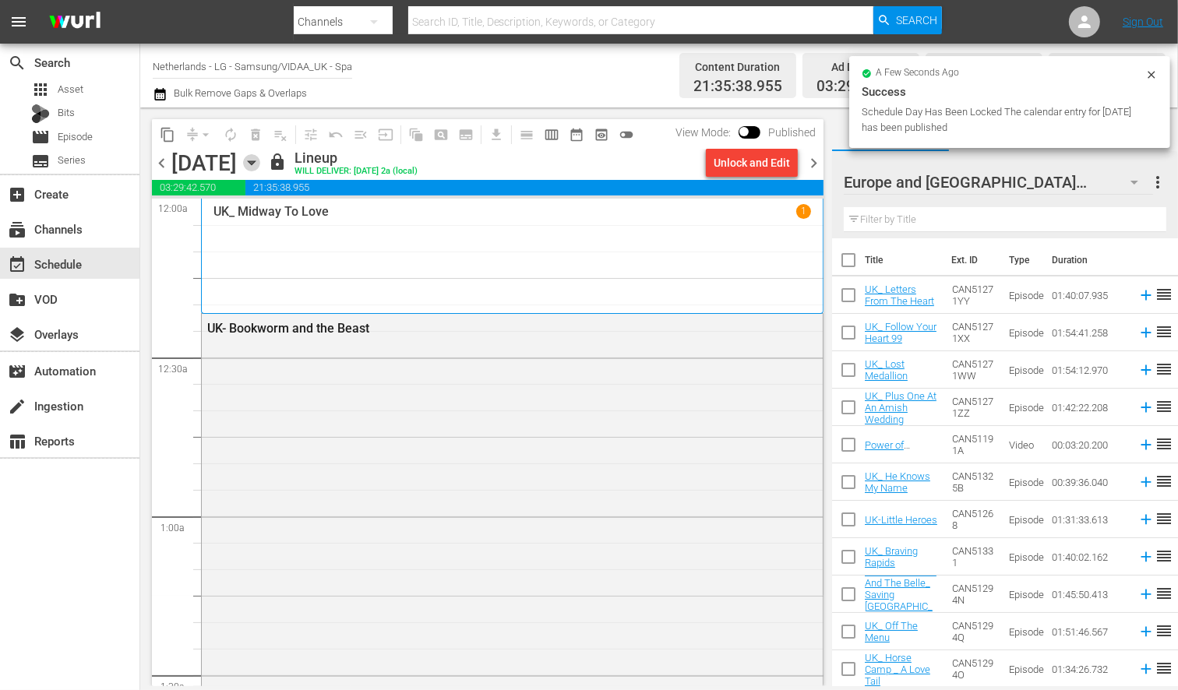
click at [260, 165] on icon "button" at bounding box center [251, 162] width 17 height 17
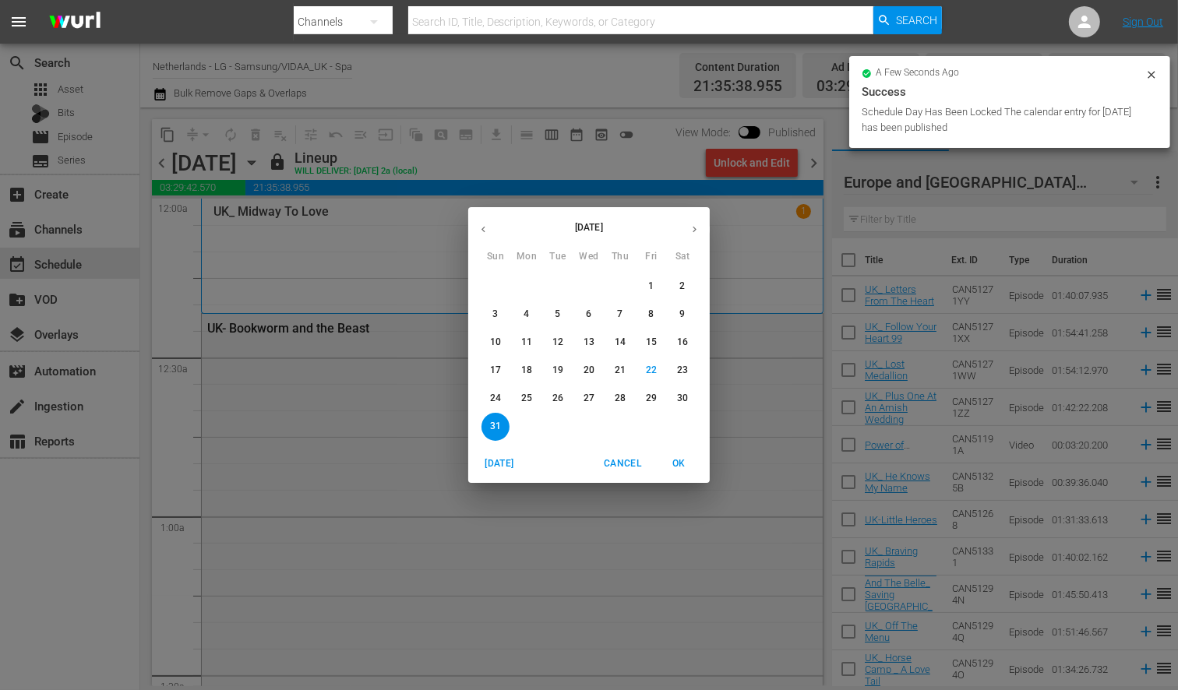
click at [514, 388] on div "25" at bounding box center [526, 399] width 31 height 28
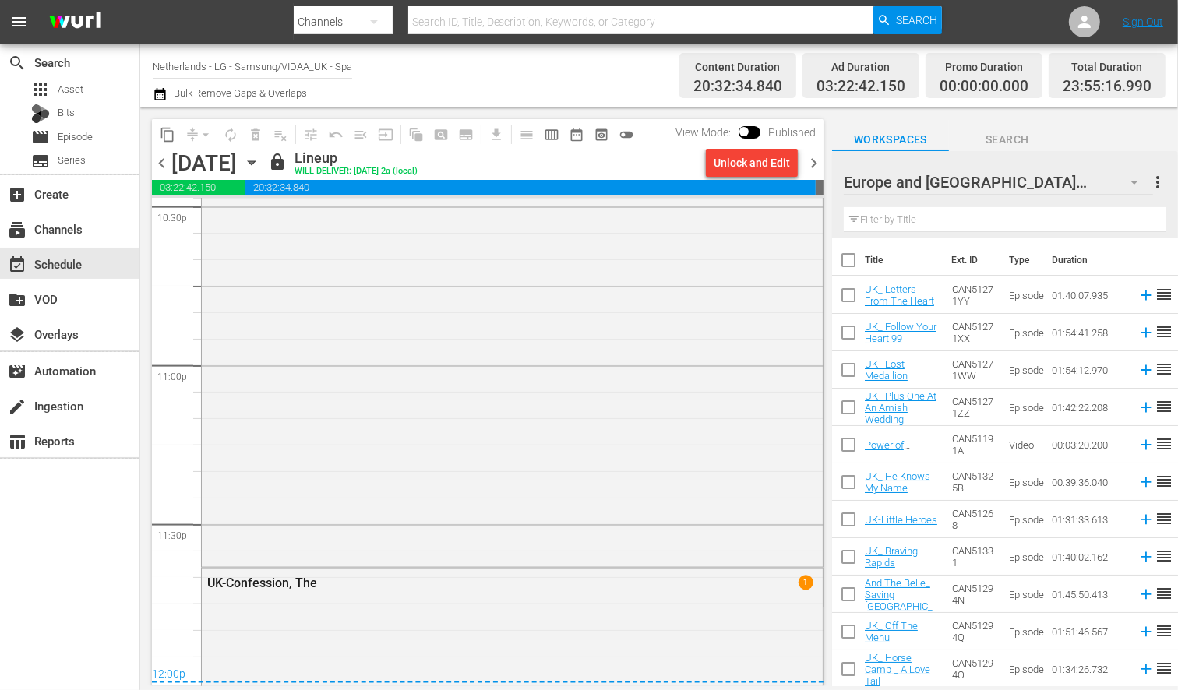
scroll to position [7139, 0]
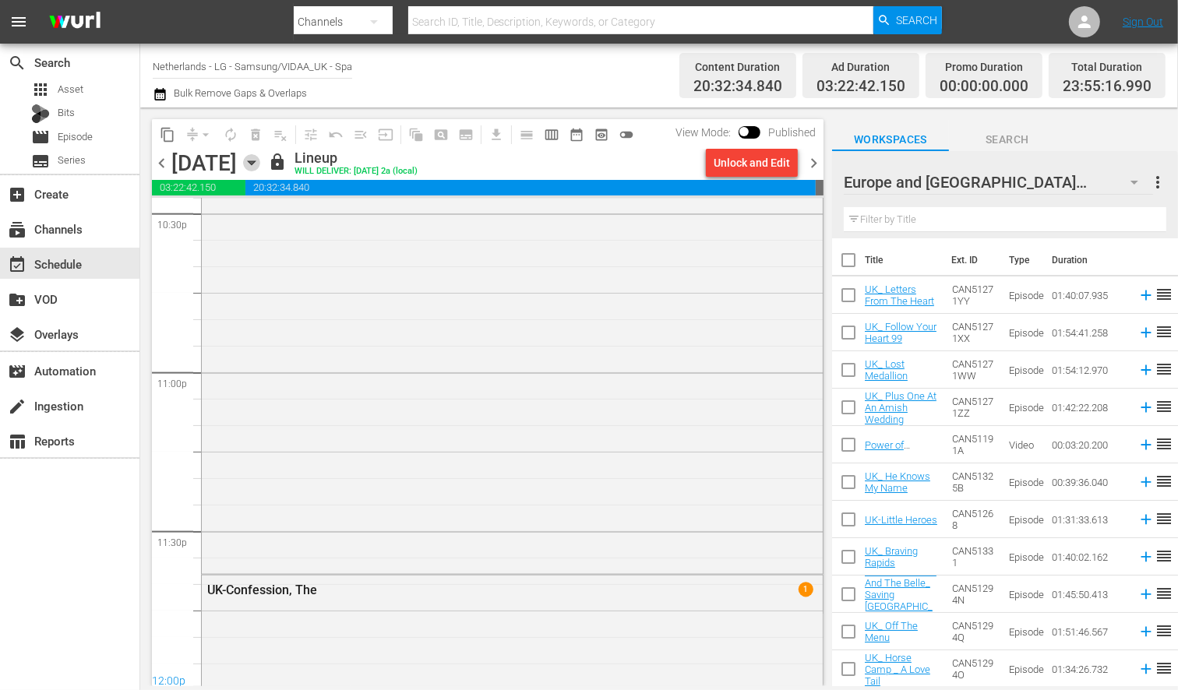
click at [260, 166] on icon "button" at bounding box center [251, 162] width 17 height 17
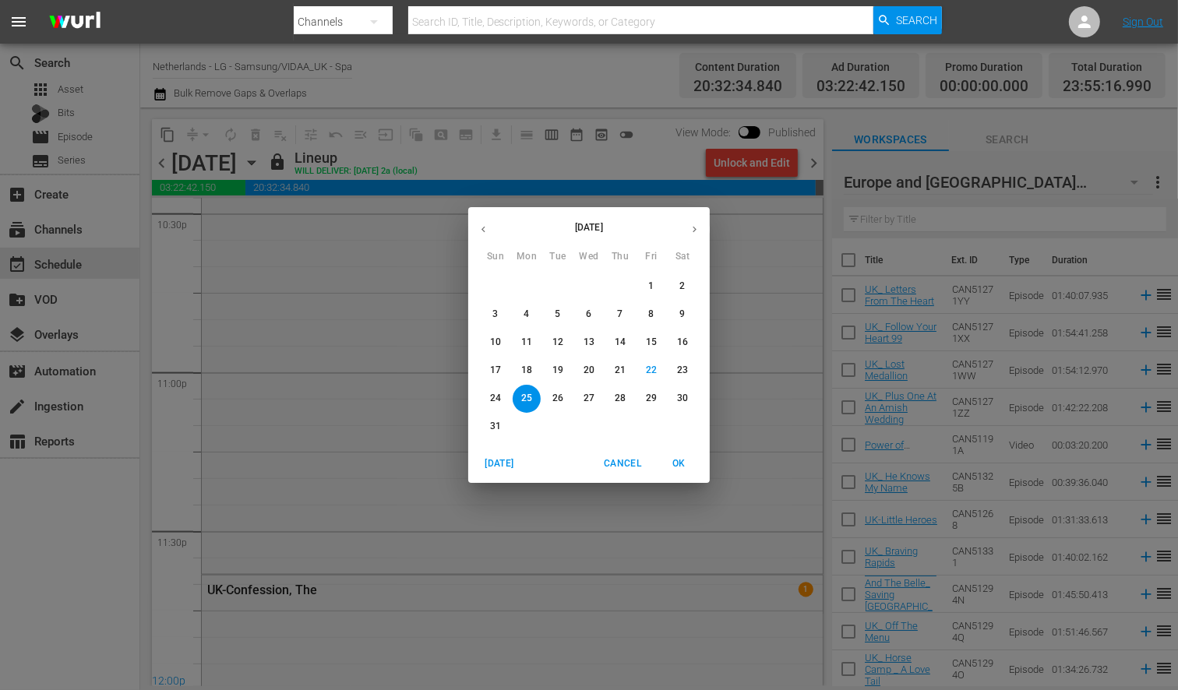
click at [557, 394] on p "26" at bounding box center [558, 398] width 11 height 13
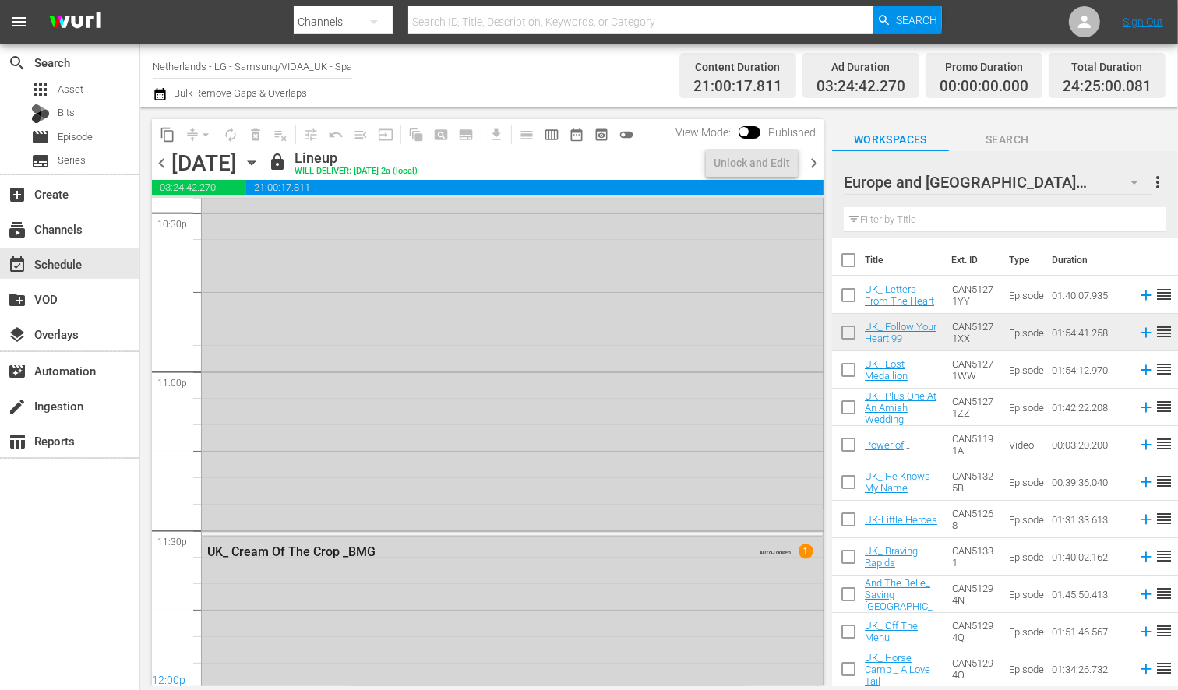
scroll to position [7112, 0]
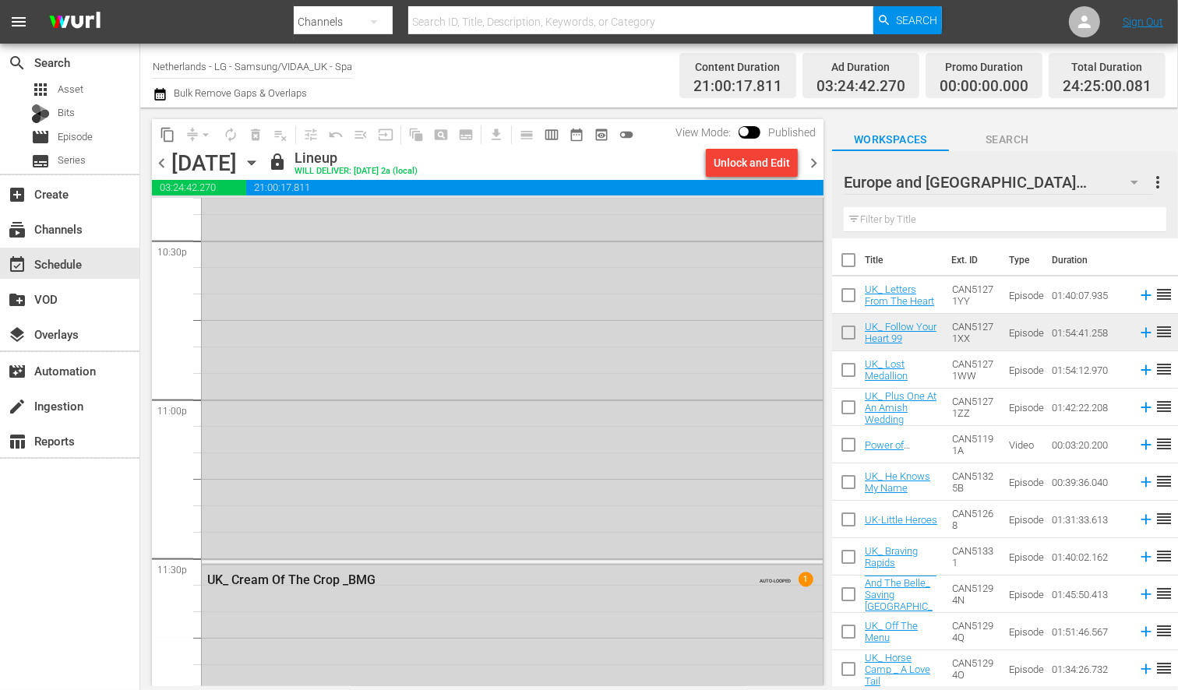
click at [255, 161] on icon "button" at bounding box center [251, 163] width 7 height 4
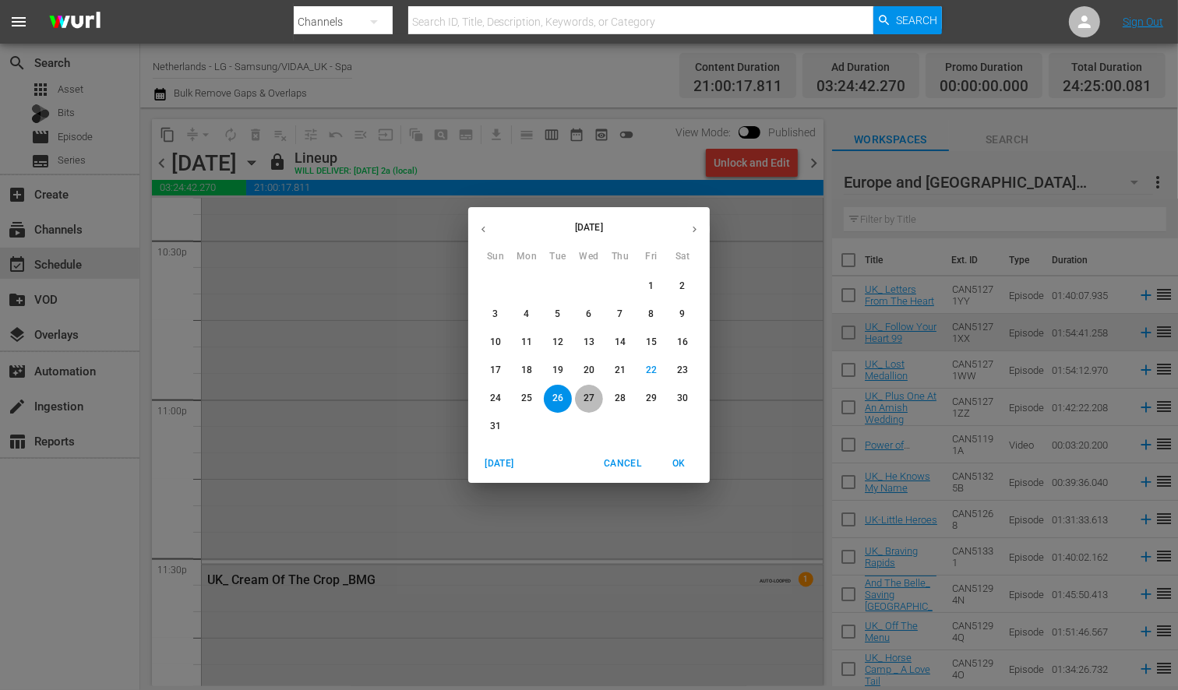
click at [590, 393] on p "27" at bounding box center [589, 398] width 11 height 13
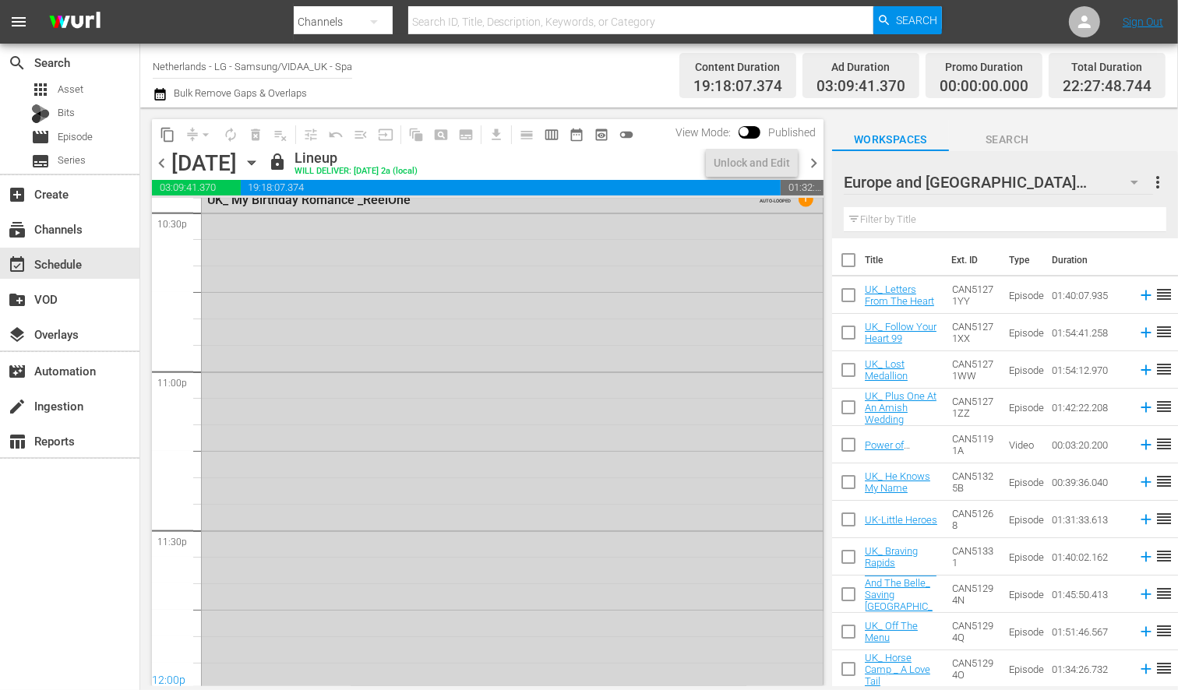
scroll to position [7193, 0]
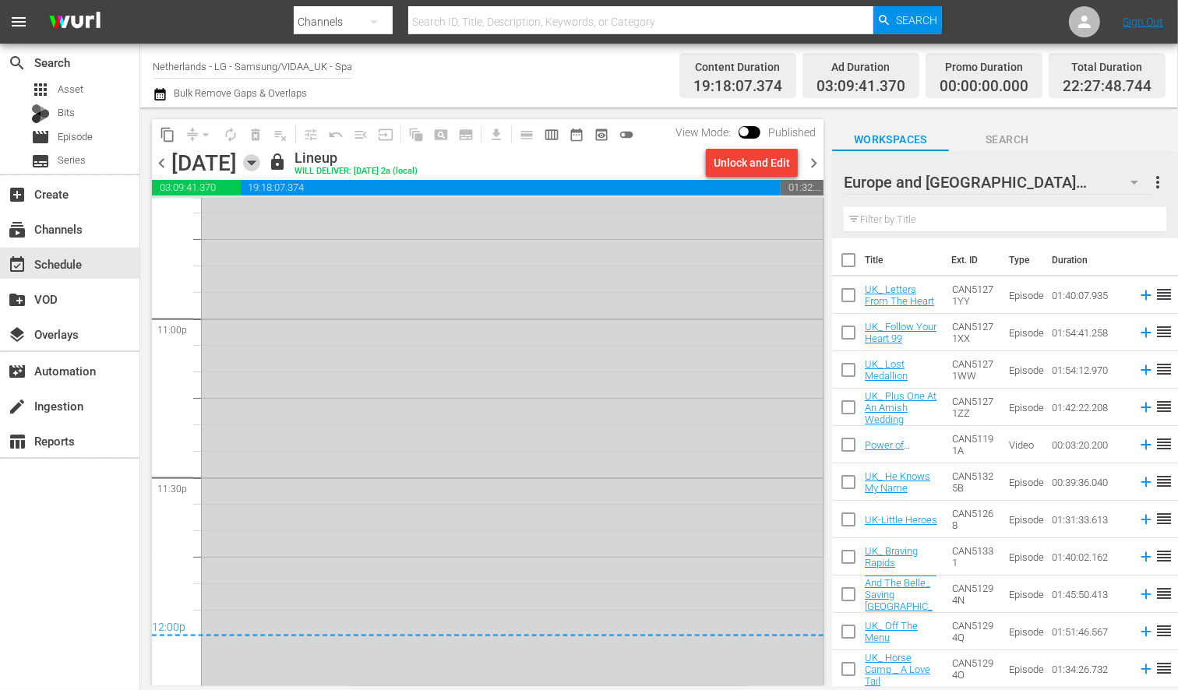
click at [255, 161] on icon "button" at bounding box center [251, 163] width 7 height 4
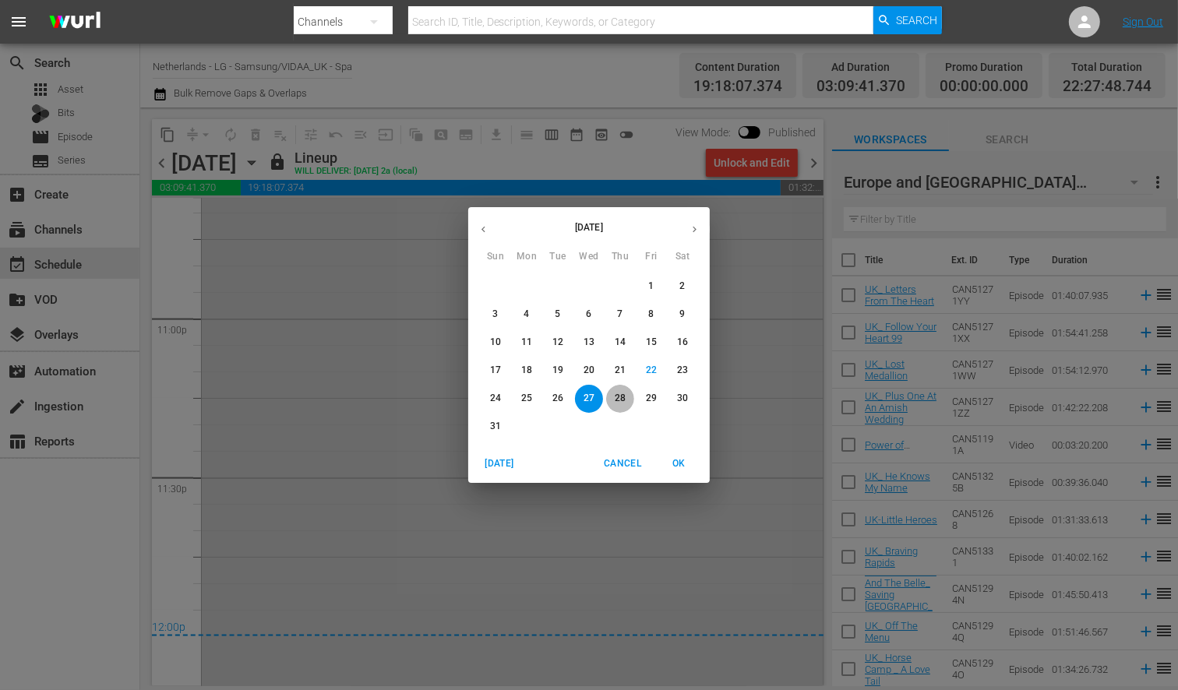
click at [616, 394] on p "28" at bounding box center [620, 398] width 11 height 13
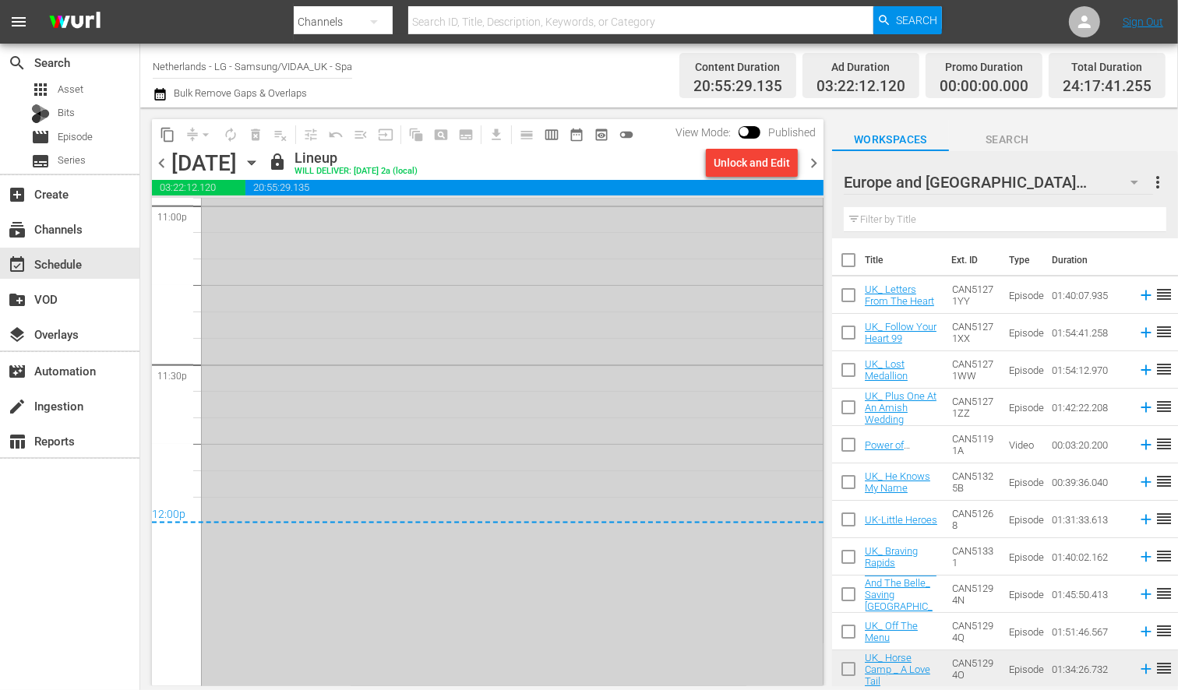
scroll to position [7310, 0]
click at [255, 164] on icon "button" at bounding box center [251, 163] width 7 height 4
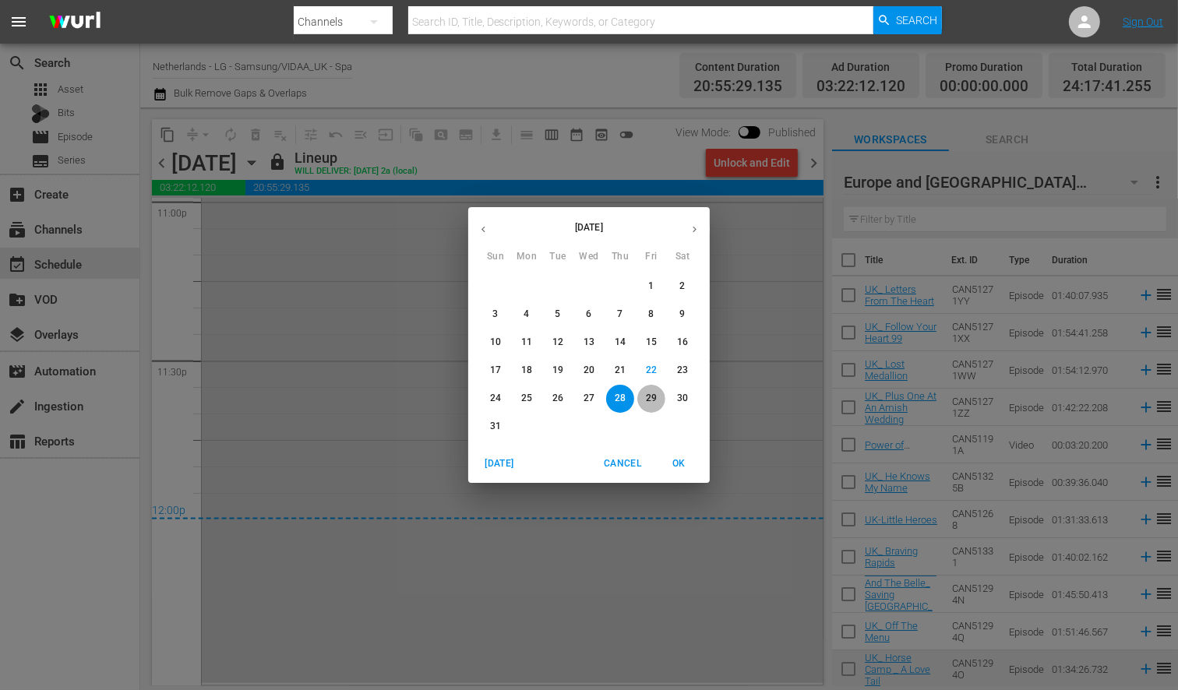
click at [664, 398] on span "29" at bounding box center [651, 398] width 28 height 13
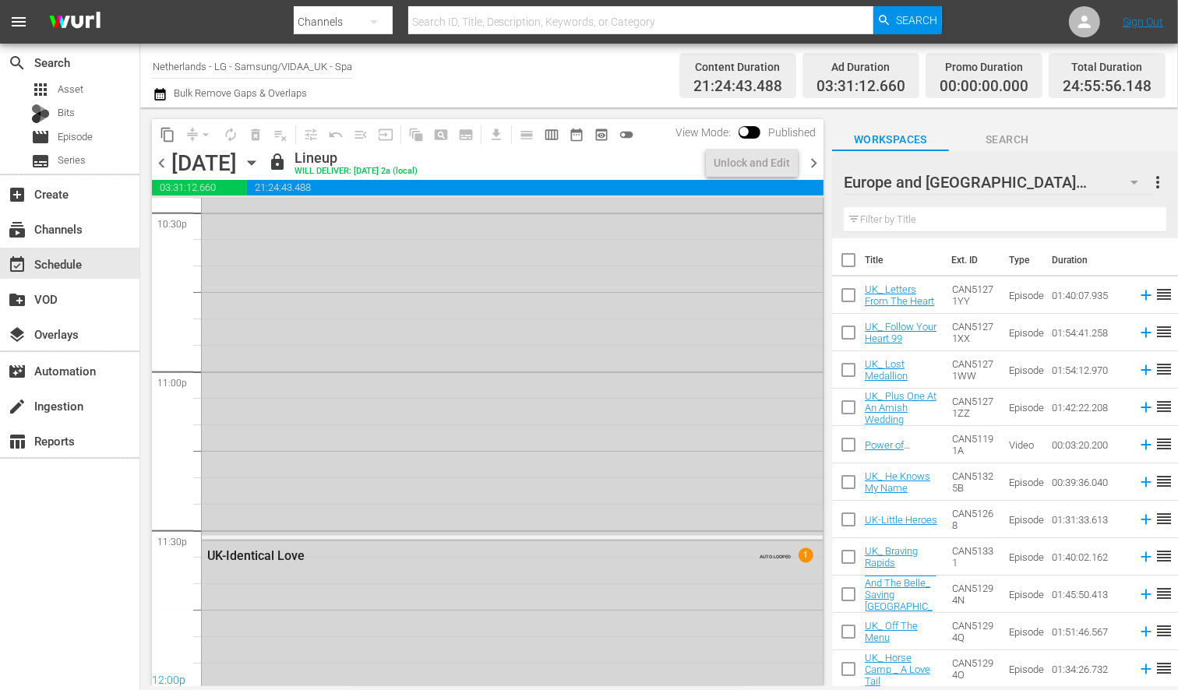
scroll to position [7310, 0]
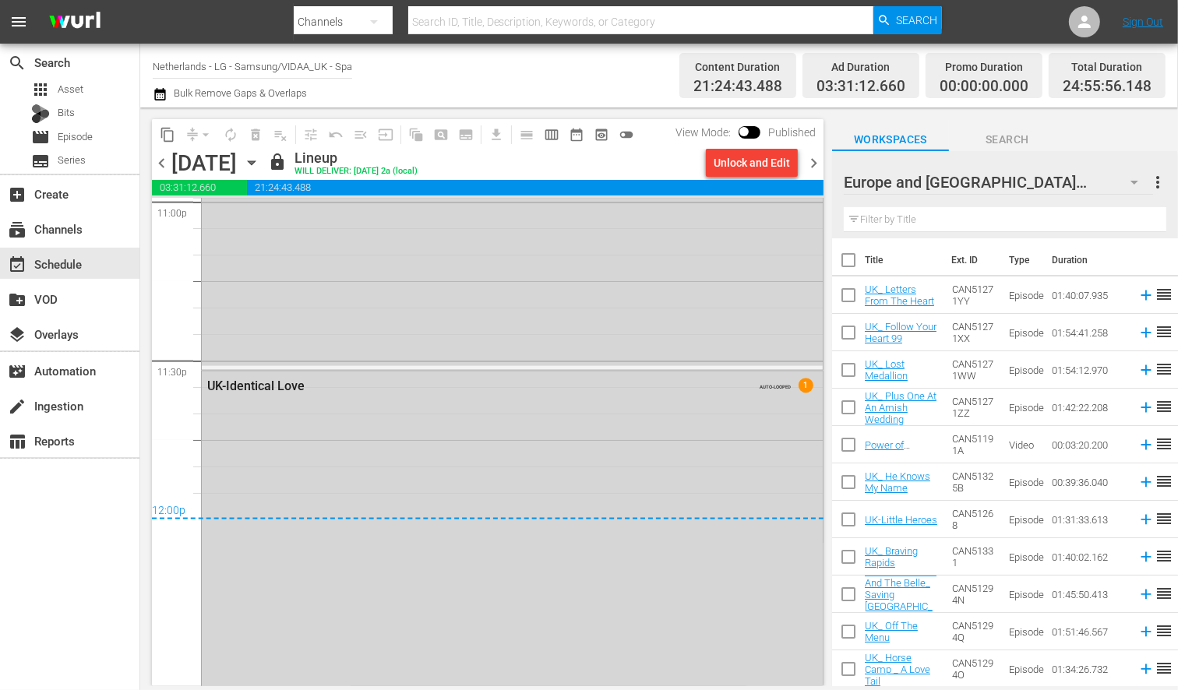
click at [255, 161] on icon "button" at bounding box center [251, 163] width 7 height 4
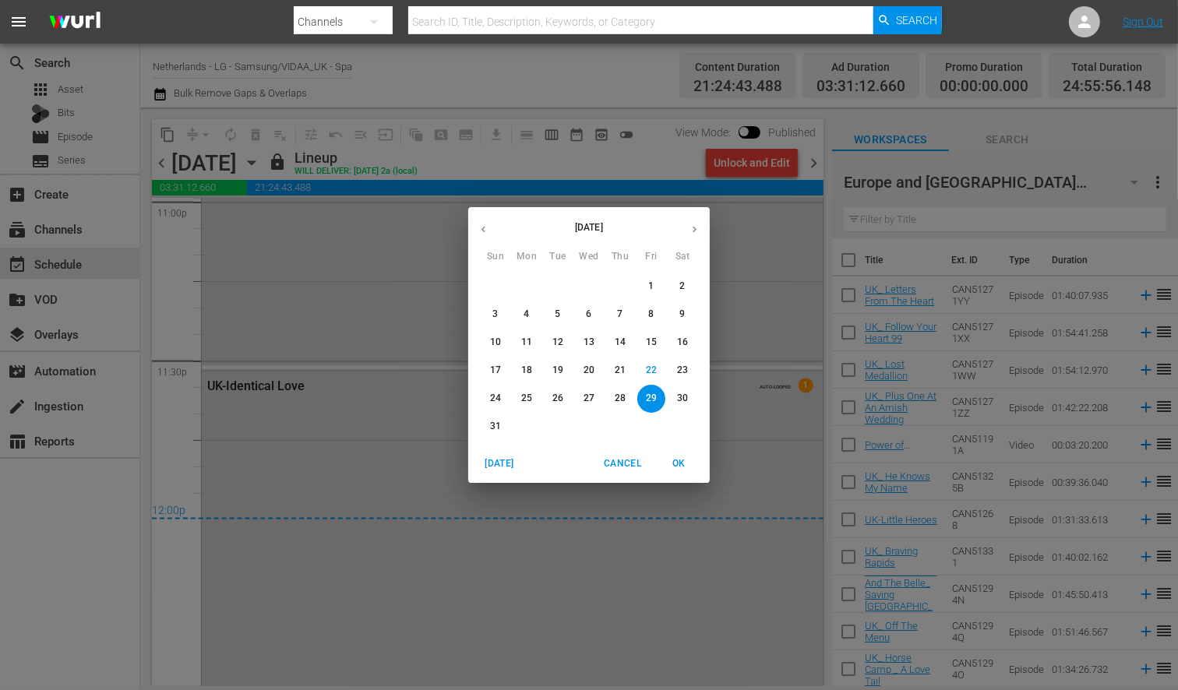
click at [684, 396] on p "30" at bounding box center [682, 398] width 11 height 13
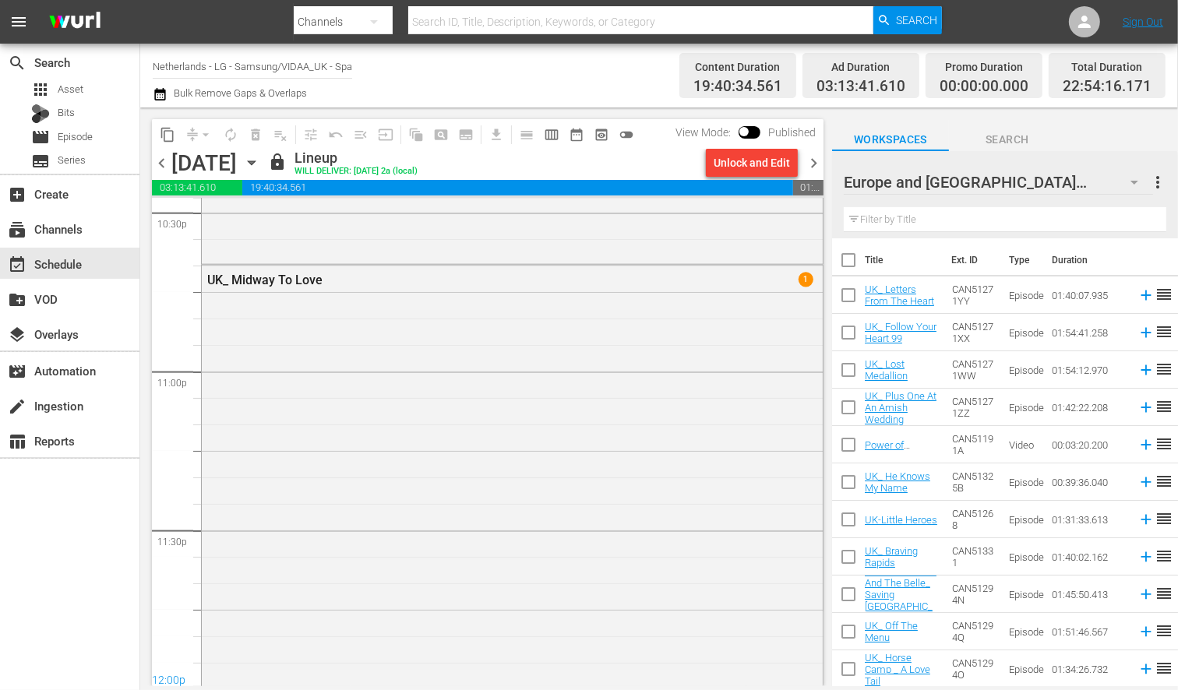
scroll to position [7257, 0]
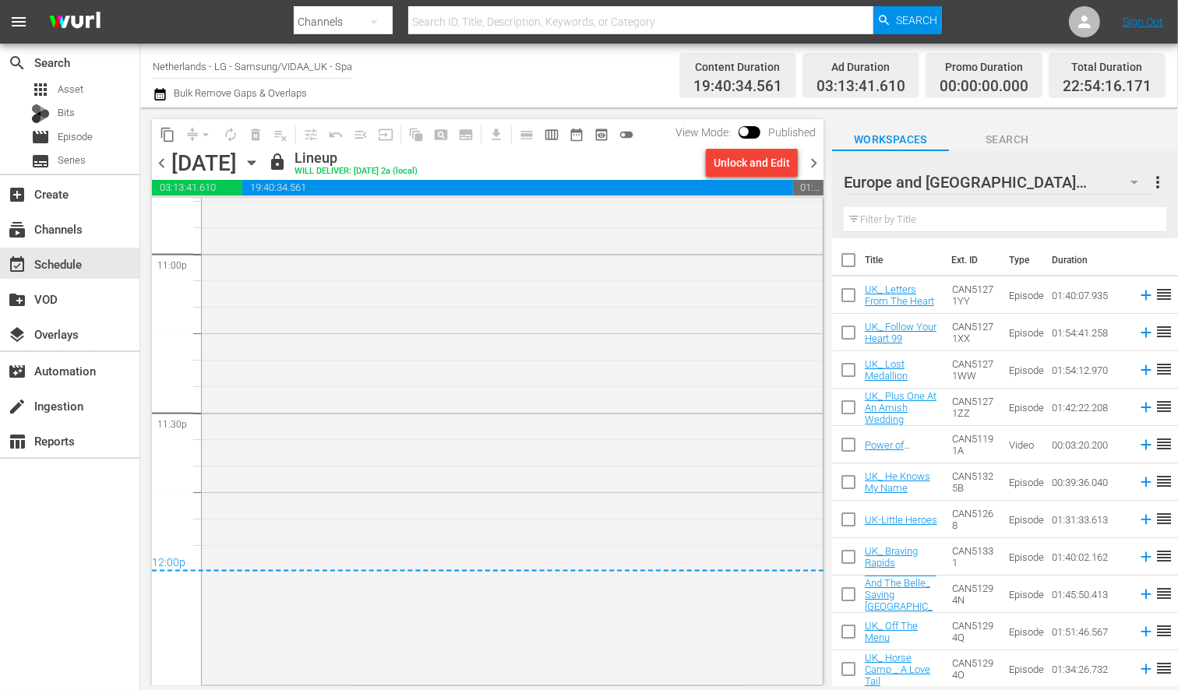
click at [260, 162] on icon "button" at bounding box center [251, 162] width 17 height 17
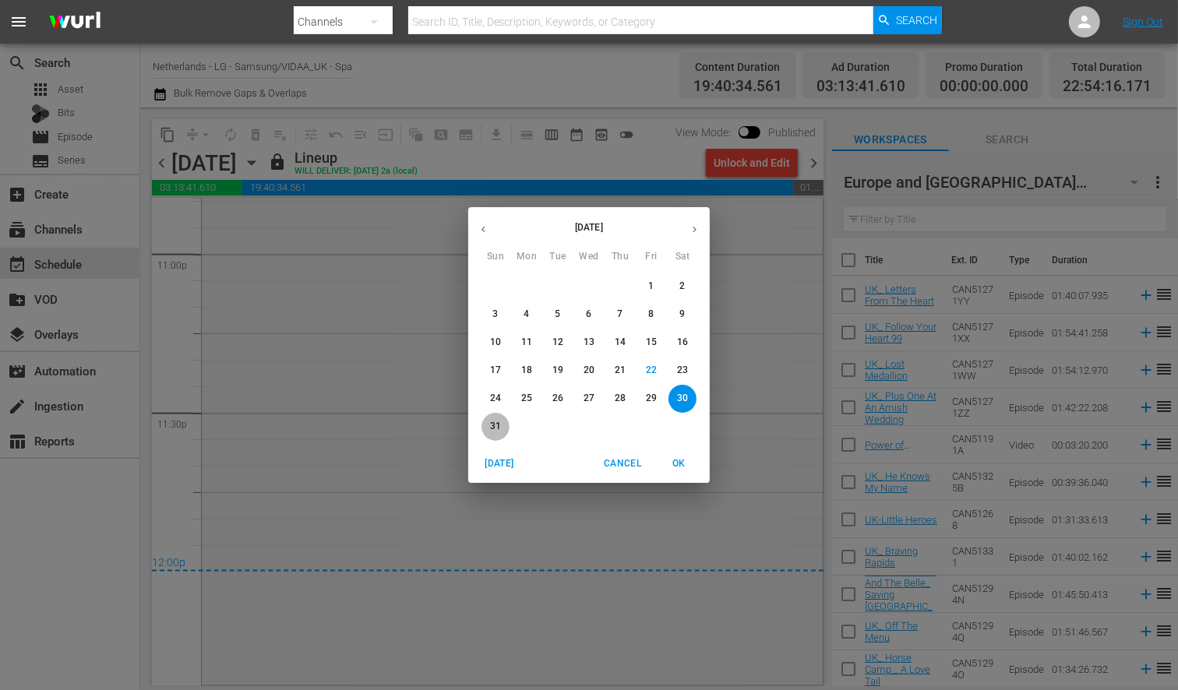
click at [493, 422] on p "31" at bounding box center [495, 426] width 11 height 13
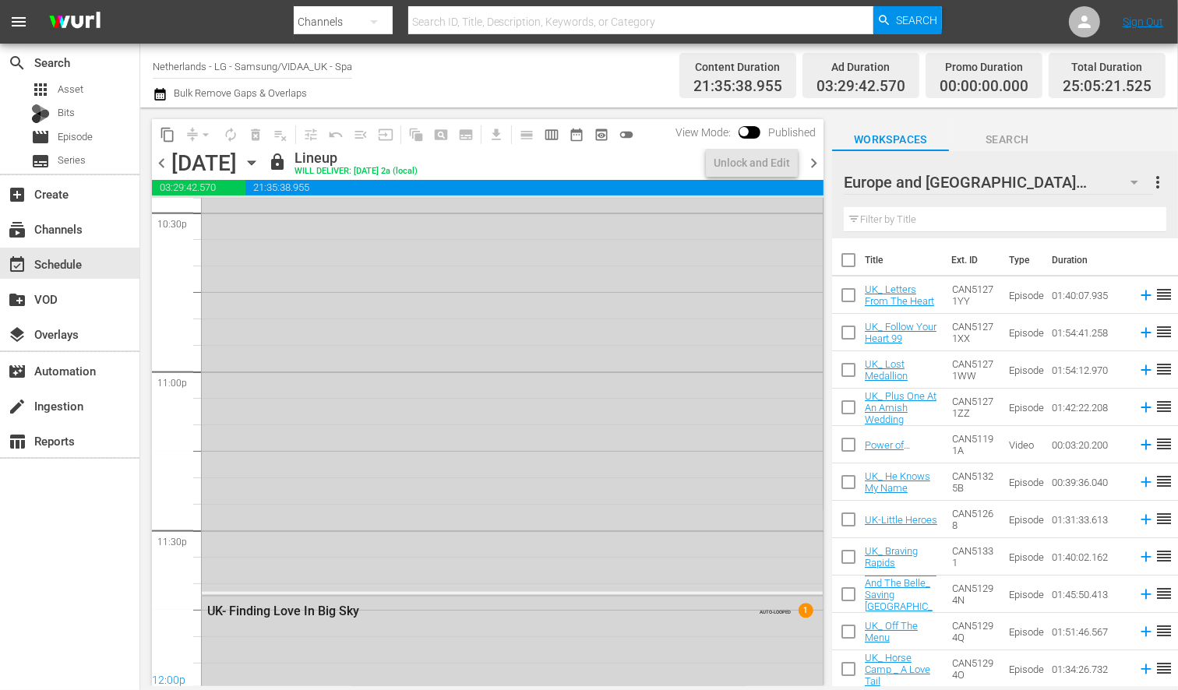
scroll to position [7257, 0]
